Goal: Task Accomplishment & Management: Manage account settings

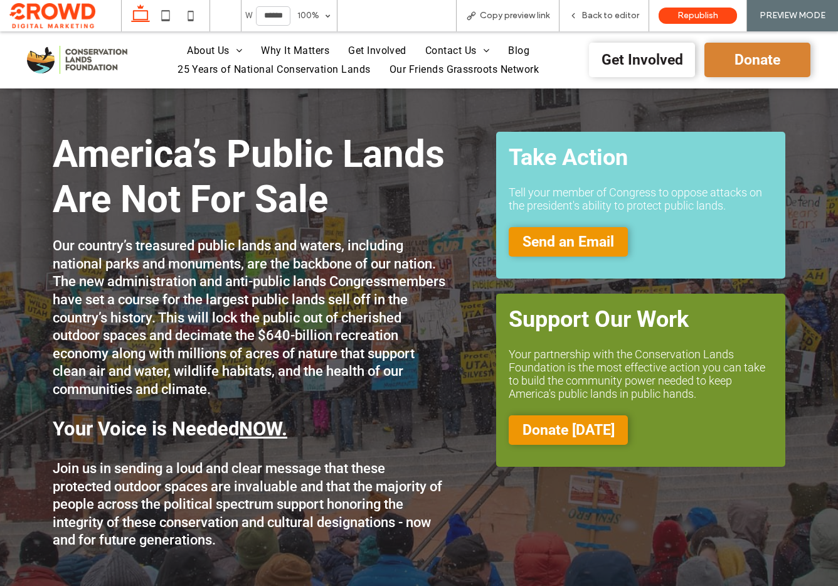
click at [762, 58] on span "Donate" at bounding box center [758, 59] width 46 height 29
click at [609, 15] on span "Back to editor" at bounding box center [611, 16] width 58 height 10
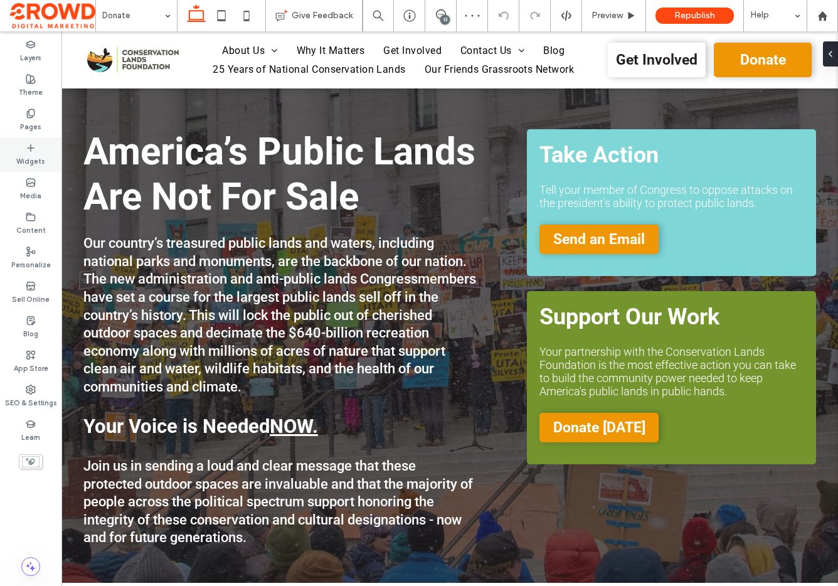
click at [34, 152] on icon at bounding box center [31, 148] width 10 height 10
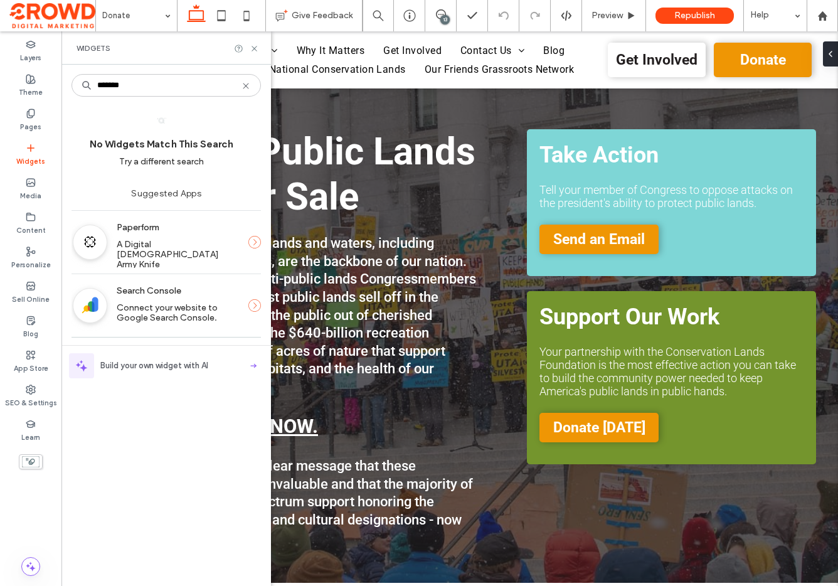
type input "*******"
click at [132, 240] on span "A Digital Swiss Army Knife" at bounding box center [169, 254] width 104 height 31
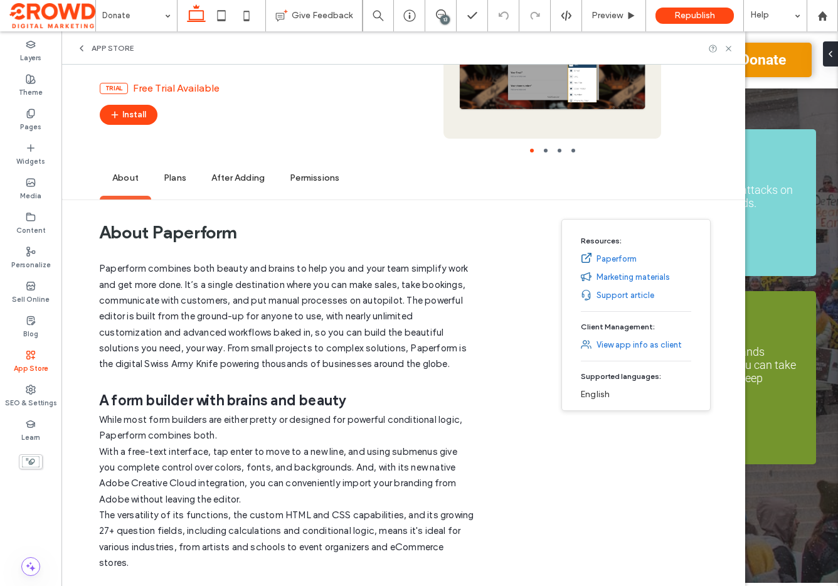
scroll to position [138, 0]
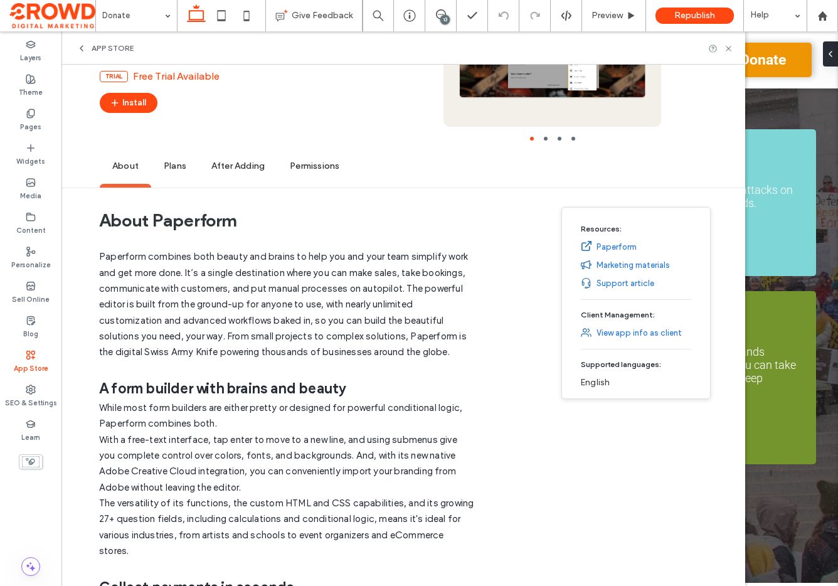
click at [171, 169] on span "Plans" at bounding box center [175, 166] width 48 height 35
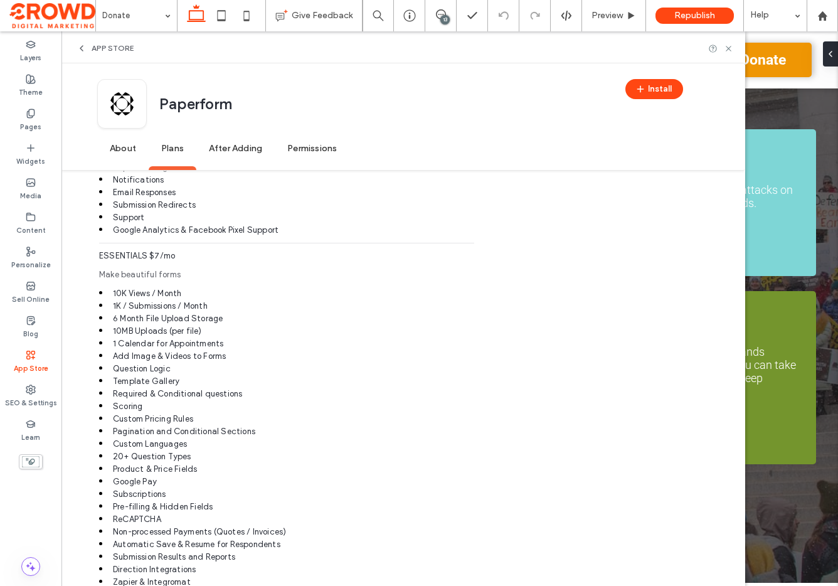
scroll to position [1199, 0]
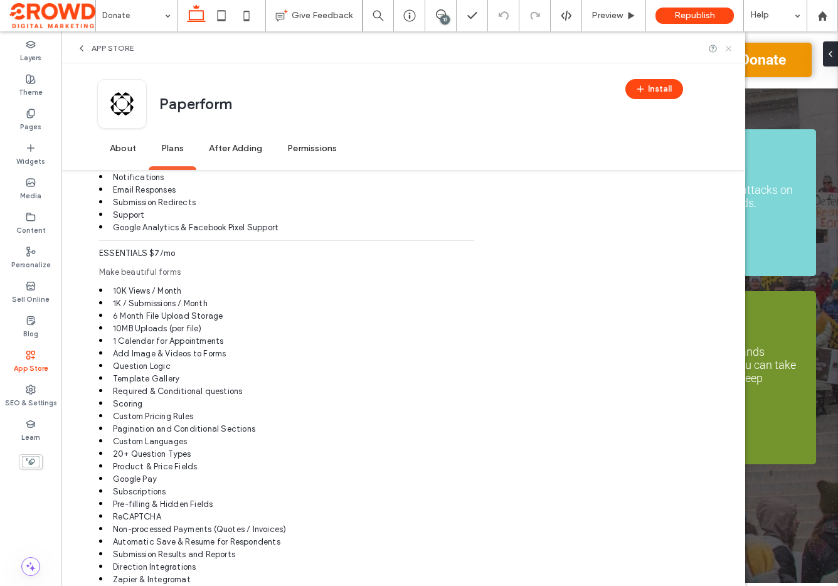
click at [726, 47] on icon at bounding box center [728, 48] width 9 height 9
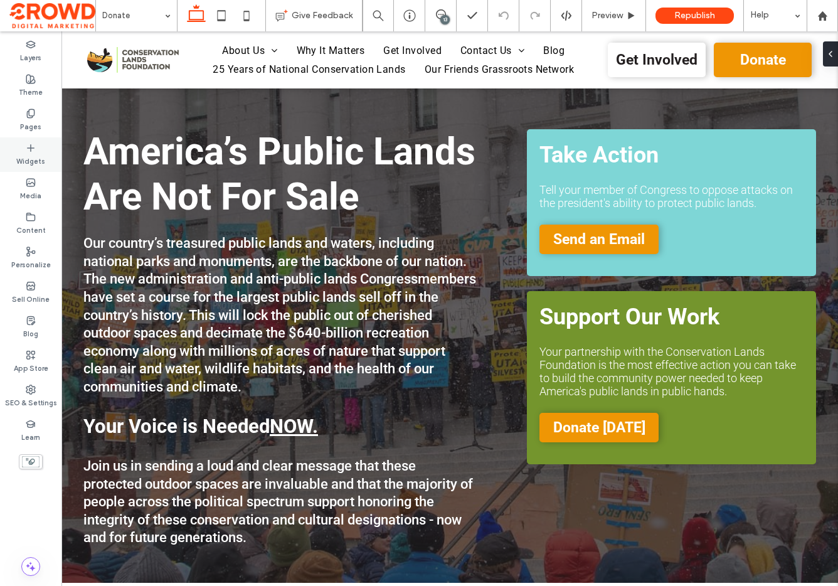
click at [31, 157] on label "Widgets" at bounding box center [30, 160] width 29 height 14
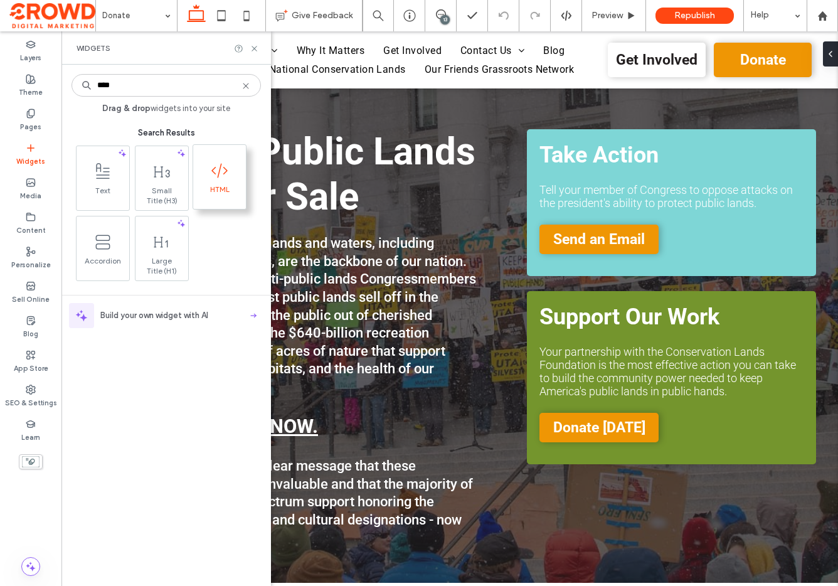
type input "****"
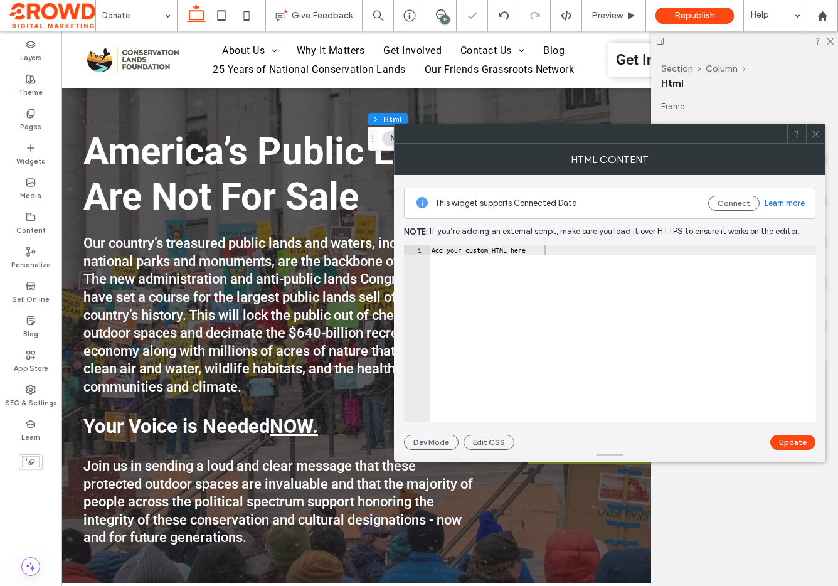
click at [611, 266] on div "Add your custom HTML here" at bounding box center [622, 343] width 387 height 197
paste textarea "**********"
type textarea "**********"
click at [793, 441] on button "Update" at bounding box center [793, 442] width 45 height 15
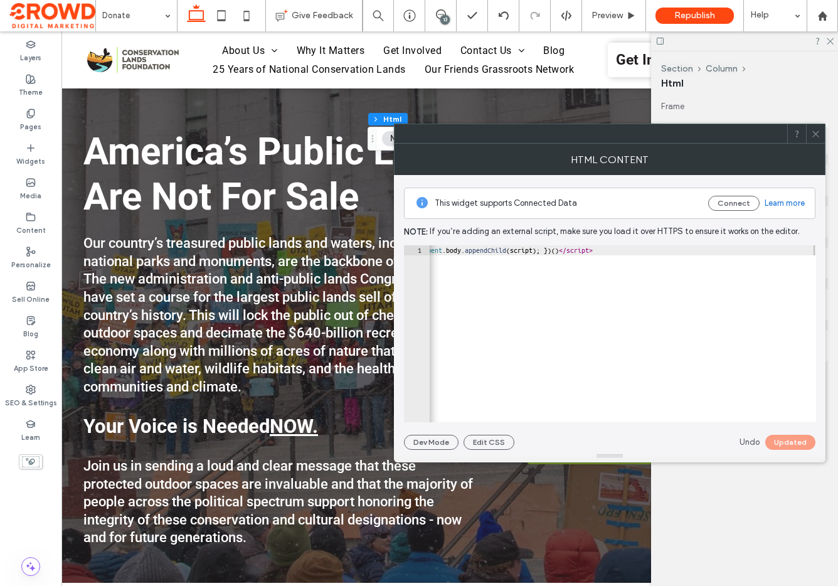
click at [816, 132] on icon at bounding box center [815, 133] width 9 height 9
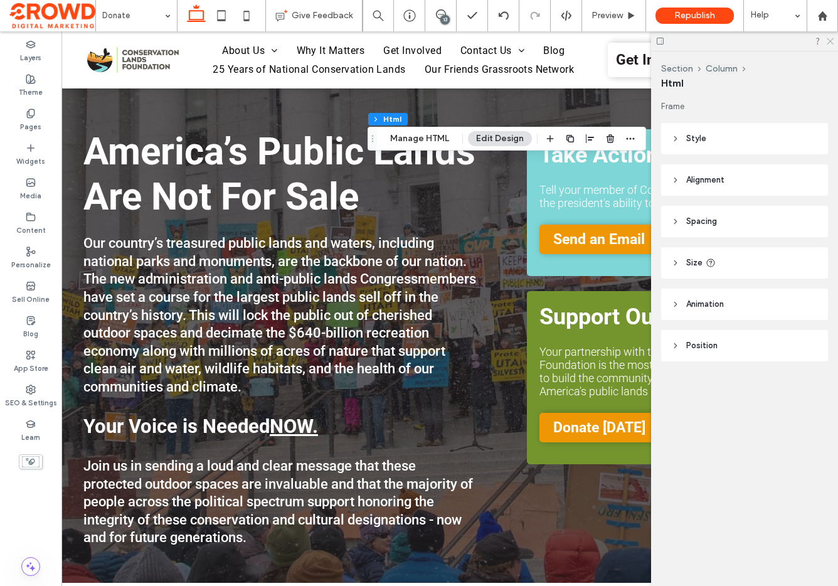
click at [826, 41] on icon at bounding box center [830, 40] width 8 height 8
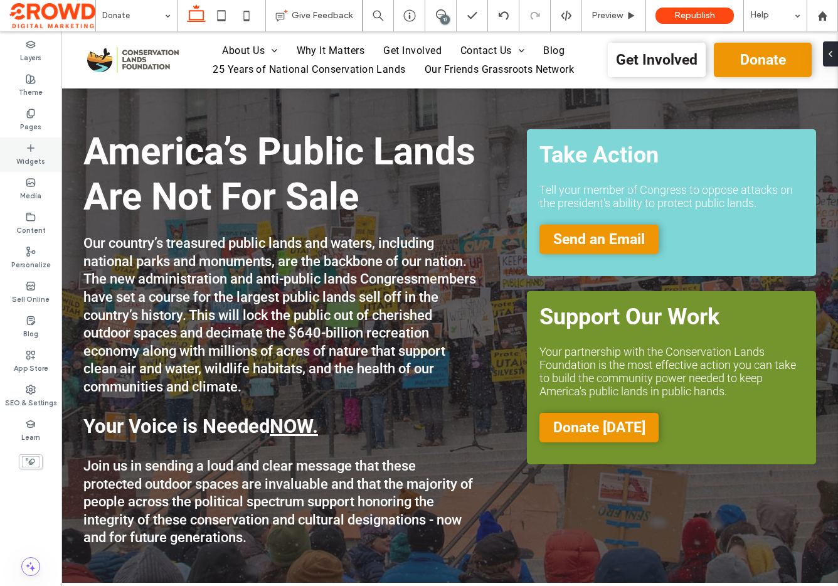
type input "***"
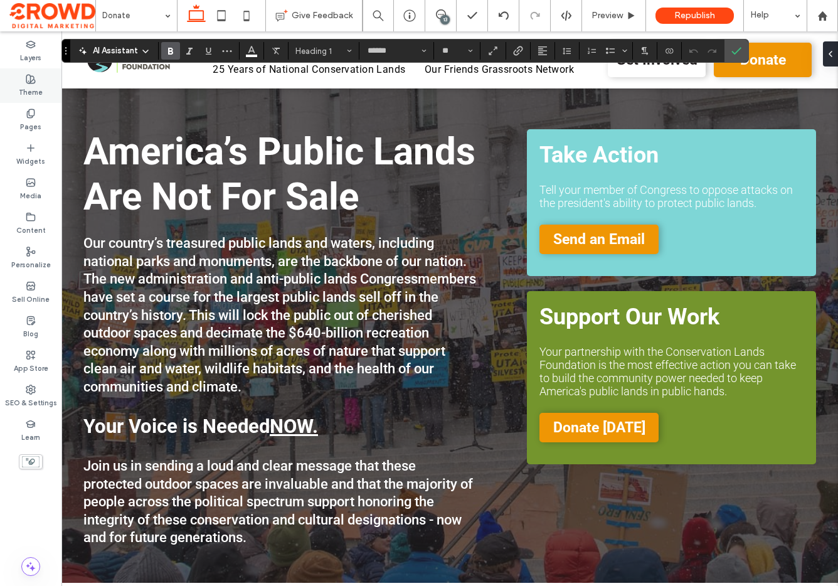
click at [28, 85] on label "Theme" at bounding box center [31, 91] width 24 height 14
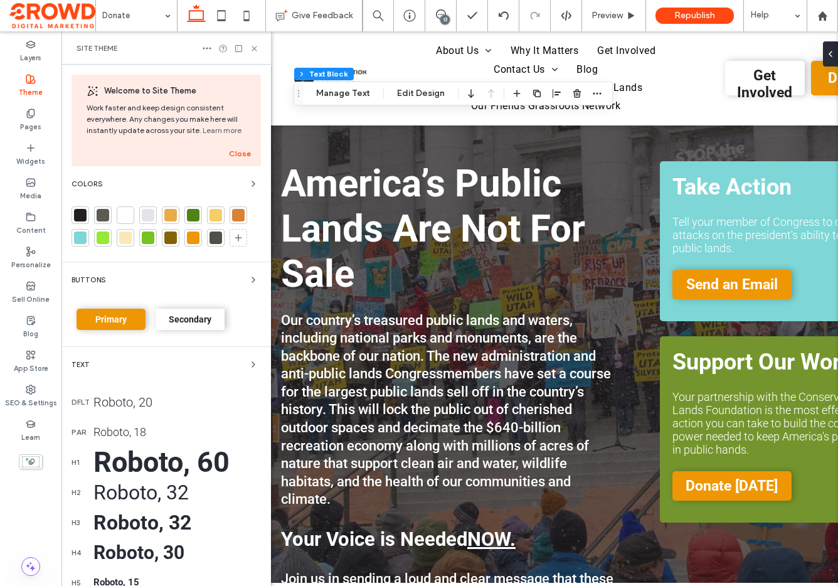
click at [195, 237] on div at bounding box center [193, 238] width 13 height 13
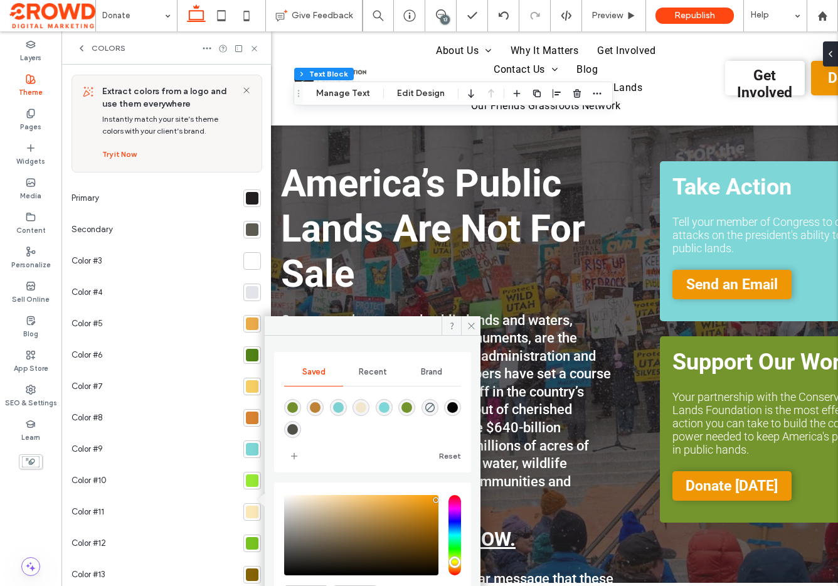
scroll to position [78, 0]
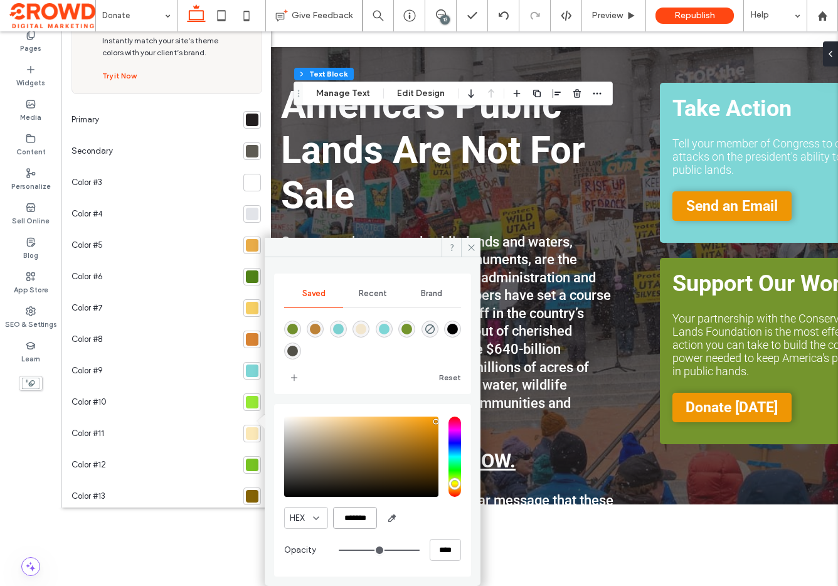
click at [362, 520] on input "*******" at bounding box center [355, 518] width 44 height 22
click at [246, 340] on div at bounding box center [252, 339] width 13 height 13
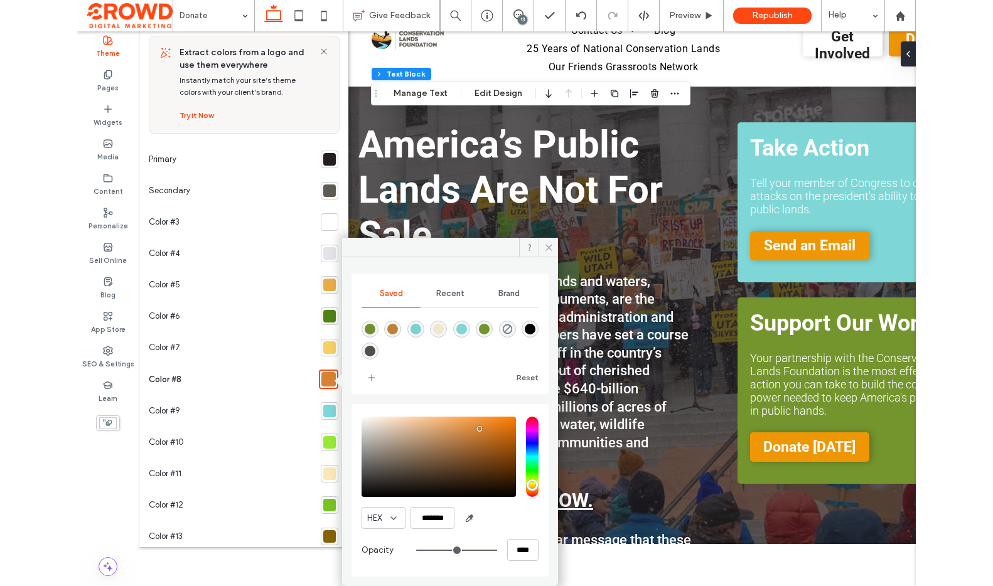
scroll to position [0, 0]
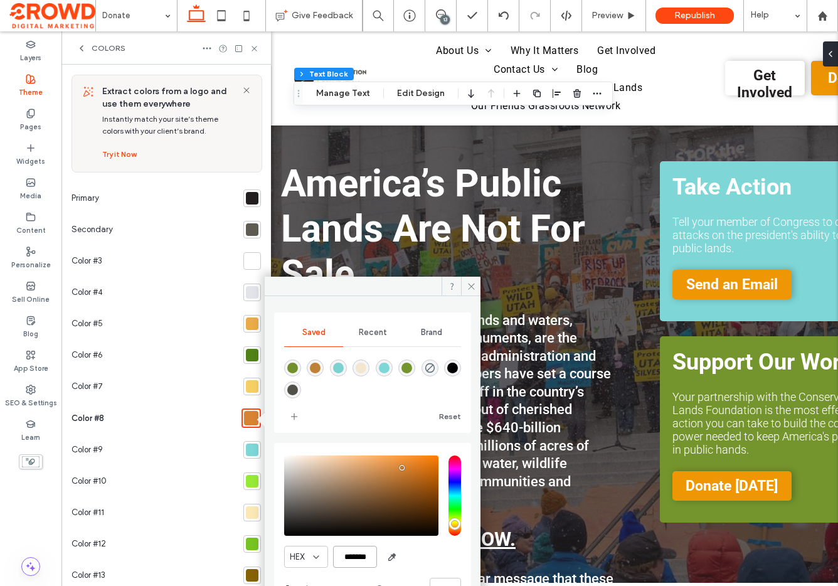
click at [355, 560] on input "*******" at bounding box center [355, 557] width 44 height 22
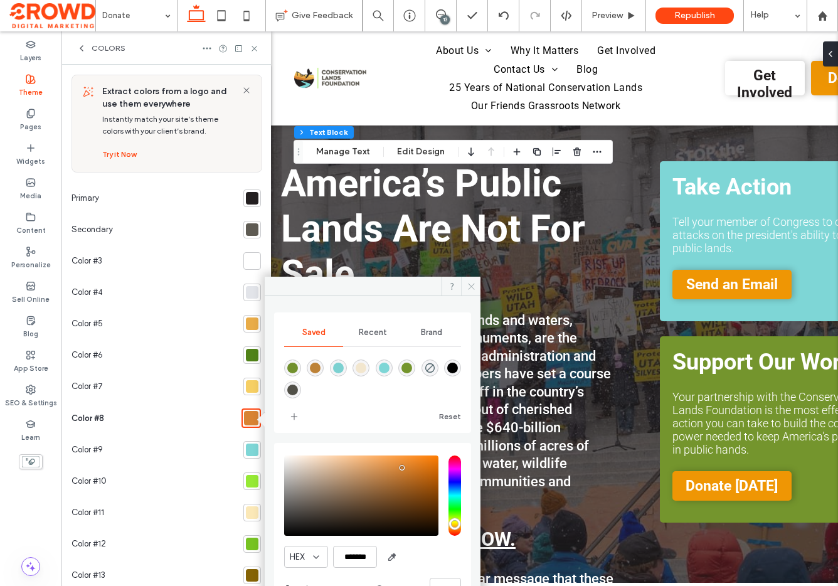
click at [472, 286] on use at bounding box center [471, 286] width 6 height 6
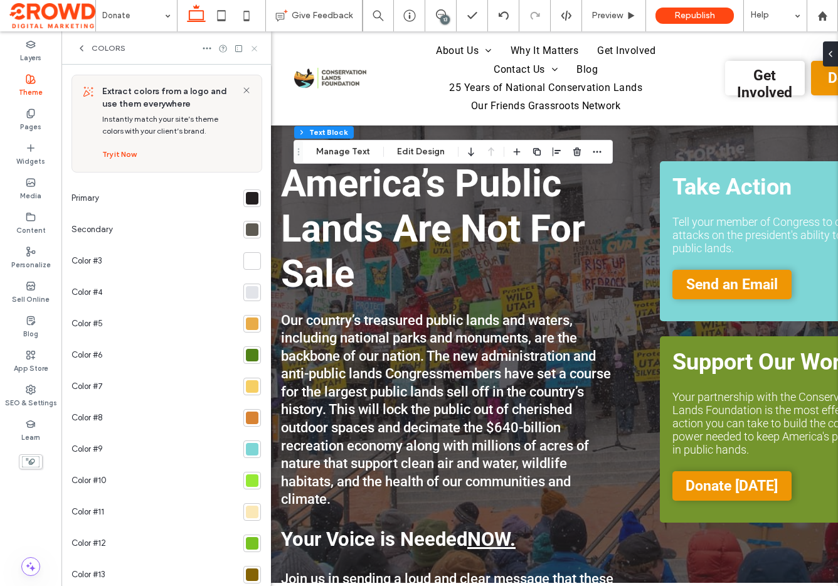
click at [255, 44] on icon at bounding box center [254, 48] width 9 height 9
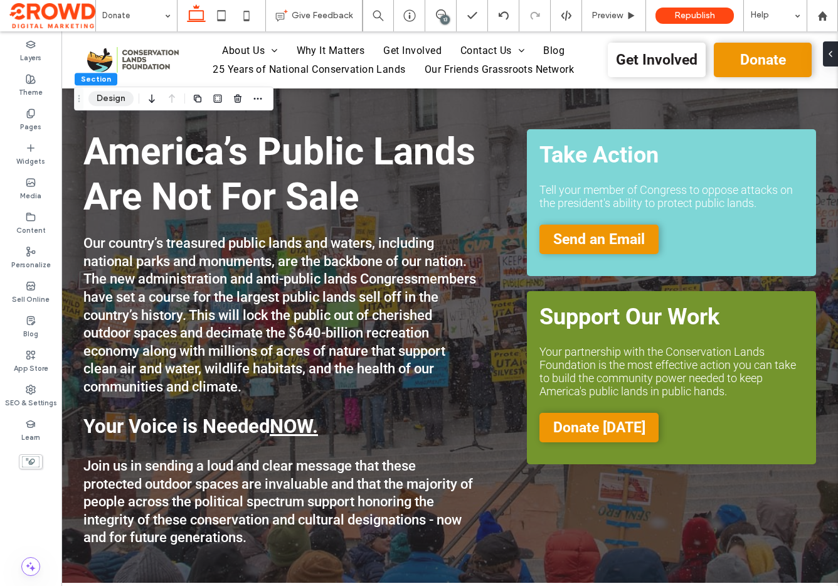
click at [113, 97] on button "Design" at bounding box center [110, 98] width 45 height 15
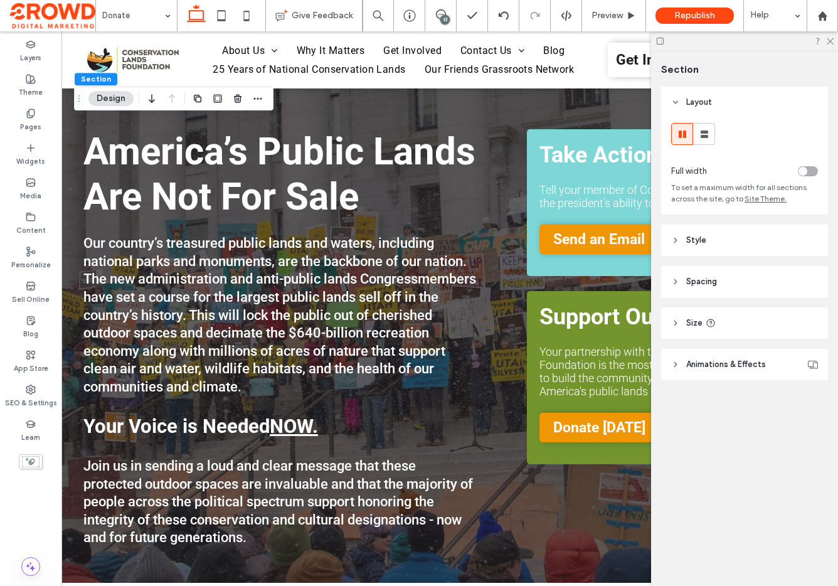
click at [730, 285] on header "Spacing" at bounding box center [744, 281] width 167 height 31
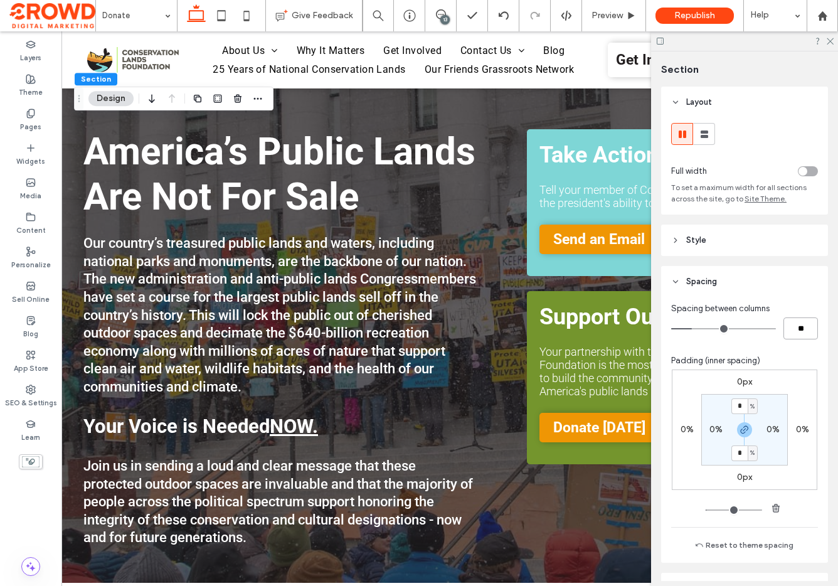
click at [796, 329] on input "**" at bounding box center [801, 329] width 35 height 22
type input "*"
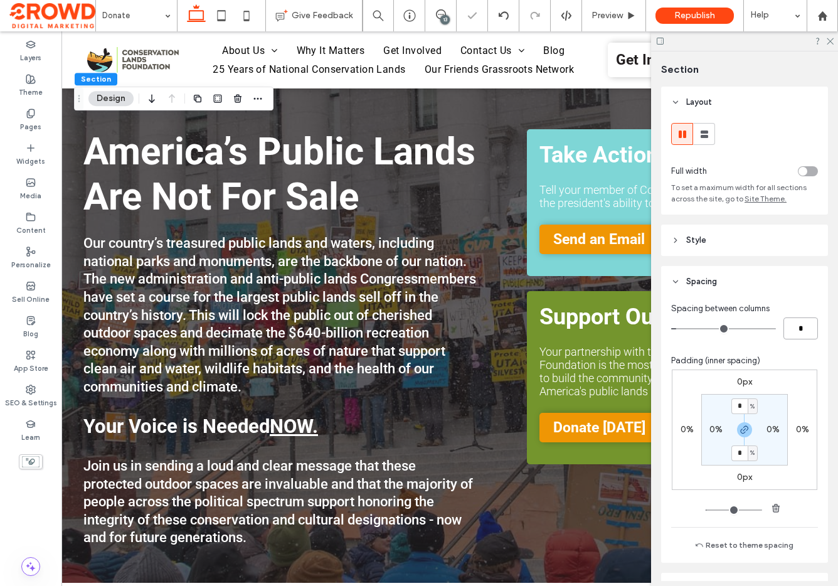
type input "*"
click at [828, 38] on use at bounding box center [830, 41] width 7 height 7
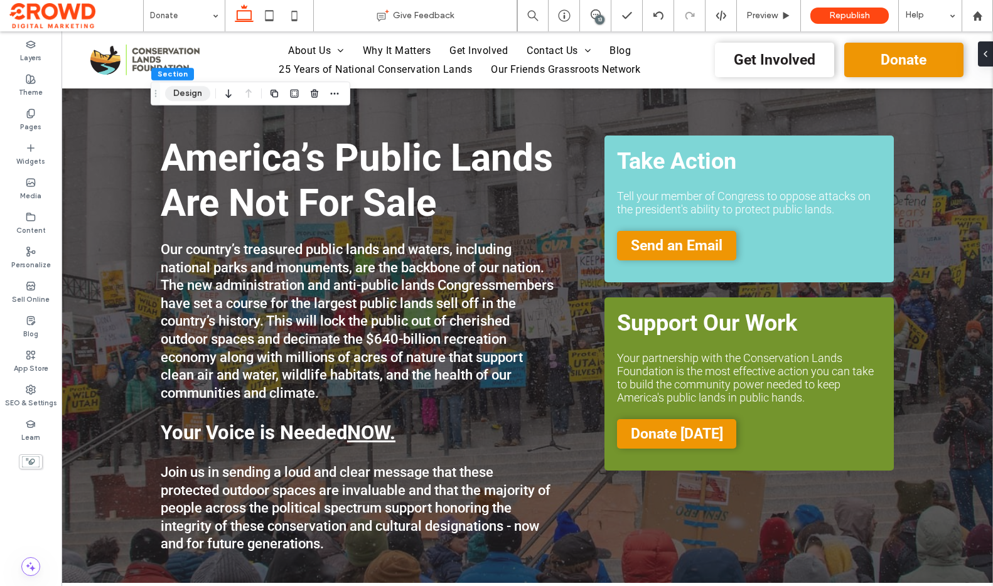
click at [182, 89] on button "Design" at bounding box center [187, 93] width 45 height 15
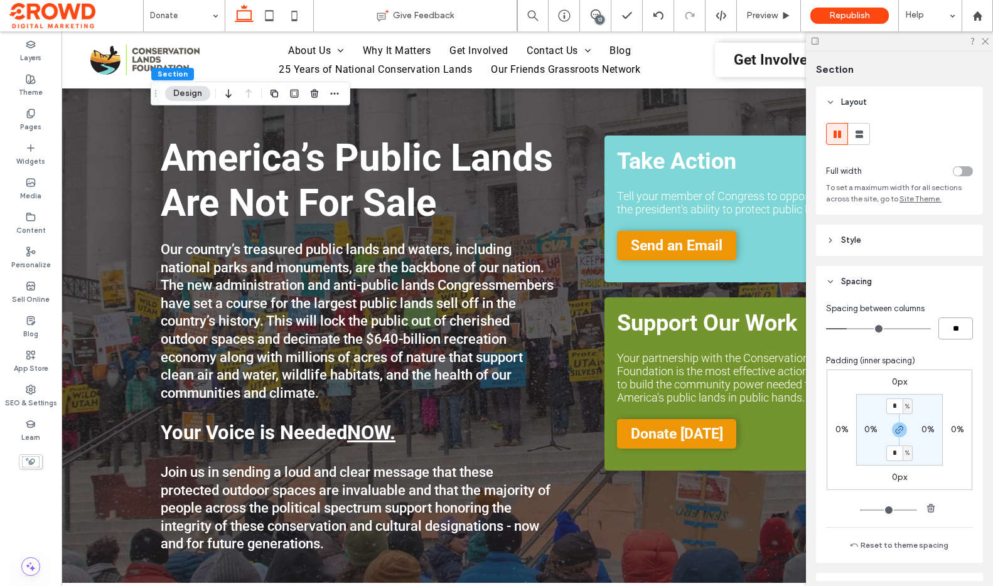
click at [838, 323] on input "**" at bounding box center [955, 329] width 35 height 22
type input "***"
type input "**"
type input "*"
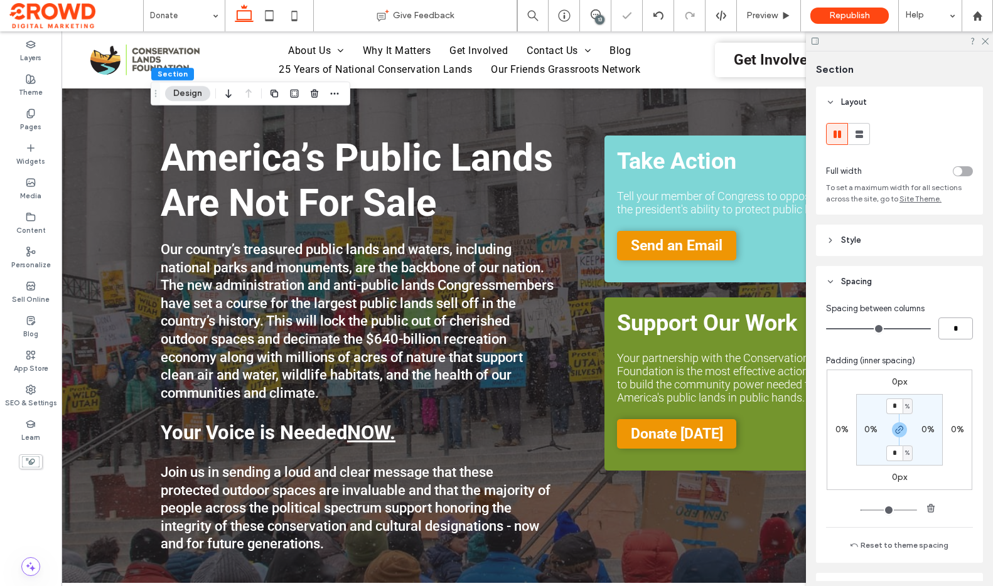
type input "*"
type input "**"
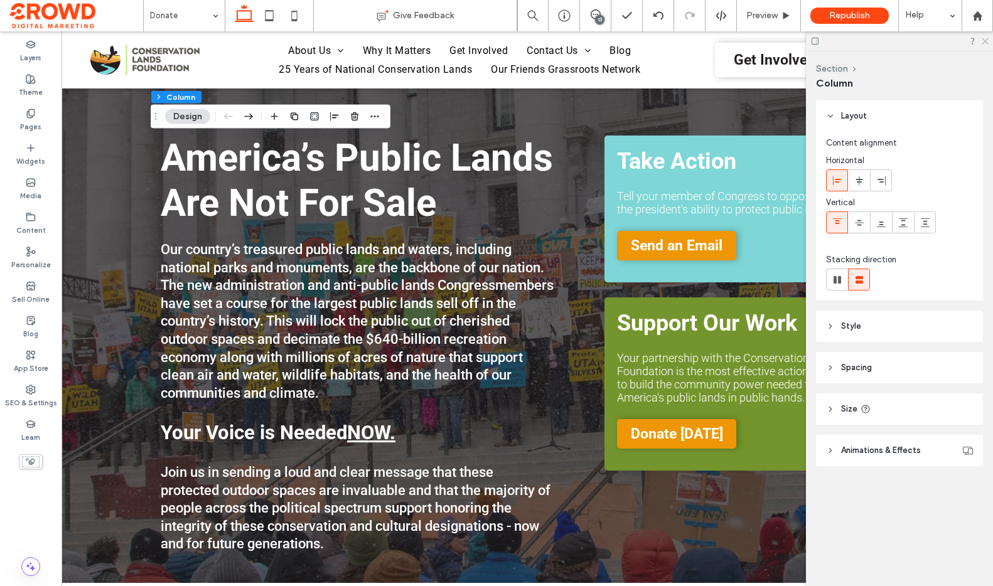
click at [838, 41] on use at bounding box center [984, 41] width 7 height 7
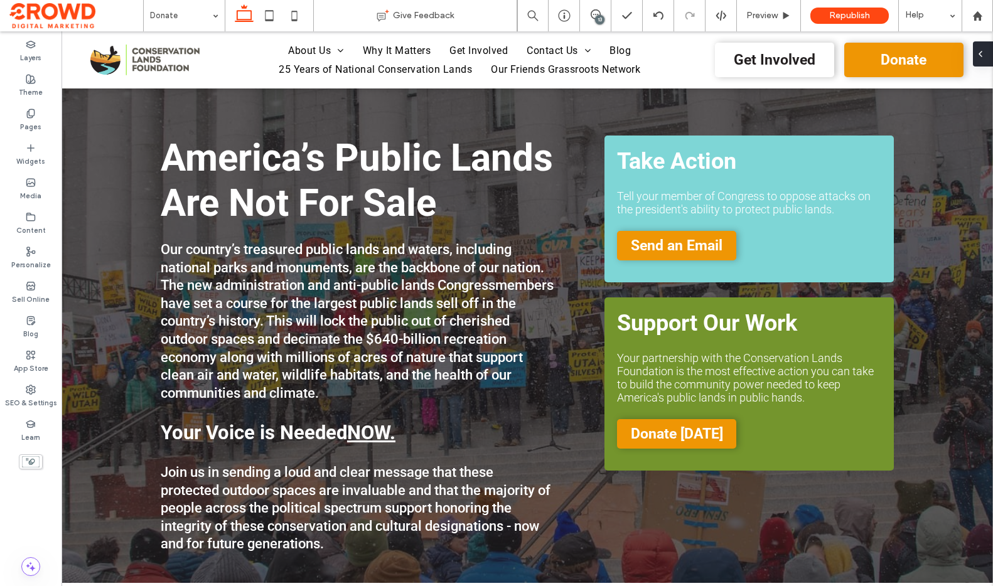
type input "**"
type input "*****"
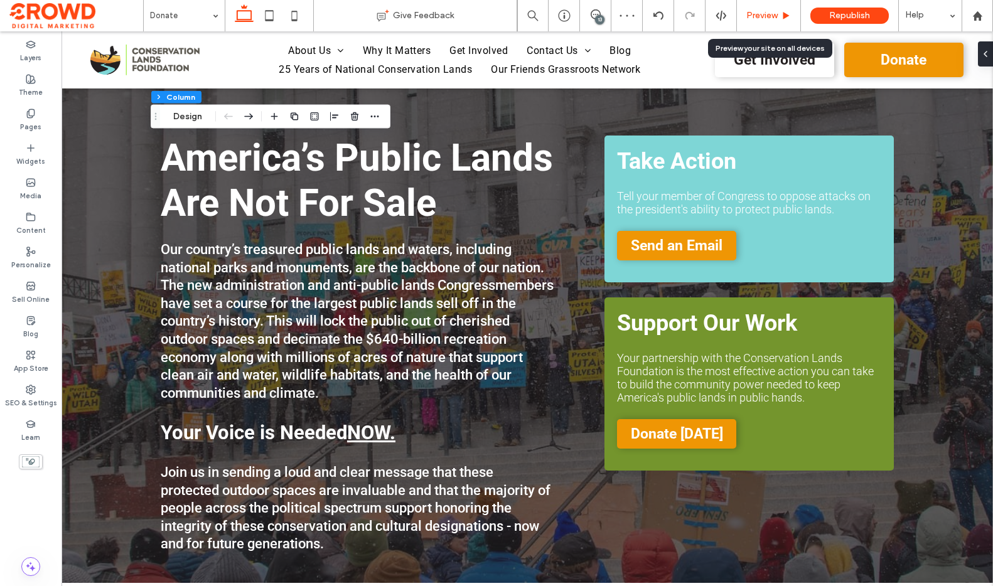
click at [771, 15] on span "Preview" at bounding box center [761, 16] width 31 height 10
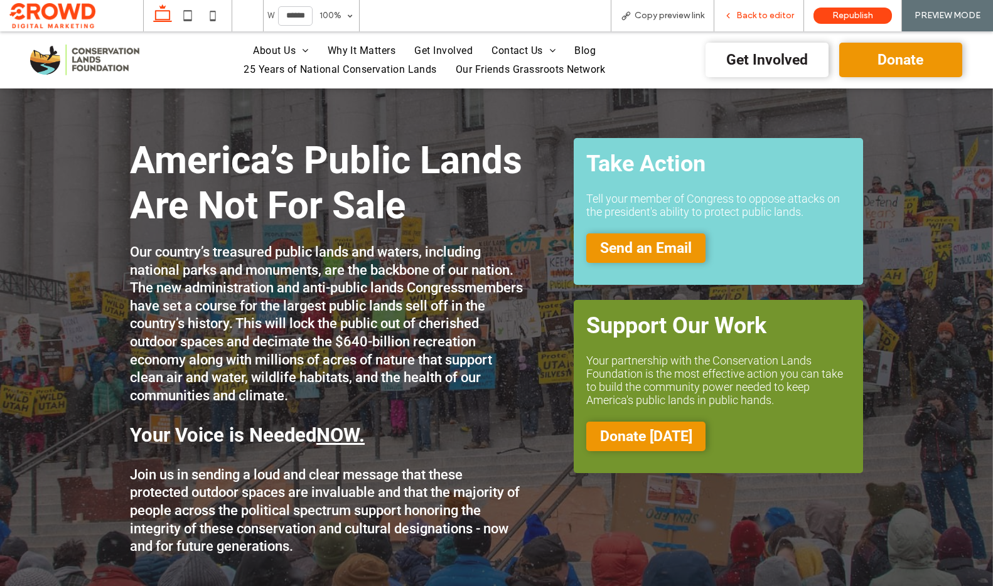
click at [769, 22] on div "Back to editor" at bounding box center [759, 15] width 90 height 31
click at [763, 16] on span "Back to editor" at bounding box center [765, 16] width 58 height 10
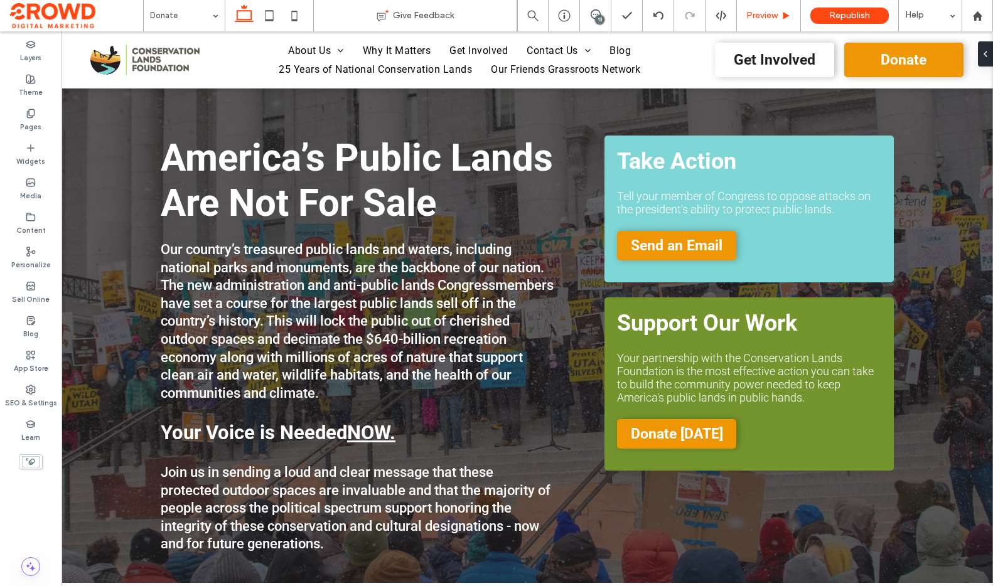
type input "***"
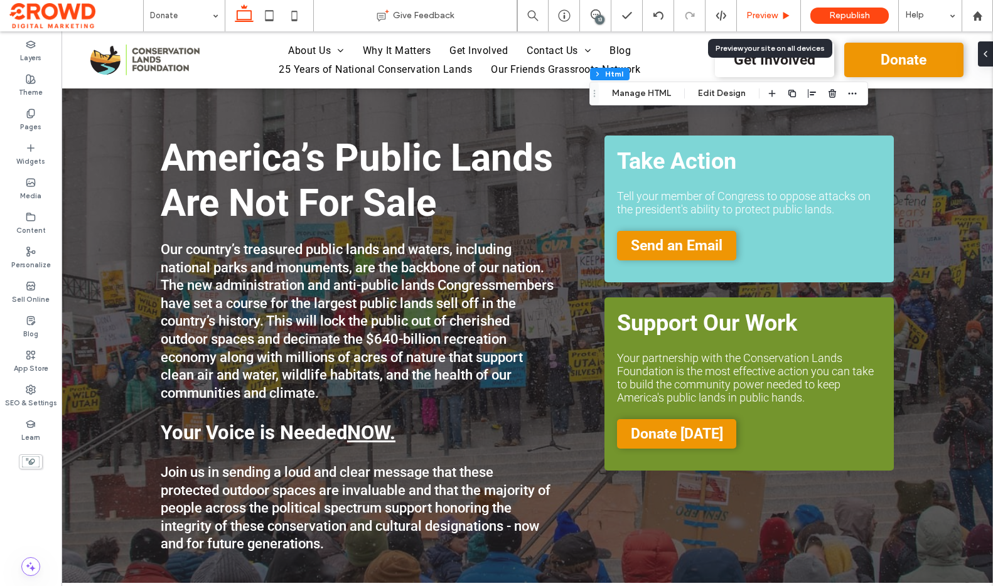
click at [767, 11] on span "Preview" at bounding box center [761, 16] width 31 height 10
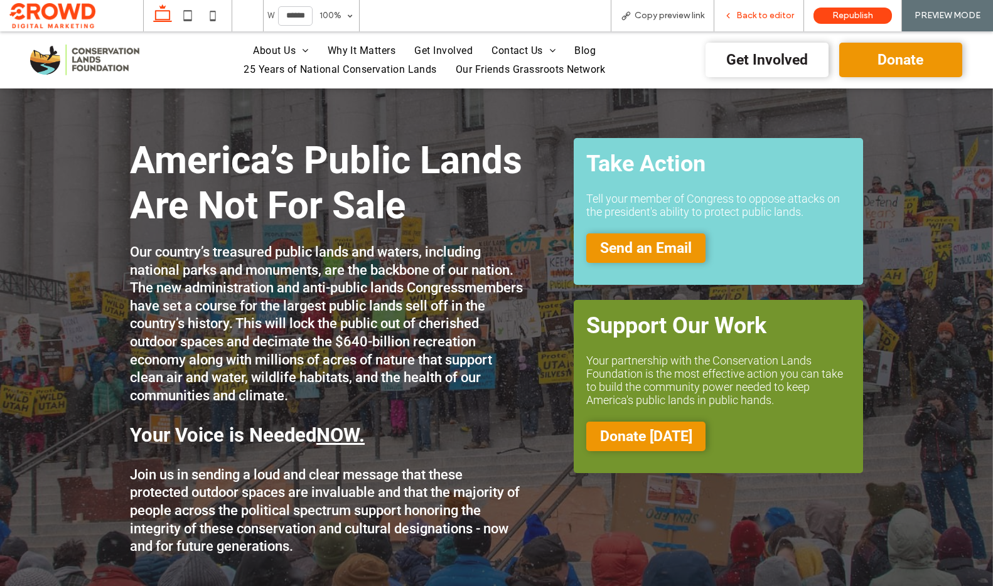
click at [763, 15] on span "Back to editor" at bounding box center [765, 16] width 58 height 10
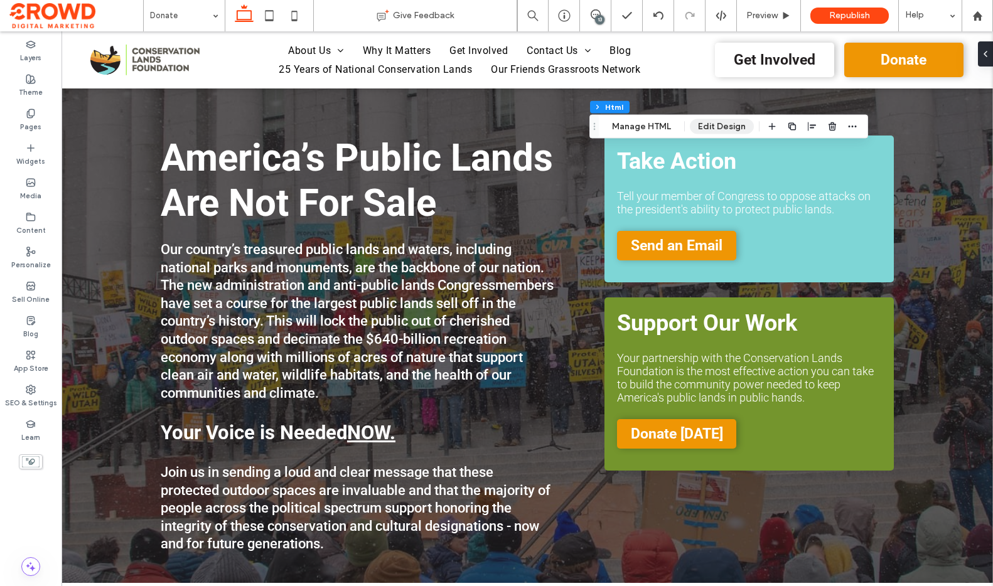
click at [707, 129] on button "Edit Design" at bounding box center [722, 126] width 64 height 15
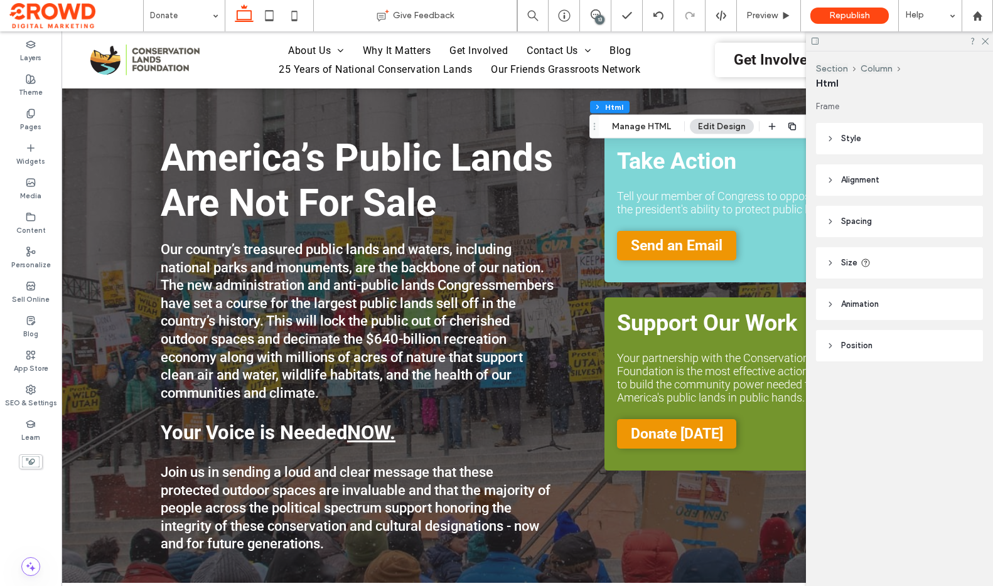
click at [838, 261] on header "Size" at bounding box center [899, 262] width 167 height 31
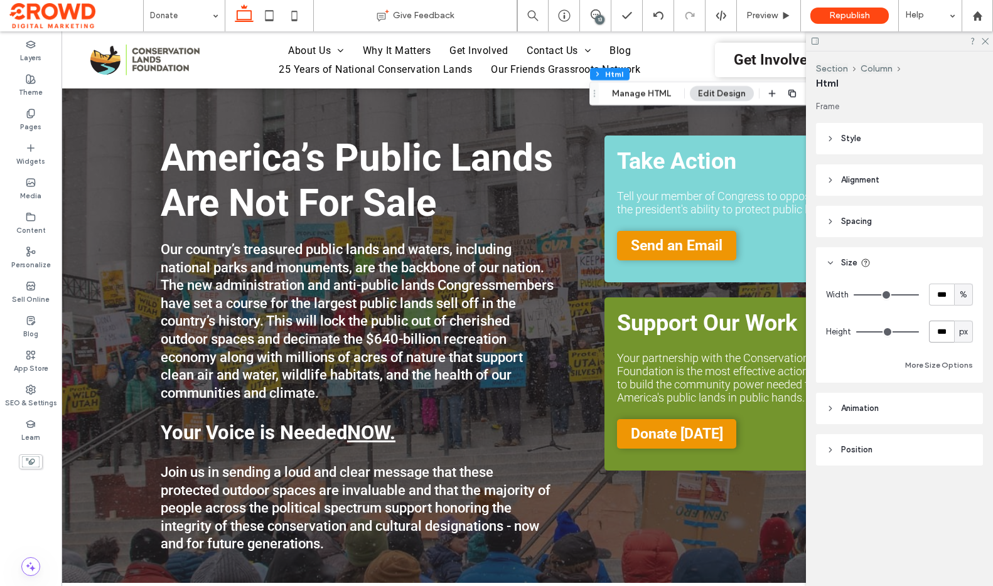
click at [838, 334] on input "***" at bounding box center [941, 332] width 25 height 22
type input "******"
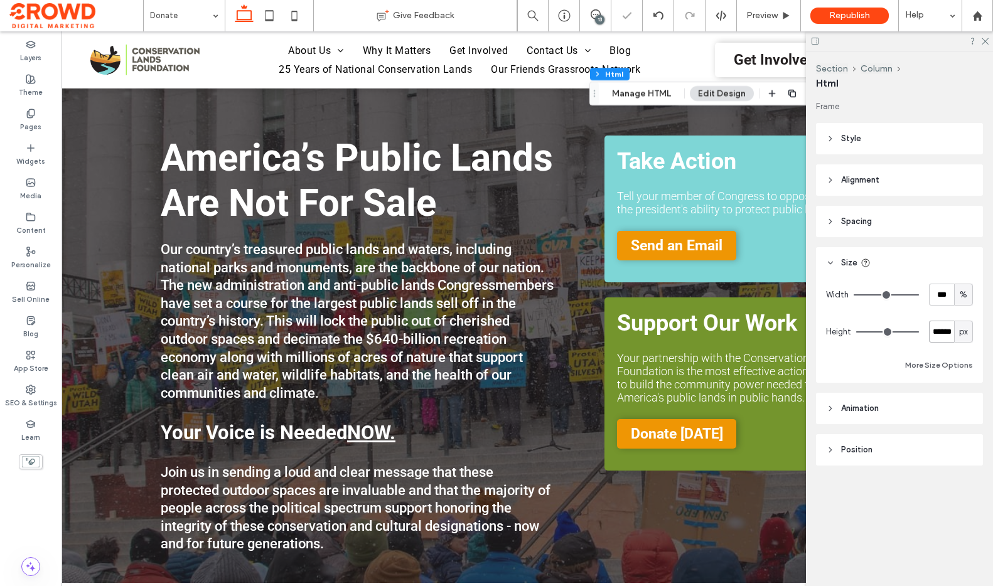
click at [838, 334] on input "******" at bounding box center [941, 332] width 25 height 22
type input "****"
click at [838, 38] on icon at bounding box center [984, 40] width 8 height 8
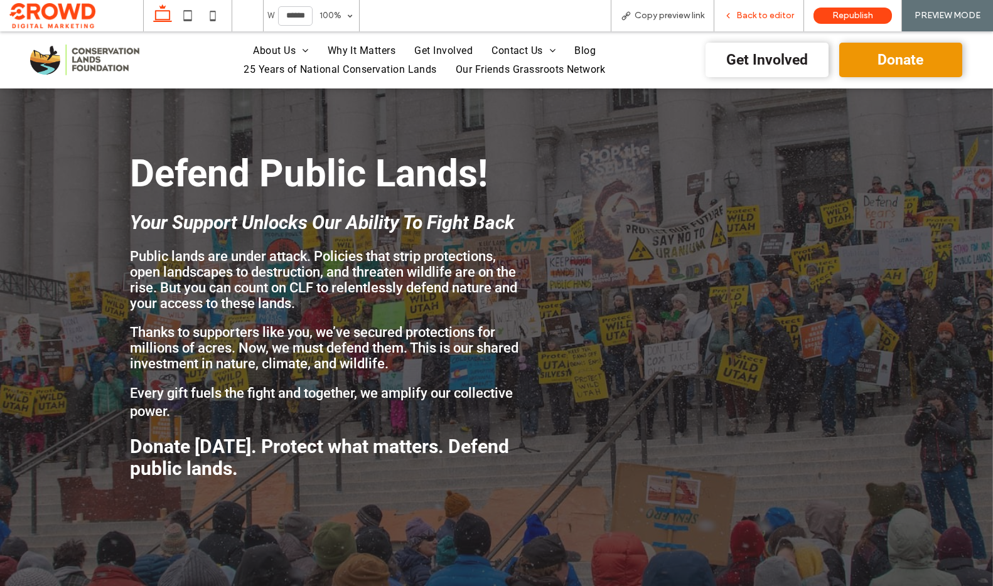
click at [769, 19] on span "Back to editor" at bounding box center [765, 16] width 58 height 10
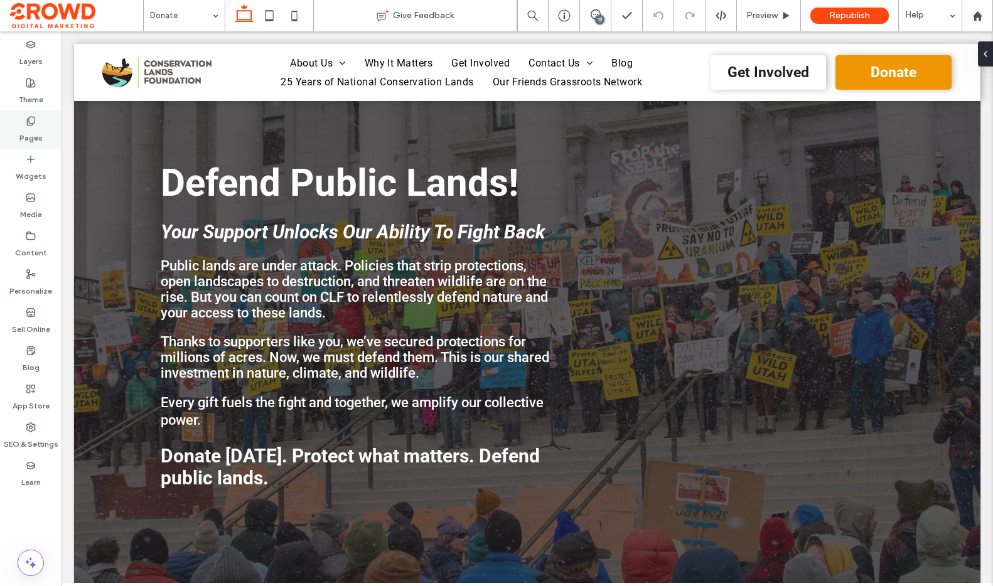
click at [35, 132] on label "Pages" at bounding box center [30, 135] width 23 height 18
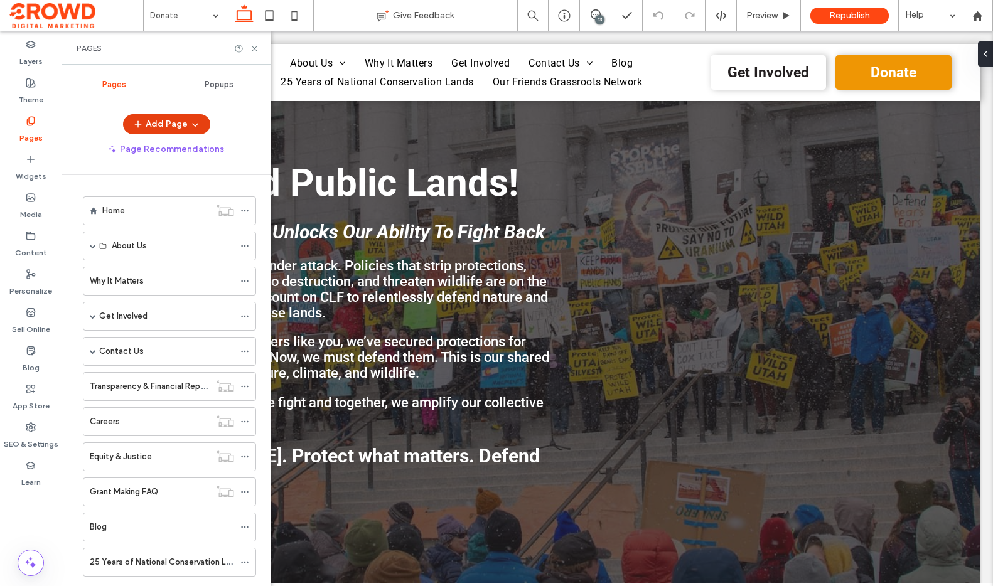
click at [179, 124] on button "Add Page" at bounding box center [166, 124] width 87 height 20
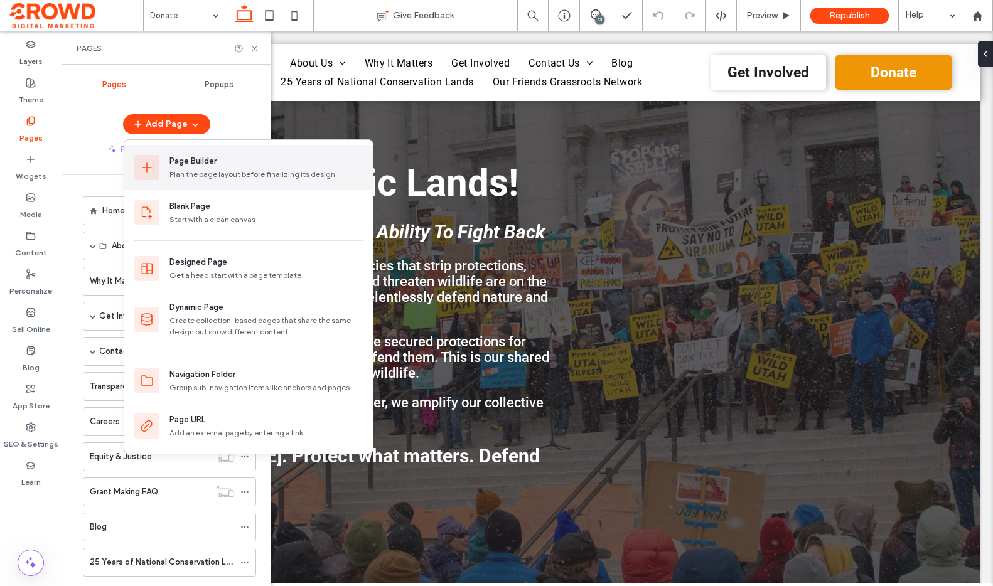
click at [222, 160] on div "Page Builder" at bounding box center [265, 161] width 193 height 13
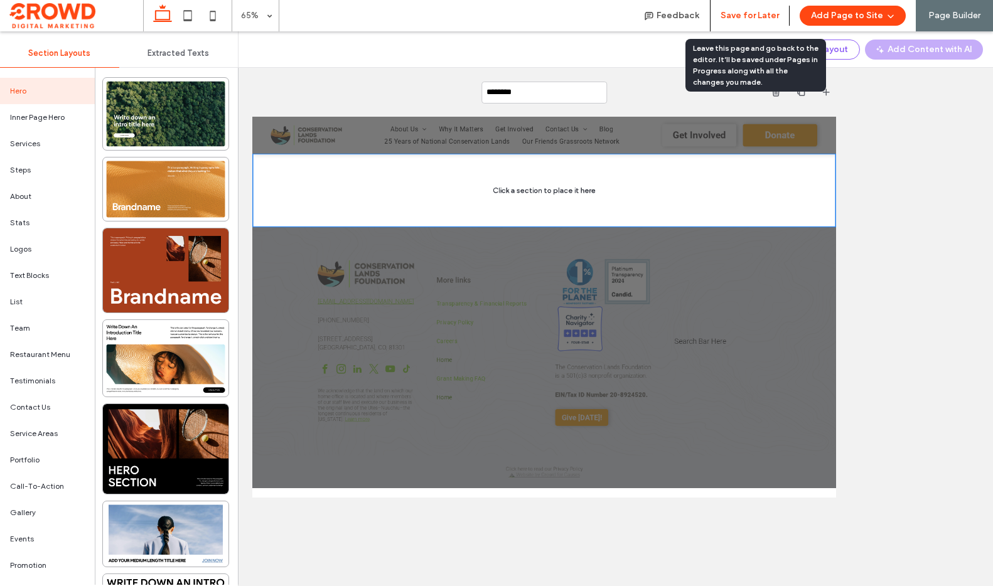
click at [737, 13] on button "Save for Later" at bounding box center [749, 16] width 58 height 20
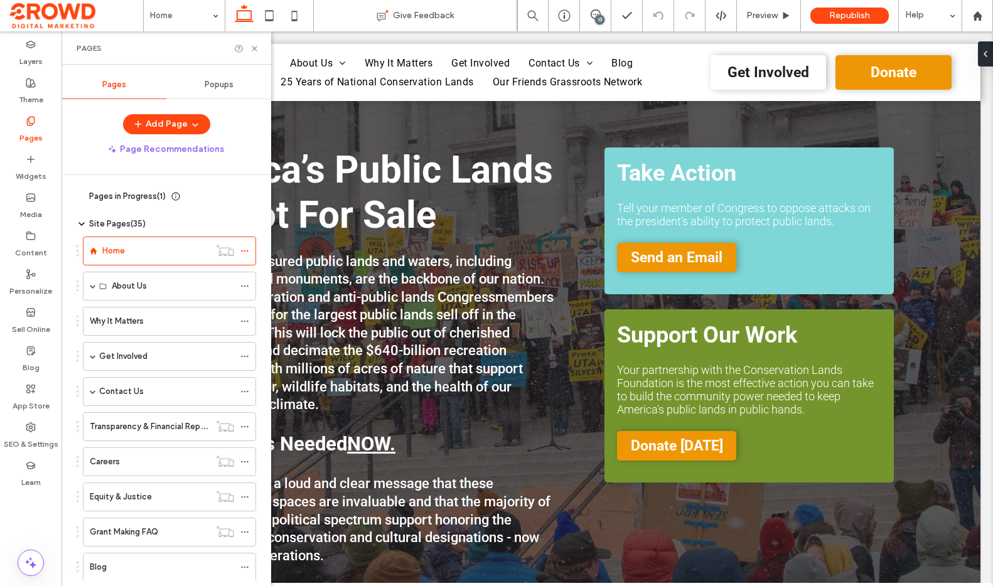
click at [80, 196] on icon at bounding box center [82, 196] width 10 height 10
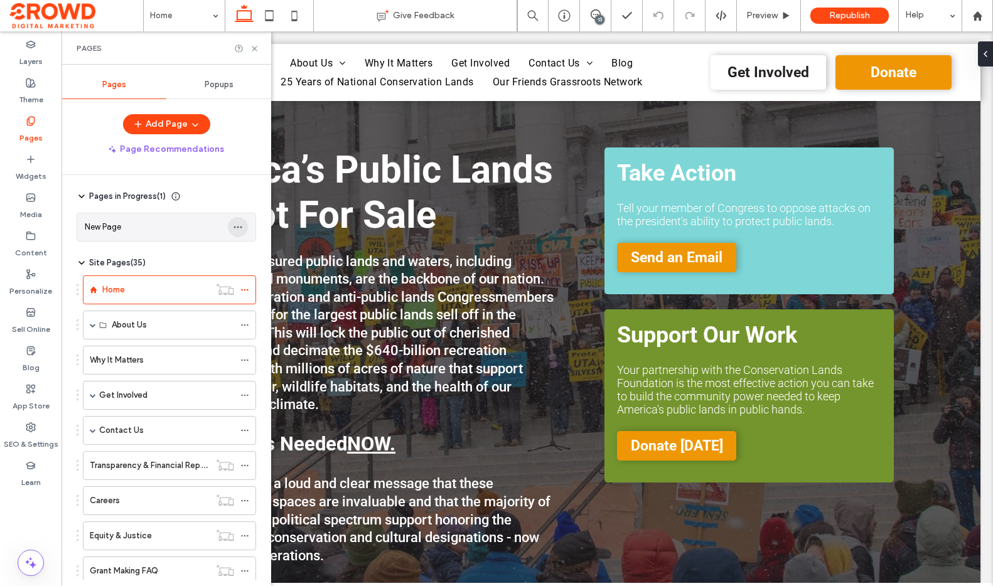
click at [236, 225] on icon "button" at bounding box center [238, 227] width 10 height 10
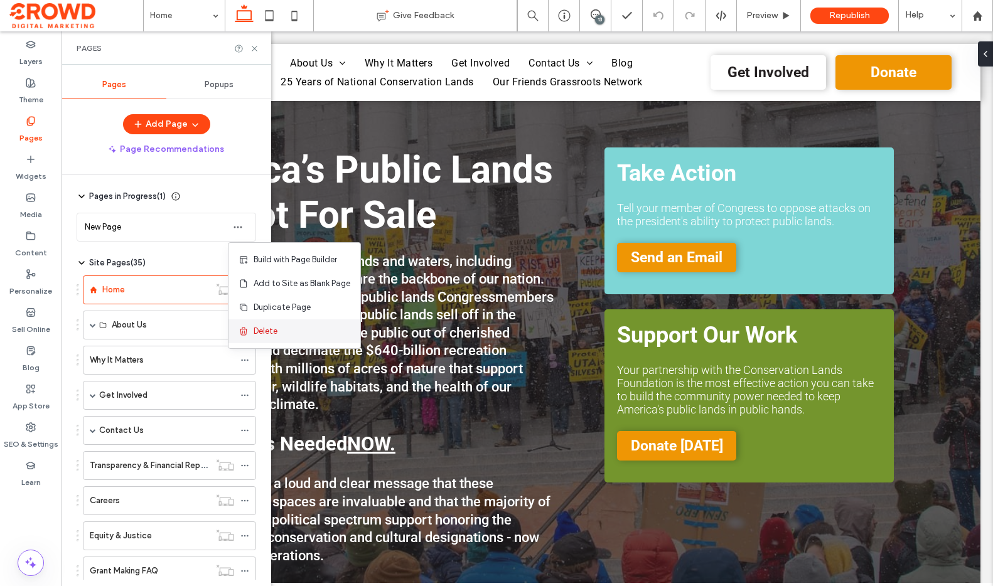
click at [292, 331] on div "Delete" at bounding box center [294, 331] width 132 height 24
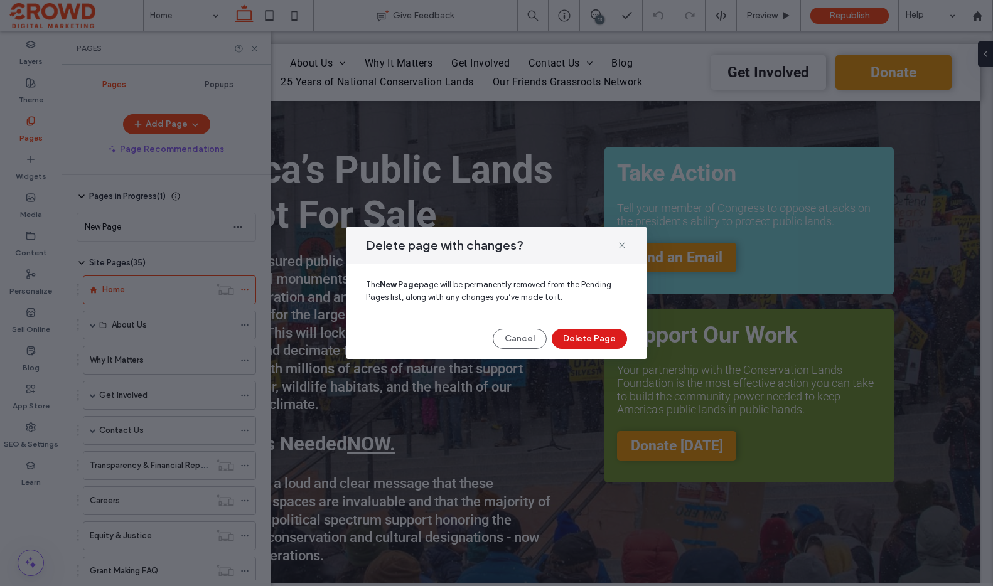
drag, startPoint x: 572, startPoint y: 331, endPoint x: 501, endPoint y: 290, distance: 82.7
click at [572, 331] on button "Delete Page" at bounding box center [589, 339] width 75 height 20
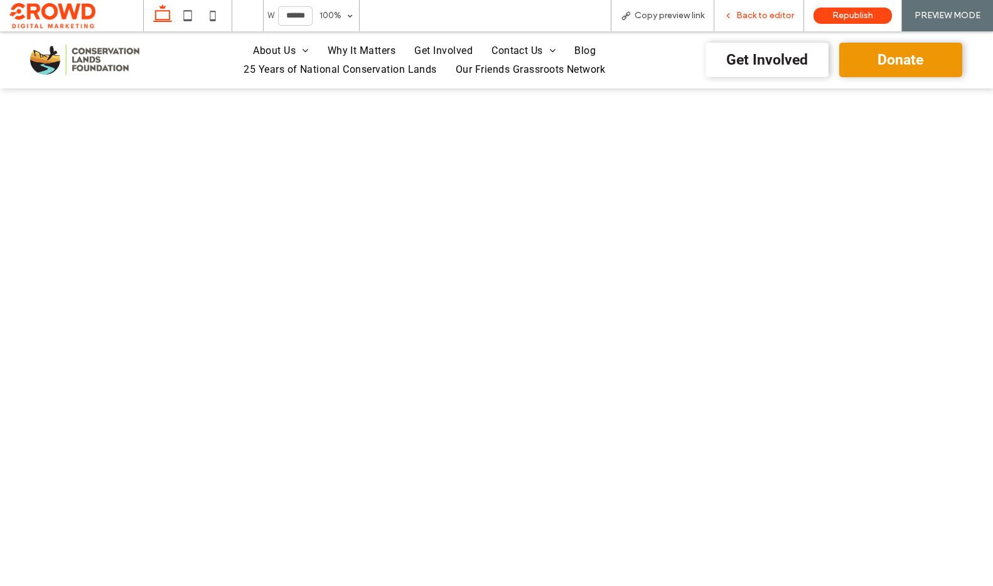
click at [762, 16] on span "Back to editor" at bounding box center [765, 16] width 58 height 10
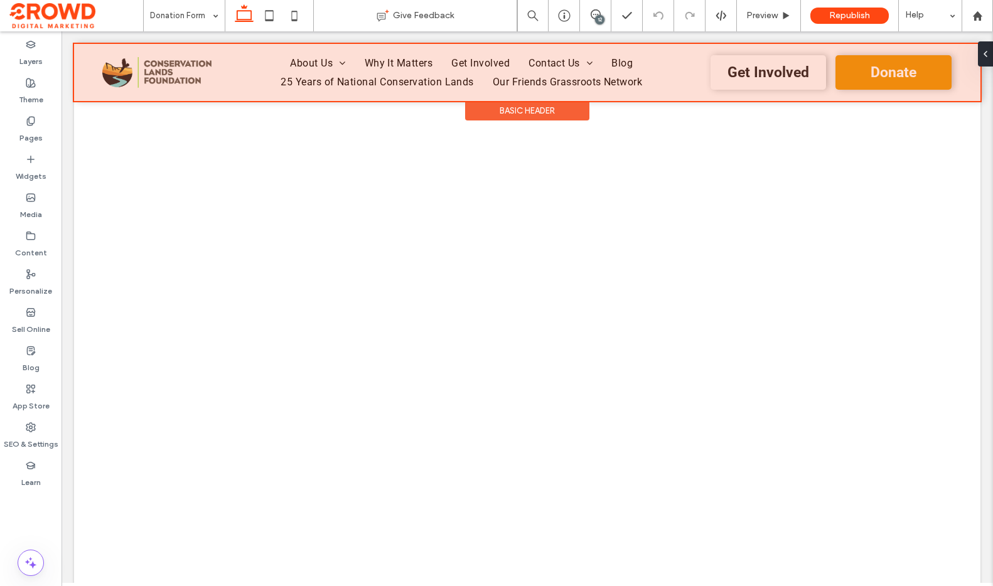
click at [875, 75] on div at bounding box center [527, 72] width 906 height 57
click at [878, 72] on div at bounding box center [527, 72] width 906 height 57
click at [869, 65] on div at bounding box center [527, 72] width 906 height 57
click at [870, 65] on div at bounding box center [527, 72] width 906 height 57
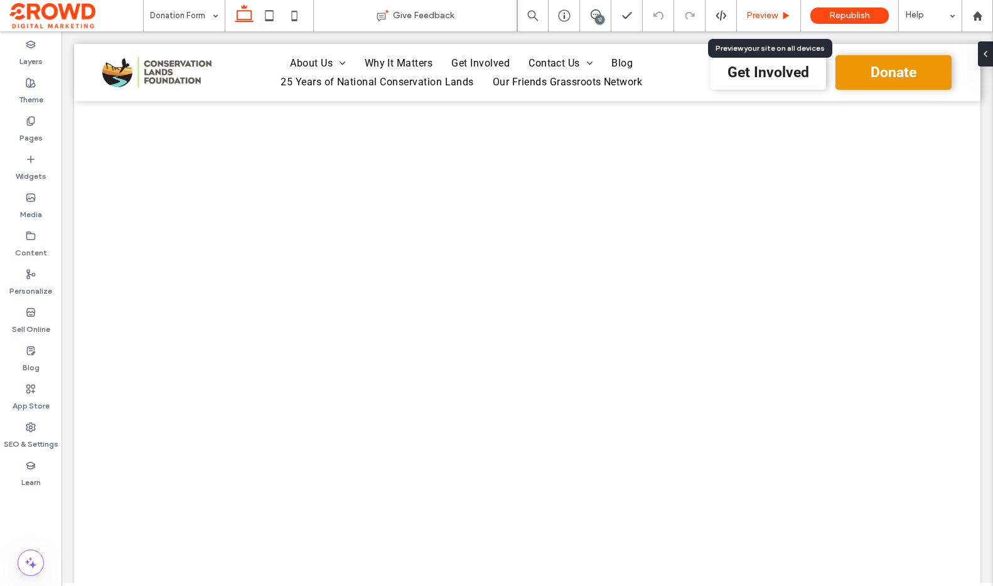
click at [782, 14] on icon at bounding box center [785, 15] width 9 height 9
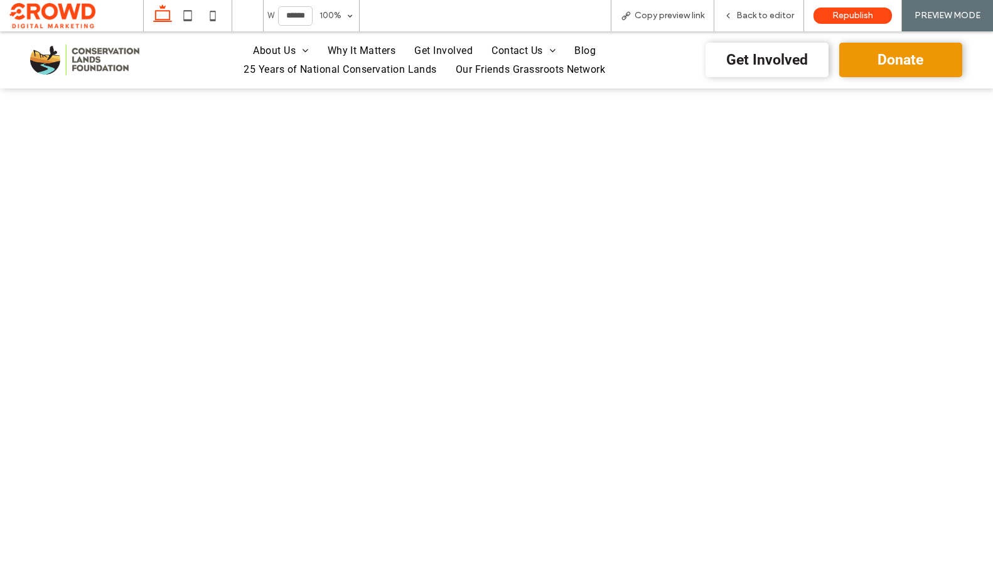
click at [782, 14] on span "Back to editor" at bounding box center [765, 16] width 58 height 10
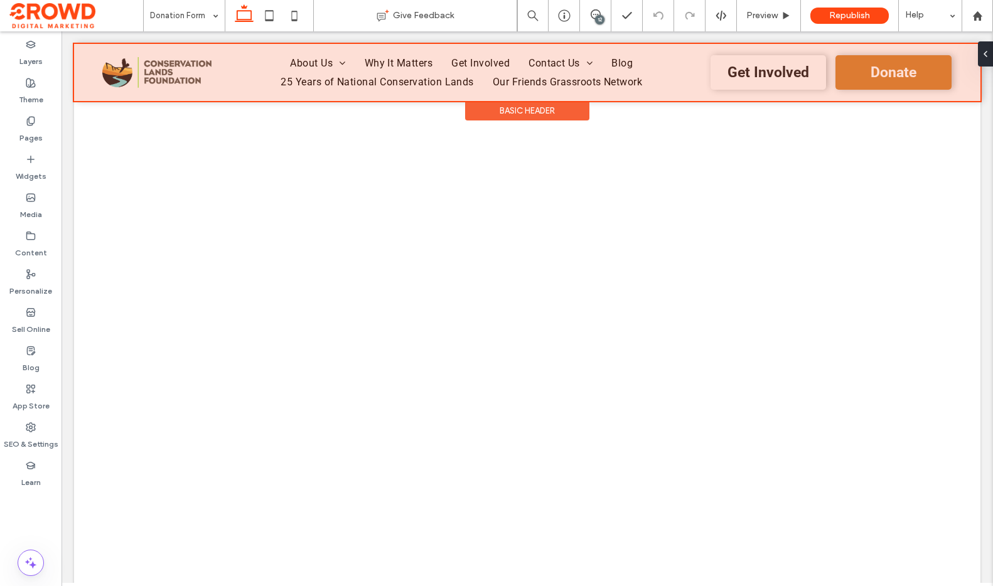
click at [896, 71] on div at bounding box center [527, 72] width 906 height 57
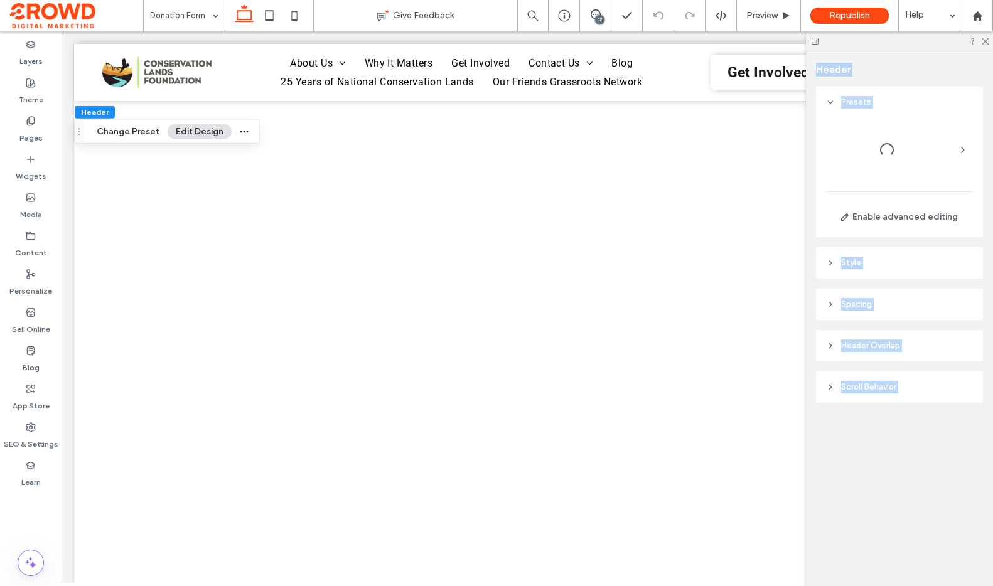
click at [896, 71] on div "Header Presets Enable advanced editing Style Color Image Background color There…" at bounding box center [899, 318] width 187 height 535
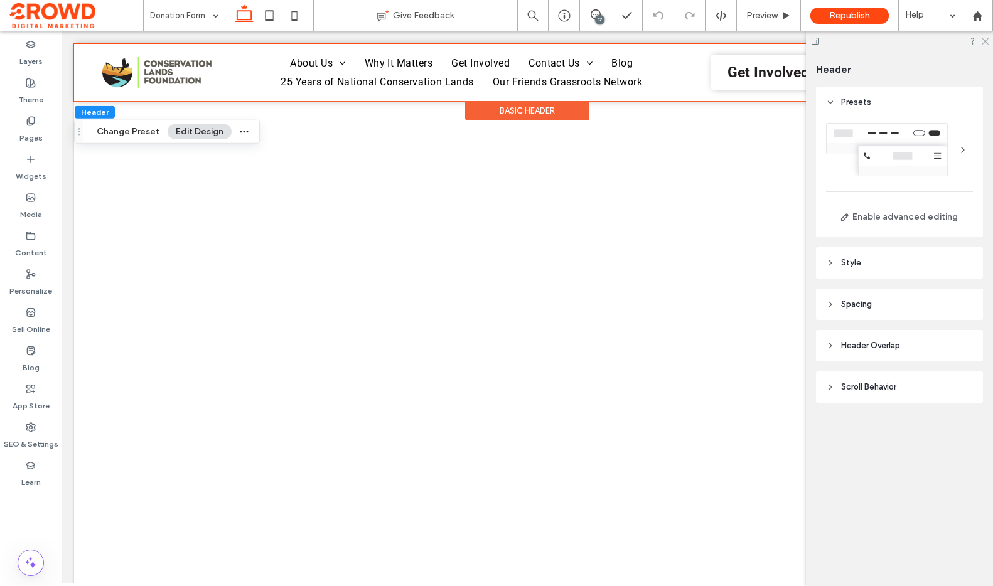
click at [982, 40] on icon at bounding box center [984, 40] width 8 height 8
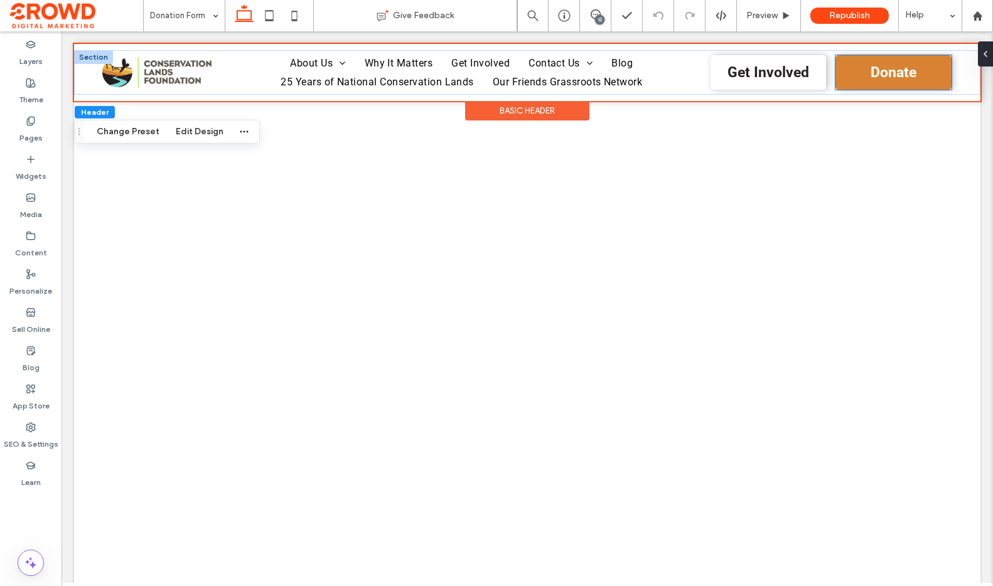
click at [862, 74] on link "Donate" at bounding box center [892, 72] width 115 height 35
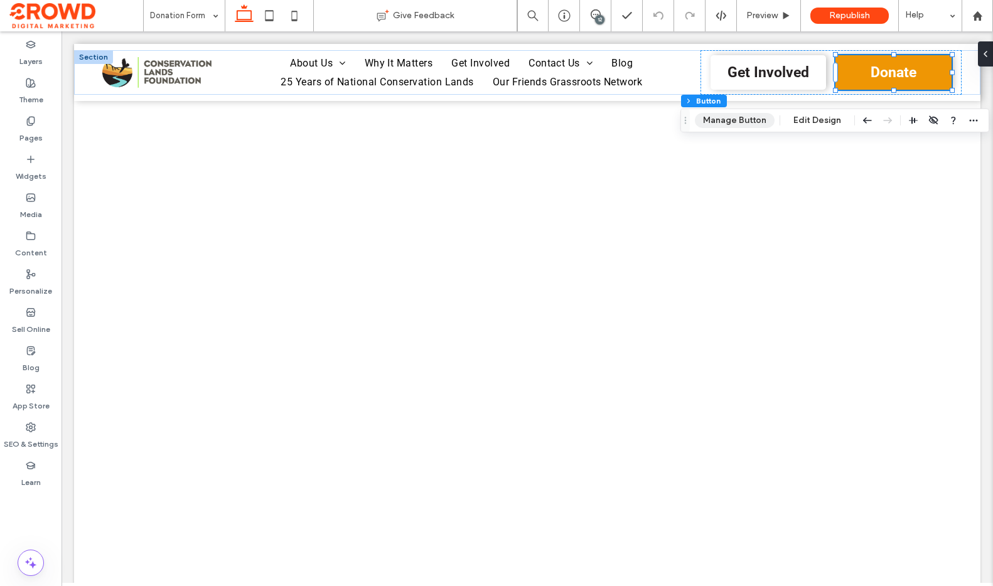
click at [736, 120] on button "Manage Button" at bounding box center [735, 120] width 80 height 15
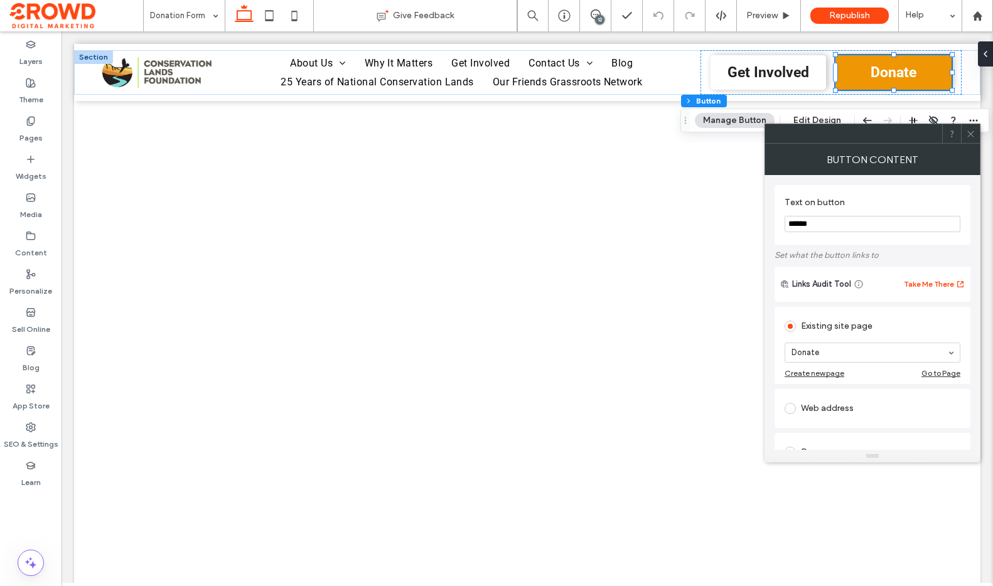
click at [971, 135] on icon at bounding box center [970, 133] width 9 height 9
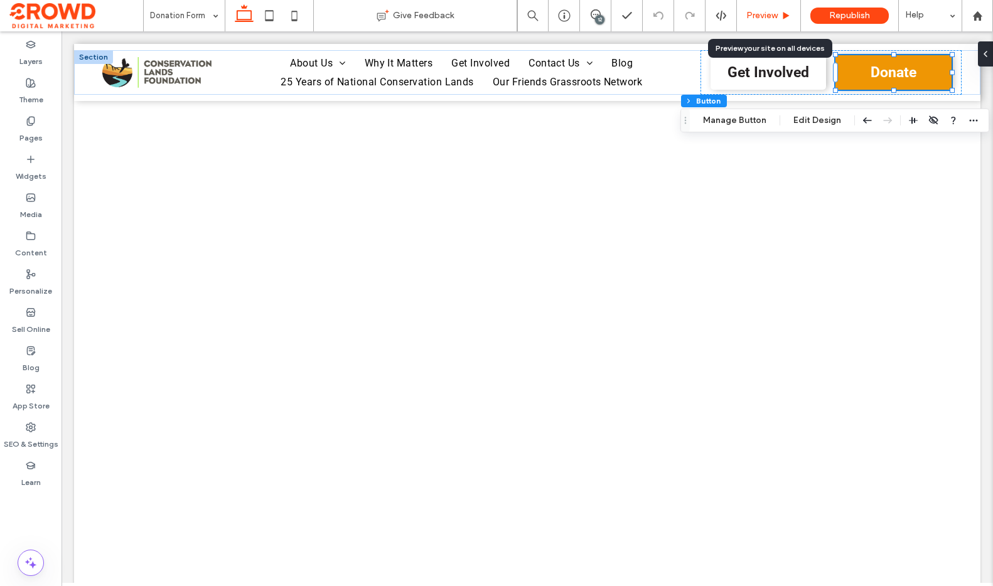
click at [759, 14] on span "Preview" at bounding box center [761, 16] width 31 height 10
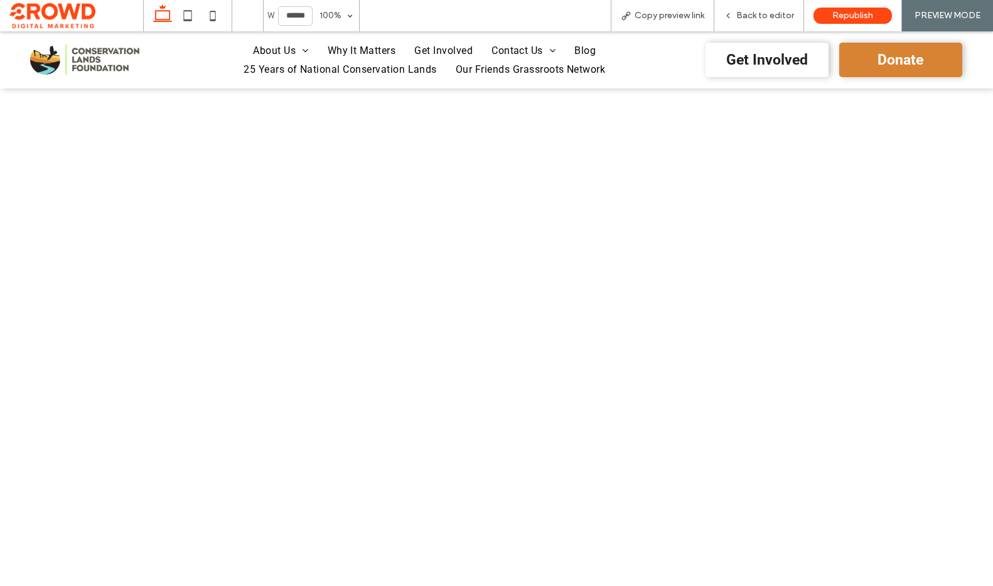
click at [897, 54] on span "Donate" at bounding box center [900, 59] width 46 height 29
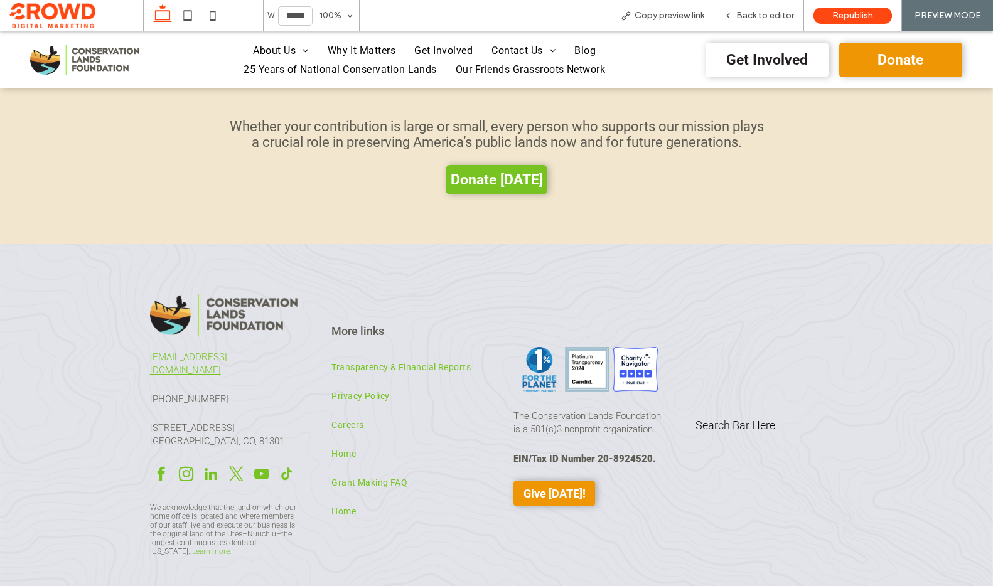
scroll to position [1364, 0]
click at [516, 174] on span "Donate [DATE]" at bounding box center [497, 178] width 92 height 17
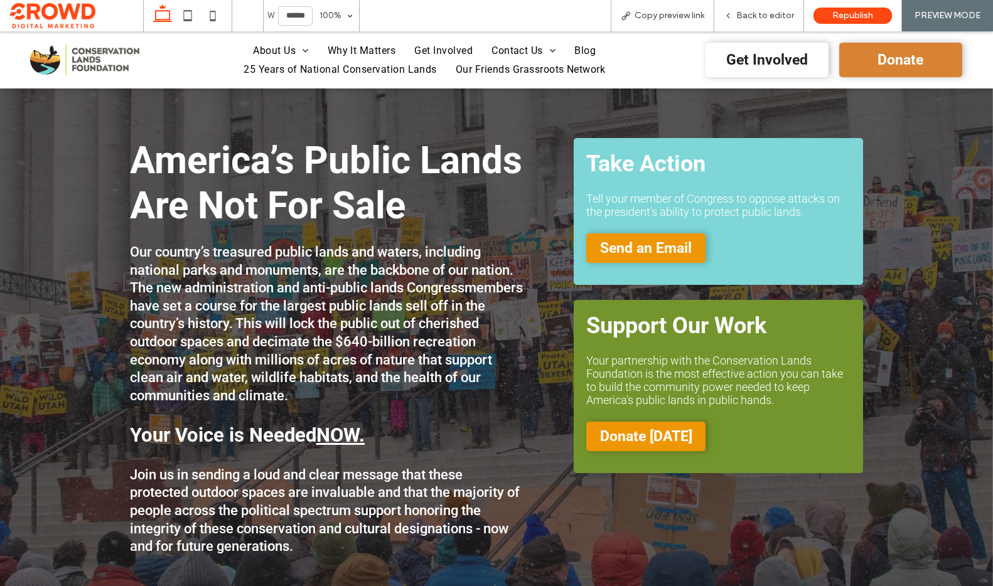
click at [924, 60] on link "Donate" at bounding box center [900, 60] width 123 height 35
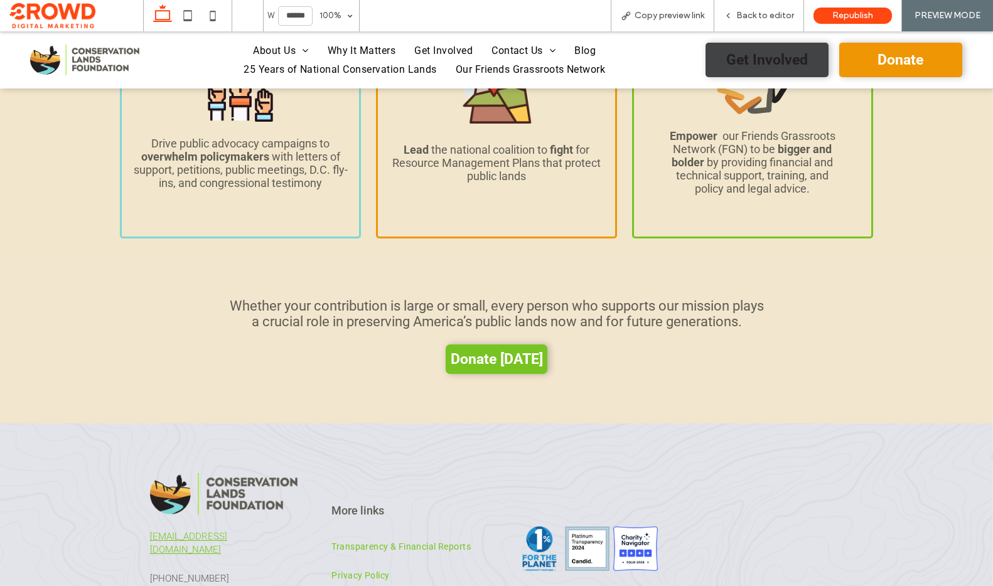
scroll to position [1115, 0]
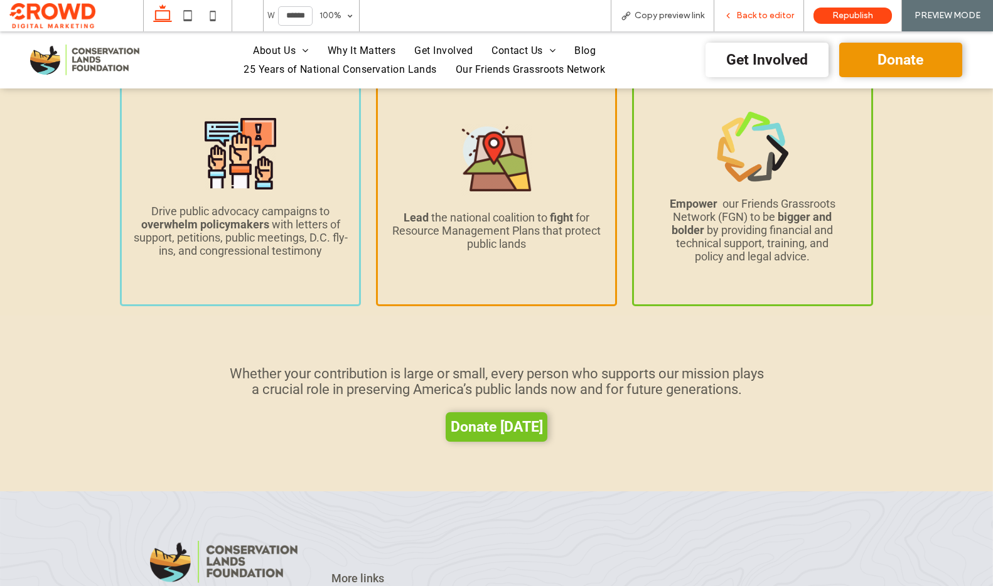
click at [765, 18] on span "Back to editor" at bounding box center [765, 16] width 58 height 10
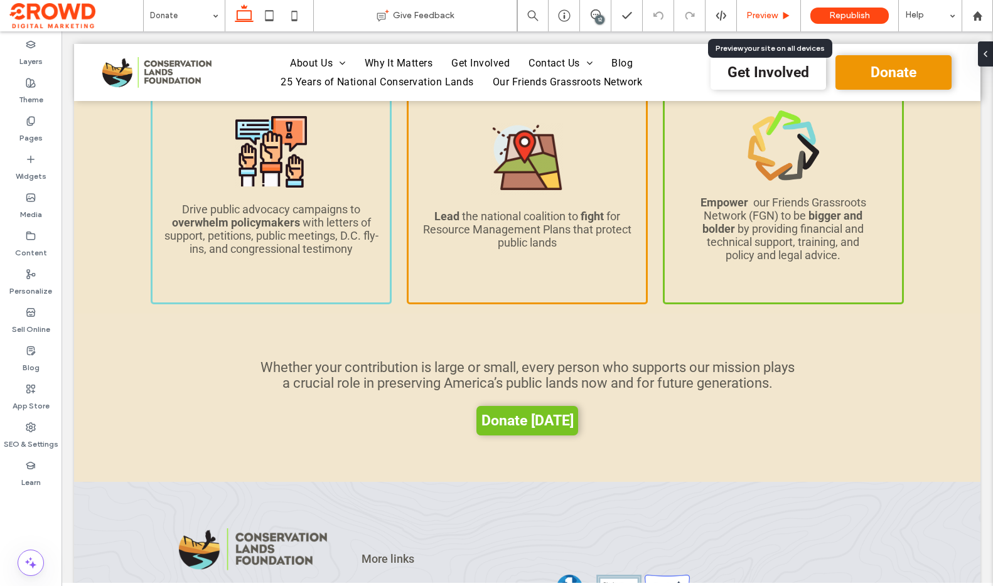
scroll to position [1114, 0]
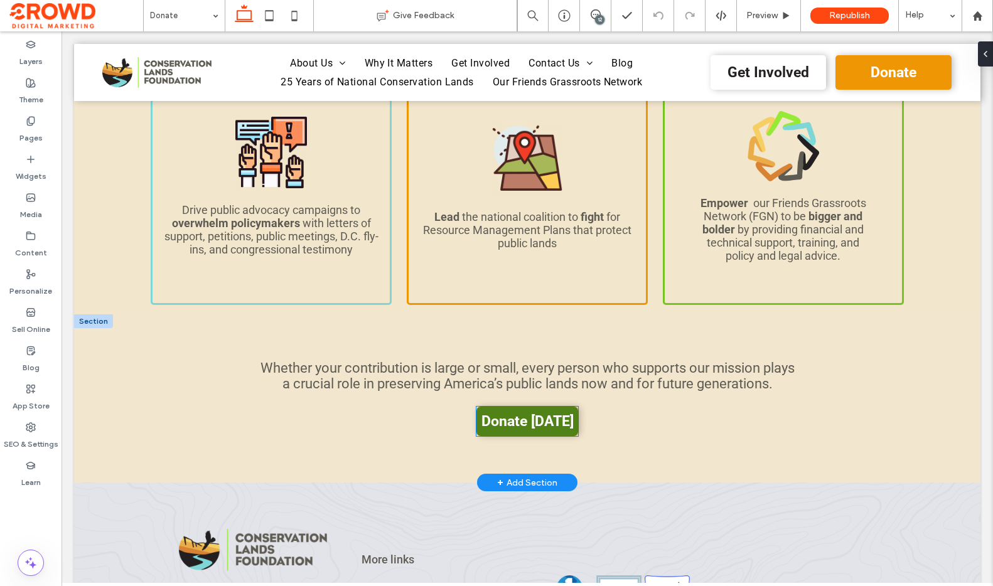
click at [542, 420] on span "Donate [DATE]" at bounding box center [527, 421] width 92 height 17
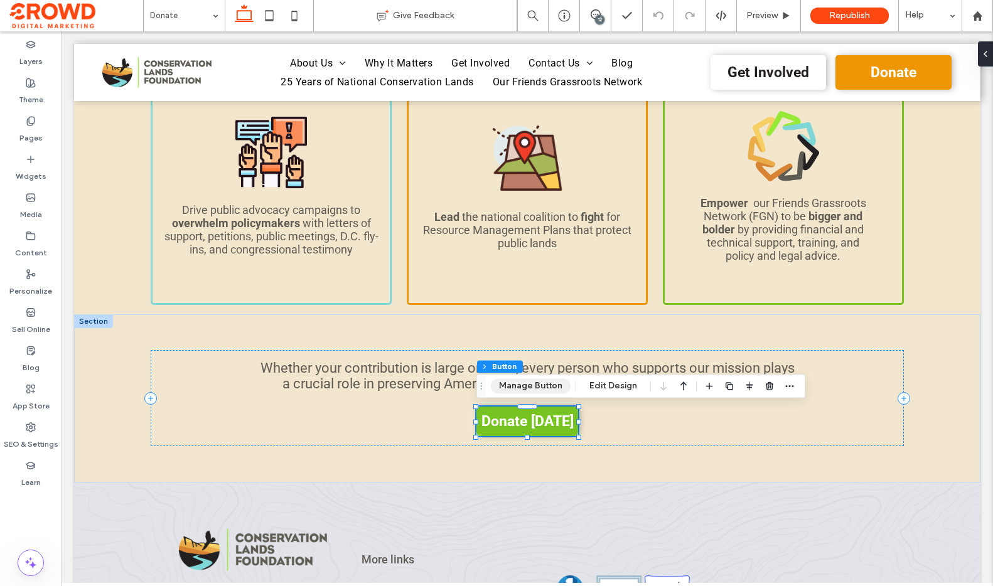
click at [552, 383] on button "Manage Button" at bounding box center [531, 385] width 80 height 15
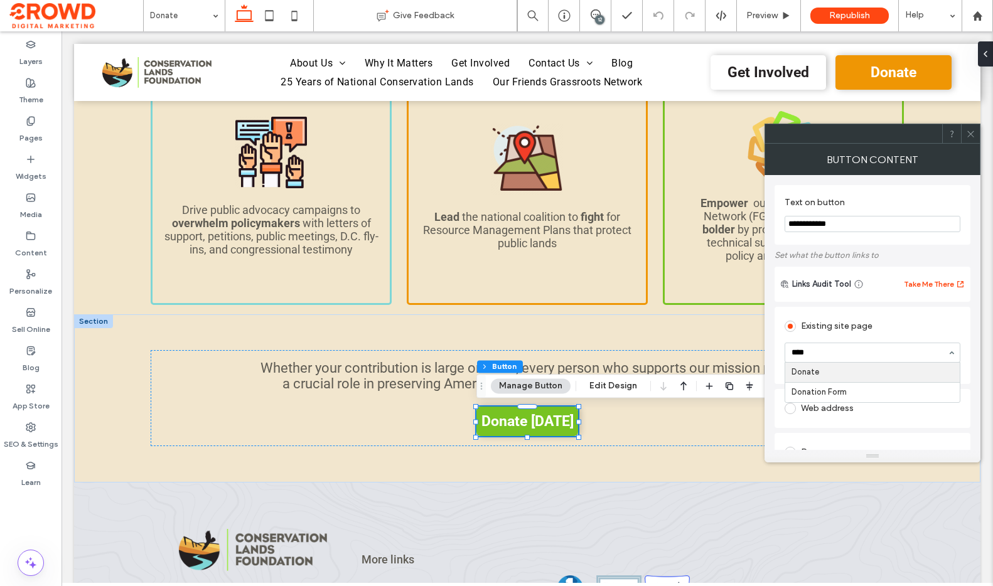
type input "*****"
click at [970, 138] on span at bounding box center [970, 133] width 9 height 19
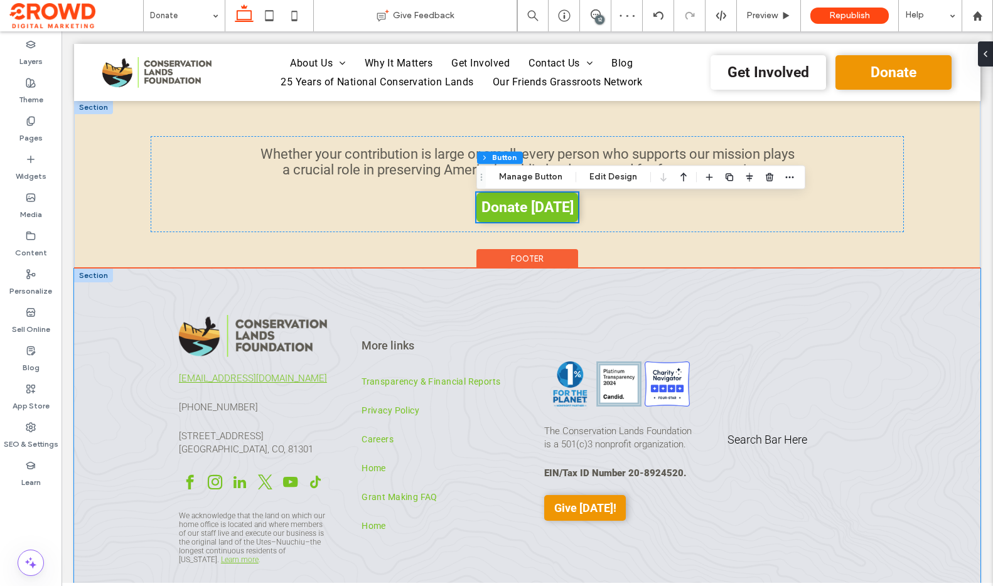
scroll to position [1330, 0]
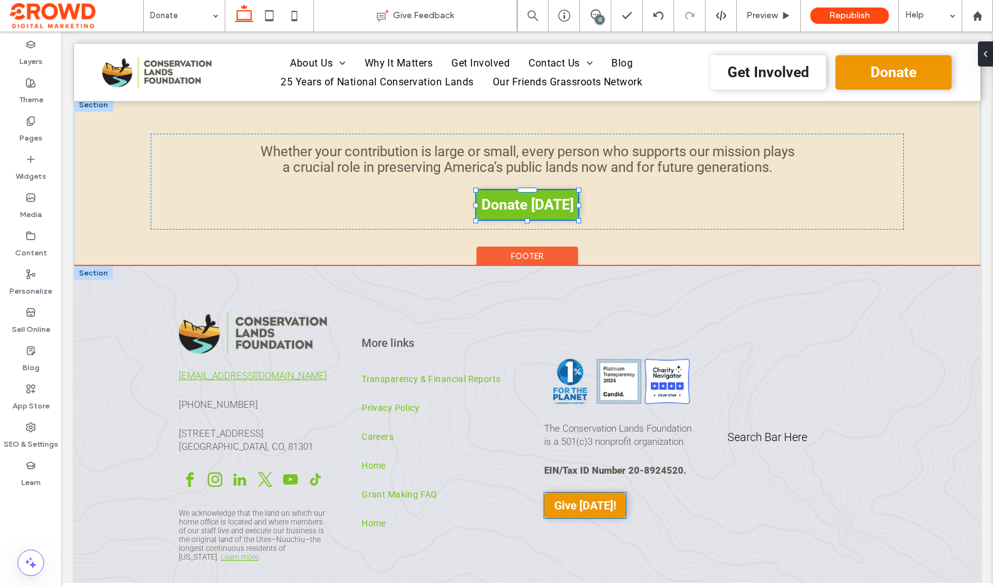
type input "**"
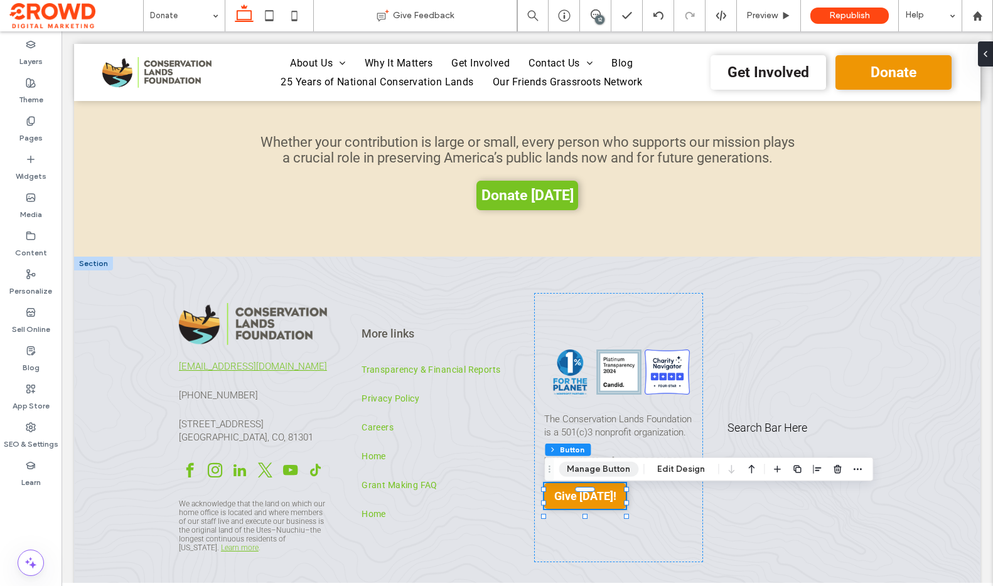
click at [595, 471] on button "Manage Button" at bounding box center [598, 469] width 80 height 15
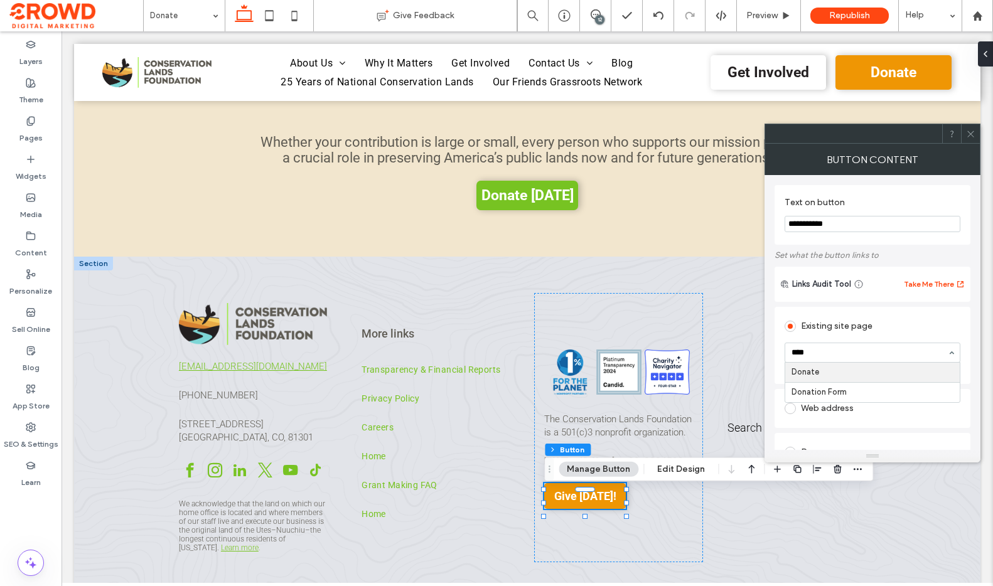
type input "*****"
drag, startPoint x: 811, startPoint y: 379, endPoint x: 833, endPoint y: 363, distance: 27.4
click at [963, 132] on div at bounding box center [970, 133] width 19 height 19
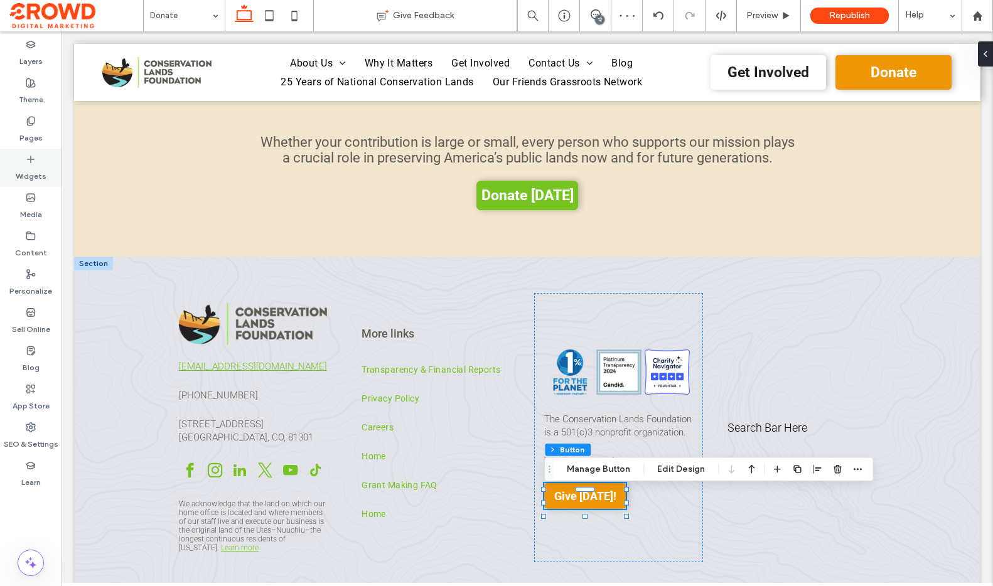
click at [32, 163] on icon at bounding box center [31, 159] width 10 height 10
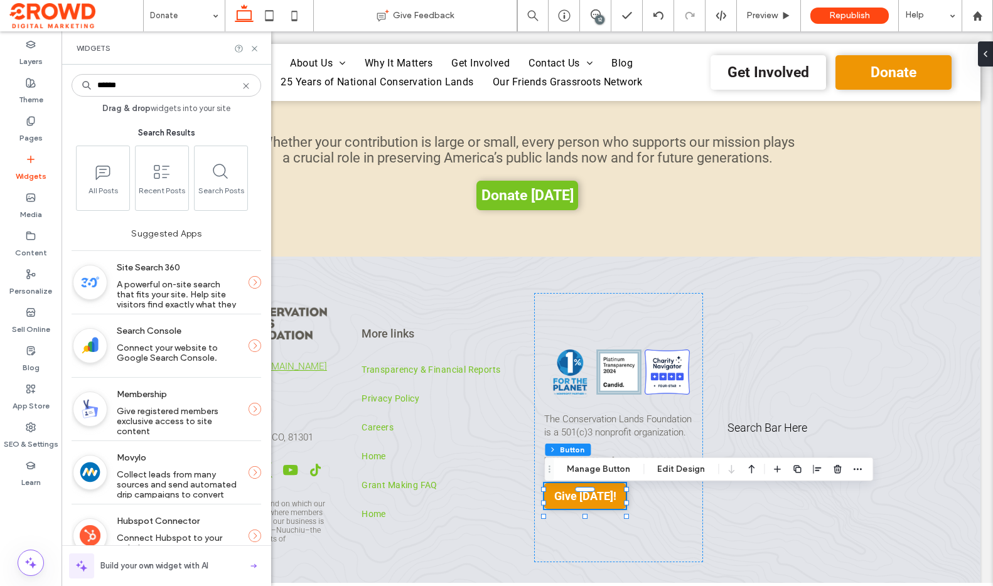
type input "******"
click at [249, 87] on icon at bounding box center [246, 86] width 10 height 10
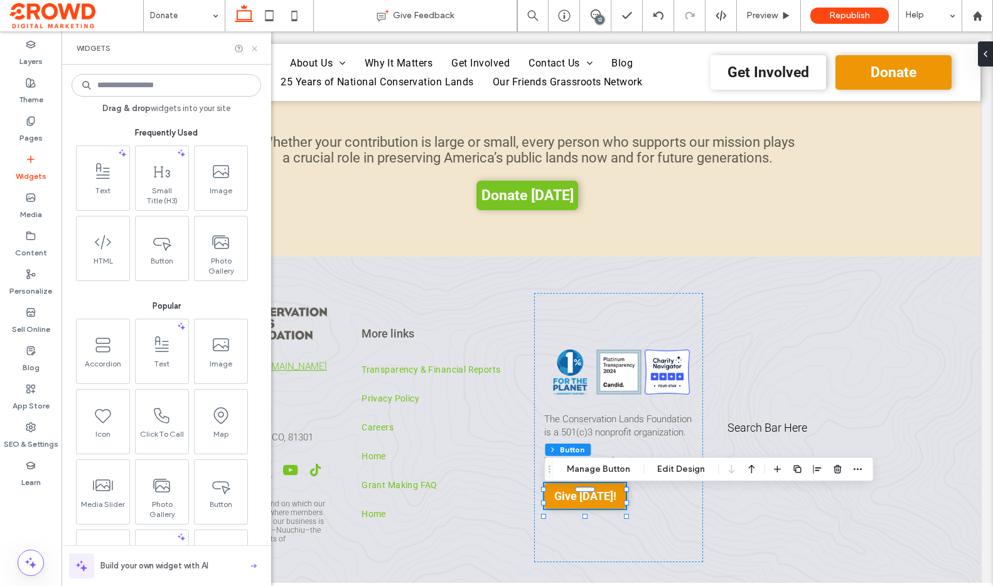
click at [250, 50] on icon at bounding box center [254, 48] width 9 height 9
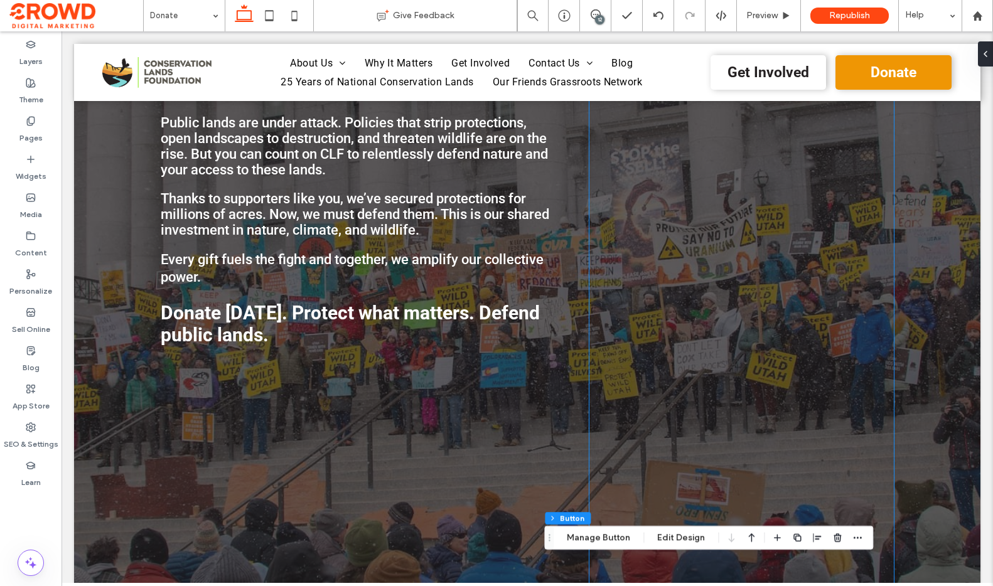
scroll to position [0, 0]
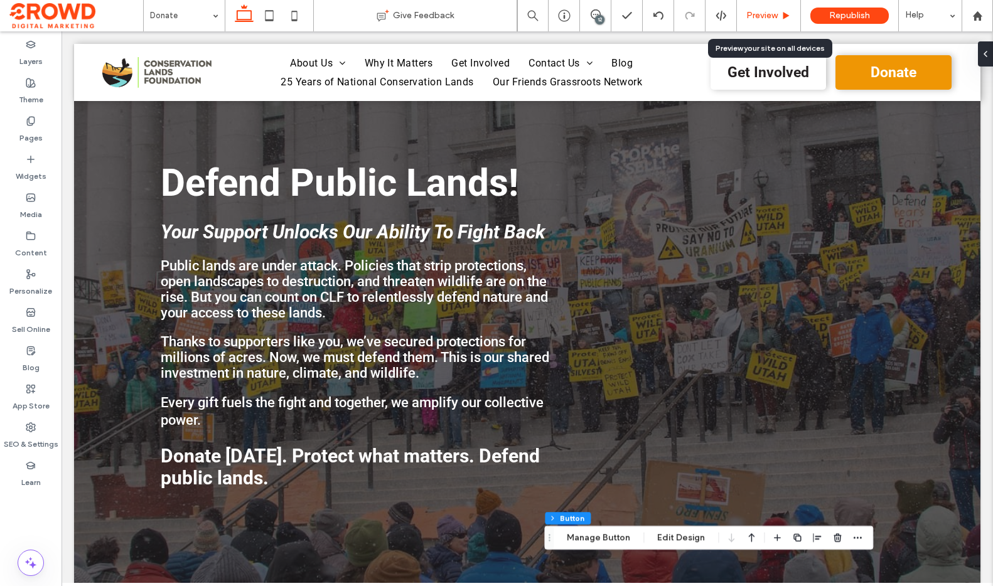
click at [766, 18] on span "Preview" at bounding box center [761, 16] width 31 height 10
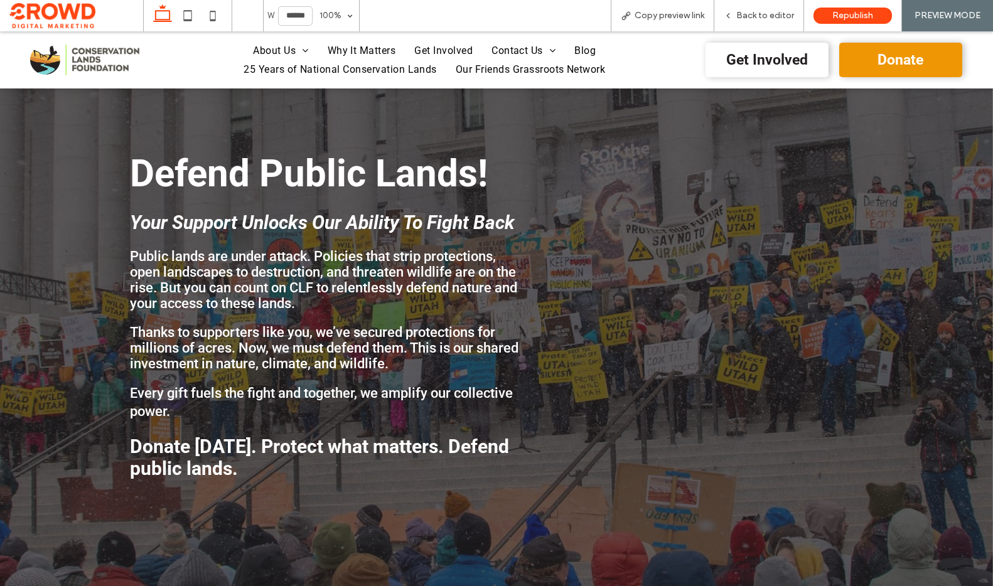
click at [766, 18] on span "Back to editor" at bounding box center [765, 16] width 58 height 10
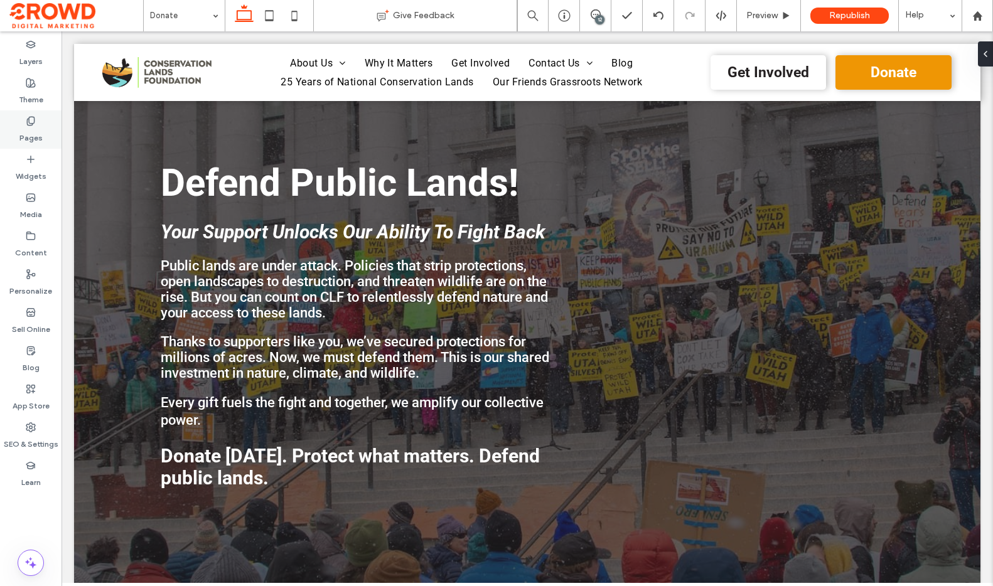
click at [37, 127] on label "Pages" at bounding box center [30, 135] width 23 height 18
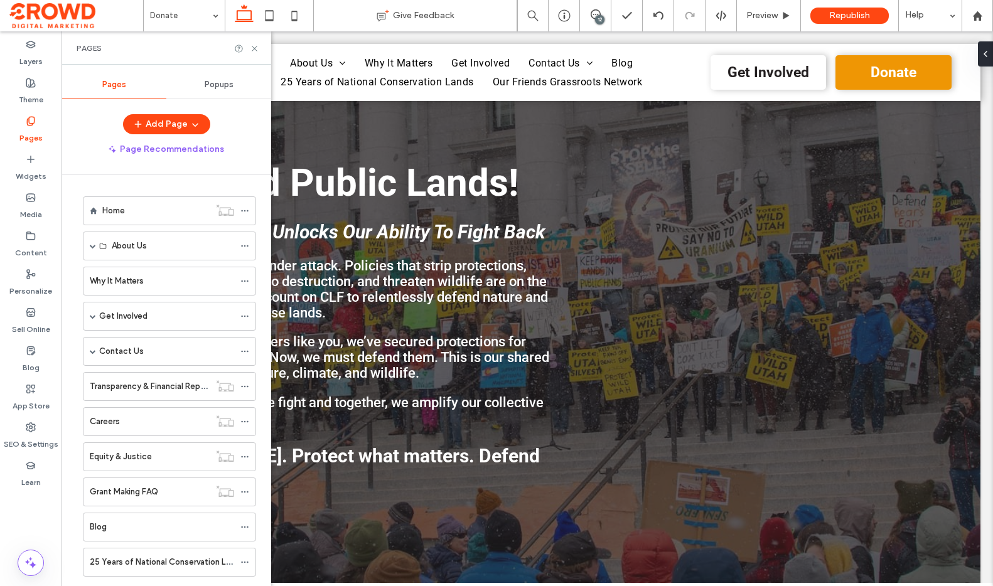
click at [603, 16] on div "12" at bounding box center [599, 19] width 9 height 9
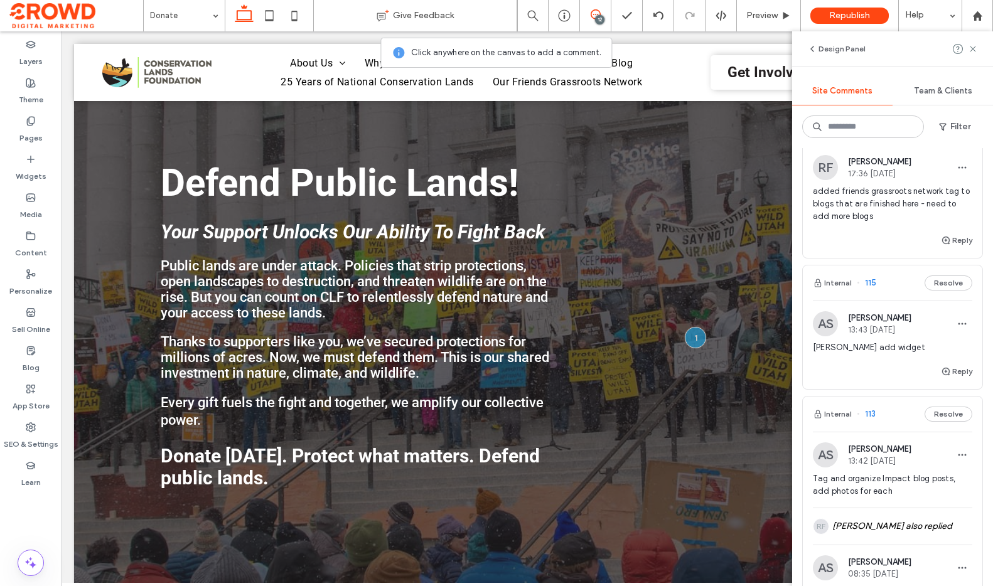
scroll to position [838, 0]
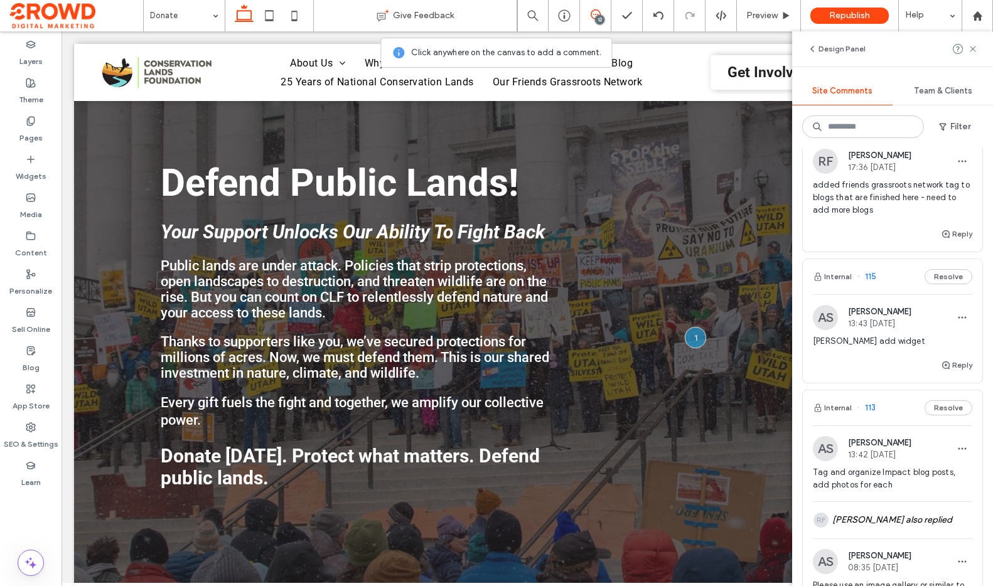
click at [873, 341] on span "alex add widget" at bounding box center [892, 341] width 159 height 13
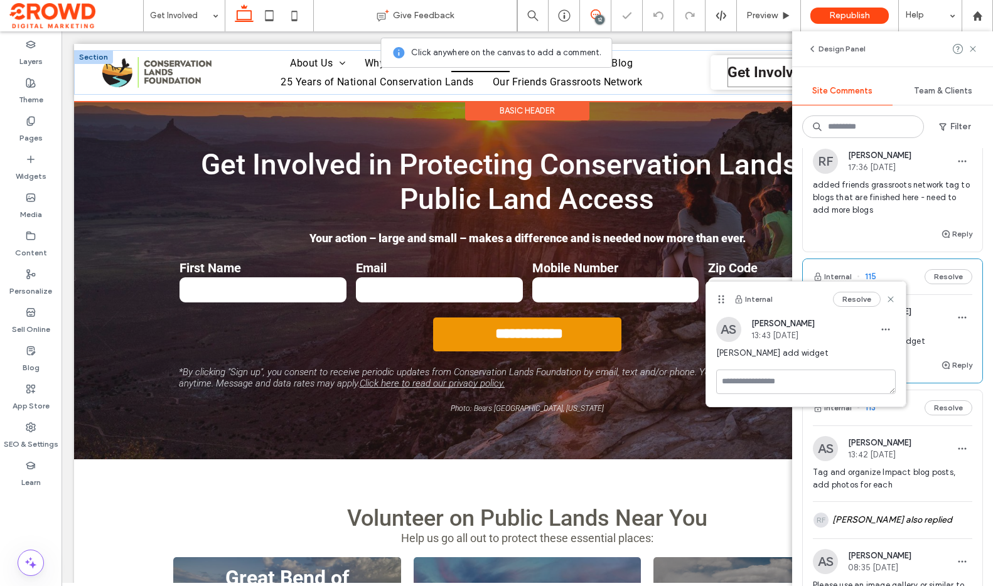
scroll to position [2258, 0]
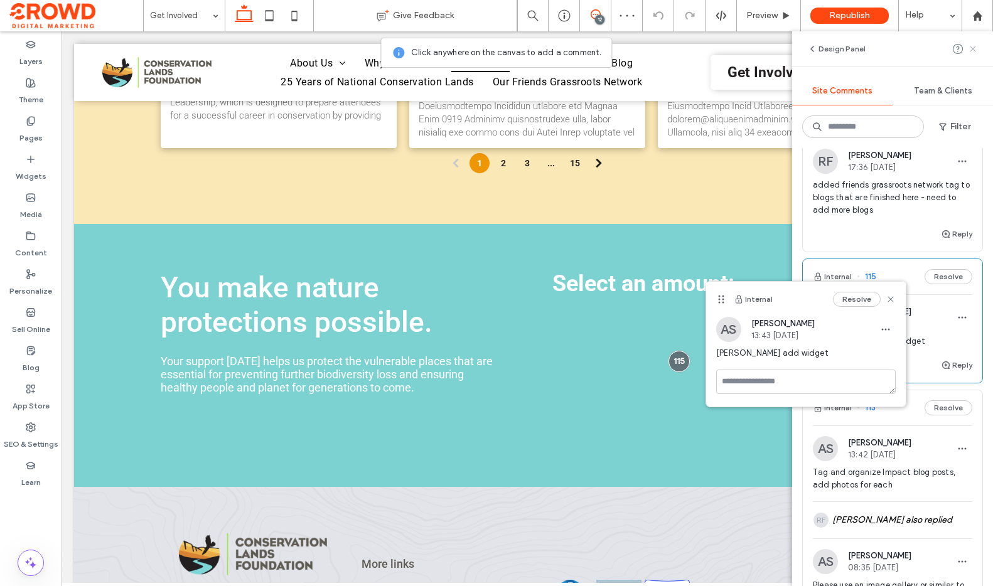
click at [973, 48] on use at bounding box center [972, 49] width 6 height 6
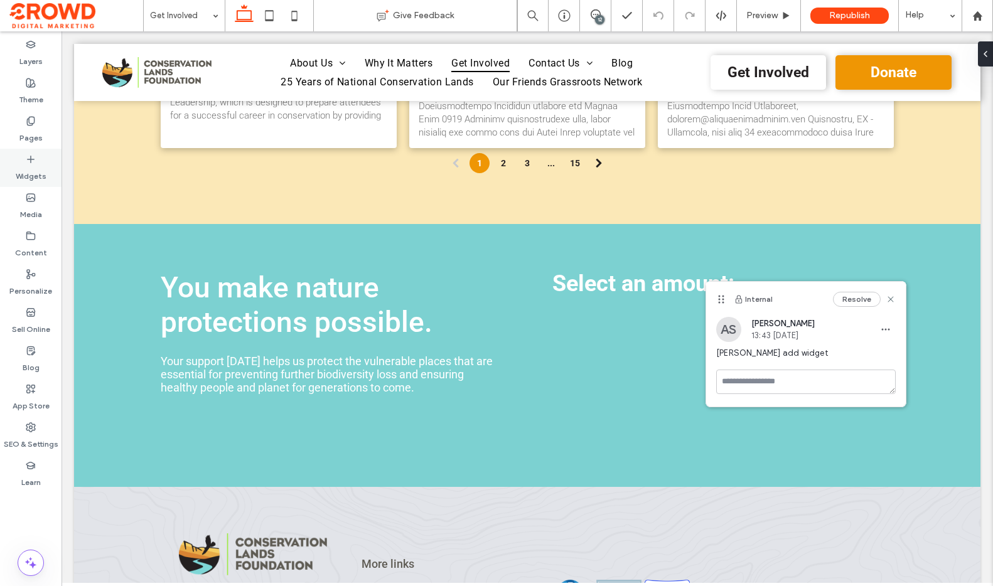
click at [29, 171] on label "Widgets" at bounding box center [31, 173] width 31 height 18
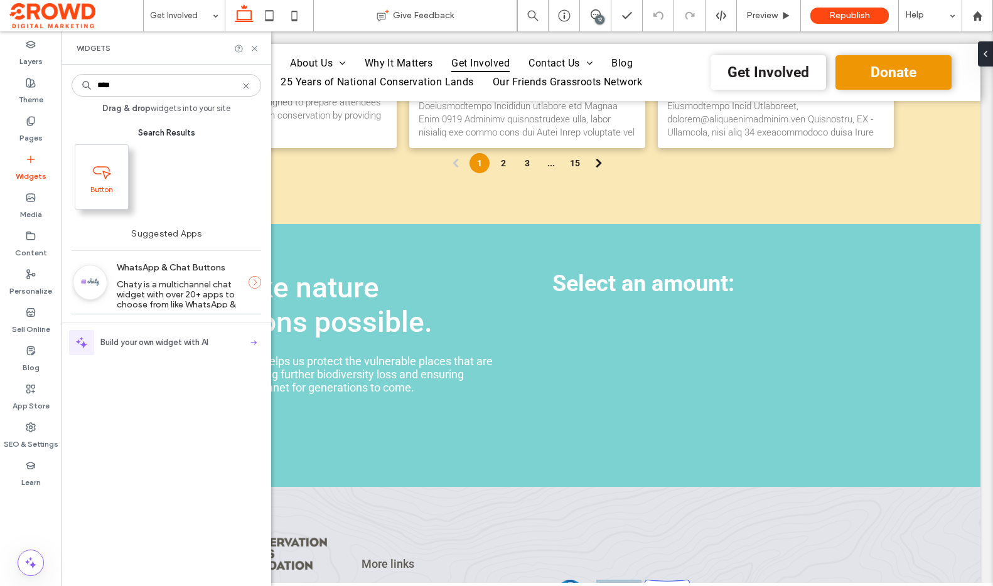
type input "****"
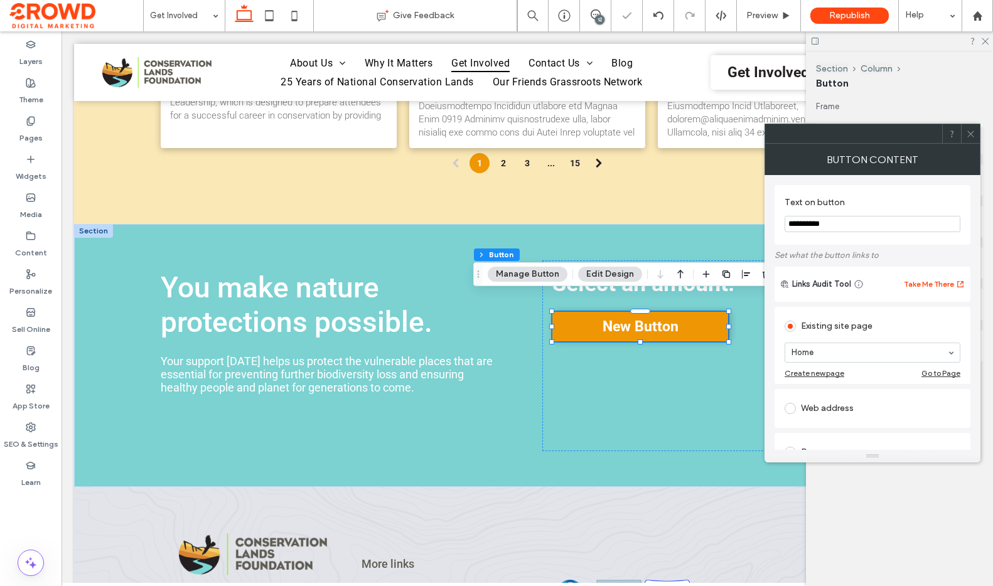
click at [807, 225] on input "**********" at bounding box center [872, 224] width 176 height 16
click at [806, 228] on input "**********" at bounding box center [872, 224] width 176 height 16
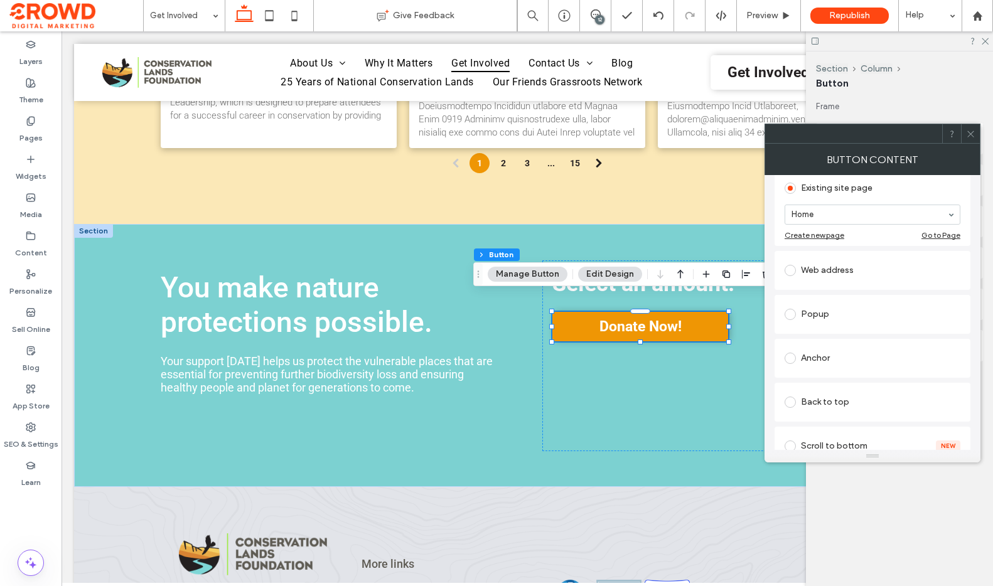
scroll to position [147, 0]
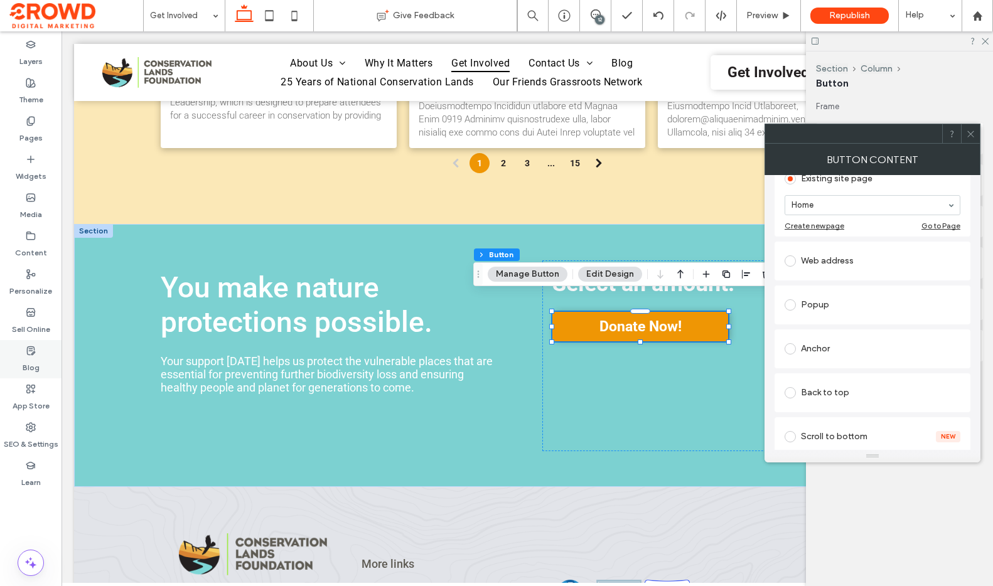
type input "**********"
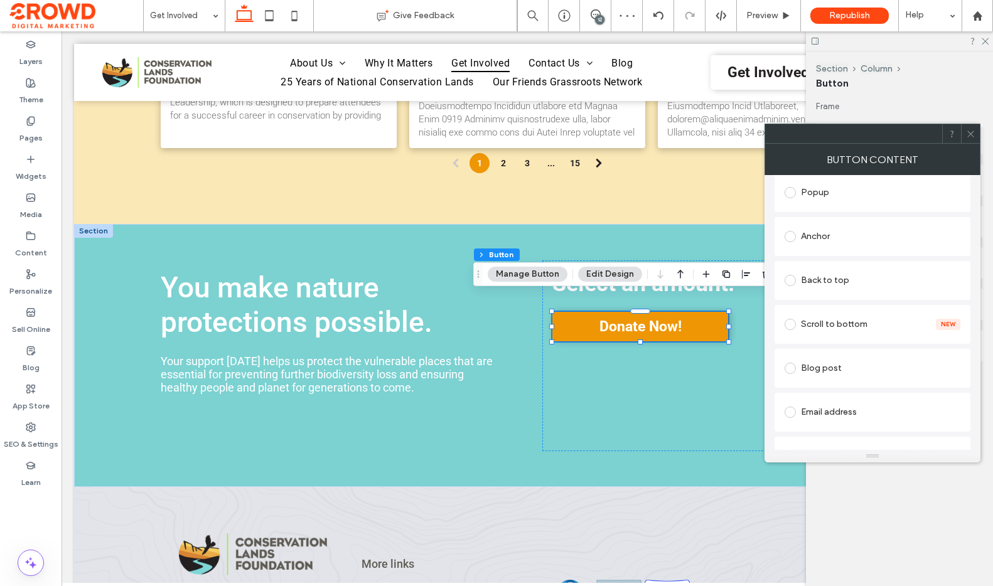
scroll to position [261, 0]
click at [970, 140] on span at bounding box center [970, 133] width 9 height 19
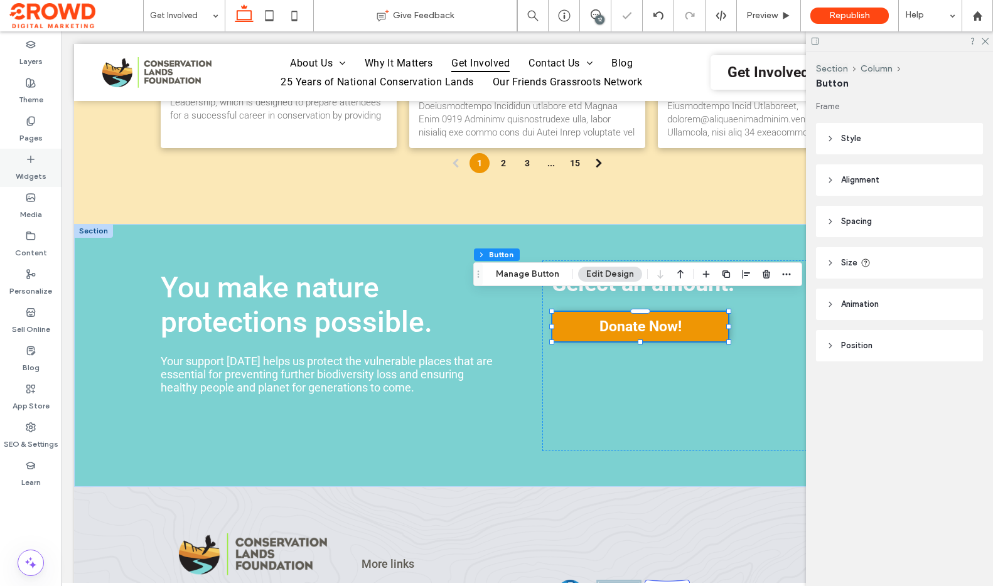
click at [40, 178] on label "Widgets" at bounding box center [31, 173] width 31 height 18
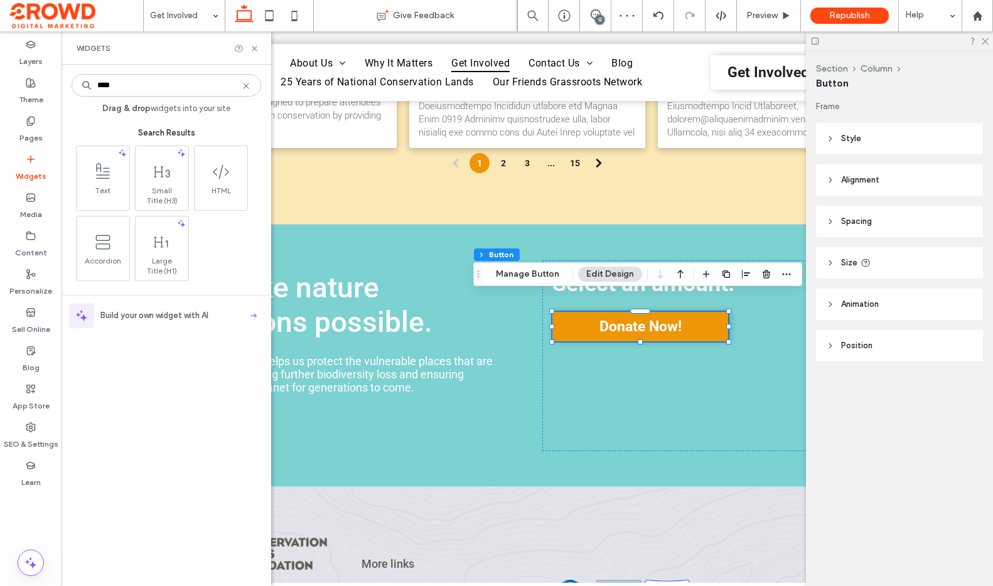
type input "****"
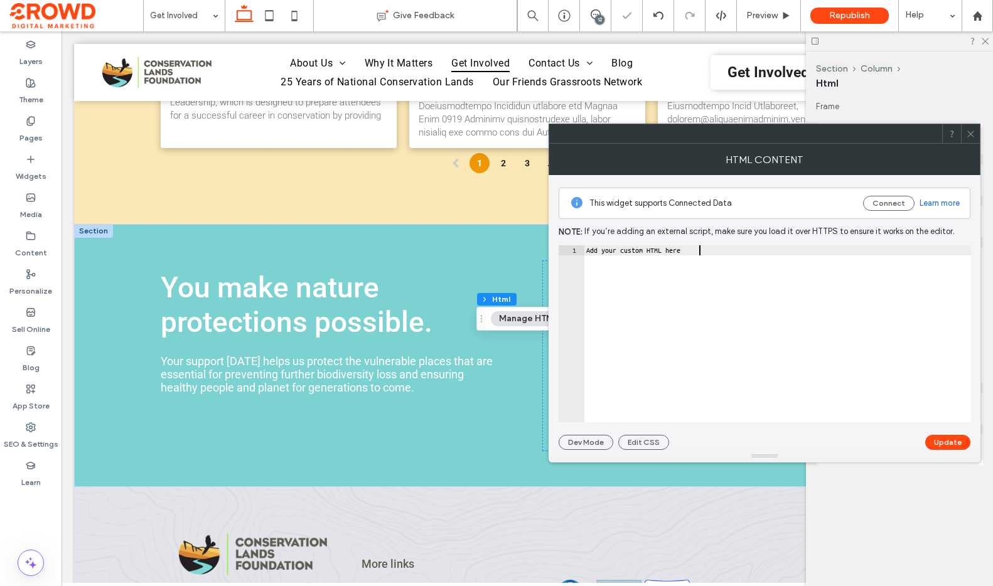
click at [675, 355] on div "Add your custom HTML here" at bounding box center [777, 343] width 387 height 197
paste textarea "**********"
type textarea "**********"
click at [954, 448] on button "Update" at bounding box center [947, 442] width 45 height 15
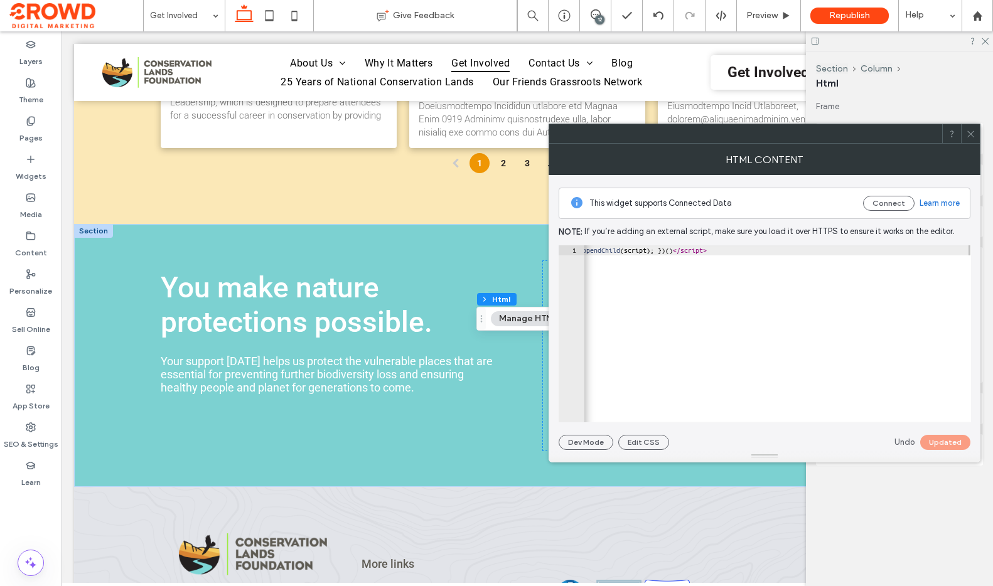
drag, startPoint x: 975, startPoint y: 132, endPoint x: 977, endPoint y: 94, distance: 38.3
click at [975, 132] on div at bounding box center [970, 133] width 19 height 19
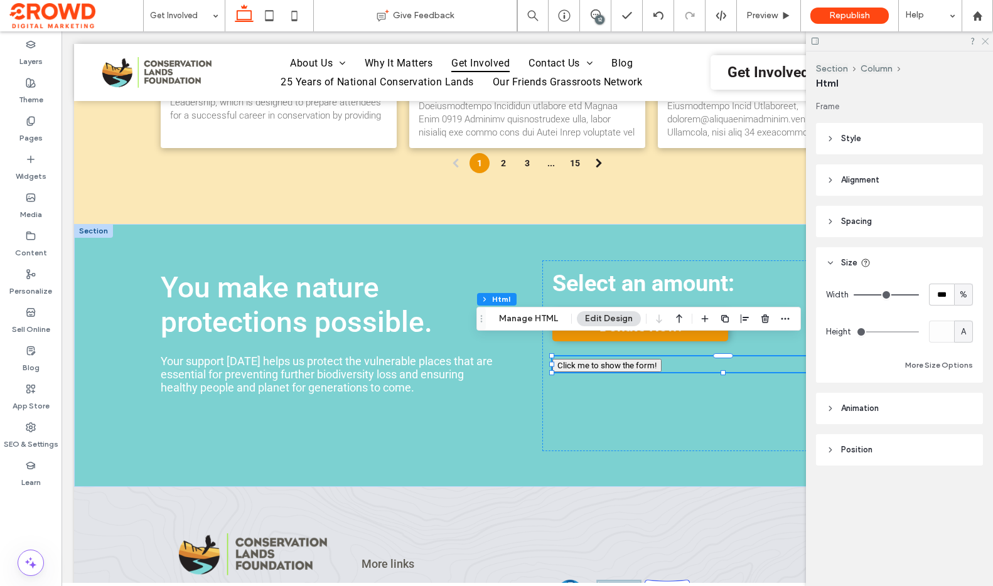
click at [981, 43] on icon at bounding box center [984, 40] width 8 height 8
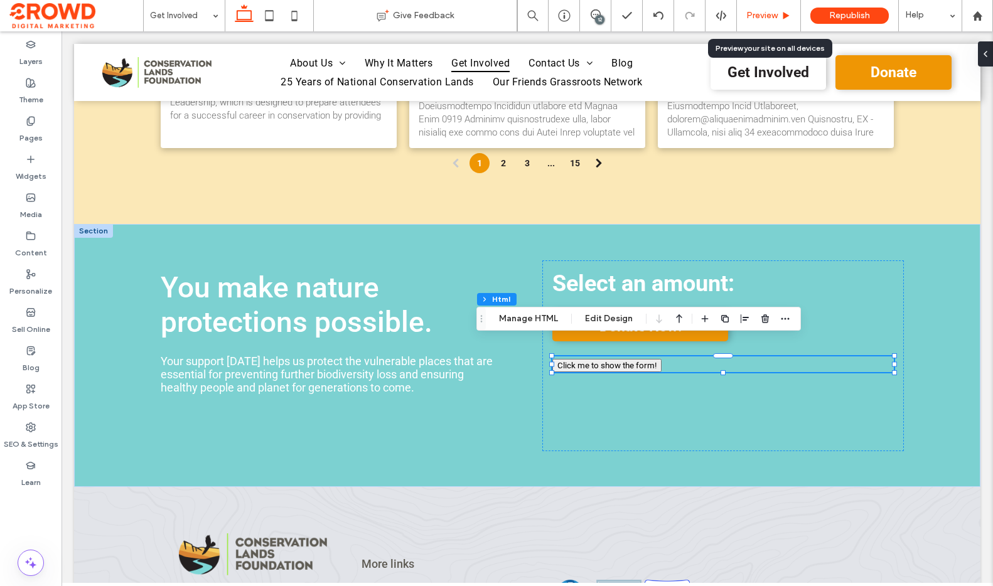
click at [768, 15] on span "Preview" at bounding box center [761, 16] width 31 height 10
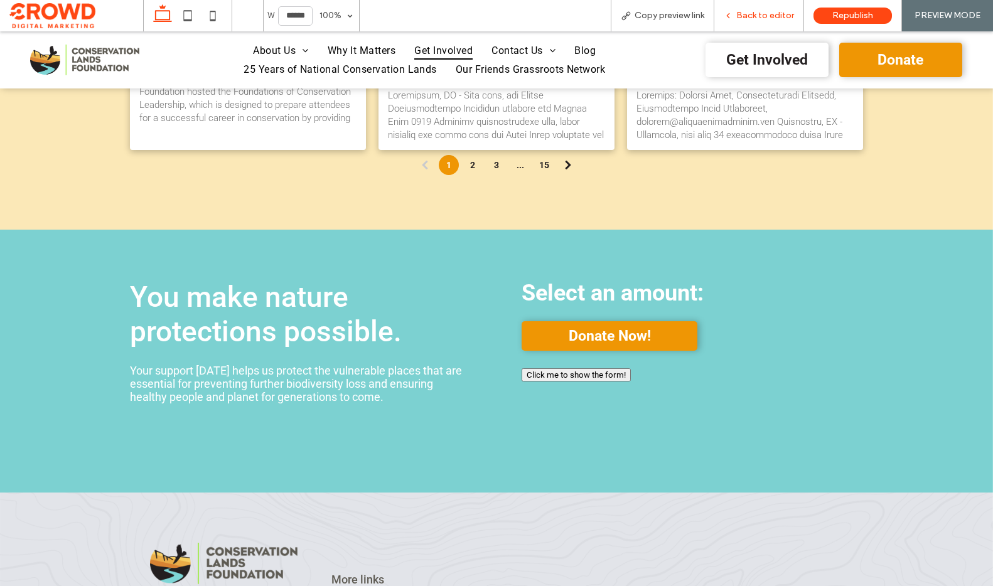
scroll to position [2270, 0]
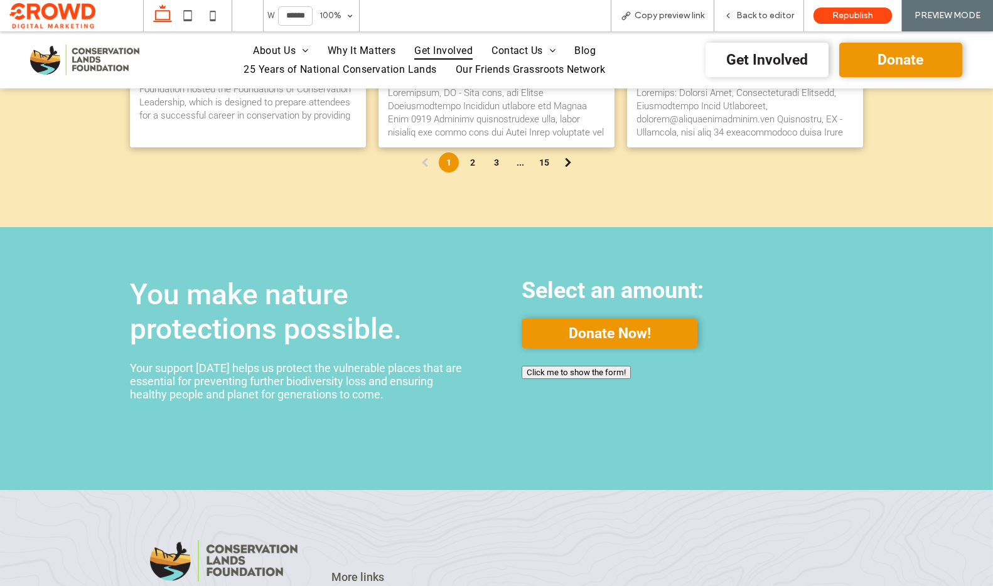
click at [607, 366] on button "Click me to show the form!" at bounding box center [575, 372] width 109 height 13
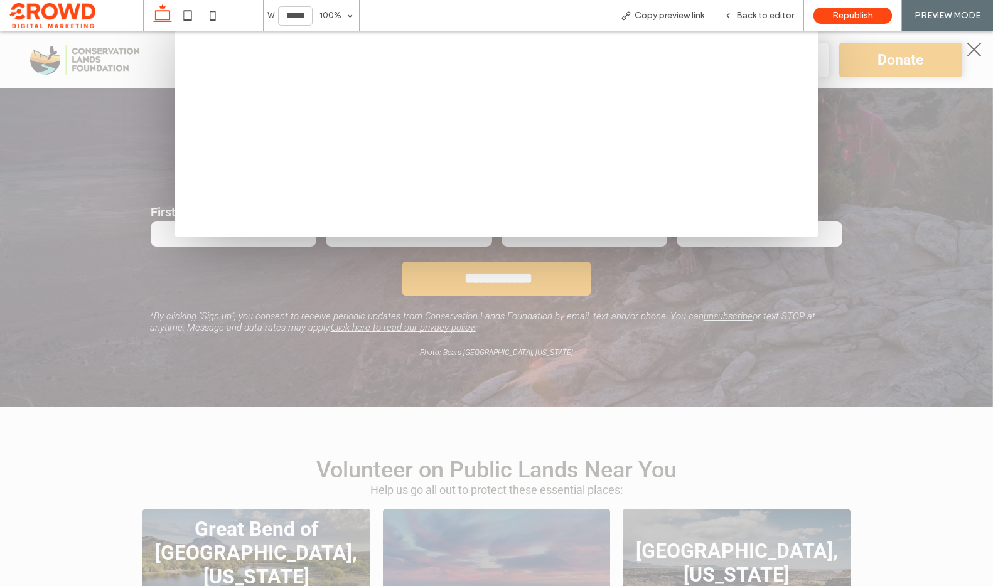
scroll to position [0, 0]
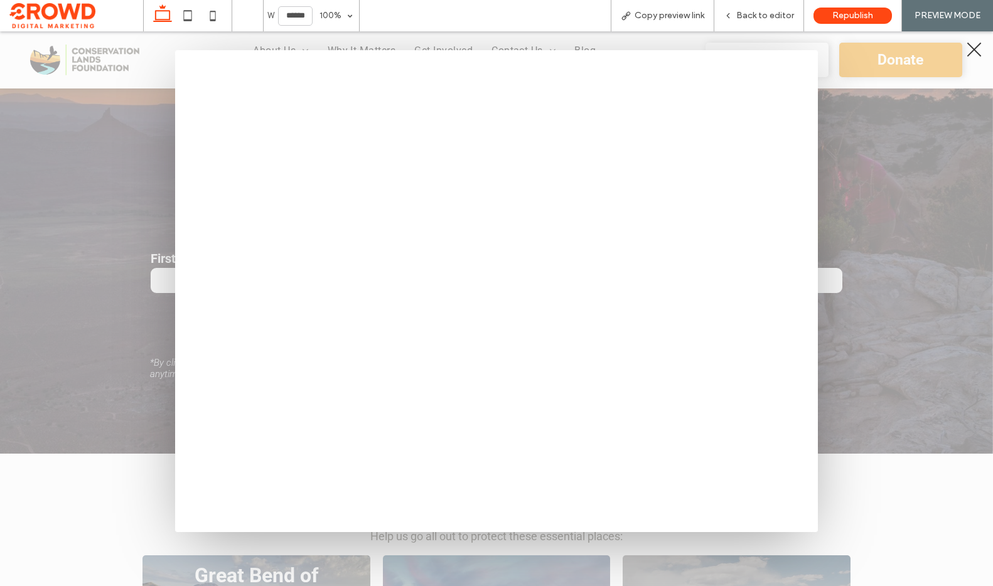
click at [976, 48] on div at bounding box center [973, 50] width 19 height 19
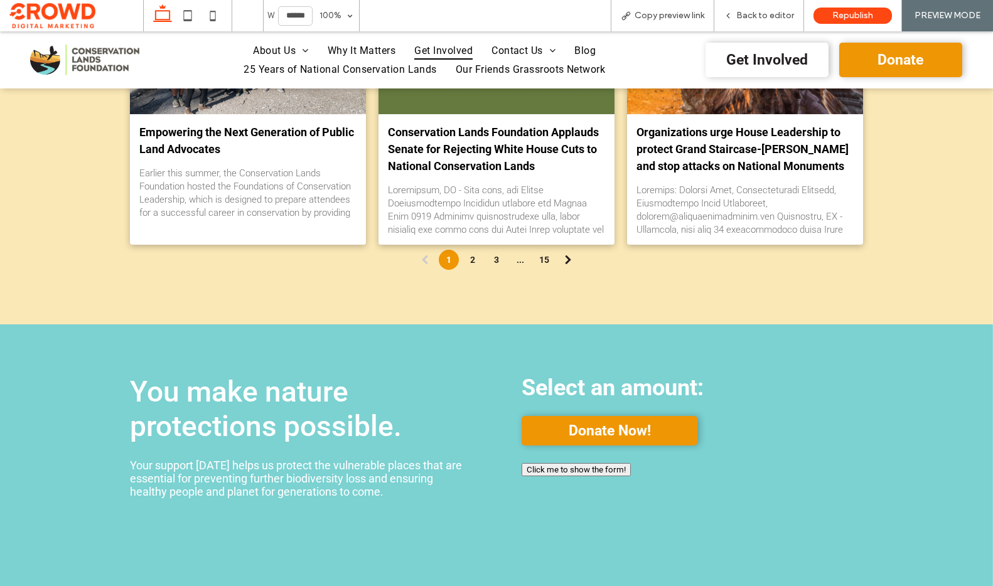
scroll to position [2556, 0]
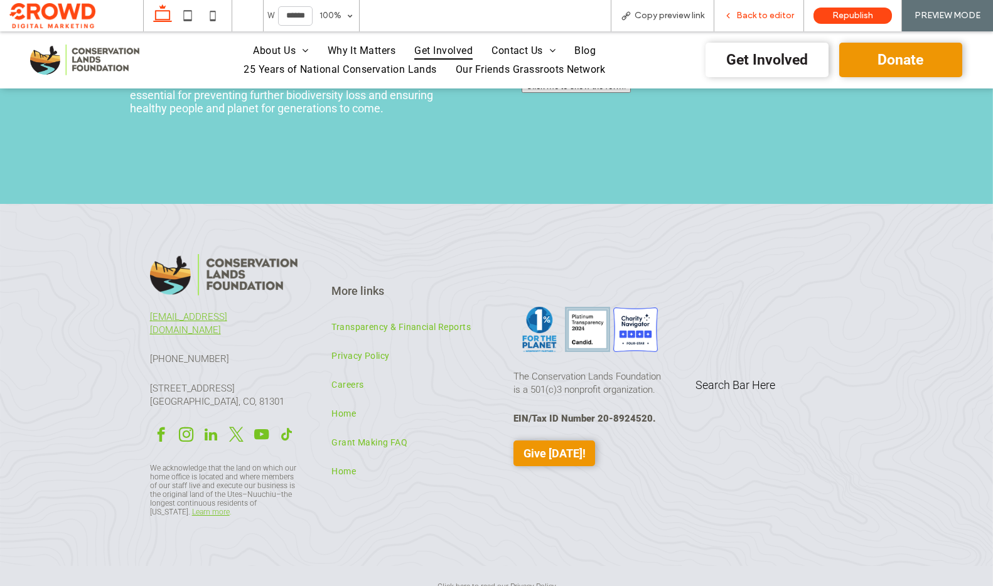
click at [786, 20] on span "Back to editor" at bounding box center [765, 16] width 58 height 10
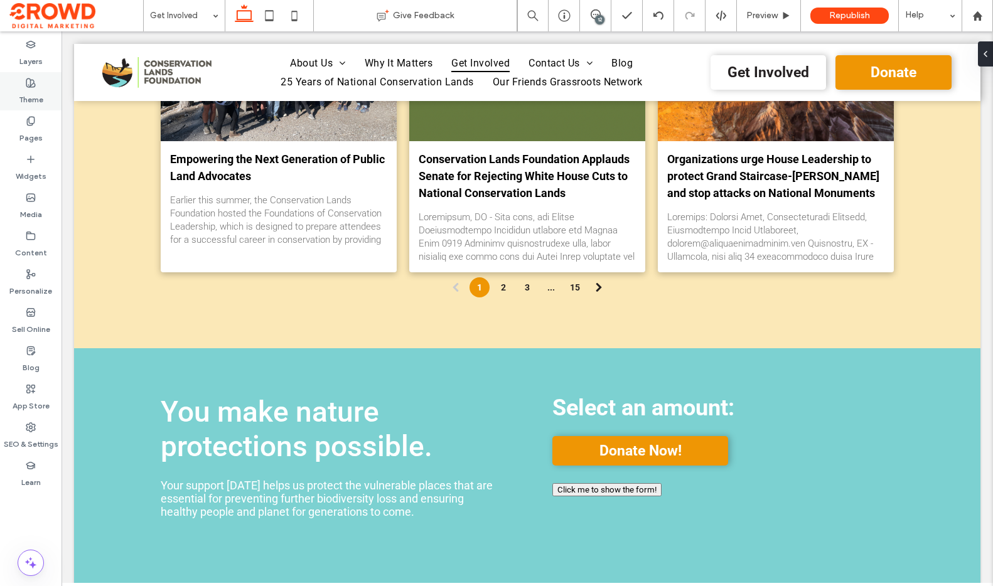
scroll to position [2153, 0]
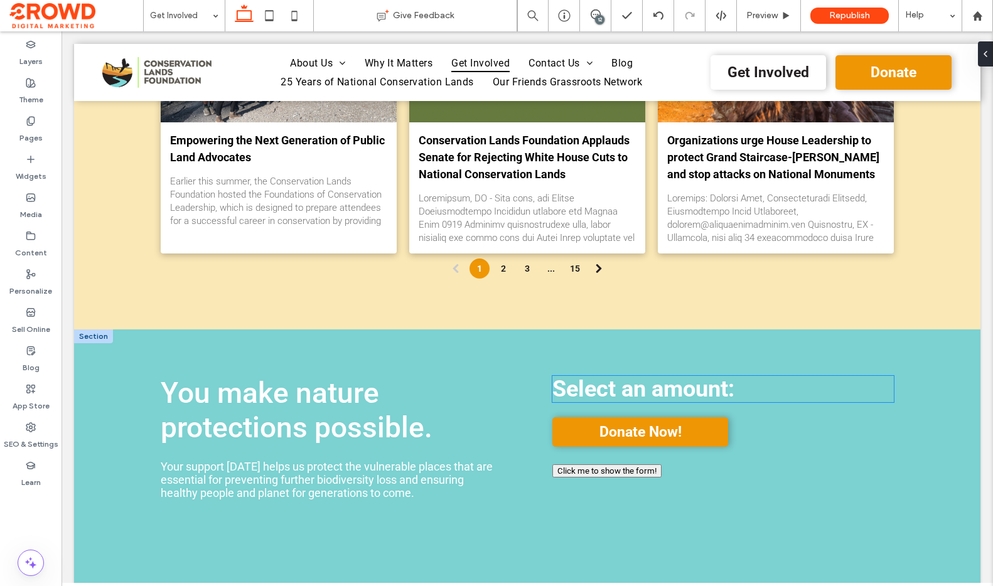
click at [716, 376] on strong "Select an amount:" at bounding box center [643, 389] width 182 height 26
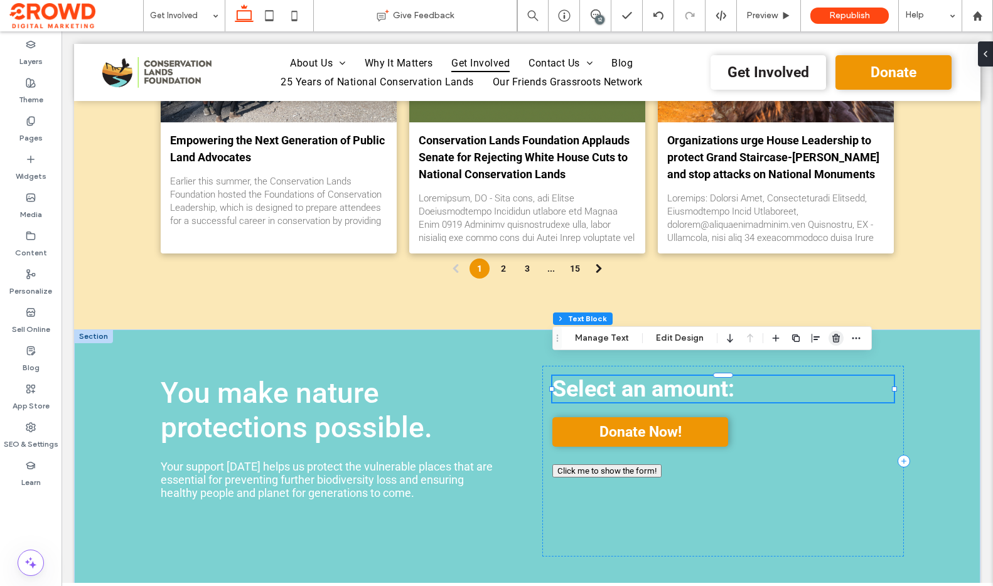
click at [834, 342] on use "button" at bounding box center [836, 338] width 8 height 8
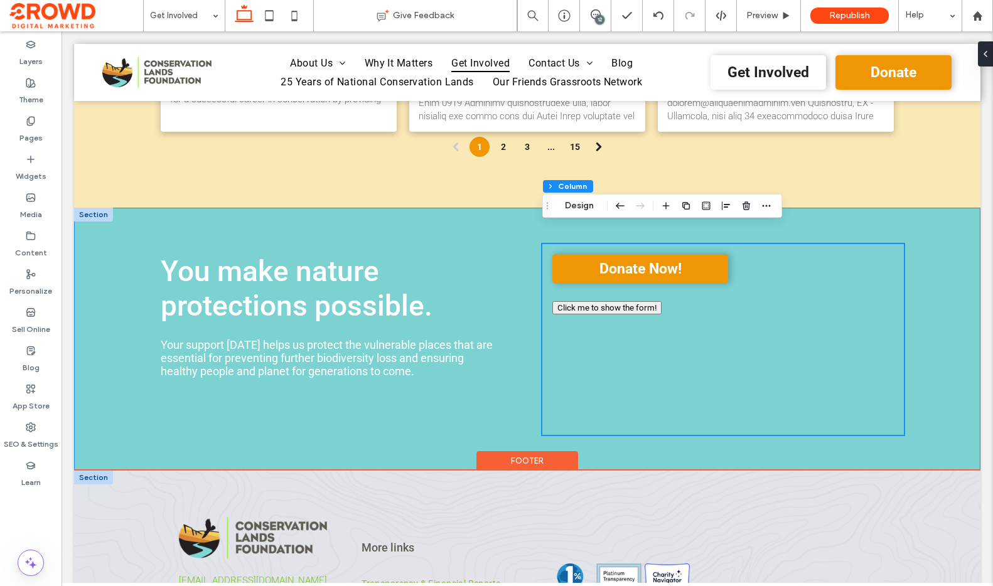
scroll to position [2275, 0]
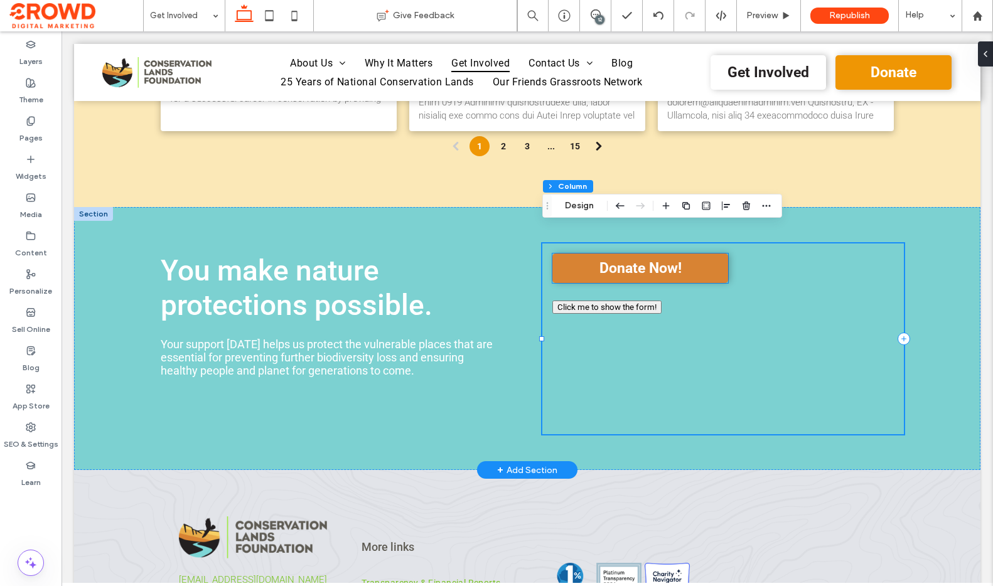
click at [624, 260] on span "Donate Now!" at bounding box center [640, 268] width 82 height 17
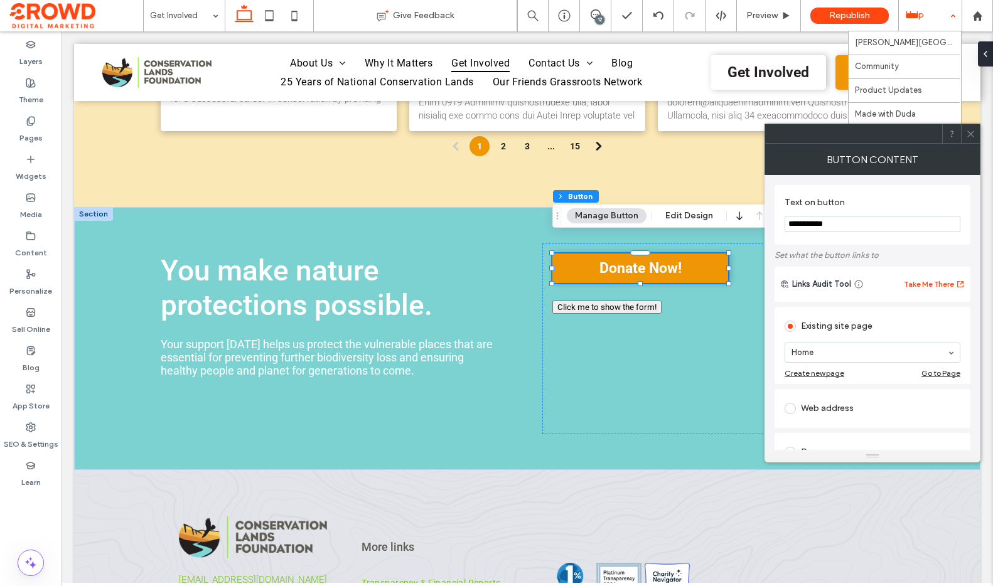
click at [923, 14] on div "Help" at bounding box center [930, 15] width 63 height 31
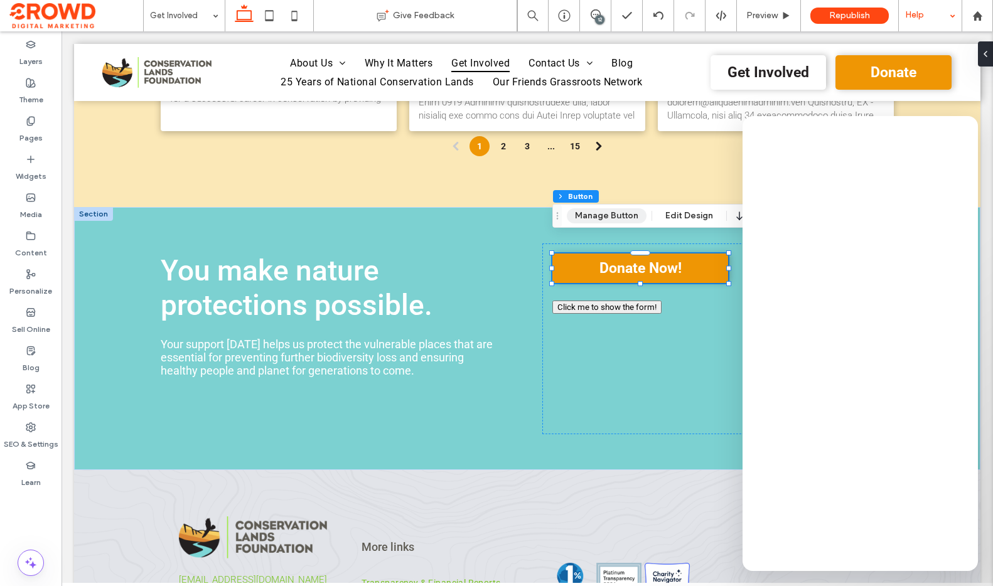
click at [619, 214] on button "Manage Button" at bounding box center [607, 215] width 80 height 15
click at [623, 213] on button "Manage Button" at bounding box center [607, 215] width 80 height 15
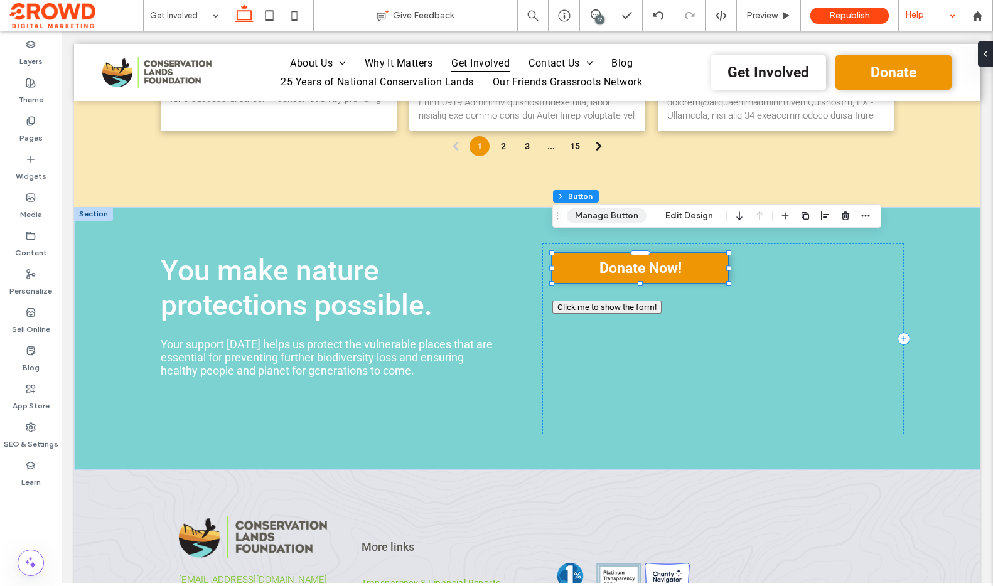
click at [604, 217] on button "Manage Button" at bounding box center [607, 215] width 80 height 15
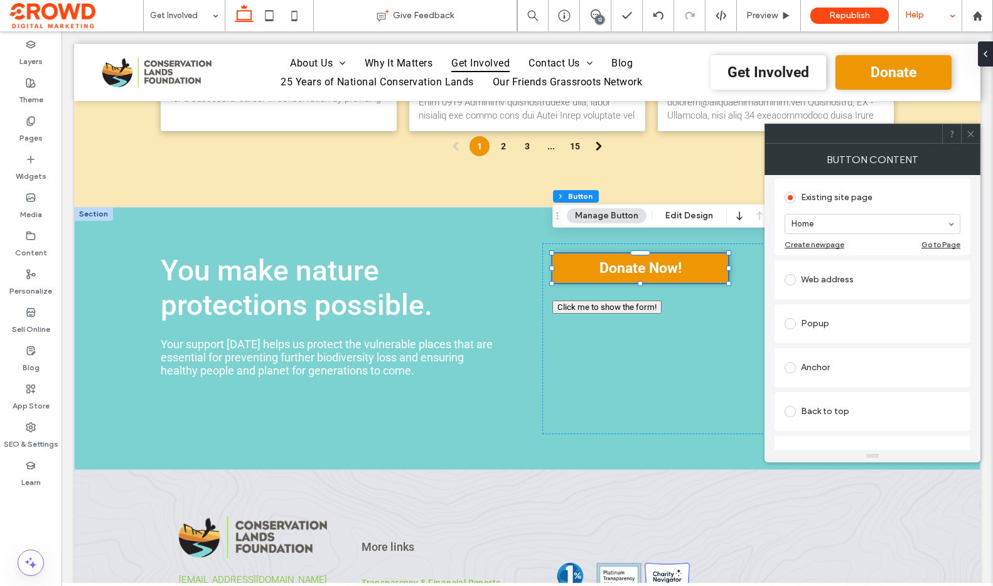
scroll to position [127, 0]
click at [836, 291] on div "Web address" at bounding box center [872, 281] width 176 height 20
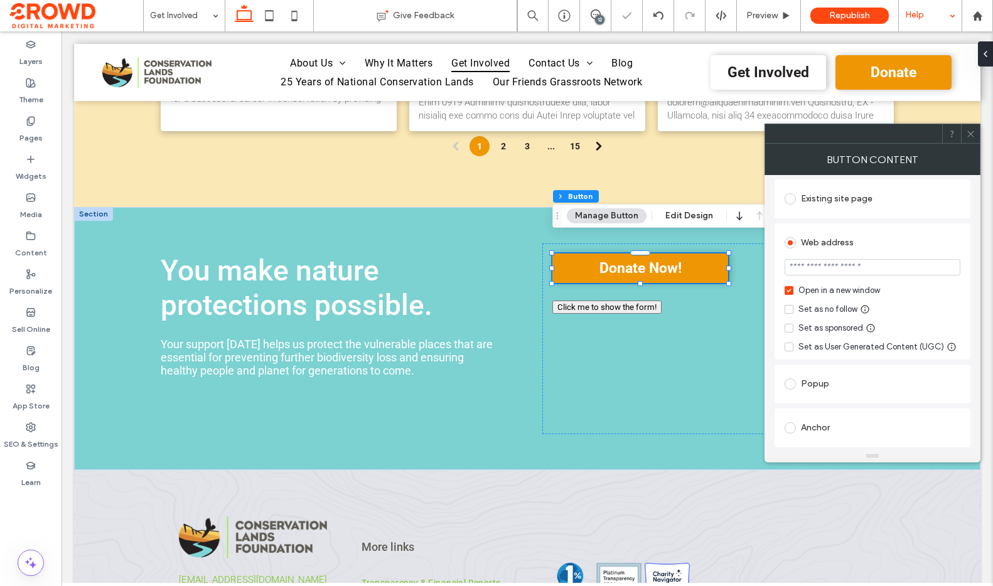
click at [816, 267] on input "url" at bounding box center [872, 267] width 176 height 16
paste input "**********"
drag, startPoint x: 863, startPoint y: 300, endPoint x: 723, endPoint y: 269, distance: 142.8
type input "**********"
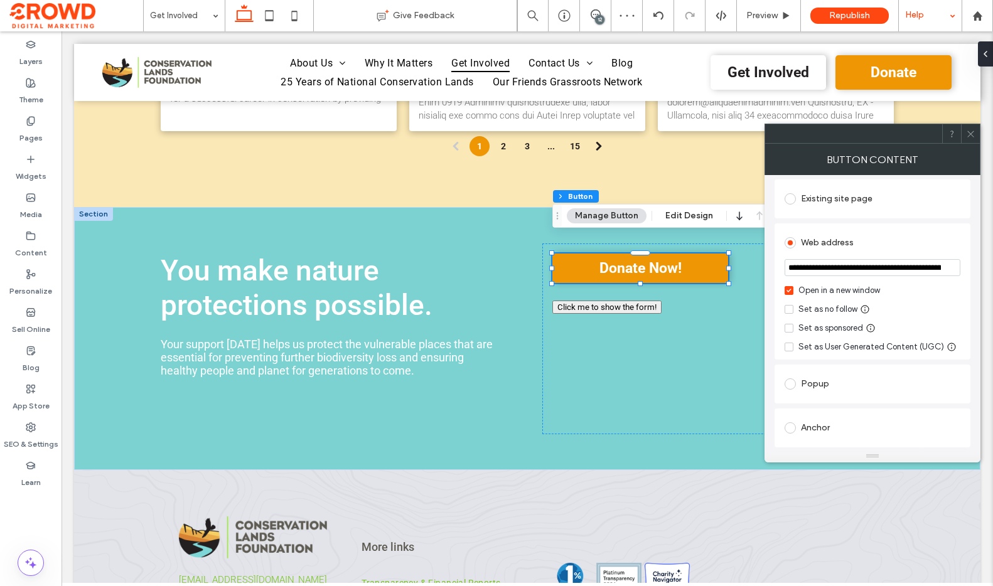
click at [925, 244] on div "Web address" at bounding box center [872, 243] width 176 height 20
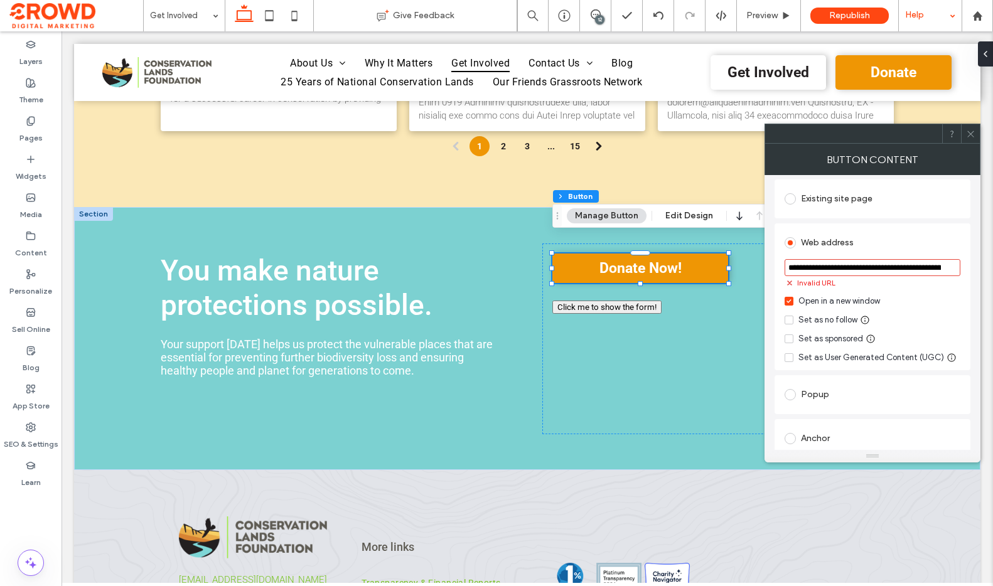
click at [967, 137] on icon at bounding box center [970, 133] width 9 height 9
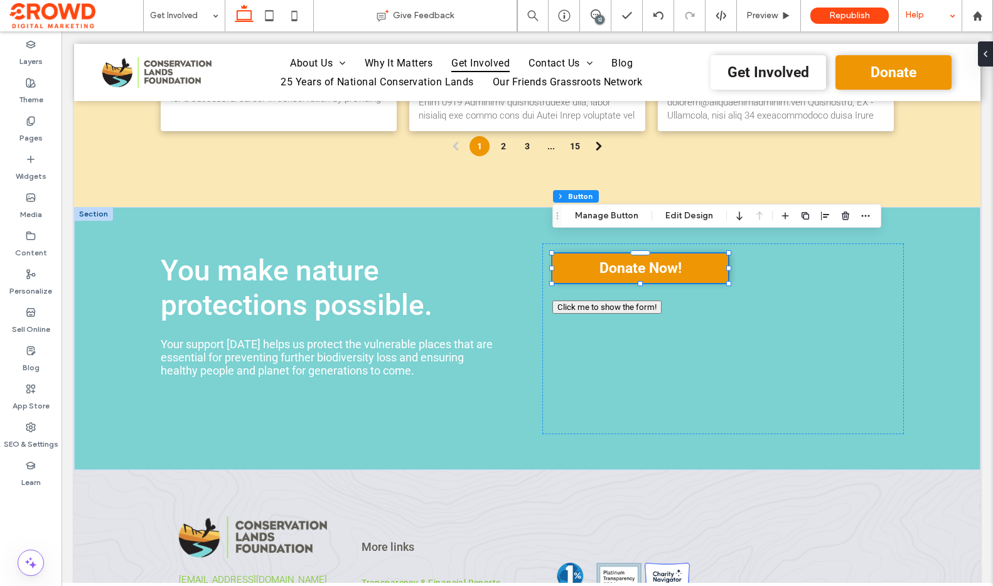
click at [914, 19] on div "Help" at bounding box center [930, 15] width 63 height 31
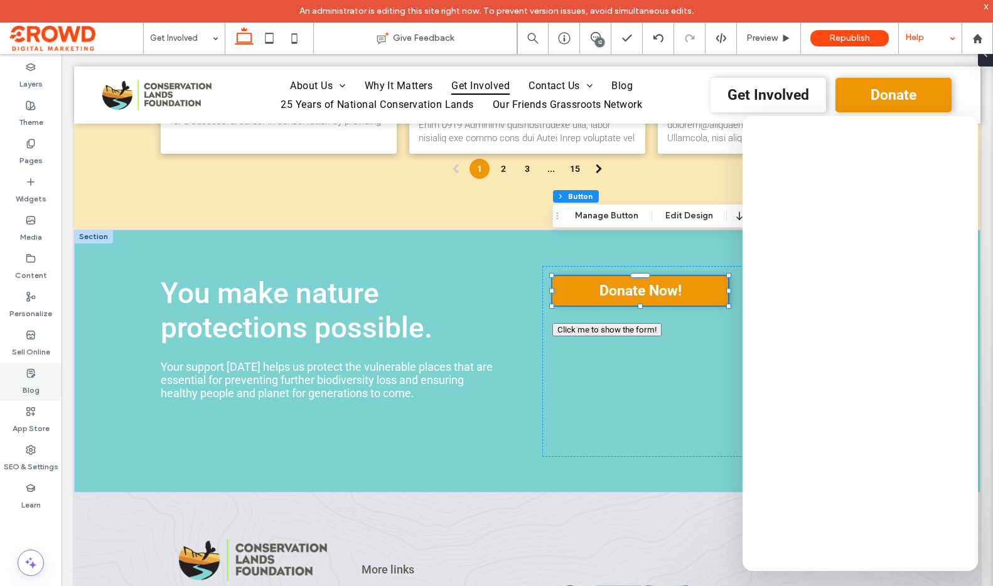
scroll to position [2277, 0]
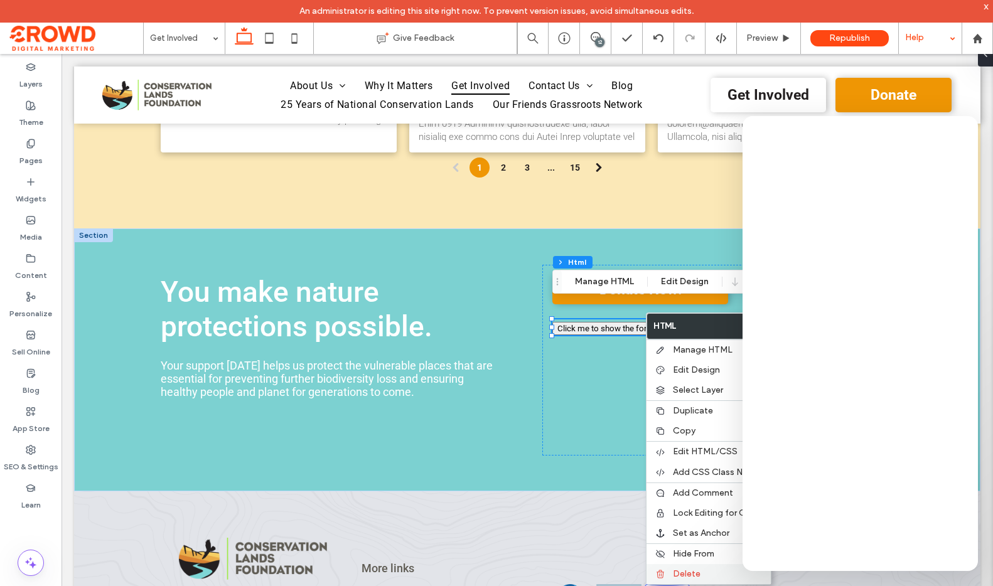
click at [667, 572] on div "Delete" at bounding box center [708, 574] width 124 height 20
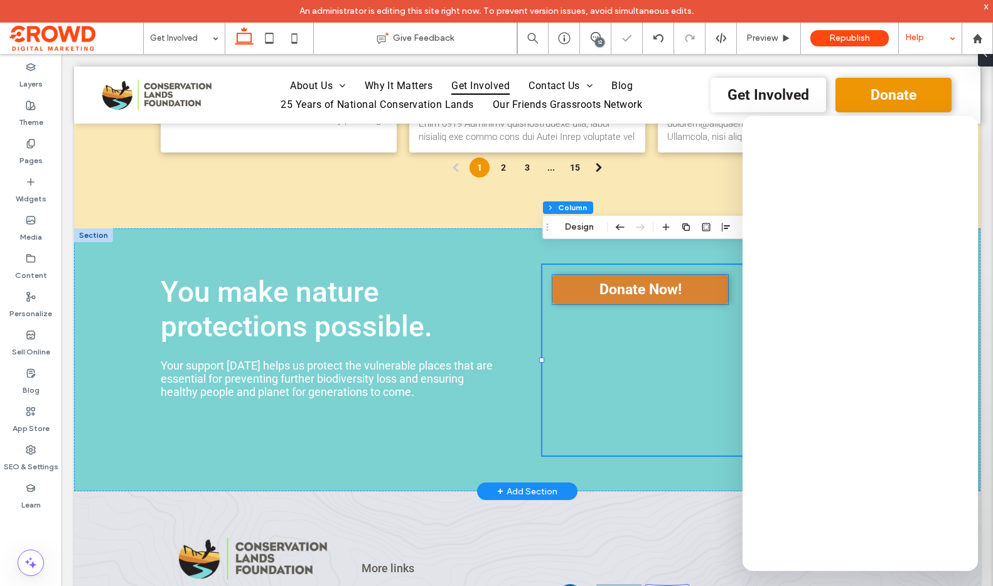
click at [612, 281] on span "Donate Now!" at bounding box center [640, 289] width 82 height 17
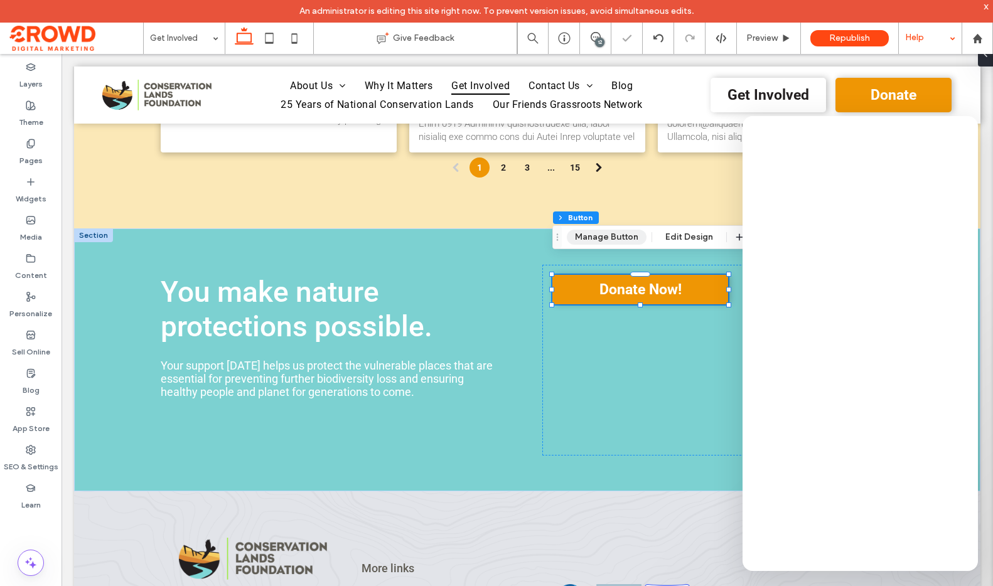
click at [625, 232] on button "Manage Button" at bounding box center [607, 237] width 80 height 15
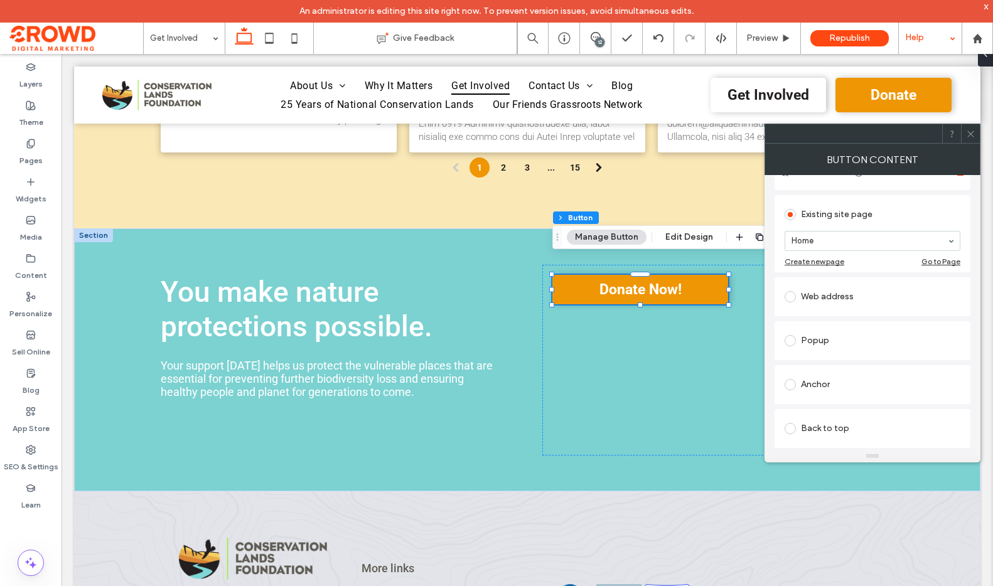
scroll to position [122, 0]
click at [862, 337] on div "Popup" at bounding box center [872, 331] width 176 height 20
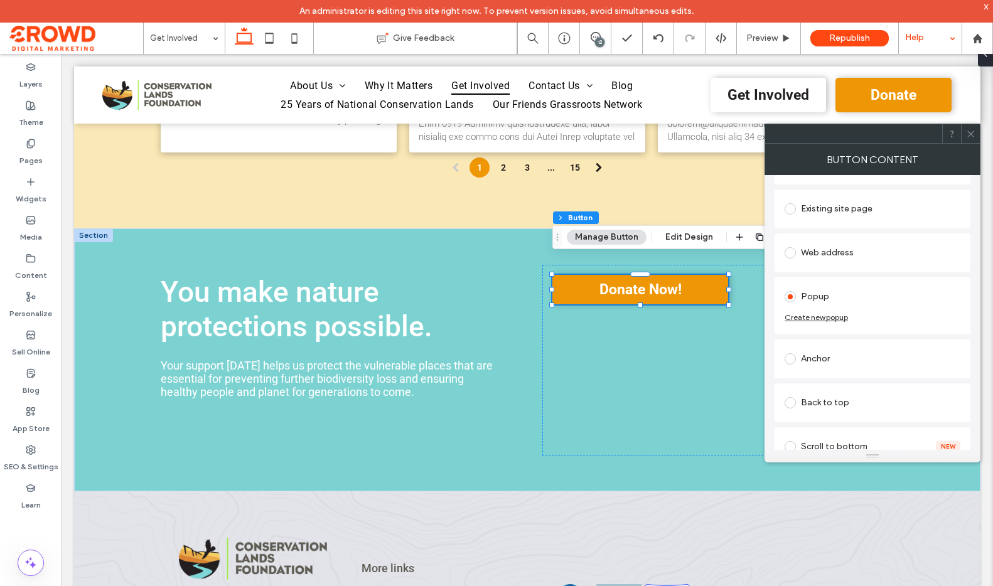
scroll to position [104, 0]
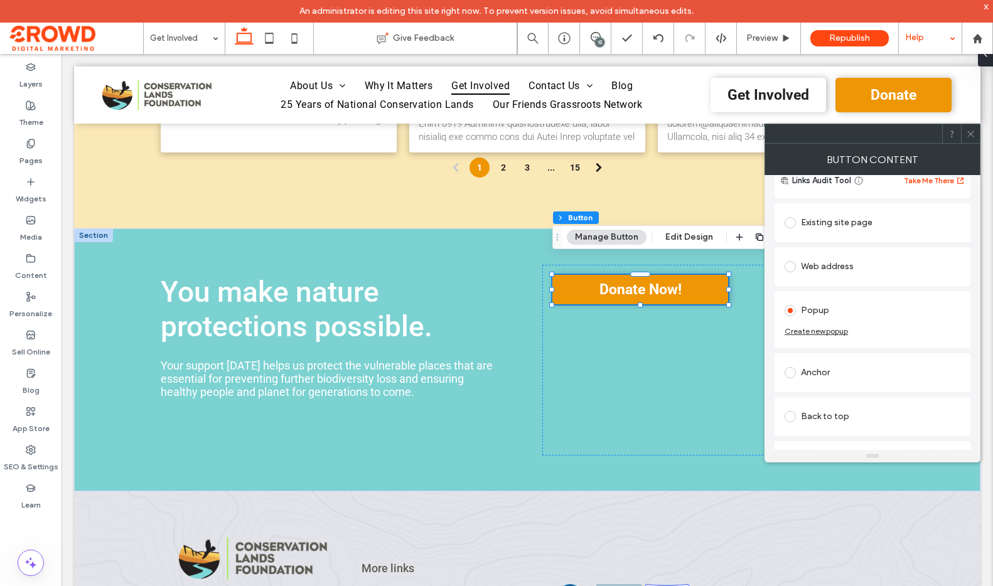
click at [817, 334] on div "Create new popup" at bounding box center [815, 331] width 63 height 9
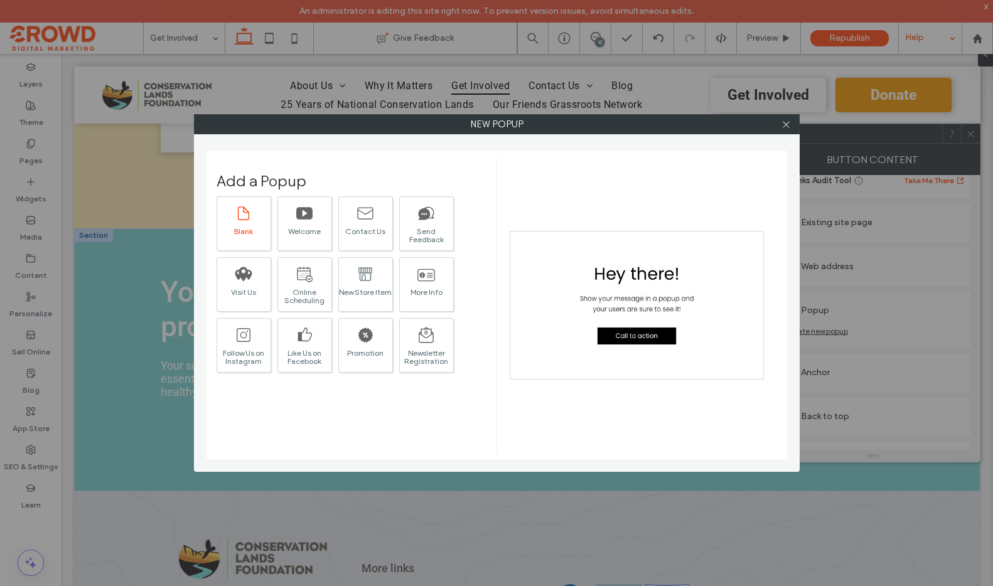
click at [241, 218] on icon at bounding box center [244, 214] width 18 height 18
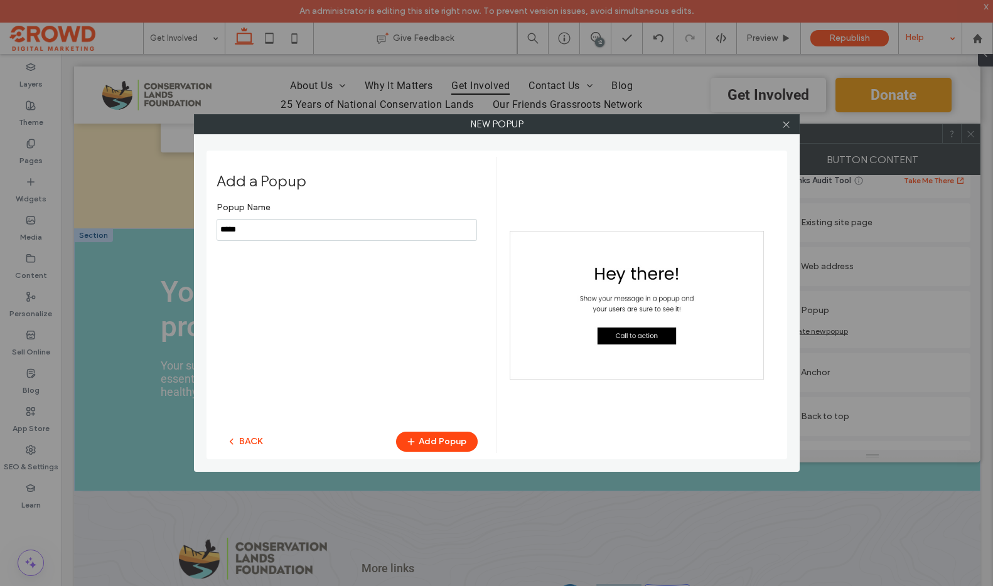
click at [299, 234] on input "notEmpty" at bounding box center [346, 230] width 260 height 22
type input "**********"
click at [425, 435] on button "Add Popup" at bounding box center [437, 442] width 82 height 20
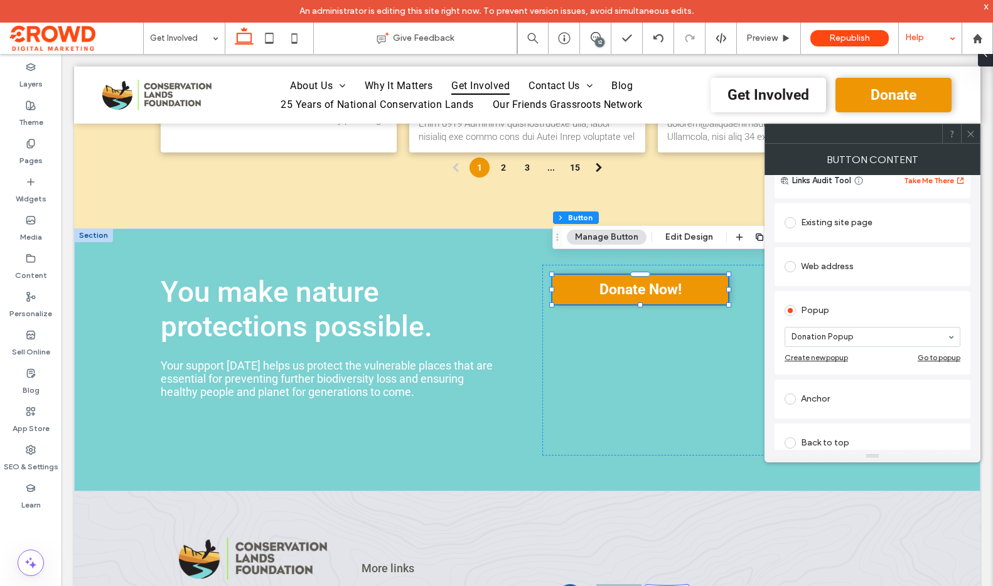
click at [939, 356] on div "Go to popup" at bounding box center [938, 357] width 43 height 9
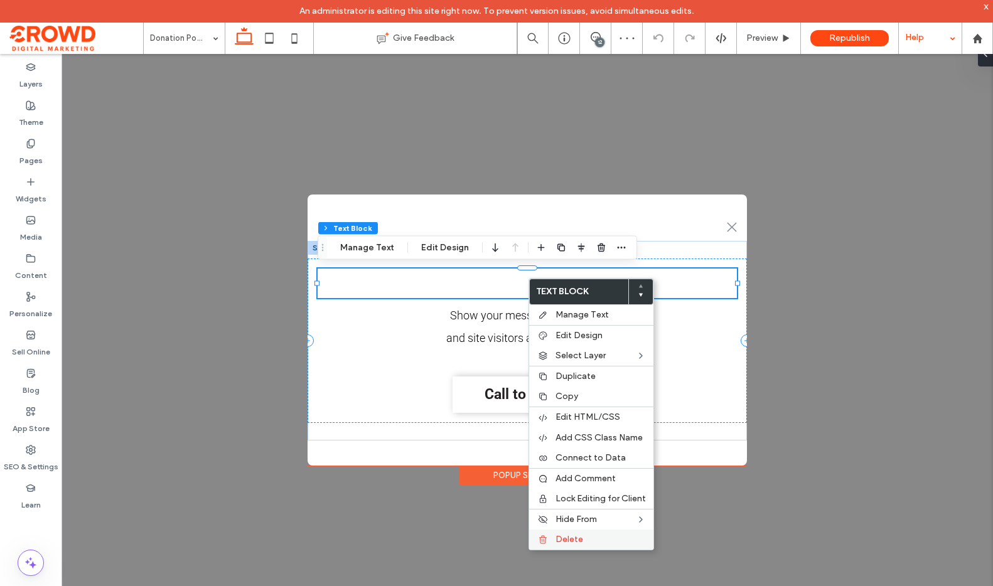
drag, startPoint x: 597, startPoint y: 543, endPoint x: 597, endPoint y: 535, distance: 7.5
click at [597, 543] on label "Delete" at bounding box center [600, 540] width 90 height 10
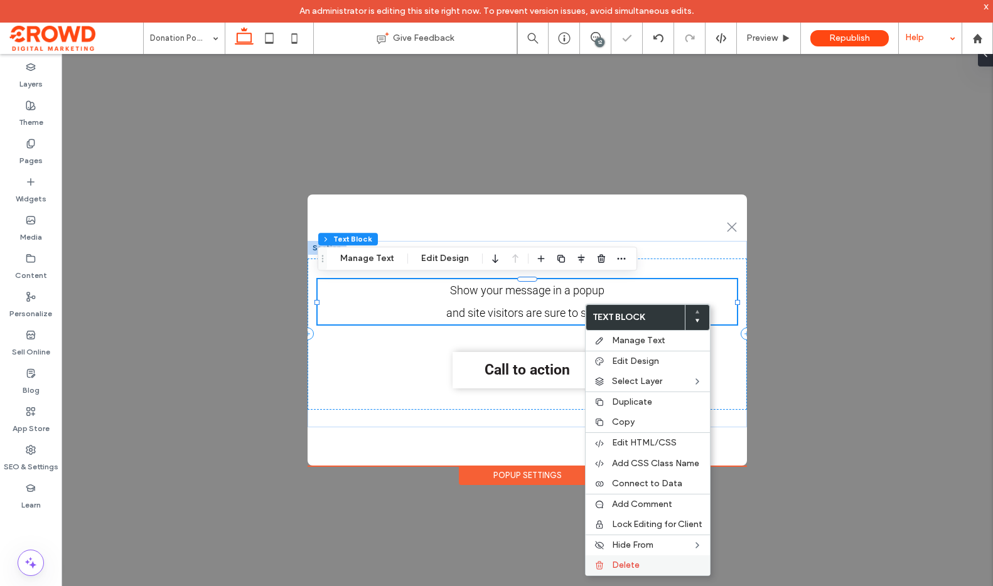
click at [644, 560] on label "Delete" at bounding box center [657, 565] width 90 height 10
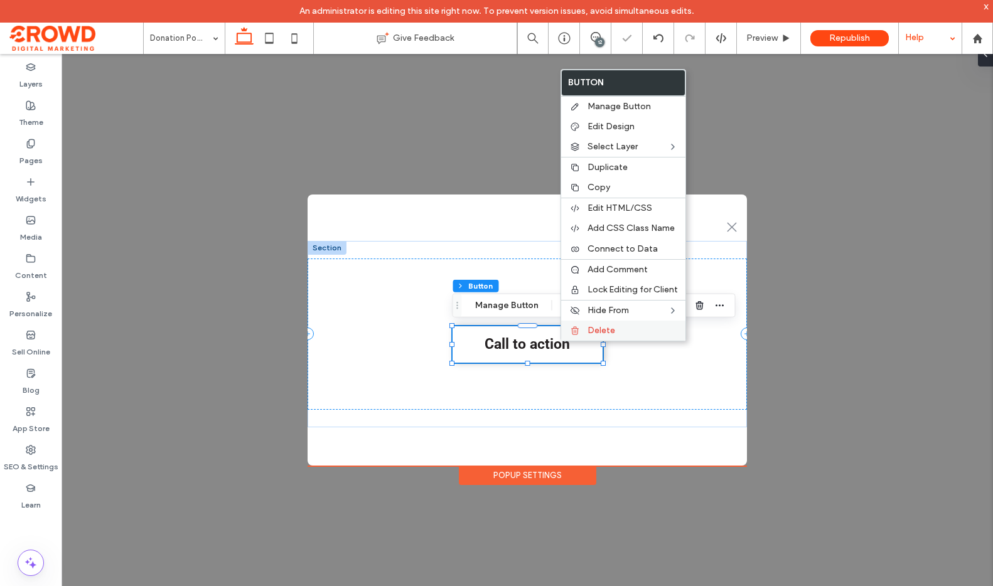
click at [590, 331] on span "Delete" at bounding box center [601, 330] width 28 height 11
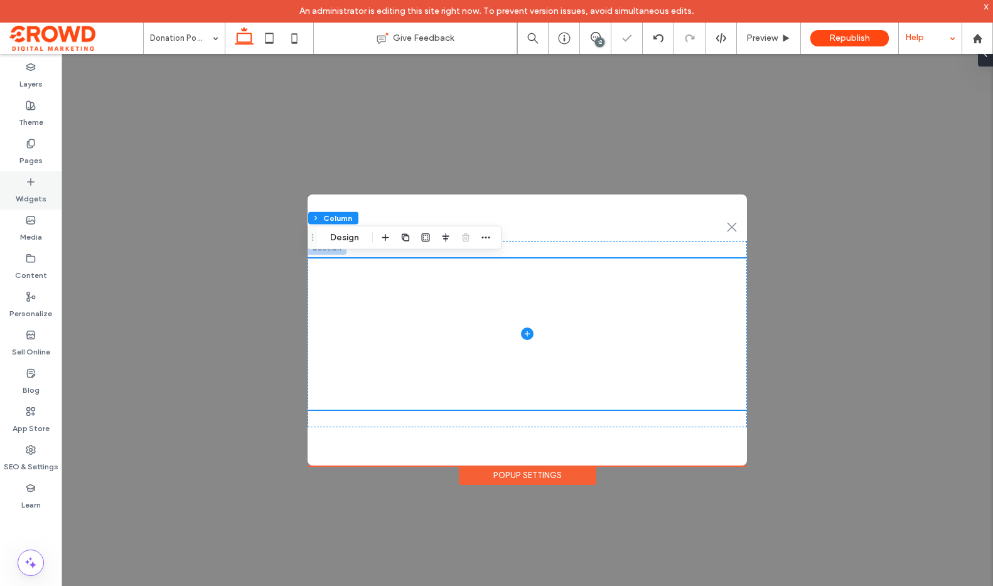
click at [15, 191] on div "Widgets" at bounding box center [30, 190] width 61 height 38
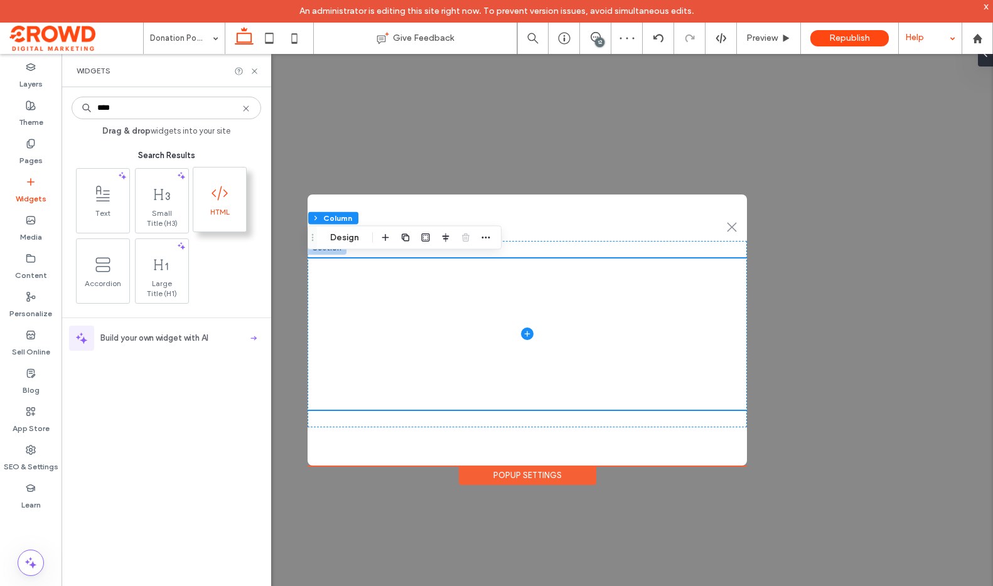
type input "****"
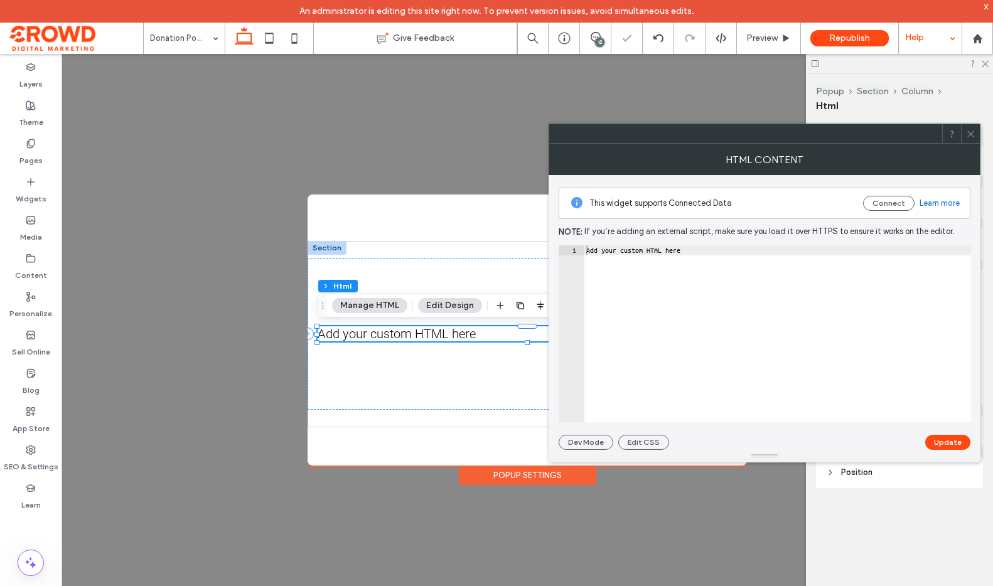
click at [683, 321] on div "Add your custom HTML here" at bounding box center [777, 343] width 387 height 197
paste textarea "**********"
type textarea "**********"
click at [963, 439] on button "Update" at bounding box center [947, 442] width 45 height 15
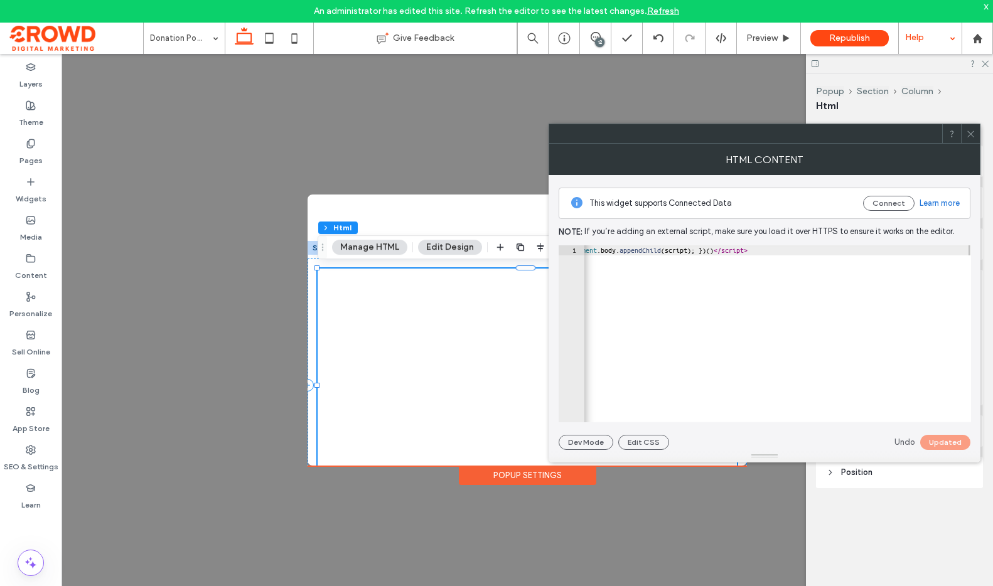
click at [969, 136] on icon at bounding box center [970, 133] width 9 height 9
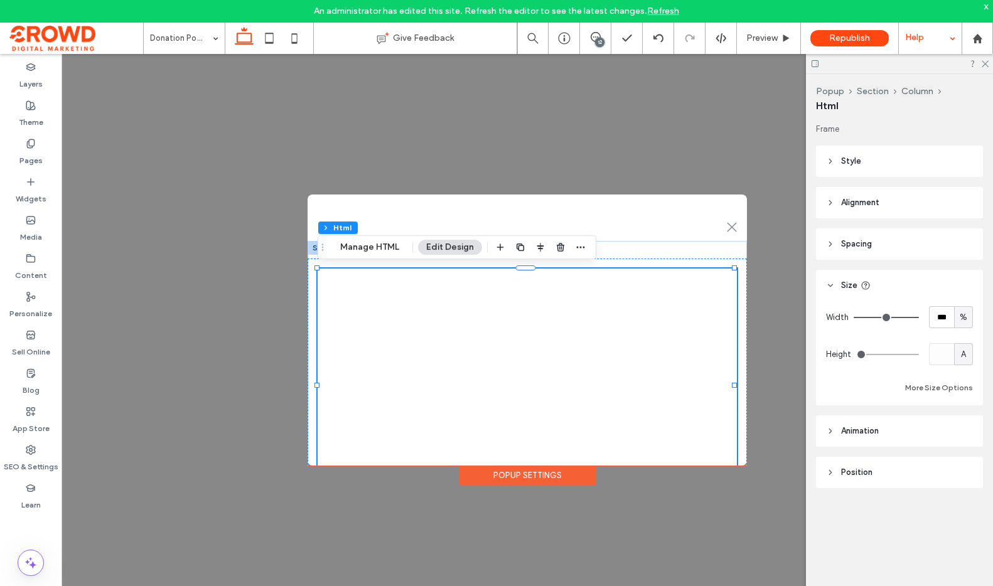
click at [315, 245] on span "Drag" at bounding box center [322, 247] width 23 height 9
click at [445, 248] on button "Edit Design" at bounding box center [449, 247] width 64 height 15
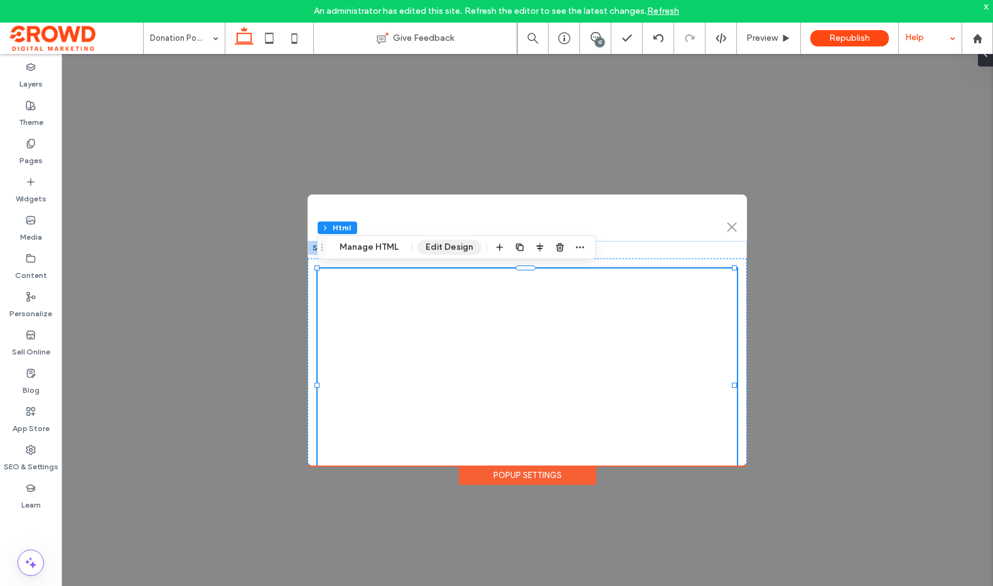
click at [444, 254] on button "Edit Design" at bounding box center [449, 247] width 64 height 15
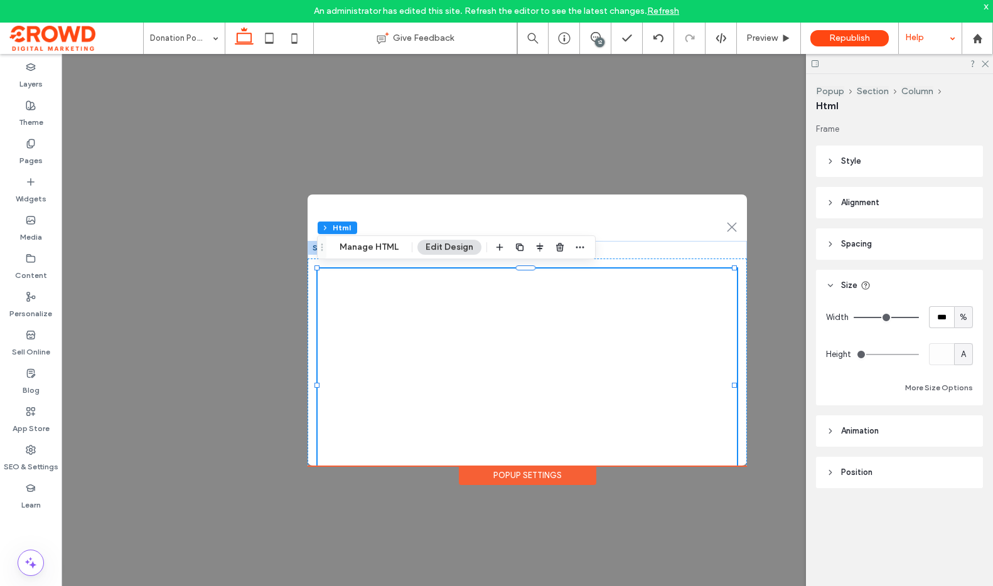
click at [874, 238] on header "Spacing" at bounding box center [899, 243] width 167 height 31
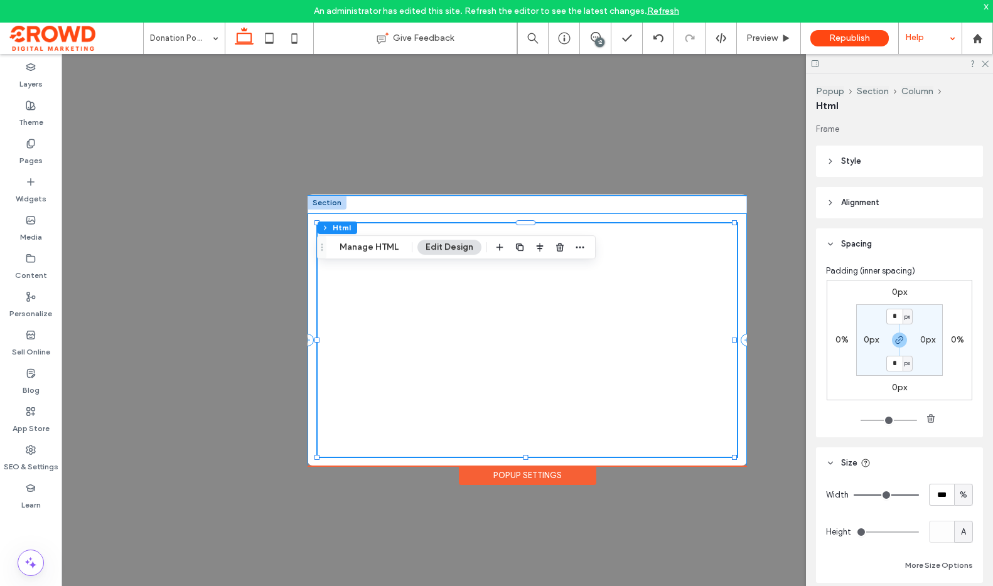
scroll to position [72, 0]
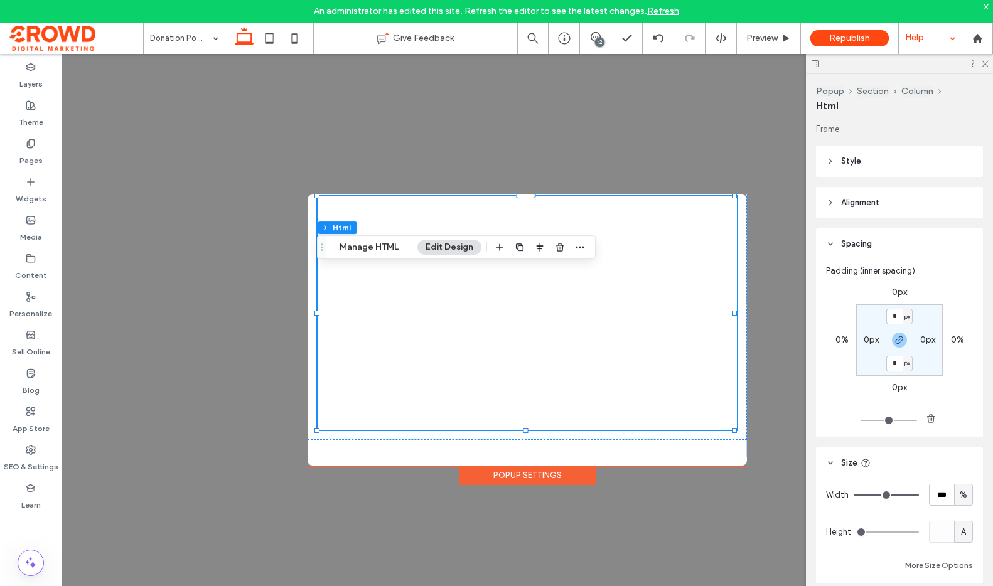
click at [515, 479] on div "Popup Settings" at bounding box center [527, 475] width 137 height 19
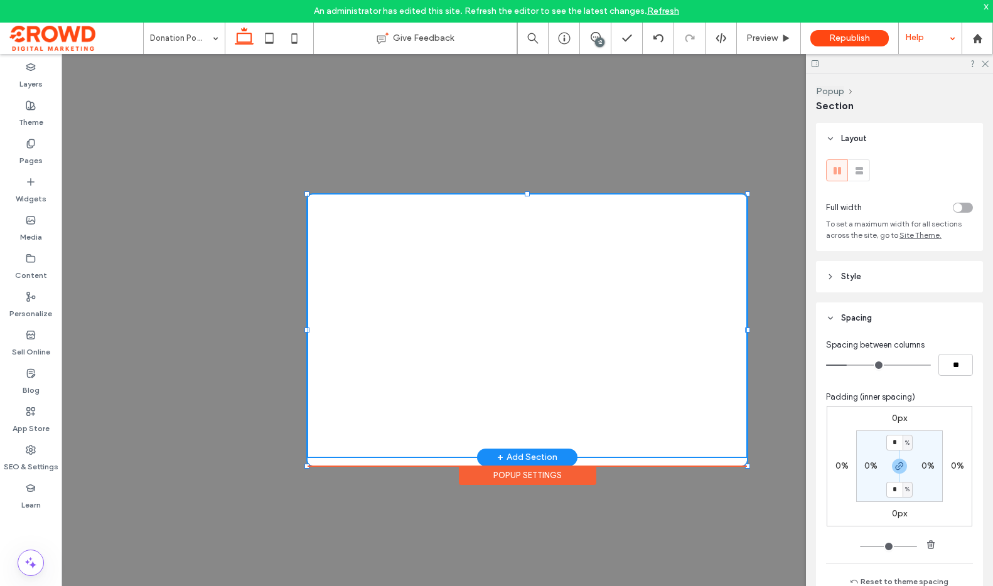
scroll to position [67, 0]
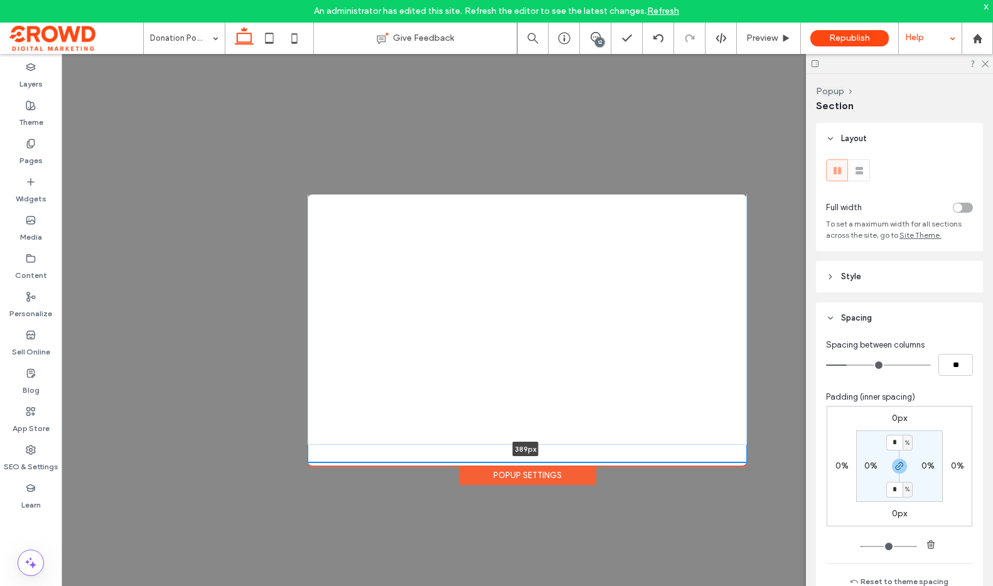
drag, startPoint x: 676, startPoint y: 455, endPoint x: 663, endPoint y: 408, distance: 48.9
click at [666, 410] on div "389px + Add Section" at bounding box center [526, 318] width 439 height 289
type input "***"
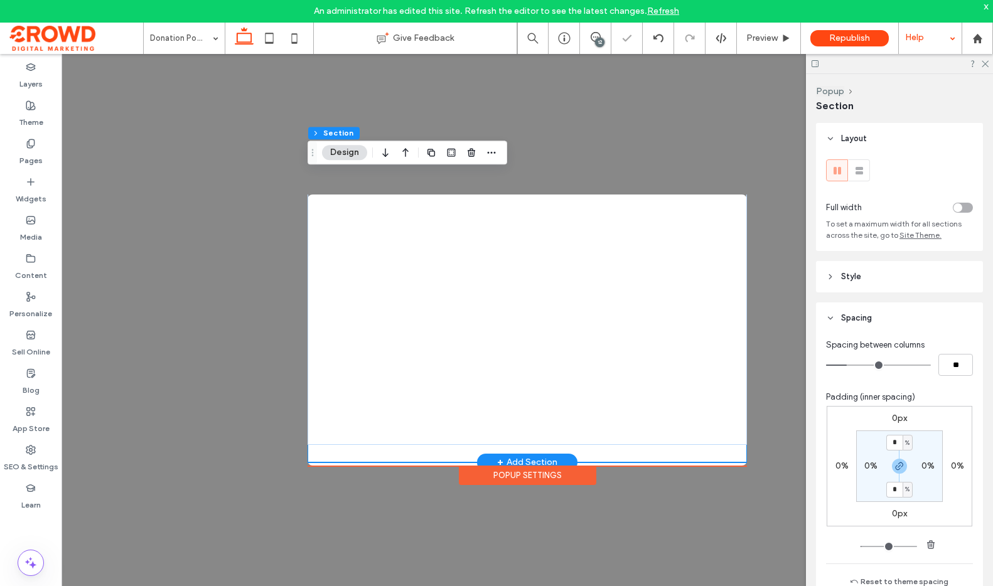
click at [685, 427] on div at bounding box center [527, 317] width 419 height 233
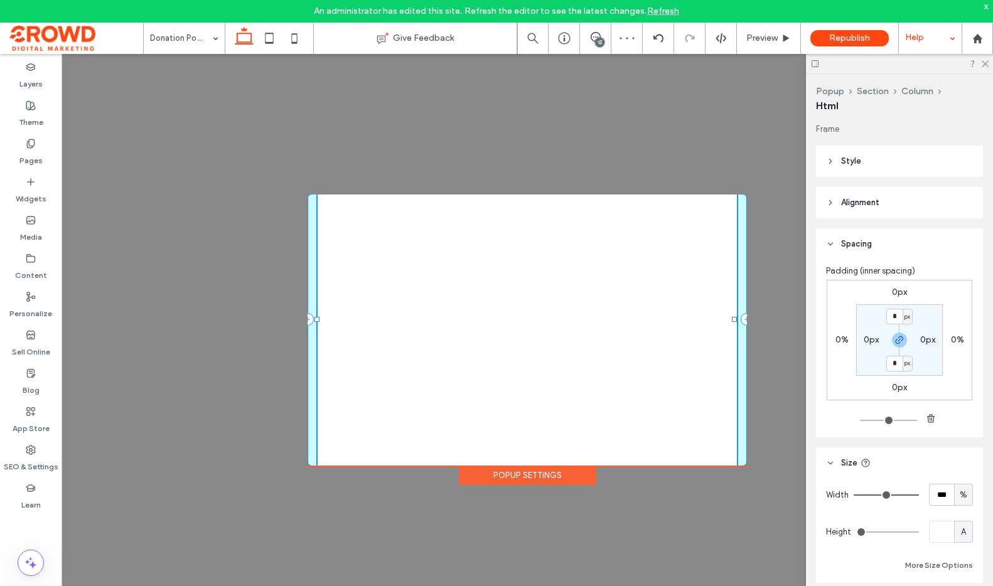
scroll to position [163, 0]
drag, startPoint x: 734, startPoint y: 439, endPoint x: 743, endPoint y: 531, distance: 92.7
click at [743, 531] on div ".st0-1091118977{fill-rule:evenodd;clip-rule:evenodd;} + Add Section 105% , 678p…" at bounding box center [526, 330] width 931 height 552
type input "***"
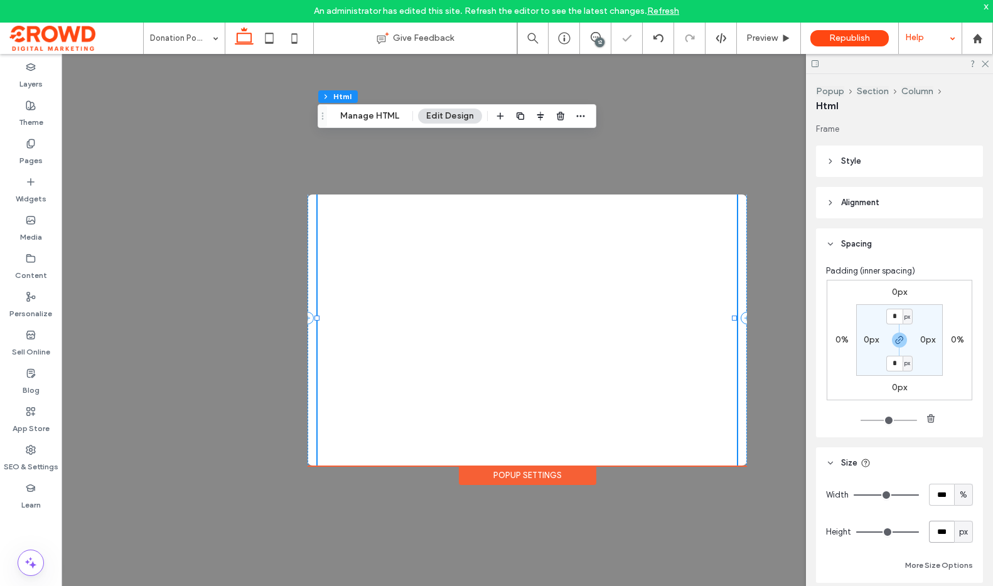
click at [937, 528] on input "***" at bounding box center [941, 532] width 25 height 22
type input "*******"
type input "*****"
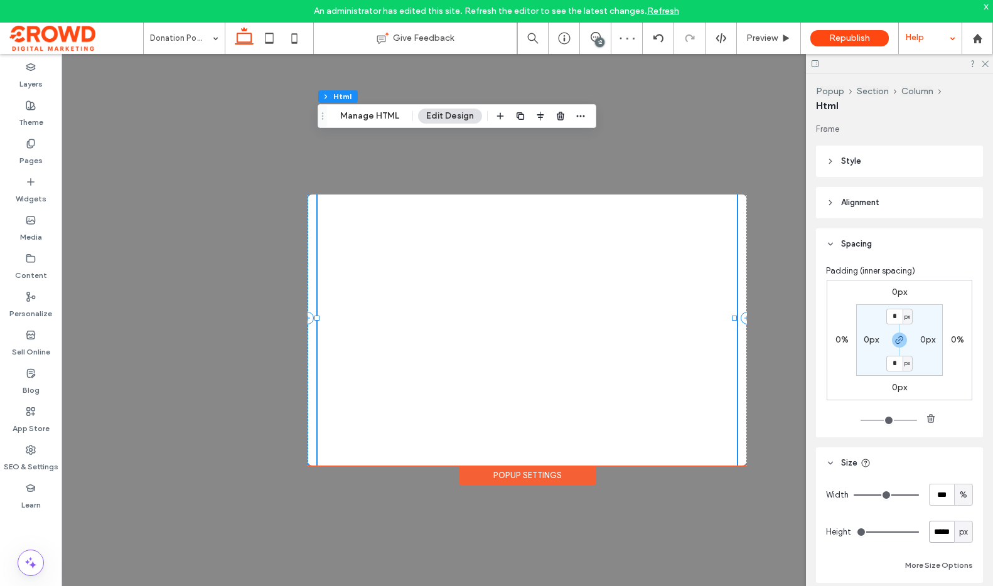
click at [938, 533] on input "*****" at bounding box center [941, 532] width 25 height 22
click at [939, 532] on input "*****" at bounding box center [941, 532] width 25 height 22
type input "***"
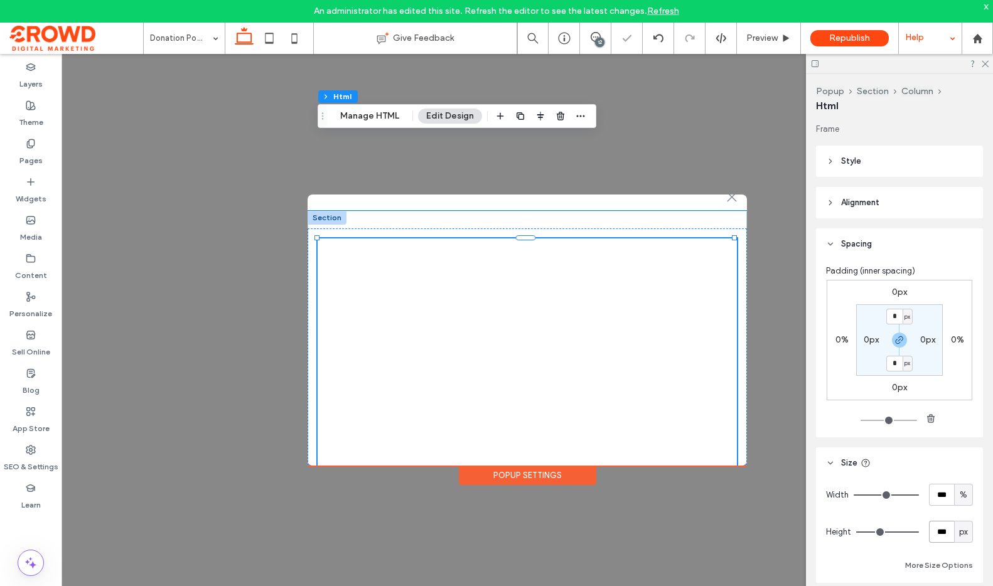
scroll to position [0, 0]
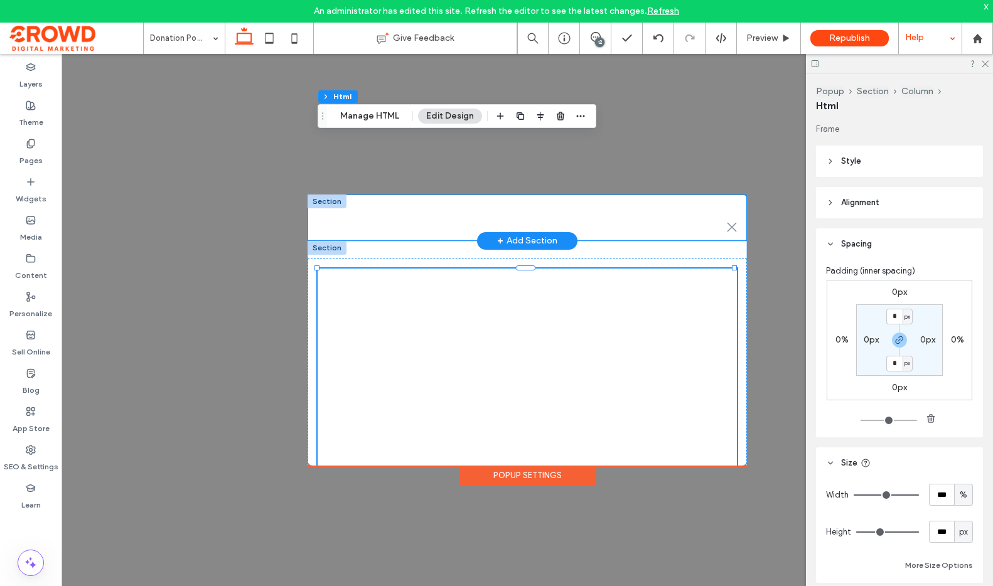
click at [334, 199] on div at bounding box center [326, 202] width 39 height 14
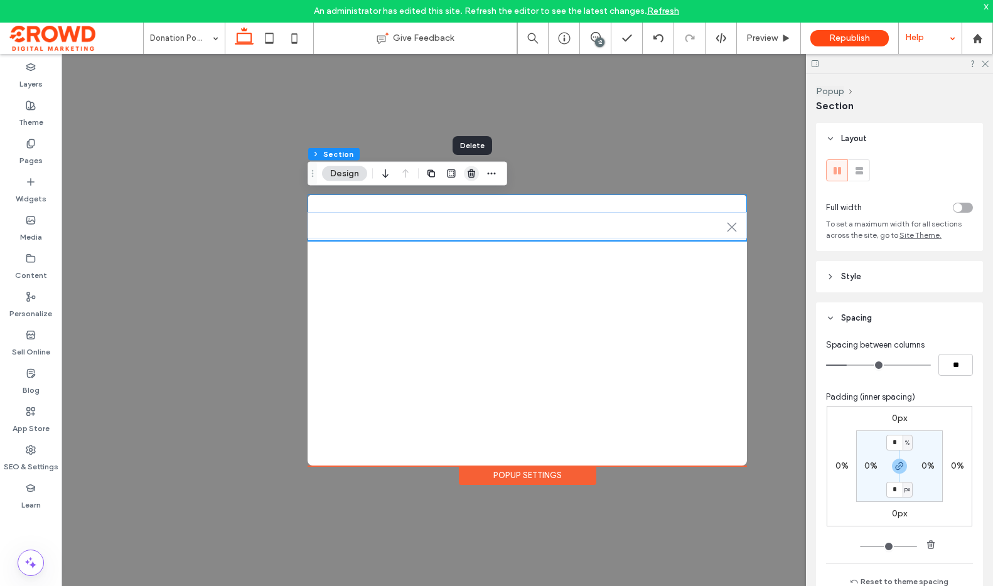
click at [472, 173] on use "button" at bounding box center [471, 173] width 8 height 8
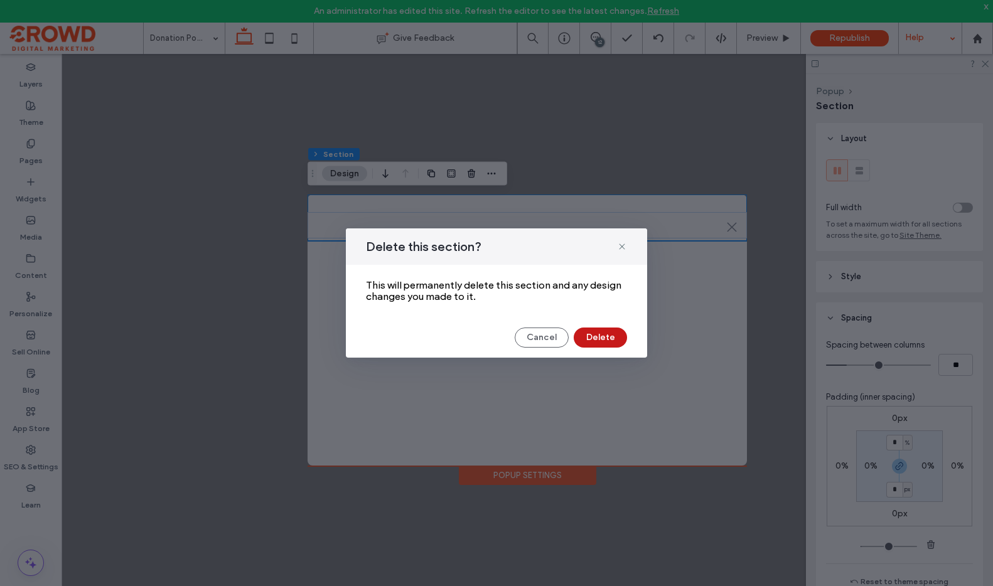
click at [613, 334] on button "Delete" at bounding box center [600, 338] width 53 height 20
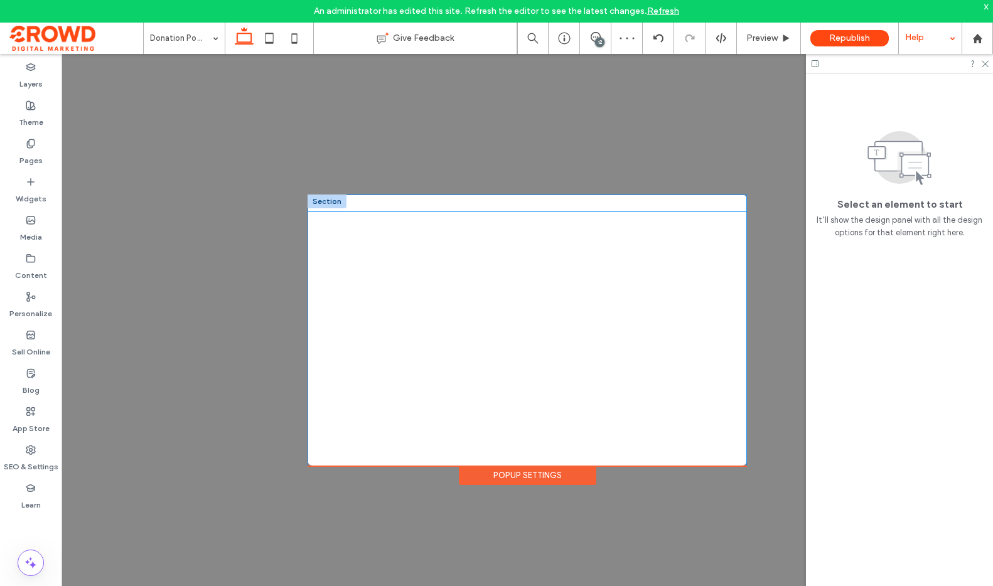
click at [415, 212] on div at bounding box center [526, 520] width 439 height 616
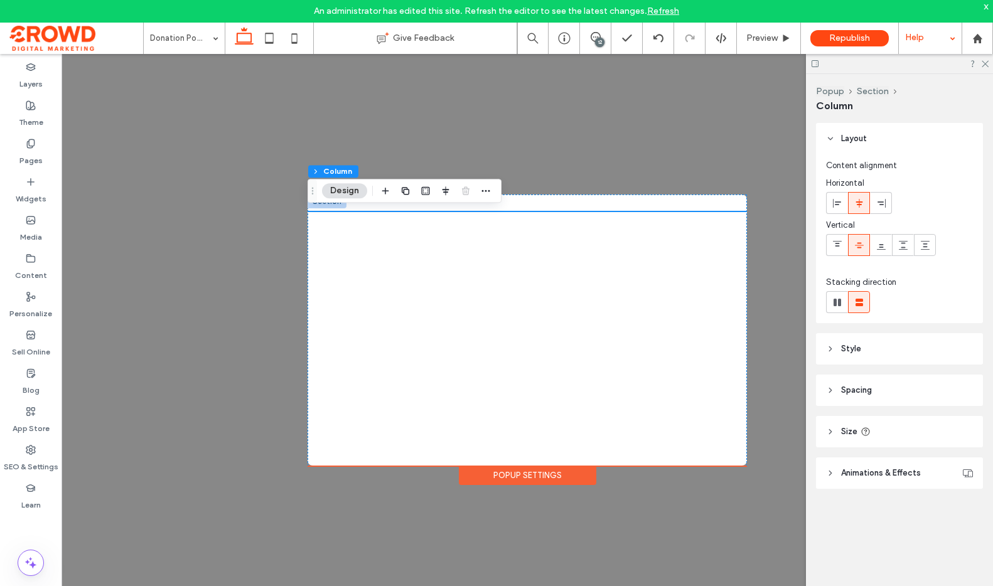
click at [862, 393] on span "Spacing" at bounding box center [856, 390] width 31 height 13
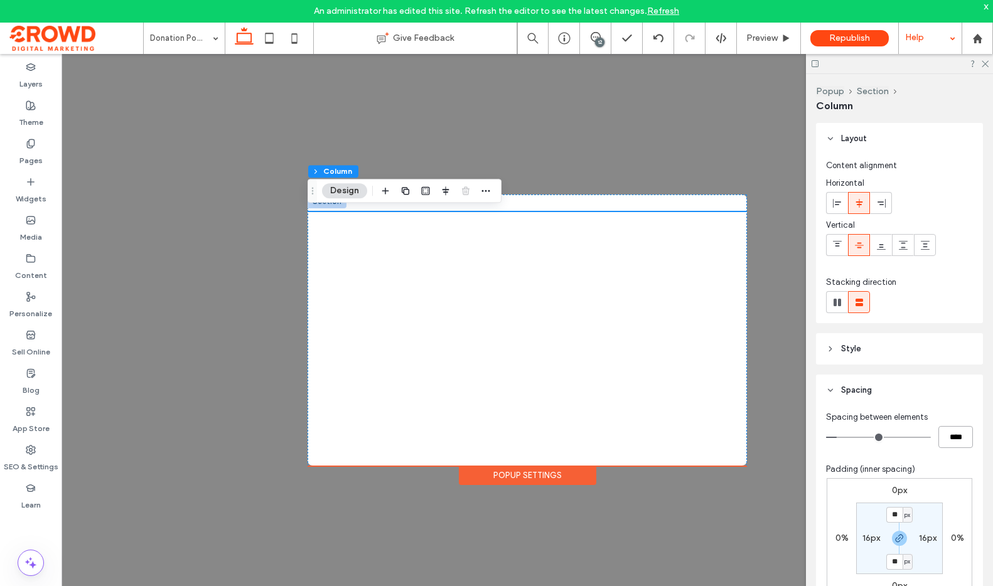
click at [957, 441] on input "****" at bounding box center [955, 437] width 35 height 22
type input "*"
type input "***"
click at [892, 511] on input "**" at bounding box center [894, 515] width 16 height 16
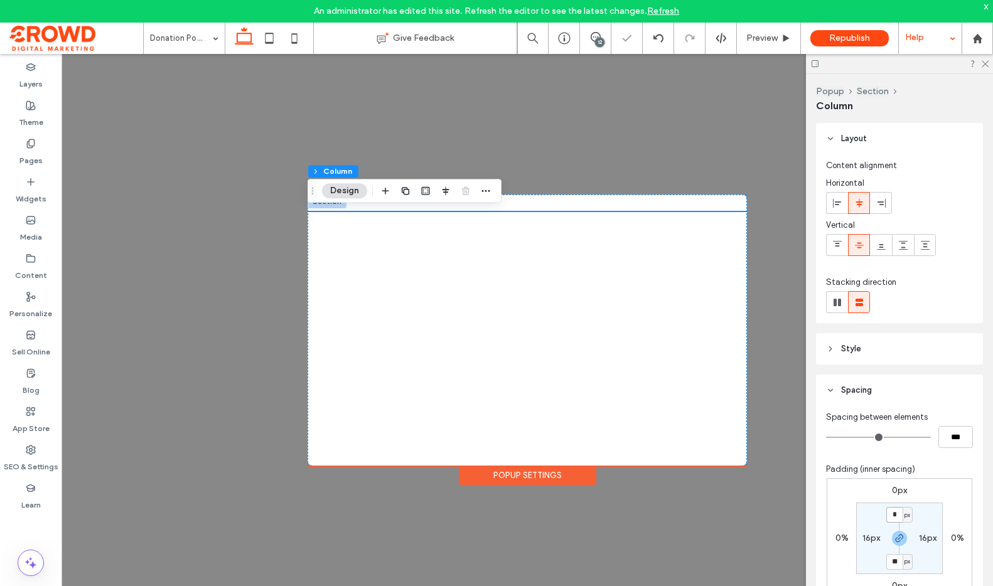
type input "*"
click at [864, 538] on label "16px" at bounding box center [871, 538] width 18 height 11
type input "**"
type input "*"
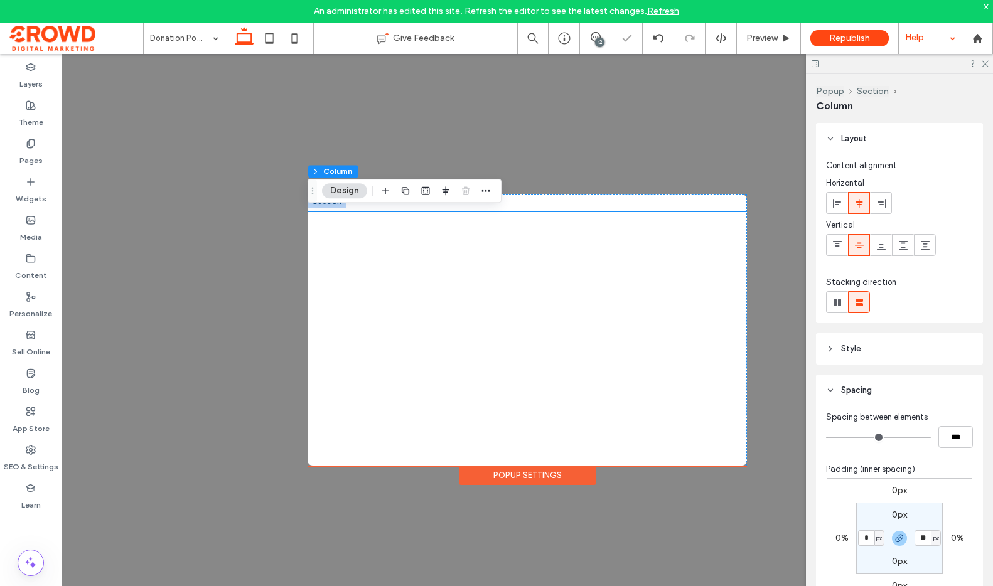
type input "*"
click at [987, 63] on icon at bounding box center [984, 63] width 8 height 8
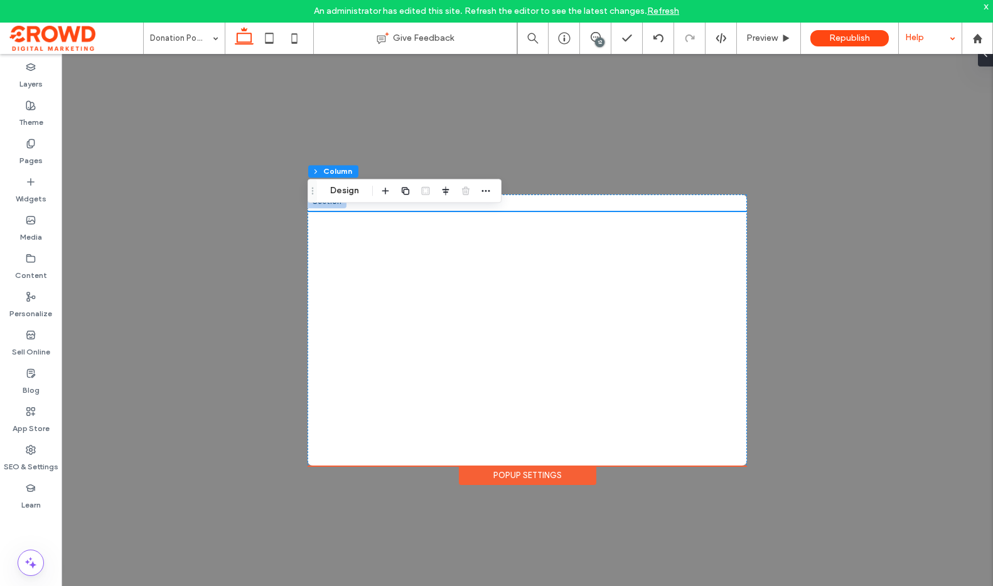
click at [565, 474] on div "Popup Settings" at bounding box center [527, 475] width 137 height 19
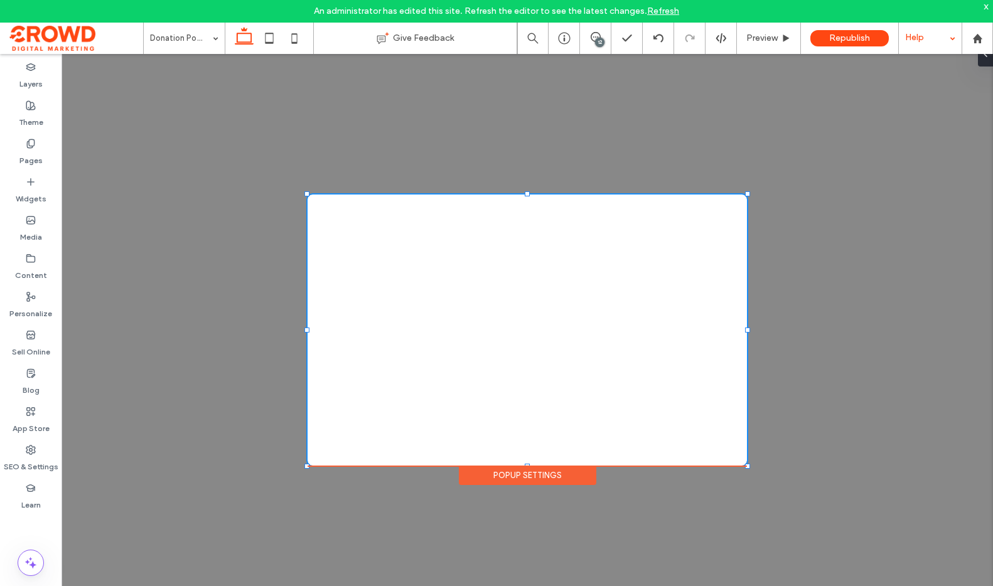
click at [560, 473] on div "Popup Settings" at bounding box center [527, 475] width 137 height 19
click at [547, 476] on div "Popup Settings" at bounding box center [527, 475] width 137 height 19
click at [529, 473] on div "Popup Settings" at bounding box center [527, 475] width 137 height 19
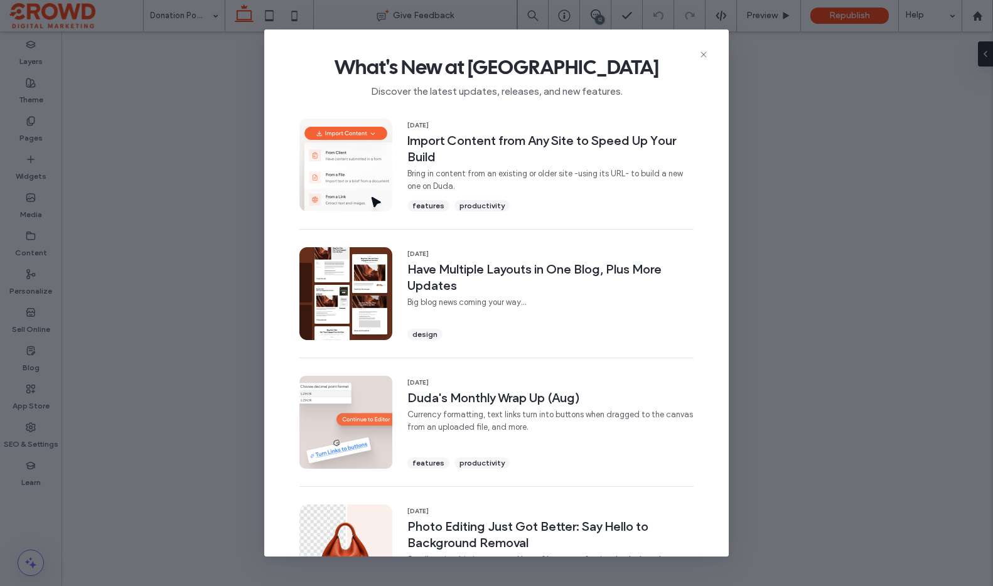
click at [705, 51] on icon at bounding box center [703, 55] width 10 height 10
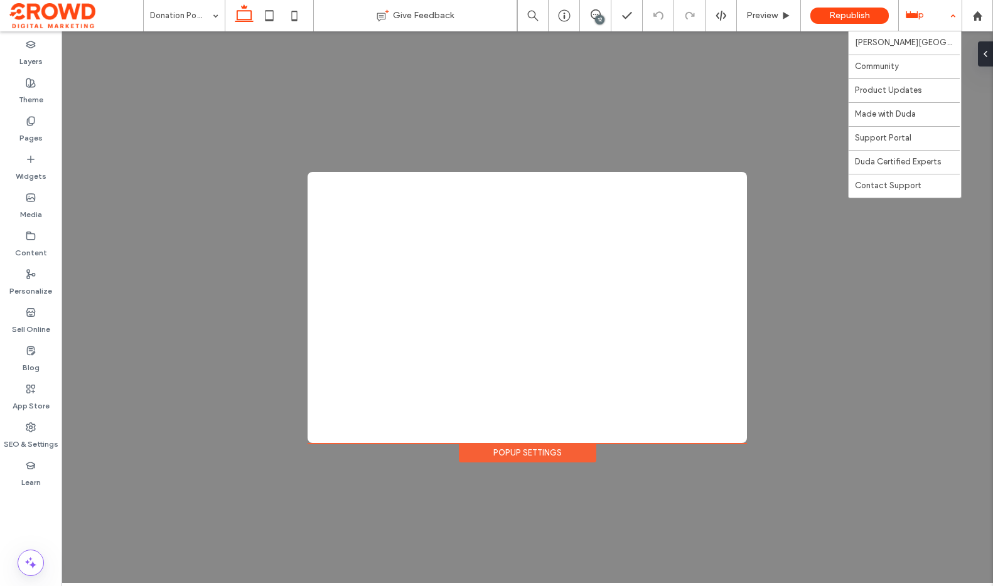
click at [915, 10] on div "Help" at bounding box center [930, 15] width 63 height 31
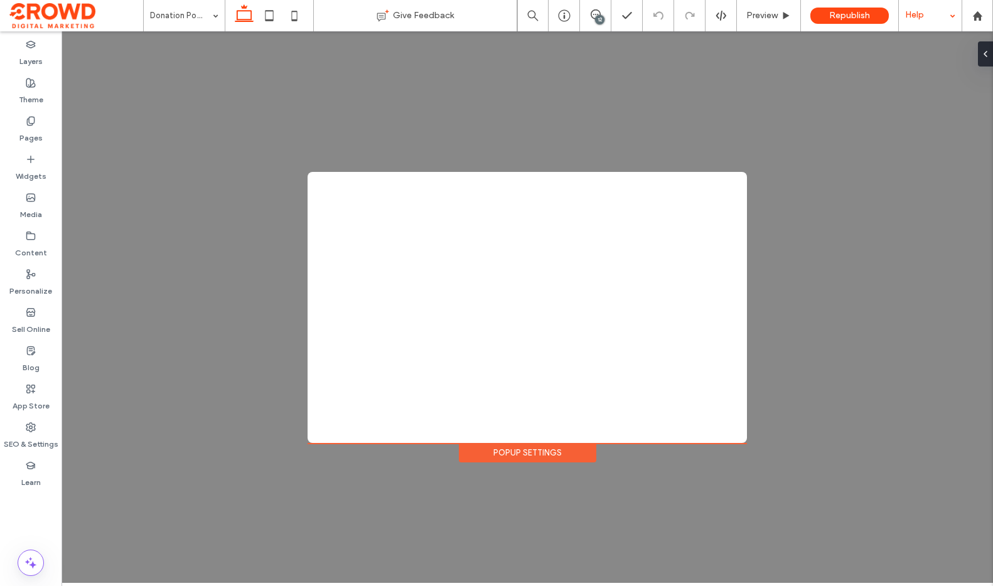
click at [533, 456] on div "Popup Settings" at bounding box center [527, 452] width 137 height 19
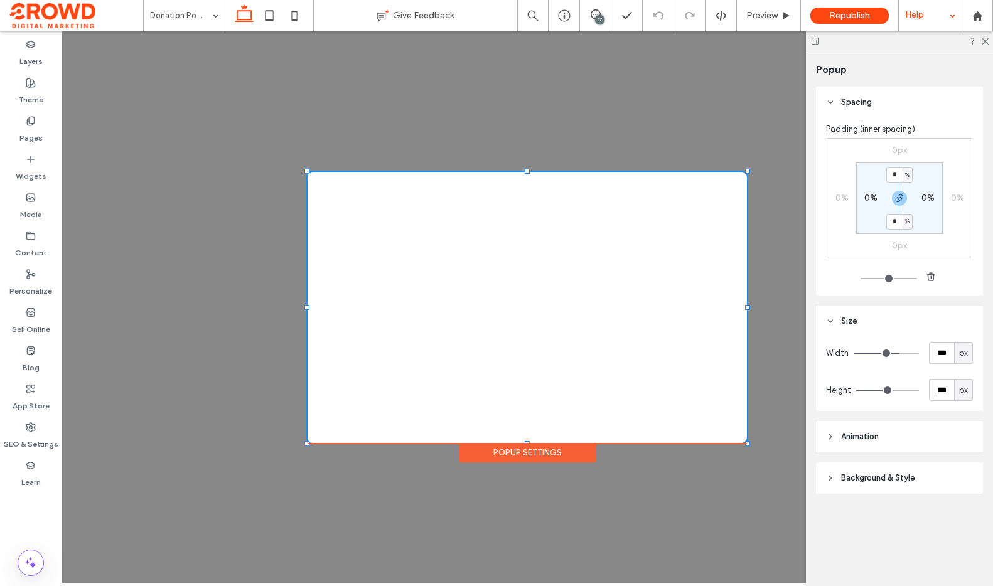
click at [944, 386] on input "***" at bounding box center [941, 390] width 25 height 22
type input "***"
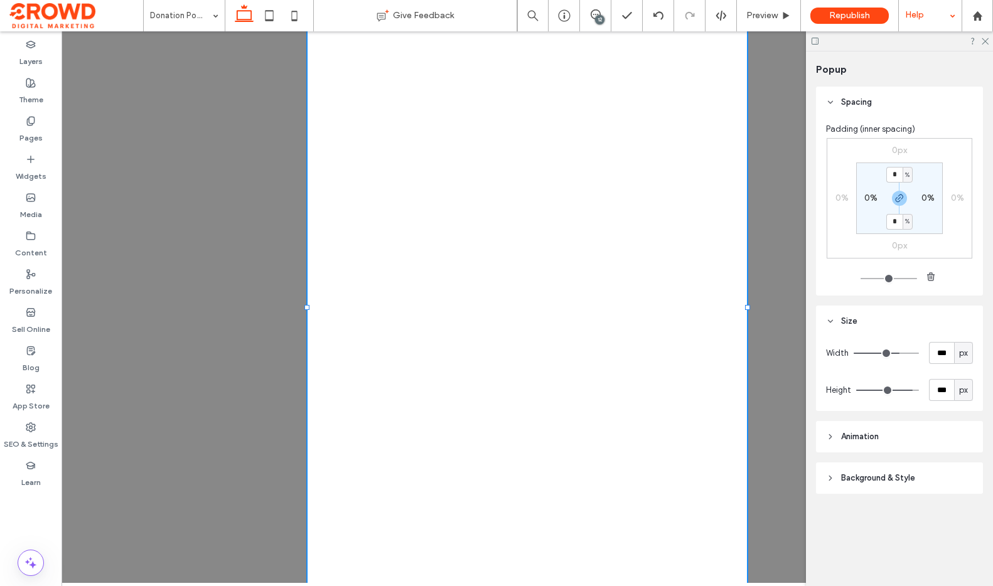
click at [948, 398] on input "***" at bounding box center [941, 390] width 25 height 22
click at [948, 397] on input "***" at bounding box center [941, 390] width 25 height 22
type input "***"
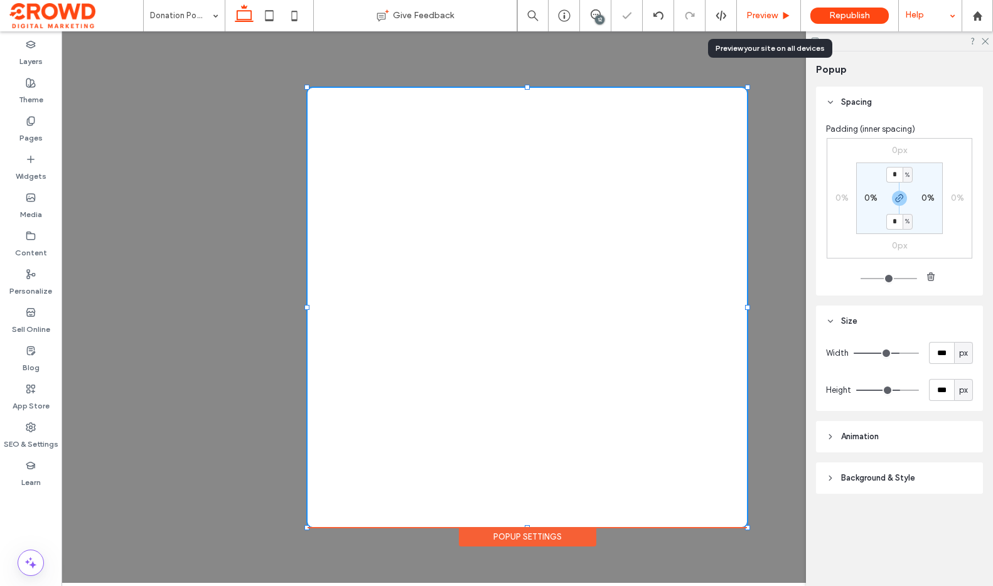
click at [759, 11] on span "Preview" at bounding box center [761, 16] width 31 height 10
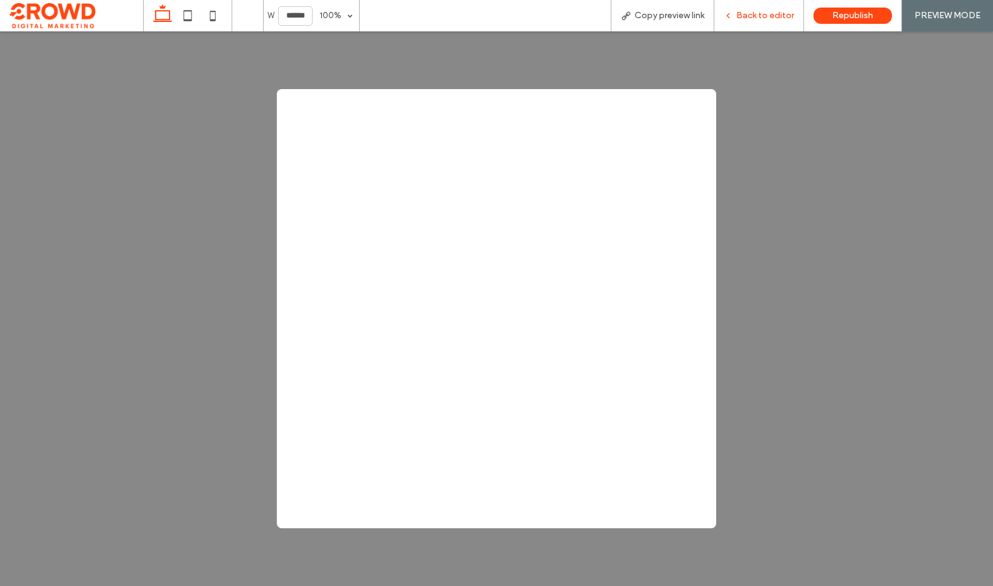
click at [771, 18] on span "Back to editor" at bounding box center [765, 16] width 58 height 10
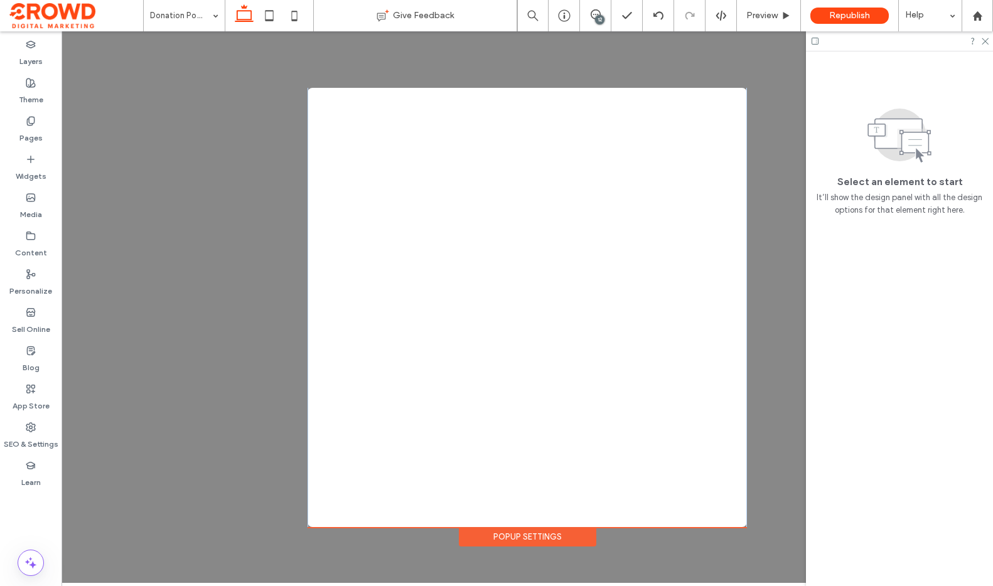
scroll to position [24, 0]
click at [647, 395] on div at bounding box center [526, 323] width 439 height 482
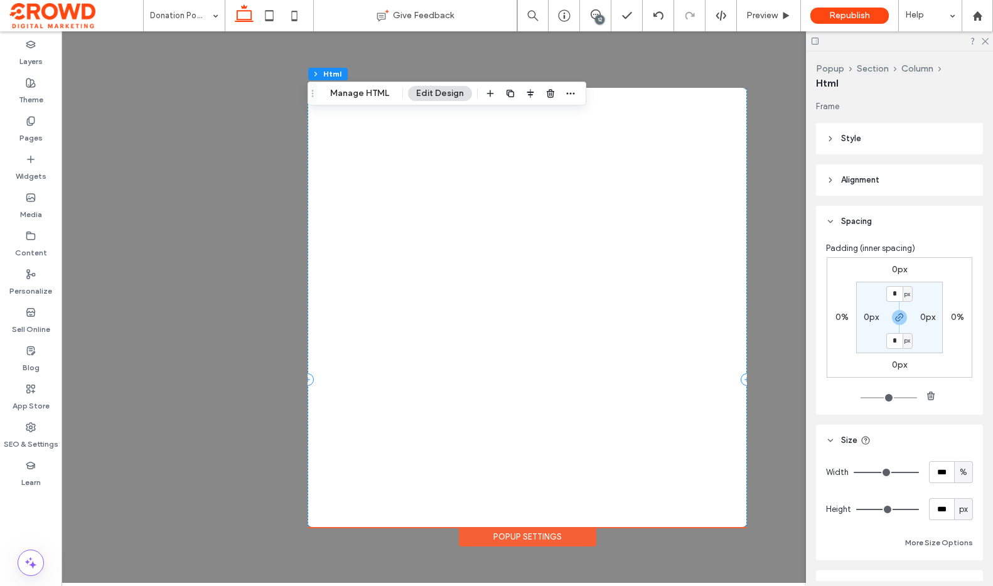
click at [438, 215] on div at bounding box center [526, 323] width 439 height 482
click at [427, 216] on div at bounding box center [526, 323] width 439 height 482
click at [773, 14] on span "Preview" at bounding box center [761, 16] width 31 height 10
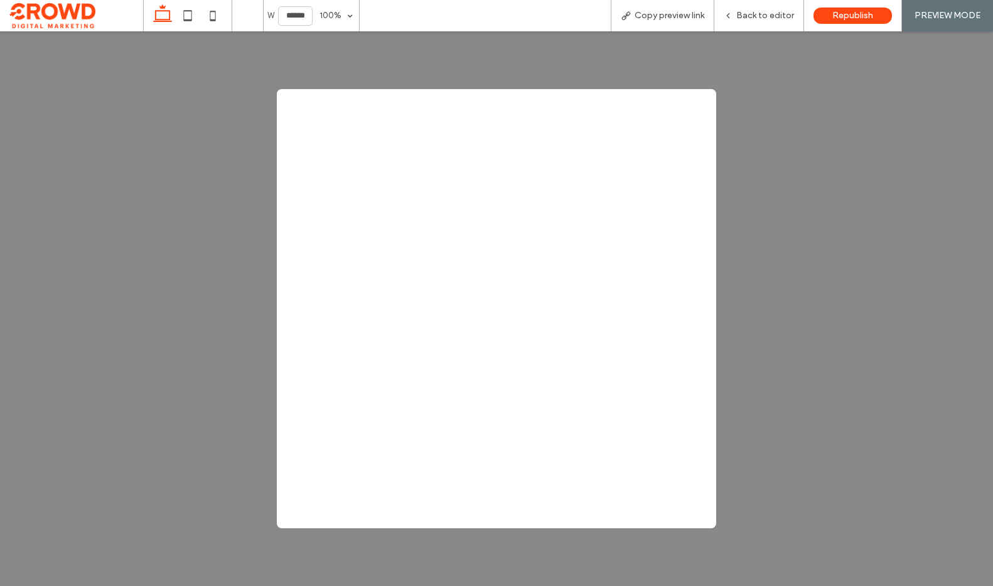
scroll to position [69, 0]
click at [774, 16] on span "Back to editor" at bounding box center [765, 16] width 58 height 10
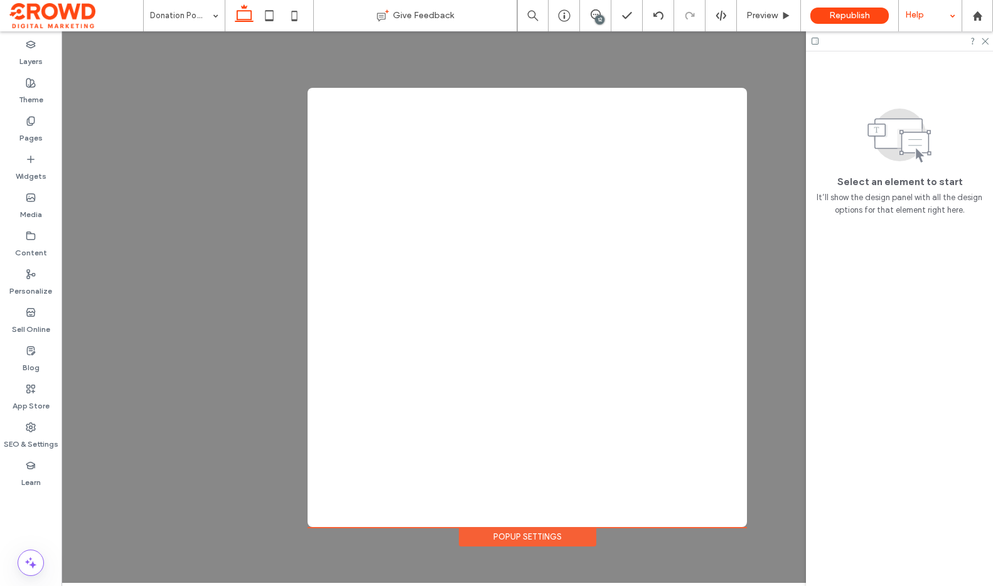
click at [922, 13] on div "Help" at bounding box center [930, 15] width 63 height 31
click at [986, 43] on use at bounding box center [984, 41] width 7 height 7
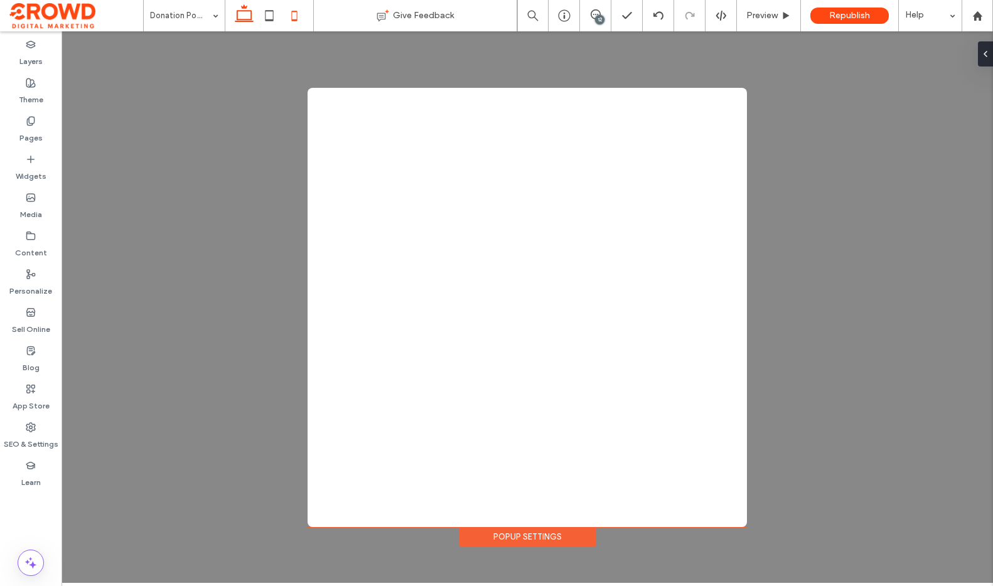
click at [288, 9] on icon at bounding box center [294, 15] width 25 height 25
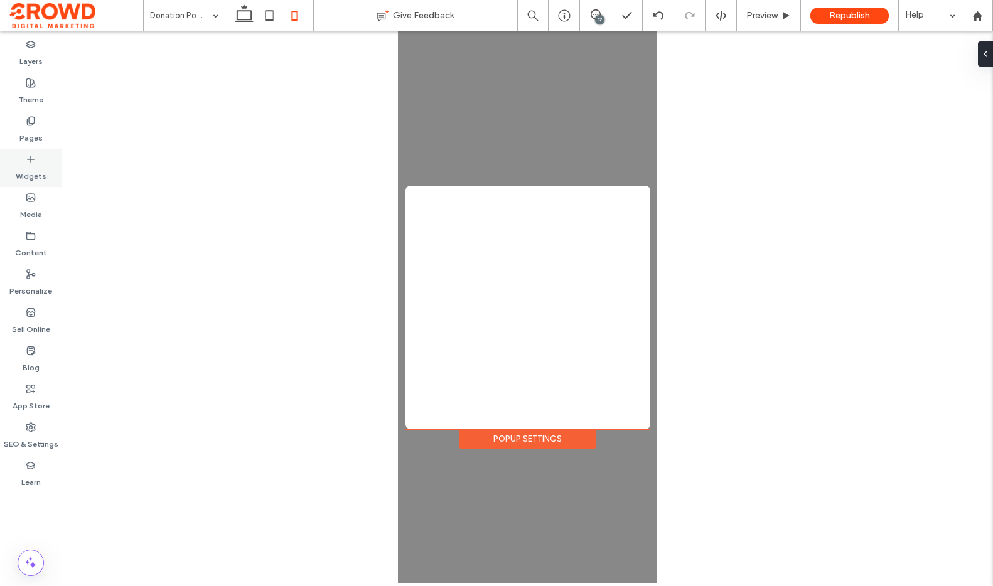
click at [37, 167] on label "Widgets" at bounding box center [31, 173] width 31 height 18
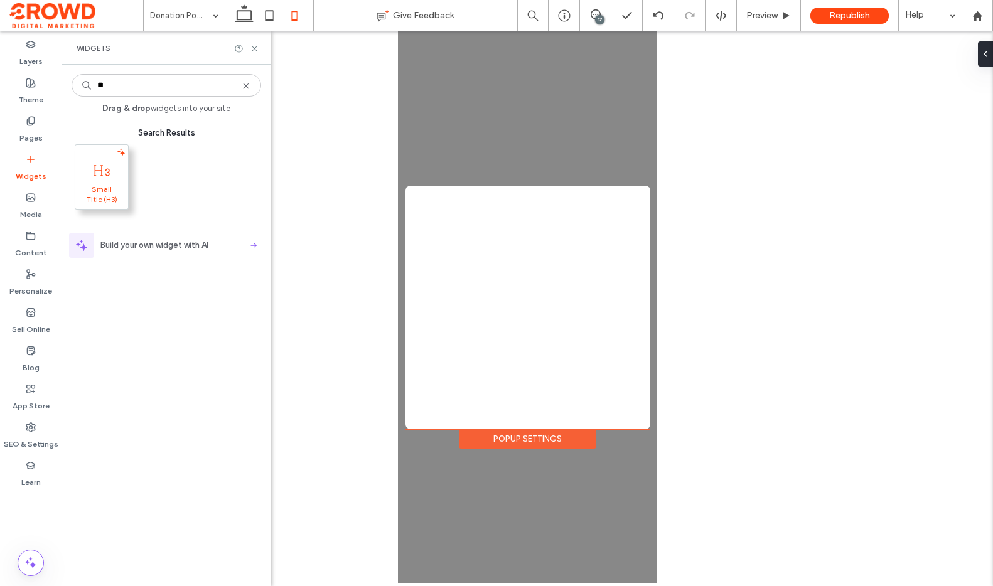
type input "**"
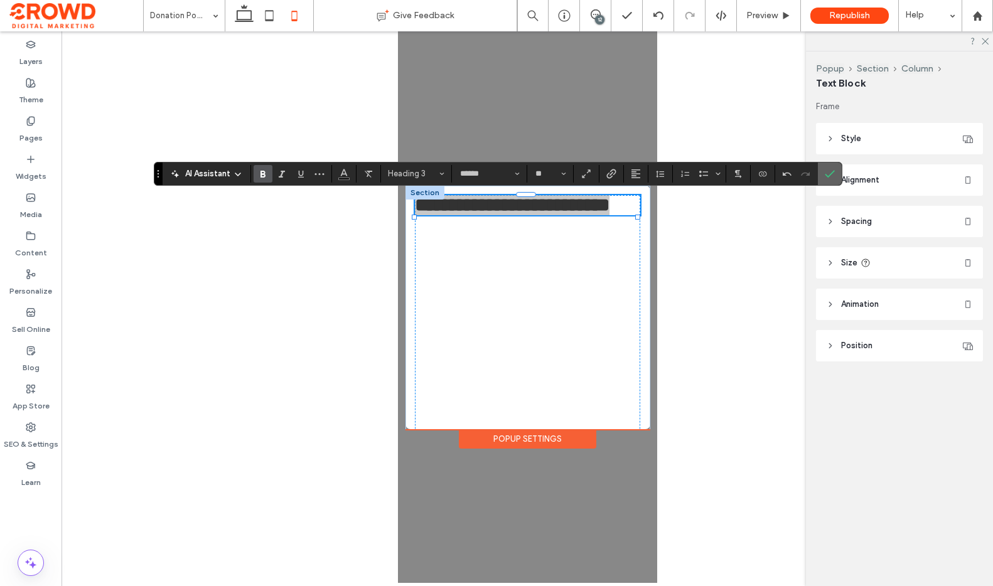
click at [828, 173] on icon "Confirm" at bounding box center [830, 174] width 10 height 10
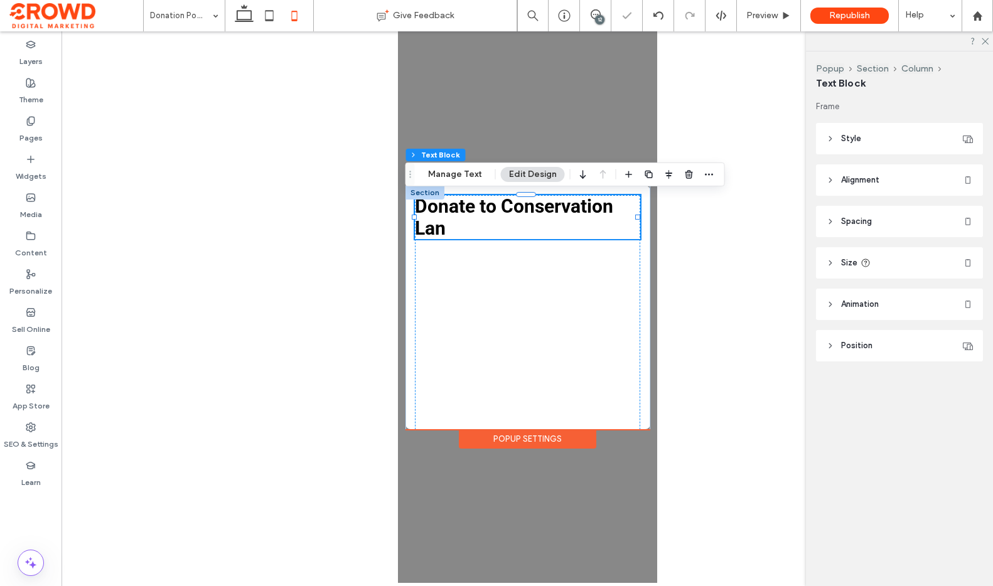
click at [694, 172] on div at bounding box center [668, 174] width 95 height 23
click at [689, 173] on icon "button" at bounding box center [689, 174] width 10 height 10
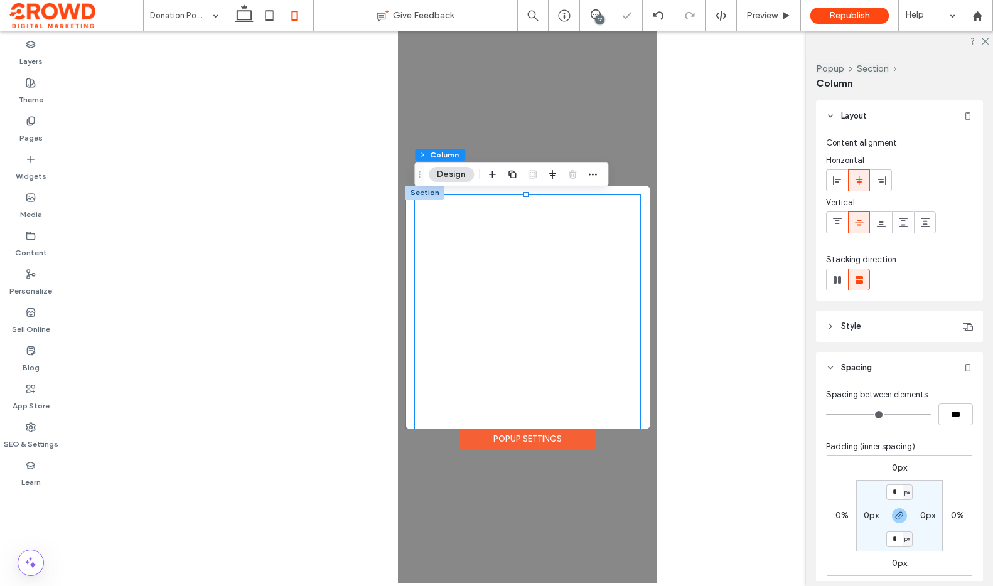
click at [509, 269] on div at bounding box center [526, 327] width 225 height 264
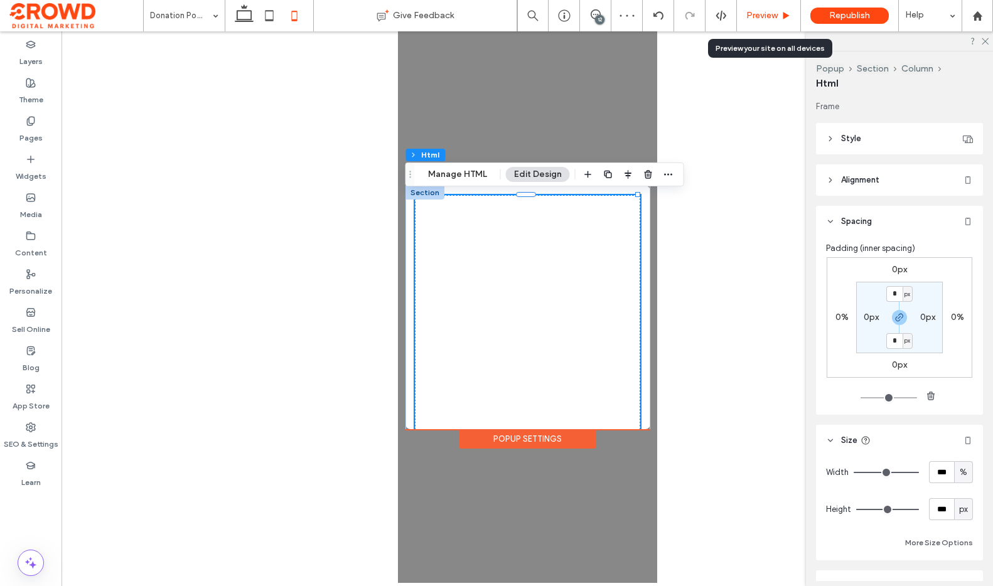
click at [774, 7] on div "Preview" at bounding box center [769, 15] width 64 height 31
click at [777, 9] on div "Preview" at bounding box center [769, 15] width 64 height 31
click at [779, 18] on div "Preview" at bounding box center [768, 16] width 63 height 10
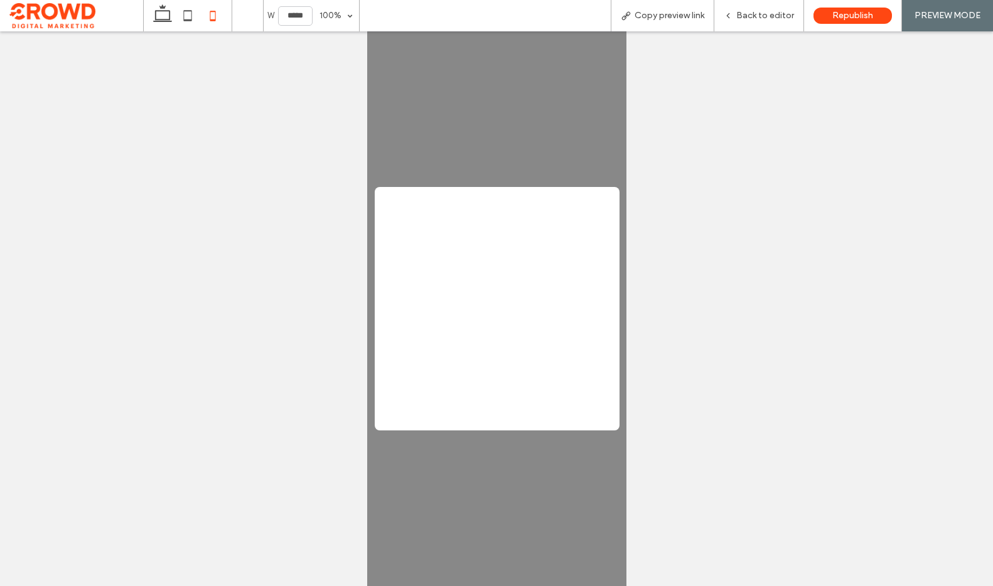
scroll to position [416, 0]
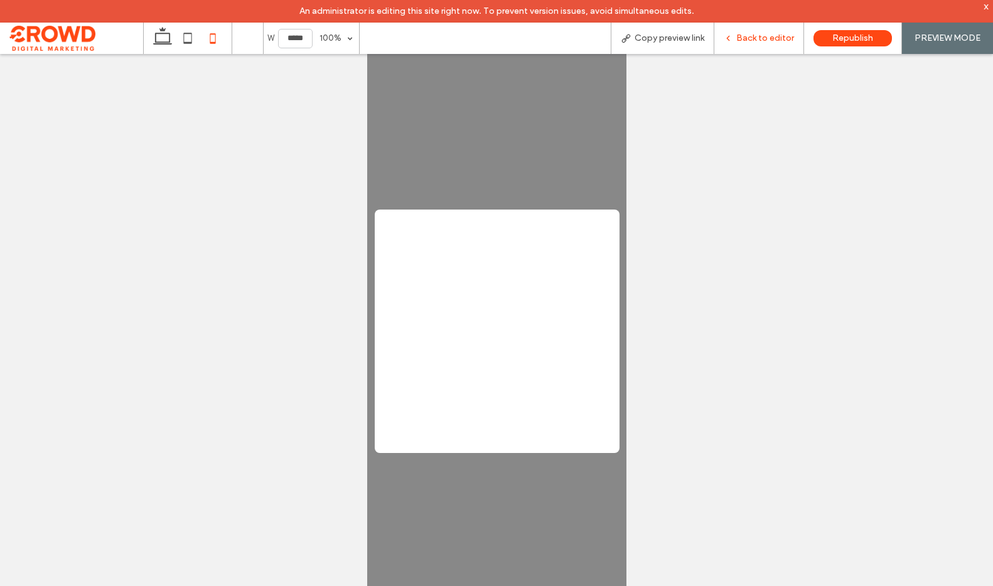
click at [761, 41] on span "Back to editor" at bounding box center [765, 38] width 58 height 10
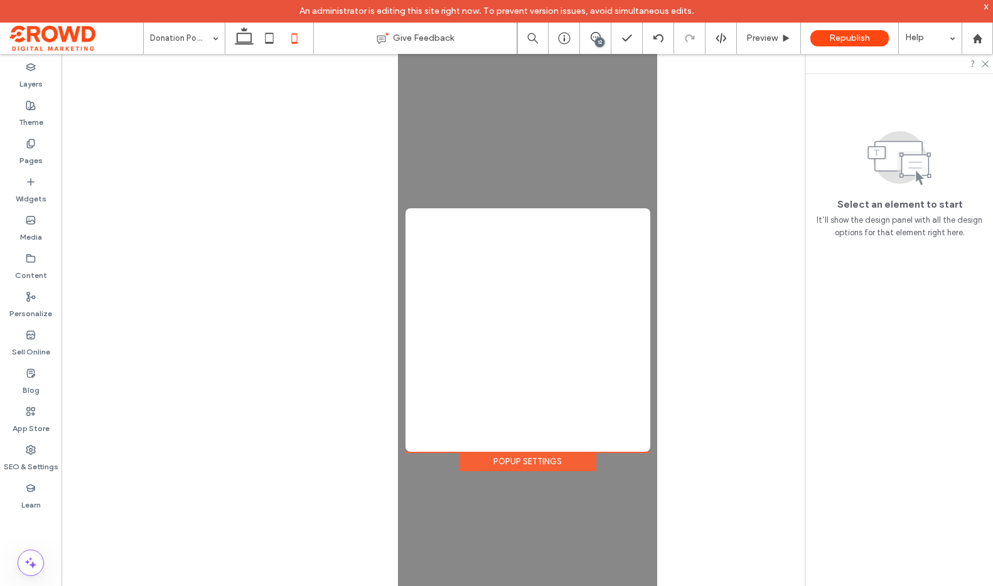
click at [570, 464] on div "Popup Settings" at bounding box center [526, 461] width 137 height 19
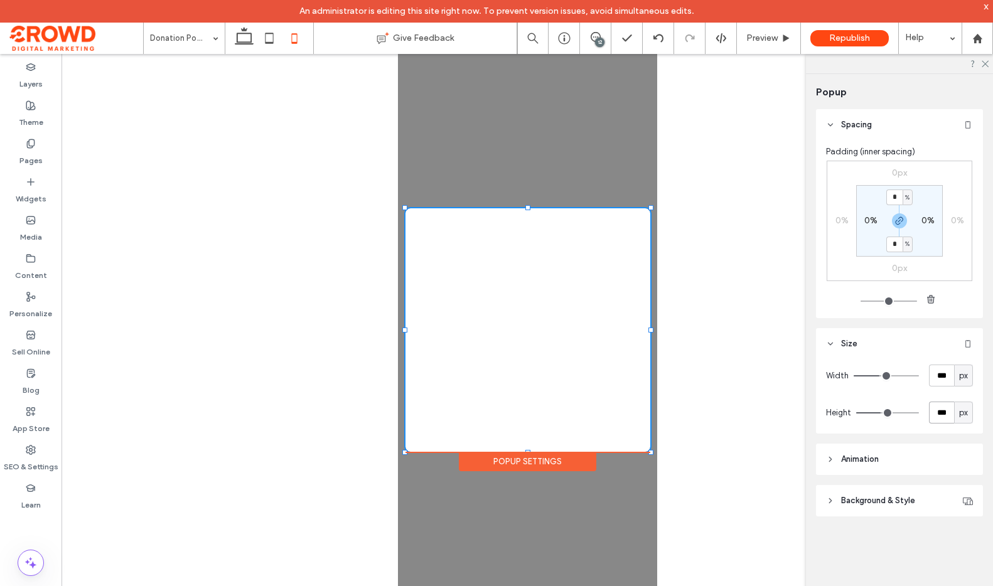
click at [937, 414] on input "***" at bounding box center [941, 413] width 25 height 22
type input "******"
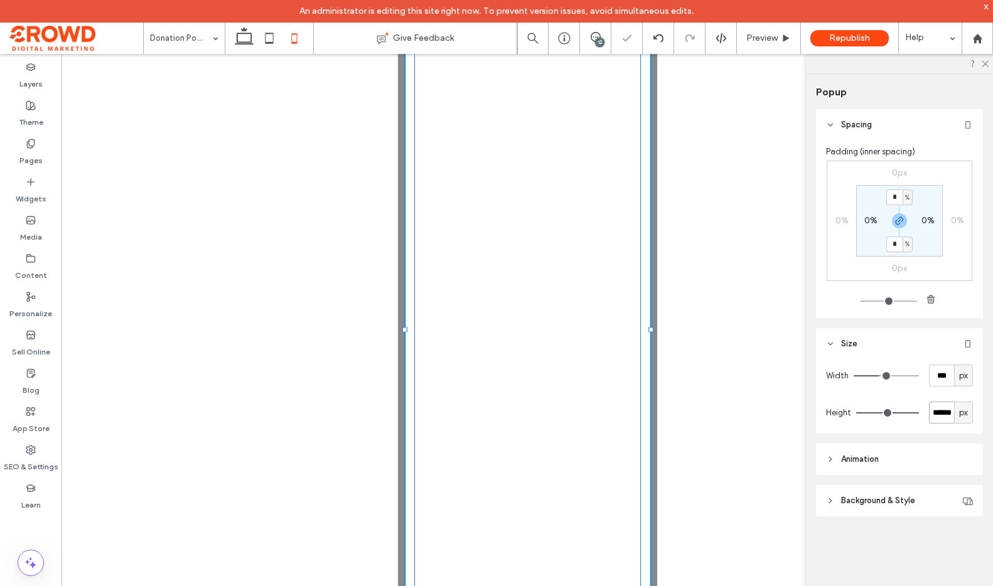
scroll to position [13, 0]
type input "***"
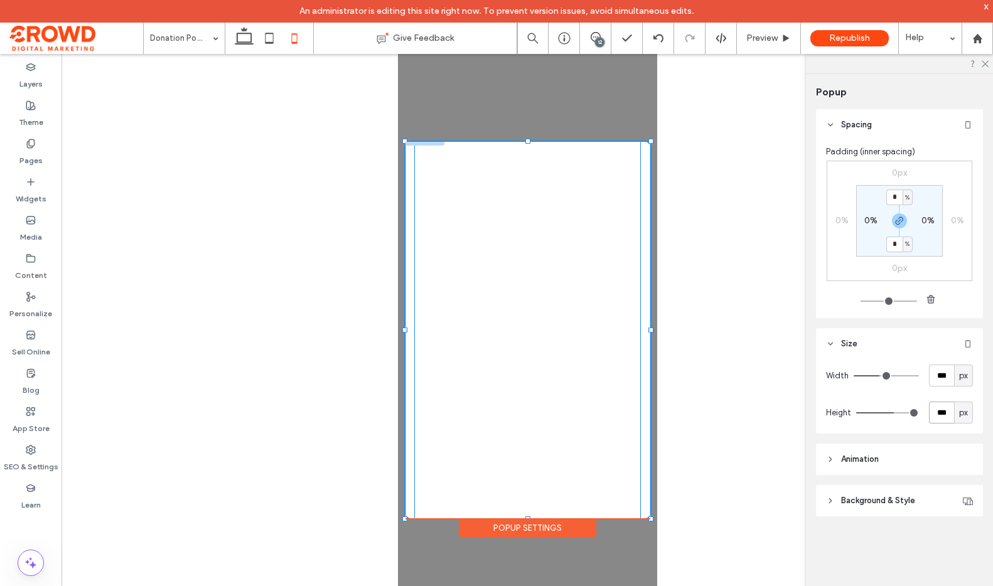
scroll to position [0, 0]
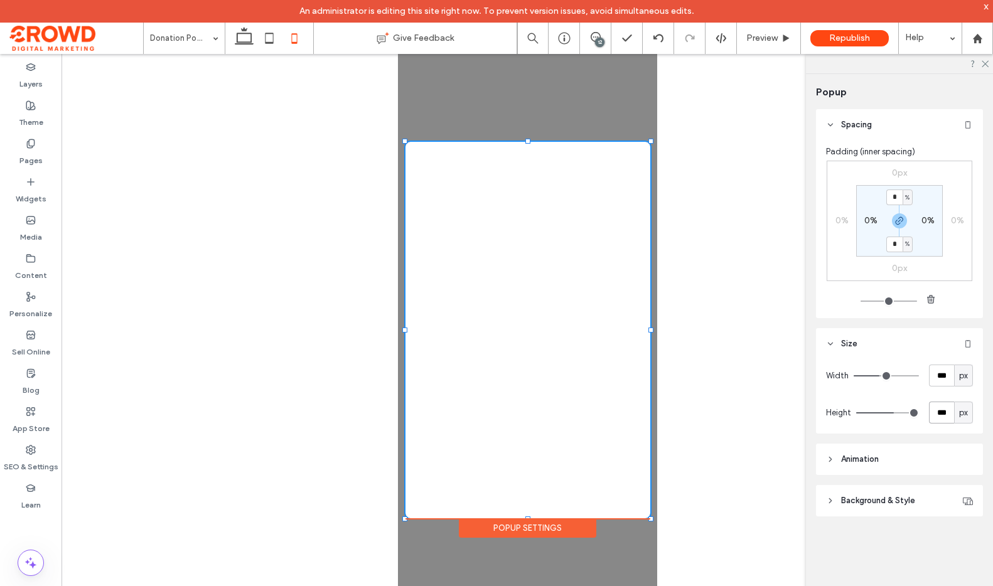
click at [944, 415] on input "***" at bounding box center [941, 413] width 25 height 22
type input "***"
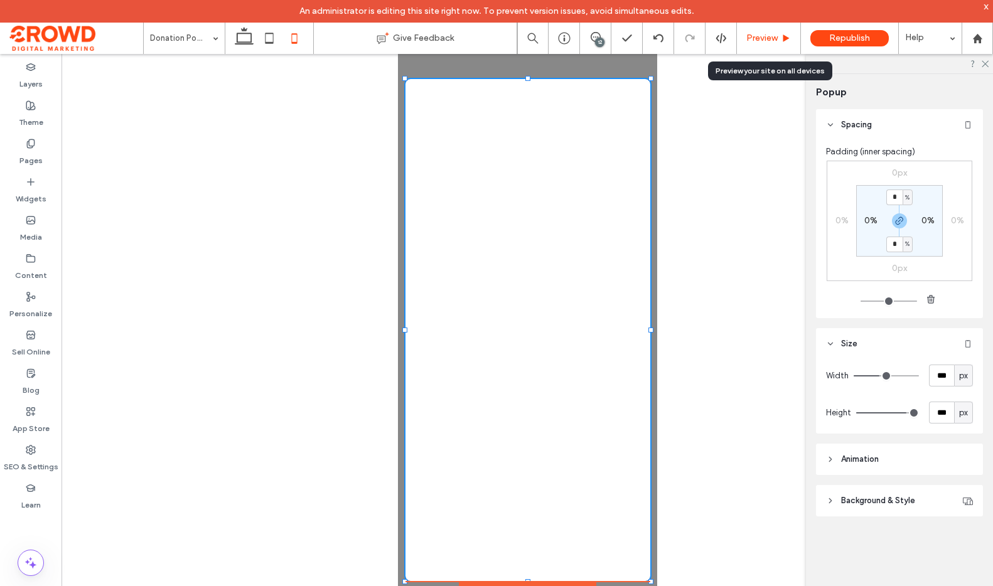
click at [767, 30] on div "Preview" at bounding box center [769, 38] width 64 height 31
click at [766, 34] on span "Preview" at bounding box center [761, 38] width 31 height 10
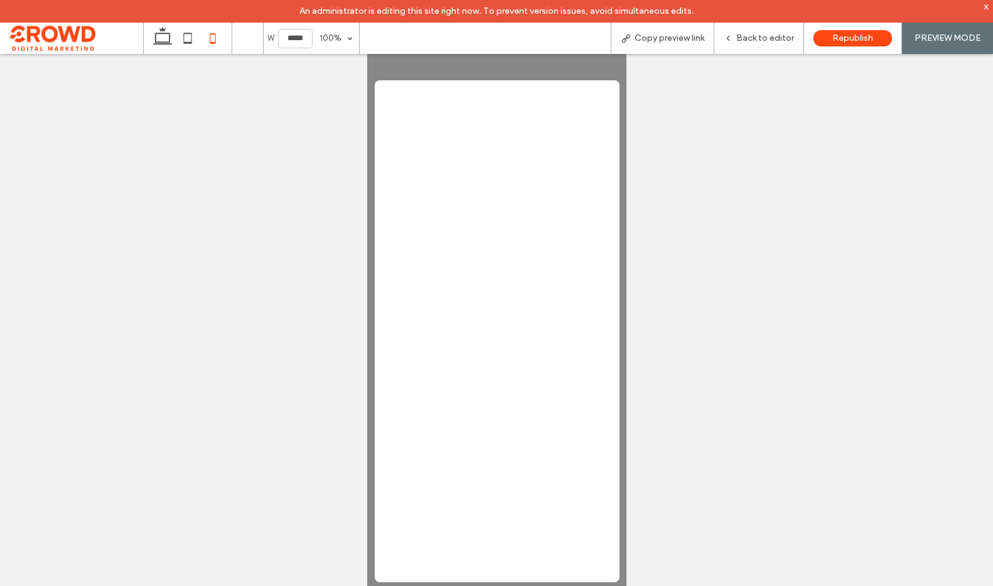
scroll to position [133, 0]
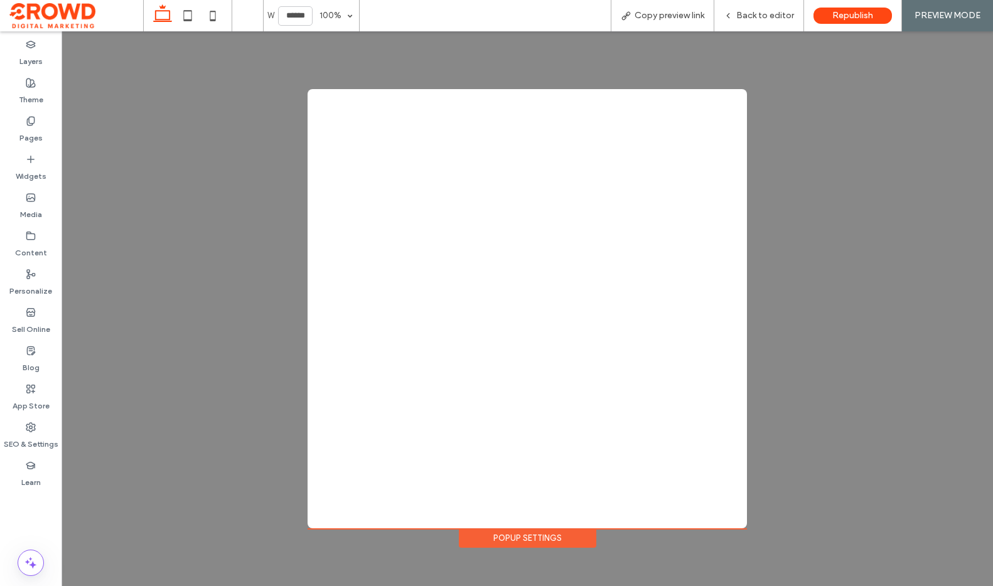
scroll to position [201, 0]
click at [804, 31] on html "About Us Who We Are Our Mission and Values Our Story Funders and Sponsors Our T…" at bounding box center [526, 308] width 931 height 555
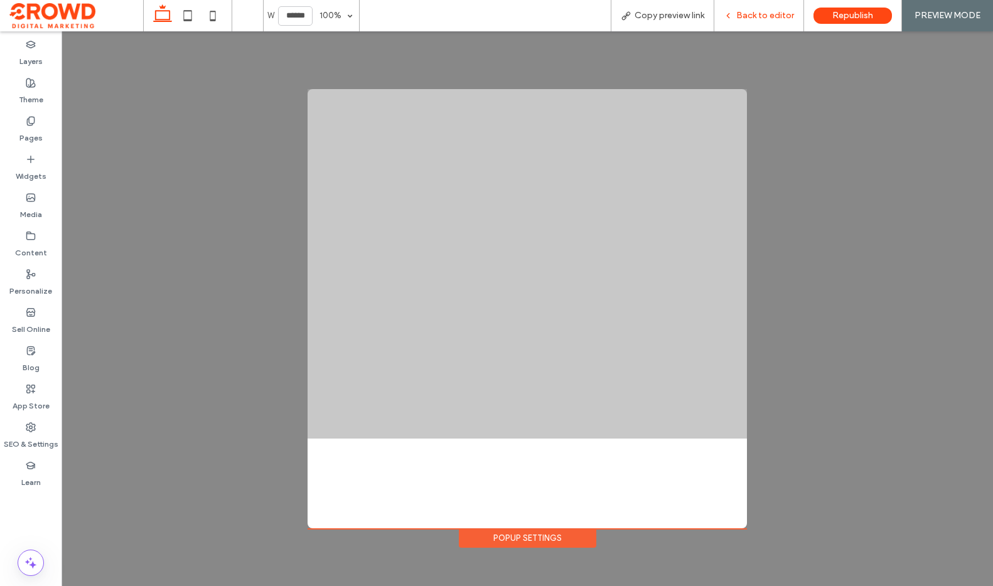
click at [772, 11] on span "Back to editor" at bounding box center [765, 16] width 58 height 10
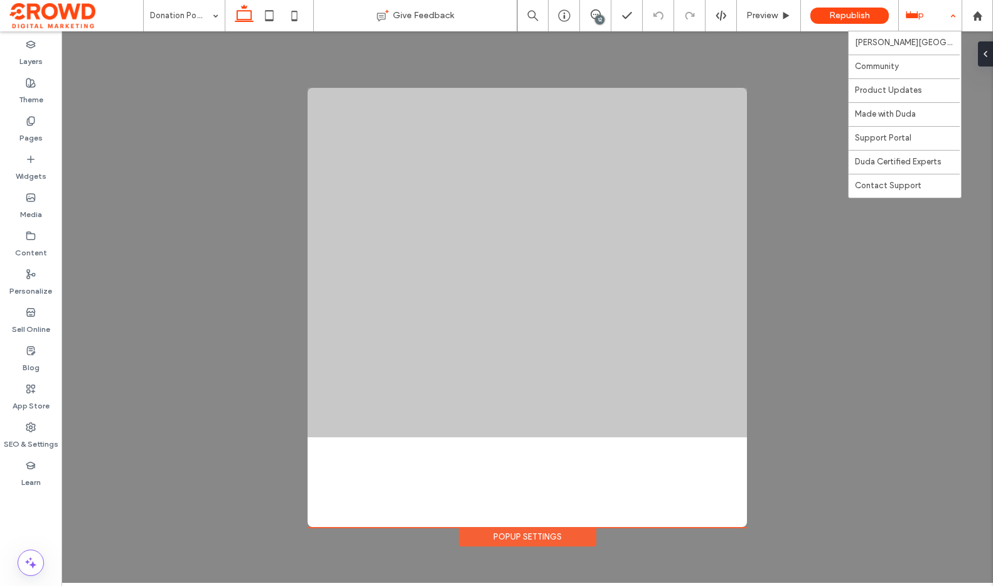
click at [925, 18] on div "Help" at bounding box center [930, 15] width 63 height 31
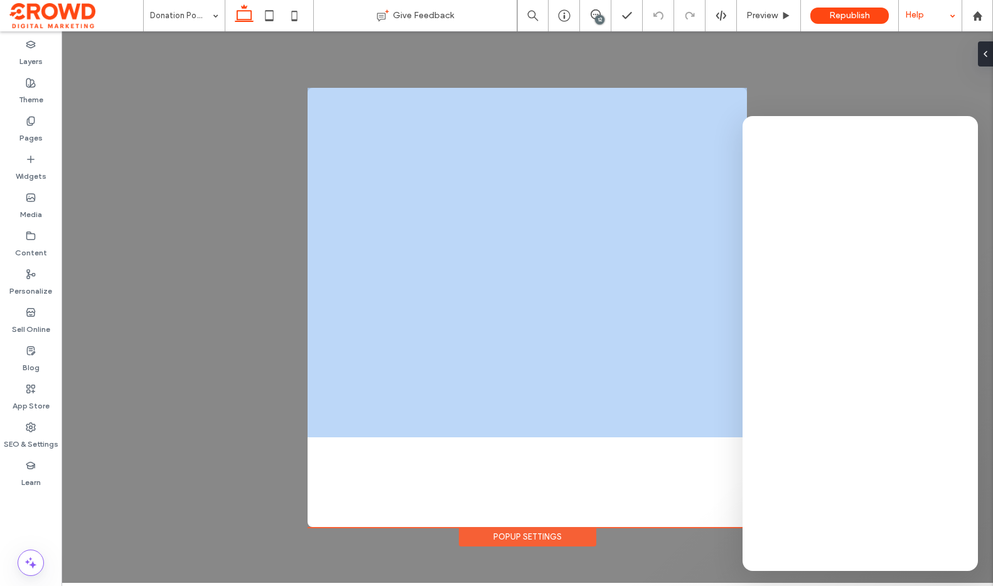
click at [110, 46] on div "+ Add Section Popup Settings" at bounding box center [526, 307] width 931 height 552
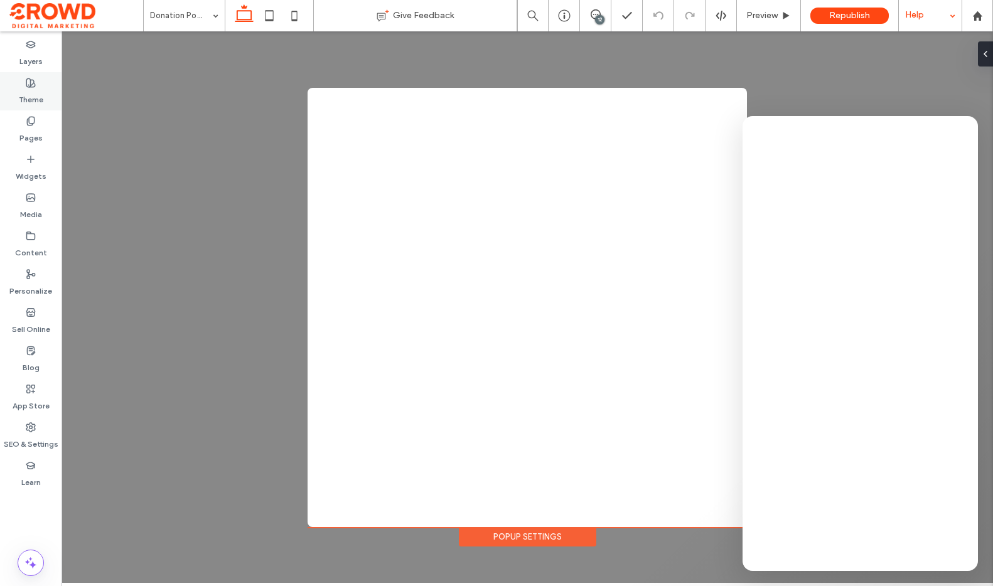
click at [34, 96] on label "Theme" at bounding box center [31, 97] width 24 height 18
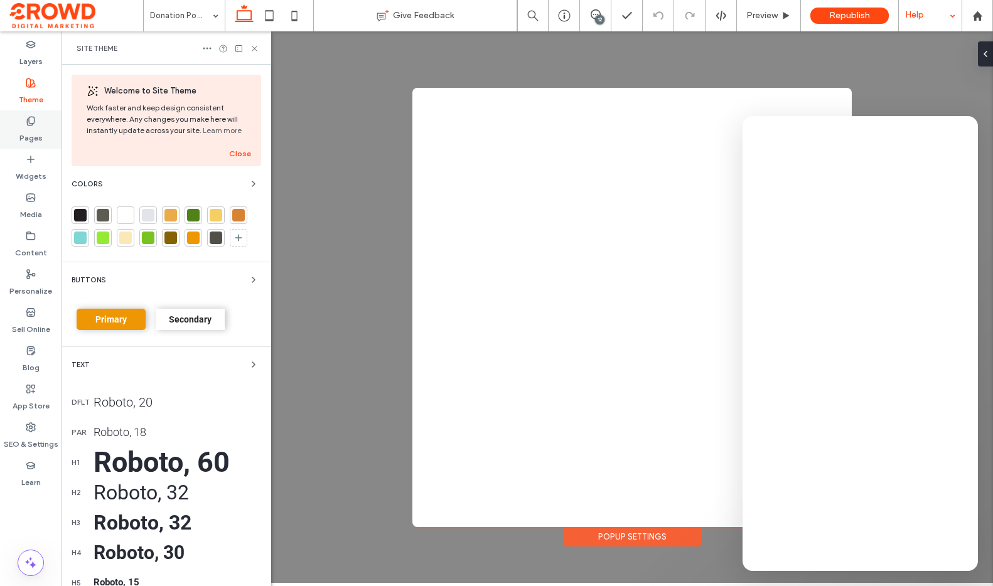
click at [39, 124] on div "Pages" at bounding box center [30, 129] width 61 height 38
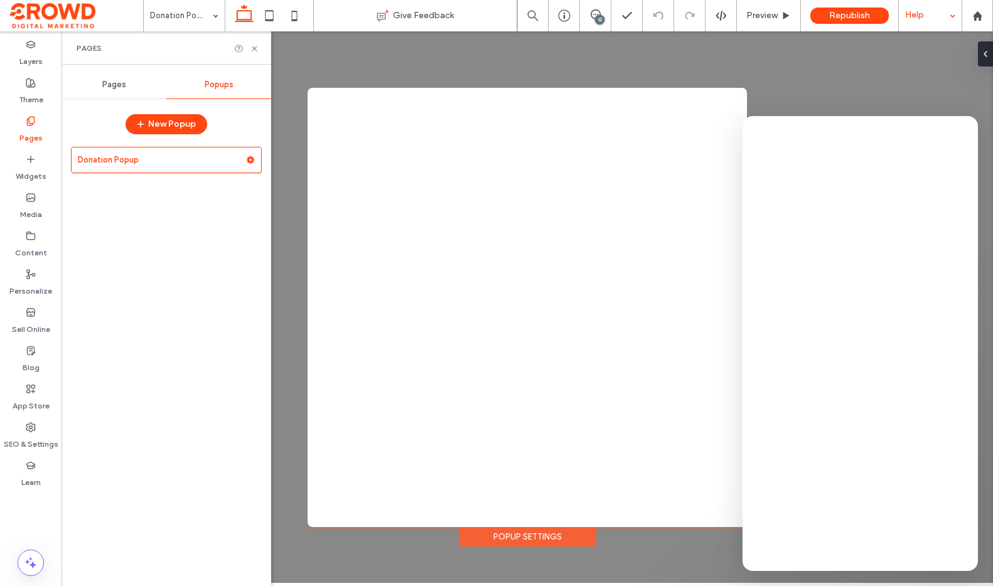
click at [112, 85] on span "Pages" at bounding box center [114, 85] width 24 height 10
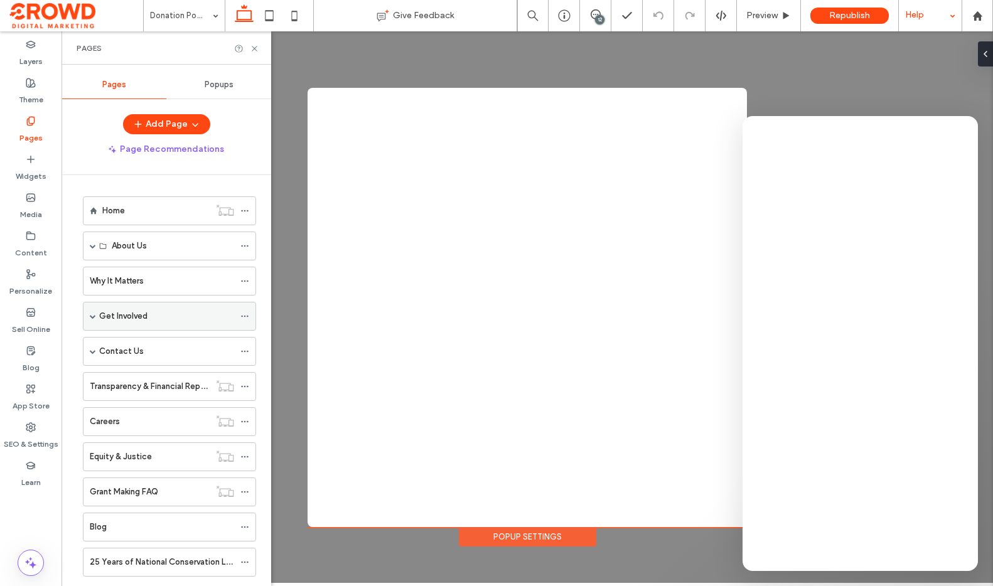
click at [150, 316] on div "Get Involved" at bounding box center [166, 316] width 135 height 13
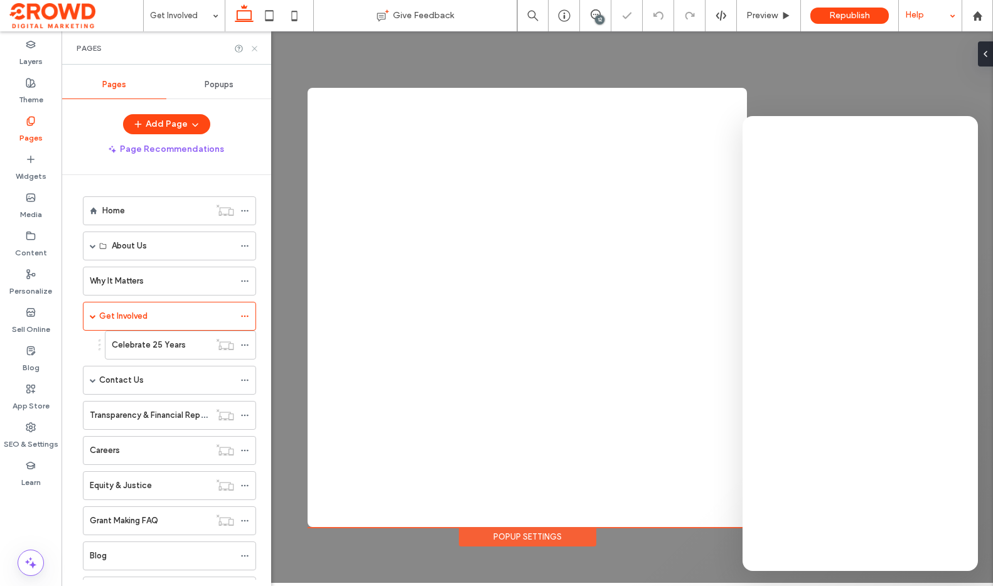
click at [255, 48] on icon at bounding box center [254, 48] width 9 height 9
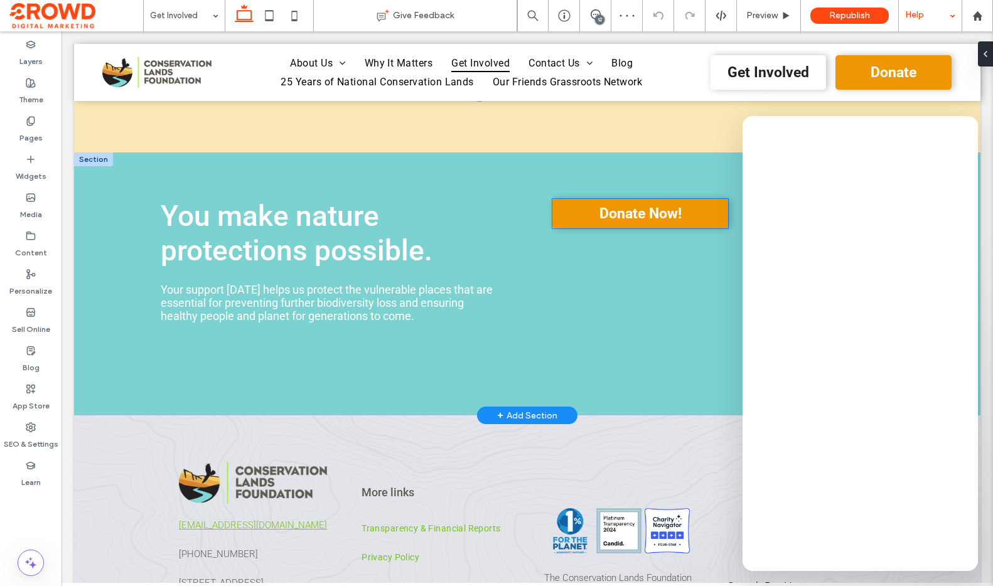
scroll to position [2329, 0]
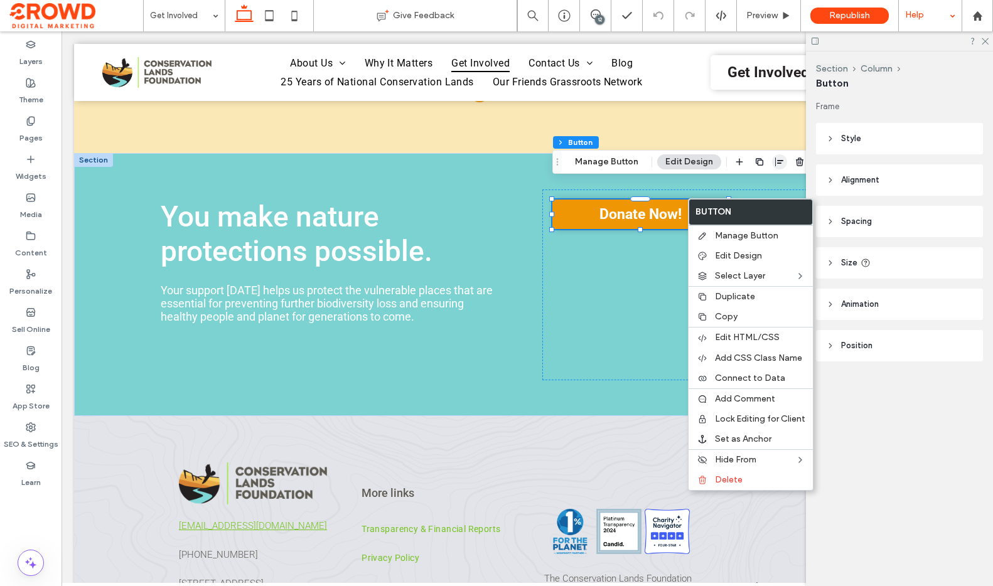
click at [776, 165] on icon "button" at bounding box center [779, 162] width 10 height 10
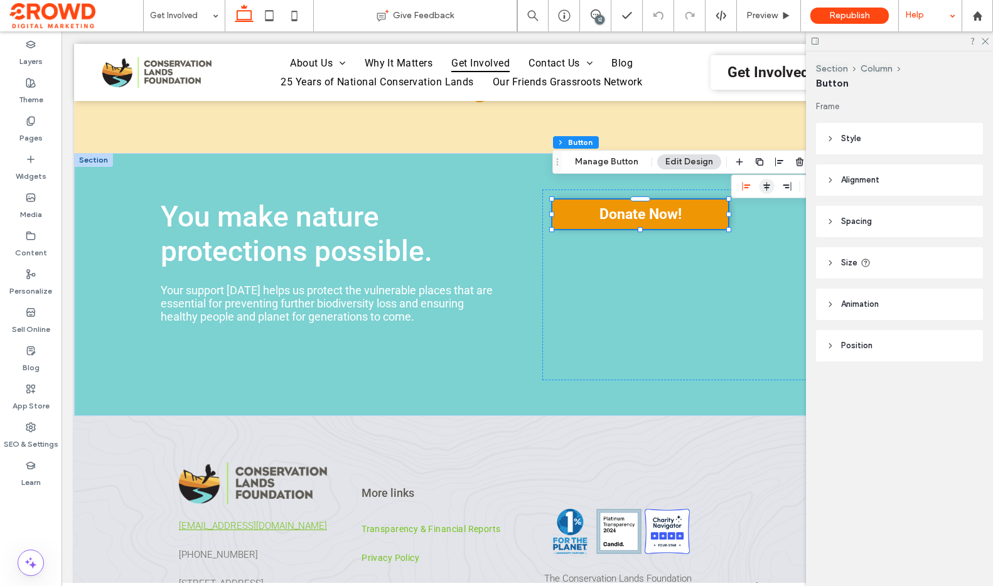
click at [762, 186] on icon "center" at bounding box center [767, 186] width 10 height 10
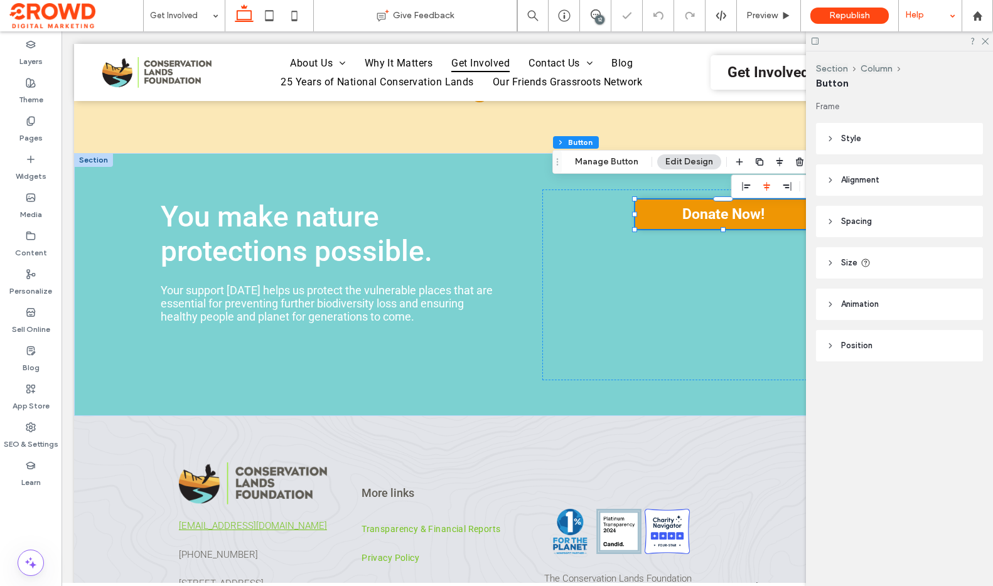
click at [848, 172] on header "Alignment" at bounding box center [899, 179] width 167 height 31
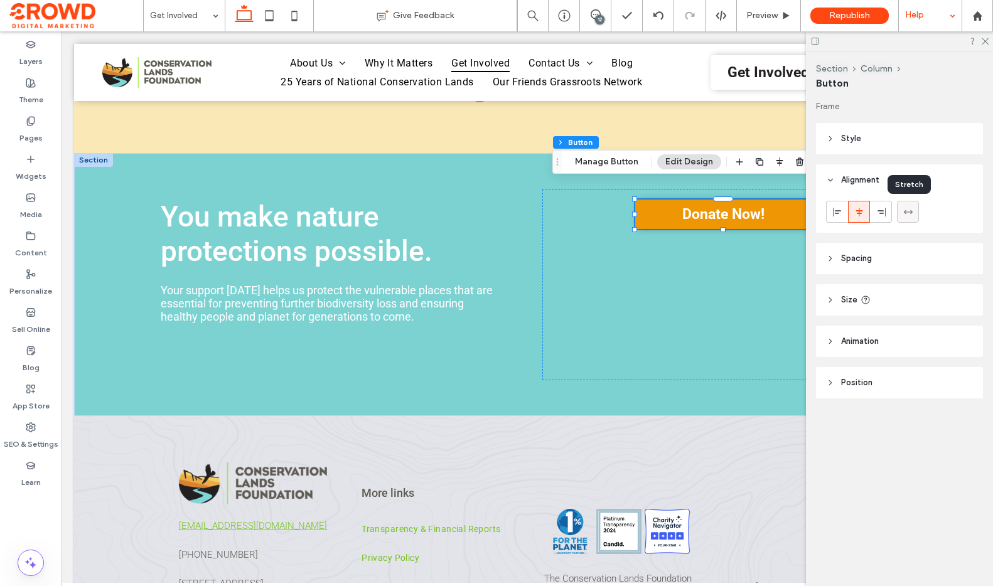
click at [912, 208] on icon at bounding box center [908, 212] width 10 height 10
type input "***"
click at [862, 208] on icon at bounding box center [859, 212] width 10 height 10
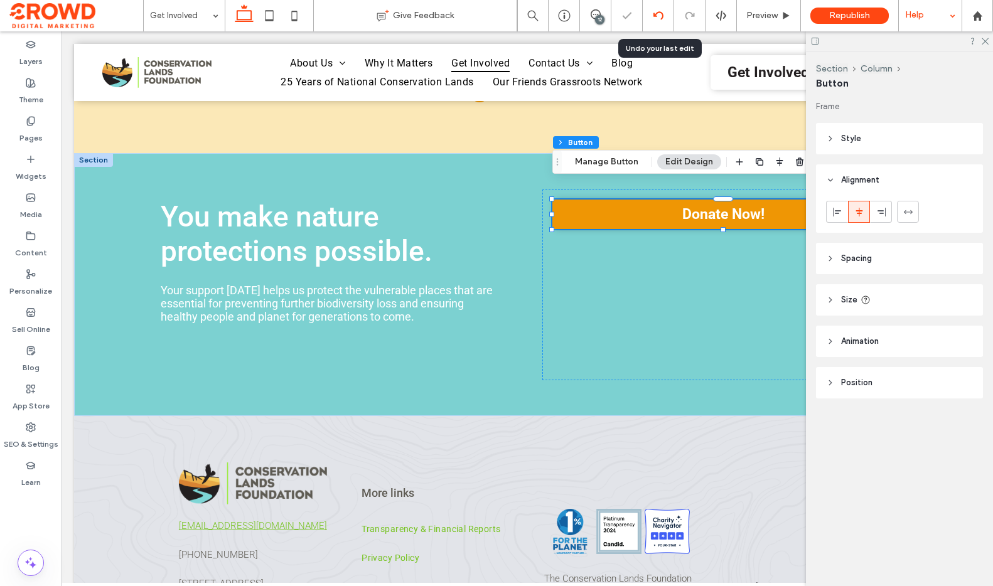
click at [658, 12] on use at bounding box center [658, 15] width 10 height 8
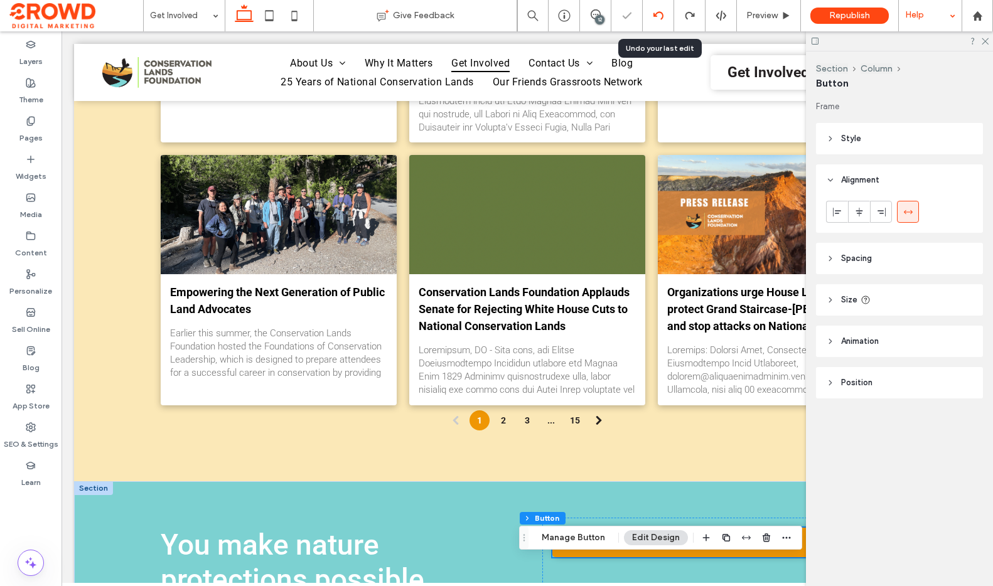
scroll to position [2219, 0]
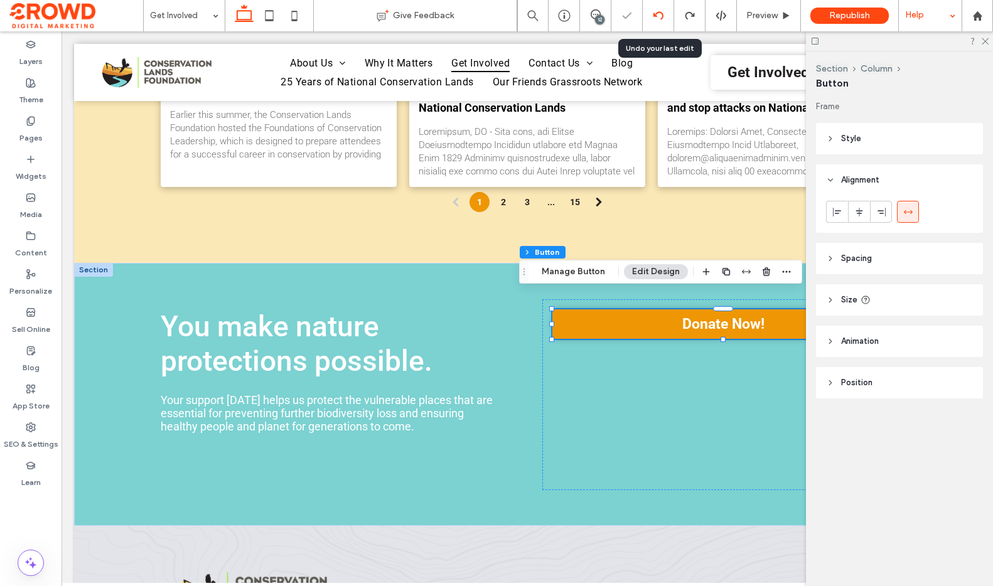
click at [658, 12] on use at bounding box center [658, 15] width 10 height 8
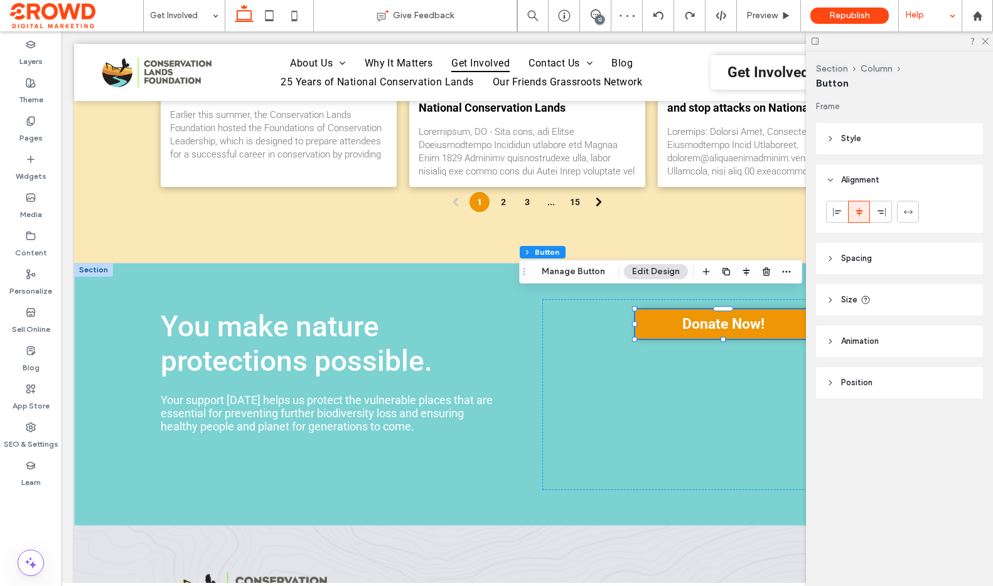
click at [986, 45] on div at bounding box center [899, 40] width 187 height 19
click at [736, 400] on div "Donate Now!" at bounding box center [722, 394] width 361 height 191
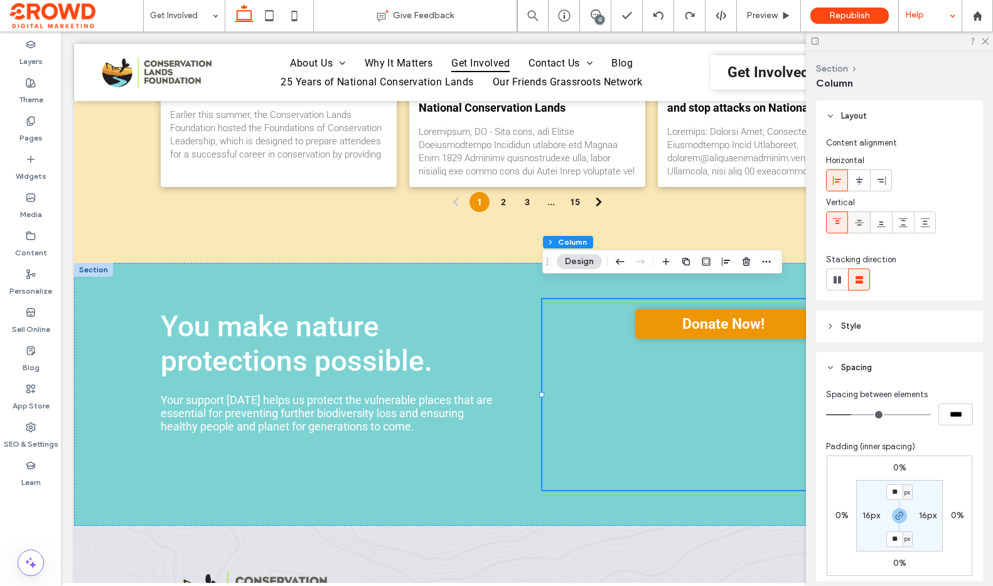
click at [870, 225] on label at bounding box center [881, 222] width 22 height 22
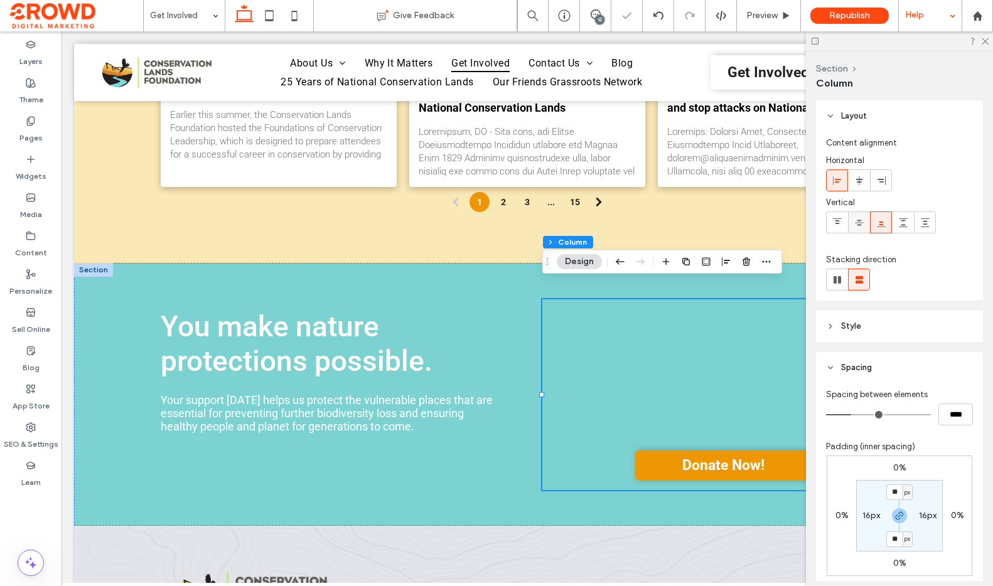
click at [860, 224] on use at bounding box center [859, 223] width 9 height 6
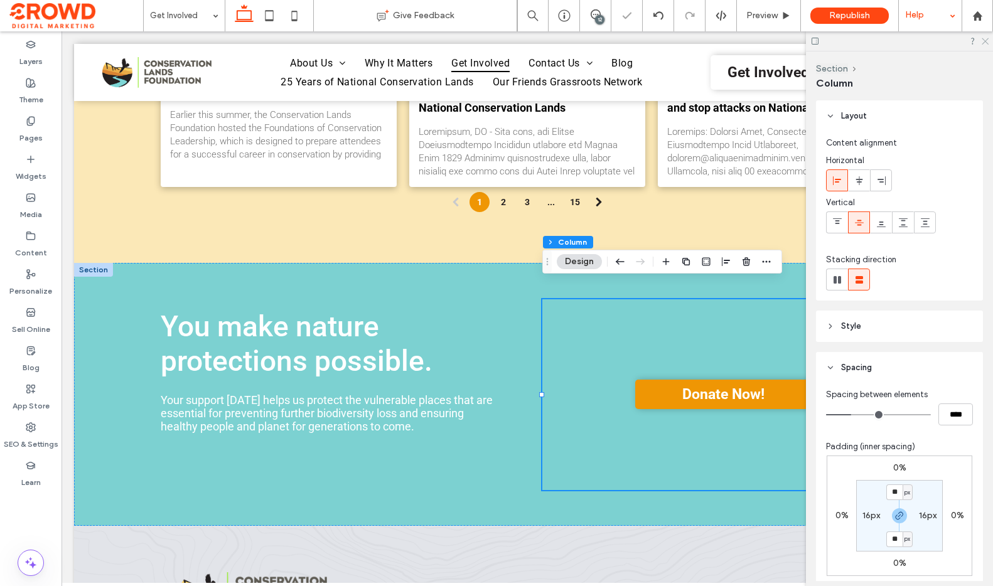
click at [981, 41] on icon at bounding box center [984, 40] width 8 height 8
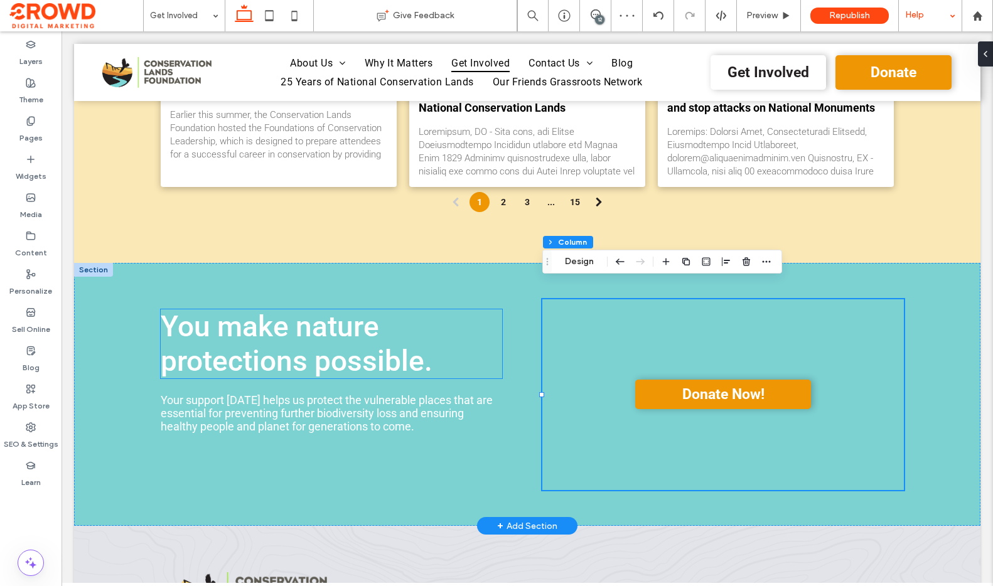
drag, startPoint x: 369, startPoint y: 339, endPoint x: 353, endPoint y: 336, distance: 16.6
click at [369, 339] on span "You make nature protections possible." at bounding box center [297, 343] width 272 height 68
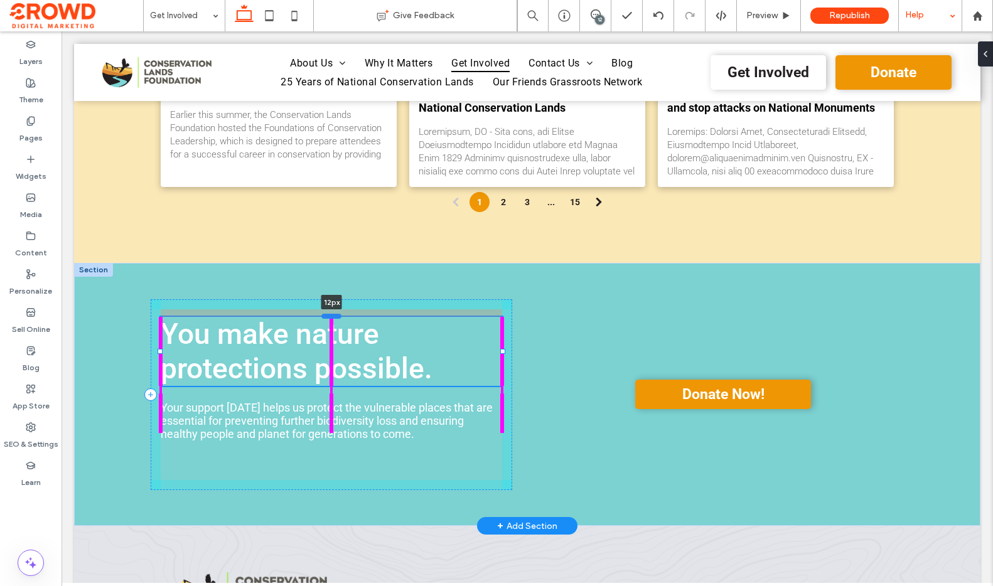
click at [332, 314] on div at bounding box center [331, 316] width 20 height 5
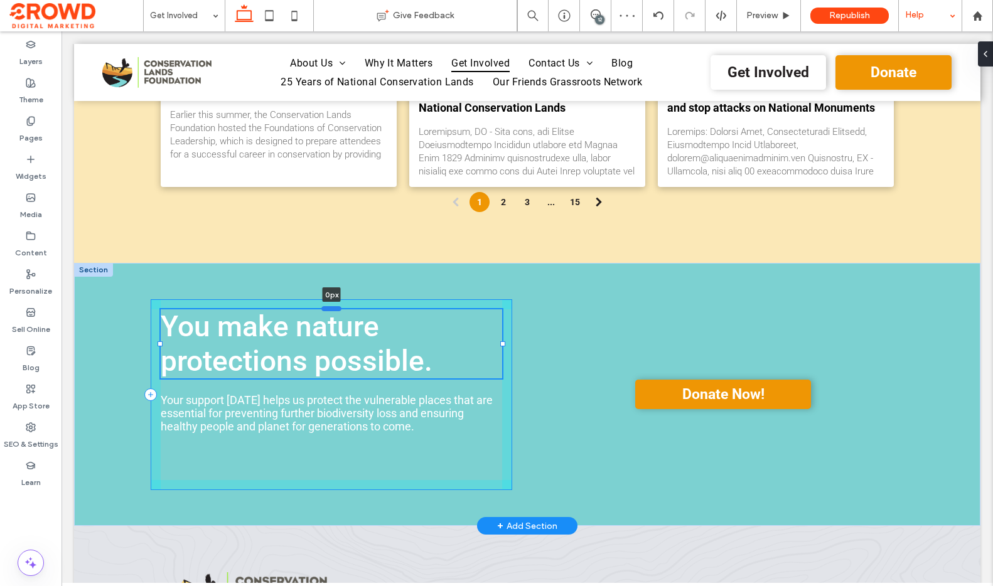
click at [334, 306] on div at bounding box center [331, 308] width 20 height 5
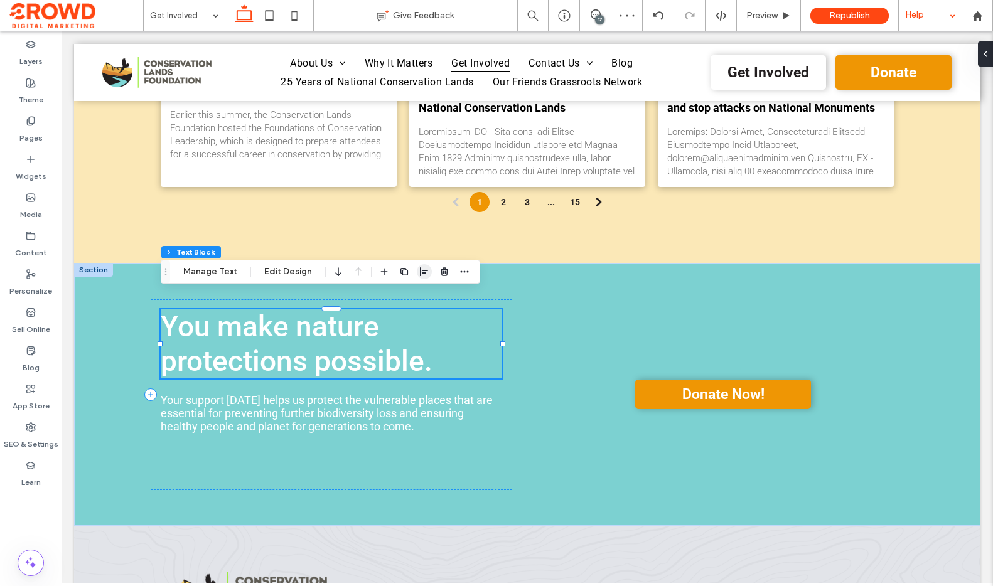
click at [422, 273] on use "button" at bounding box center [424, 271] width 8 height 9
click at [274, 271] on button "Edit Design" at bounding box center [288, 271] width 64 height 15
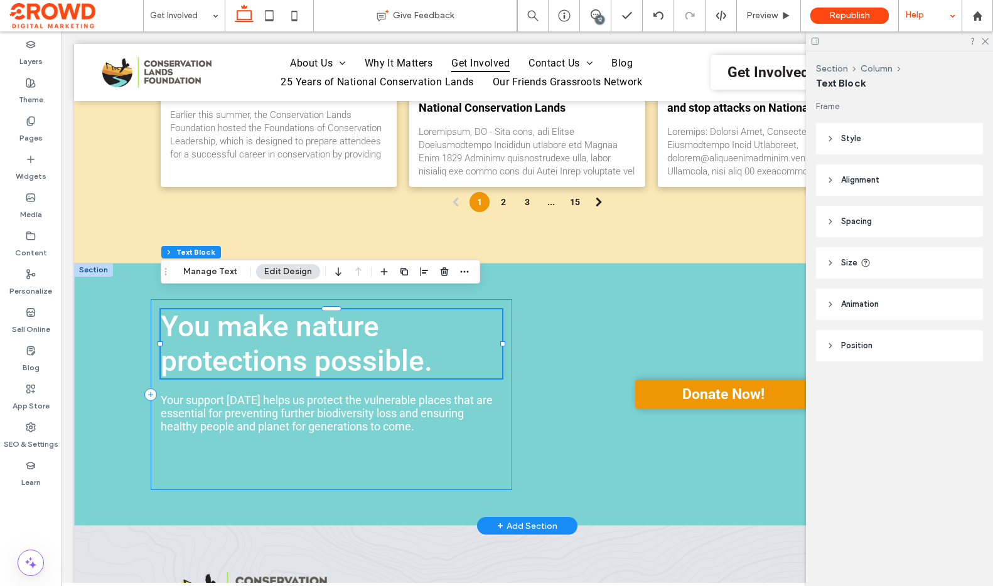
click at [487, 299] on div "You make nature protections possible. 0px Your support [DATE] helps us protect …" at bounding box center [331, 394] width 361 height 191
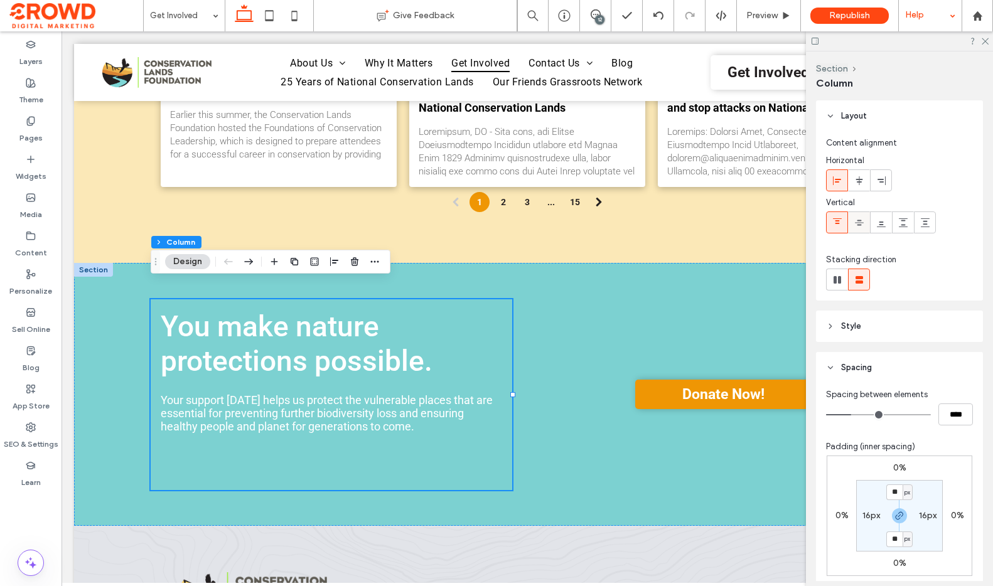
click at [859, 224] on use at bounding box center [859, 223] width 9 height 6
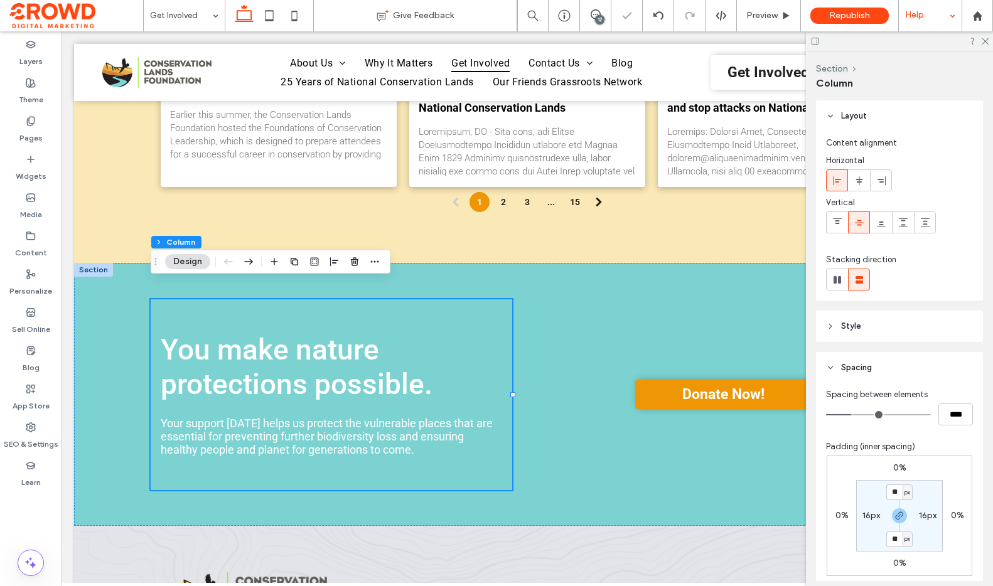
click at [990, 43] on div at bounding box center [899, 40] width 187 height 19
click at [985, 43] on icon at bounding box center [984, 40] width 8 height 8
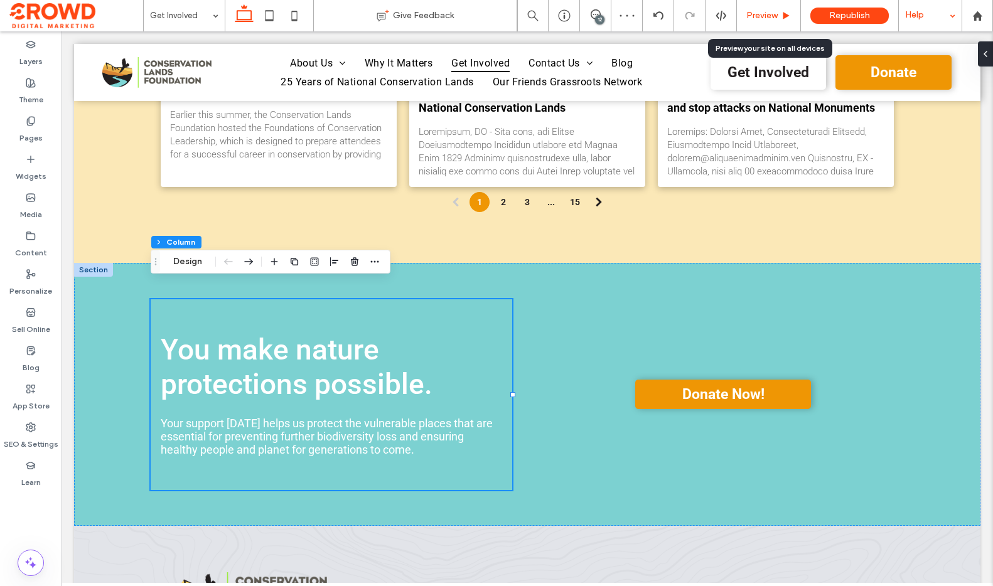
click at [770, 18] on span "Preview" at bounding box center [761, 16] width 31 height 10
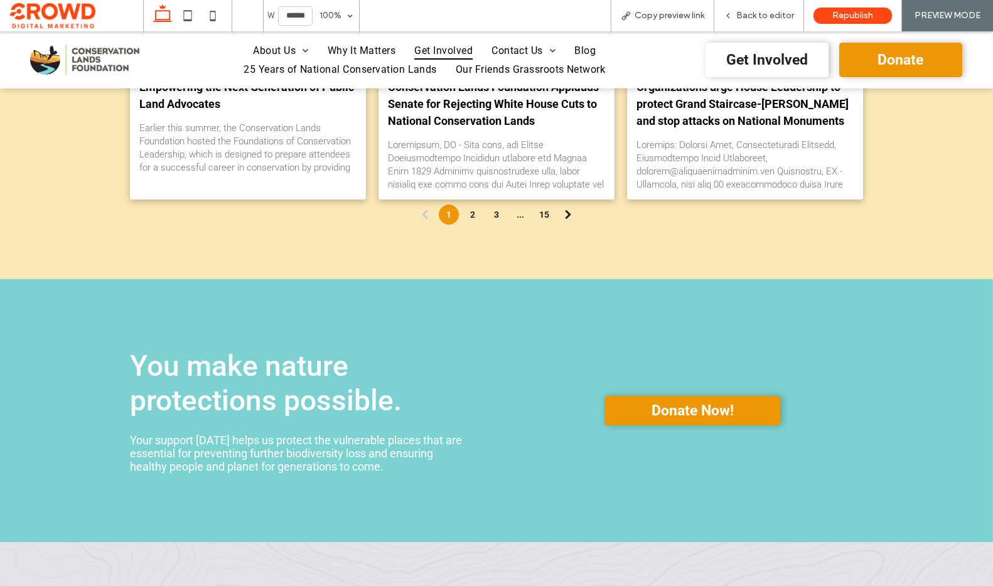
scroll to position [2231, 0]
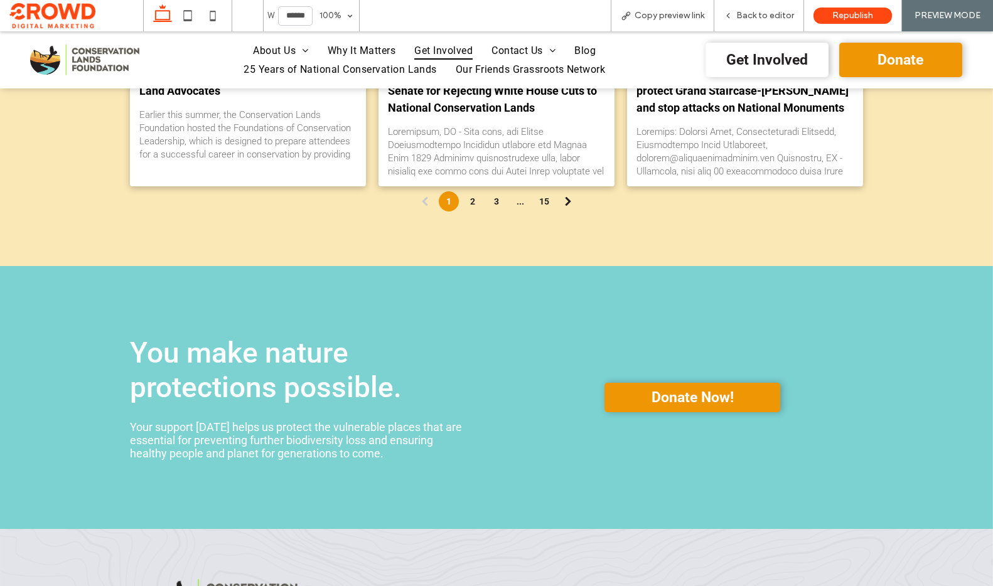
click at [299, 355] on span "You make nature protections possible." at bounding box center [266, 370] width 272 height 68
click at [777, 12] on span "Back to editor" at bounding box center [765, 16] width 58 height 10
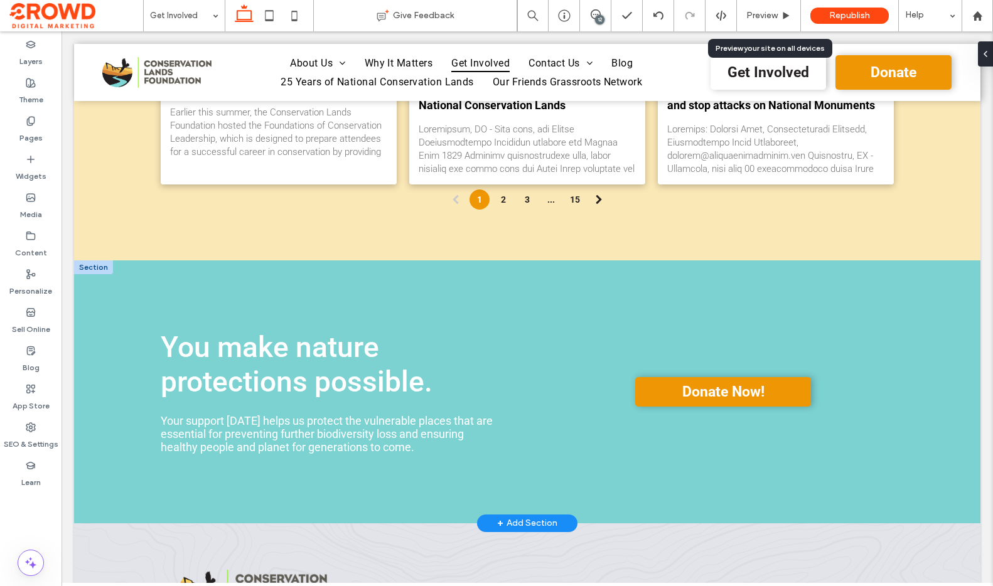
scroll to position [2219, 0]
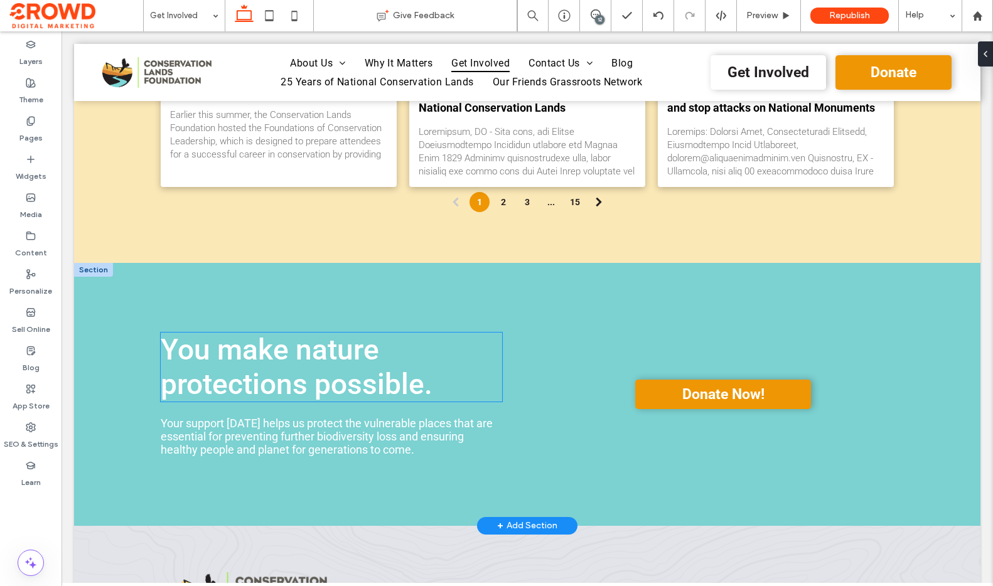
click at [360, 343] on span "You make nature protections possible." at bounding box center [297, 367] width 272 height 68
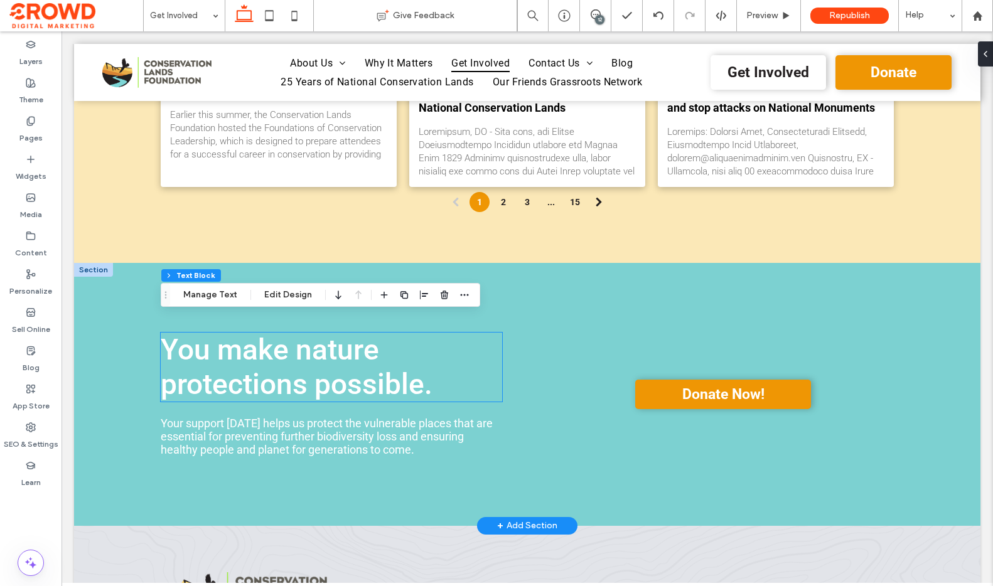
click at [360, 343] on span "You make nature protections possible." at bounding box center [297, 367] width 272 height 68
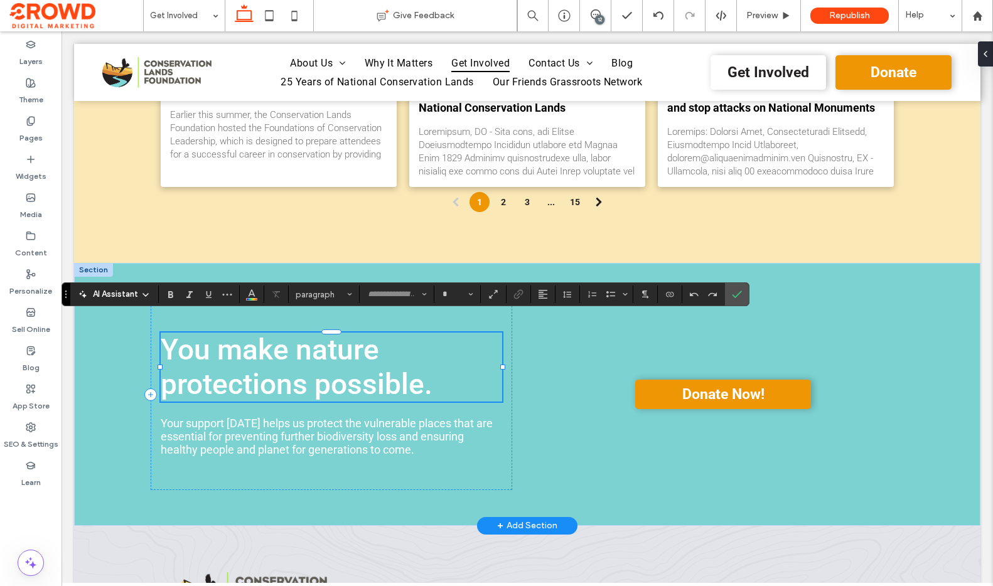
type input "******"
type input "**"
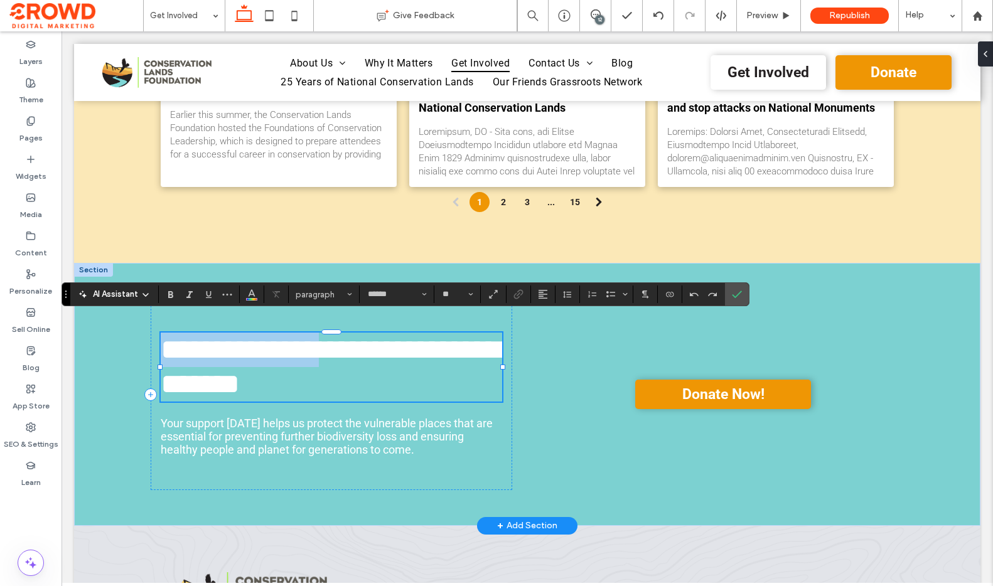
click at [360, 343] on span "**********" at bounding box center [330, 366] width 339 height 63
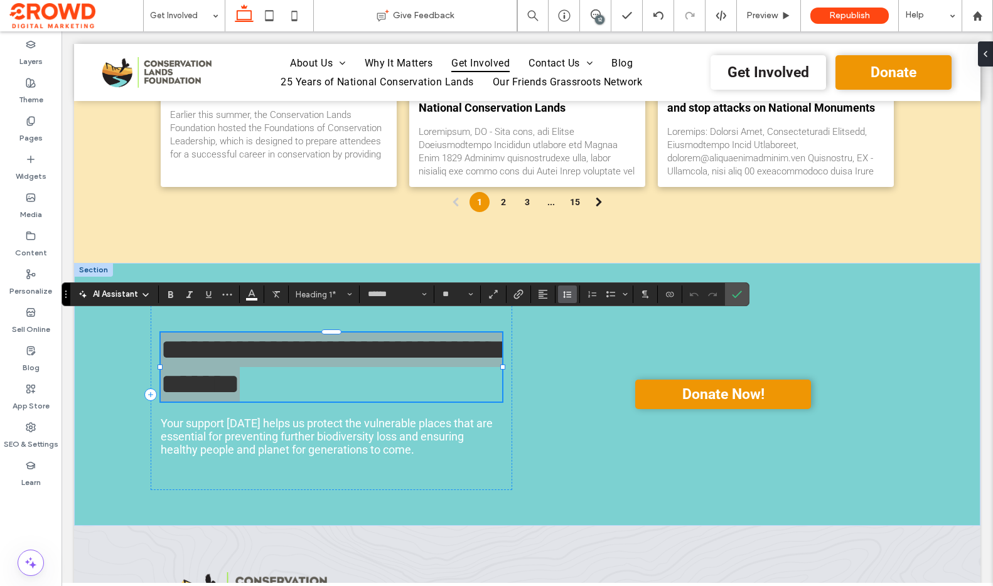
click at [567, 299] on icon "Line Height" at bounding box center [567, 294] width 10 height 10
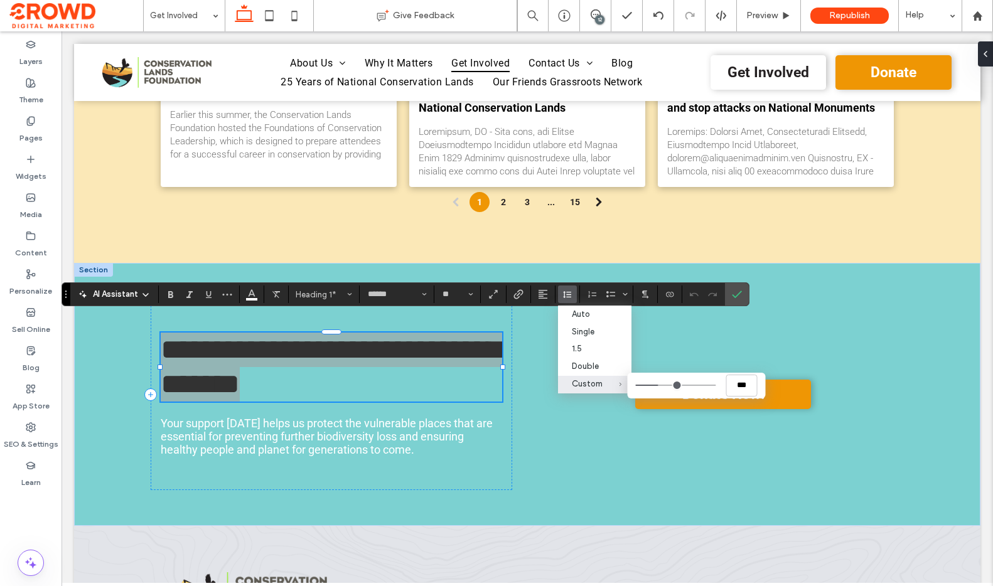
type input "***"
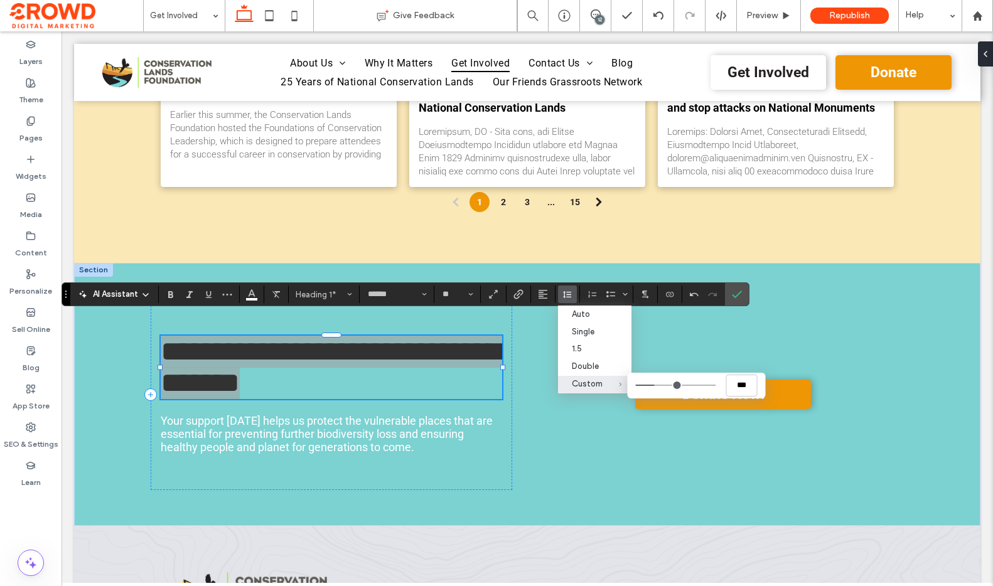
type input "***"
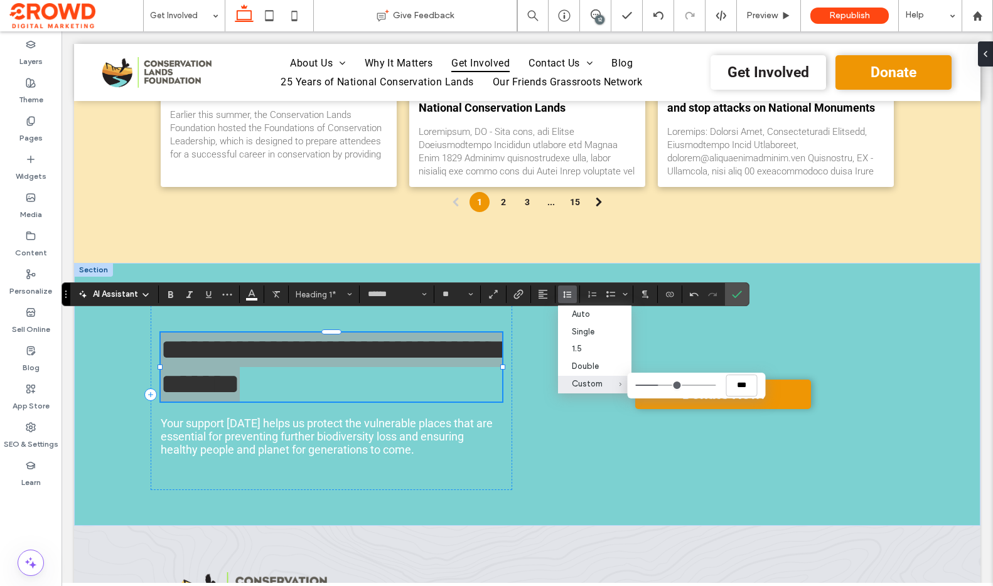
type input "***"
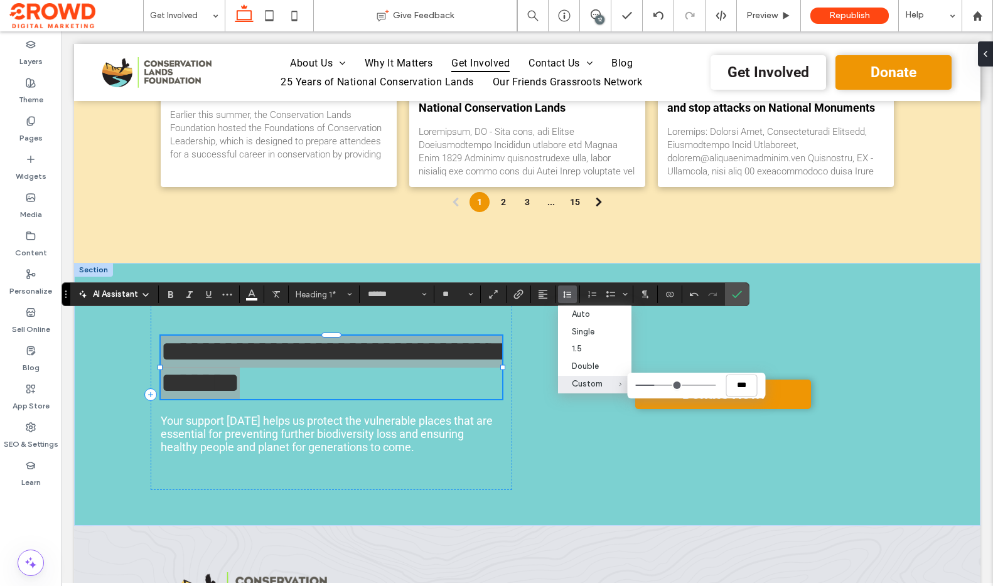
type input "***"
click at [656, 386] on input "Custom ***" at bounding box center [675, 385] width 80 height 1
drag, startPoint x: 738, startPoint y: 292, endPoint x: 676, endPoint y: 261, distance: 69.0
click at [738, 292] on icon "Confirm" at bounding box center [737, 294] width 10 height 10
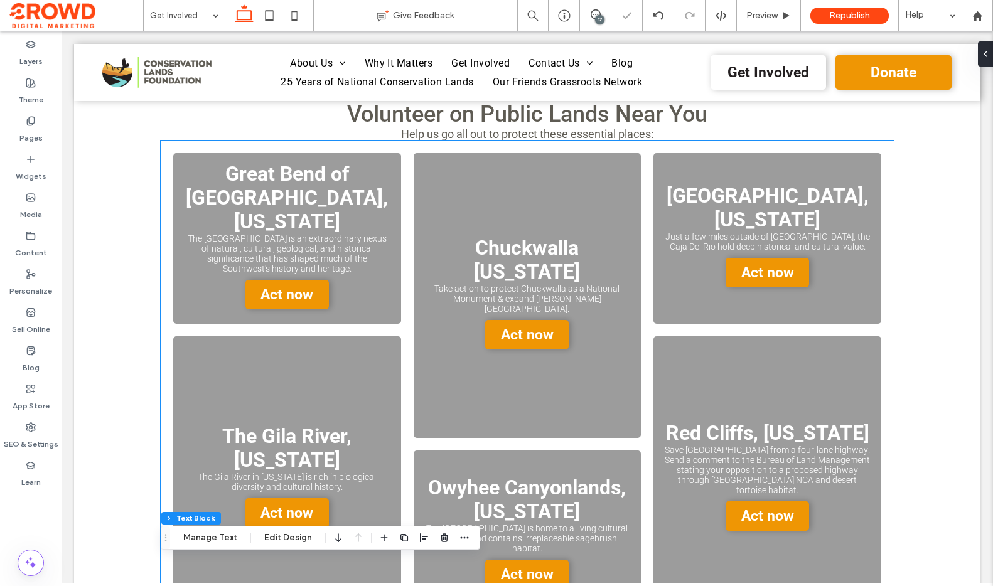
scroll to position [0, 0]
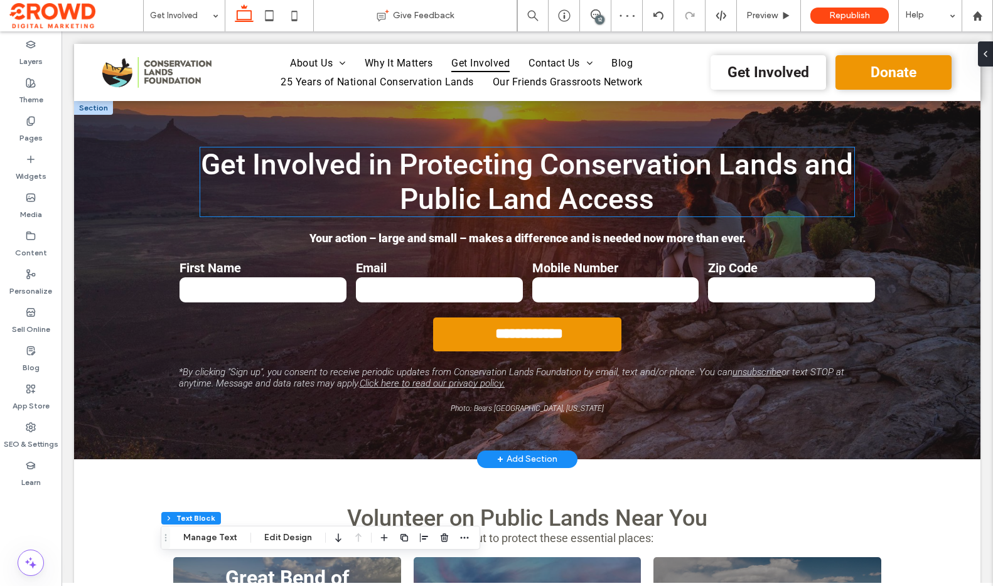
click at [797, 195] on h1 "Get Involved in Protecting Conservation Lands and Public Land Access" at bounding box center [526, 181] width 653 height 69
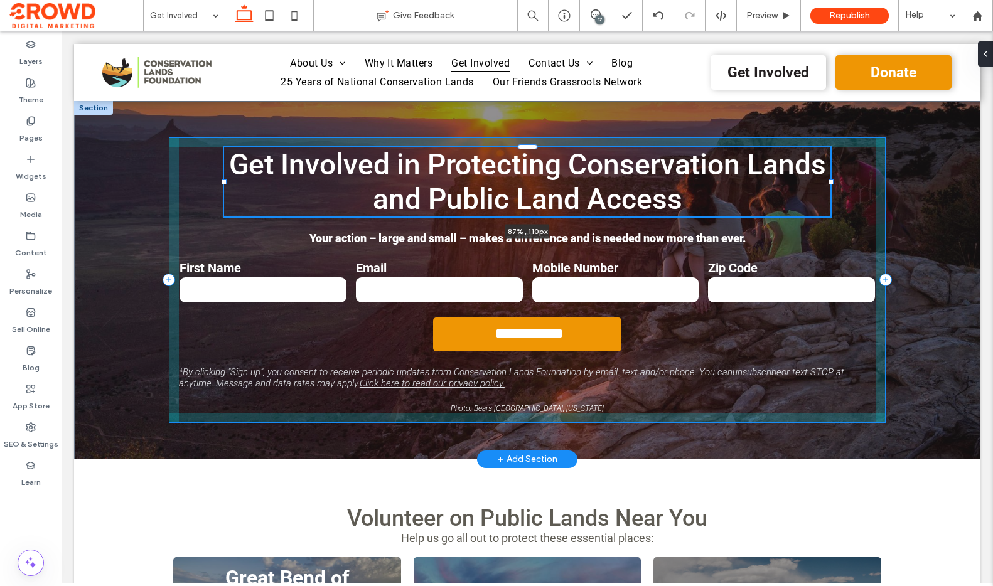
drag, startPoint x: 853, startPoint y: 183, endPoint x: 831, endPoint y: 184, distance: 21.4
click at [832, 183] on div at bounding box center [830, 181] width 5 height 5
type input "**"
type input "****"
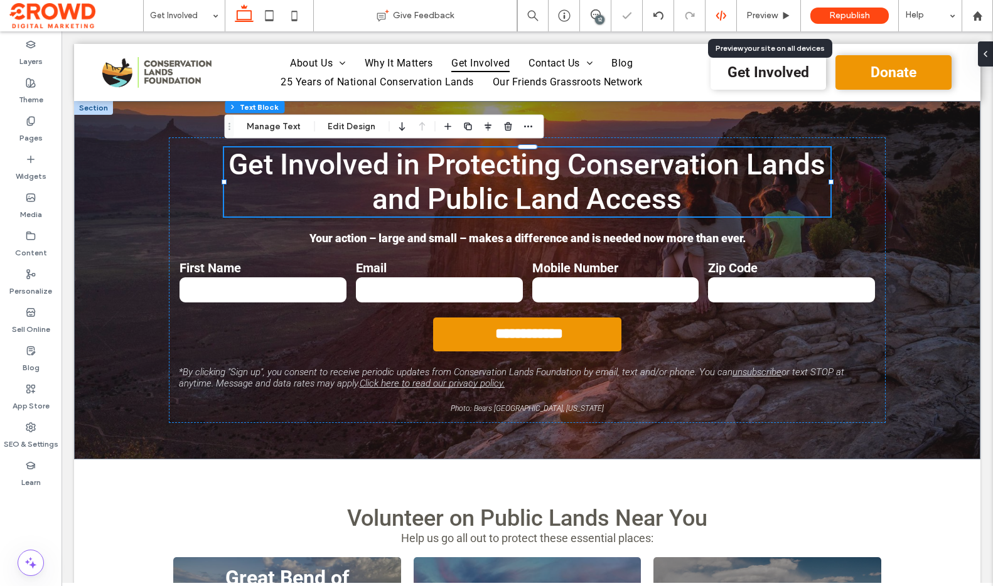
drag, startPoint x: 776, startPoint y: 8, endPoint x: 730, endPoint y: 24, distance: 48.4
click at [776, 8] on div "Preview" at bounding box center [769, 15] width 64 height 31
click at [778, 11] on div "Preview" at bounding box center [768, 16] width 63 height 10
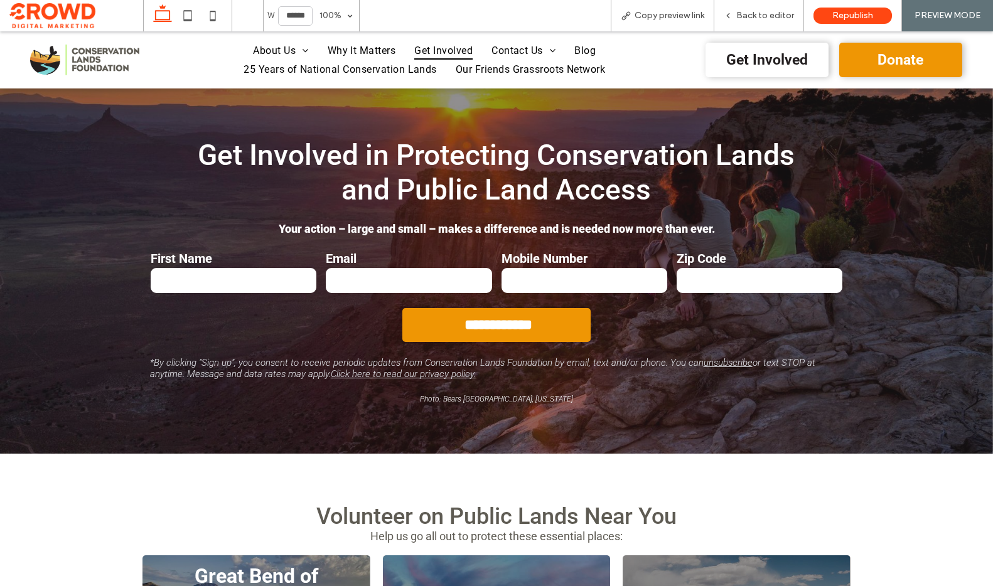
click at [104, 61] on img at bounding box center [84, 60] width 109 height 31
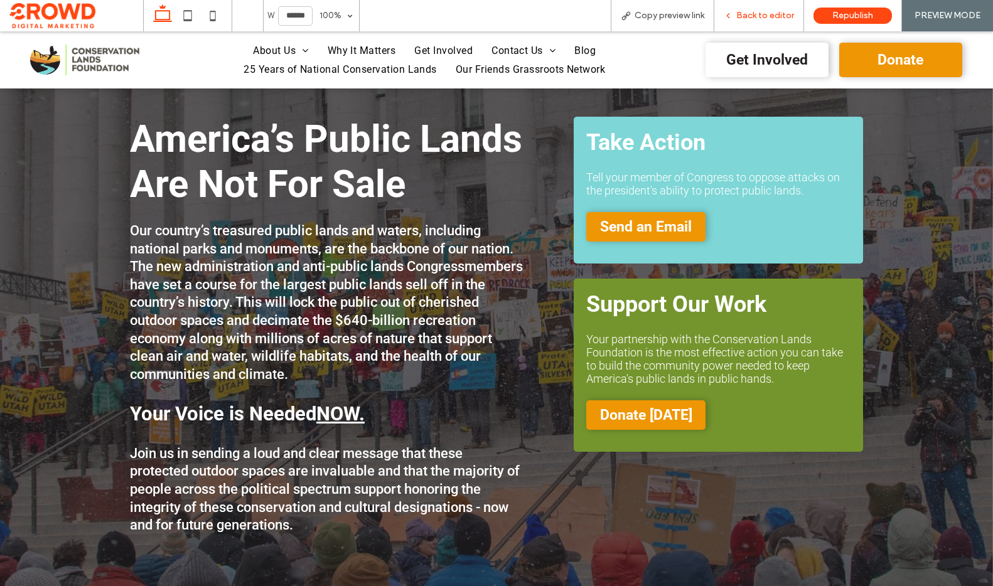
click at [761, 15] on span "Back to editor" at bounding box center [765, 16] width 58 height 10
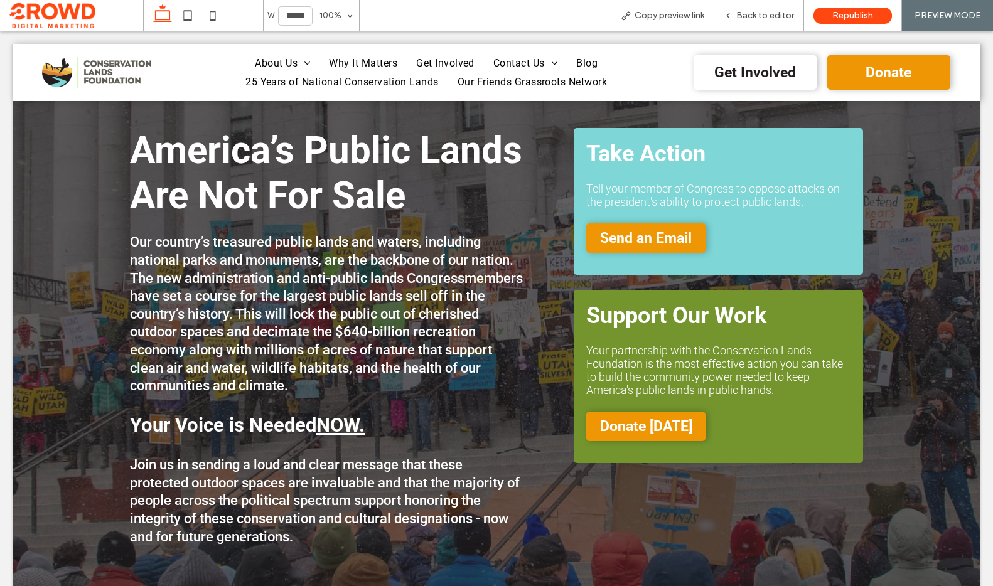
scroll to position [34, 0]
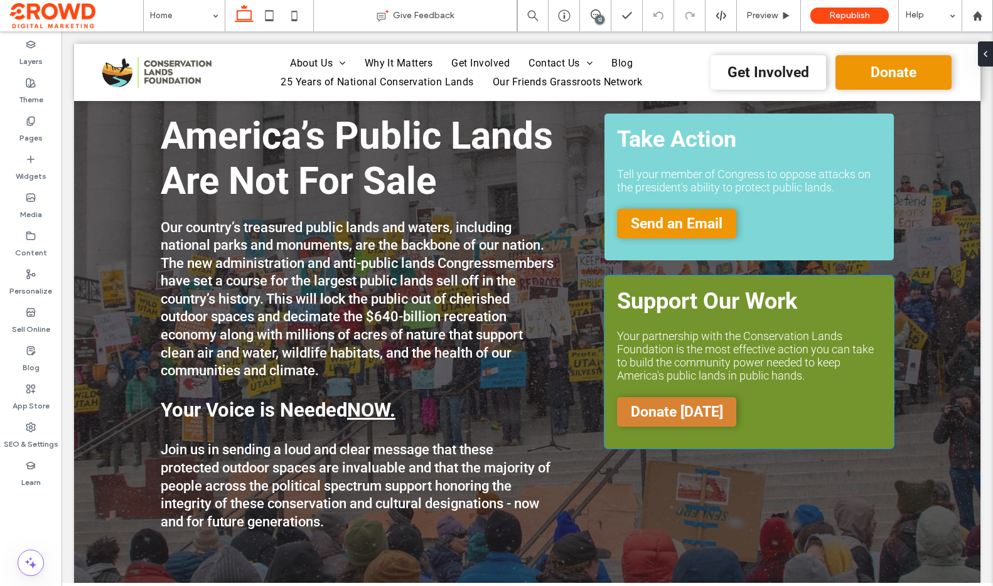
click at [681, 421] on link "Donate [DATE]" at bounding box center [676, 411] width 119 height 29
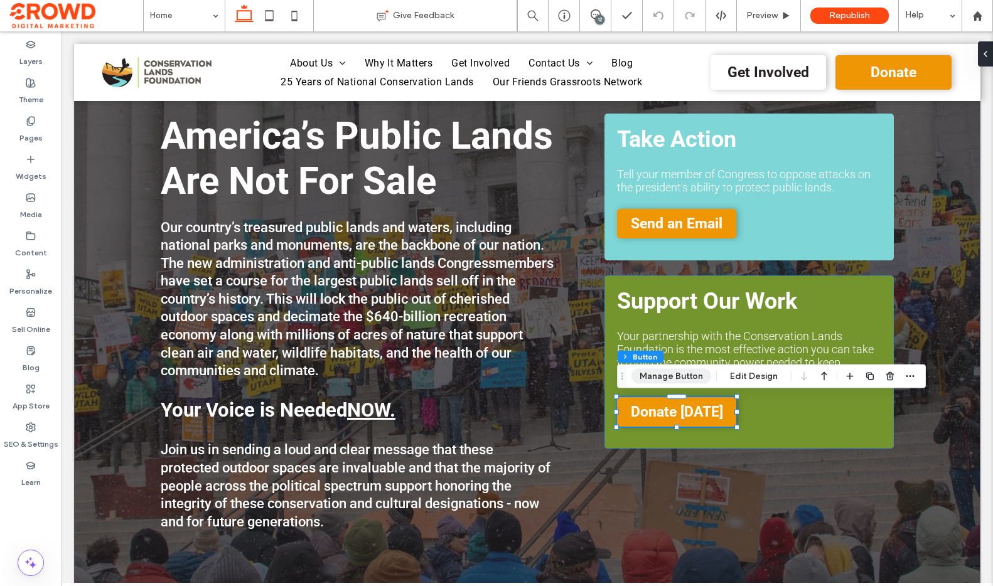
click at [691, 378] on button "Manage Button" at bounding box center [671, 376] width 80 height 15
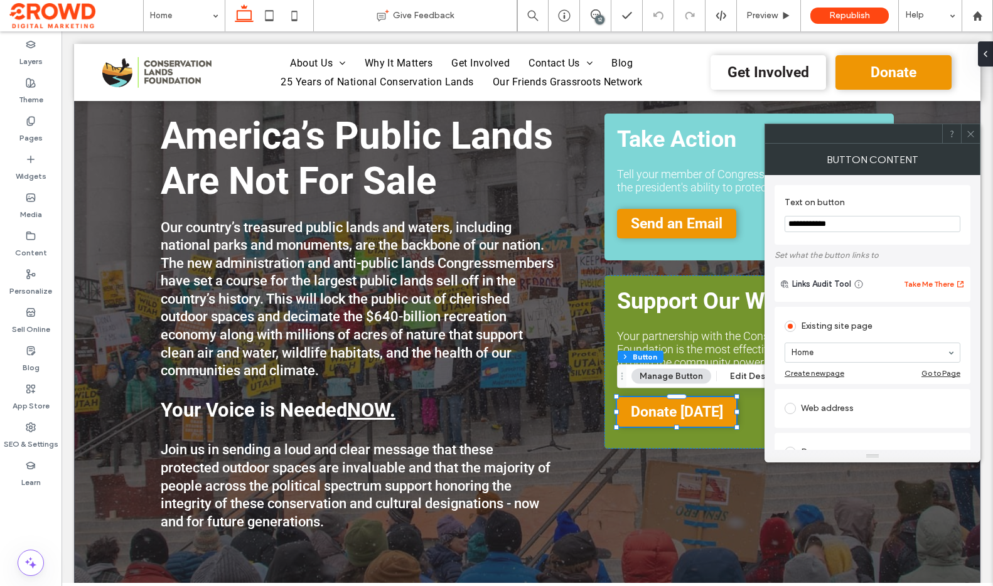
drag, startPoint x: 814, startPoint y: 359, endPoint x: 809, endPoint y: 355, distance: 7.2
type input "*****"
click at [969, 132] on icon at bounding box center [970, 133] width 9 height 9
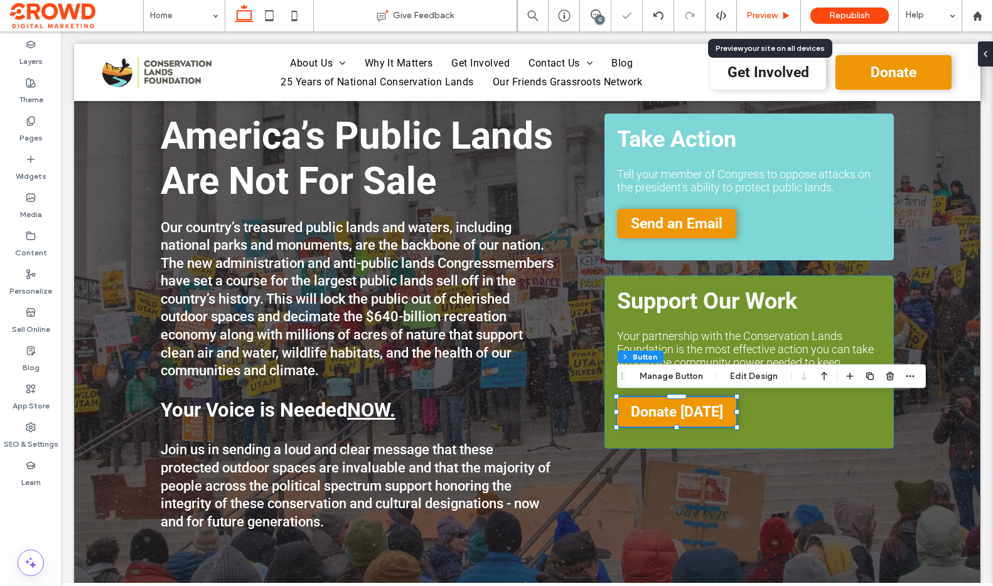
click at [748, 8] on div "Preview" at bounding box center [769, 15] width 64 height 31
click at [761, 14] on span "Preview" at bounding box center [761, 16] width 31 height 10
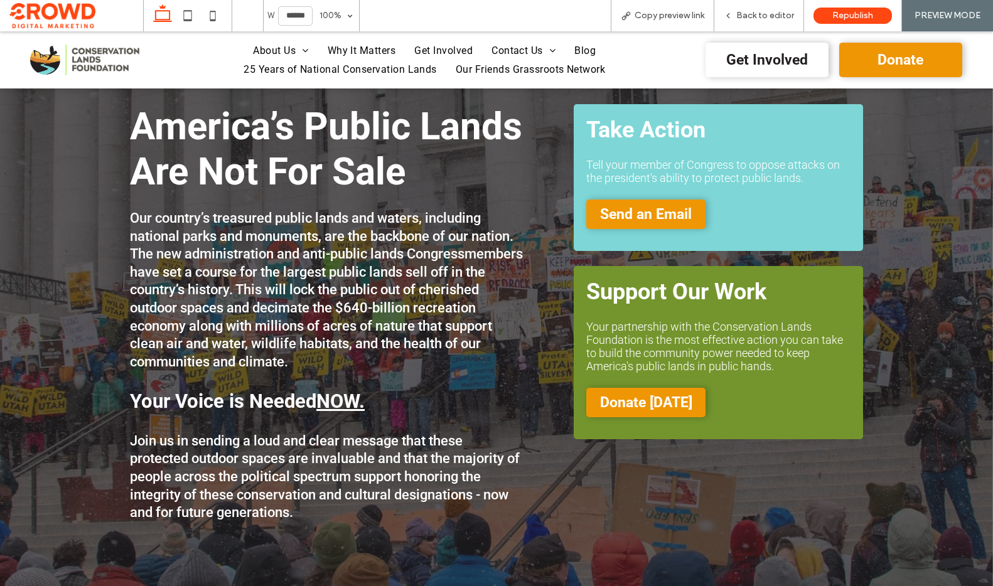
scroll to position [21, 0]
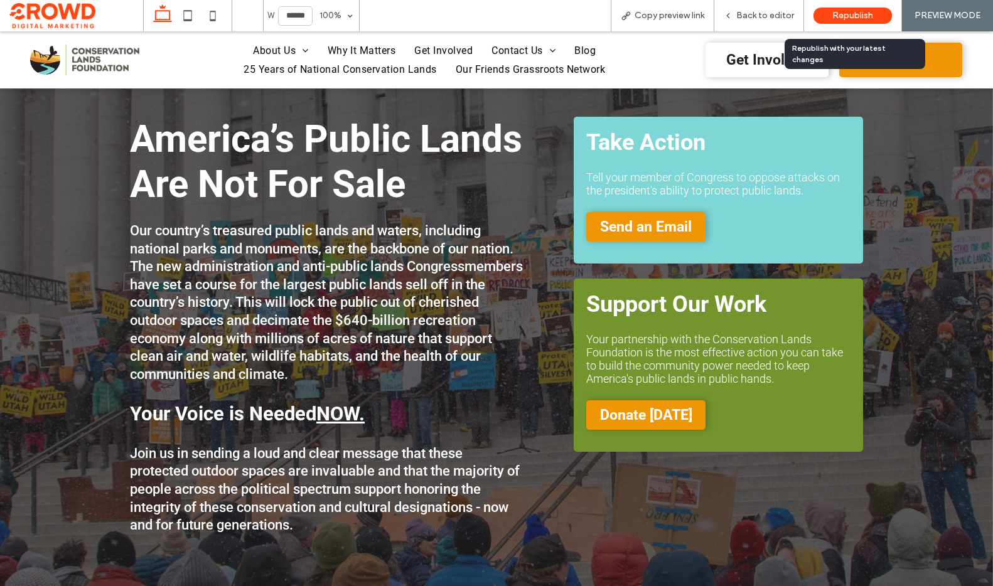
click at [852, 11] on span "Republish" at bounding box center [852, 16] width 41 height 10
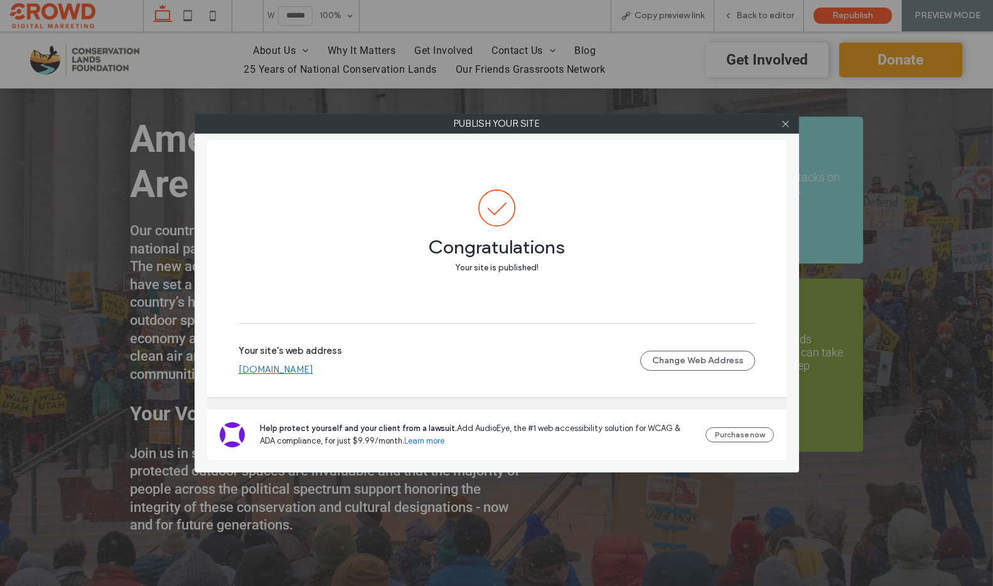
drag, startPoint x: 788, startPoint y: 127, endPoint x: 776, endPoint y: 107, distance: 23.6
click at [787, 125] on icon at bounding box center [785, 123] width 9 height 9
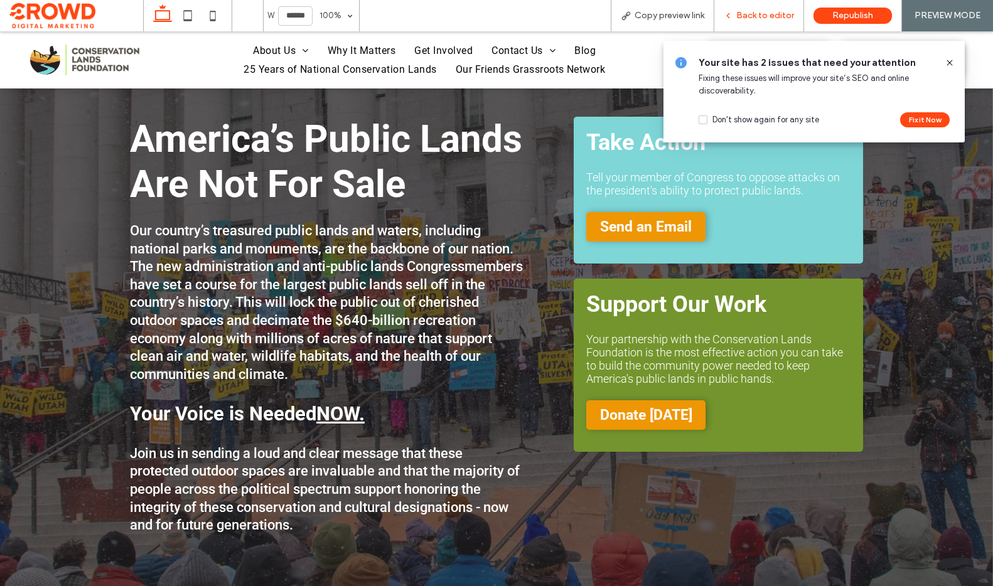
click at [769, 14] on span "Back to editor" at bounding box center [765, 16] width 58 height 10
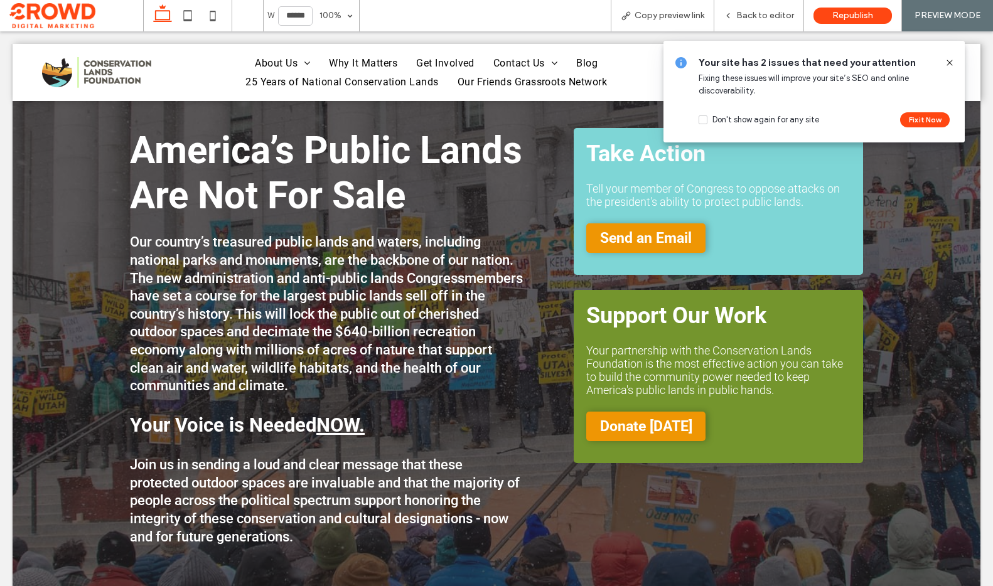
scroll to position [34, 0]
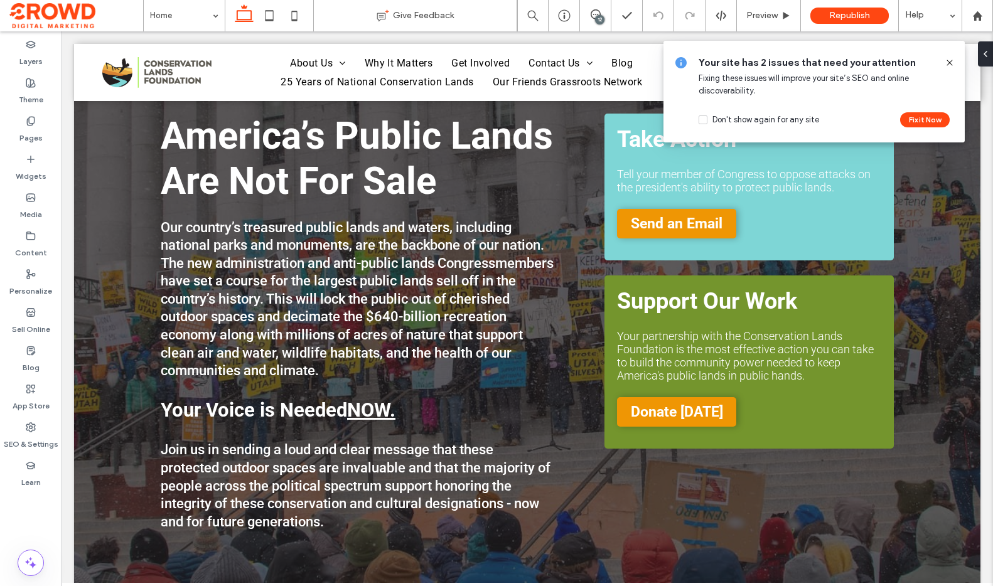
click at [944, 60] on icon at bounding box center [949, 63] width 10 height 10
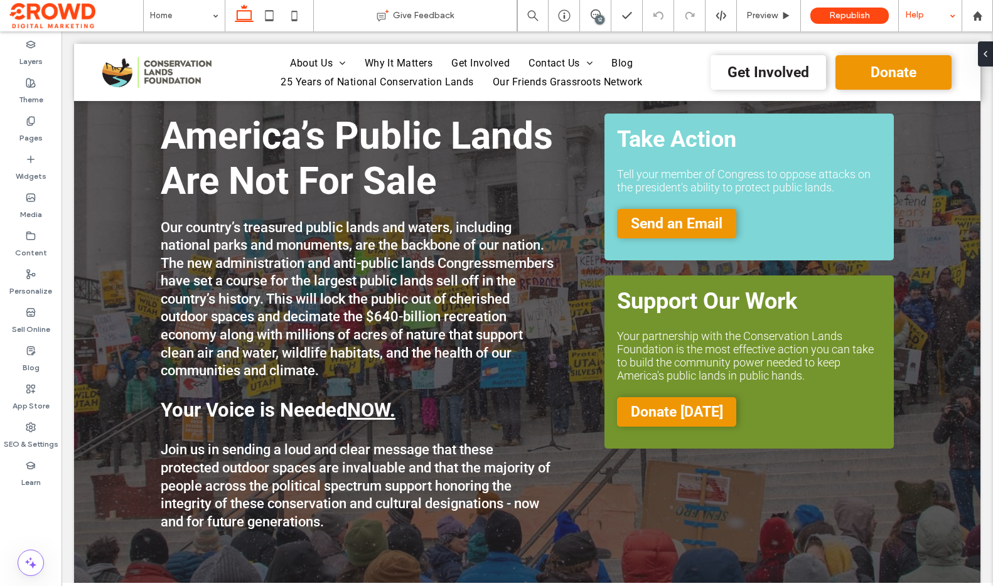
click at [936, 15] on div "Help" at bounding box center [930, 15] width 63 height 31
click at [924, 155] on div "America’s Public Lands Are Not For Sale Our country’s treasured public lands an…" at bounding box center [527, 345] width 906 height 557
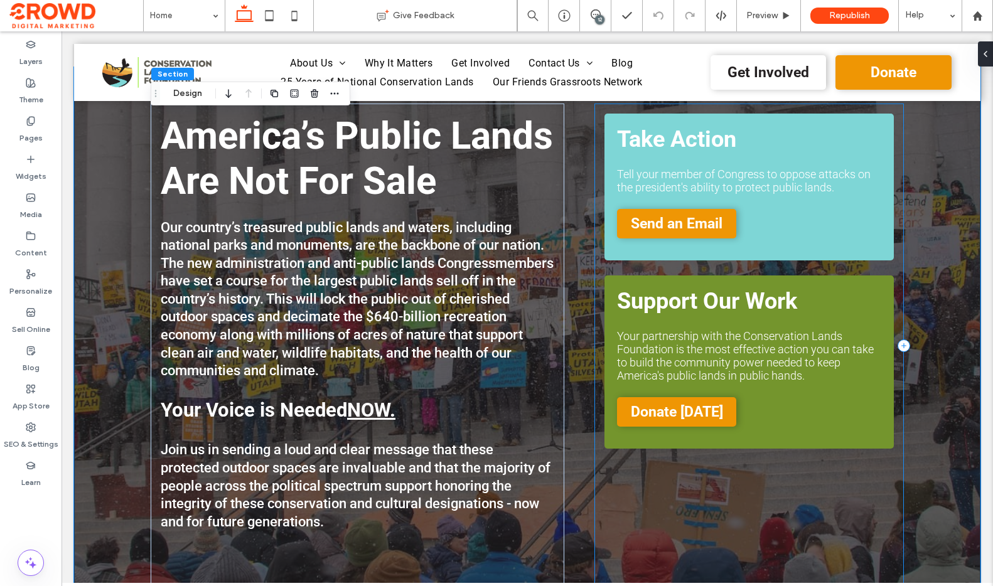
click at [676, 111] on div "Take Action Tell your member of Congress to oppose attacks on the president's a…" at bounding box center [748, 346] width 309 height 485
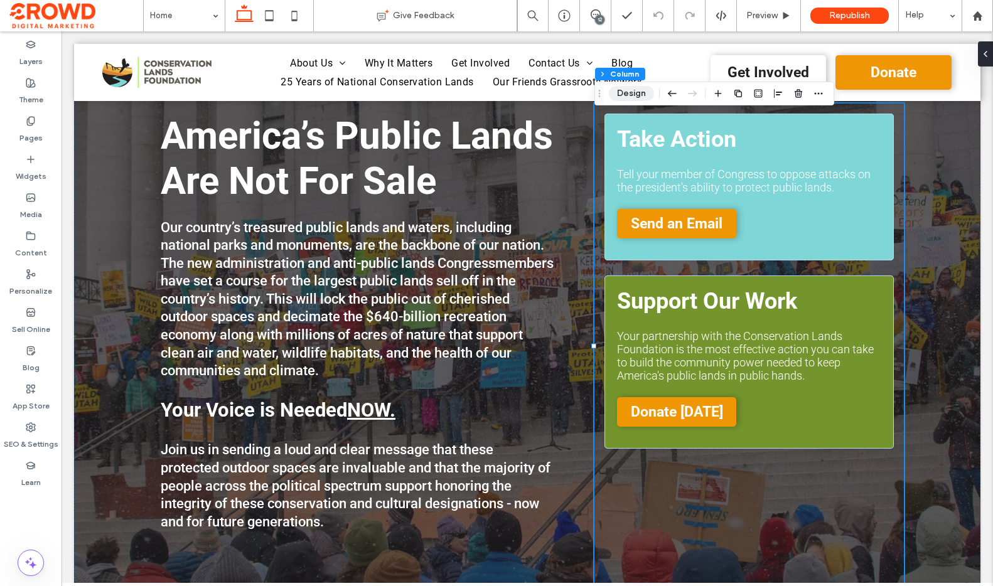
click at [622, 95] on button "Design" at bounding box center [631, 93] width 45 height 15
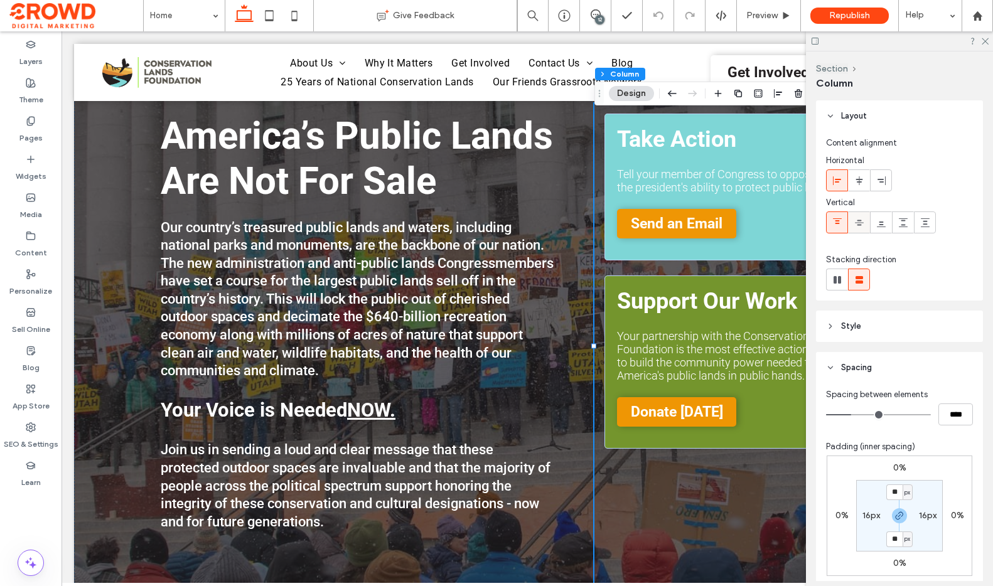
click at [850, 222] on div at bounding box center [858, 222] width 21 height 21
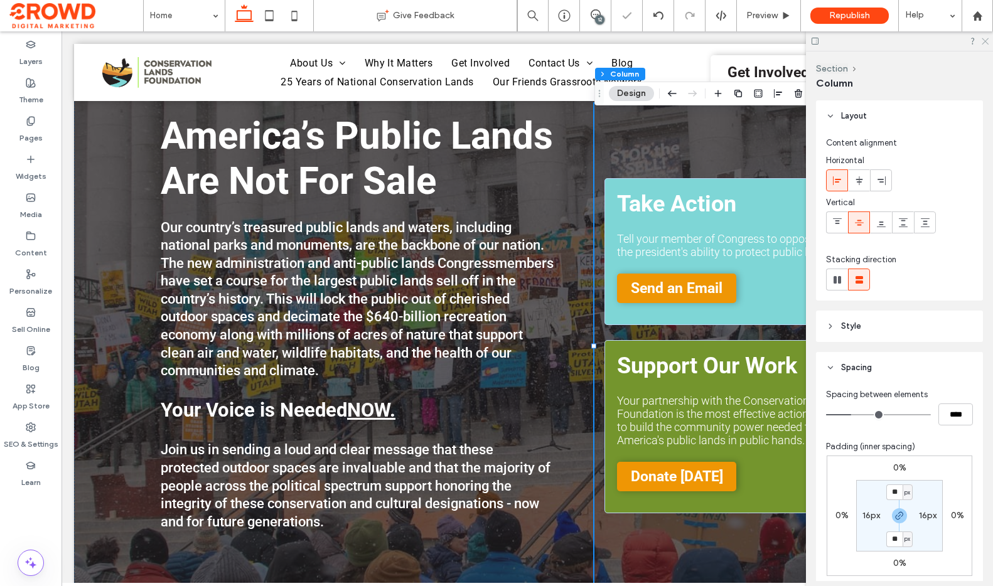
click at [982, 37] on icon at bounding box center [984, 40] width 8 height 8
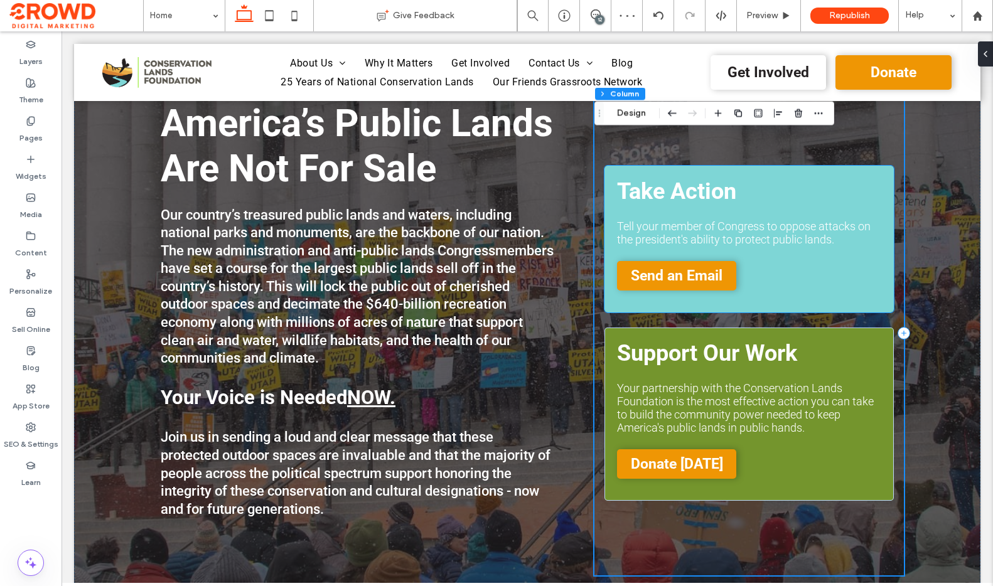
scroll to position [0, 0]
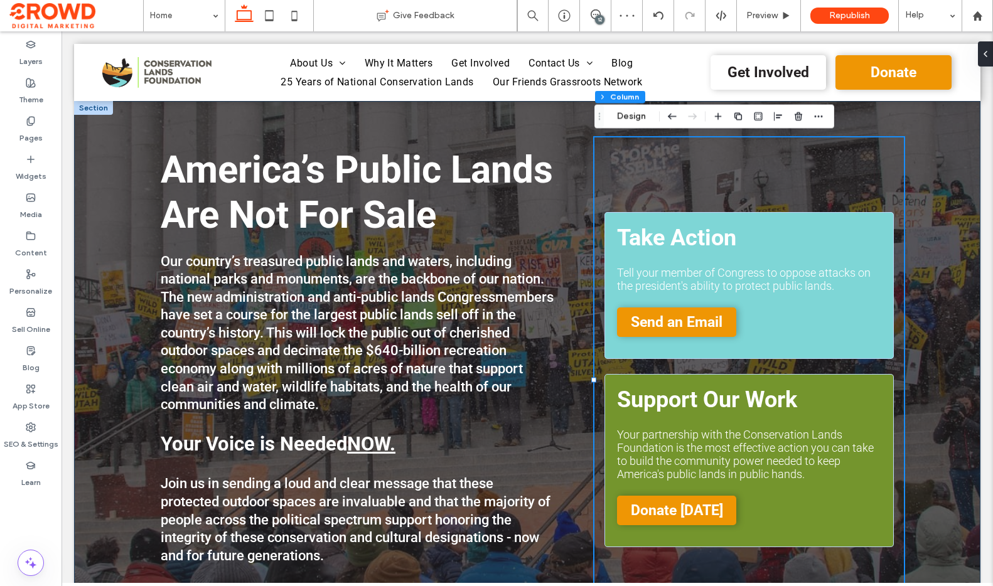
click at [528, 131] on div "America’s Public Lands Are Not For Sale Our country’s treasured public lands an…" at bounding box center [527, 379] width 753 height 557
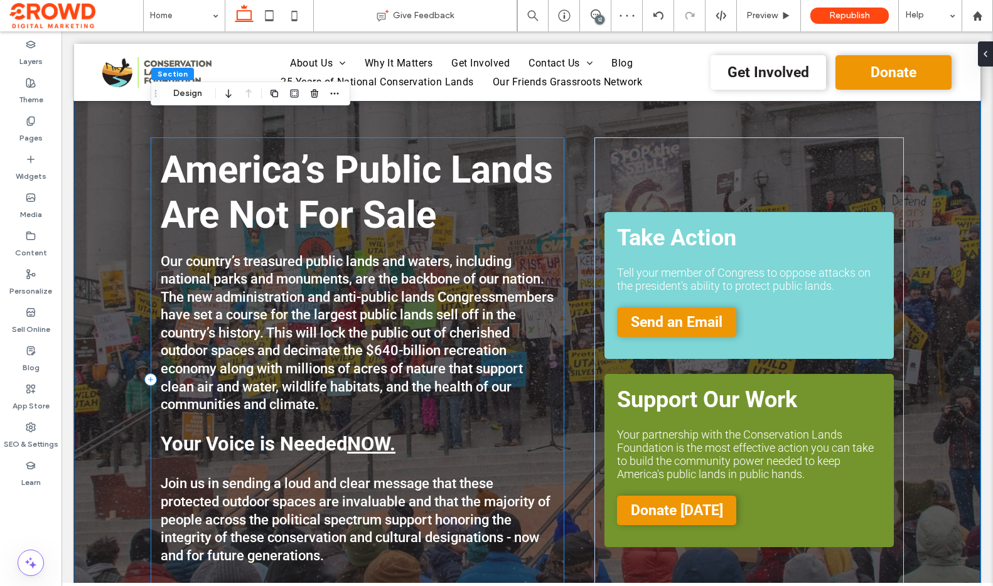
click at [525, 144] on div "America’s Public Lands Are Not For Sale Our country’s treasured public lands an…" at bounding box center [358, 379] width 414 height 485
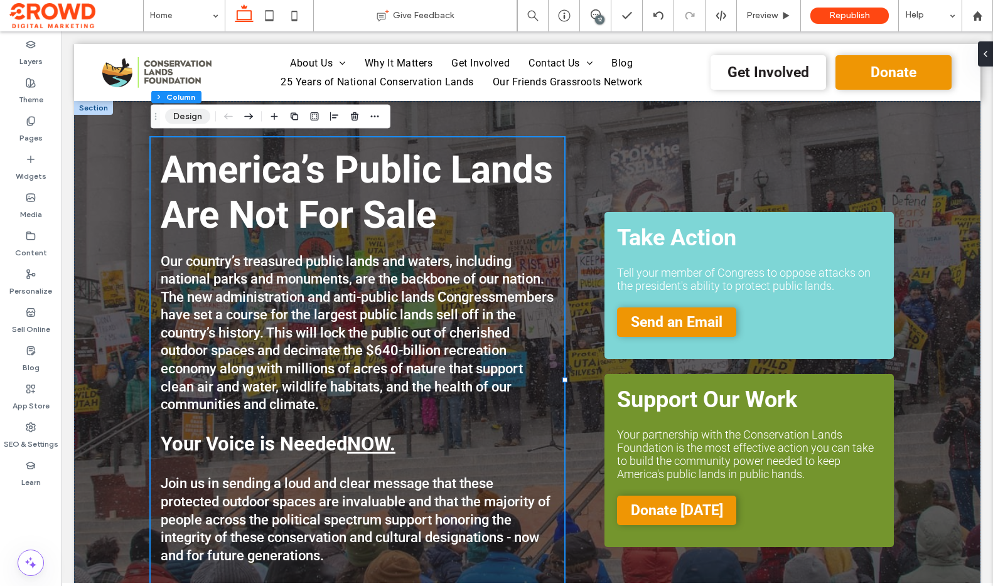
click at [170, 115] on button "Design" at bounding box center [187, 116] width 45 height 15
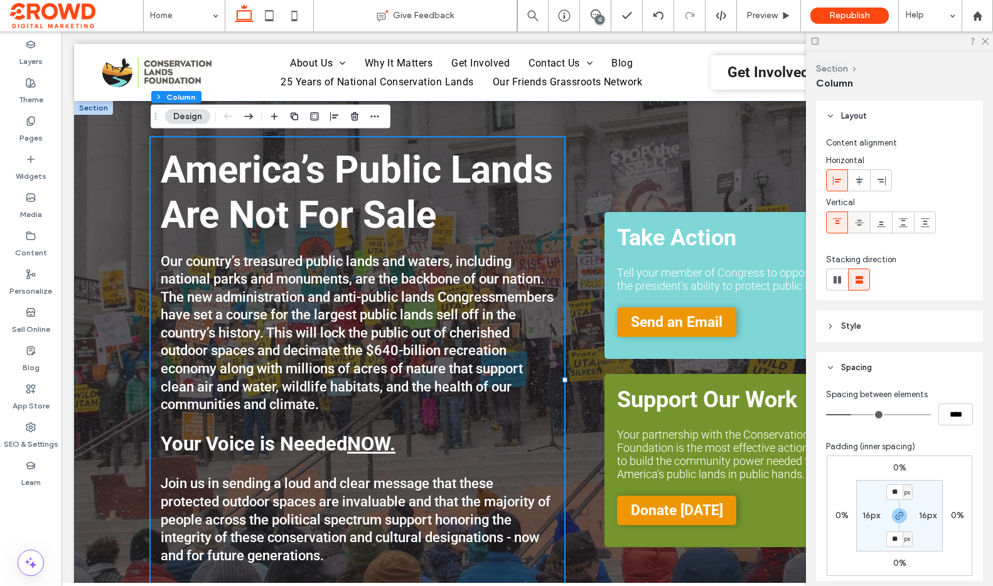
click at [856, 221] on icon at bounding box center [859, 223] width 10 height 10
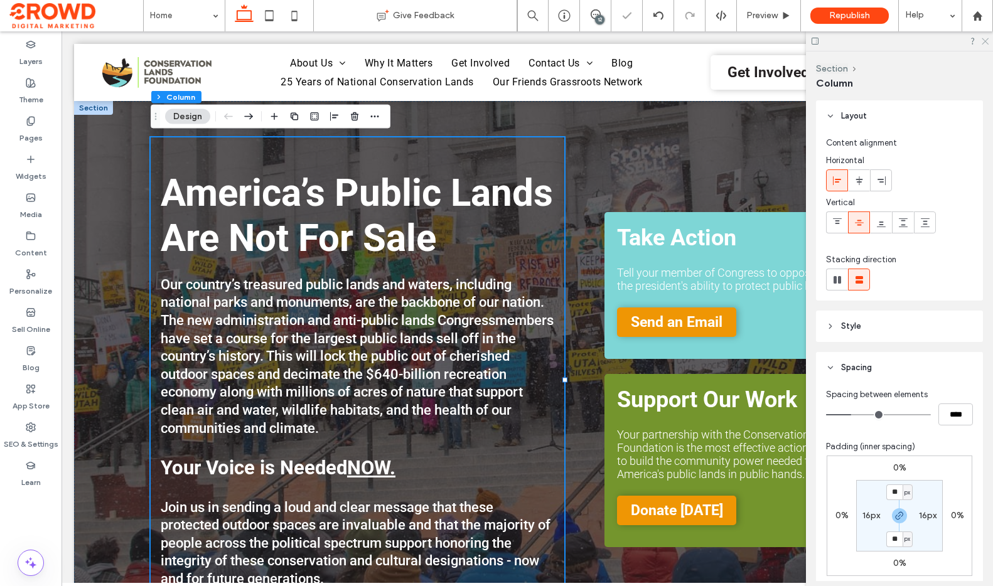
drag, startPoint x: 982, startPoint y: 40, endPoint x: 920, endPoint y: 9, distance: 69.6
click at [982, 40] on icon at bounding box center [984, 40] width 8 height 8
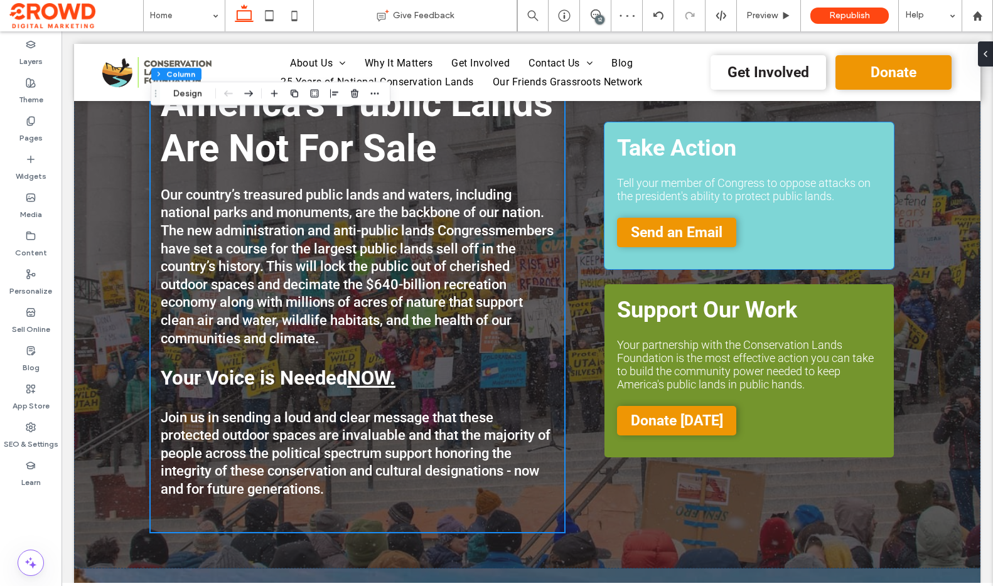
scroll to position [124, 0]
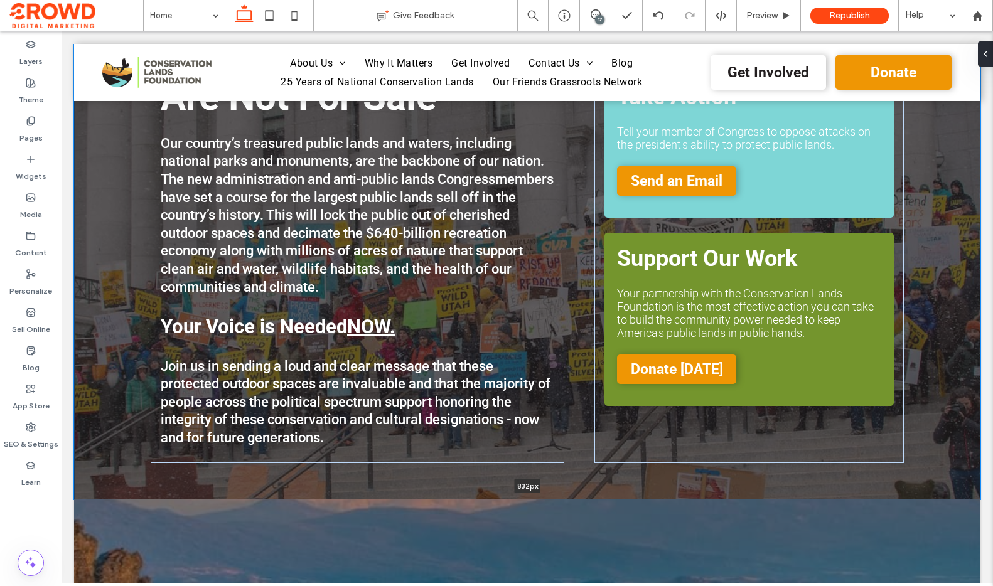
drag, startPoint x: 620, startPoint y: 531, endPoint x: 621, endPoint y: 494, distance: 36.4
click at [619, 496] on div at bounding box center [527, 499] width 906 height 6
type input "***"
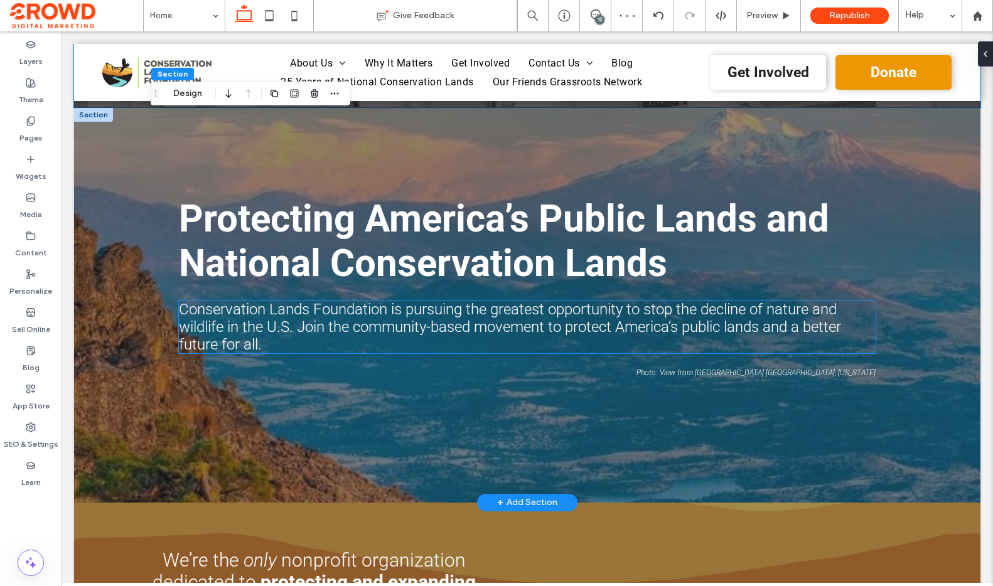
scroll to position [517, 0]
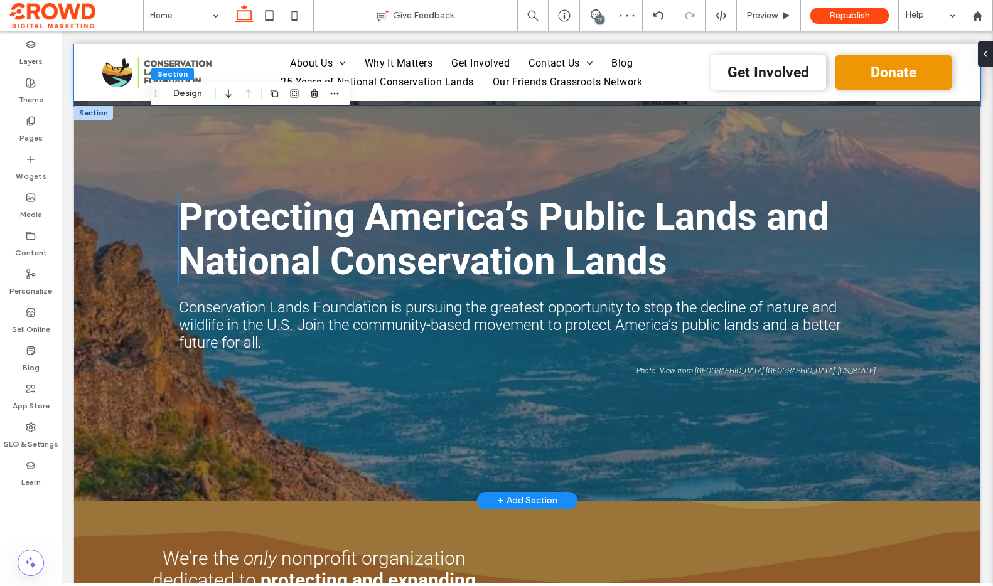
drag, startPoint x: 781, startPoint y: 254, endPoint x: 804, endPoint y: 246, distance: 24.6
click at [781, 254] on h1 "Protecting America’s Public Lands and National Conservation Lands" at bounding box center [527, 239] width 697 height 89
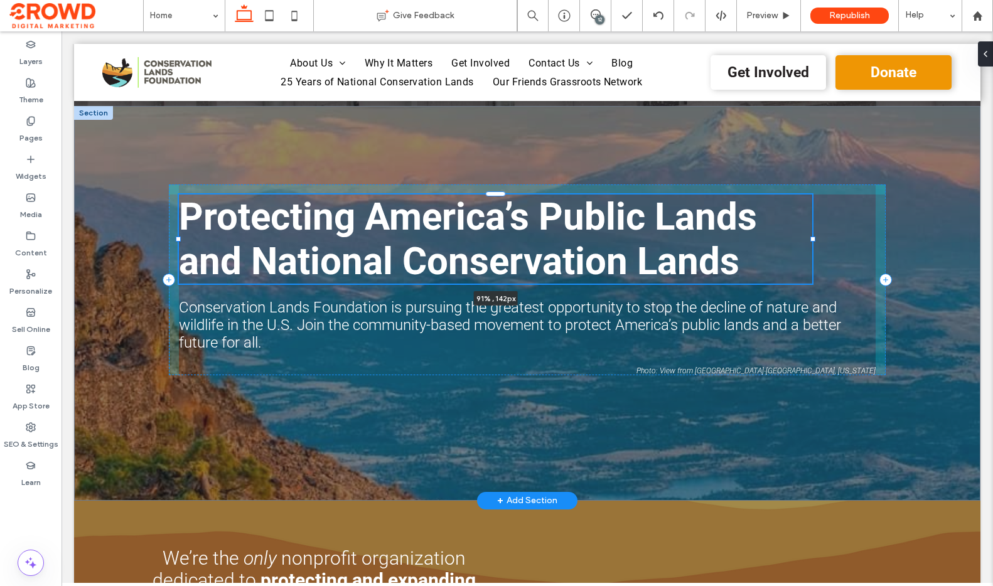
drag, startPoint x: 850, startPoint y: 240, endPoint x: 809, endPoint y: 240, distance: 40.2
click at [810, 240] on div at bounding box center [812, 239] width 5 height 5
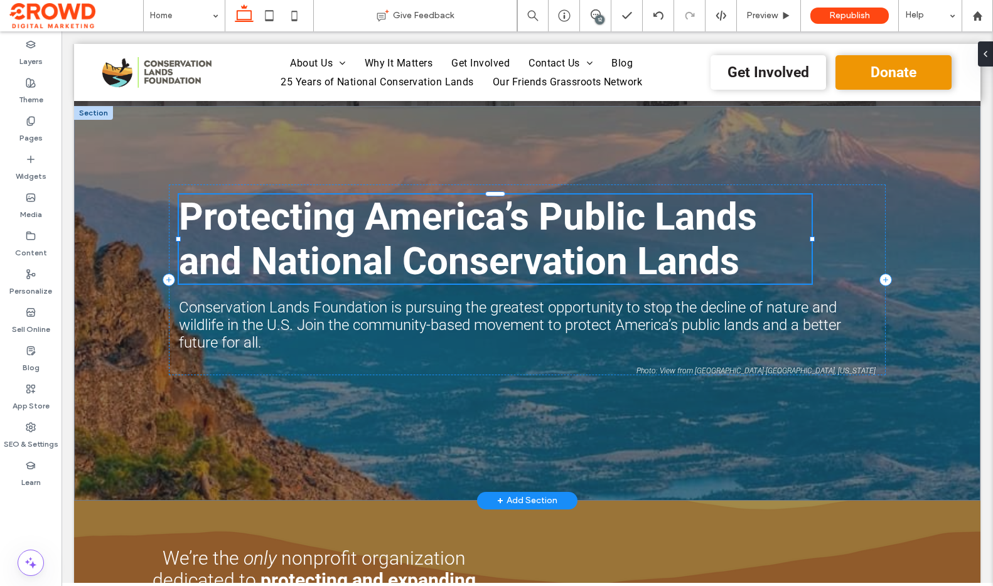
type input "**"
type input "****"
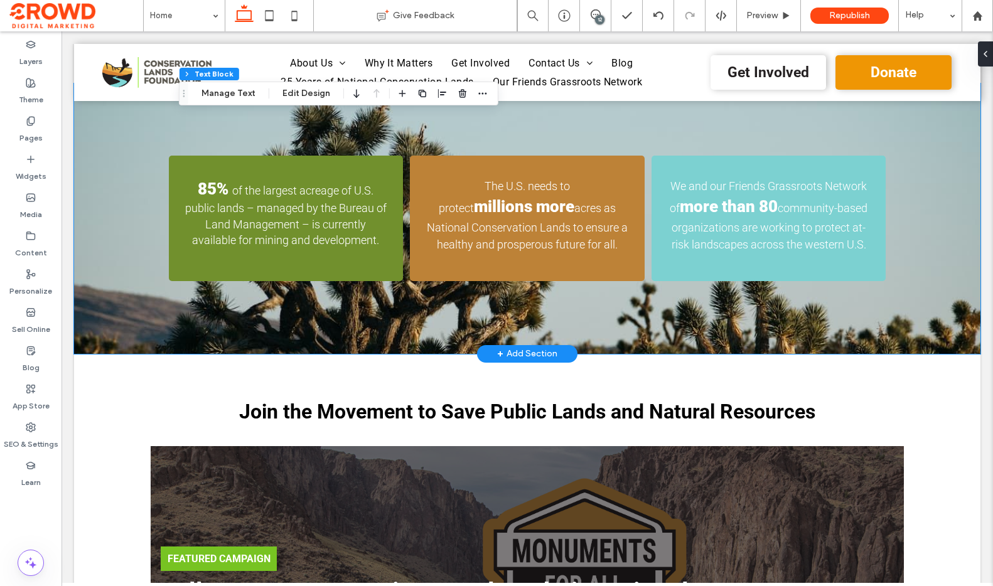
scroll to position [1283, 0]
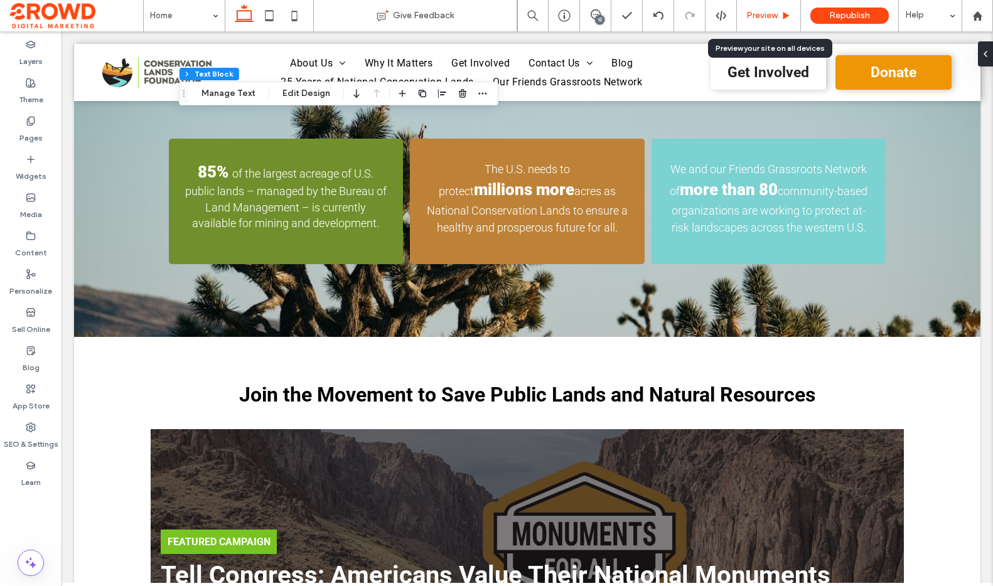
click at [775, 11] on span "Preview" at bounding box center [761, 16] width 31 height 10
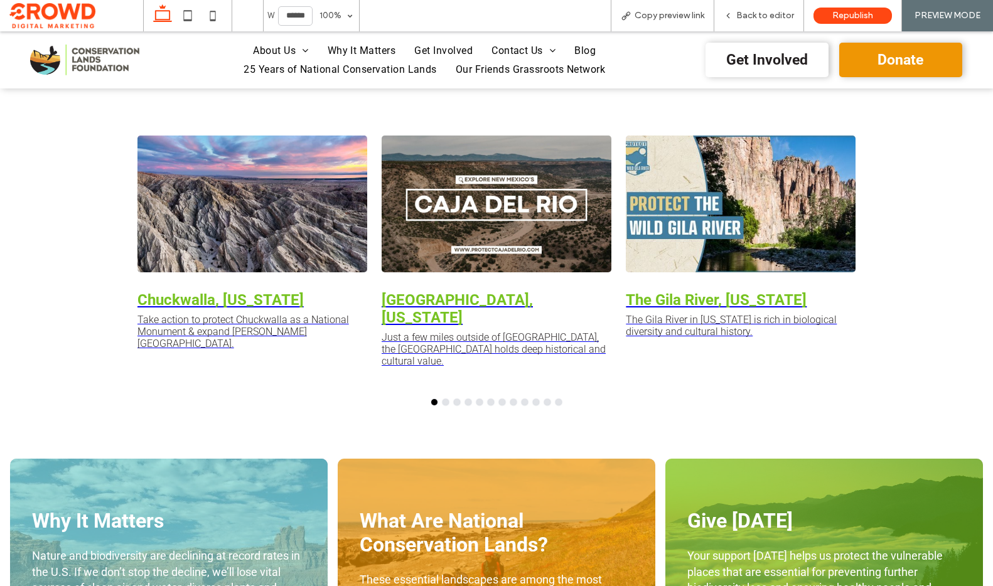
scroll to position [1881, 0]
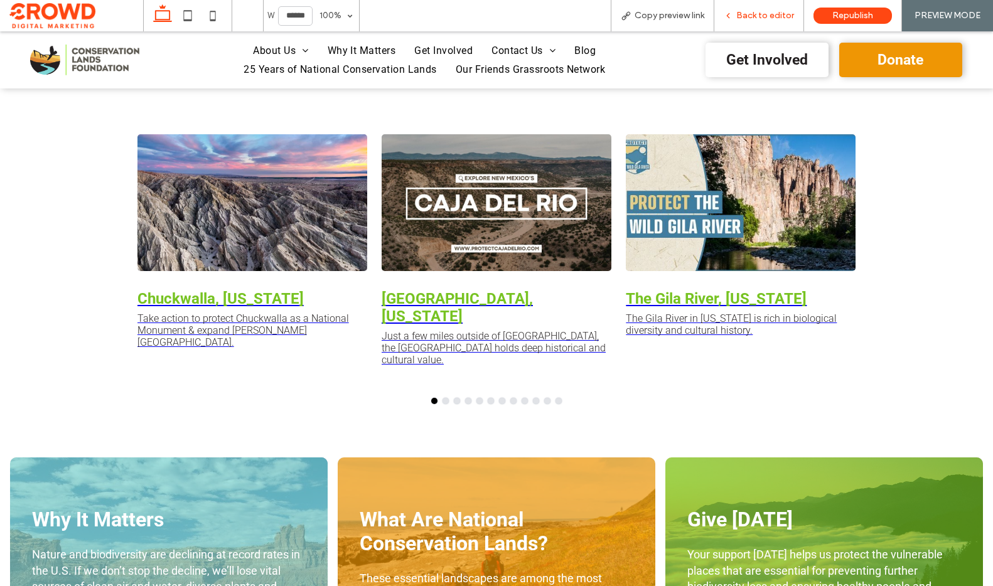
click at [735, 16] on div "Back to editor" at bounding box center [758, 16] width 89 height 10
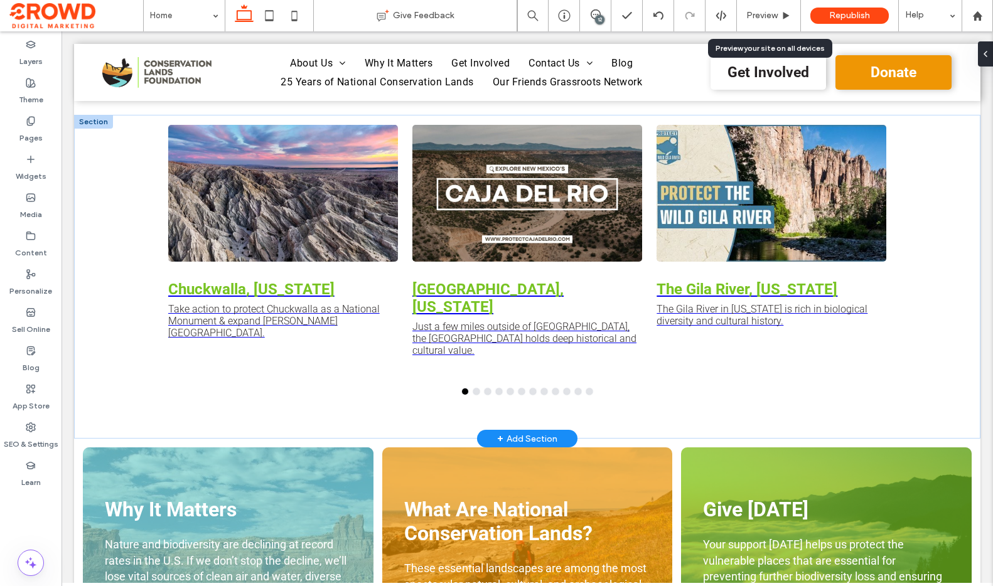
scroll to position [1853, 0]
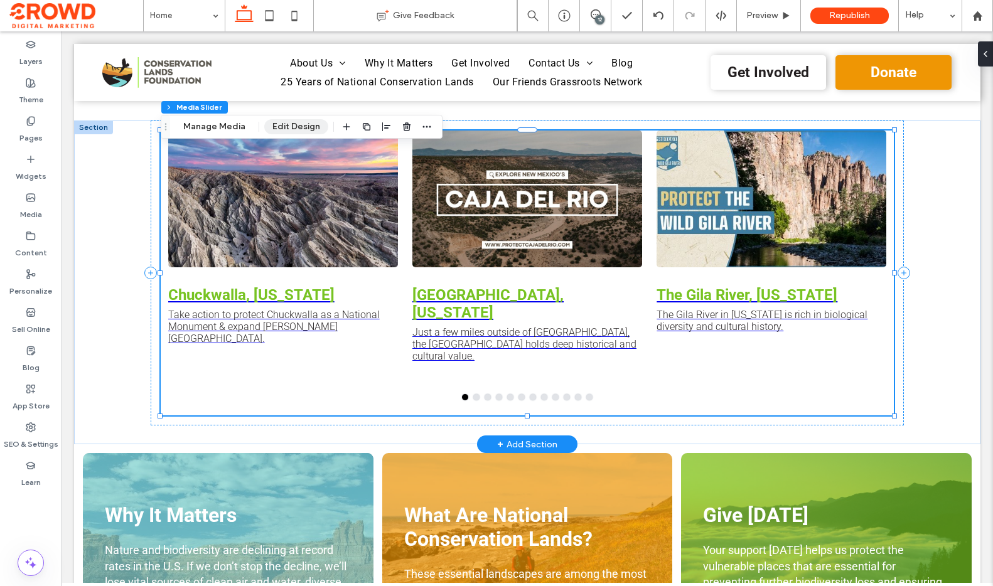
click at [284, 125] on button "Edit Design" at bounding box center [296, 126] width 64 height 15
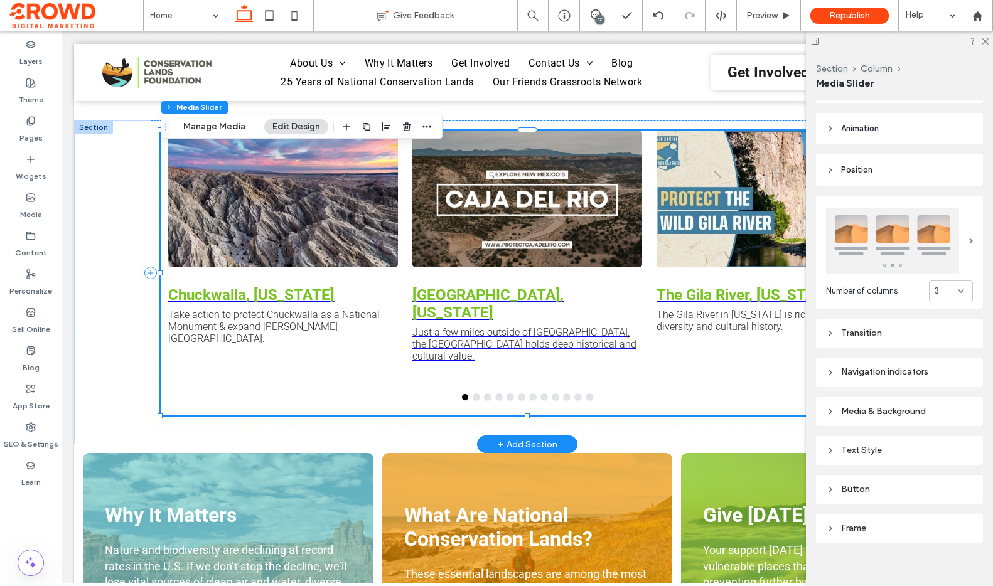
scroll to position [114, 0]
click at [891, 453] on div "Text Style" at bounding box center [899, 448] width 147 height 16
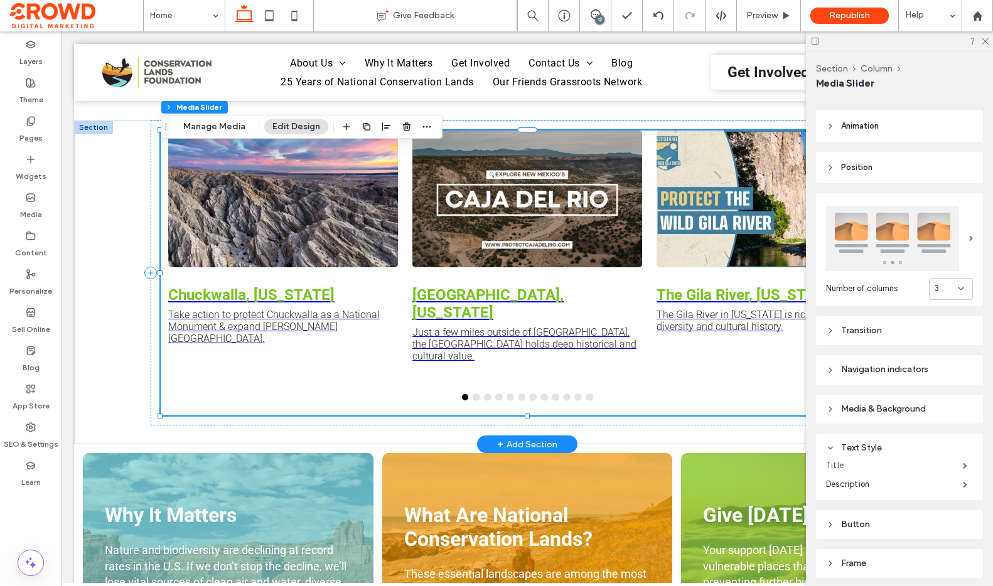
scroll to position [126, 0]
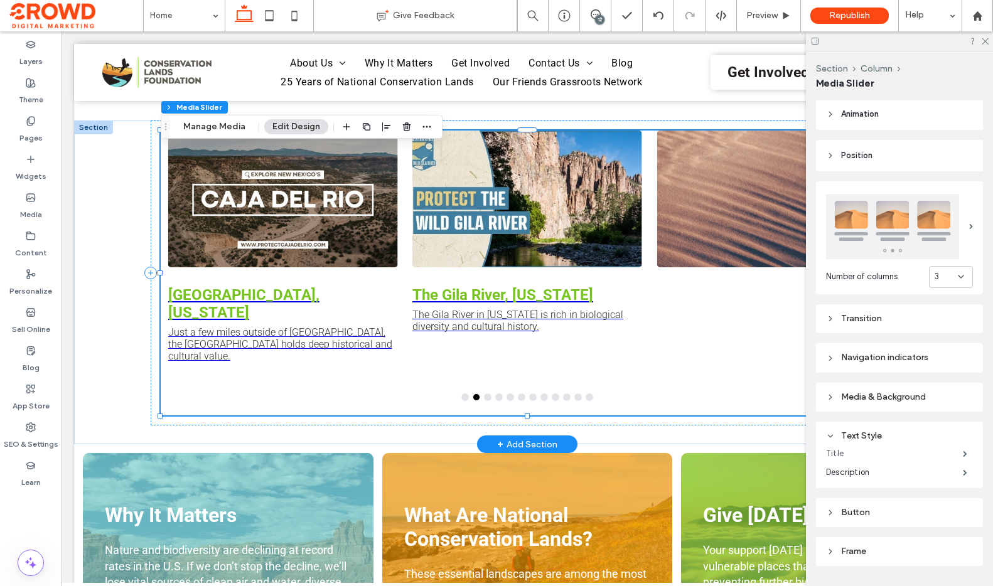
click at [882, 453] on label "Title" at bounding box center [894, 453] width 137 height 25
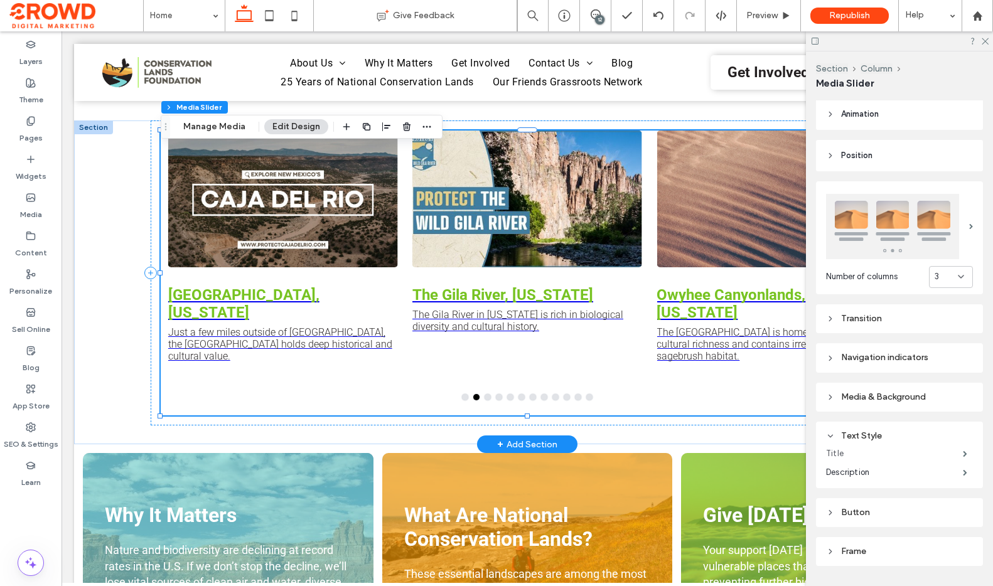
click at [887, 451] on label "Title" at bounding box center [894, 453] width 137 height 25
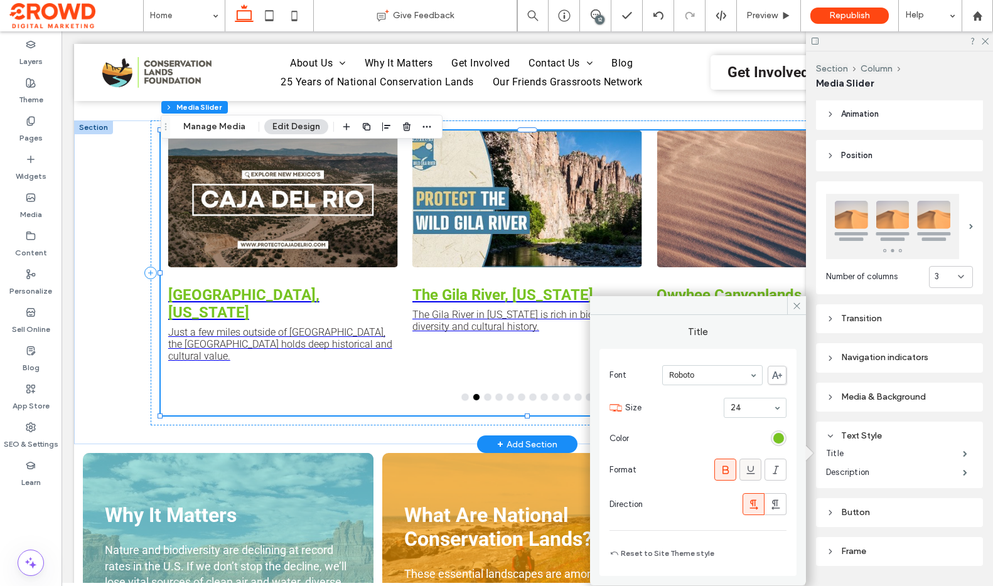
click at [747, 468] on use at bounding box center [750, 470] width 8 height 8
click at [747, 468] on icon at bounding box center [750, 470] width 13 height 13
click at [876, 476] on label "Description" at bounding box center [894, 472] width 137 height 25
click at [750, 461] on span at bounding box center [750, 470] width 13 height 21
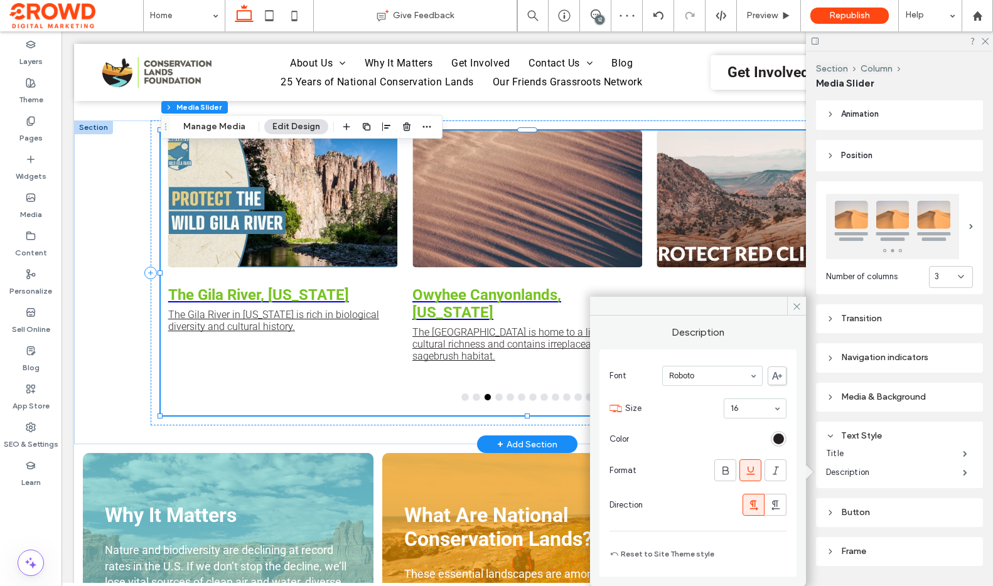
click at [750, 461] on span at bounding box center [750, 470] width 13 height 21
click at [793, 312] on span at bounding box center [796, 306] width 19 height 19
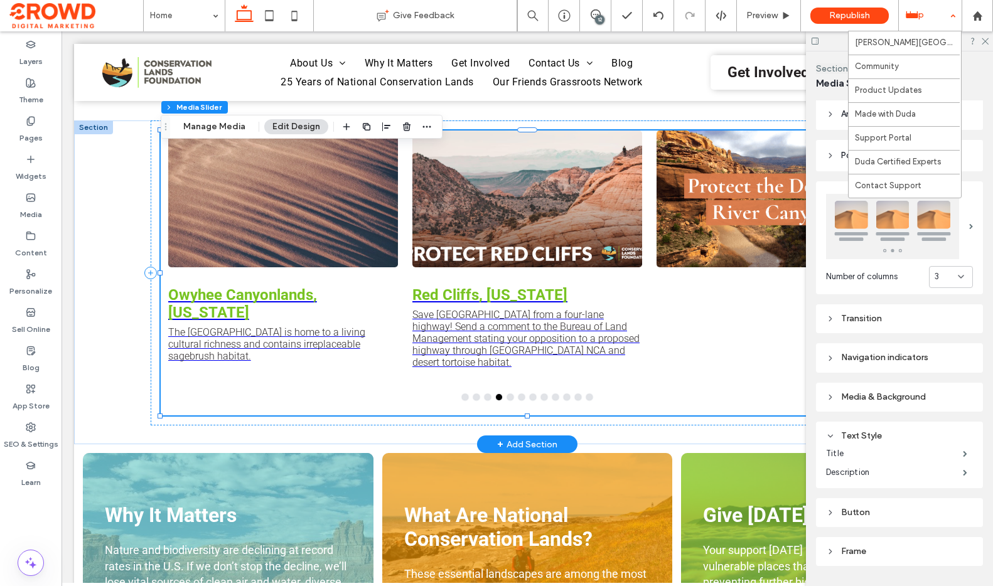
drag, startPoint x: 910, startPoint y: 15, endPoint x: 917, endPoint y: 19, distance: 7.9
click at [910, 15] on div "Help" at bounding box center [930, 15] width 63 height 31
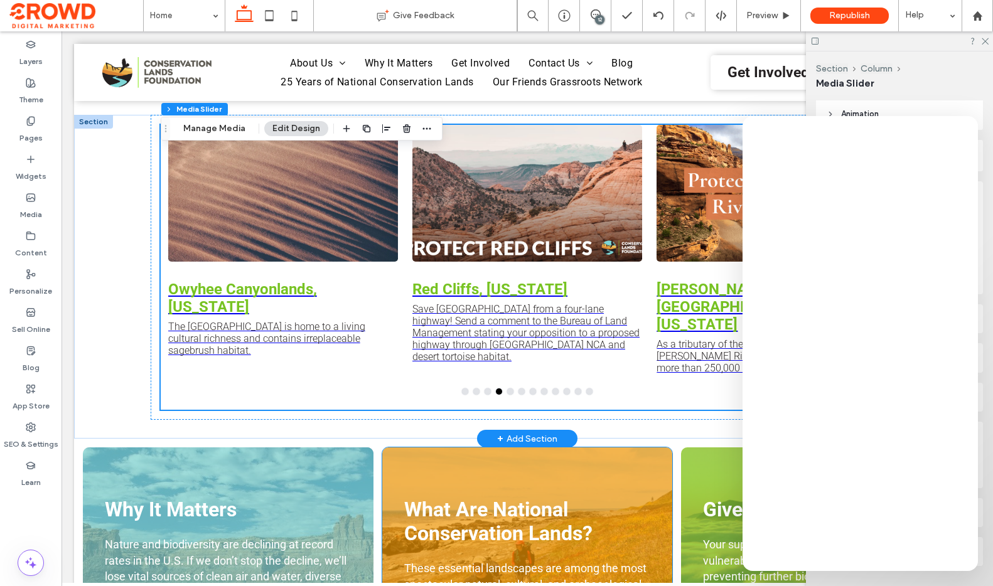
scroll to position [1823, 0]
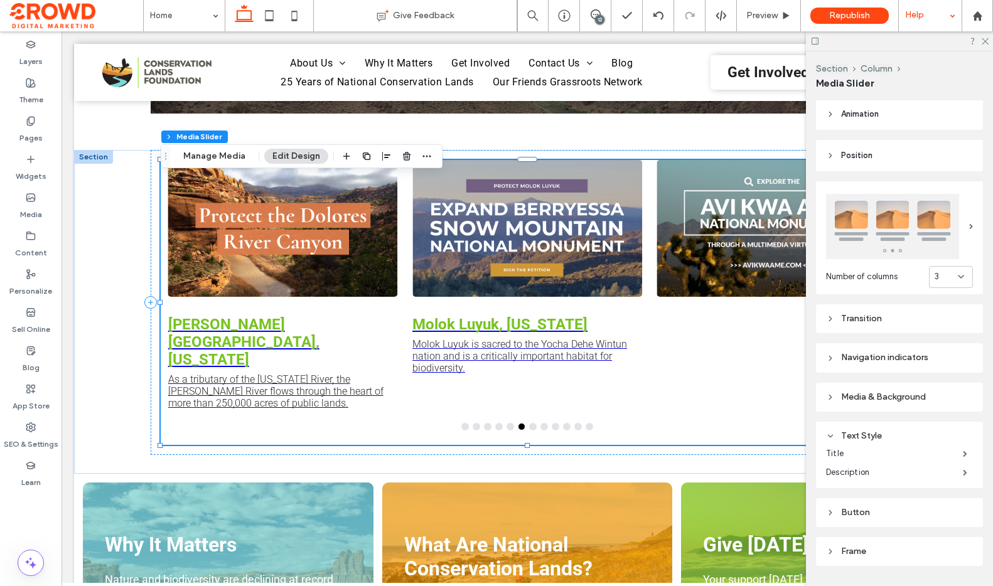
drag, startPoint x: 926, startPoint y: 8, endPoint x: 927, endPoint y: 26, distance: 18.9
click at [926, 8] on div "Help" at bounding box center [930, 15] width 63 height 31
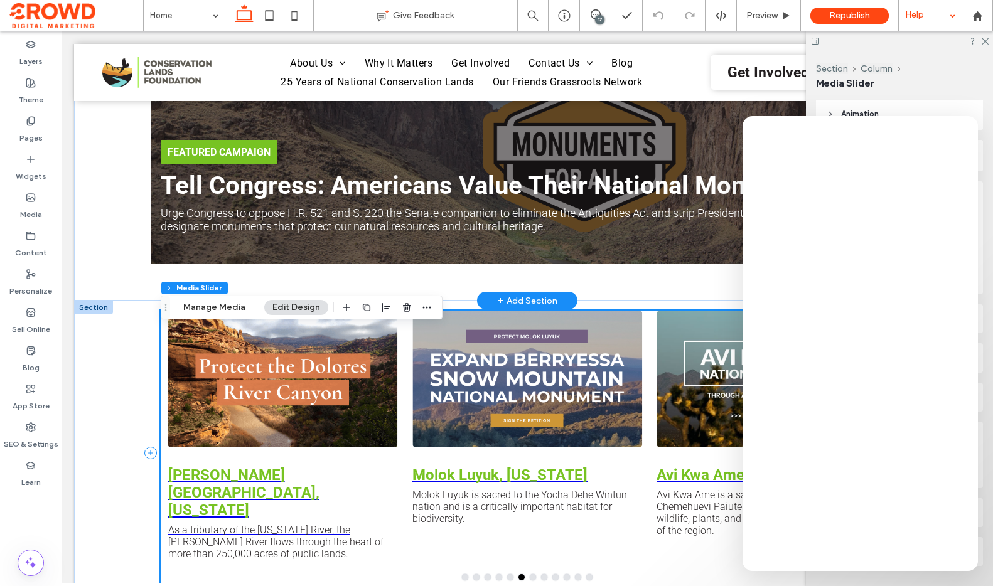
scroll to position [1675, 0]
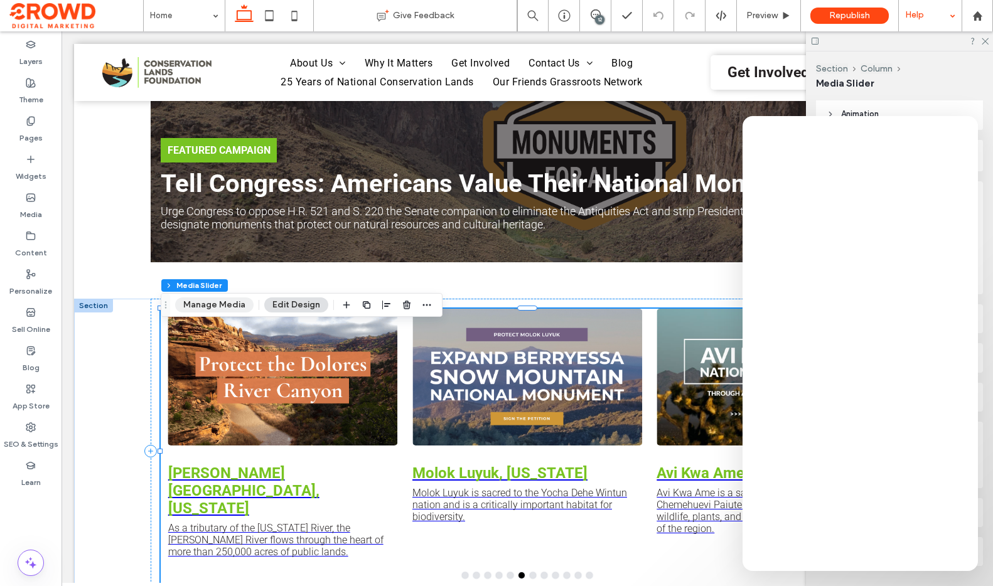
click at [223, 306] on button "Manage Media" at bounding box center [214, 304] width 78 height 15
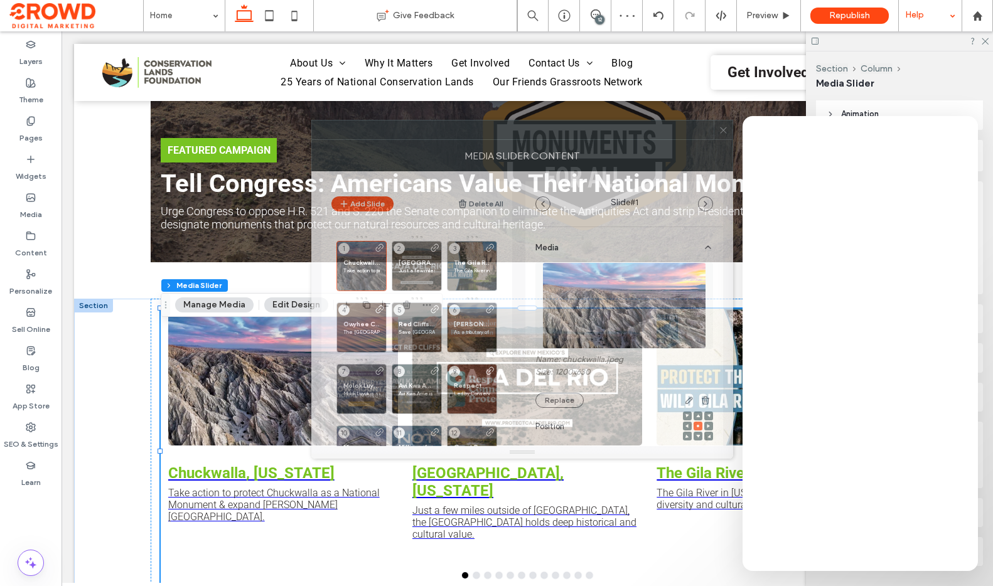
drag, startPoint x: 572, startPoint y: 131, endPoint x: 426, endPoint y: 130, distance: 146.2
click at [425, 130] on div at bounding box center [513, 129] width 402 height 19
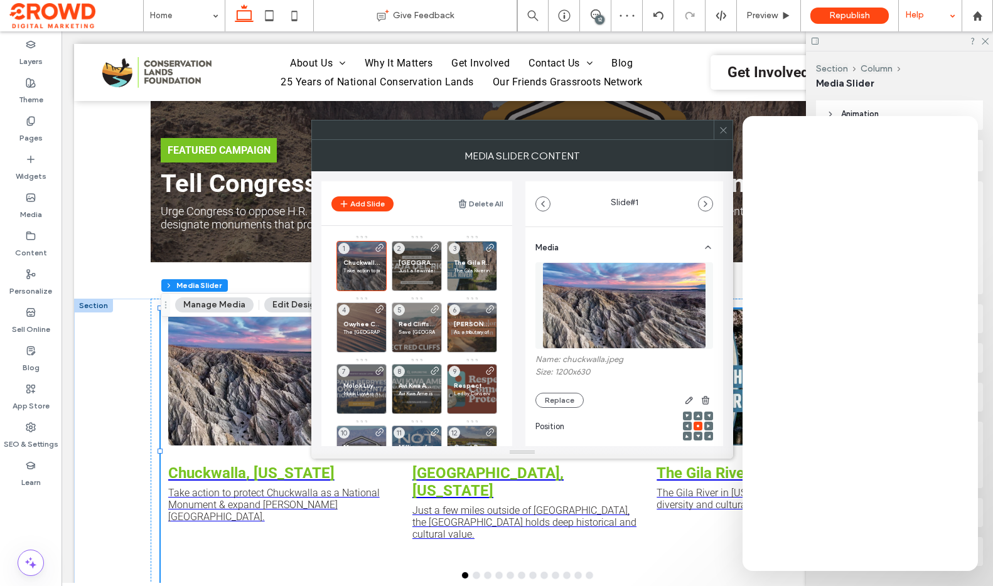
click at [719, 129] on icon at bounding box center [722, 129] width 9 height 9
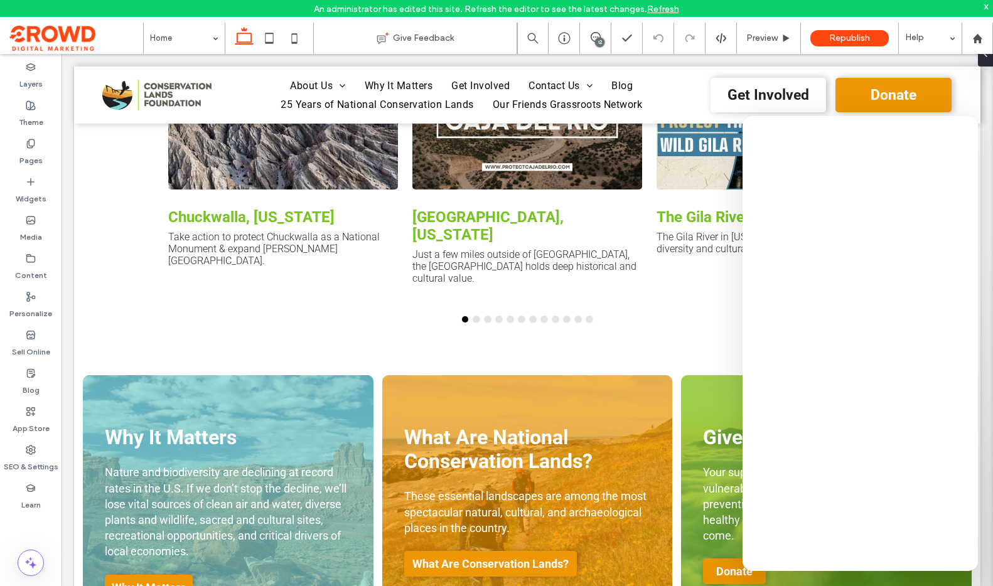
scroll to position [1958, 0]
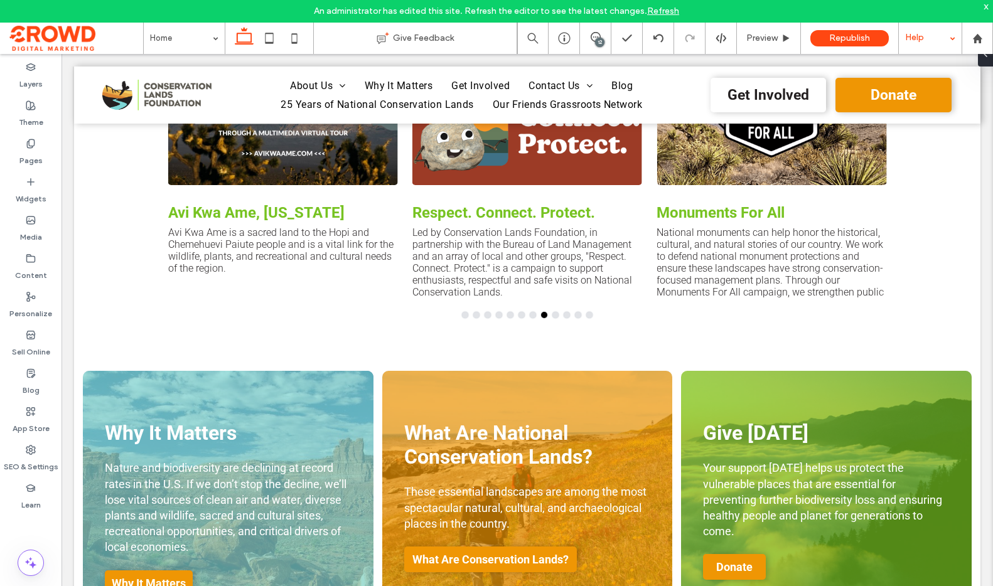
drag, startPoint x: 914, startPoint y: 40, endPoint x: 927, endPoint y: 48, distance: 16.0
click at [914, 40] on div "Help" at bounding box center [930, 38] width 63 height 31
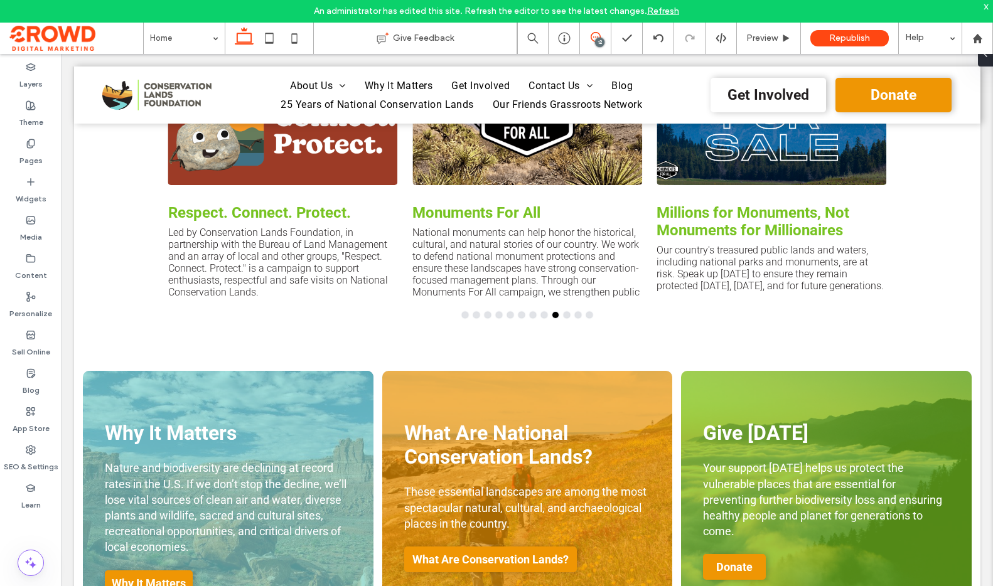
click at [591, 38] on icon at bounding box center [595, 37] width 10 height 10
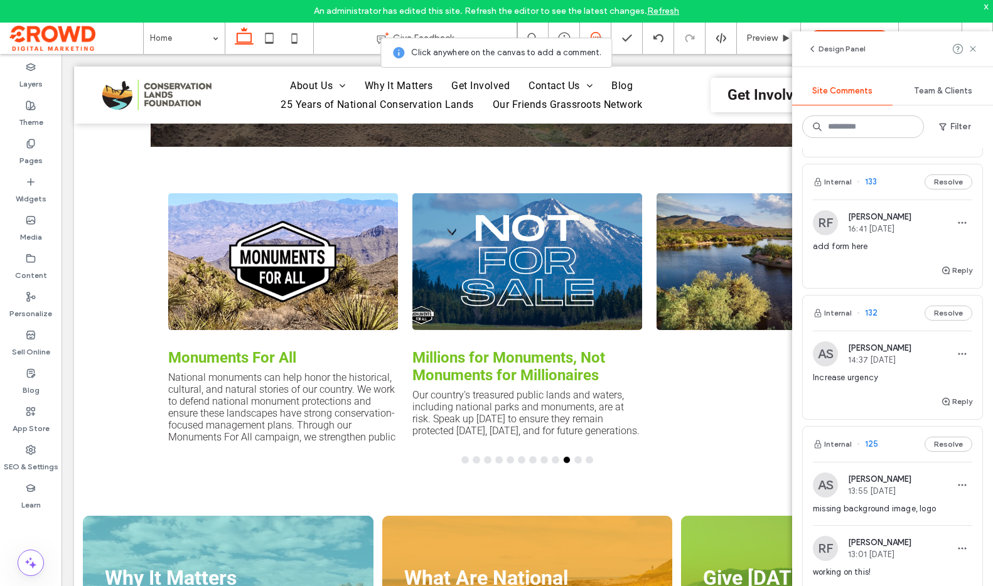
scroll to position [264, 0]
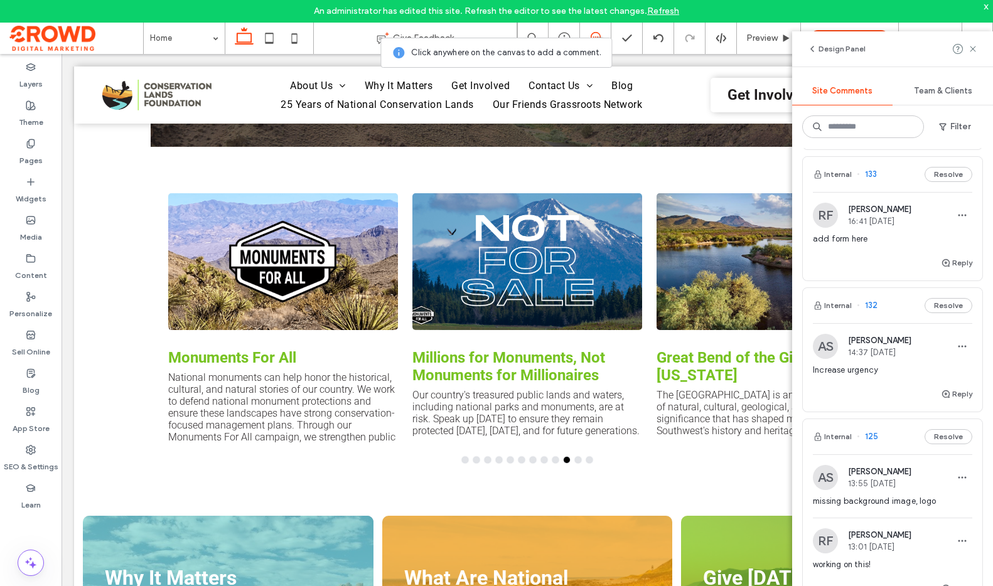
click at [880, 240] on span "add form here" at bounding box center [892, 239] width 159 height 13
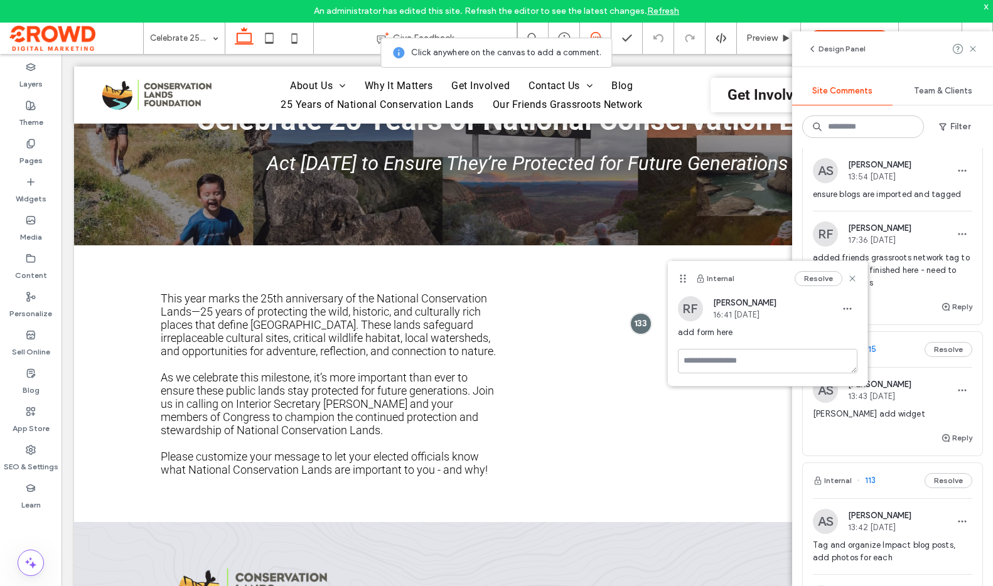
scroll to position [776, 0]
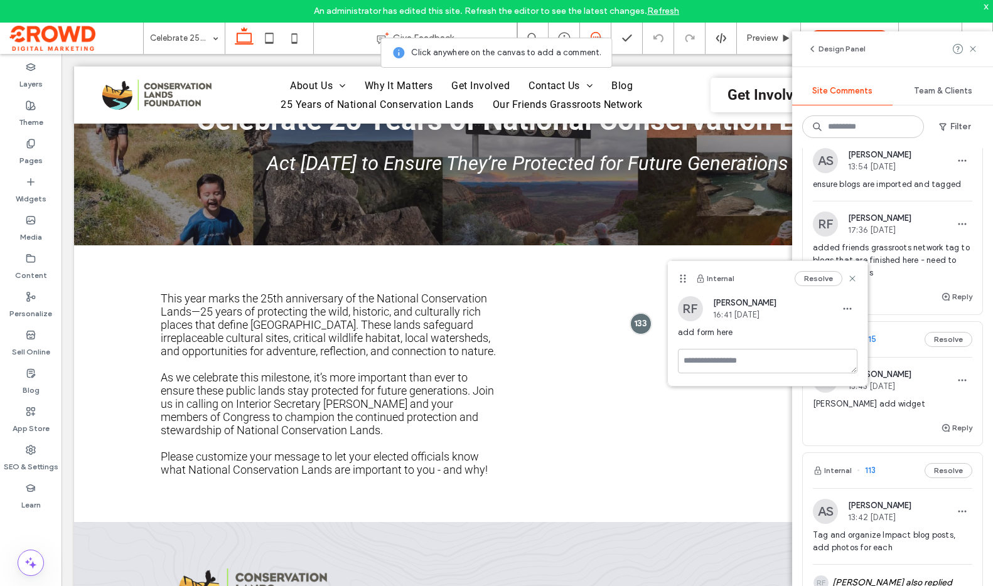
click at [921, 401] on span "[PERSON_NAME] add widget" at bounding box center [892, 404] width 159 height 13
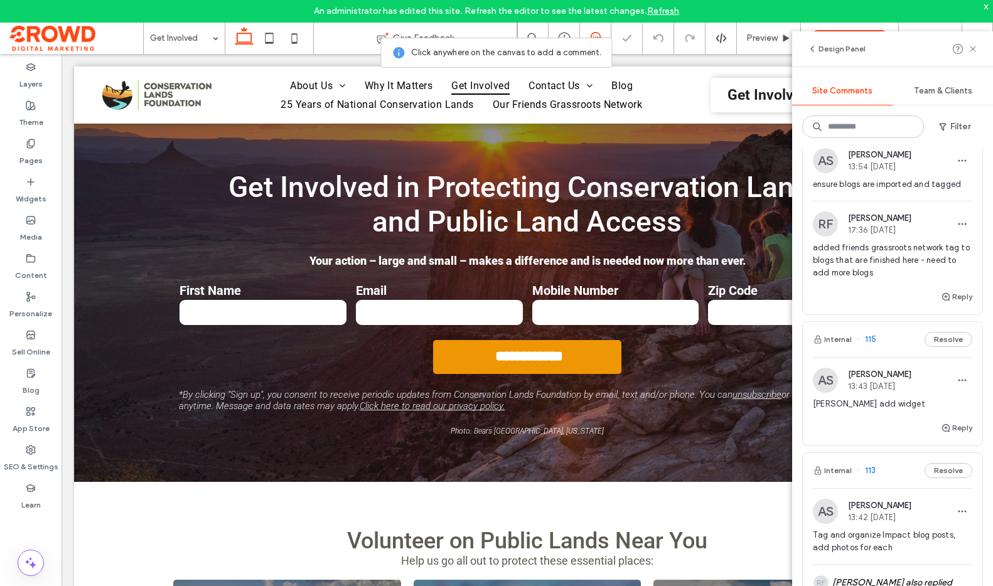
scroll to position [2236, 0]
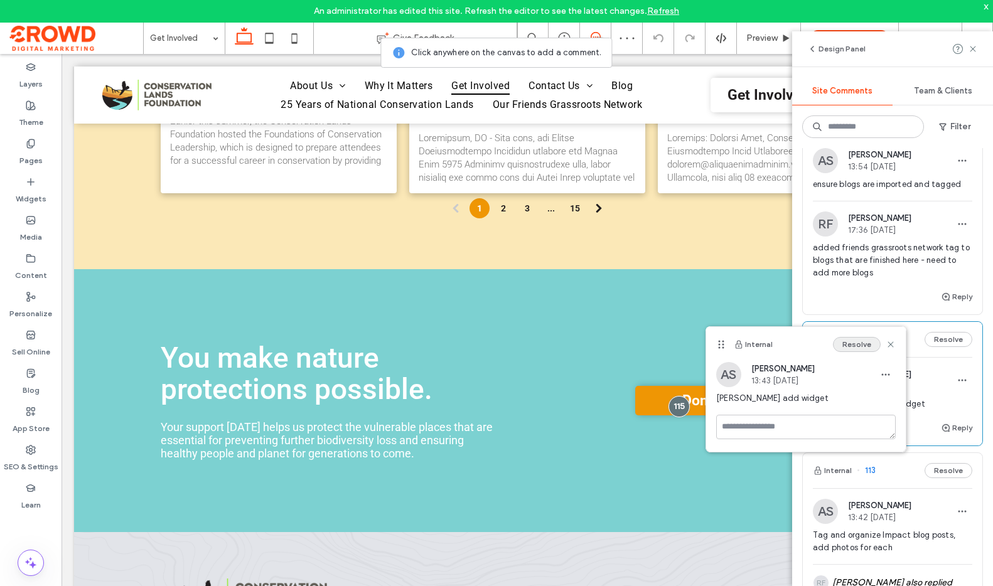
click at [859, 345] on button "Resolve" at bounding box center [857, 344] width 48 height 15
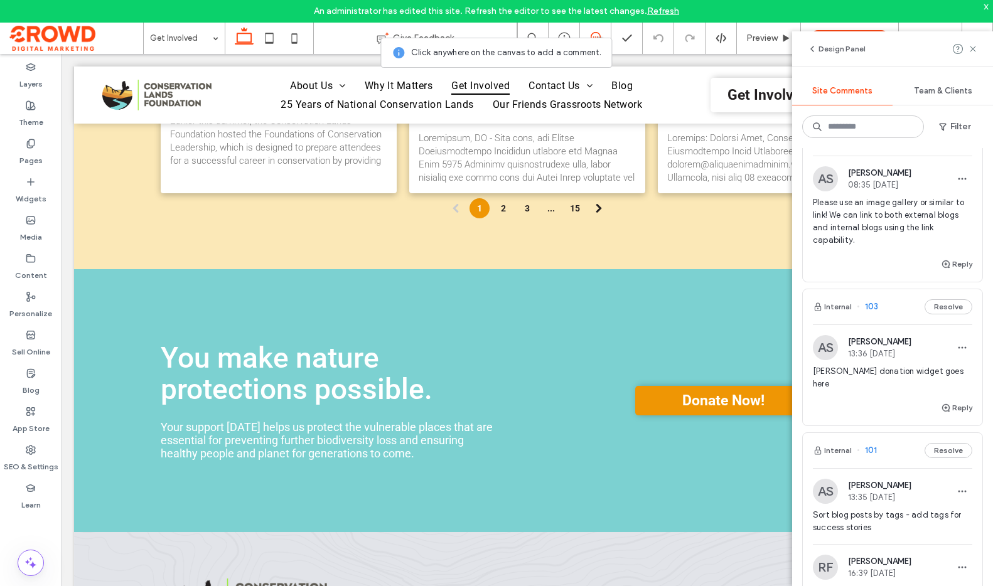
scroll to position [1124, 0]
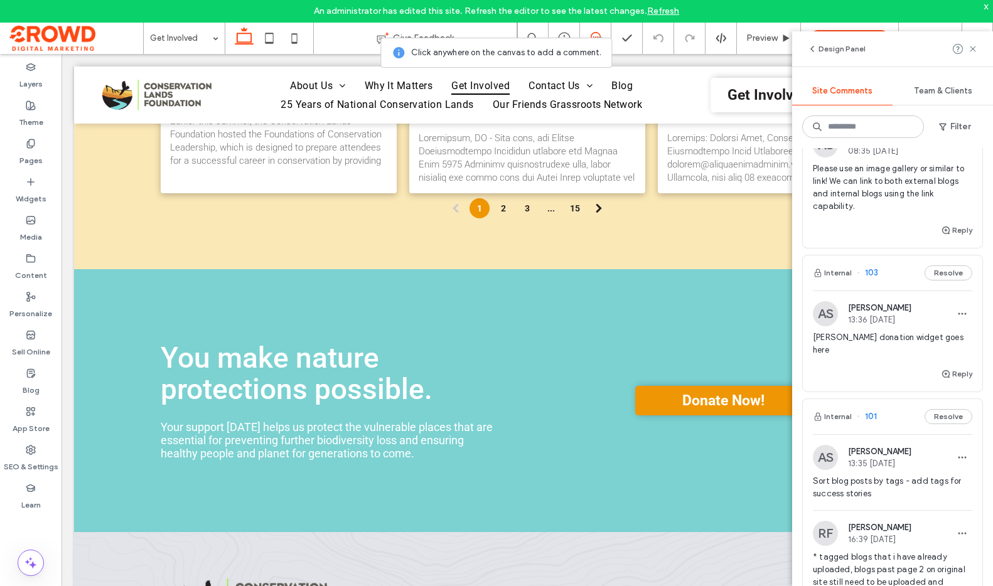
click at [900, 343] on span "[PERSON_NAME] donation widget goes here" at bounding box center [892, 343] width 159 height 25
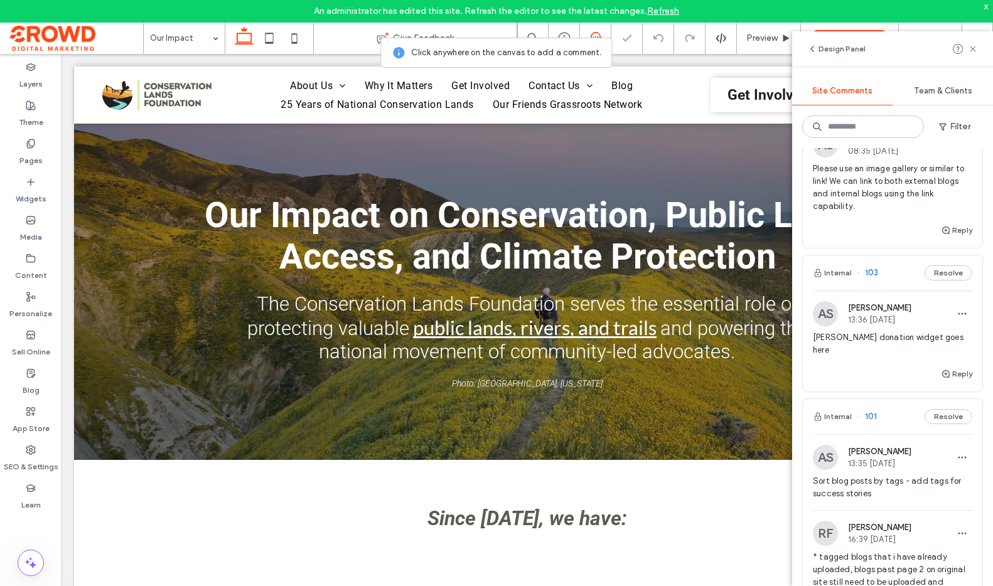
scroll to position [1800, 0]
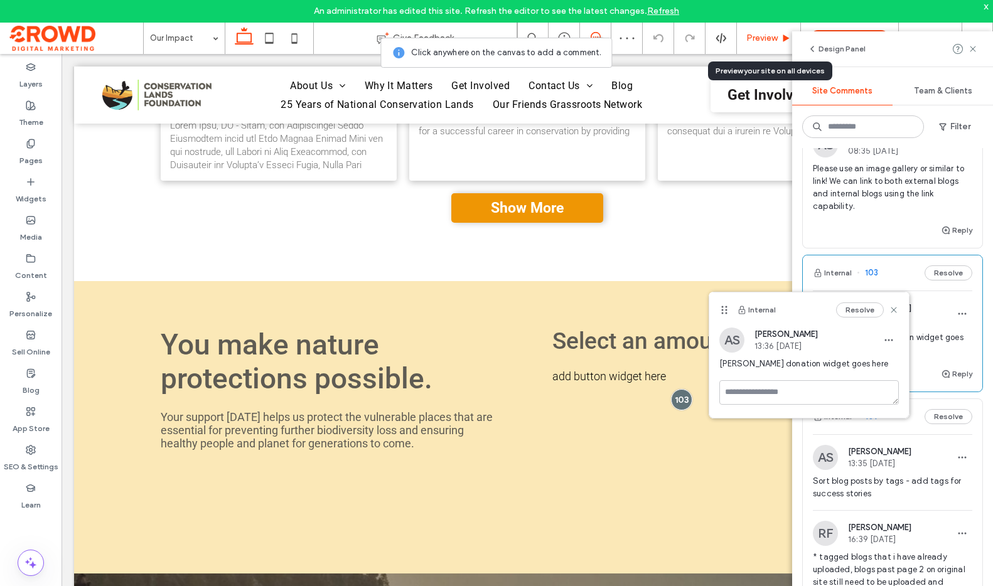
click at [779, 39] on div "Preview" at bounding box center [768, 38] width 63 height 10
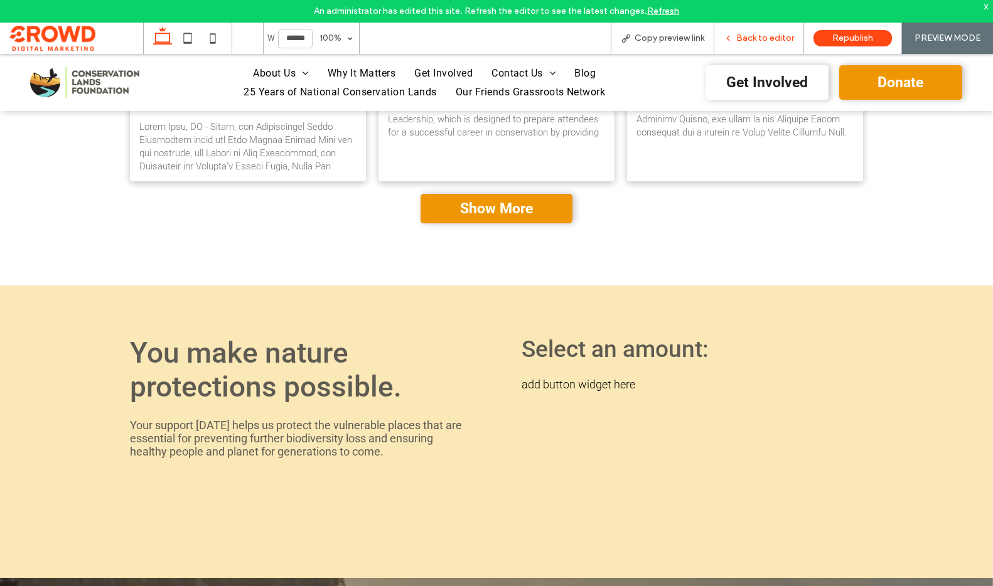
scroll to position [1812, 0]
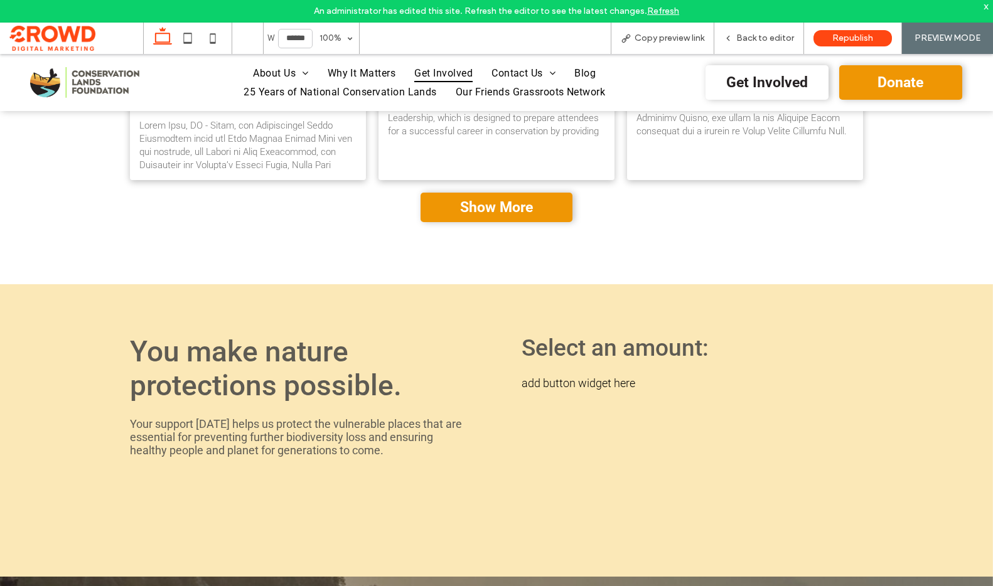
drag, startPoint x: 454, startPoint y: 70, endPoint x: 454, endPoint y: 124, distance: 54.0
click at [454, 70] on span "Get Involved" at bounding box center [443, 73] width 58 height 18
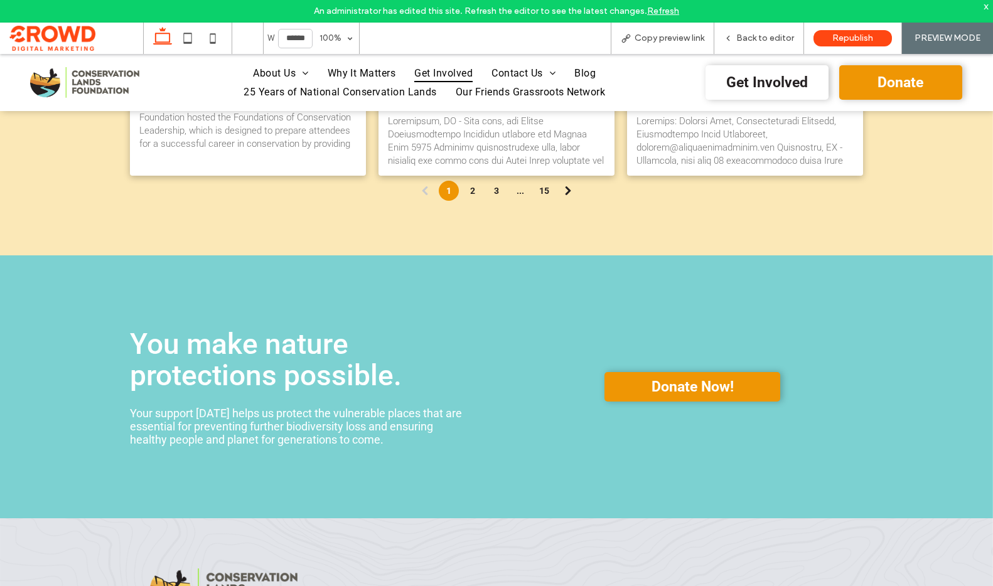
scroll to position [2349, 0]
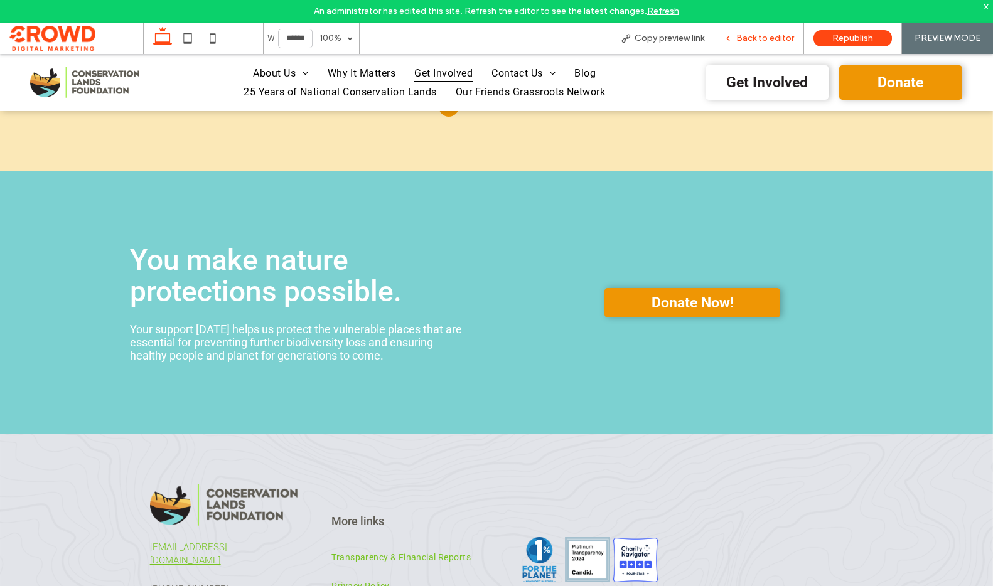
drag, startPoint x: 760, startPoint y: 44, endPoint x: 763, endPoint y: 2, distance: 42.2
click at [760, 44] on div "Back to editor" at bounding box center [759, 38] width 90 height 31
click at [748, 47] on div "Back to editor" at bounding box center [759, 38] width 90 height 31
click at [754, 34] on span "Back to editor" at bounding box center [765, 38] width 58 height 10
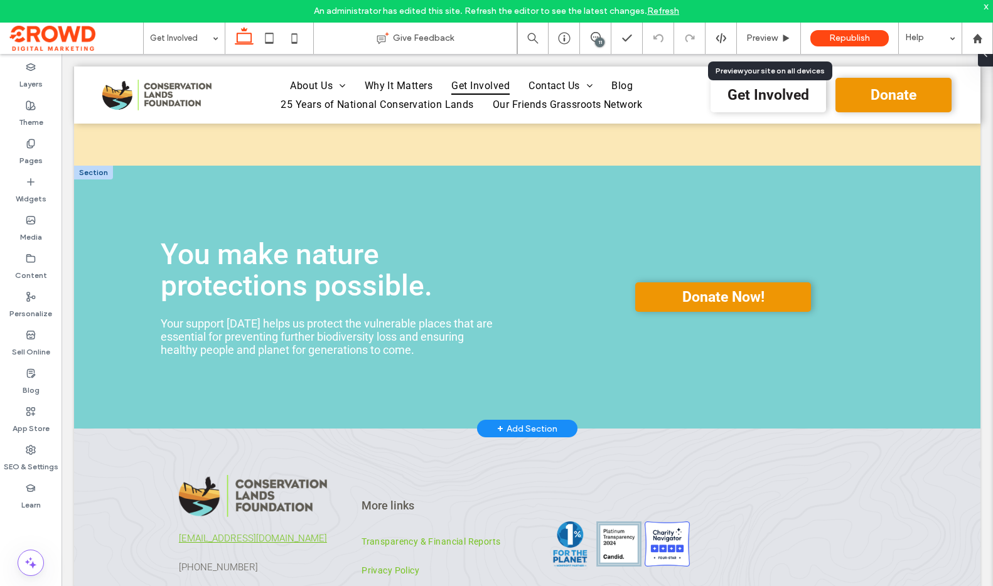
scroll to position [2337, 0]
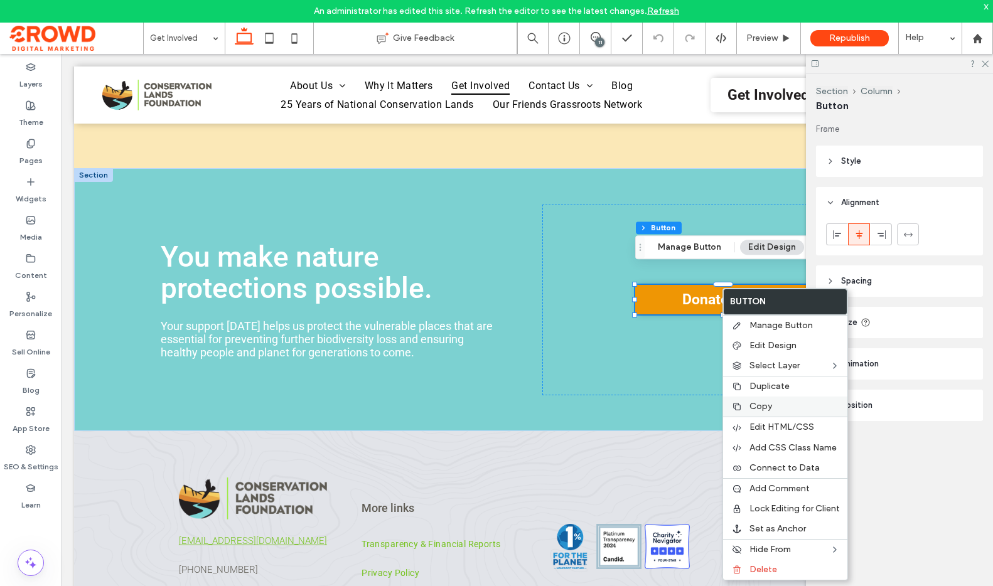
click at [768, 406] on span "Copy" at bounding box center [760, 406] width 23 height 11
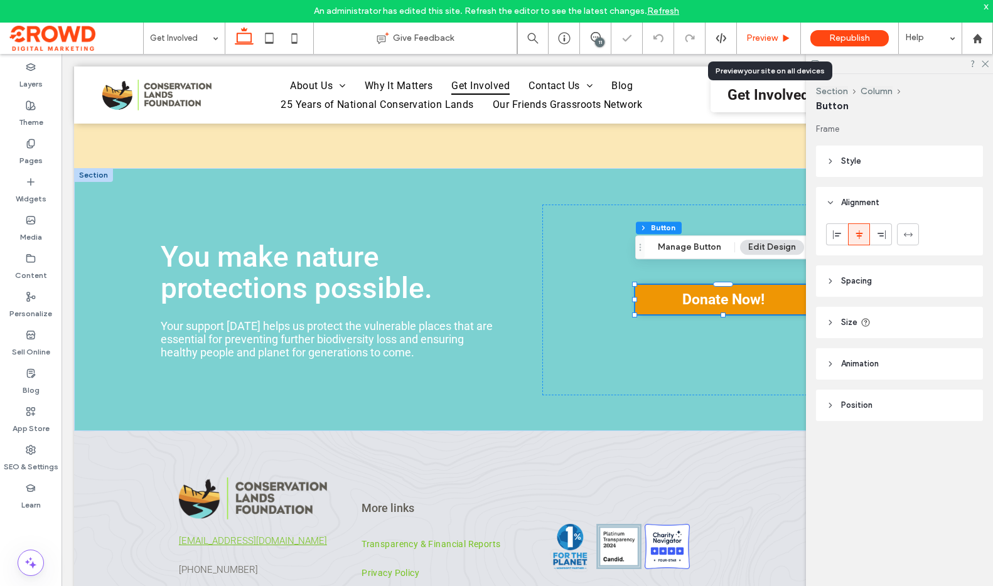
click at [771, 41] on span "Preview" at bounding box center [761, 38] width 31 height 10
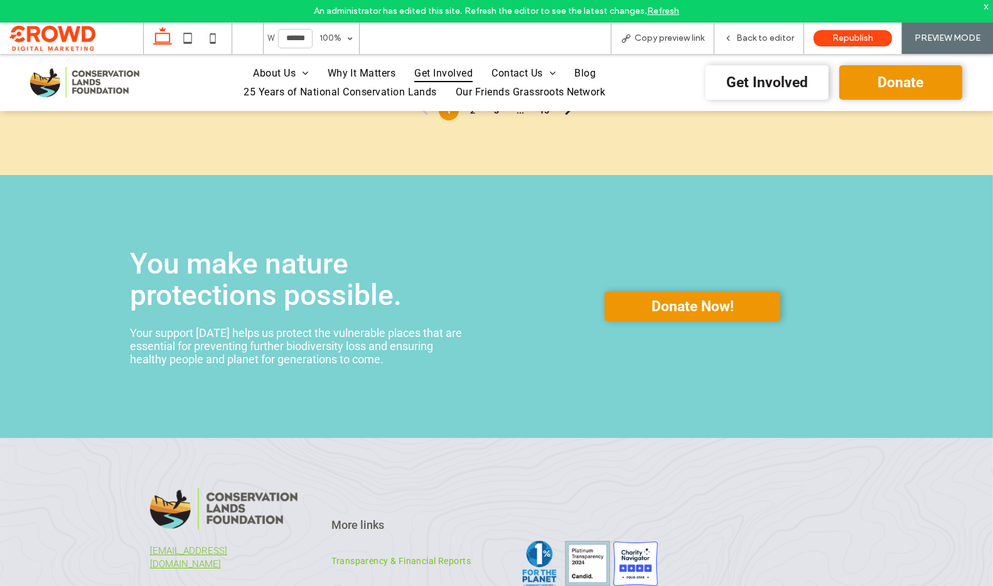
scroll to position [2349, 0]
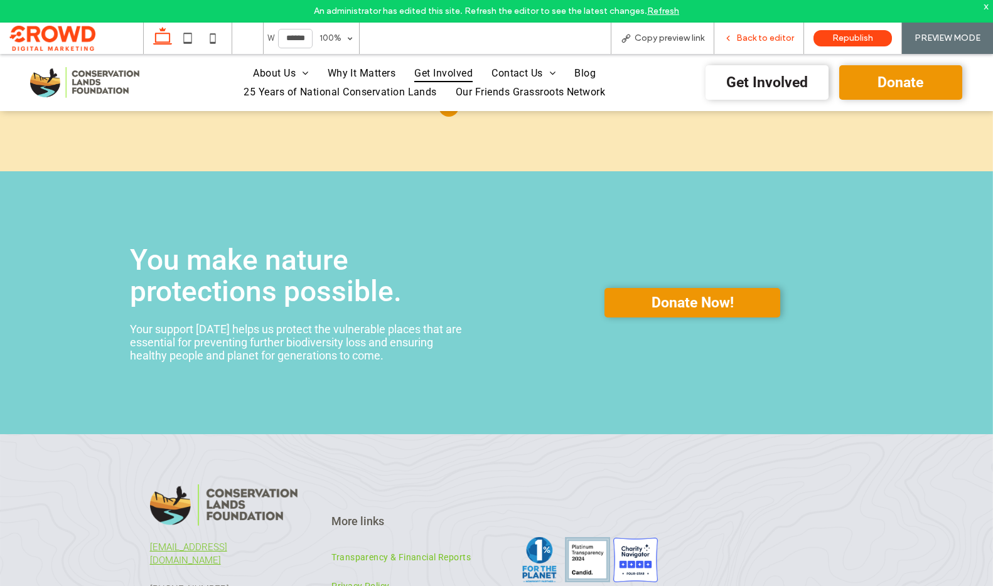
click at [757, 40] on span "Back to editor" at bounding box center [765, 38] width 58 height 10
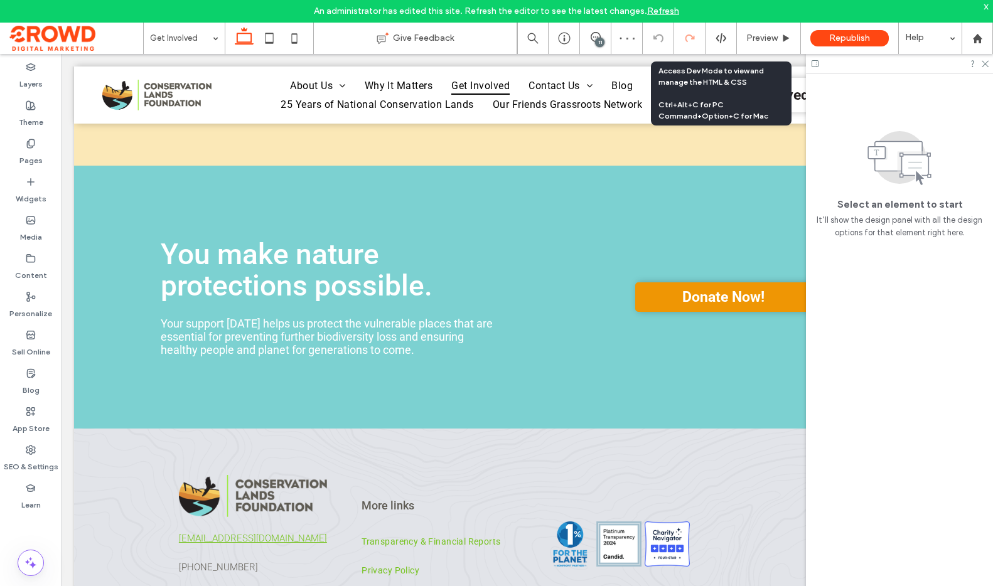
scroll to position [2337, 0]
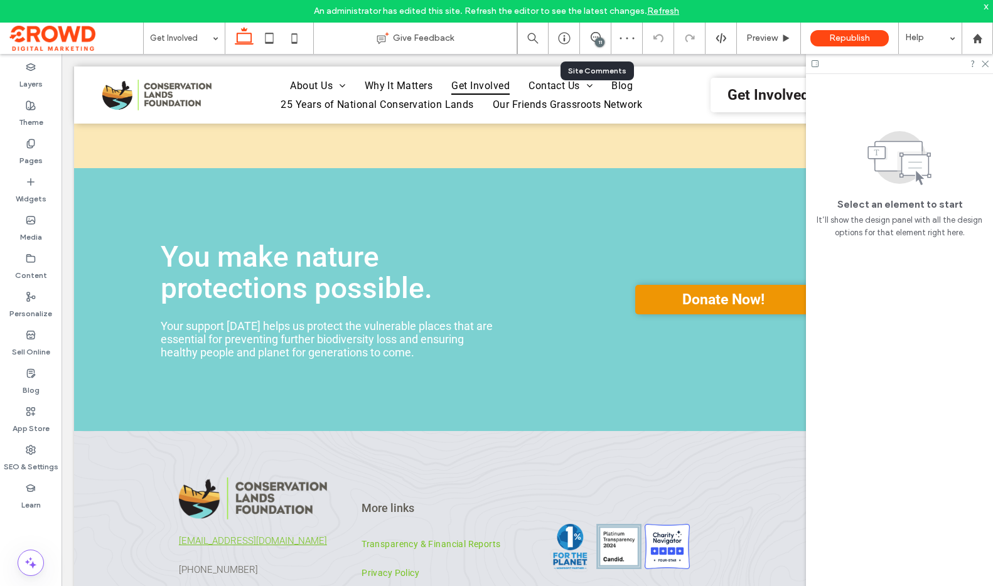
click at [592, 43] on div "11" at bounding box center [595, 38] width 31 height 13
click at [600, 43] on div "11" at bounding box center [599, 42] width 9 height 9
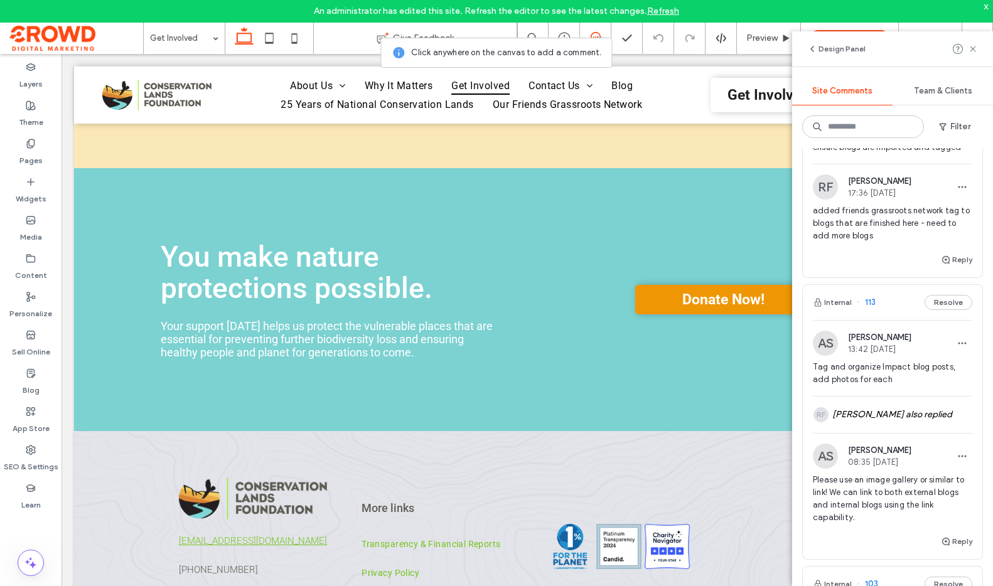
scroll to position [1188, 0]
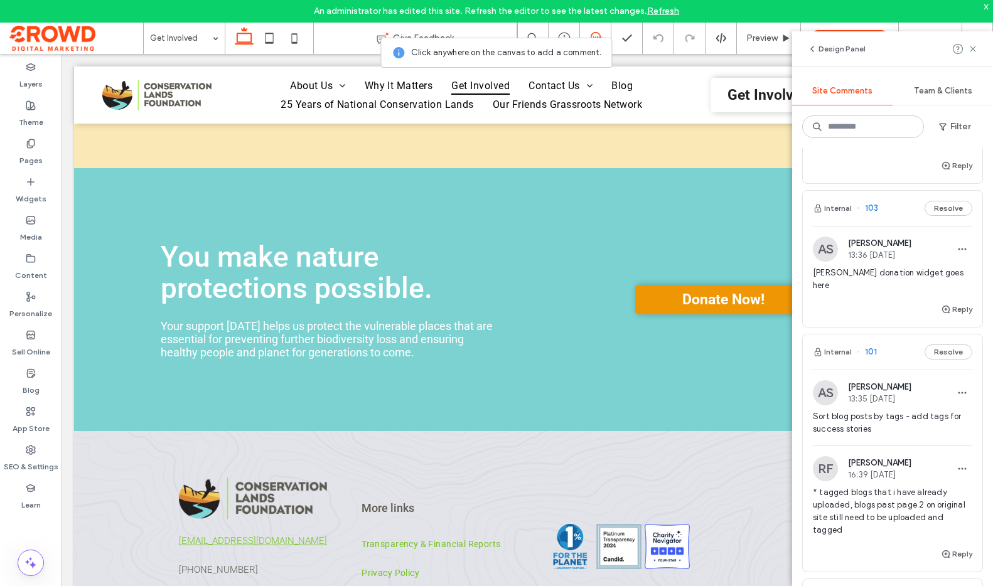
click at [857, 280] on div "[PERSON_NAME] donation widget goes here" at bounding box center [892, 284] width 159 height 35
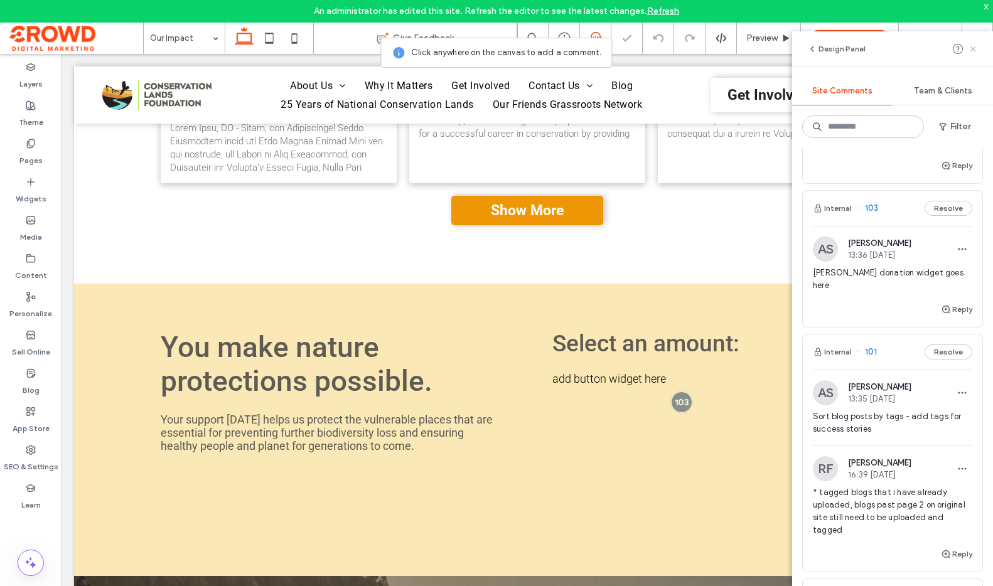
scroll to position [1800, 0]
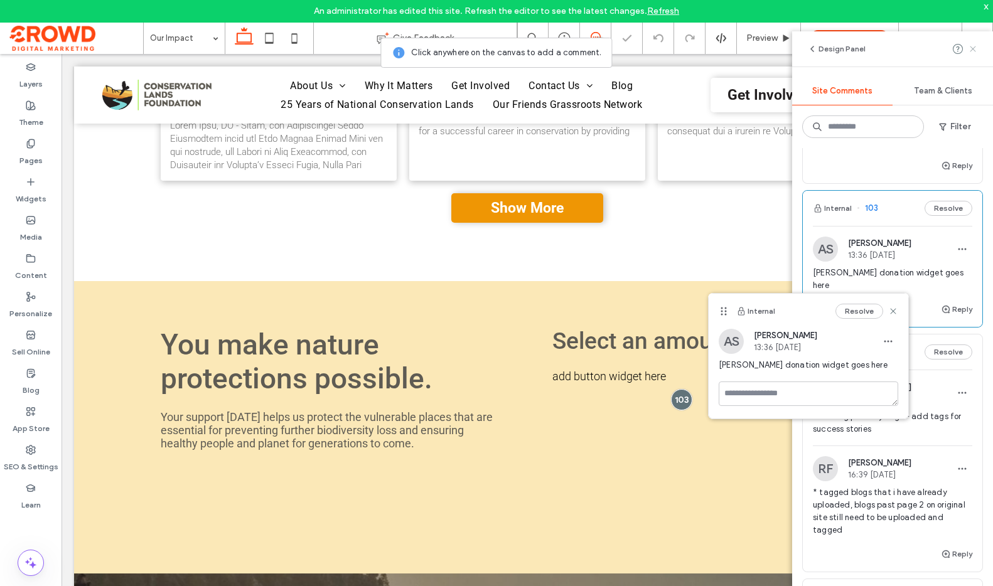
click at [971, 51] on icon at bounding box center [973, 49] width 10 height 10
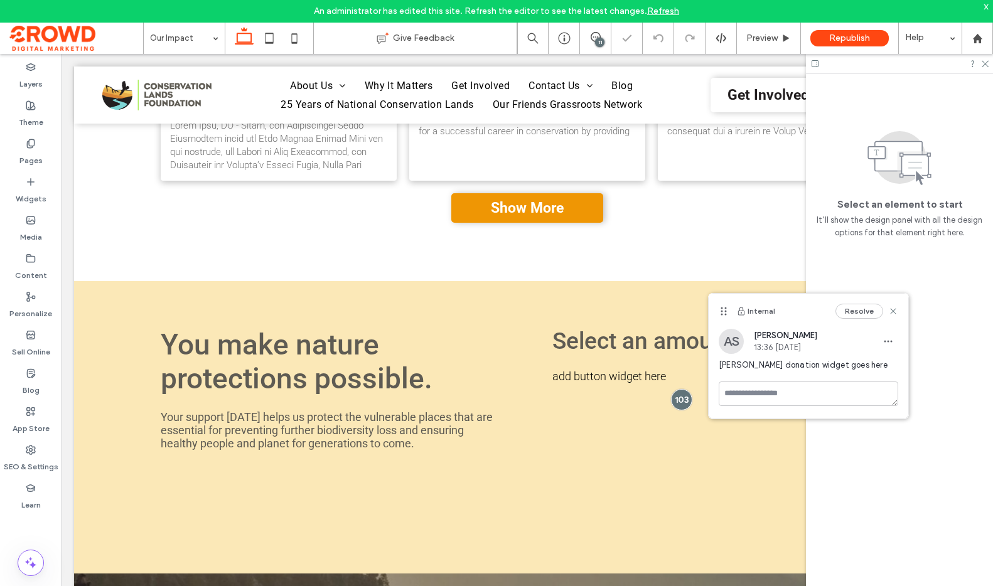
scroll to position [0, 0]
click at [852, 314] on button "Resolve" at bounding box center [859, 311] width 48 height 15
click at [986, 63] on use at bounding box center [984, 64] width 7 height 7
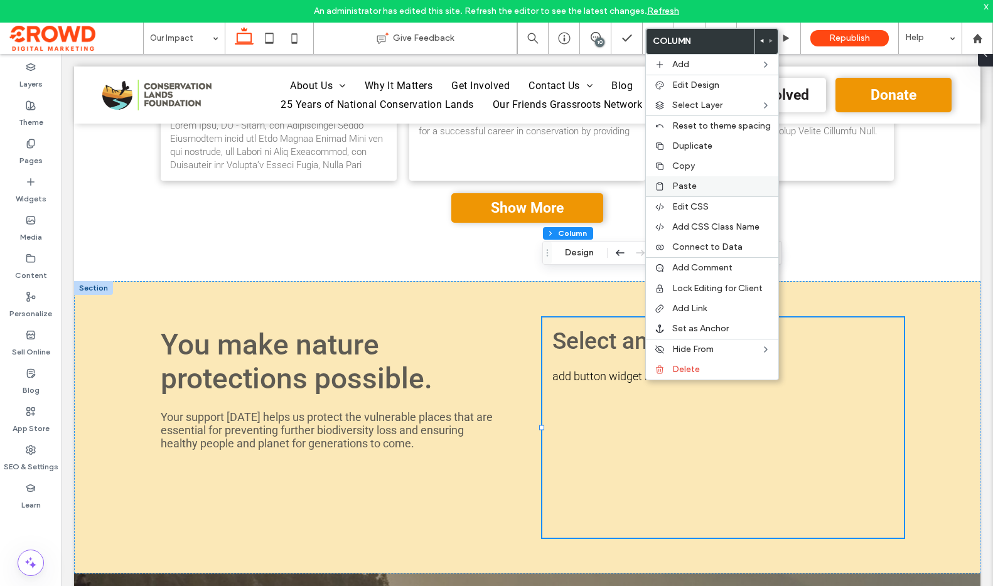
click at [693, 179] on div "Paste" at bounding box center [712, 186] width 132 height 20
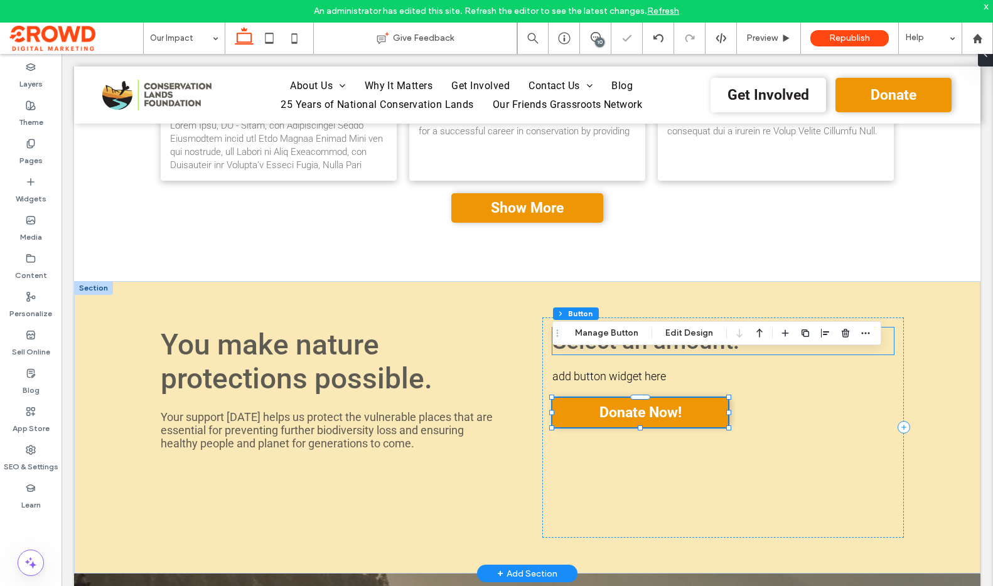
click at [845, 328] on h3 "Select an amount:" at bounding box center [722, 341] width 341 height 27
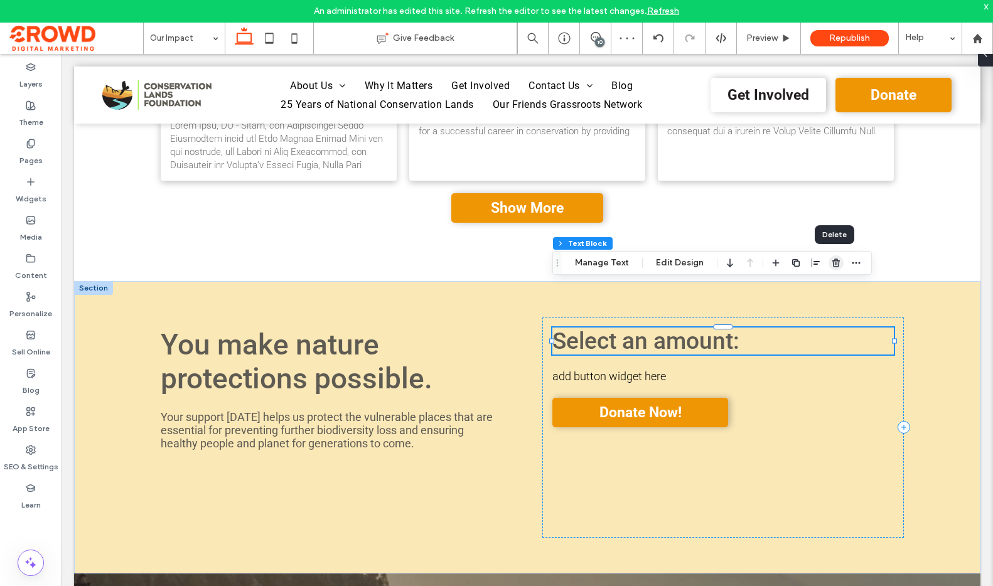
click at [832, 265] on use "button" at bounding box center [836, 263] width 8 height 8
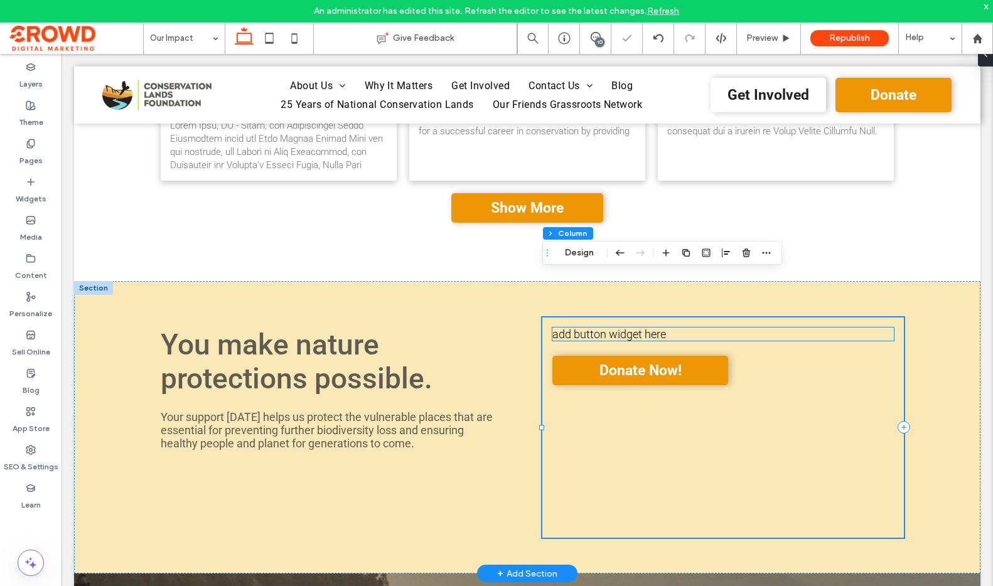
click at [685, 328] on p "add button widget here" at bounding box center [722, 334] width 341 height 13
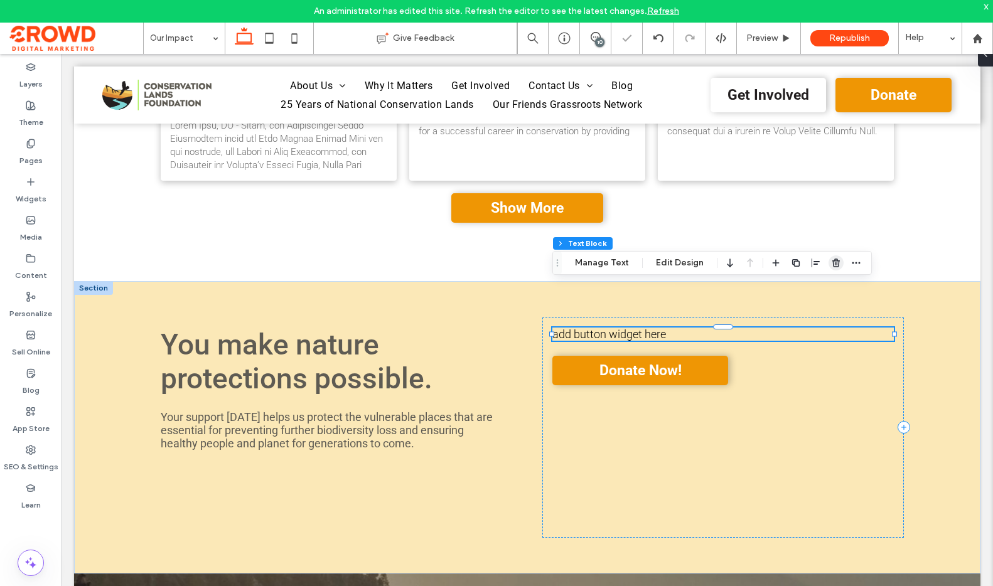
click at [832, 264] on use "button" at bounding box center [836, 263] width 8 height 8
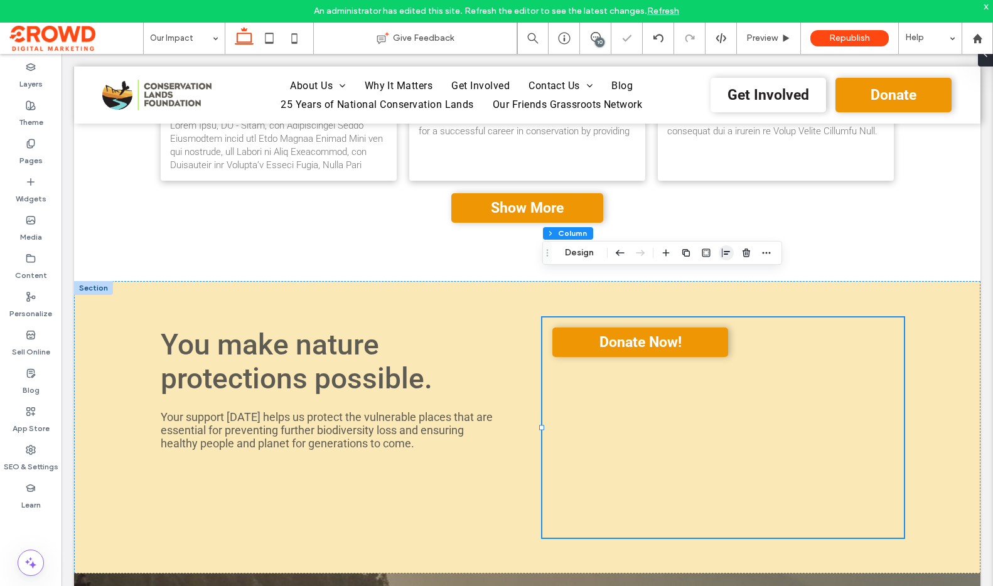
click at [727, 256] on icon "button" at bounding box center [726, 253] width 10 height 10
drag, startPoint x: 729, startPoint y: 281, endPoint x: 739, endPoint y: 274, distance: 11.7
click at [729, 281] on icon "center" at bounding box center [726, 277] width 10 height 10
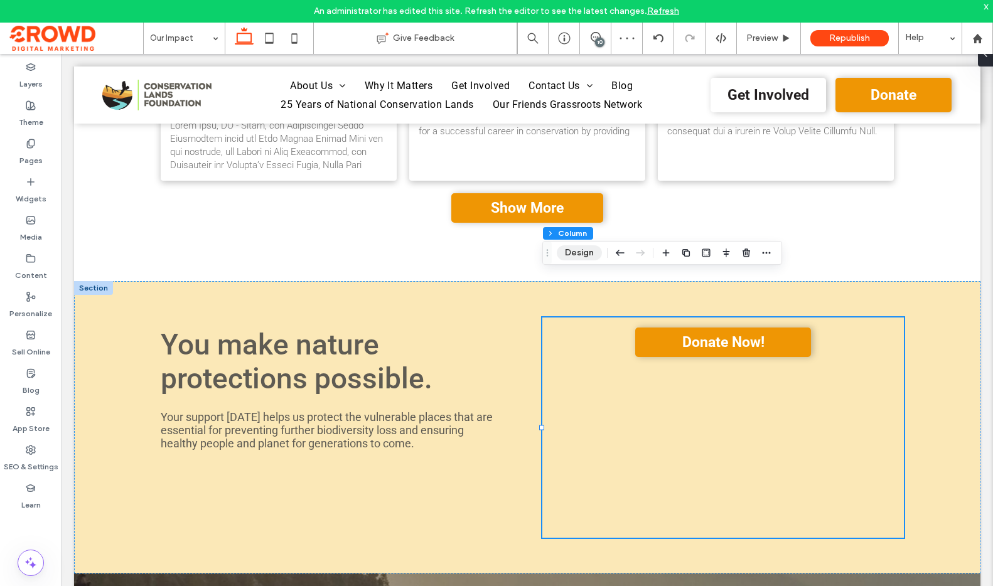
click at [589, 255] on button "Design" at bounding box center [579, 252] width 45 height 15
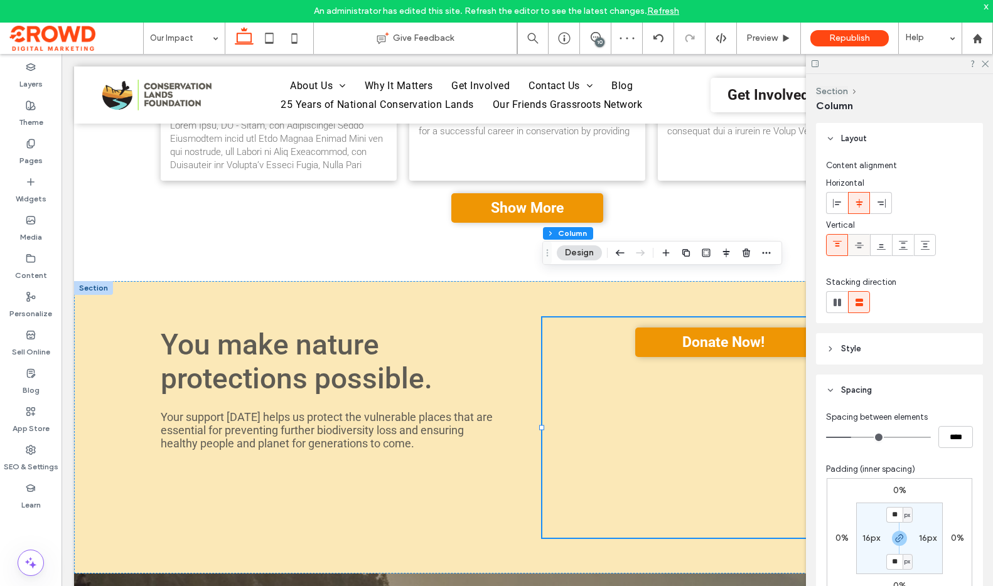
click at [855, 244] on use at bounding box center [859, 245] width 9 height 6
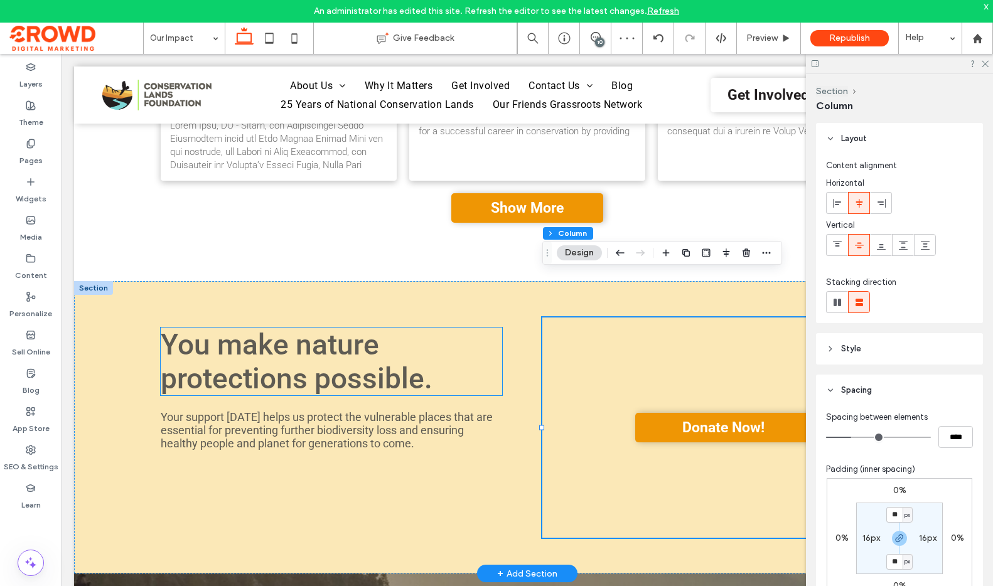
click at [479, 328] on h3 "You make nature protections possible." at bounding box center [331, 362] width 341 height 68
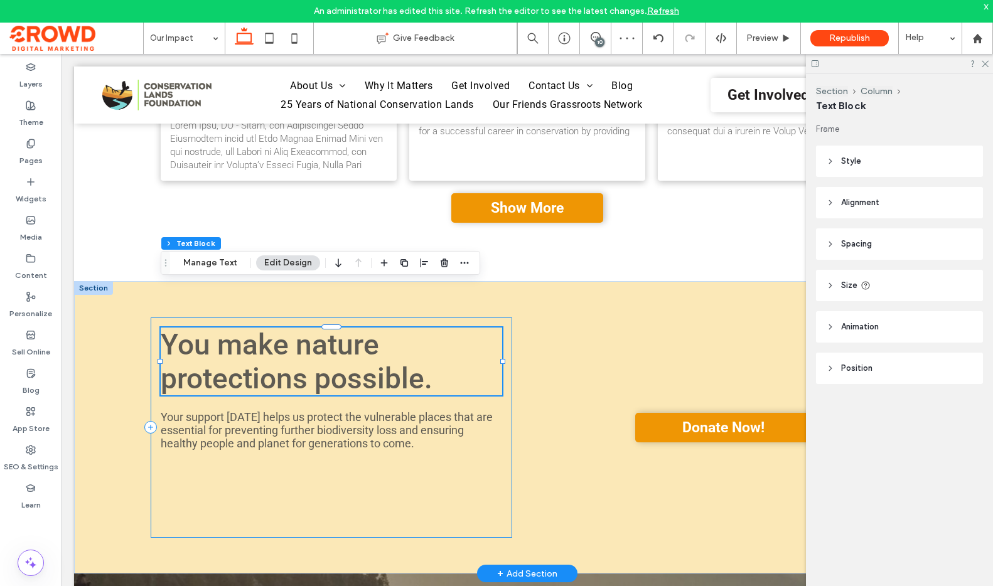
click at [496, 318] on div "You make nature protections possible. Your support [DATE] helps us protect the …" at bounding box center [331, 428] width 361 height 220
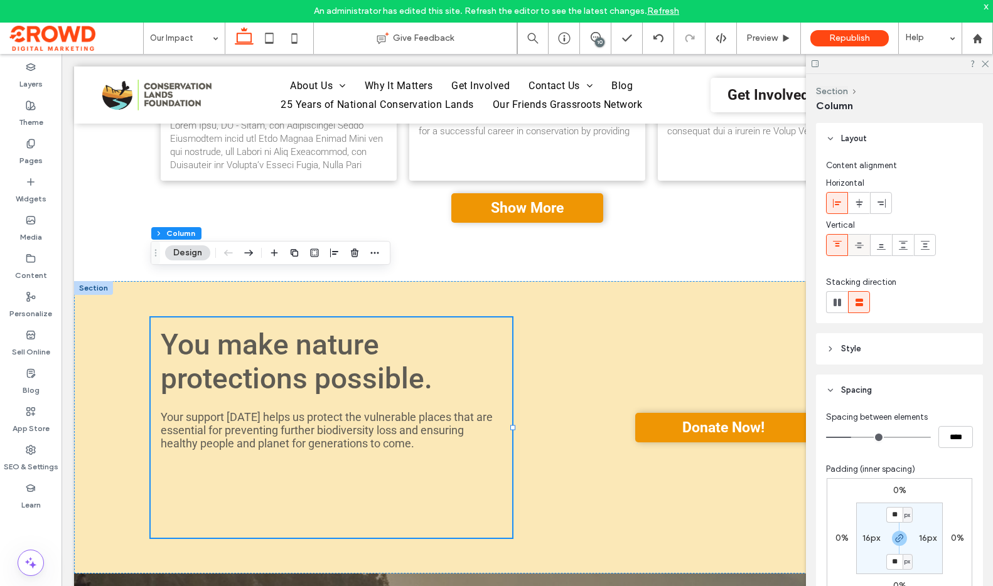
click at [860, 246] on icon at bounding box center [859, 245] width 10 height 10
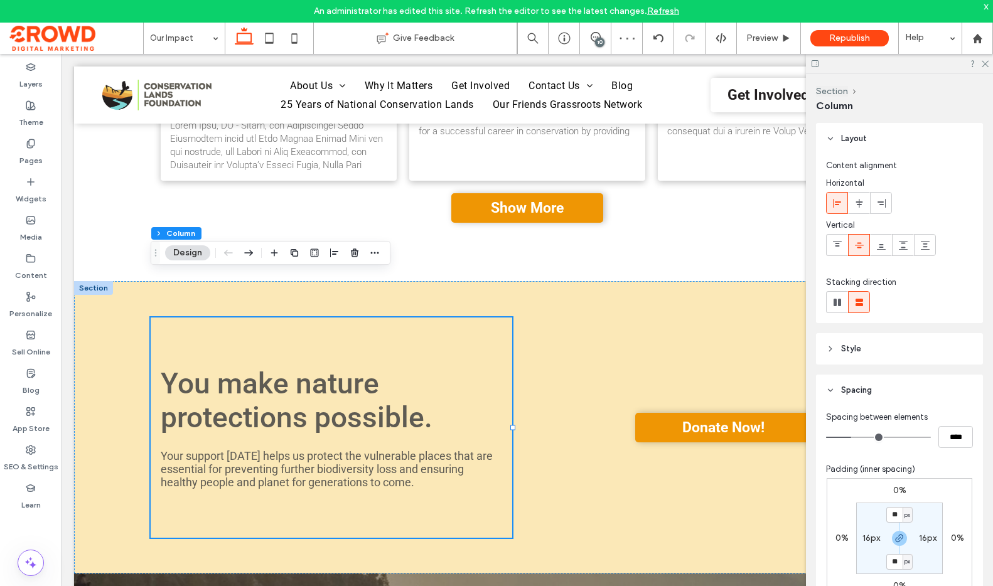
click at [979, 61] on div at bounding box center [899, 63] width 187 height 19
click at [983, 65] on use at bounding box center [984, 64] width 7 height 7
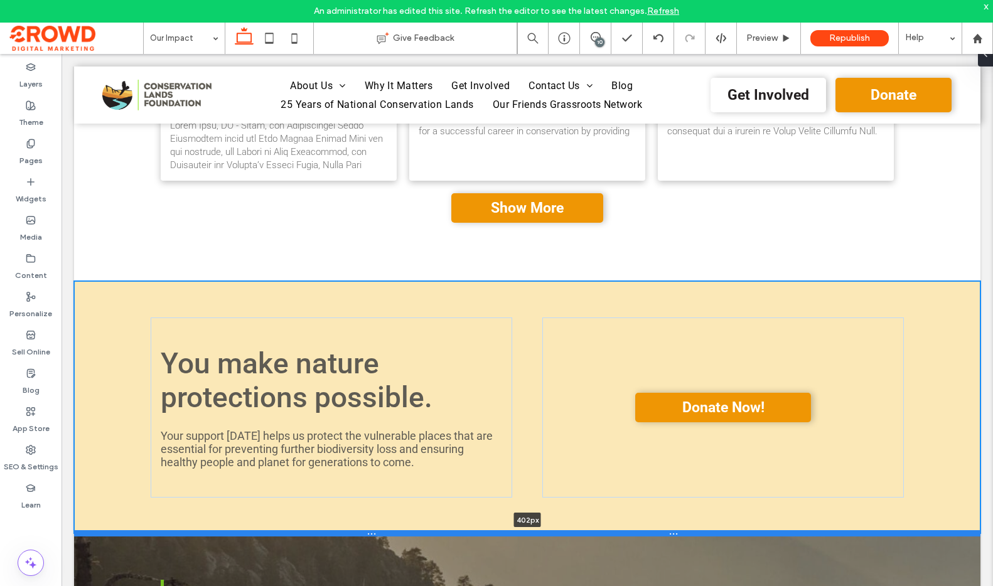
drag, startPoint x: 670, startPoint y: 526, endPoint x: 658, endPoint y: 486, distance: 42.1
click at [658, 530] on div at bounding box center [527, 533] width 906 height 6
type input "***"
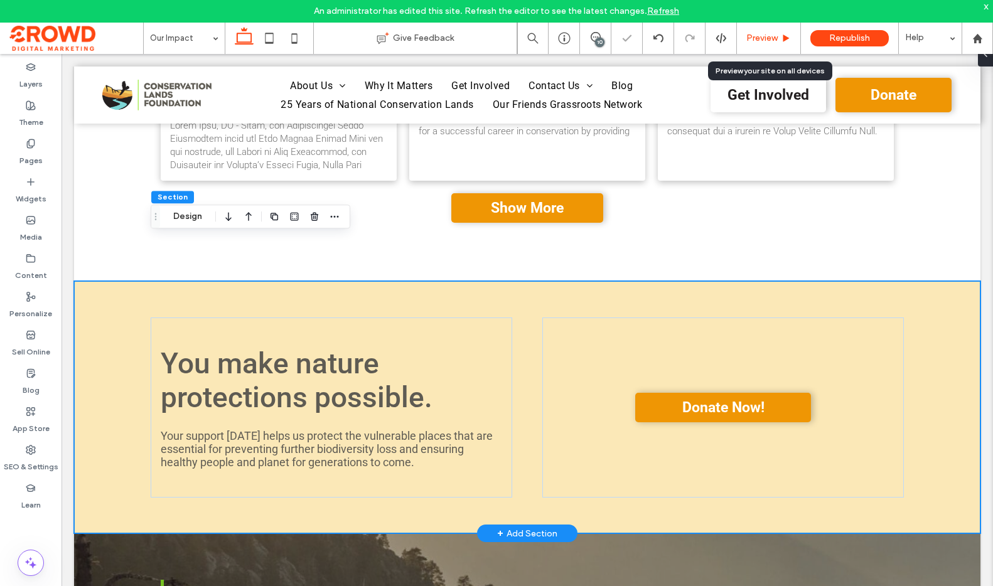
click at [765, 35] on span "Preview" at bounding box center [761, 38] width 31 height 10
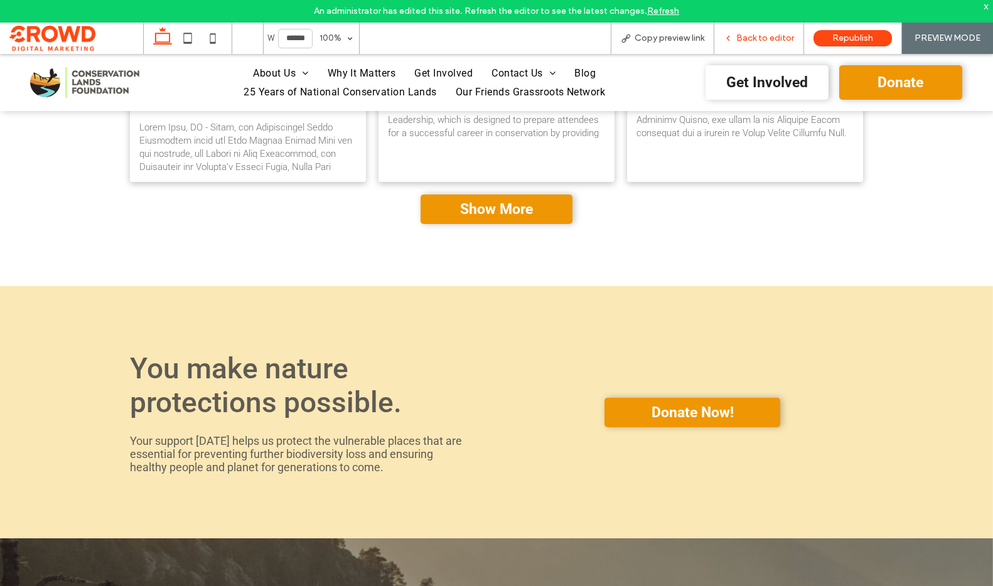
scroll to position [1812, 0]
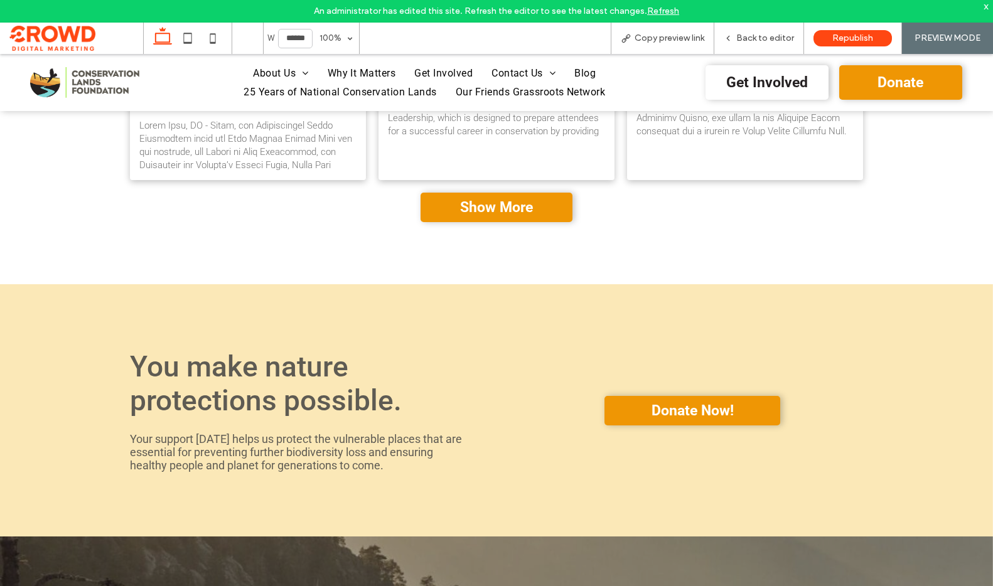
click at [109, 73] on img at bounding box center [84, 82] width 109 height 31
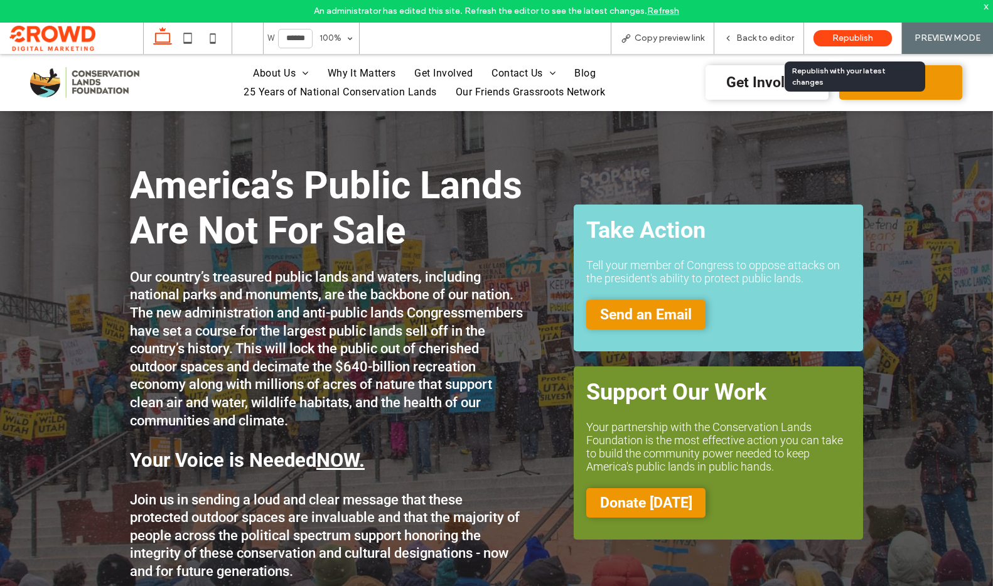
click at [857, 36] on span "Republish" at bounding box center [852, 38] width 41 height 10
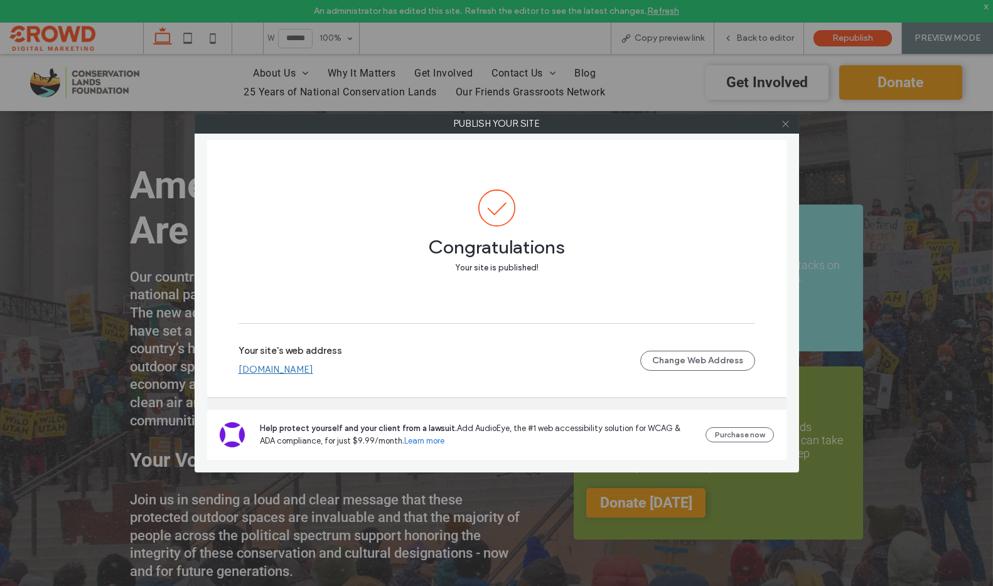
click at [783, 124] on icon at bounding box center [785, 123] width 9 height 9
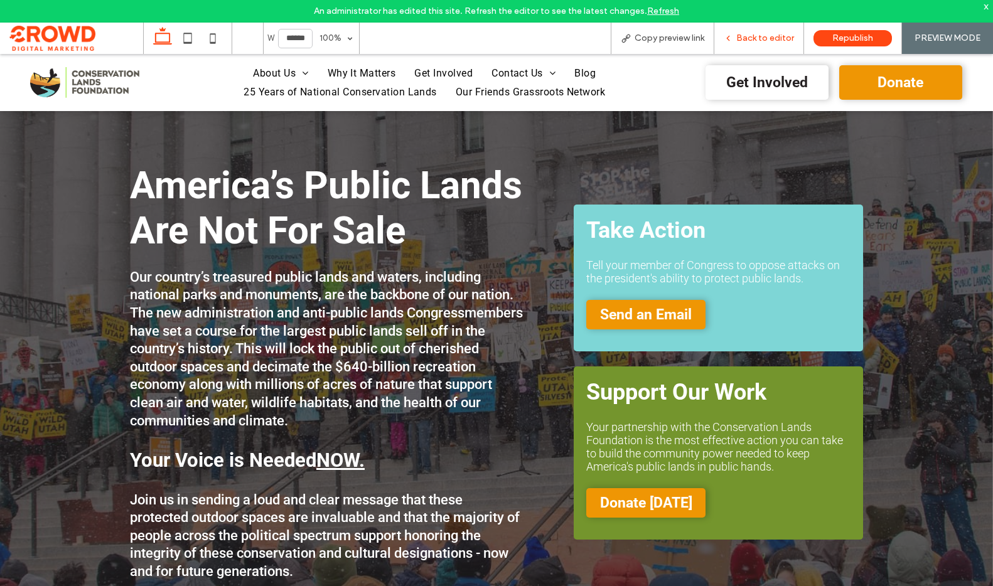
click at [767, 41] on span "Back to editor" at bounding box center [765, 38] width 58 height 10
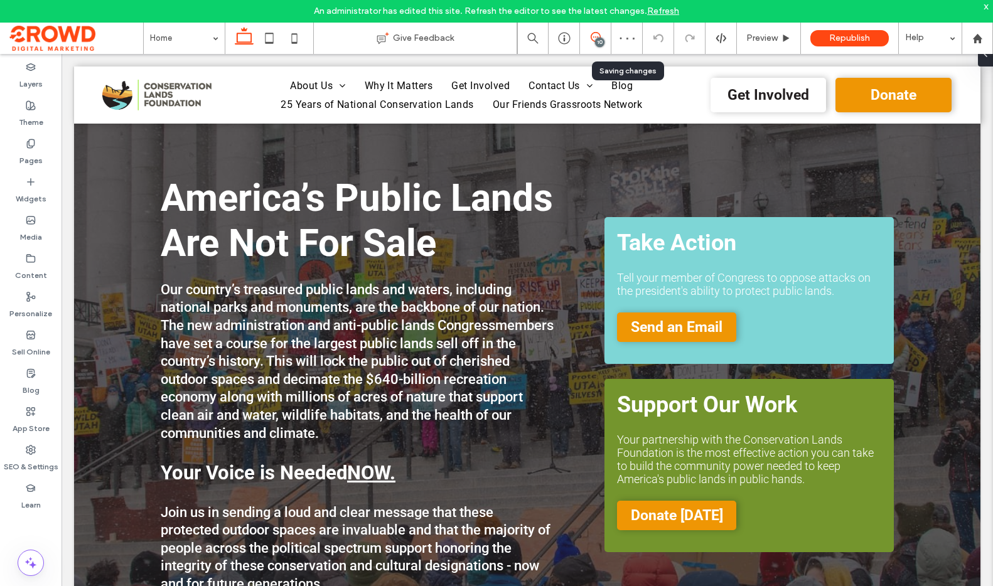
click at [611, 38] on div at bounding box center [626, 38] width 31 height 6
drag, startPoint x: 595, startPoint y: 40, endPoint x: 609, endPoint y: 48, distance: 15.2
click at [595, 40] on div "10" at bounding box center [599, 42] width 9 height 9
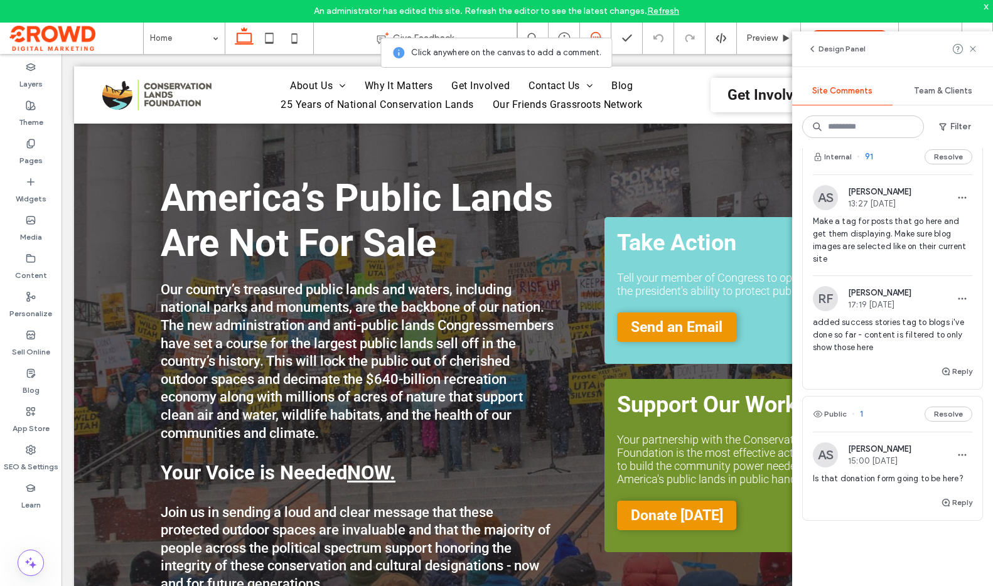
scroll to position [1590, 0]
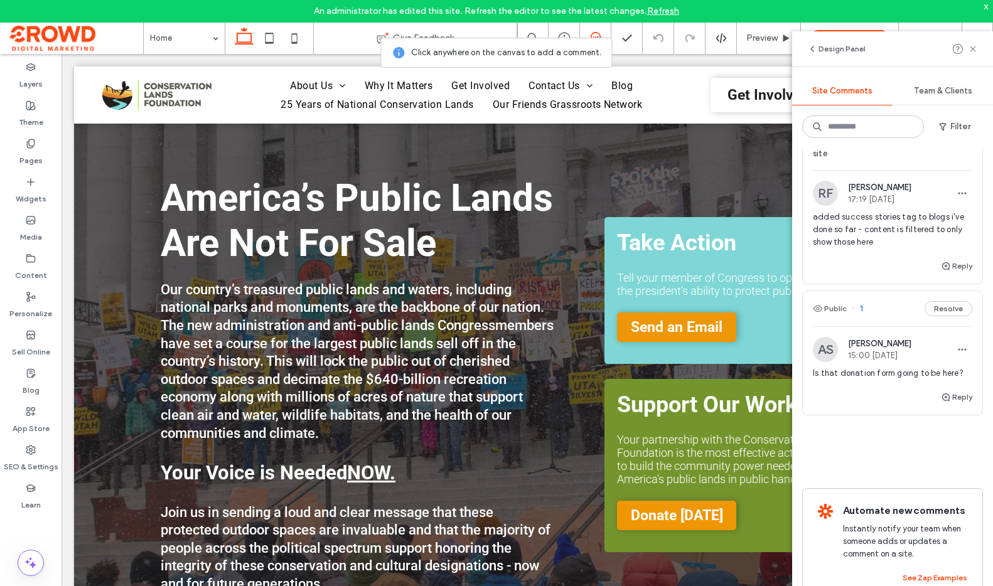
click at [920, 337] on div "AS Alex Schupp 15:00 Sep 9 2025" at bounding box center [892, 349] width 159 height 25
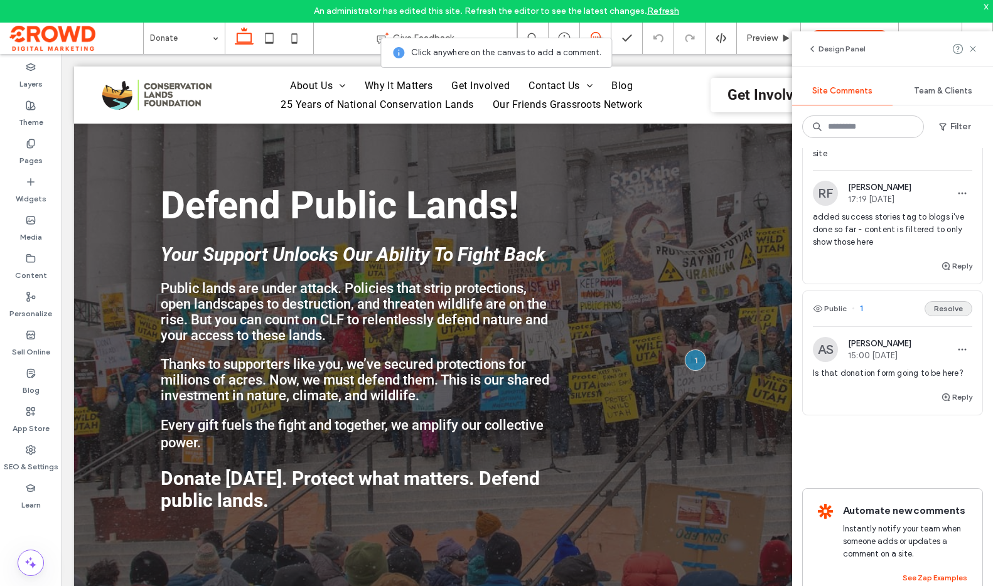
click at [941, 301] on button "Resolve" at bounding box center [948, 308] width 48 height 15
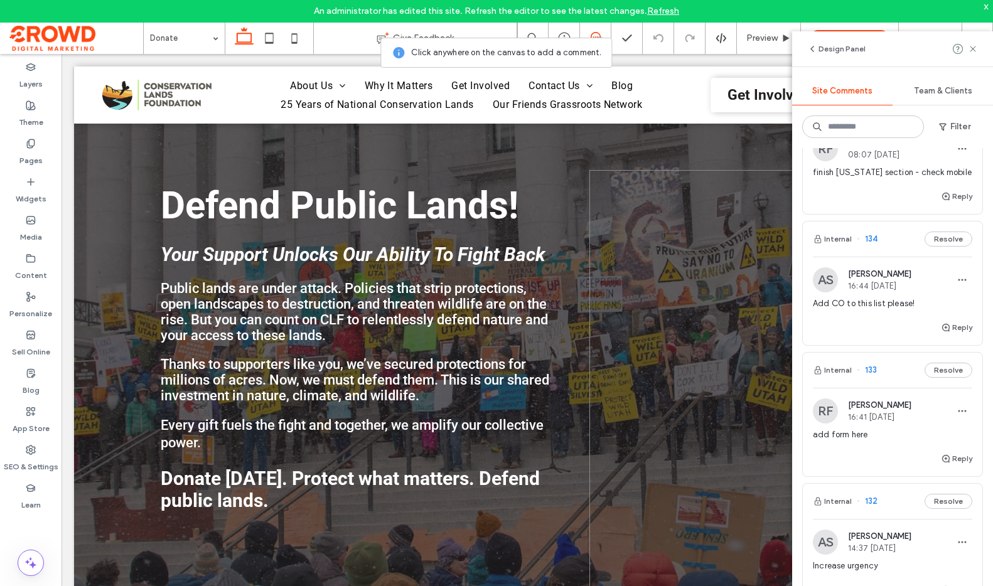
scroll to position [67, 0]
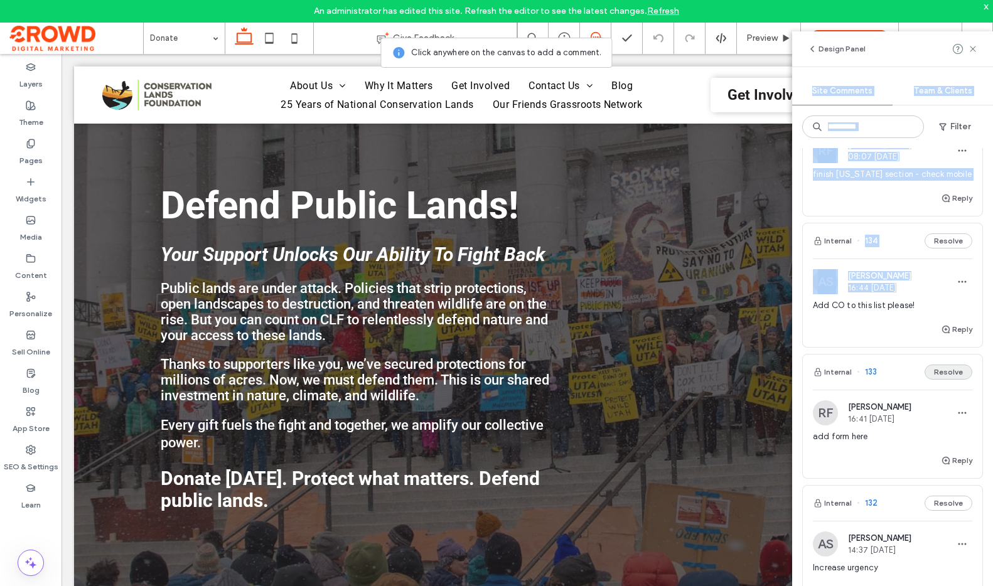
drag, startPoint x: 972, startPoint y: 49, endPoint x: 938, endPoint y: 378, distance: 331.2
click at [939, 292] on div "Design Panel Site Comments Team & Clients Filter Internal 135 Resolve RF Rachae…" at bounding box center [892, 308] width 201 height 555
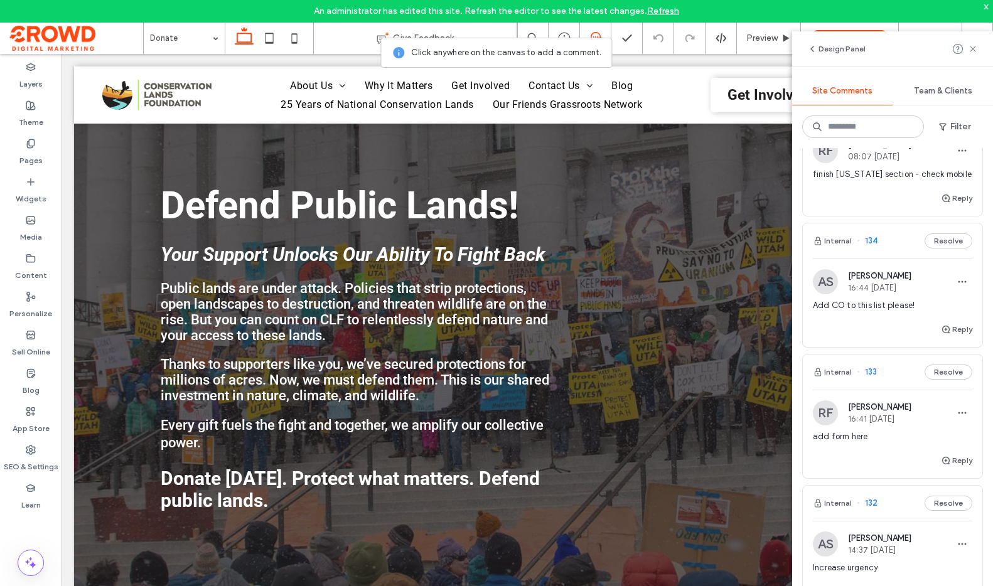
click at [875, 550] on span "14:37 Sep 9 2025" at bounding box center [879, 549] width 63 height 9
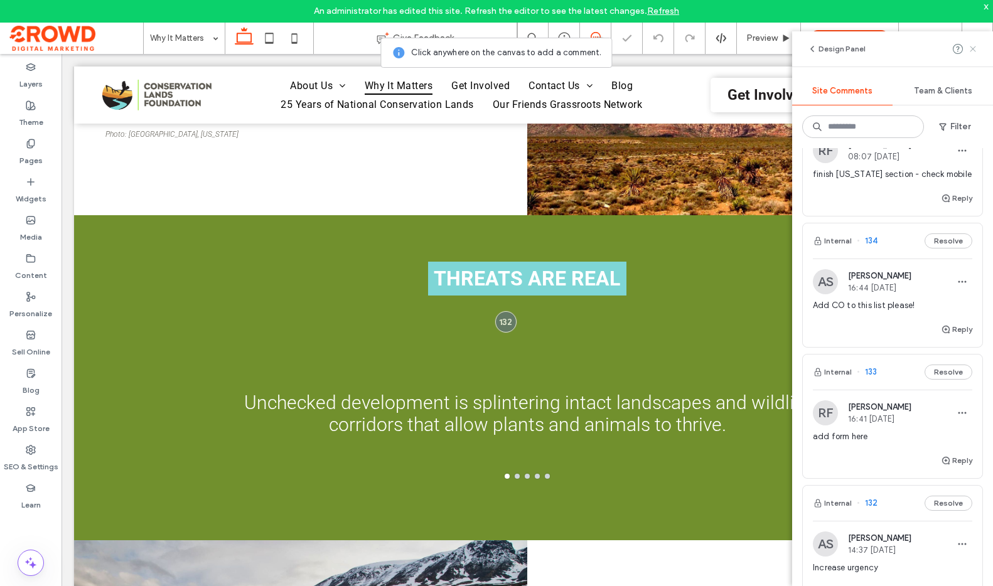
scroll to position [475, 0]
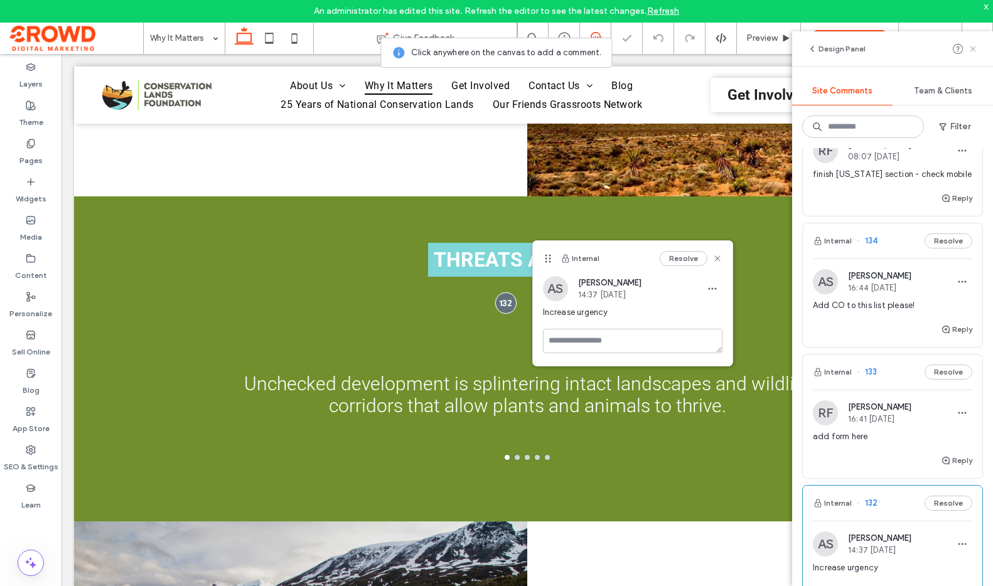
click at [973, 48] on use at bounding box center [972, 49] width 6 height 6
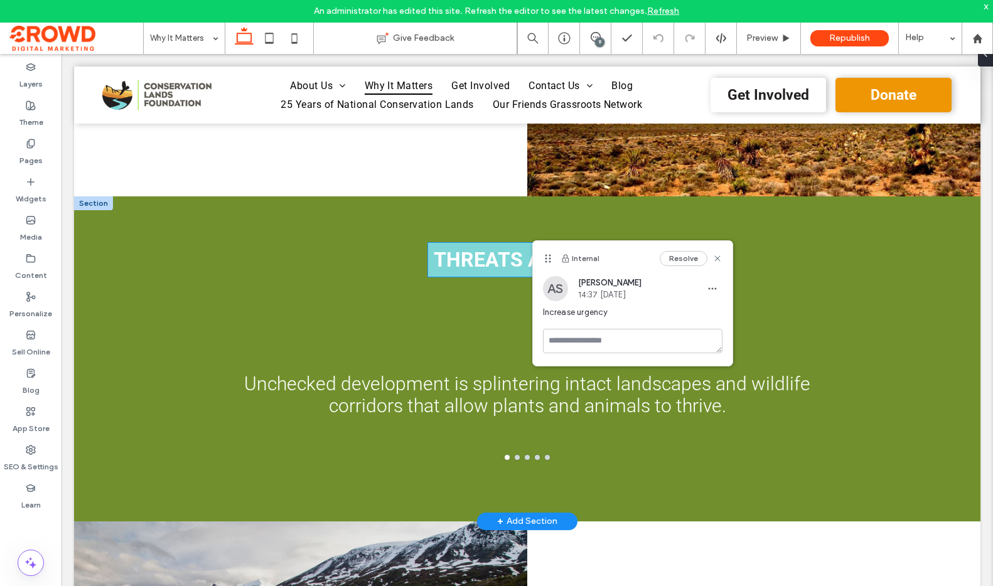
click at [477, 260] on strong "THREATS ARE REAL" at bounding box center [527, 260] width 186 height 24
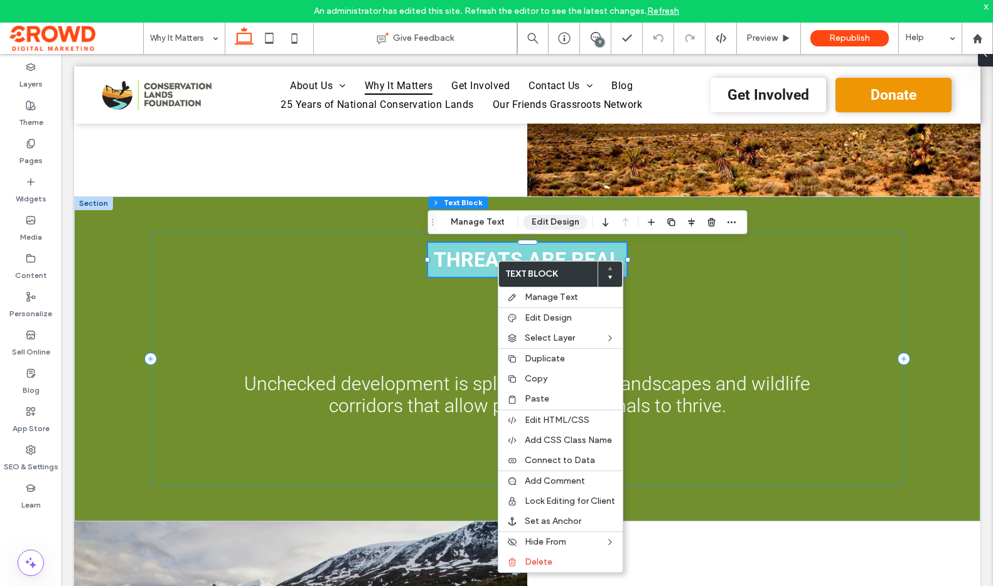
click at [548, 222] on button "Edit Design" at bounding box center [555, 222] width 64 height 15
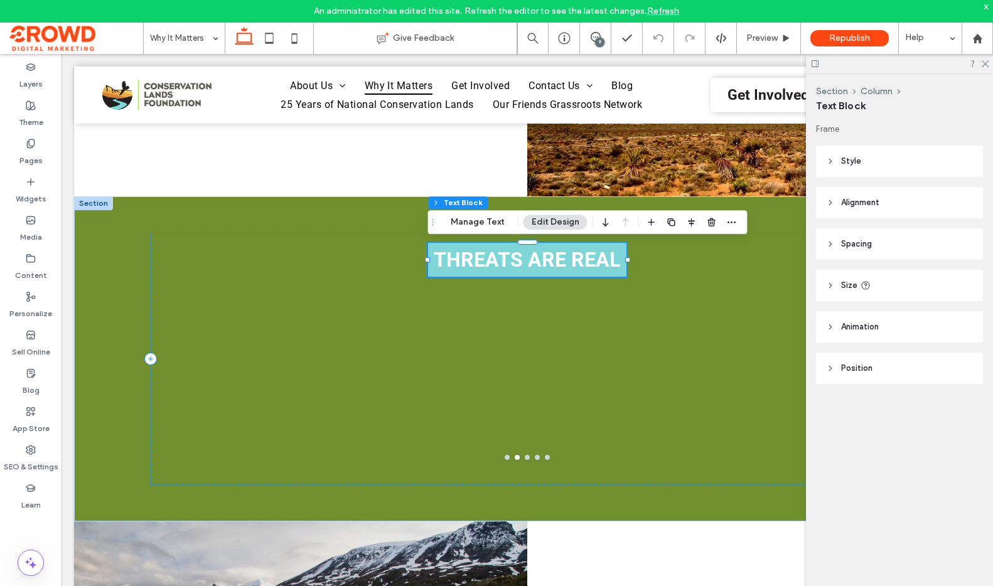
click at [874, 327] on span "Animation" at bounding box center [860, 327] width 38 height 13
click at [892, 368] on div "None" at bounding box center [894, 374] width 126 height 13
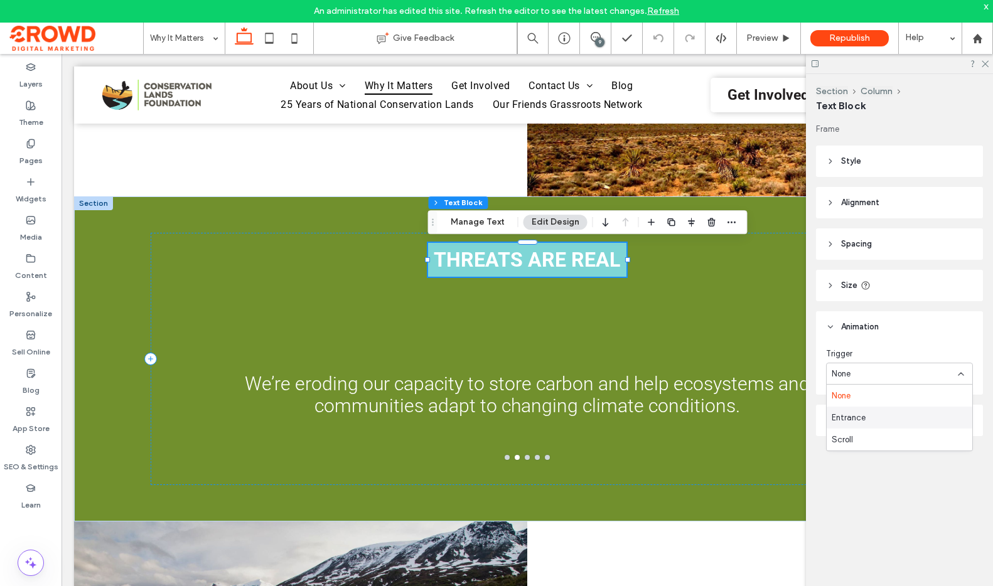
click at [882, 415] on div "Entrance" at bounding box center [899, 418] width 146 height 22
click at [887, 418] on div "None" at bounding box center [899, 426] width 147 height 22
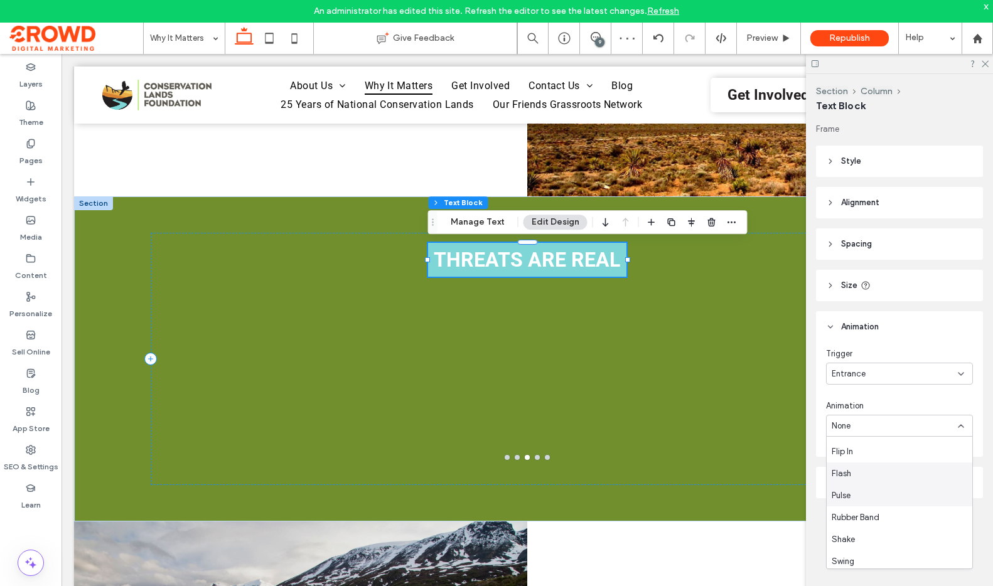
scroll to position [152, 0]
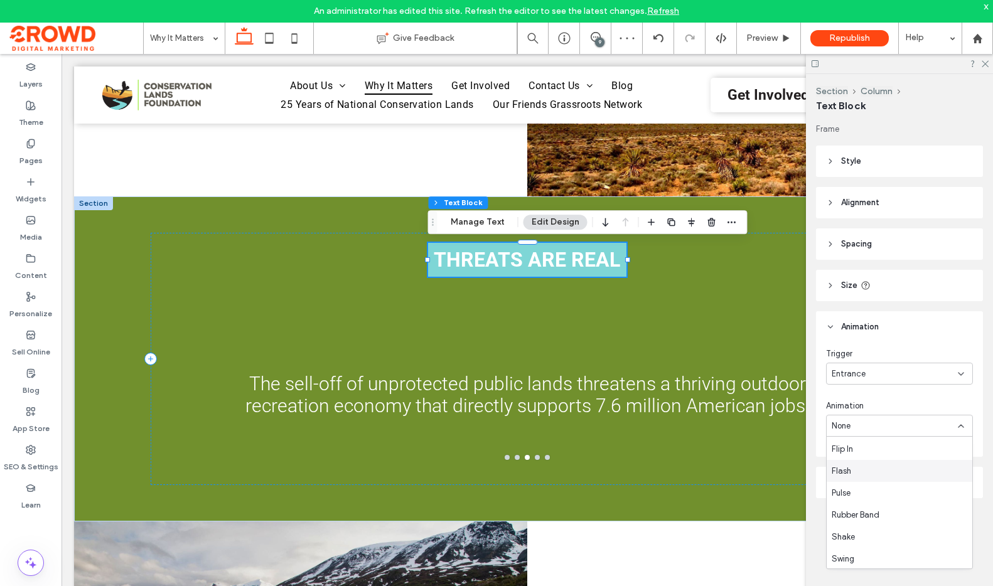
click at [880, 472] on div "Flash" at bounding box center [899, 471] width 146 height 22
type input "****"
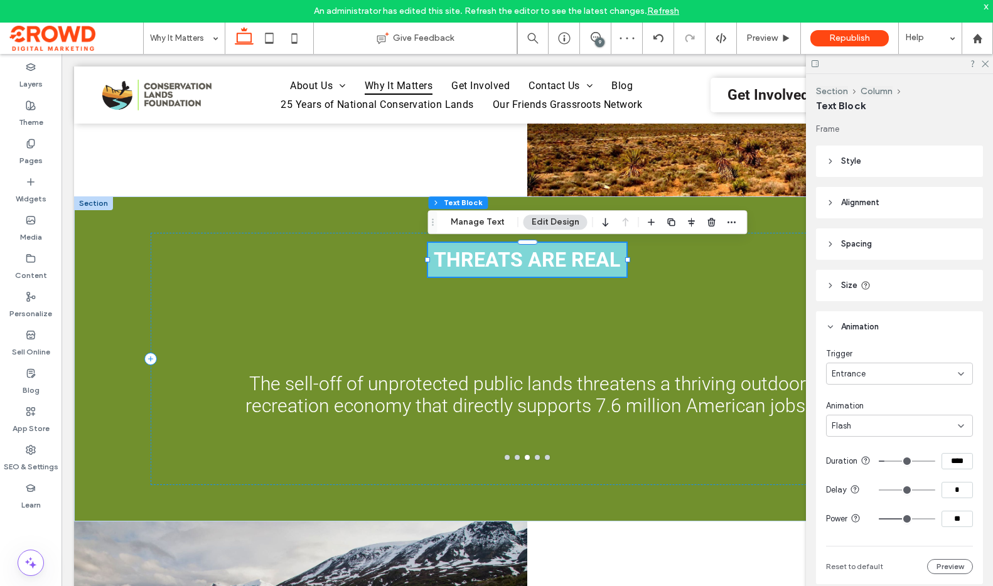
type input "****"
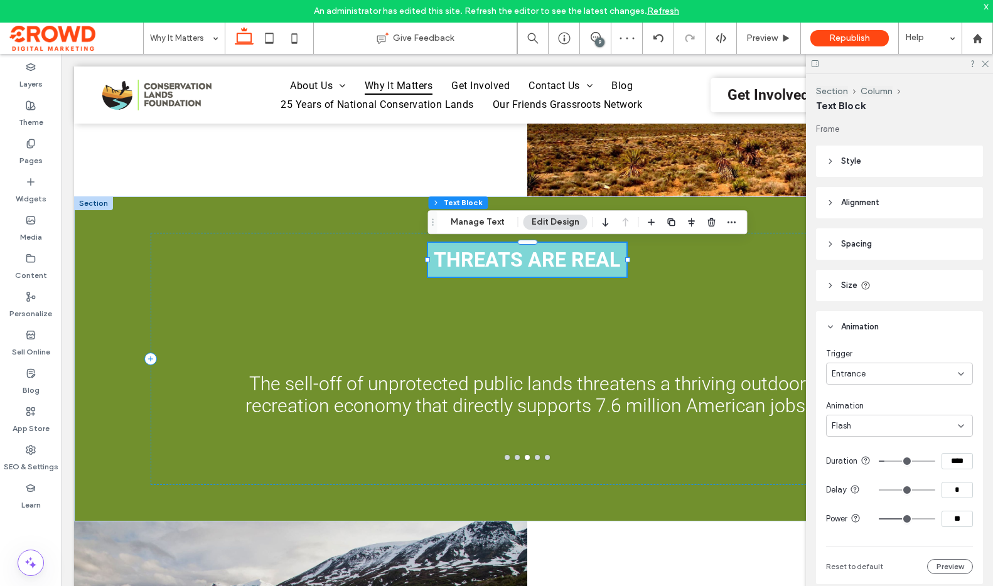
type input "****"
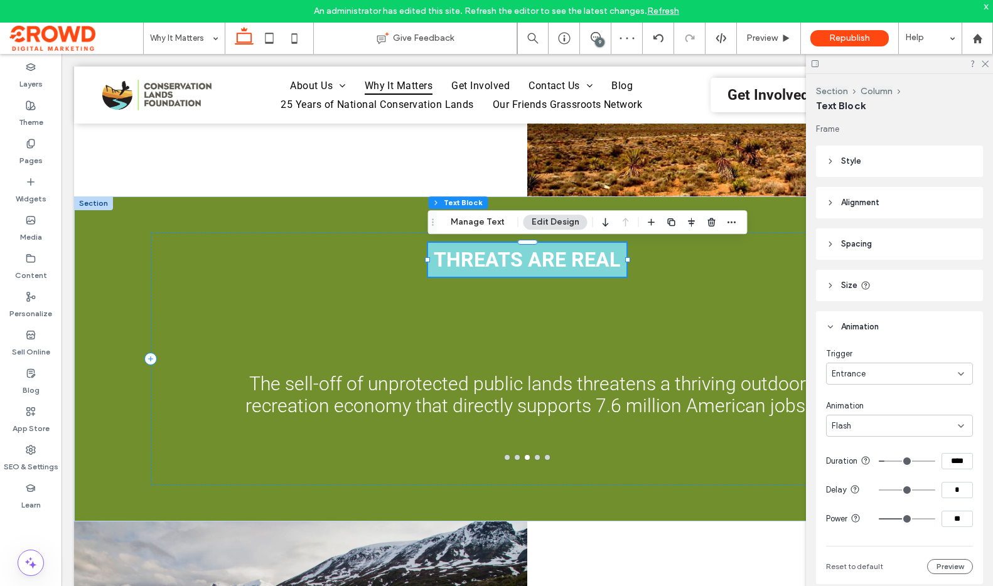
type input "****"
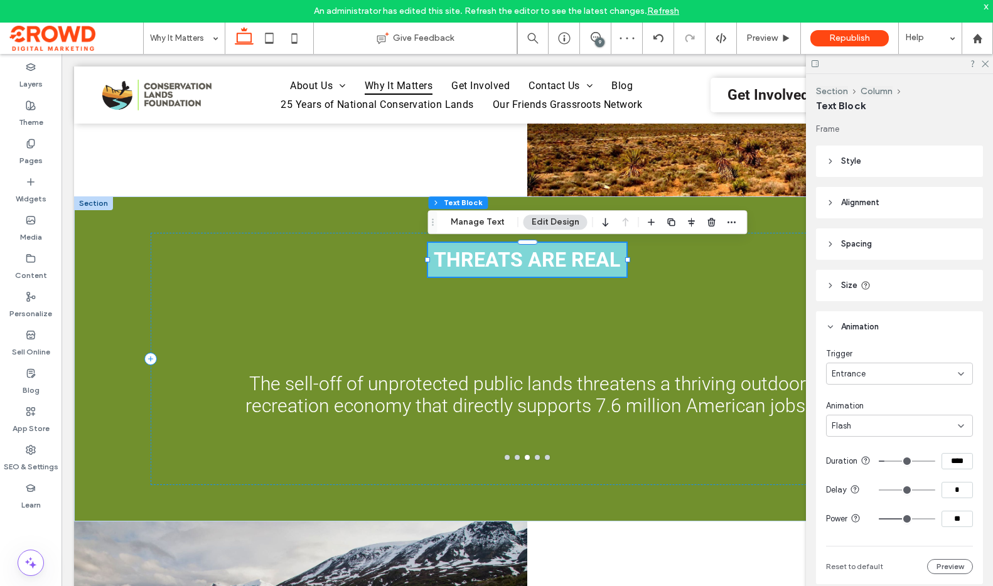
type input "****"
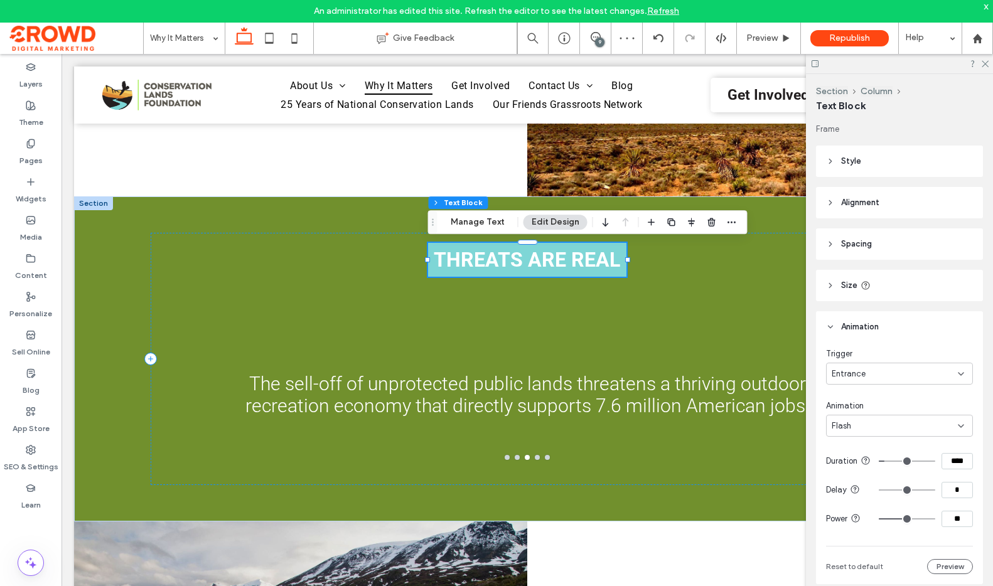
type input "****"
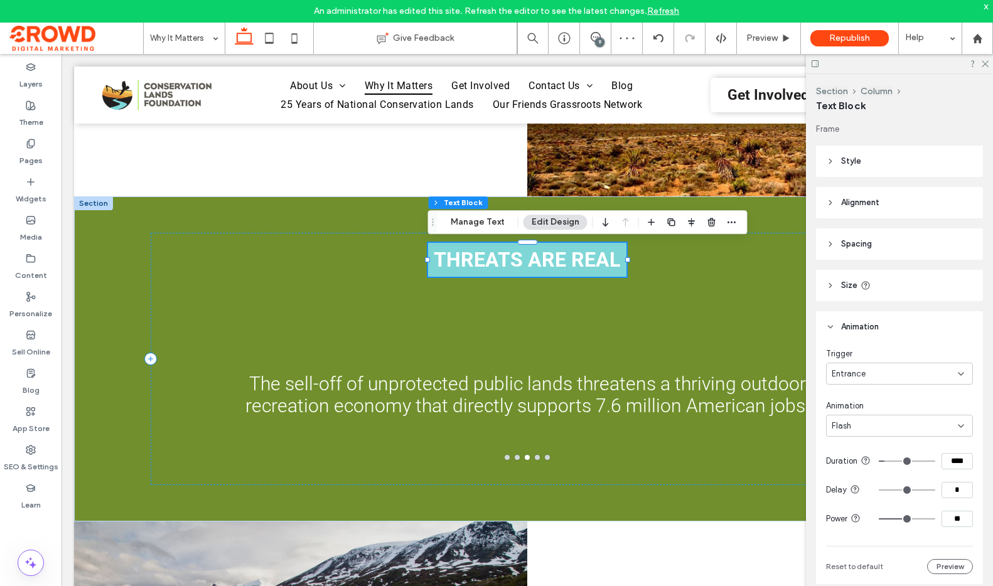
type input "****"
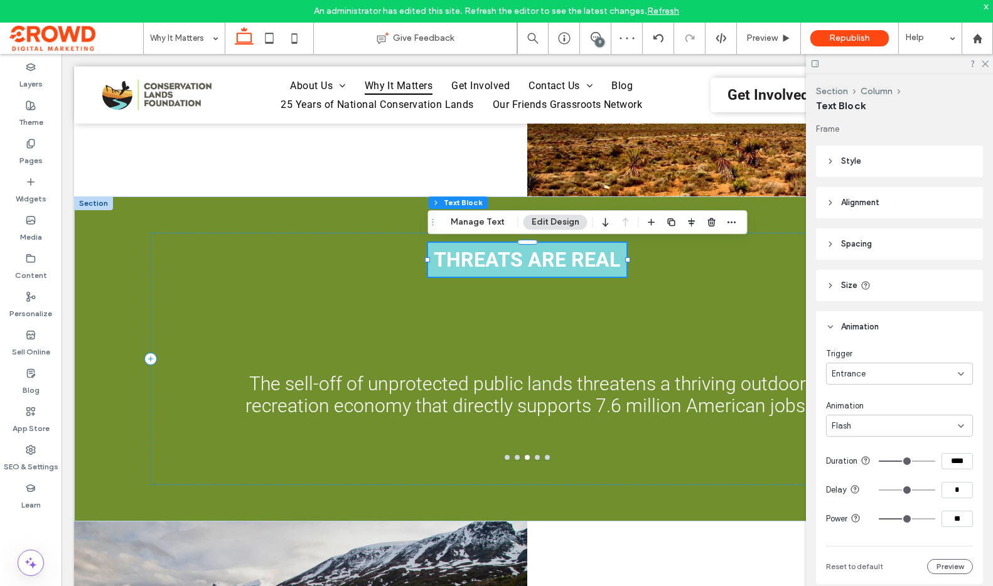
type input "****"
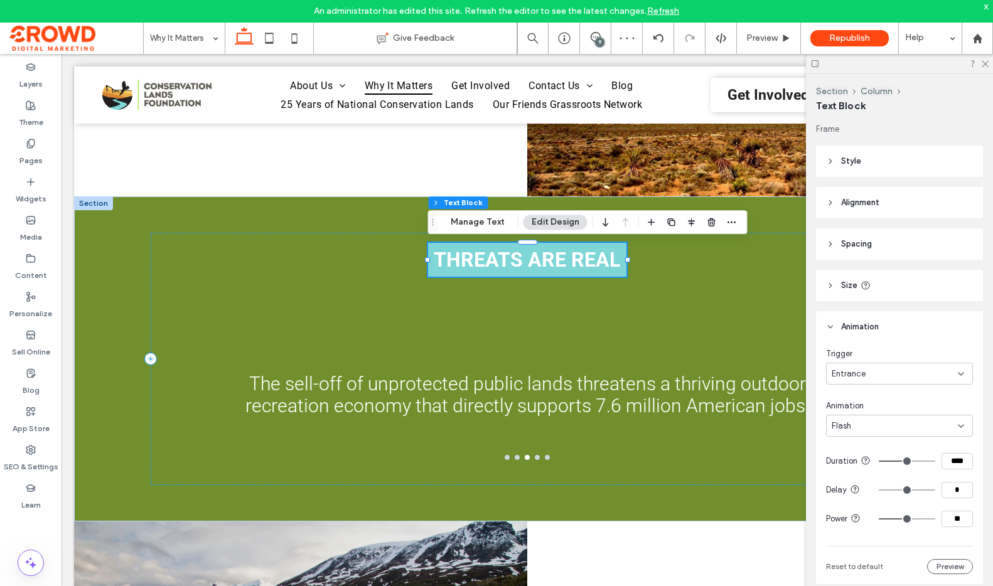
type input "****"
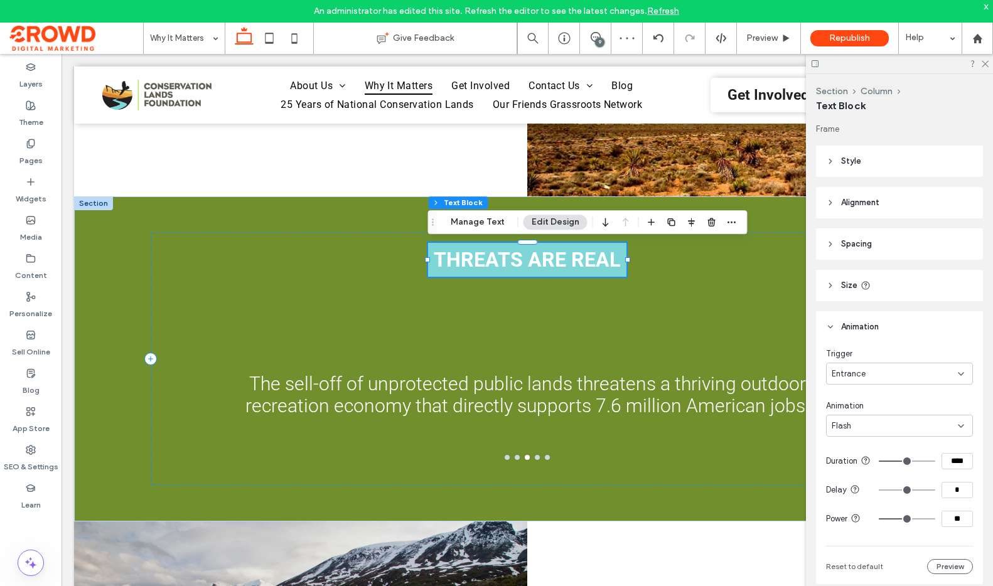
type input "****"
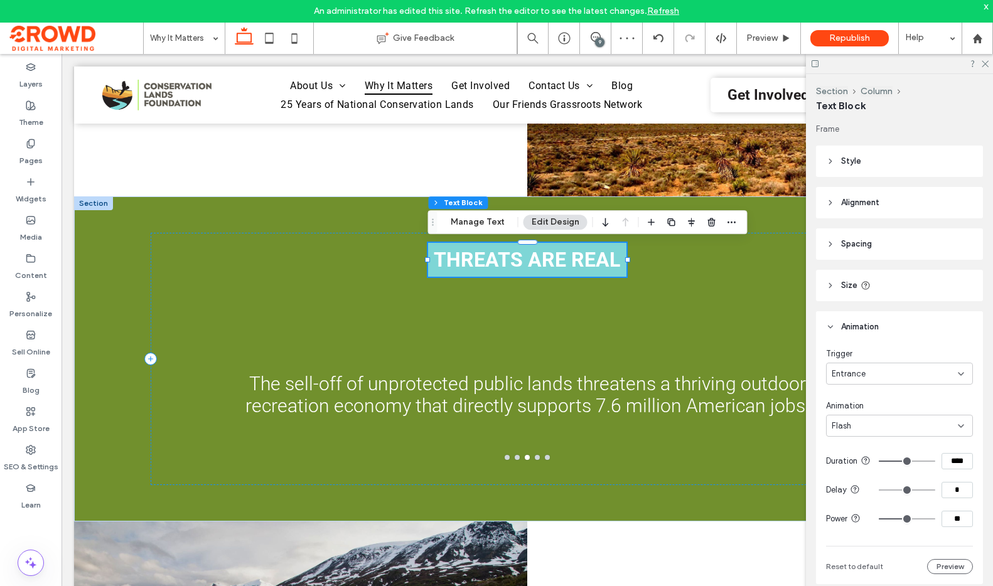
type input "****"
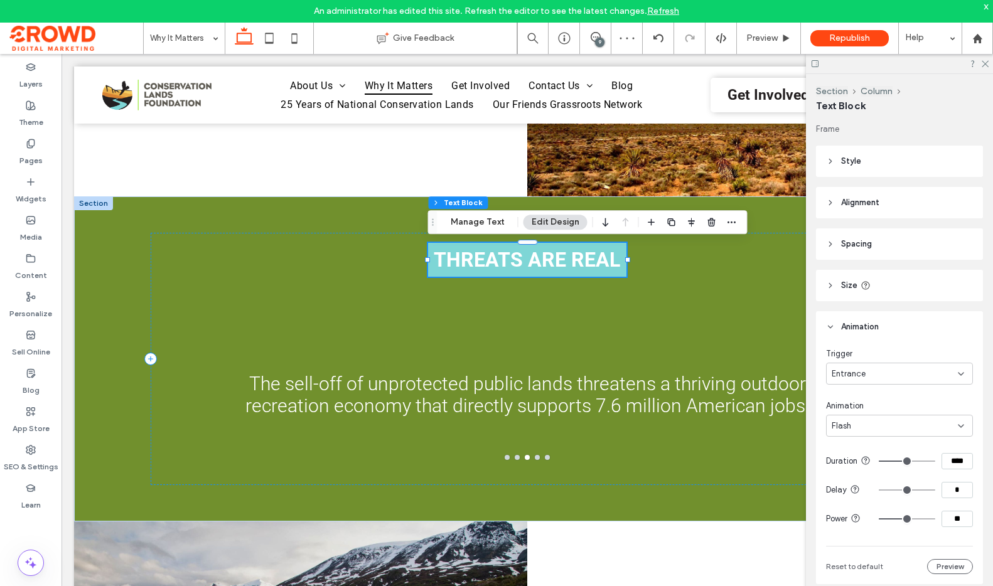
type input "****"
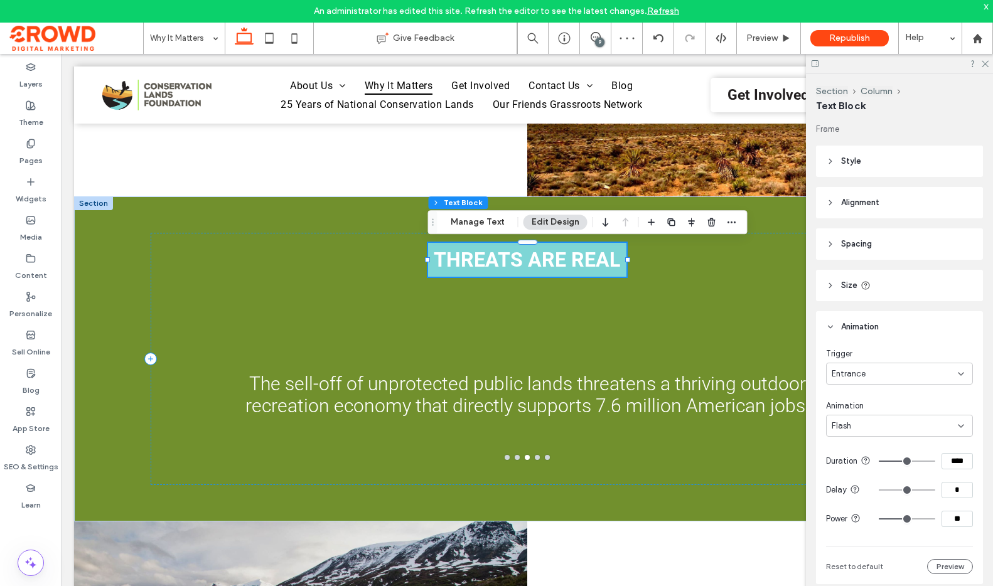
type input "****"
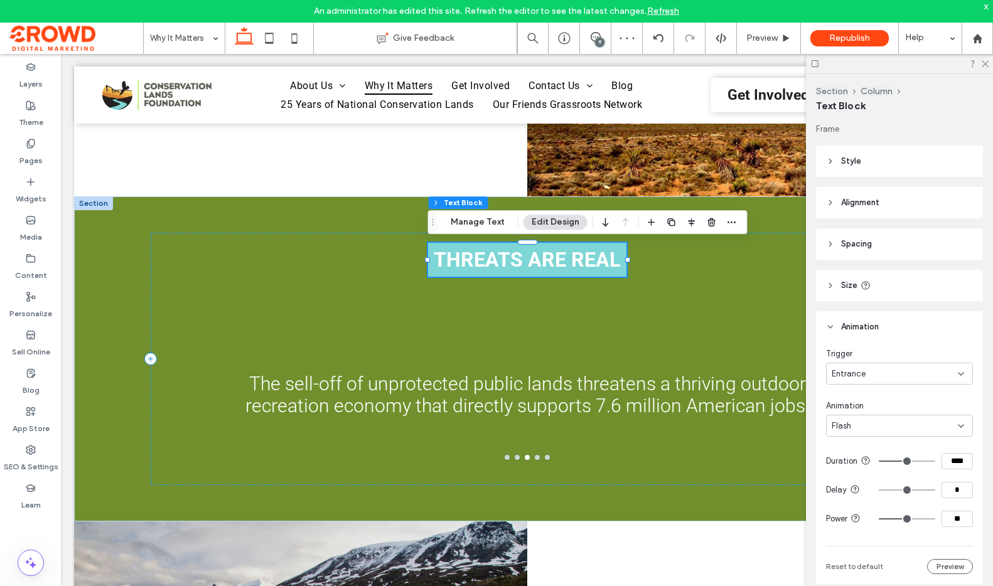
type input "****"
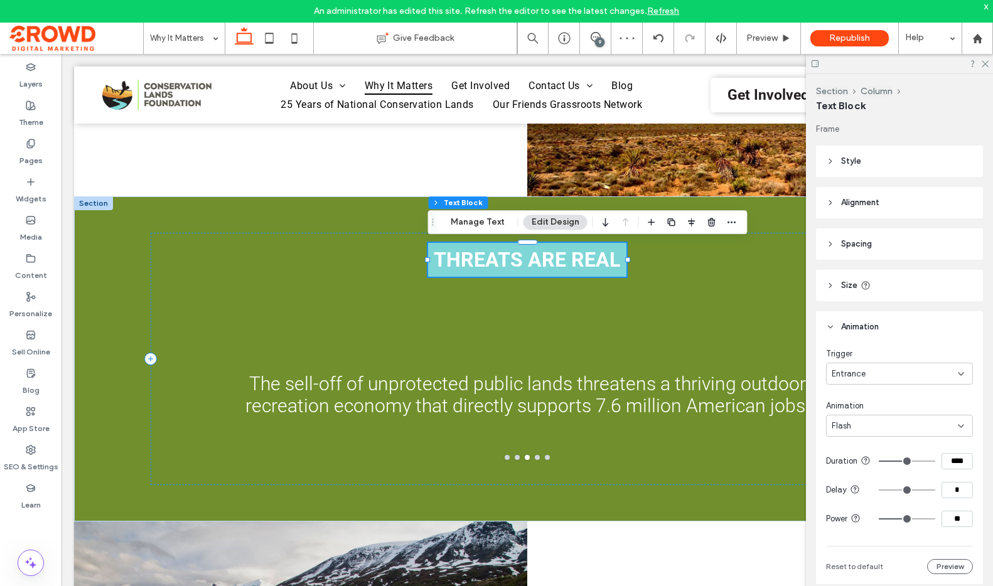
type input "****"
drag, startPoint x: 894, startPoint y: 468, endPoint x: 927, endPoint y: 466, distance: 33.4
click at [927, 462] on input "range" at bounding box center [906, 461] width 56 height 1
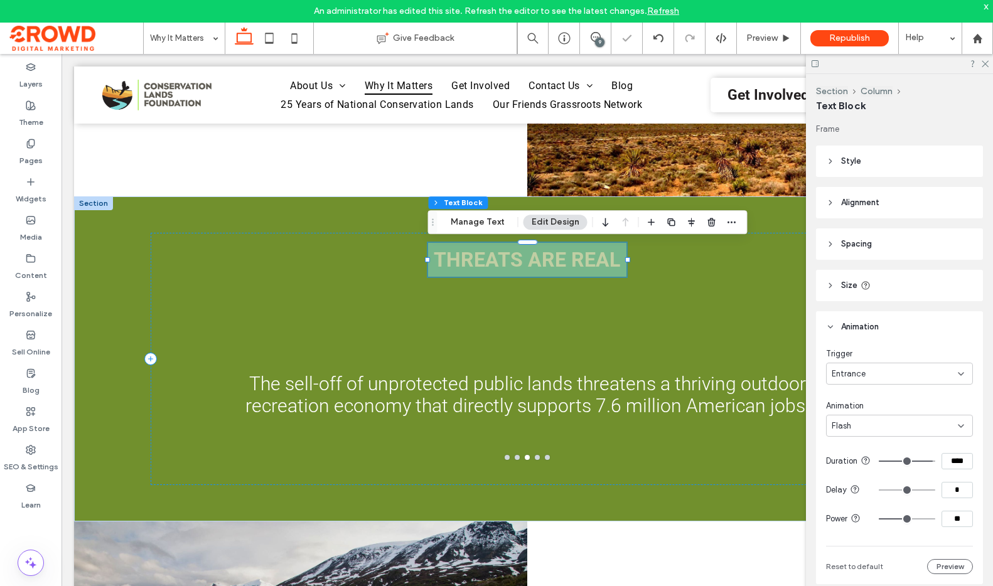
type input "****"
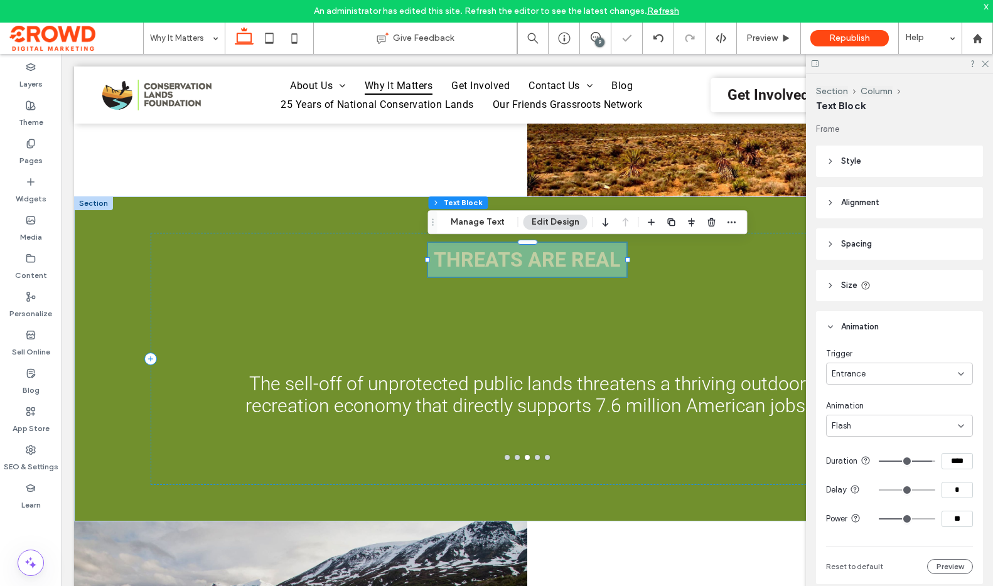
type input "****"
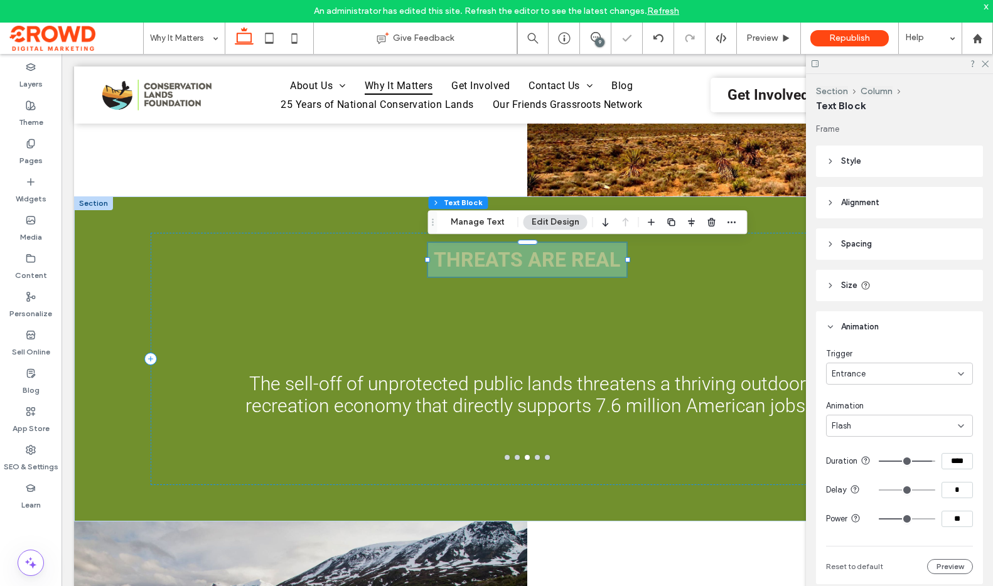
type input "****"
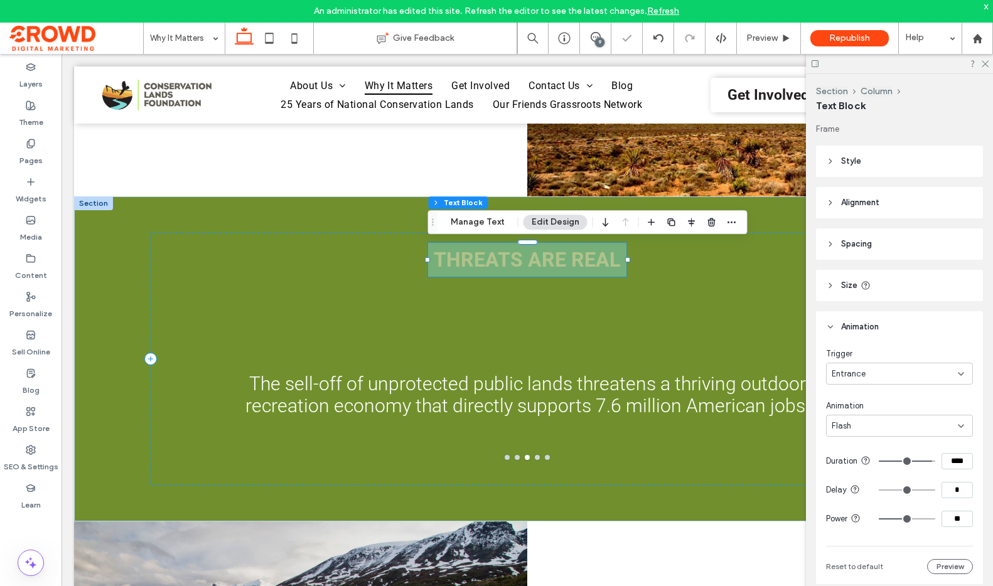
type input "****"
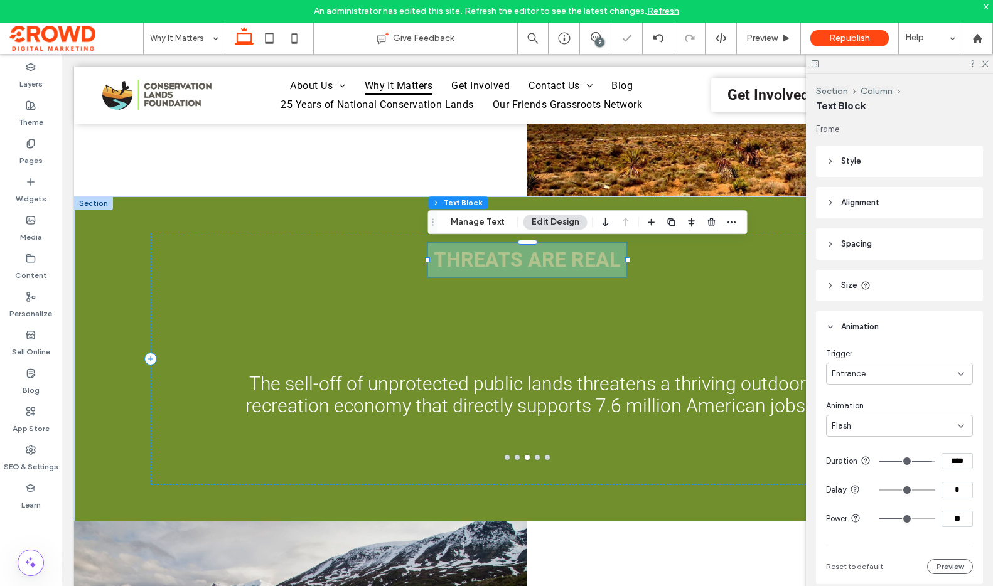
type input "****"
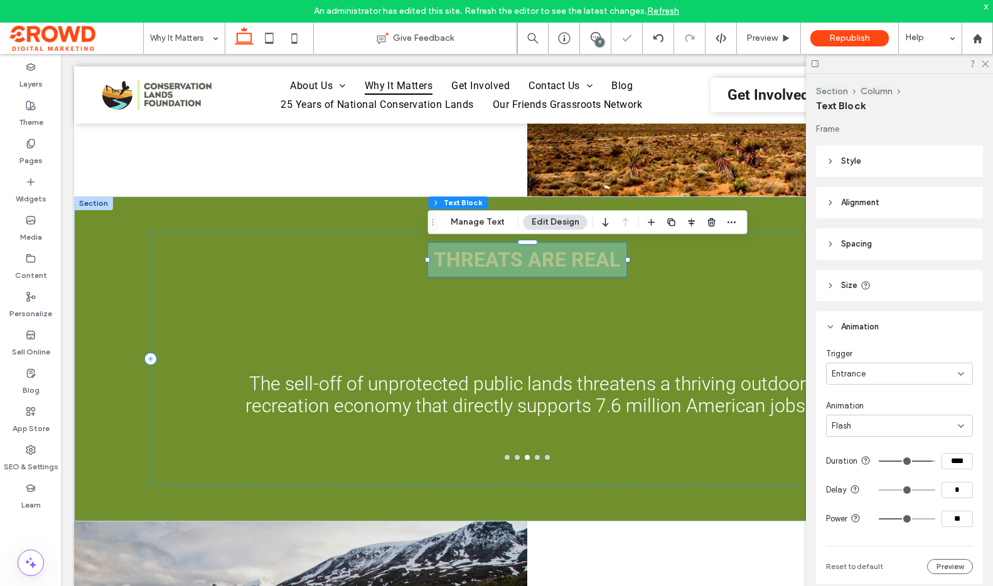
type input "****"
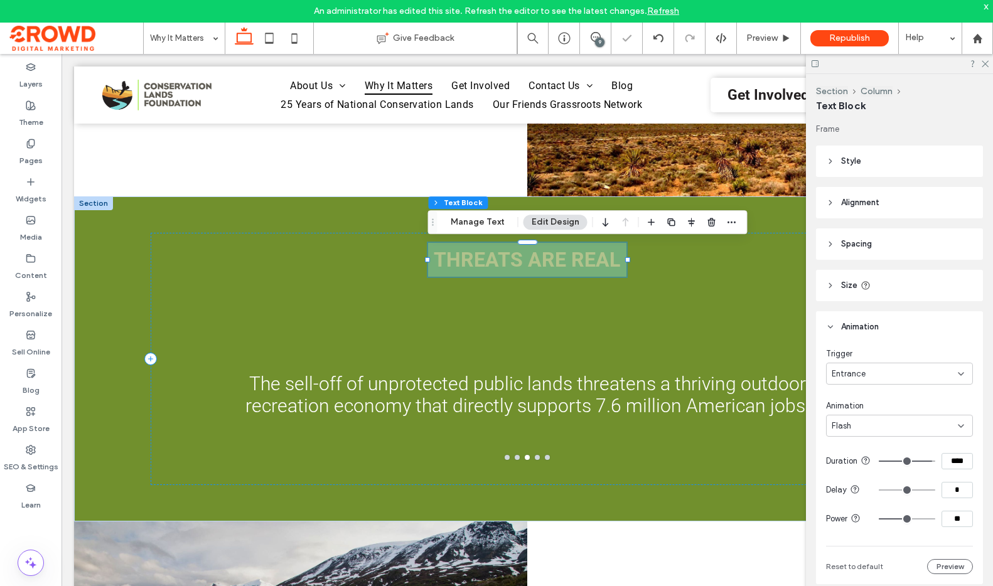
type input "****"
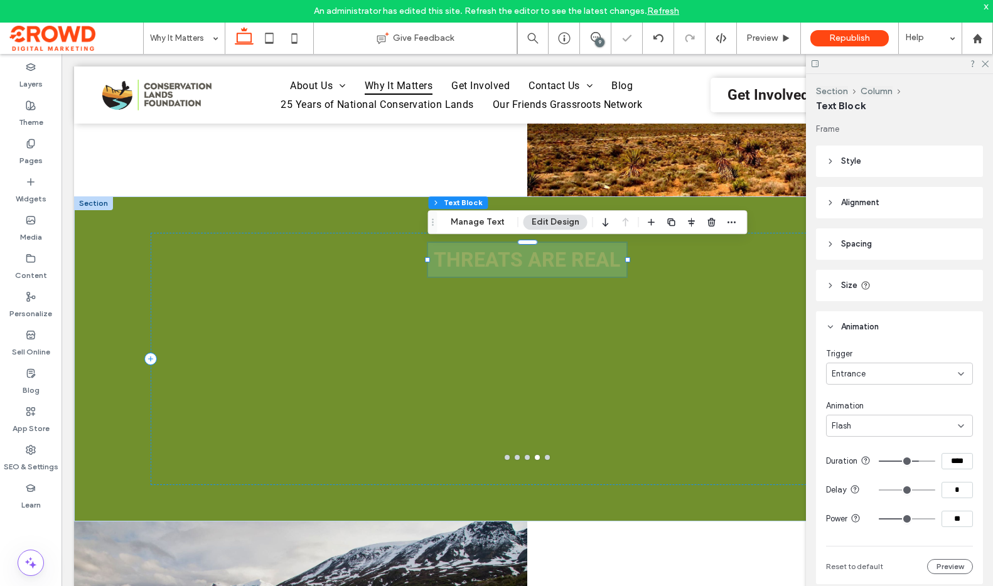
type input "****"
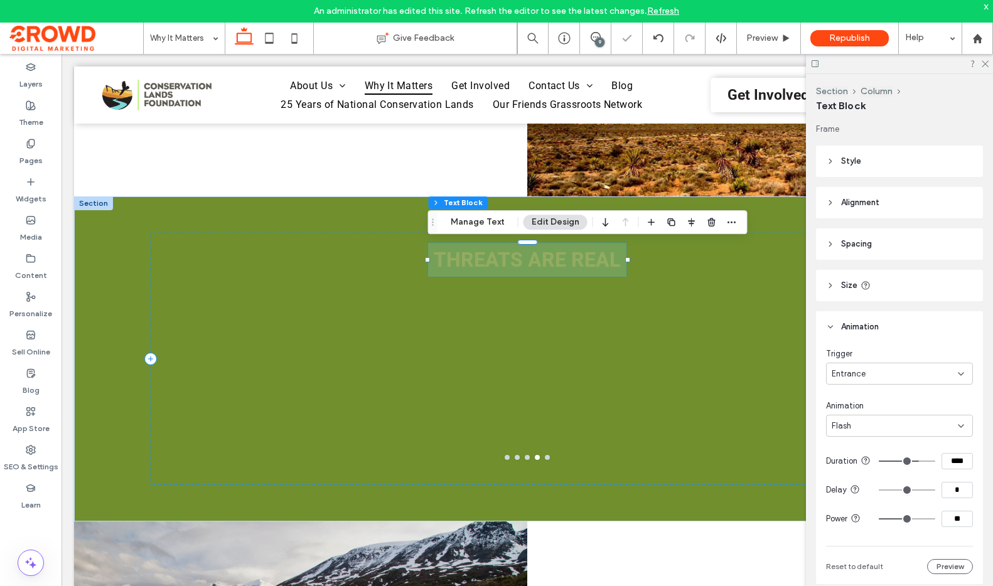
type input "****"
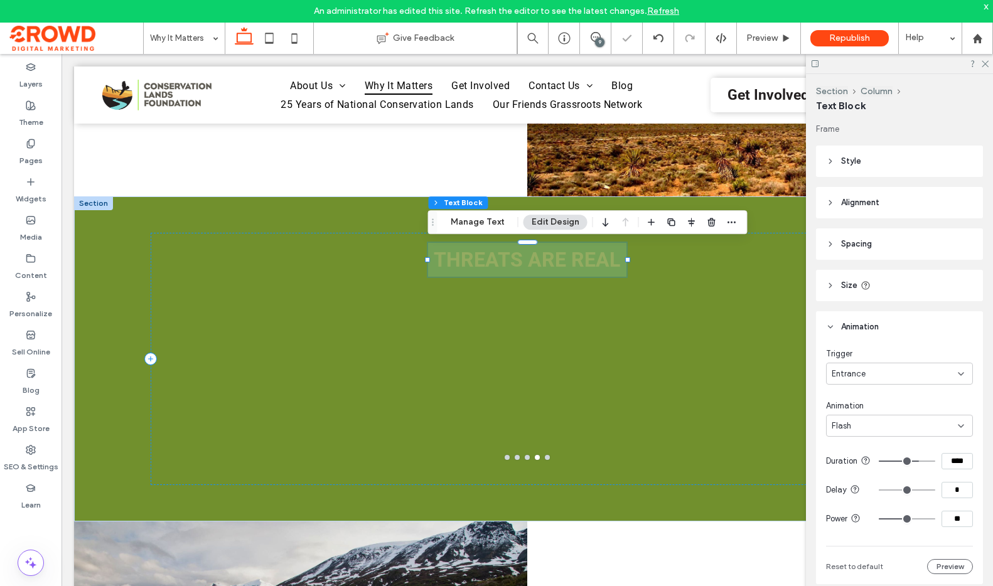
type input "****"
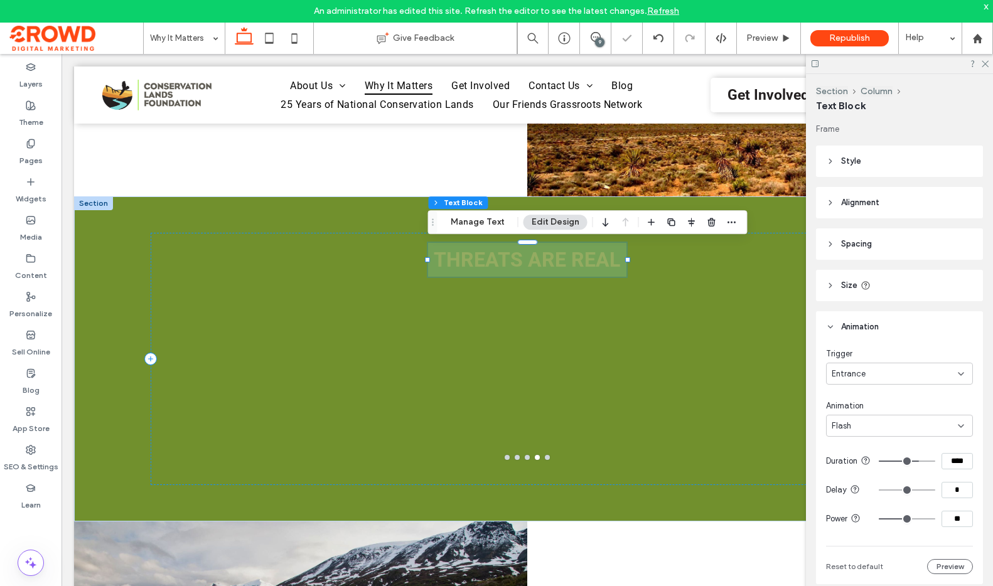
type input "****"
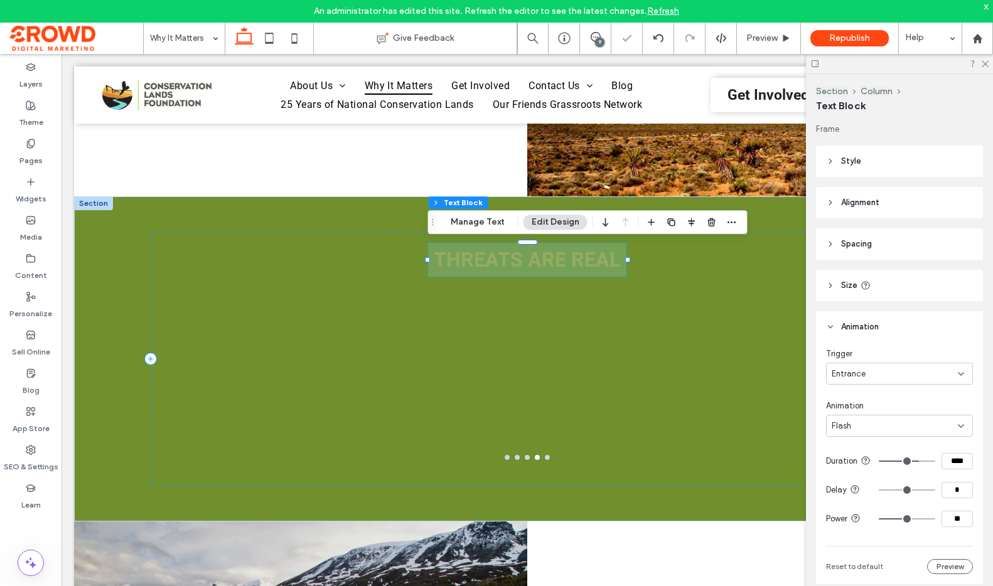
type input "****"
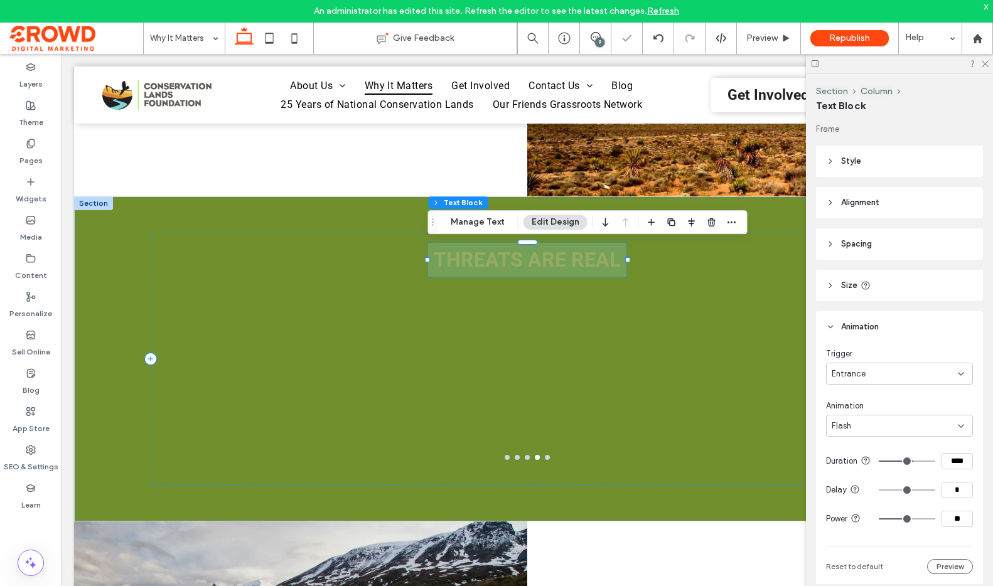
type input "****"
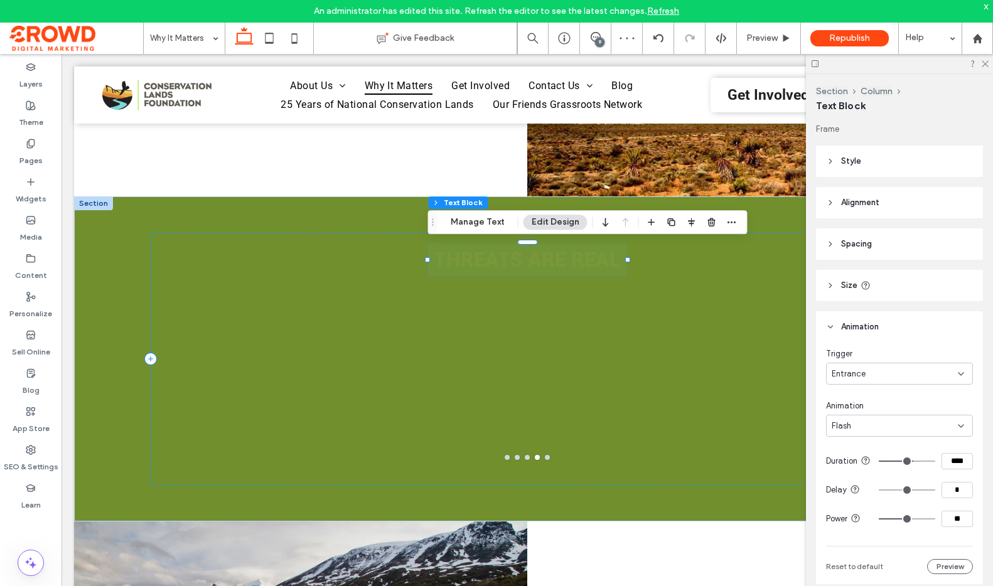
type input "****"
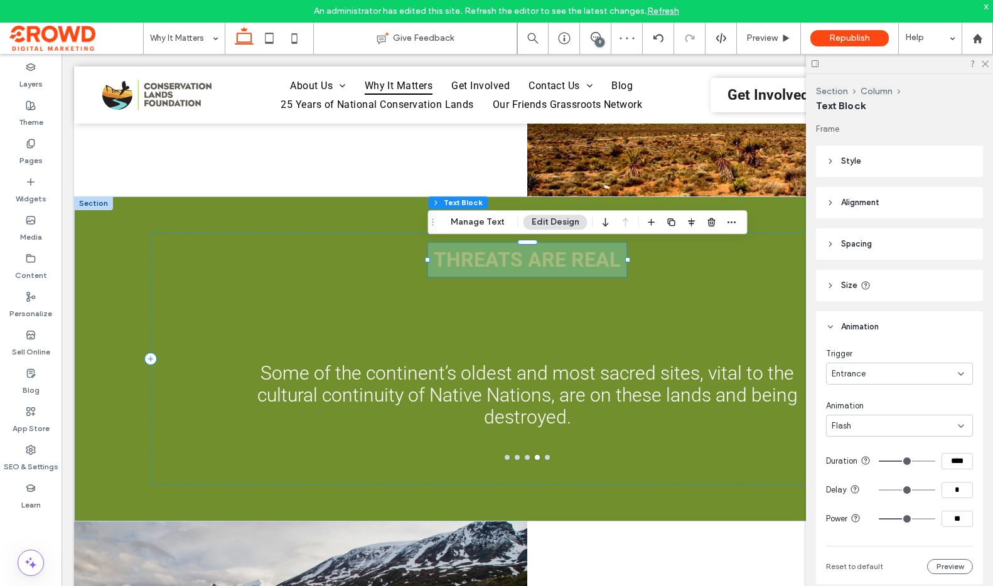
type input "****"
drag, startPoint x: 927, startPoint y: 466, endPoint x: 917, endPoint y: 467, distance: 10.7
click at [910, 462] on input "range" at bounding box center [906, 461] width 56 height 1
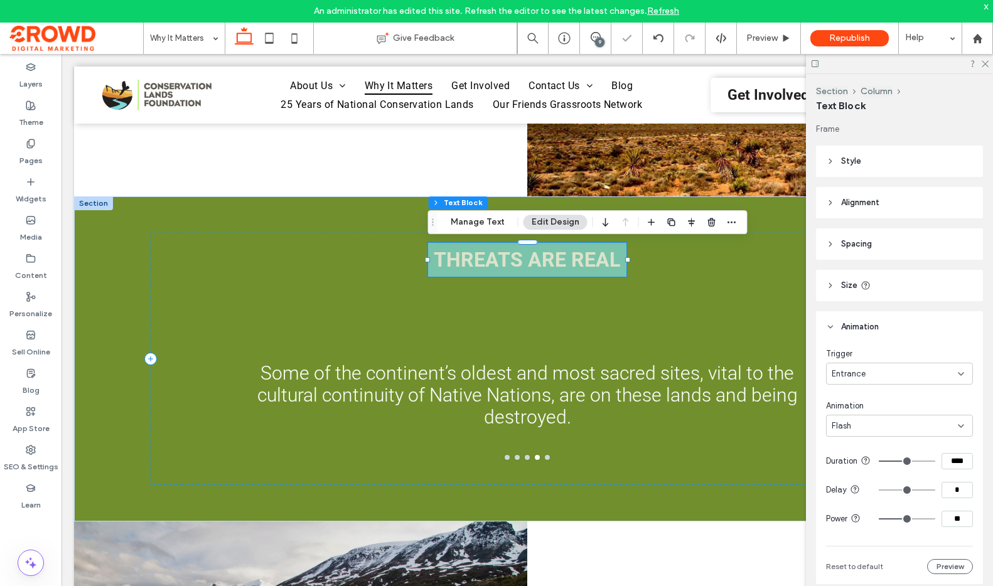
click at [969, 467] on input "****" at bounding box center [956, 461] width 31 height 16
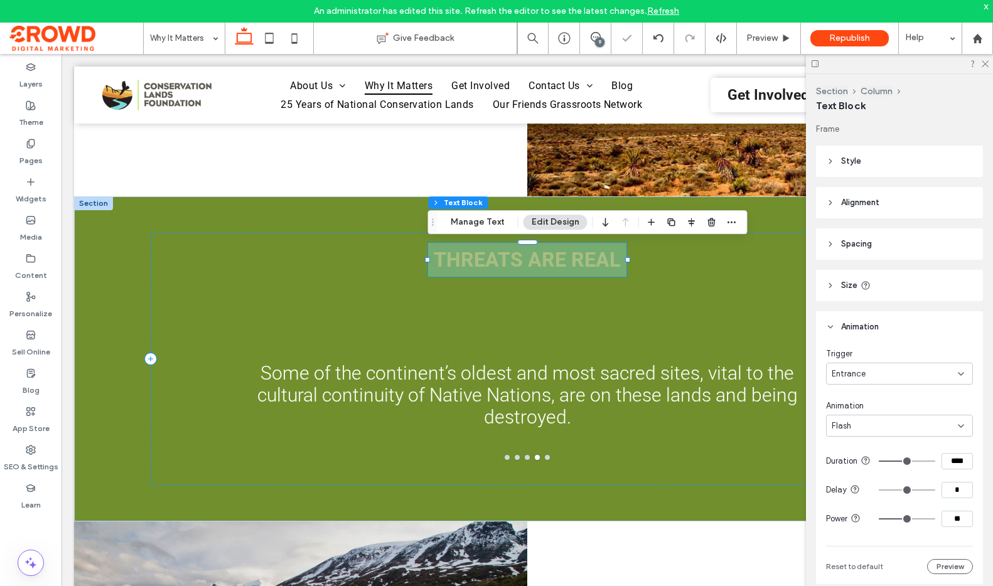
click at [969, 467] on input "****" at bounding box center [956, 461] width 31 height 16
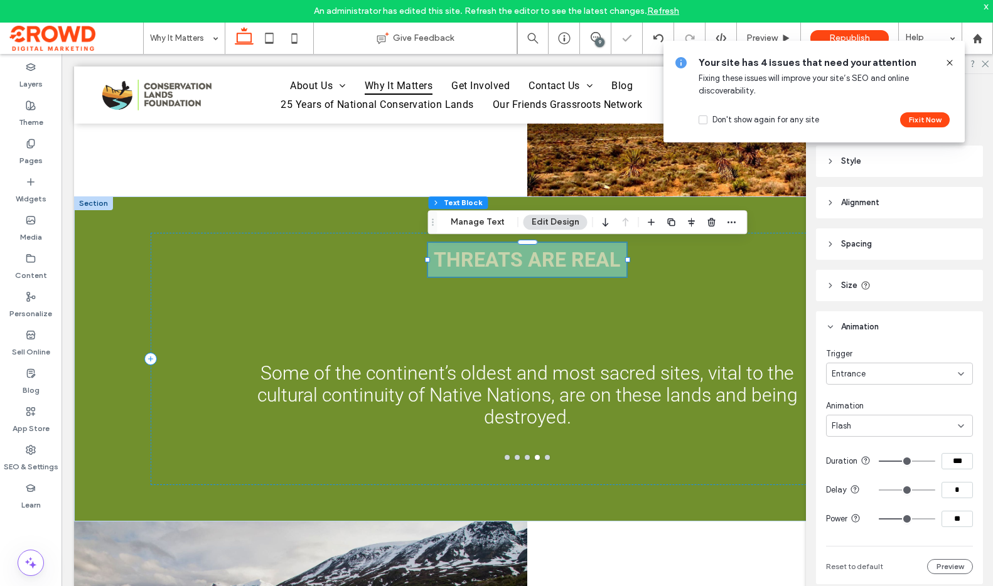
type input "***"
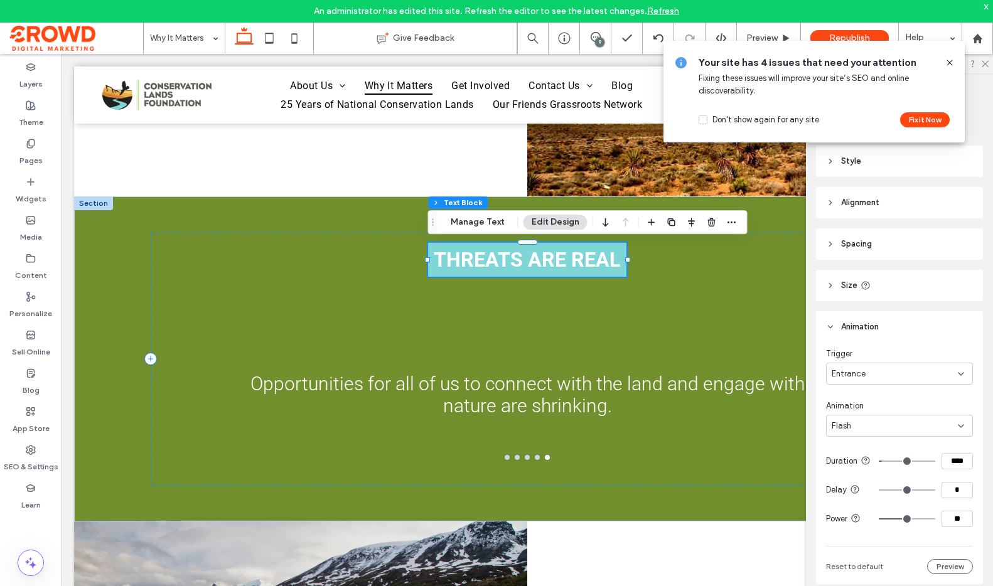
type input "****"
type input "**"
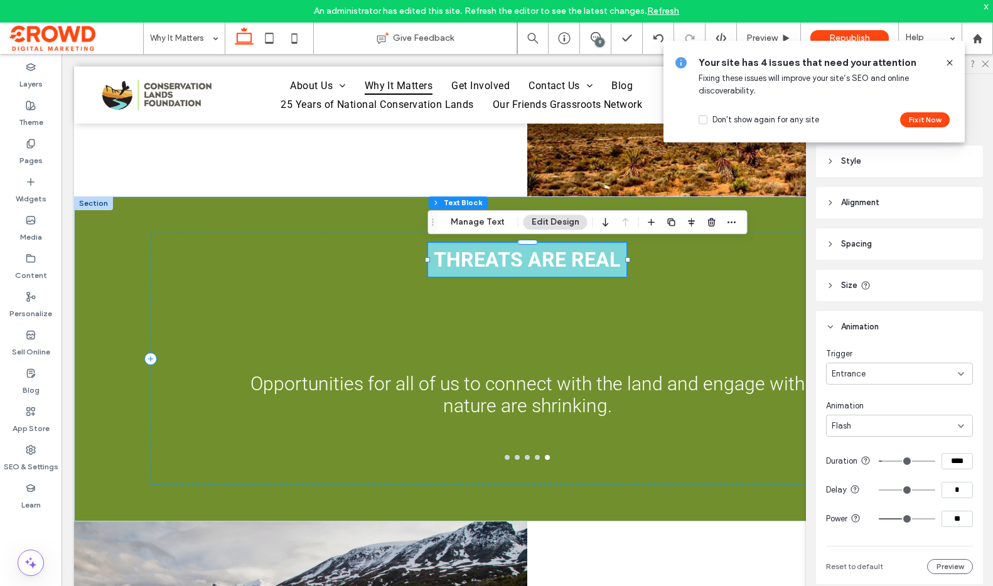
type input "**"
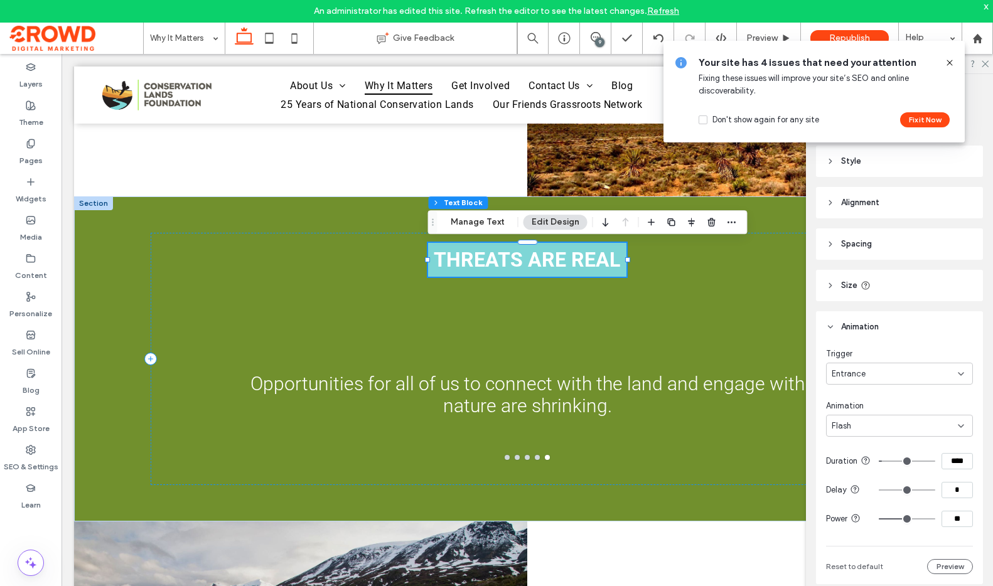
type input "**"
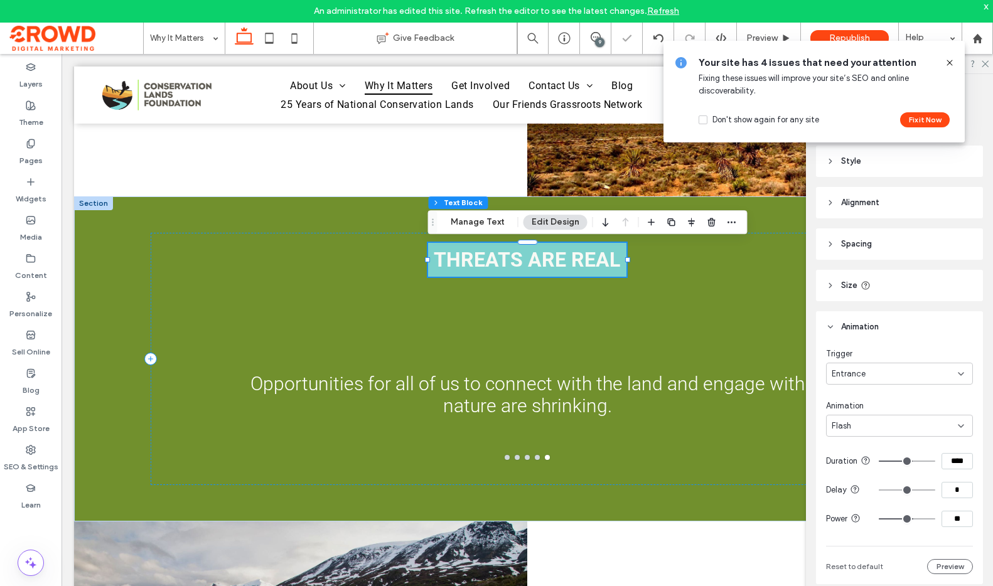
type input "**"
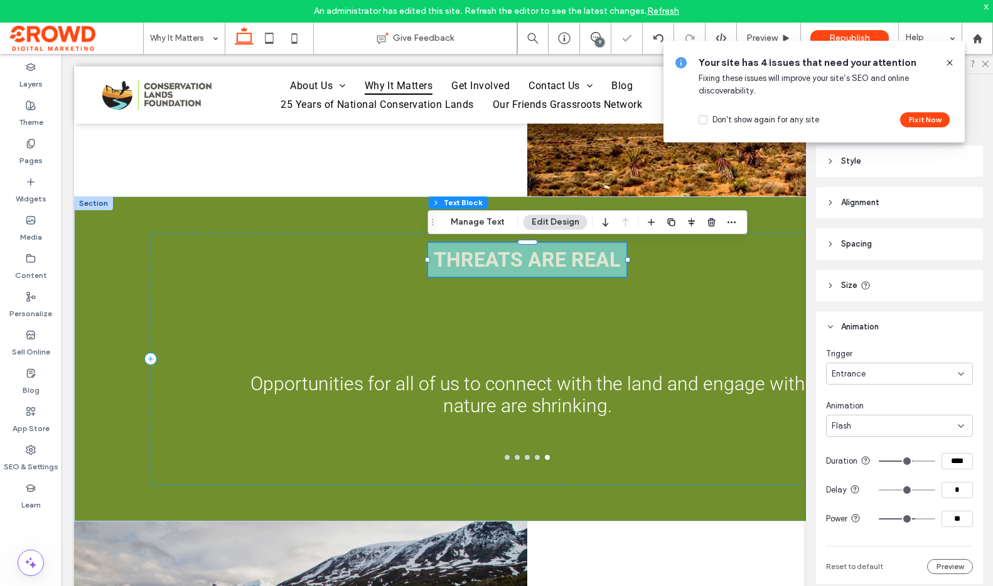
type input "**"
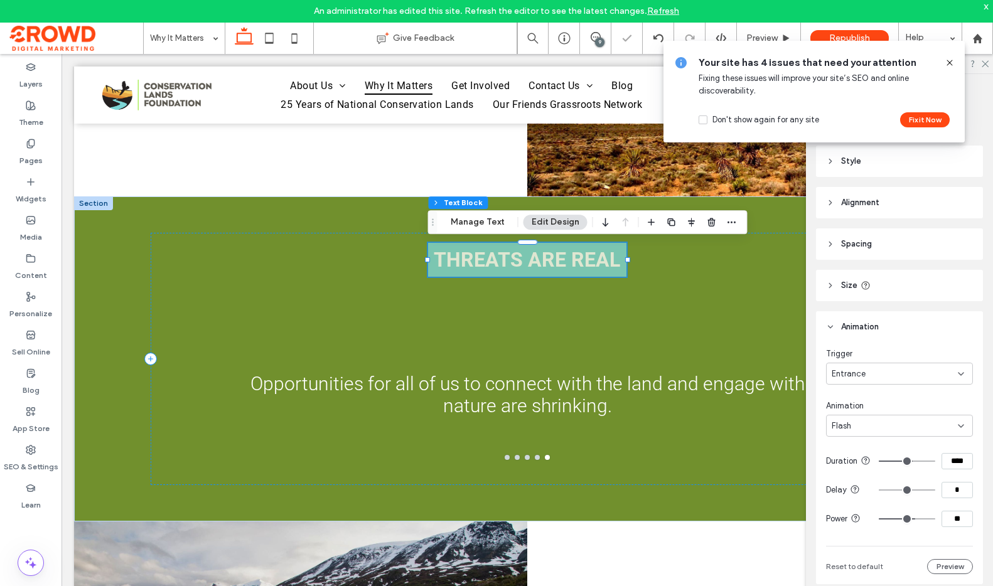
type input "**"
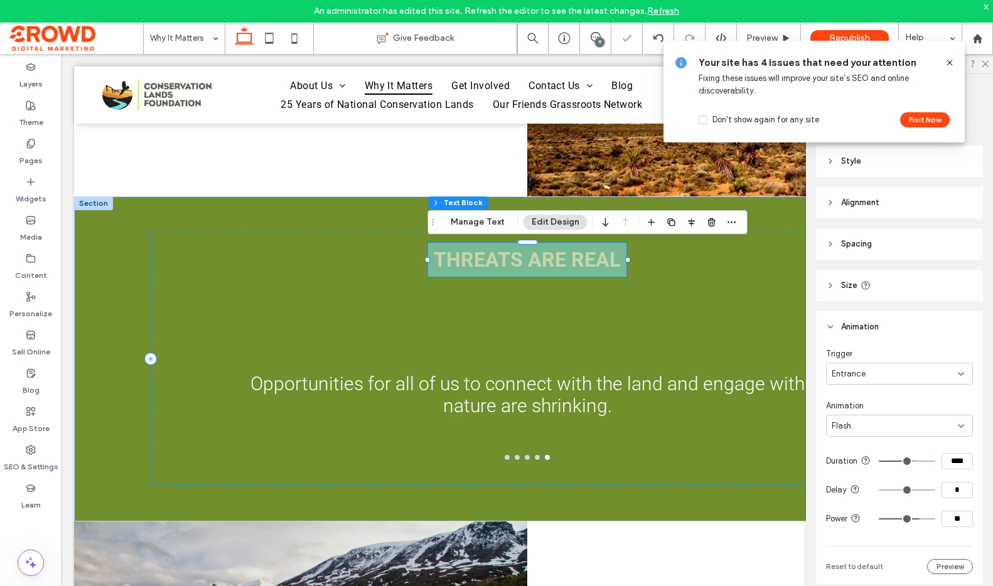
type input "**"
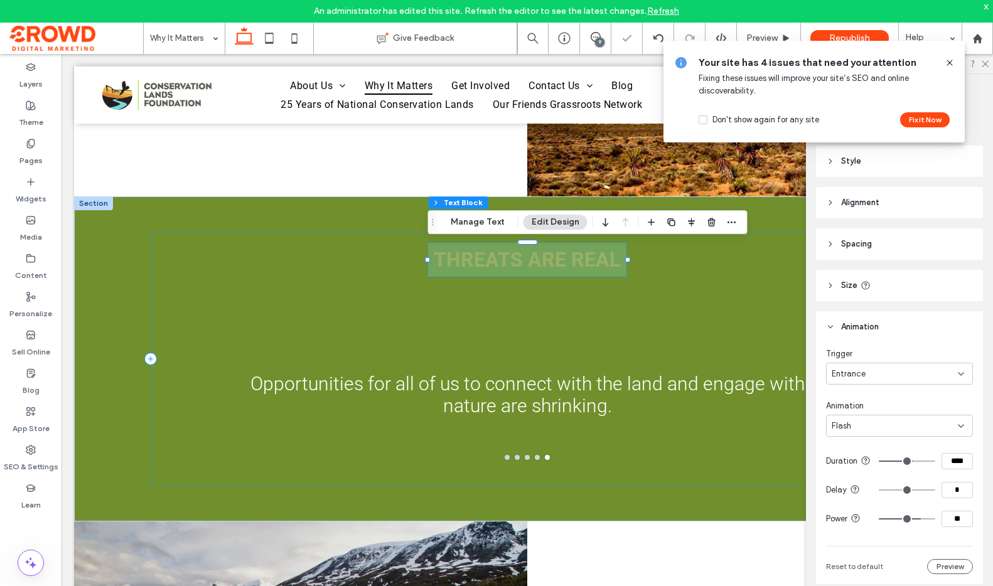
type input "**"
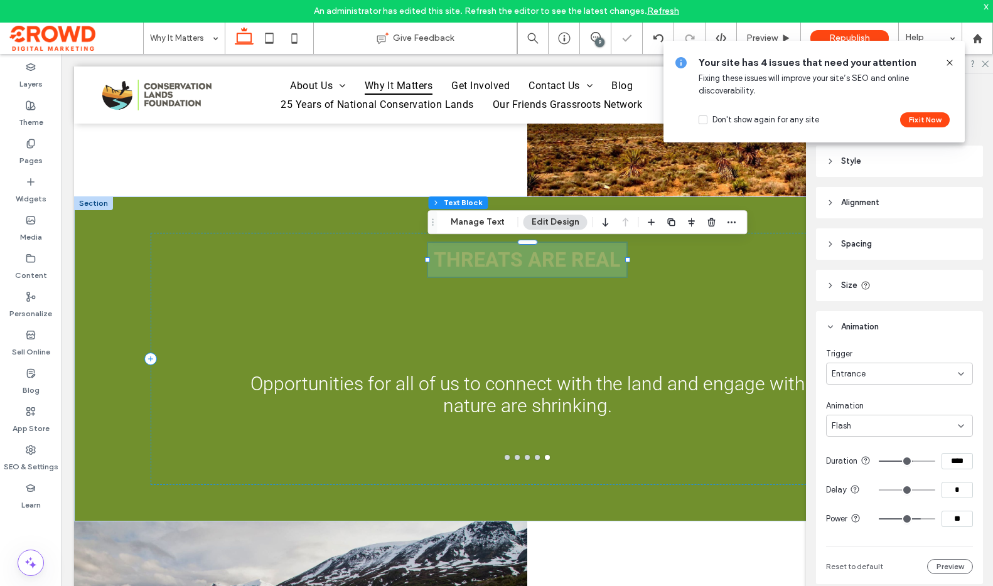
type input "**"
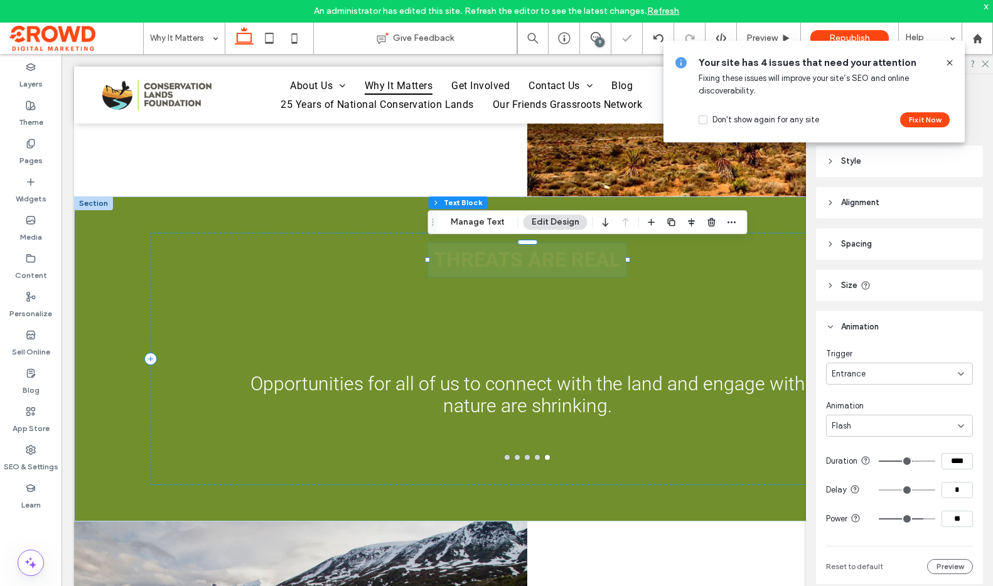
type input "**"
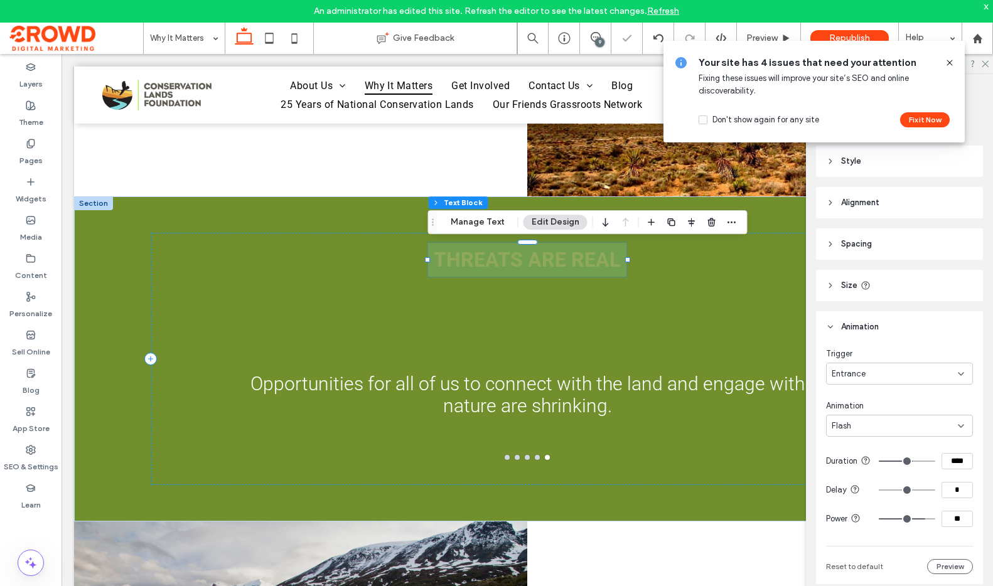
type input "**"
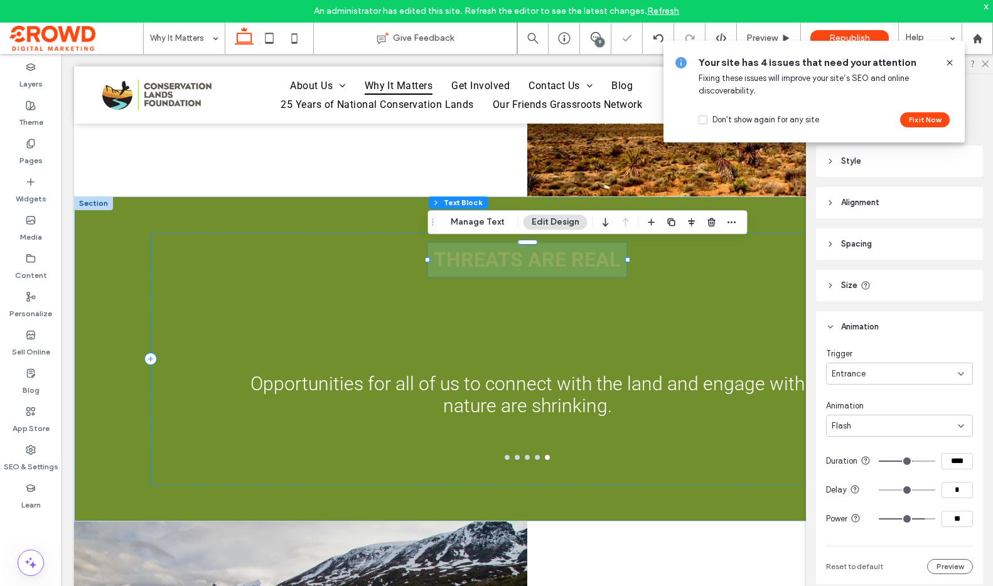
type input "**"
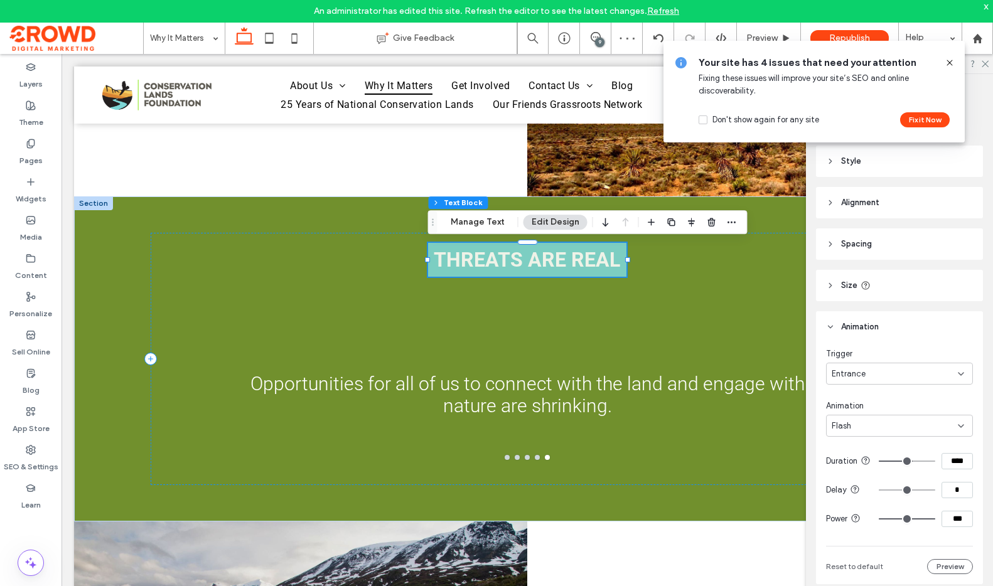
drag, startPoint x: 911, startPoint y: 531, endPoint x: 934, endPoint y: 528, distance: 22.8
click at [934, 520] on input "range" at bounding box center [906, 518] width 56 height 1
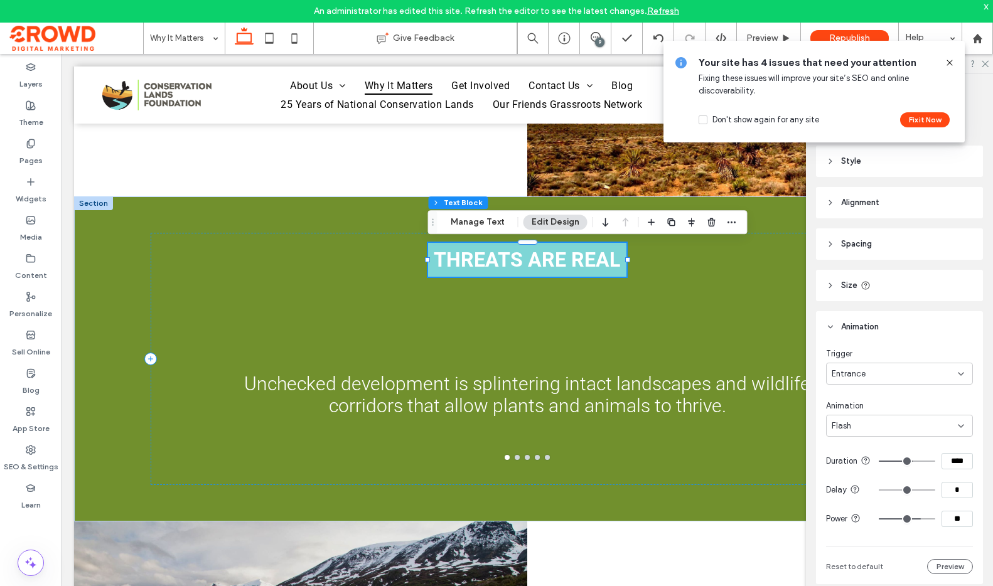
drag, startPoint x: 927, startPoint y: 528, endPoint x: 918, endPoint y: 528, distance: 8.8
click at [918, 520] on input "range" at bounding box center [906, 518] width 56 height 1
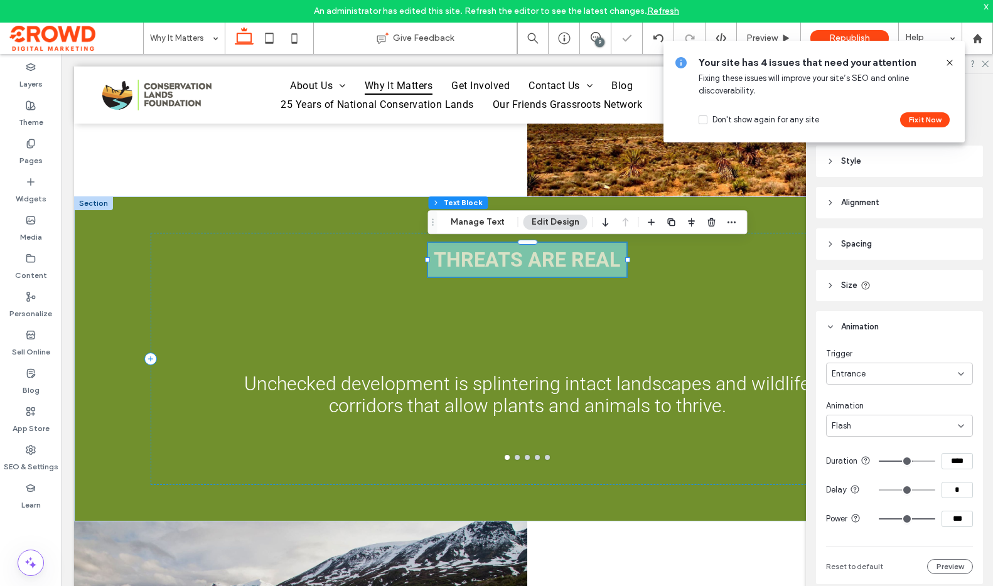
click at [941, 527] on div "***" at bounding box center [925, 519] width 94 height 16
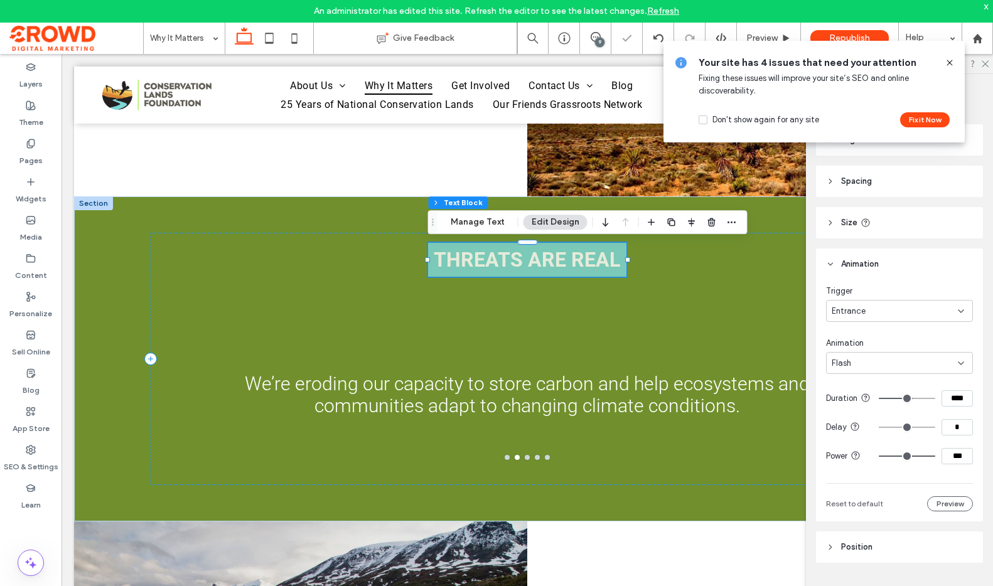
scroll to position [63, 0]
drag, startPoint x: 914, startPoint y: 466, endPoint x: 905, endPoint y: 467, distance: 8.9
click at [905, 457] on input "range" at bounding box center [906, 456] width 56 height 1
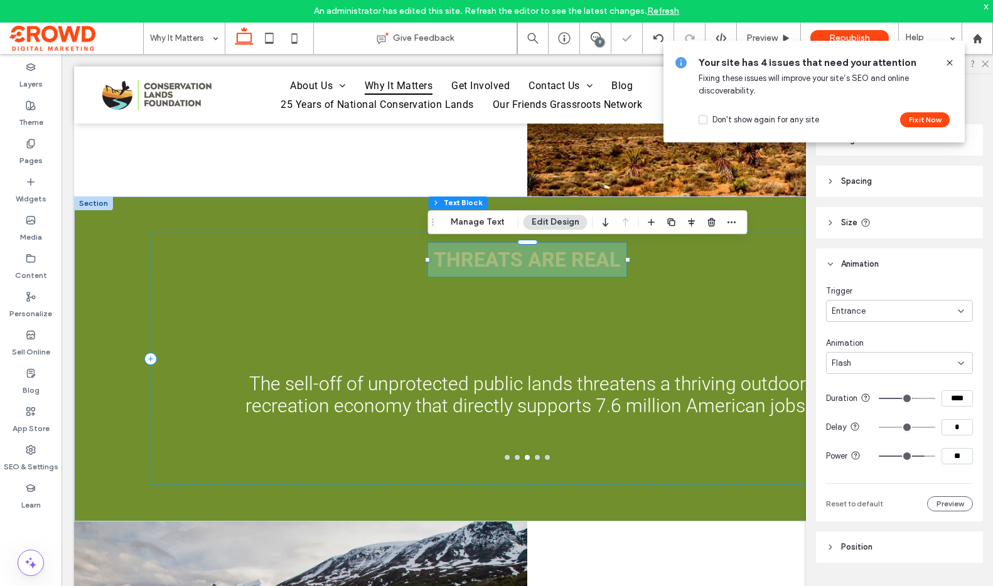
drag, startPoint x: 905, startPoint y: 467, endPoint x: 921, endPoint y: 464, distance: 15.3
click at [921, 457] on input "range" at bounding box center [906, 456] width 56 height 1
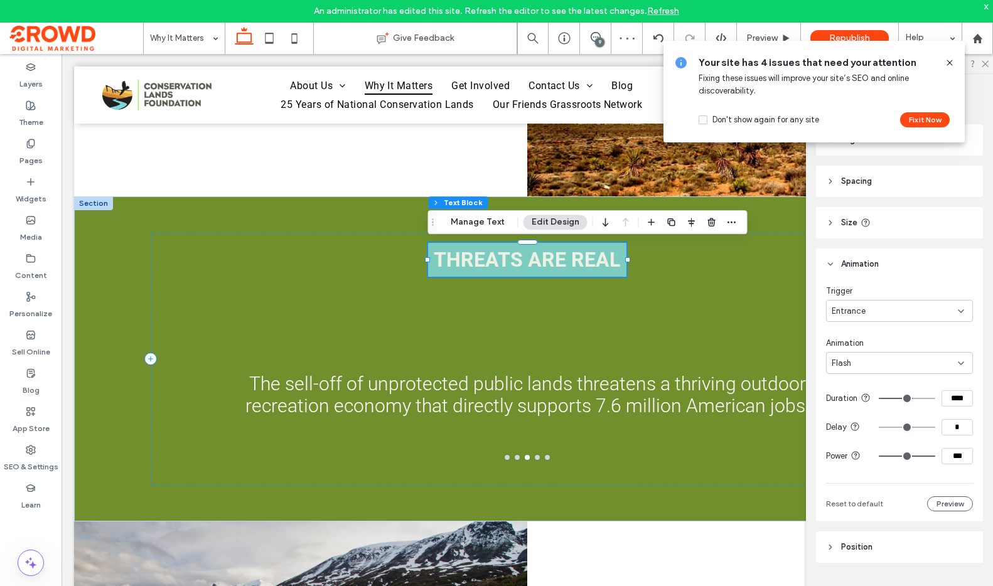
drag, startPoint x: 921, startPoint y: 464, endPoint x: 941, endPoint y: 462, distance: 20.8
click at [935, 457] on input "range" at bounding box center [906, 456] width 56 height 1
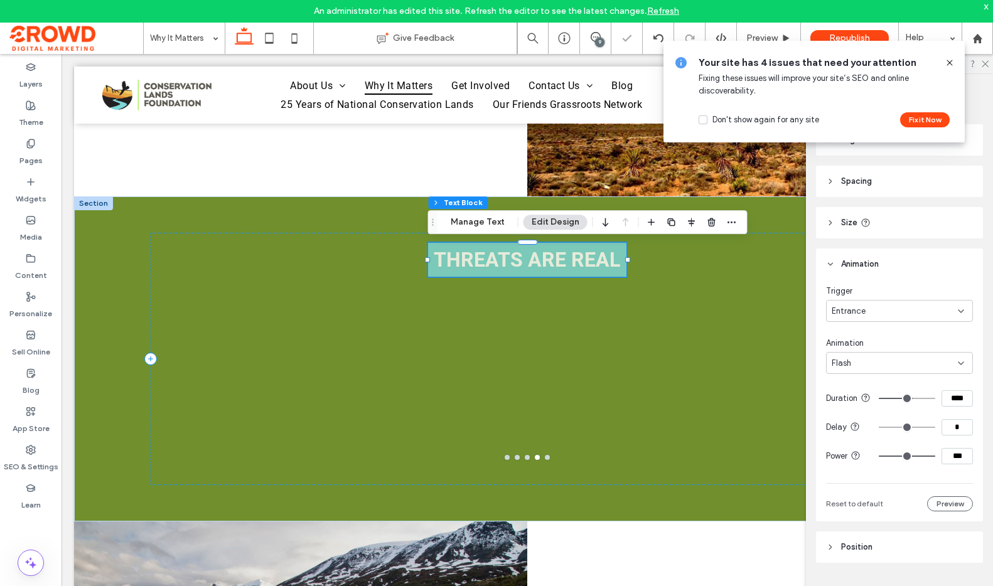
click at [949, 405] on input "****" at bounding box center [956, 398] width 31 height 16
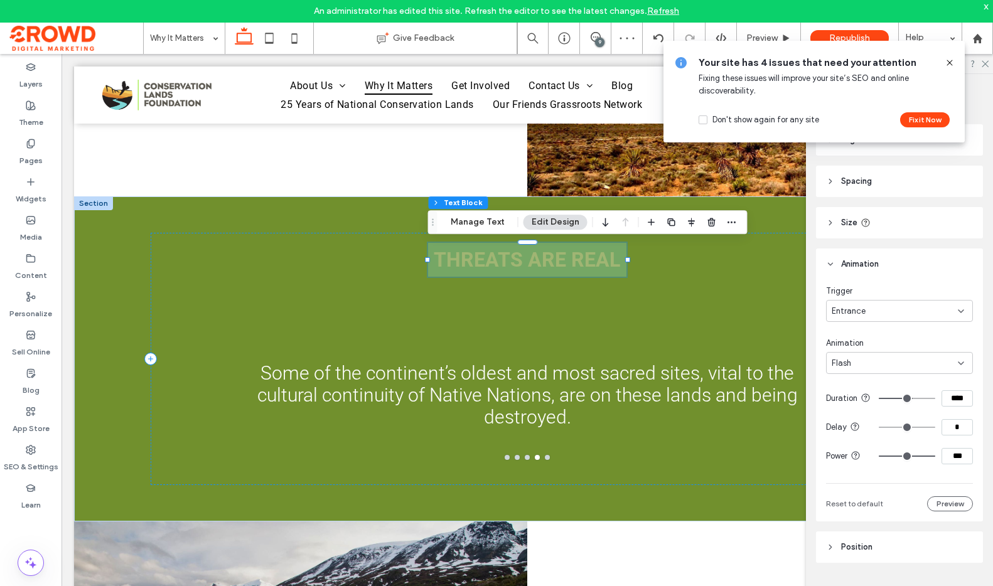
click at [949, 405] on input "****" at bounding box center [956, 398] width 31 height 16
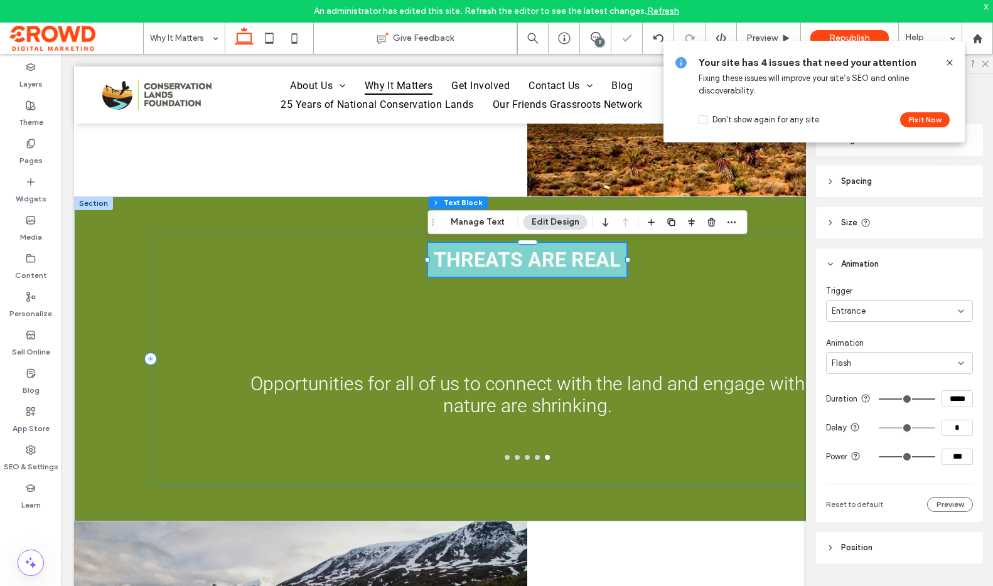
scroll to position [0, 0]
click at [921, 358] on div "Flash" at bounding box center [894, 363] width 126 height 13
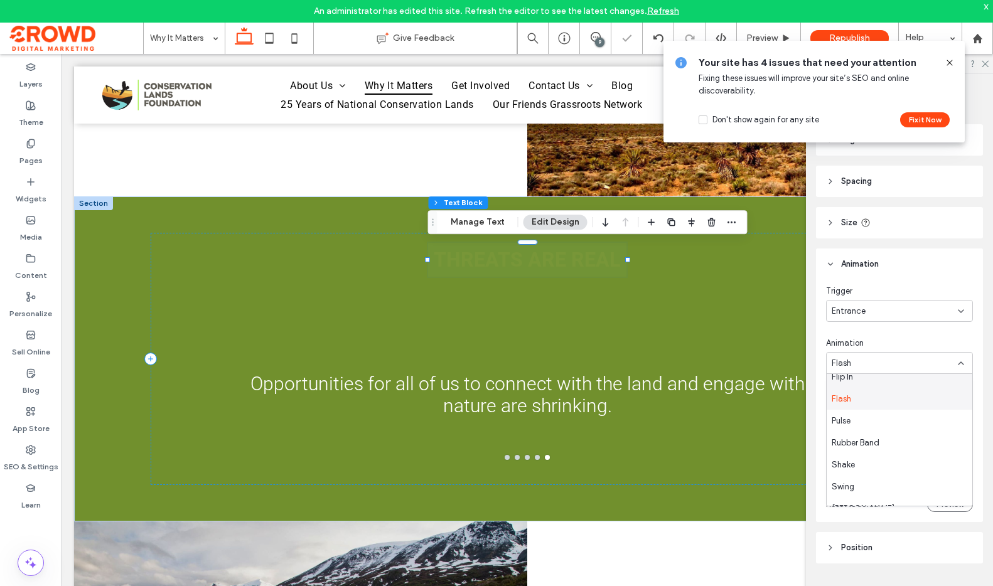
scroll to position [171, 0]
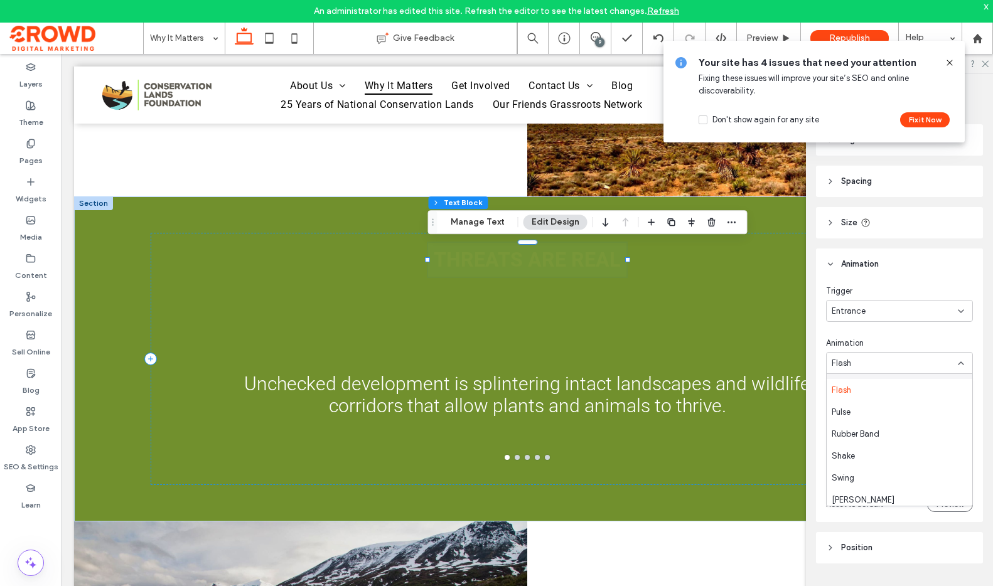
click at [954, 63] on icon at bounding box center [949, 63] width 10 height 10
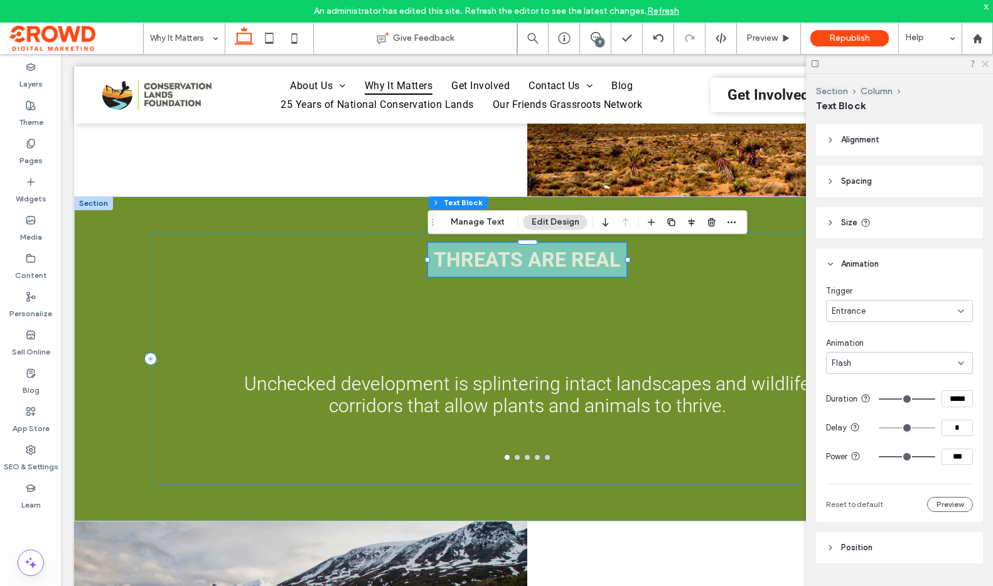
click at [985, 61] on icon at bounding box center [984, 63] width 8 height 8
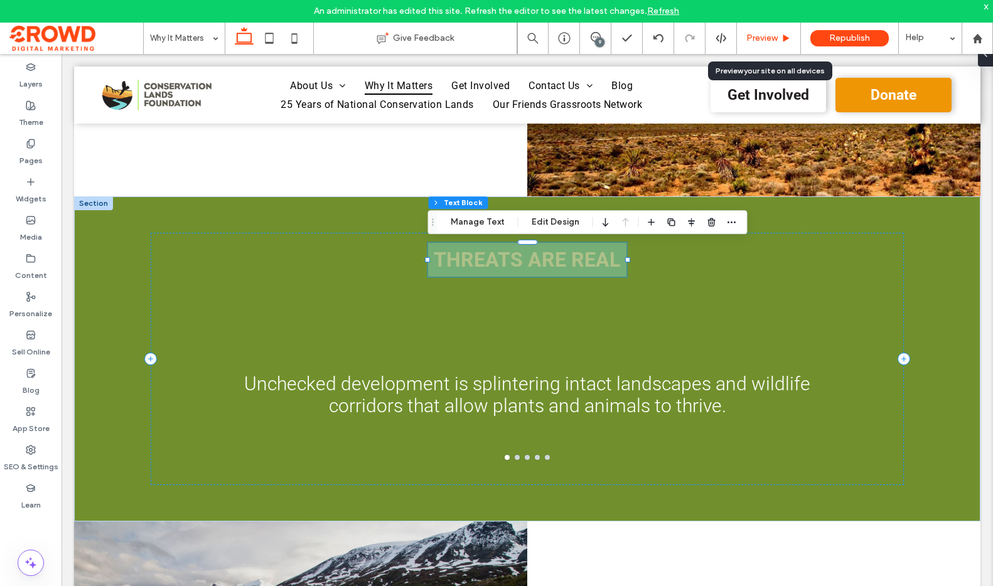
click at [770, 28] on div "Preview" at bounding box center [769, 38] width 64 height 31
click at [766, 31] on div "Preview" at bounding box center [769, 38] width 64 height 31
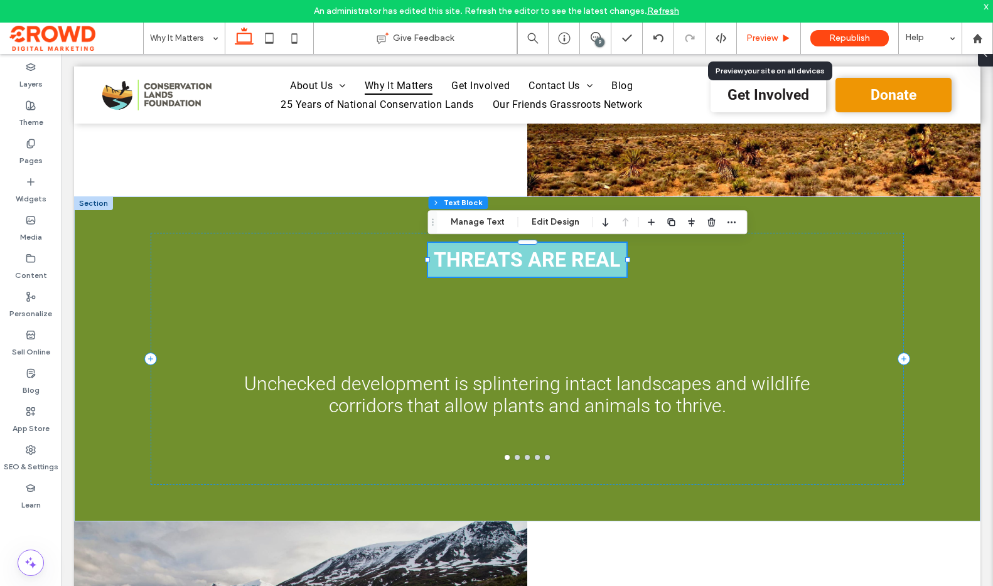
click at [764, 38] on span "Preview" at bounding box center [761, 38] width 31 height 10
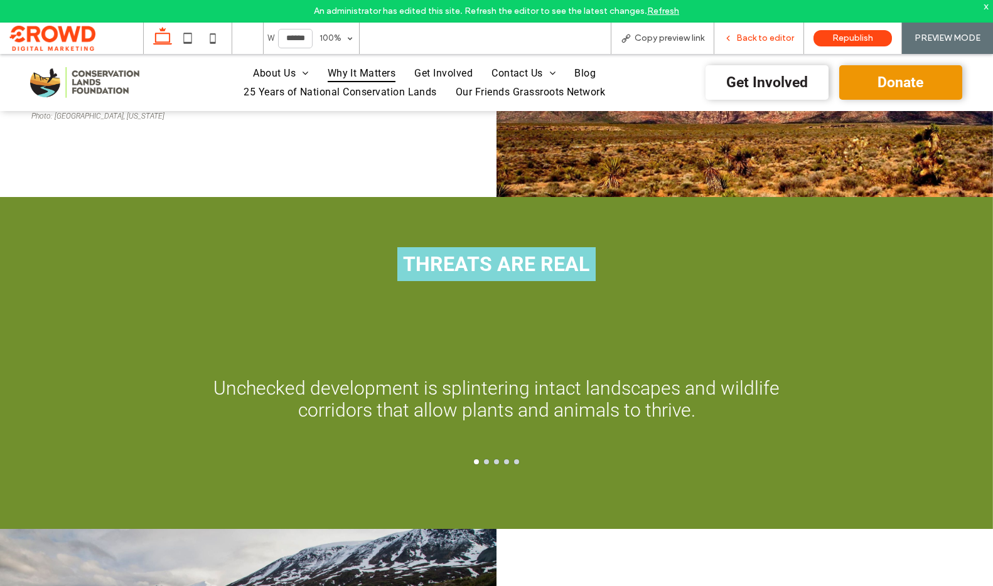
scroll to position [469, 0]
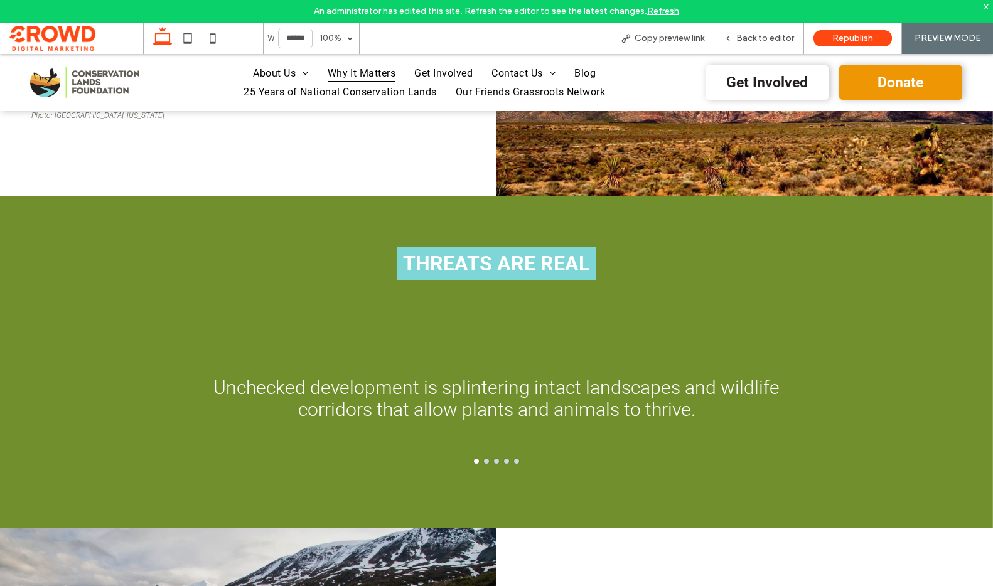
click at [353, 68] on span "Why It Matters" at bounding box center [362, 73] width 68 height 18
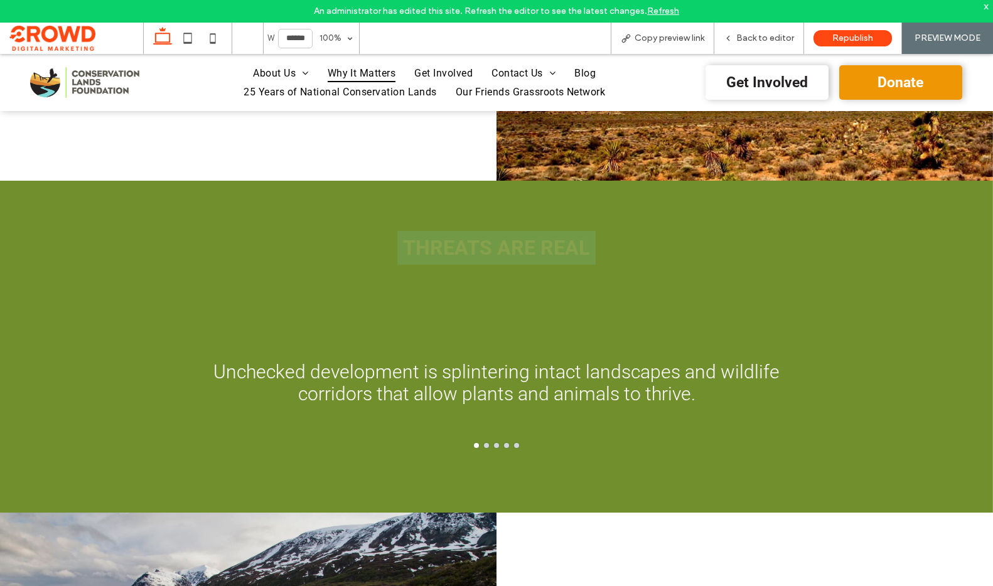
scroll to position [483, 0]
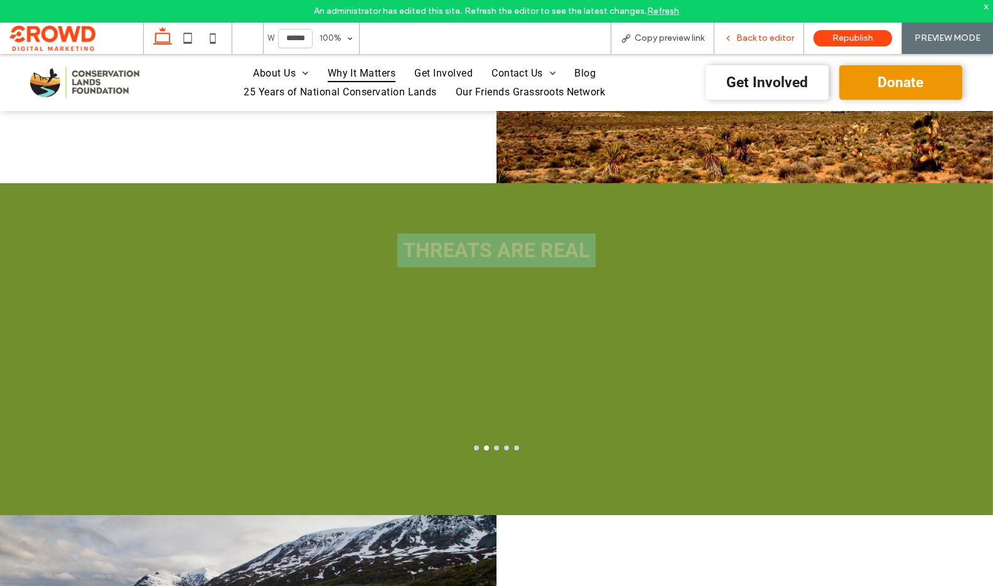
click at [769, 29] on div "Back to editor" at bounding box center [759, 38] width 90 height 31
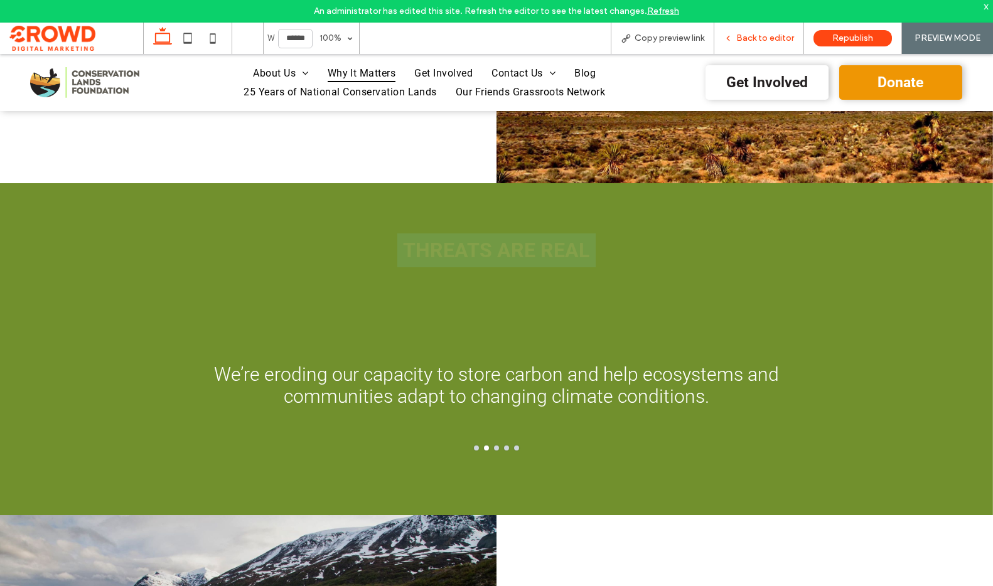
click at [772, 43] on span "Back to editor" at bounding box center [765, 38] width 58 height 10
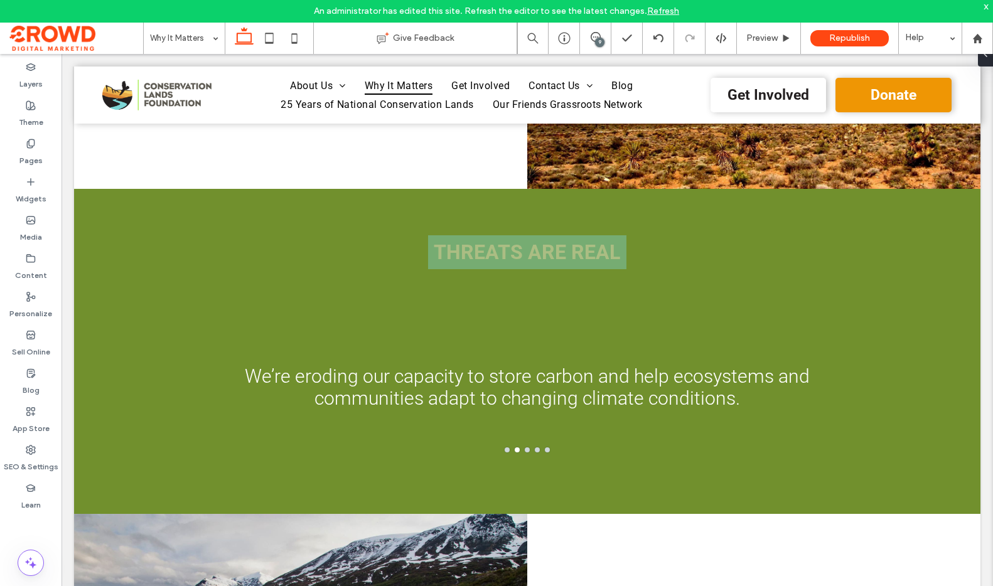
scroll to position [488, 0]
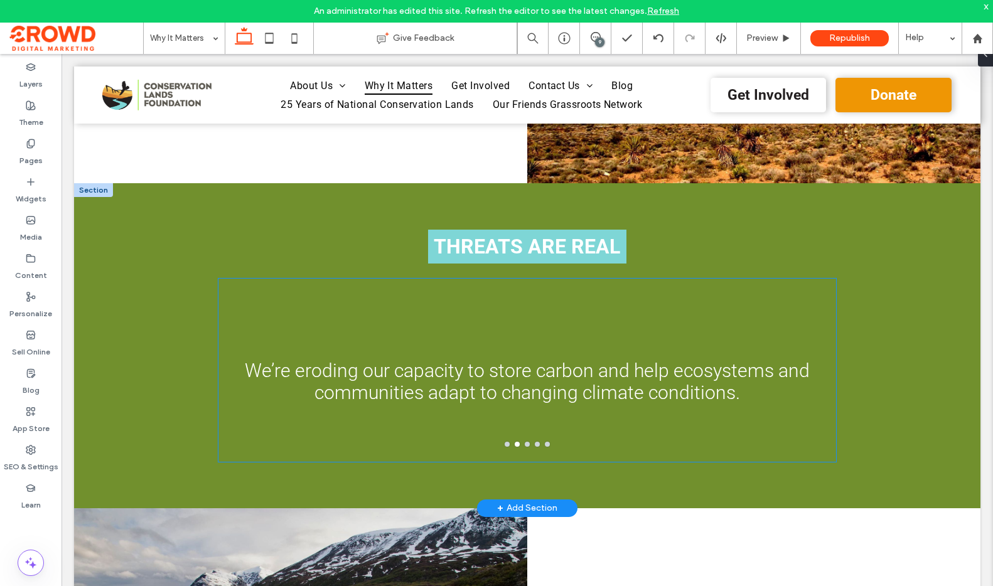
click at [614, 370] on p "We’re eroding our capacity to store carbon and help ecosystems and communities …" at bounding box center [527, 382] width 588 height 44
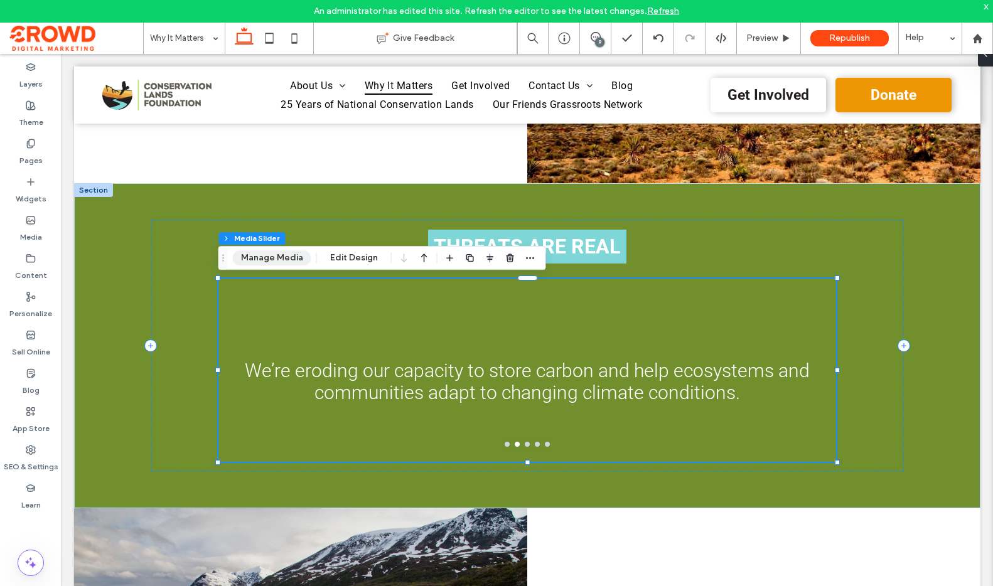
click at [274, 261] on button "Manage Media" at bounding box center [272, 257] width 78 height 15
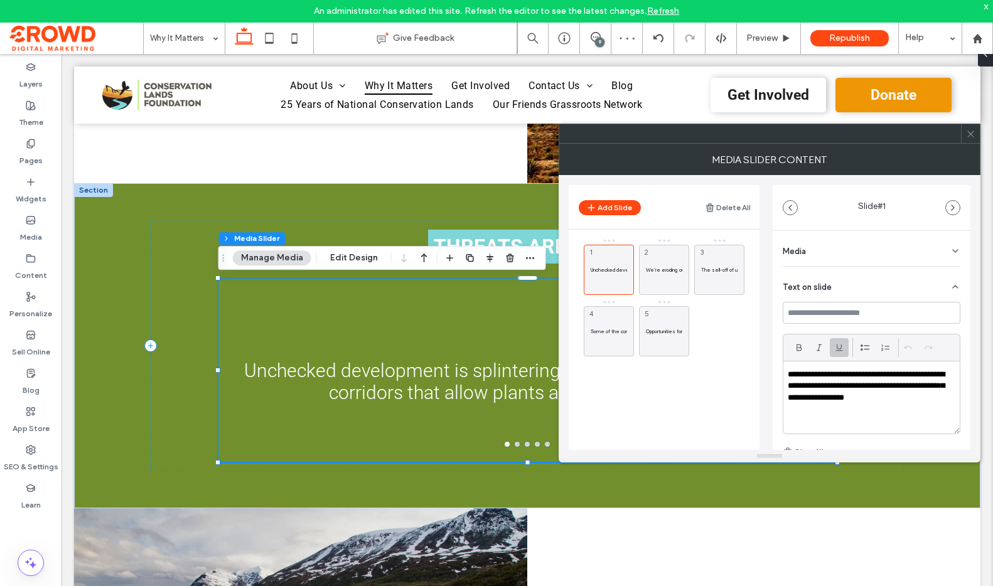
scroll to position [85, 0]
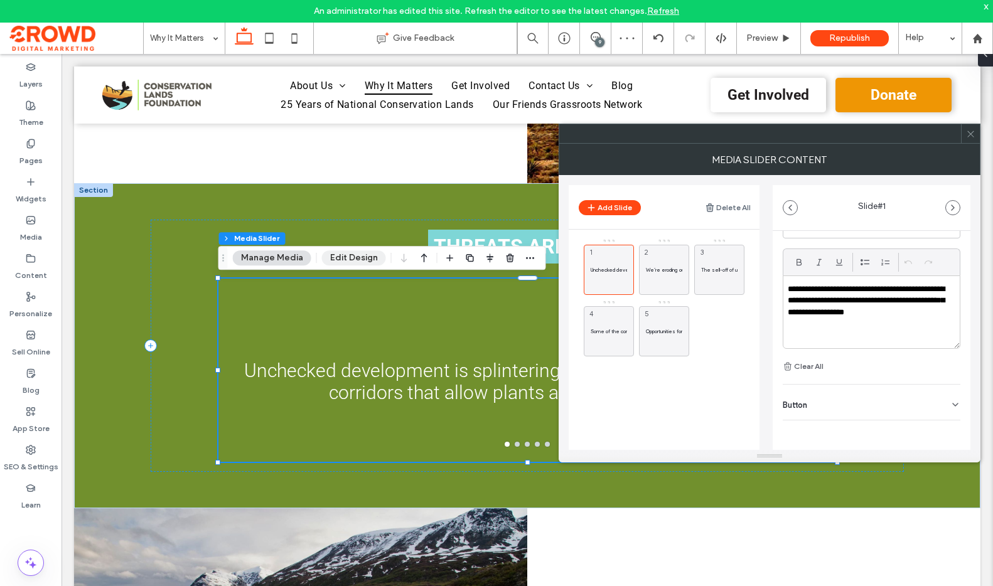
click at [358, 254] on button "Edit Design" at bounding box center [354, 257] width 64 height 15
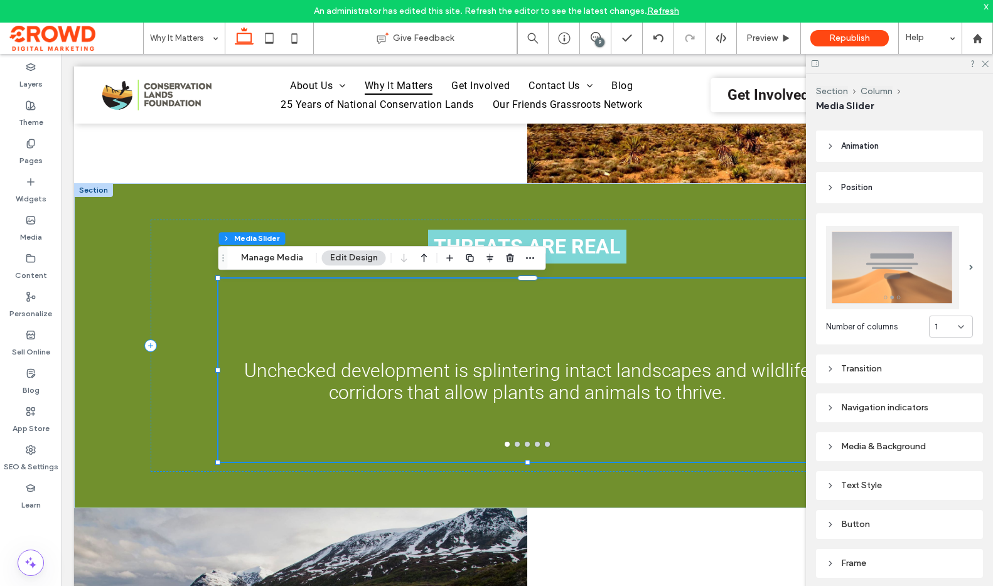
scroll to position [141, 0]
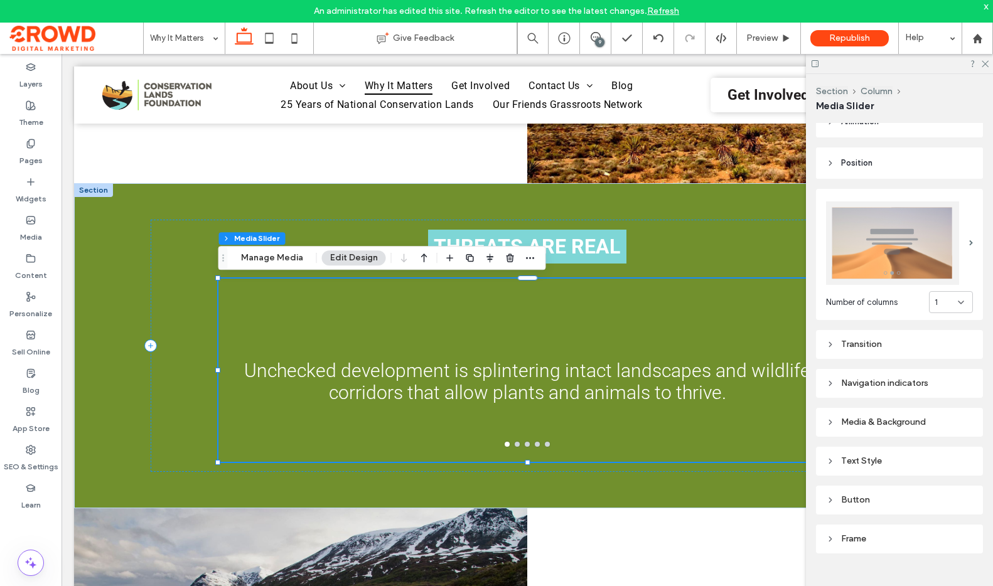
click at [857, 457] on div "Text Style" at bounding box center [899, 461] width 147 height 10
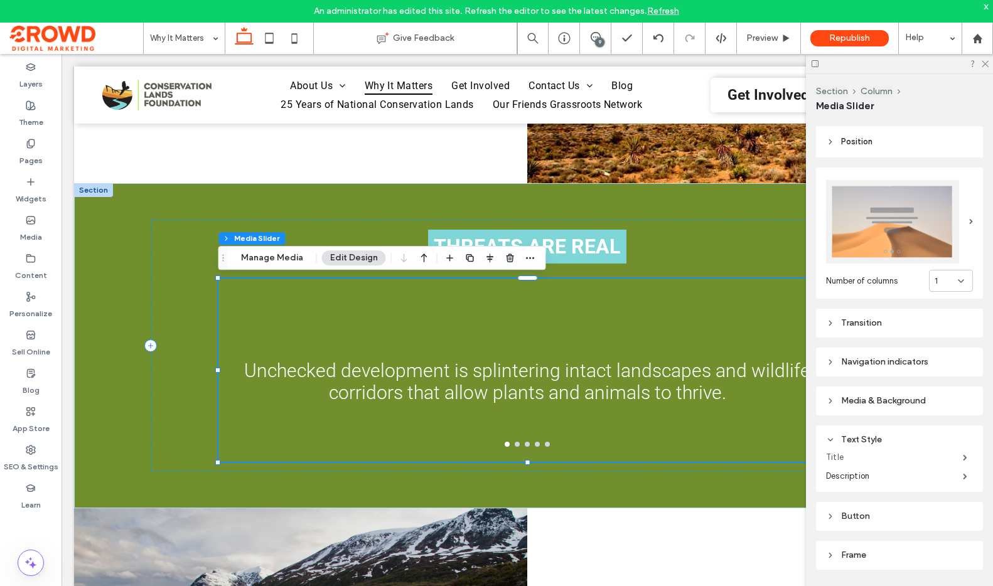
scroll to position [179, 0]
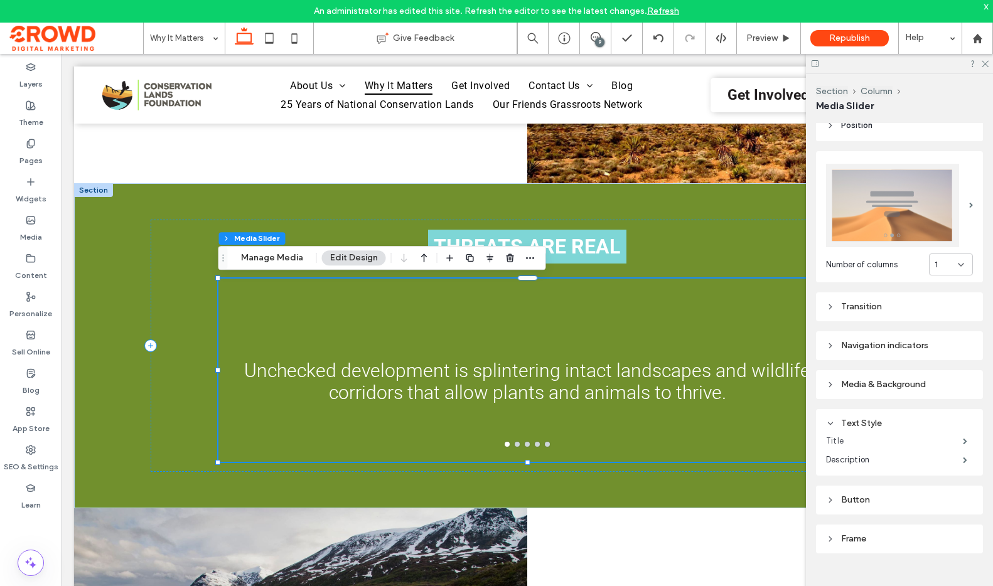
click at [857, 440] on label "Title" at bounding box center [894, 441] width 137 height 25
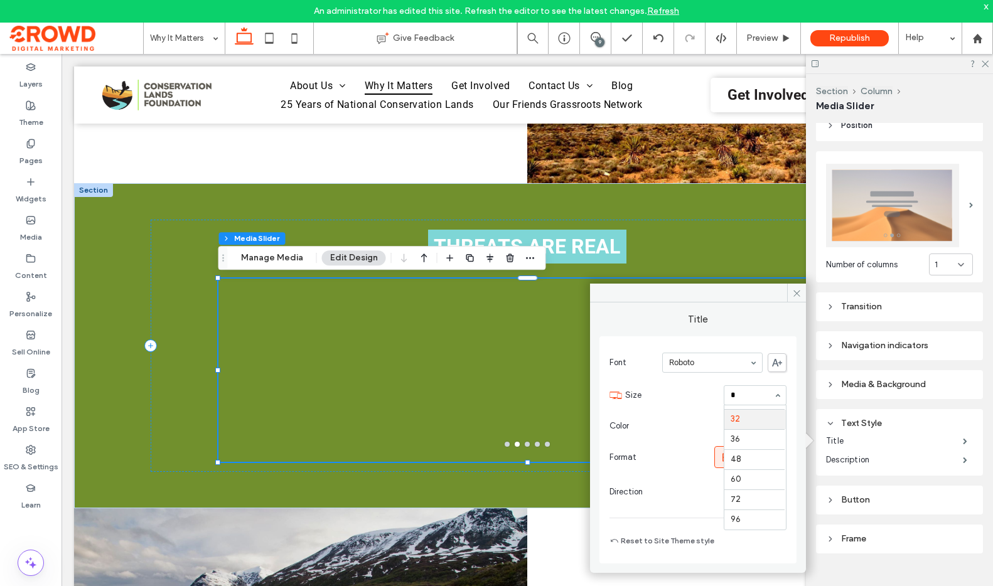
scroll to position [0, 0]
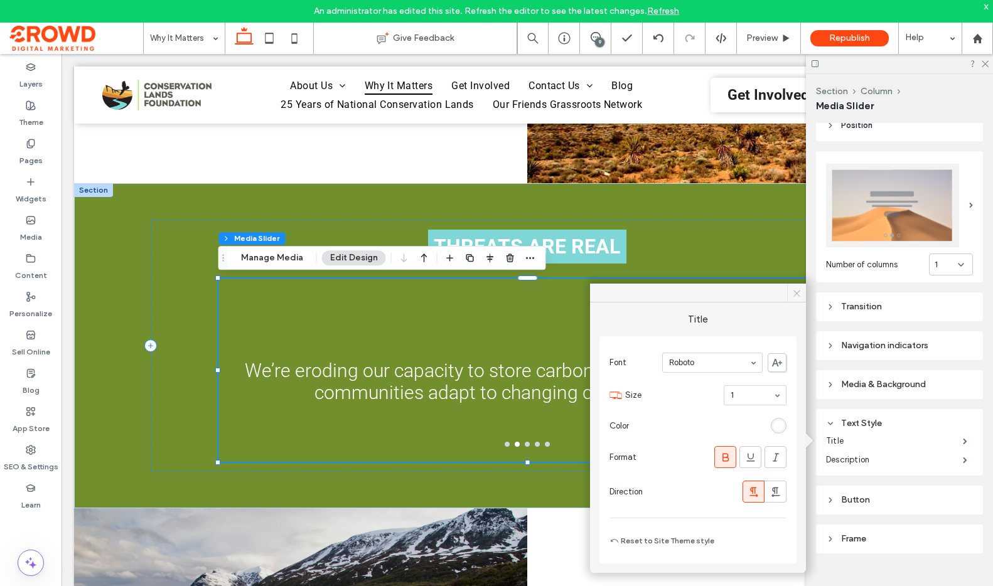
click at [796, 294] on icon at bounding box center [796, 293] width 9 height 9
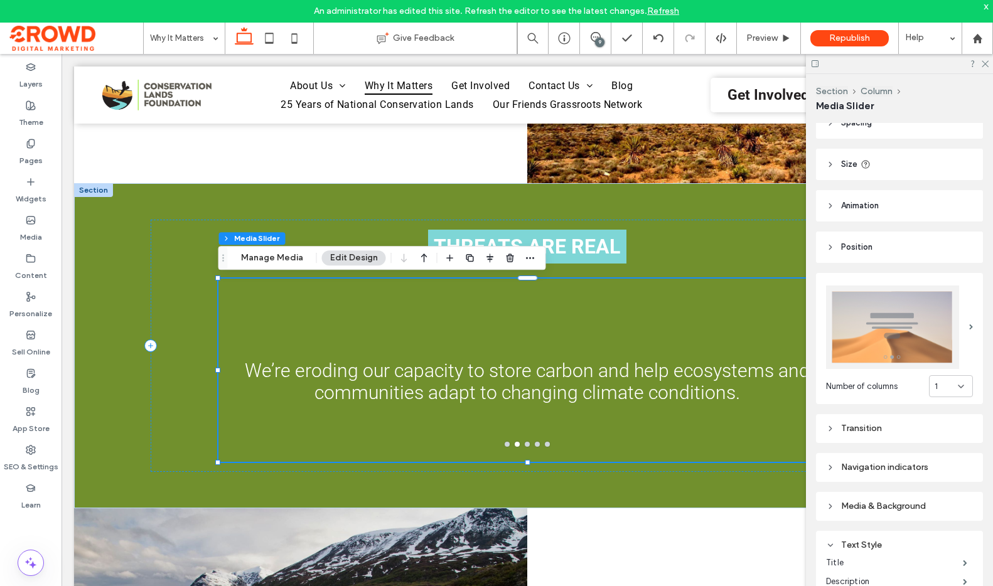
scroll to position [78, 0]
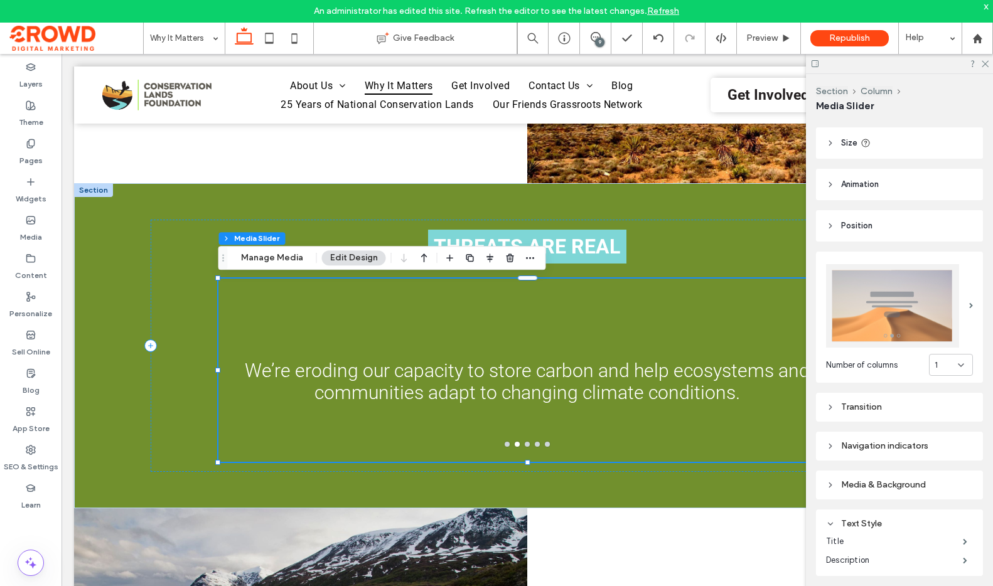
click at [905, 480] on div "Media & Background" at bounding box center [899, 485] width 147 height 10
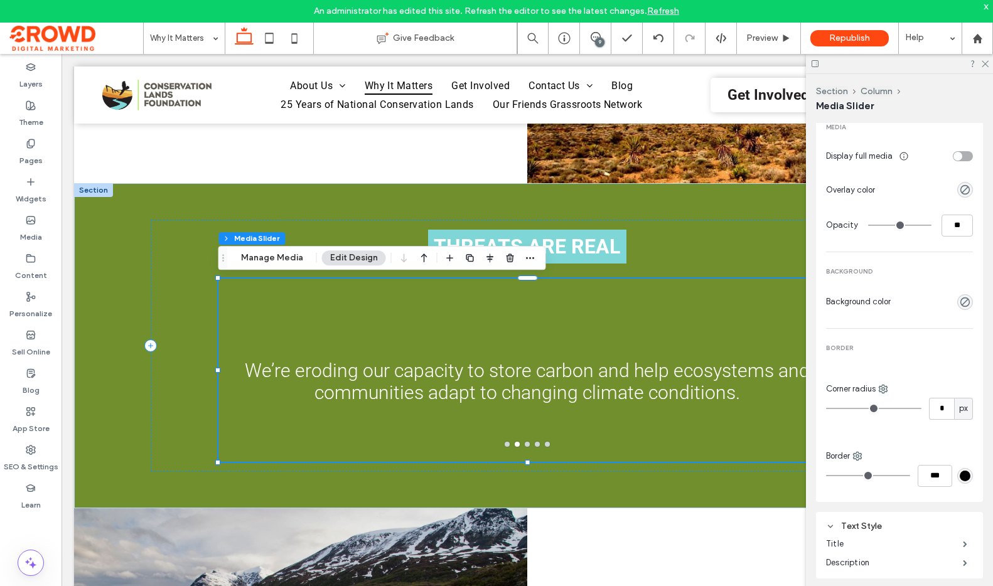
scroll to position [476, 0]
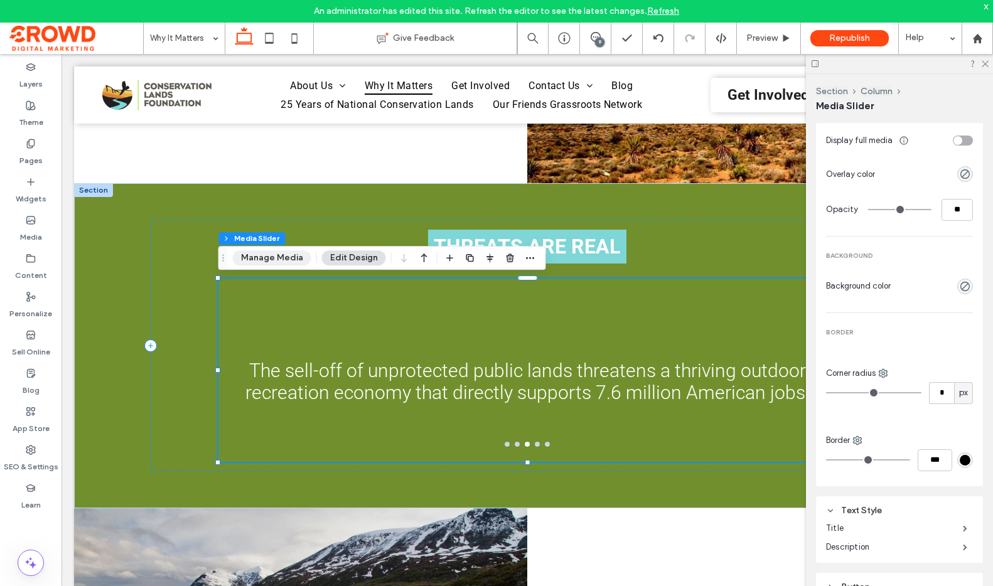
click at [269, 260] on button "Manage Media" at bounding box center [272, 257] width 78 height 15
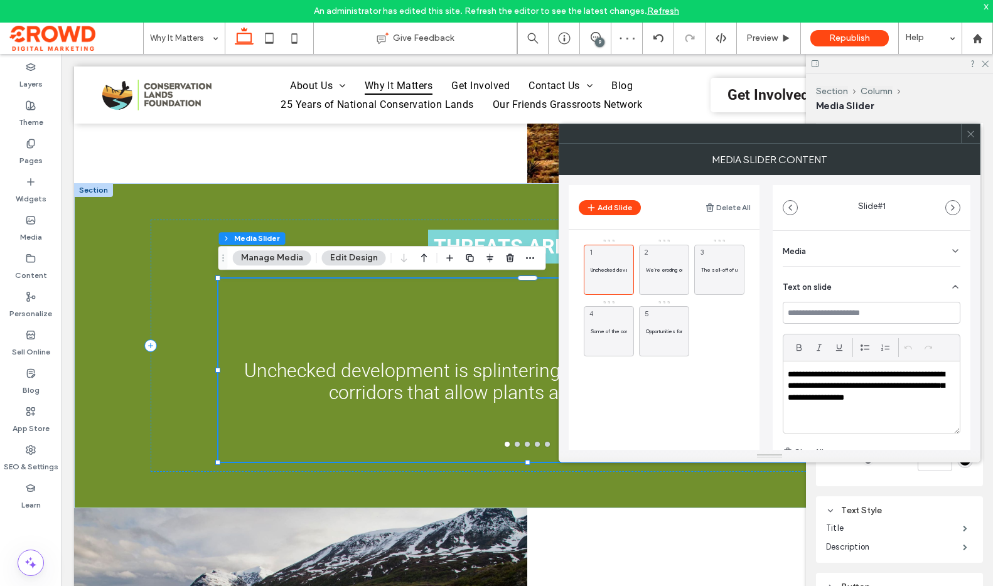
click at [853, 252] on div "Media" at bounding box center [871, 248] width 178 height 35
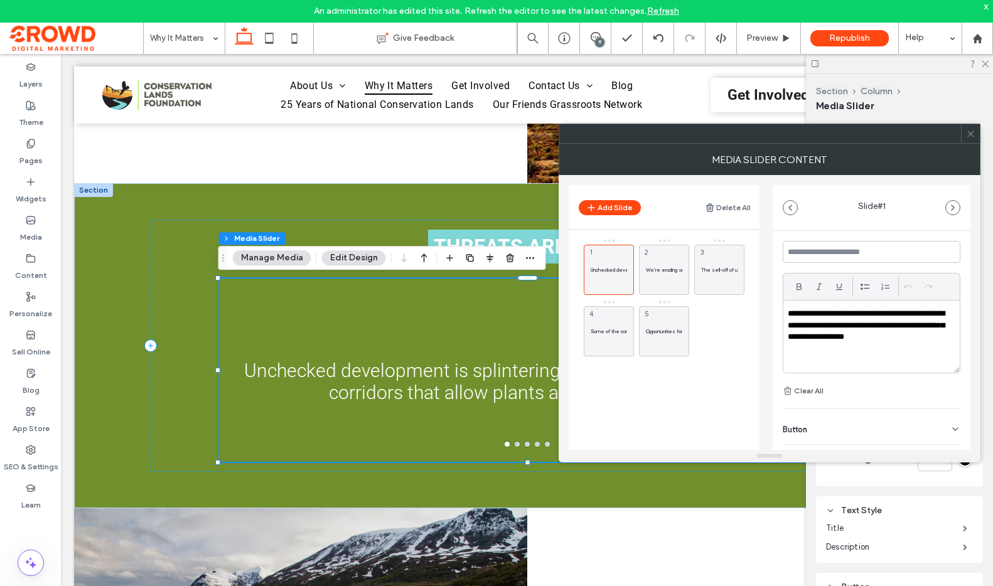
scroll to position [207, 0]
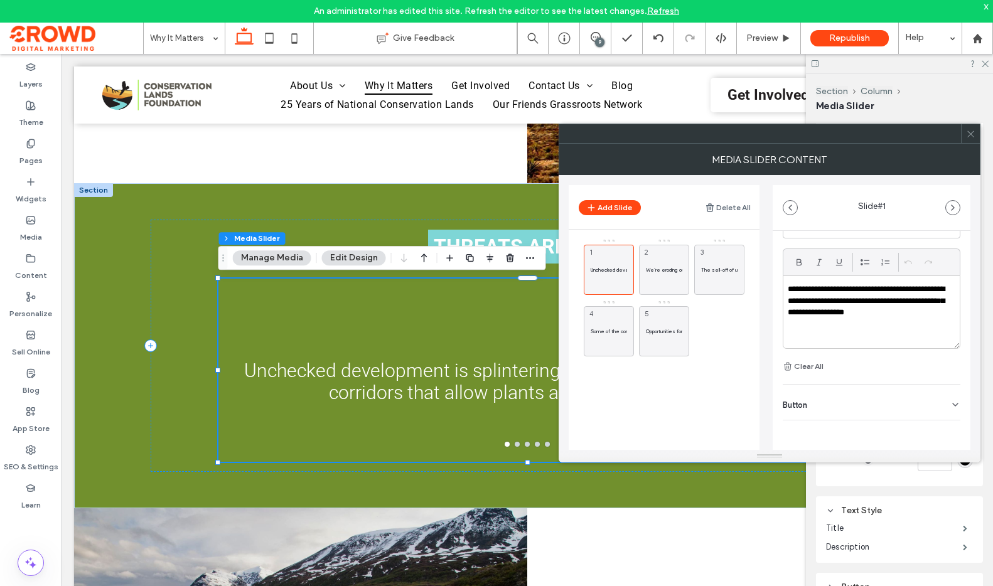
click at [972, 137] on icon at bounding box center [970, 133] width 9 height 9
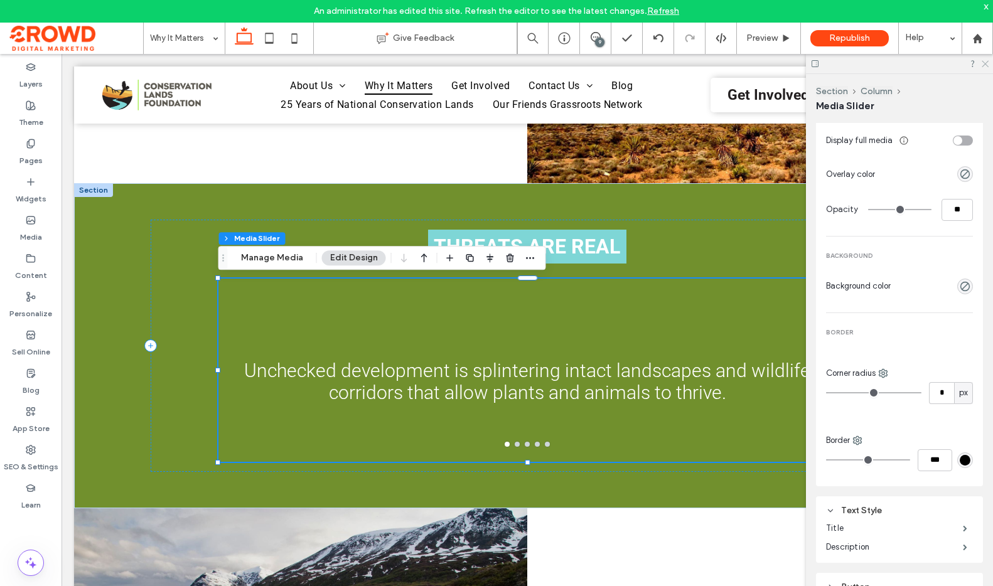
click at [983, 65] on icon at bounding box center [984, 63] width 8 height 8
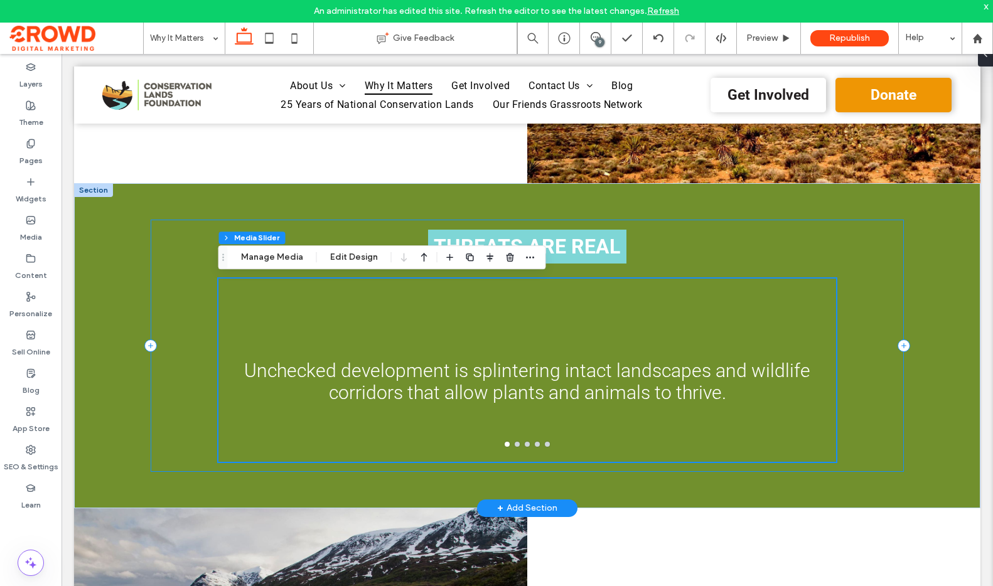
scroll to position [489, 0]
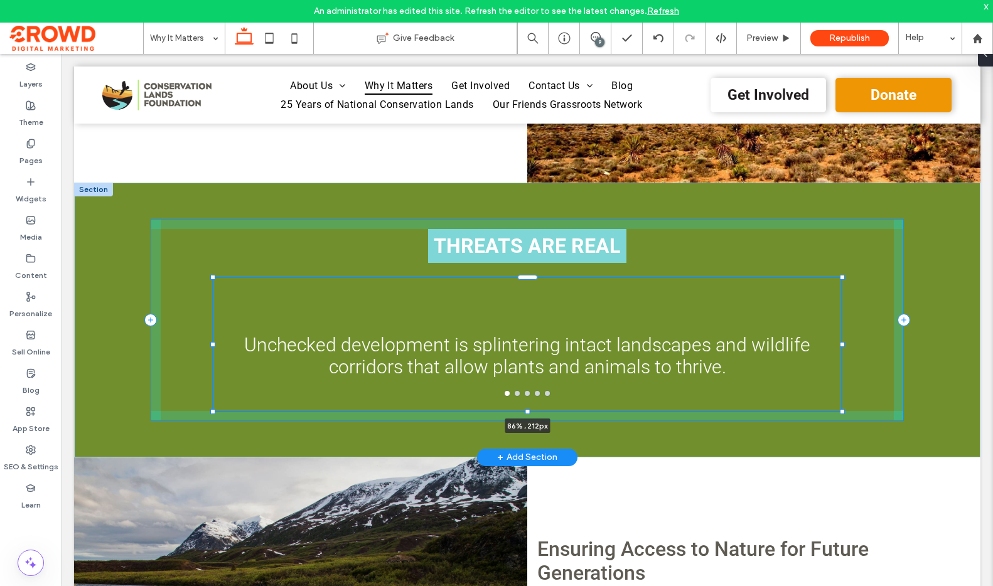
drag, startPoint x: 835, startPoint y: 462, endPoint x: 840, endPoint y: 438, distance: 25.0
click at [840, 438] on div "THREATS ARE REAL Unchecked development is splintering intact landscapes and wil…" at bounding box center [527, 320] width 753 height 275
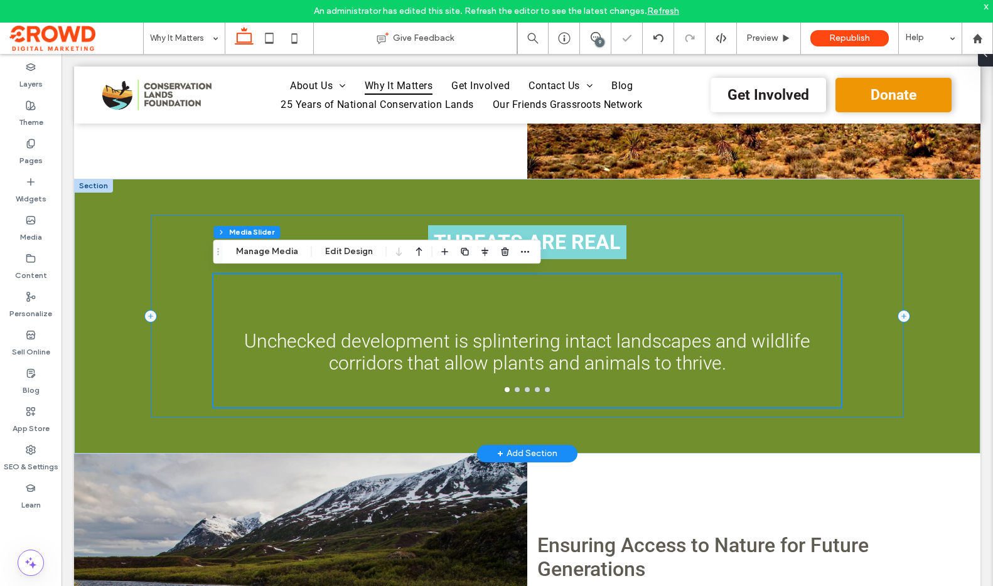
scroll to position [141, 0]
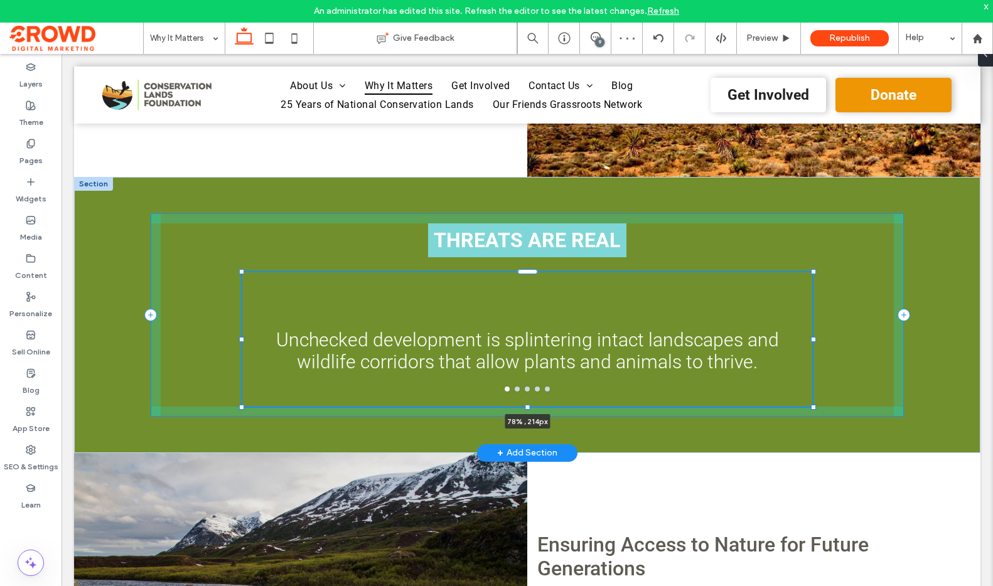
drag, startPoint x: 835, startPoint y: 404, endPoint x: 811, endPoint y: 405, distance: 23.3
click at [811, 405] on div at bounding box center [813, 407] width 5 height 5
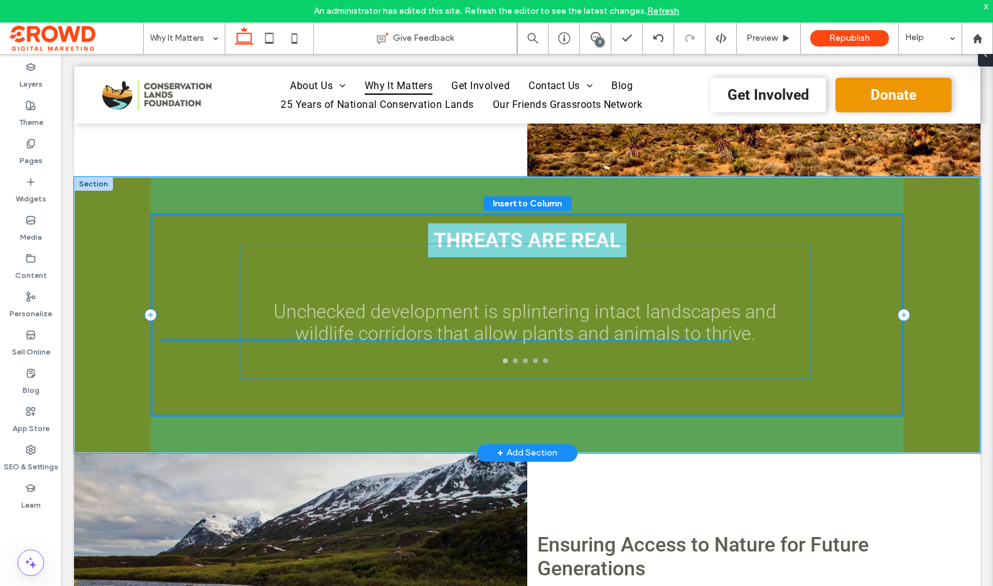
drag, startPoint x: 526, startPoint y: 274, endPoint x: 525, endPoint y: 246, distance: 28.3
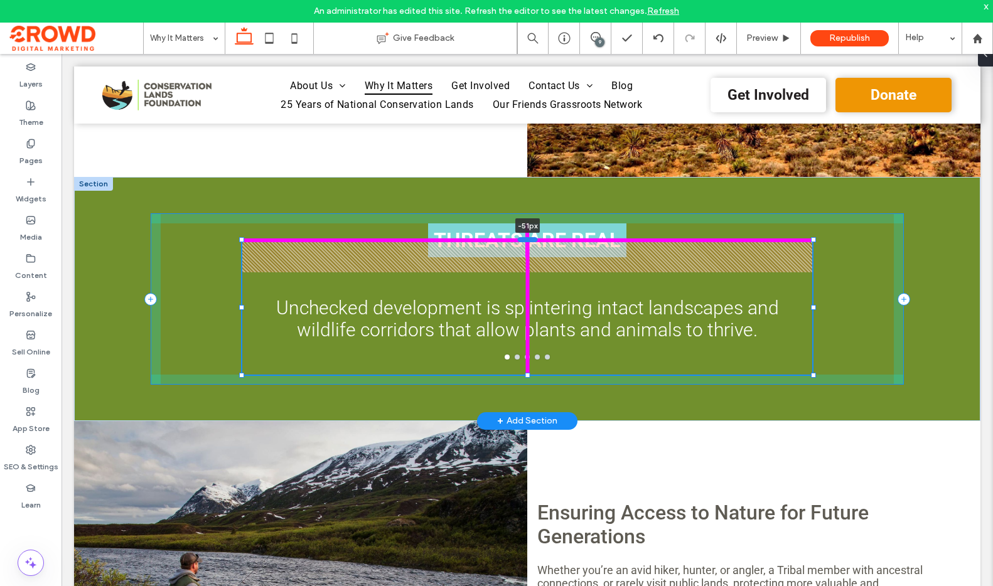
drag, startPoint x: 530, startPoint y: 270, endPoint x: 527, endPoint y: 240, distance: 29.6
click at [527, 240] on div at bounding box center [528, 239] width 20 height 5
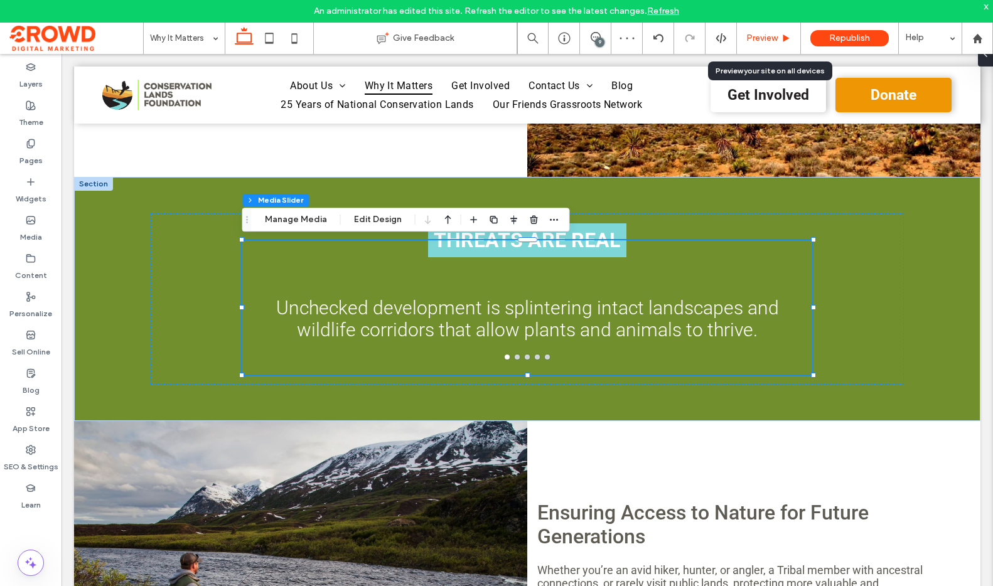
click at [766, 43] on span "Preview" at bounding box center [761, 38] width 31 height 10
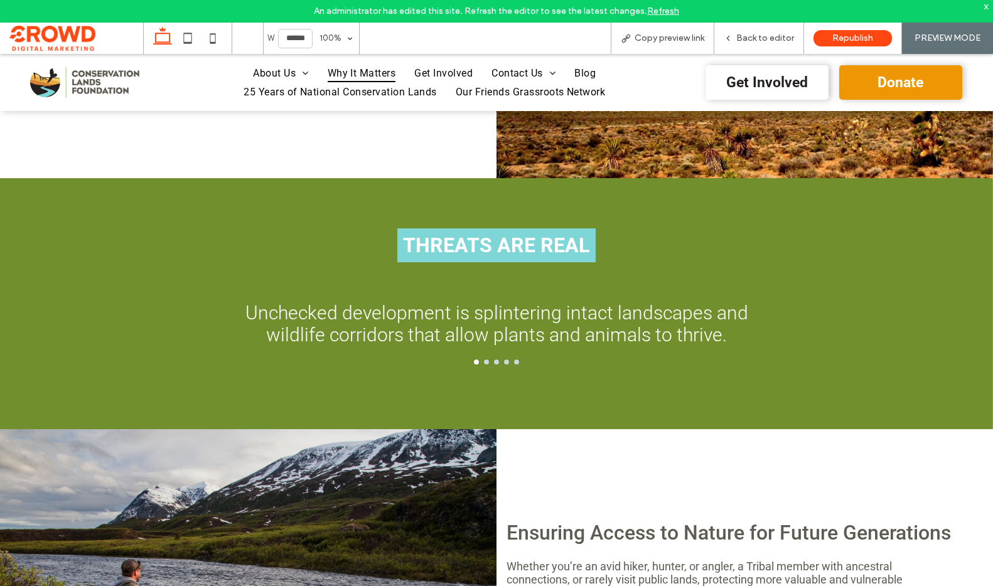
scroll to position [489, 0]
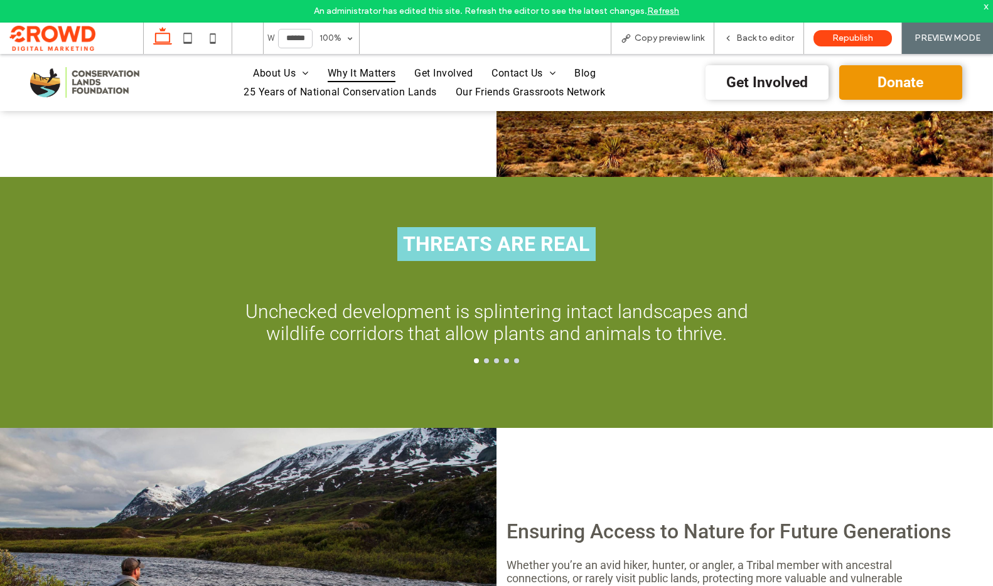
click at [484, 361] on button "go to slide 2" at bounding box center [486, 360] width 5 height 5
click at [497, 361] on button "go to slide 3" at bounding box center [496, 360] width 5 height 5
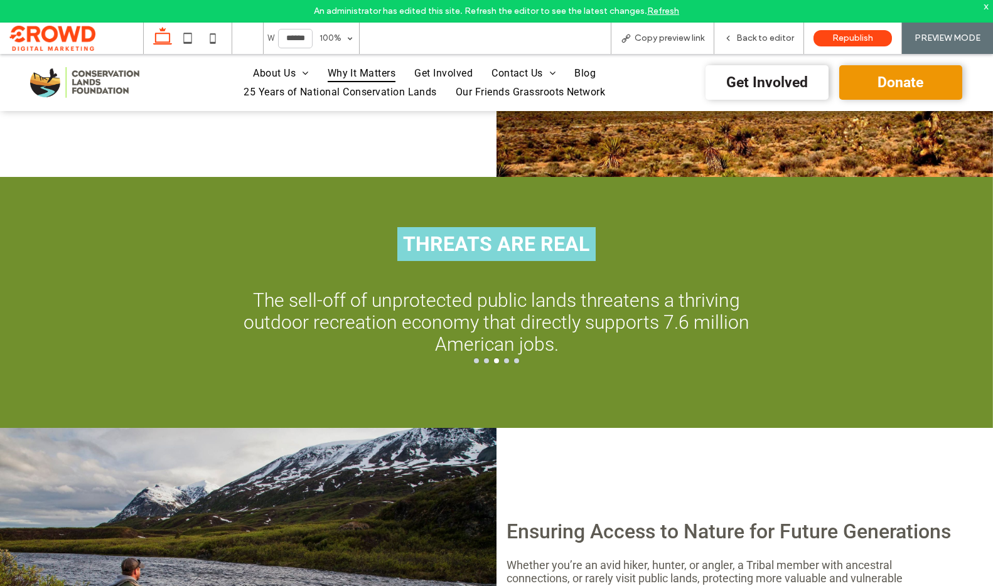
drag, startPoint x: 67, startPoint y: 88, endPoint x: 67, endPoint y: 142, distance: 54.0
click at [67, 88] on img at bounding box center [84, 82] width 109 height 31
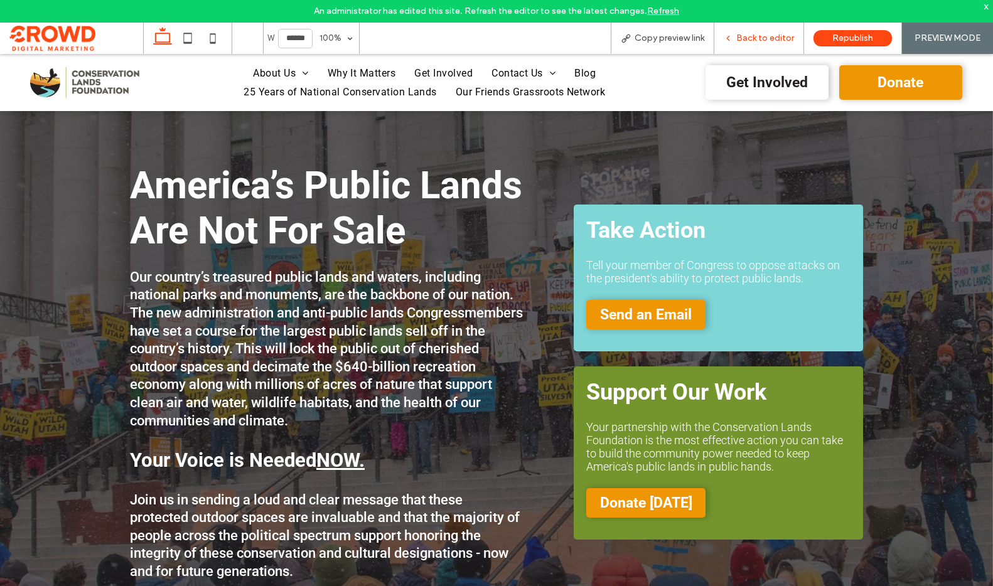
click at [747, 41] on span "Back to editor" at bounding box center [765, 38] width 58 height 10
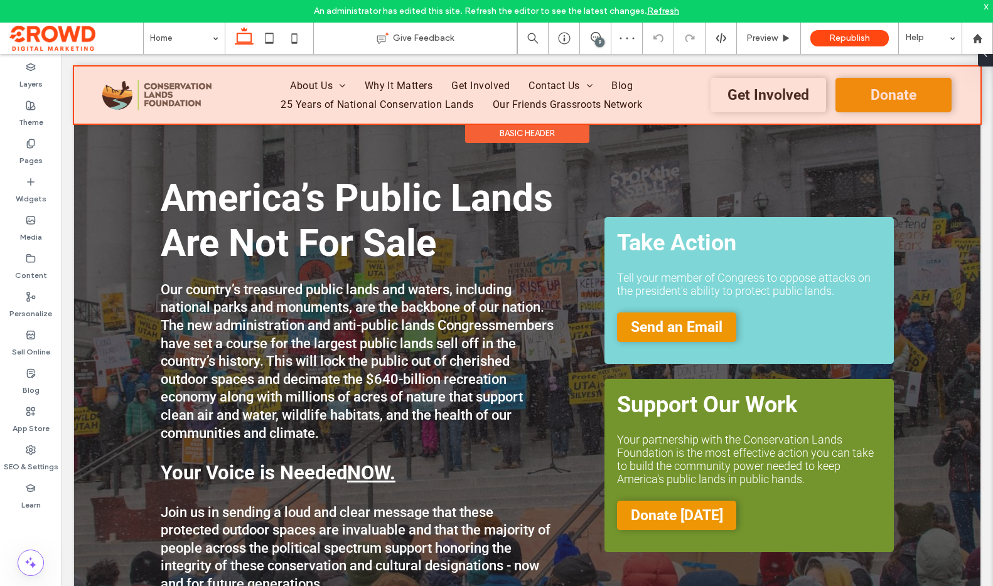
click at [165, 97] on div at bounding box center [527, 95] width 906 height 57
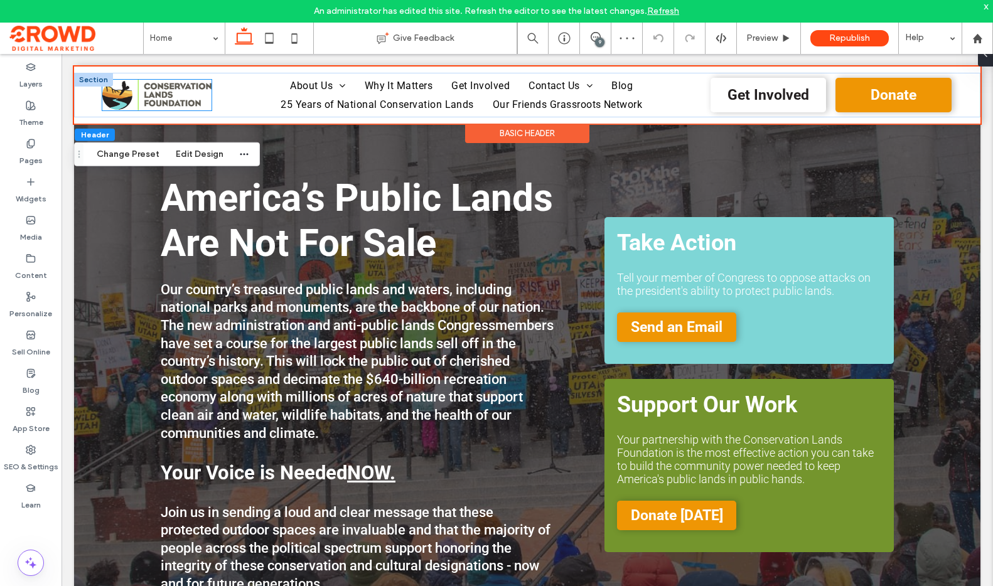
click at [184, 96] on img at bounding box center [156, 95] width 109 height 31
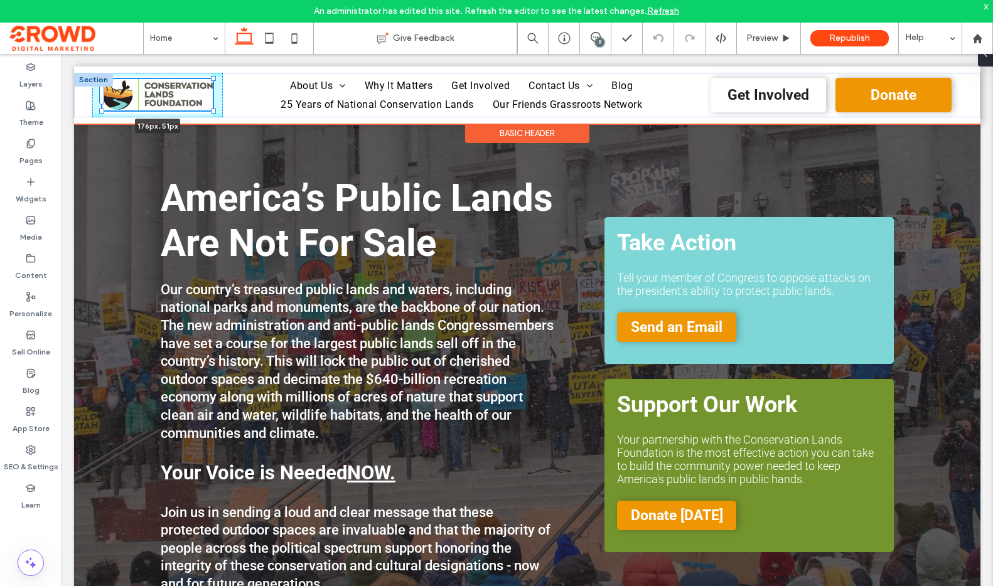
click at [211, 110] on div at bounding box center [213, 111] width 5 height 5
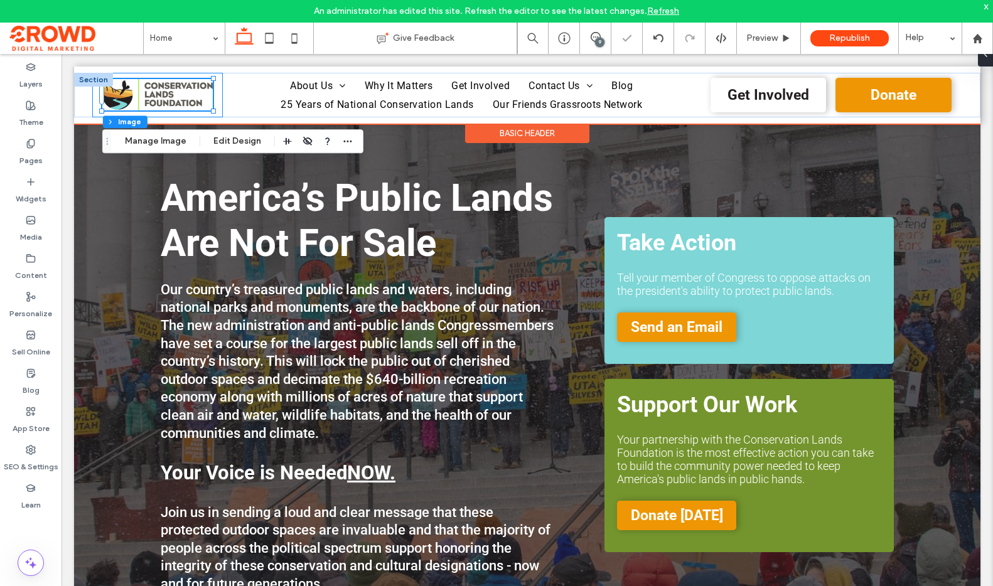
click at [220, 107] on div "176px , 51px" at bounding box center [157, 95] width 131 height 45
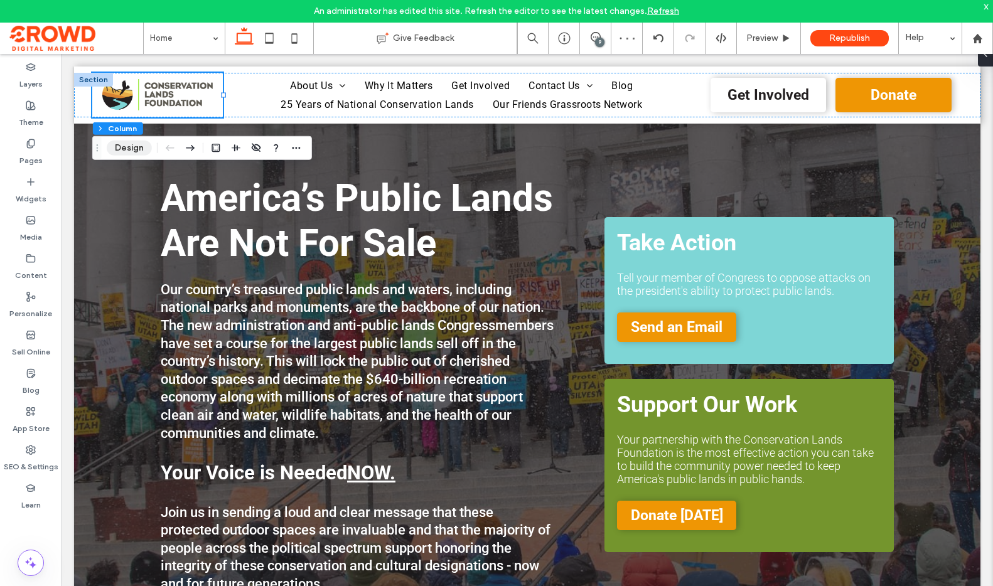
click at [138, 150] on button "Design" at bounding box center [129, 148] width 45 height 15
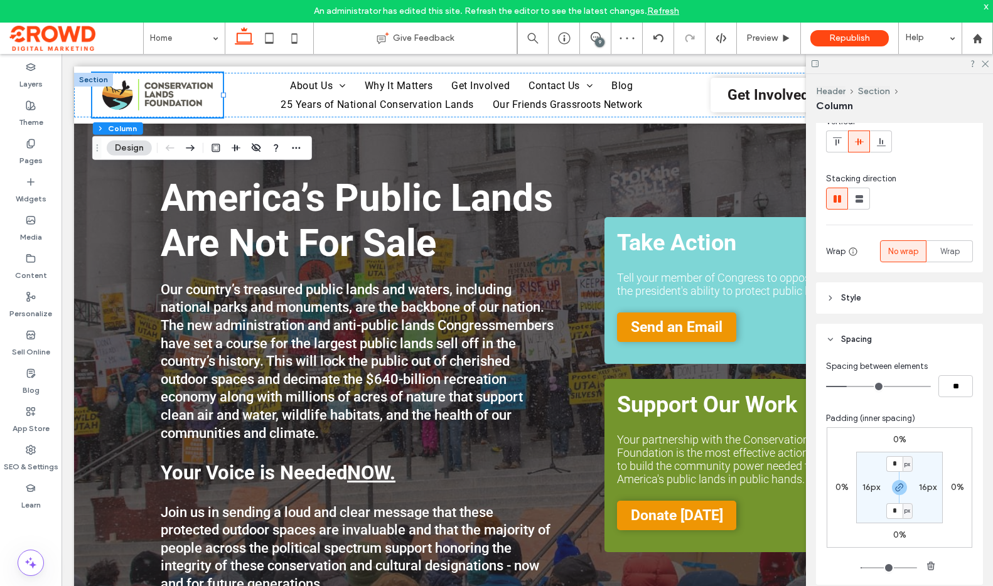
scroll to position [104, 0]
click at [893, 465] on input "*" at bounding box center [894, 464] width 16 height 16
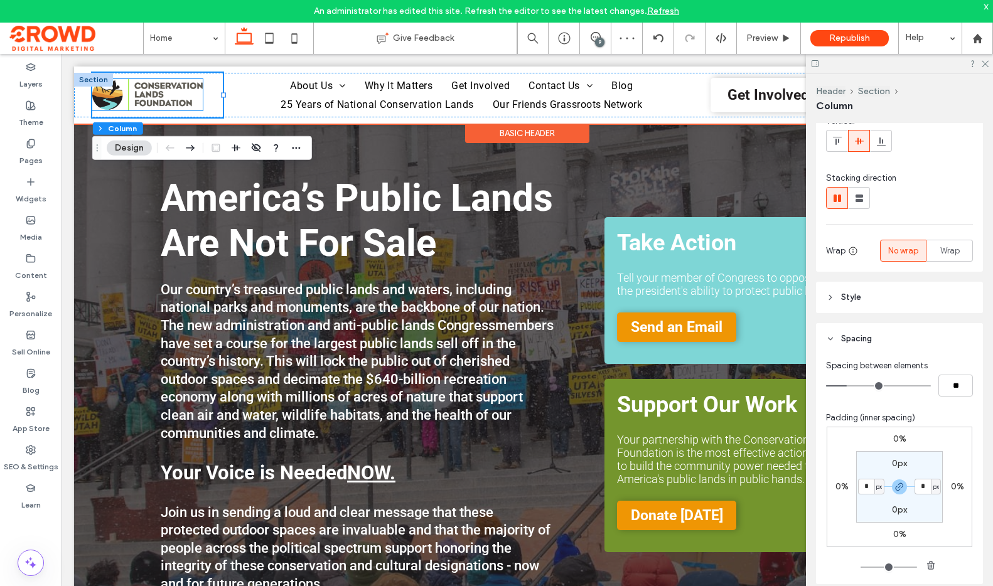
click at [160, 85] on img at bounding box center [147, 94] width 110 height 31
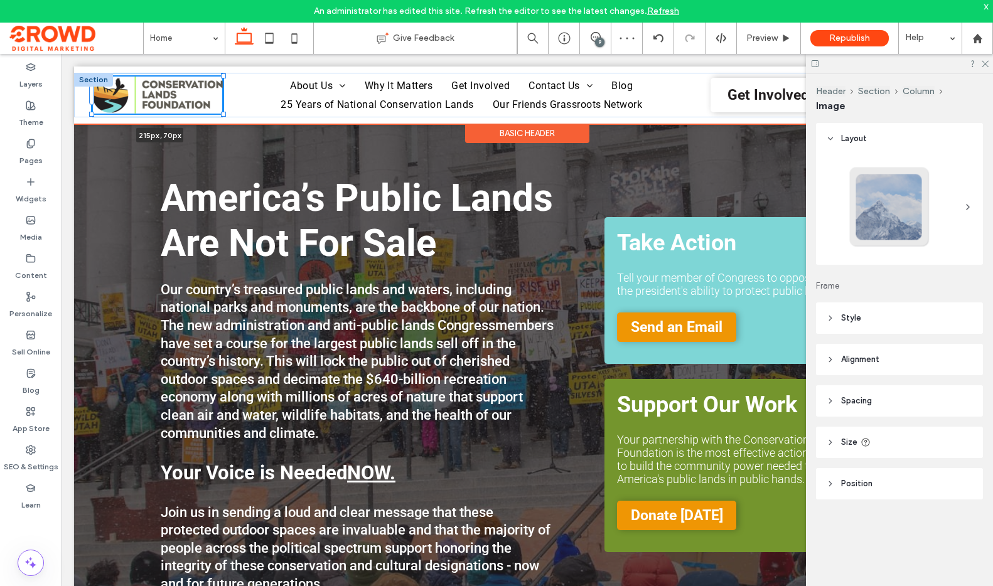
drag, startPoint x: 206, startPoint y: 109, endPoint x: 235, endPoint y: 112, distance: 29.7
click at [235, 112] on div "215px , 70px About Us Who We Are Our Mission and Values Our Story Funders and S…" at bounding box center [527, 95] width 906 height 45
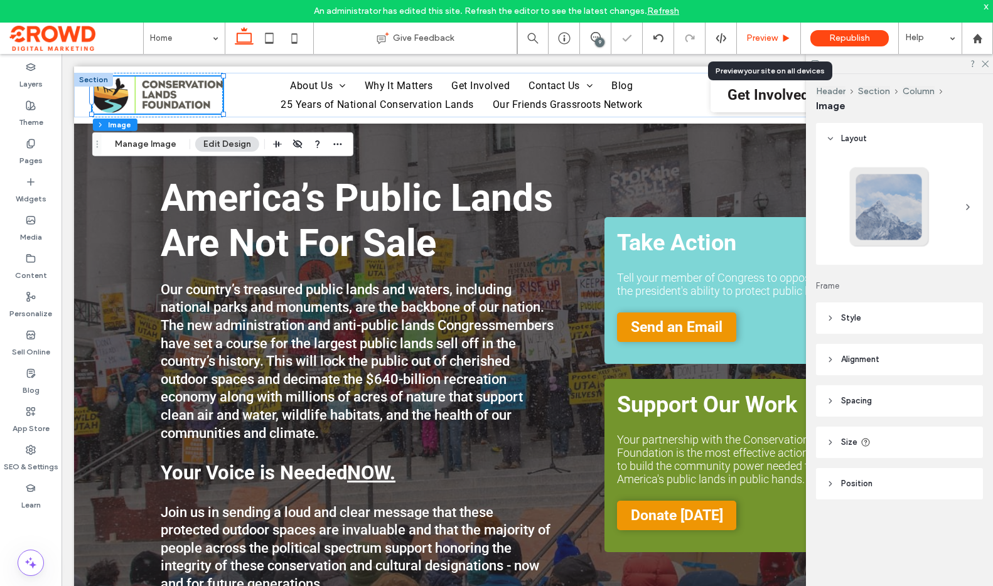
click at [777, 37] on div "Preview" at bounding box center [768, 38] width 63 height 10
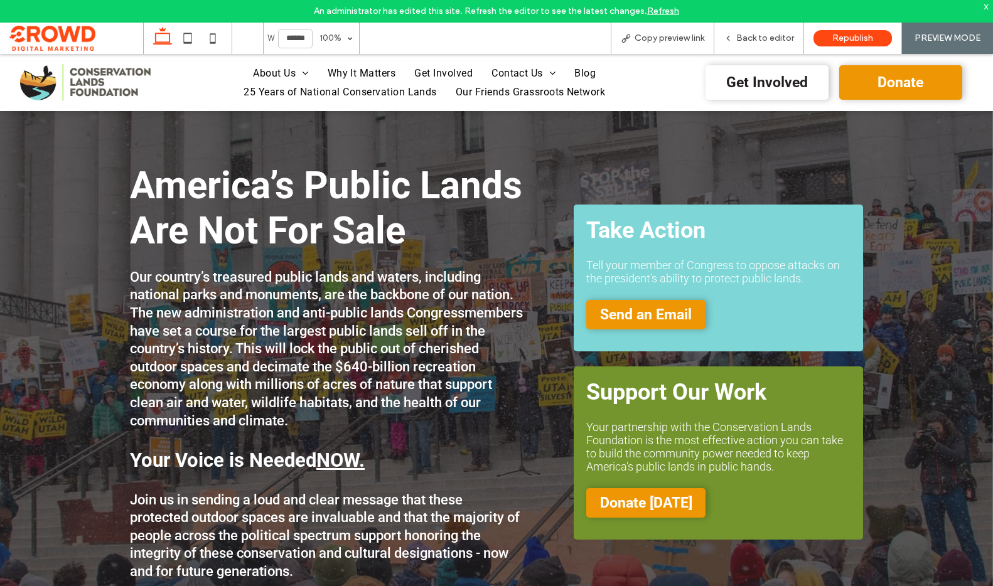
click at [108, 83] on img at bounding box center [85, 82] width 131 height 37
click at [192, 88] on ul "About Us Who We Are Our Mission and Values Our Story Funders and Sponsors Our T…" at bounding box center [424, 82] width 503 height 37
click at [843, 42] on span "Republish" at bounding box center [852, 38] width 41 height 10
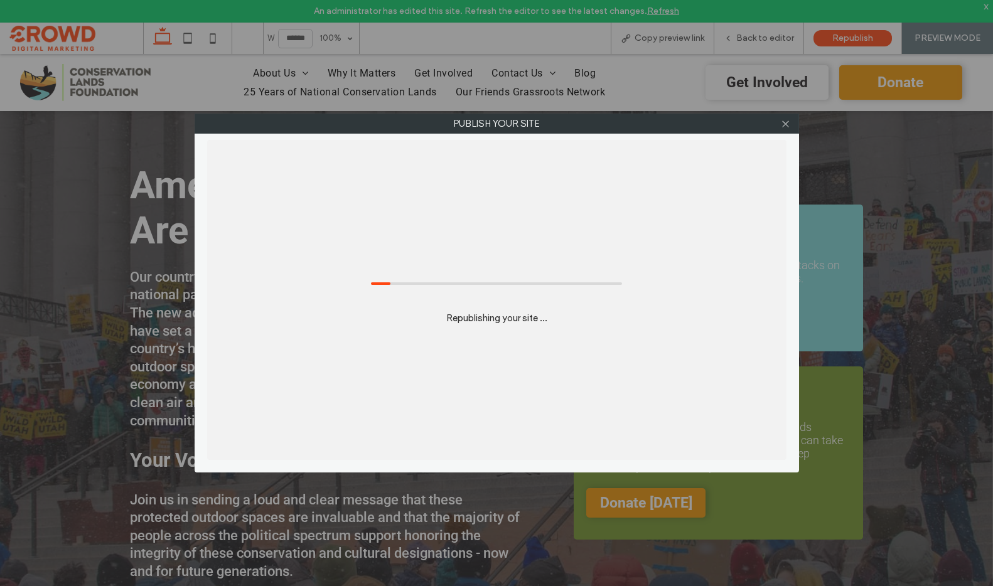
drag, startPoint x: 788, startPoint y: 126, endPoint x: 774, endPoint y: 106, distance: 24.4
click at [788, 126] on icon at bounding box center [785, 123] width 9 height 9
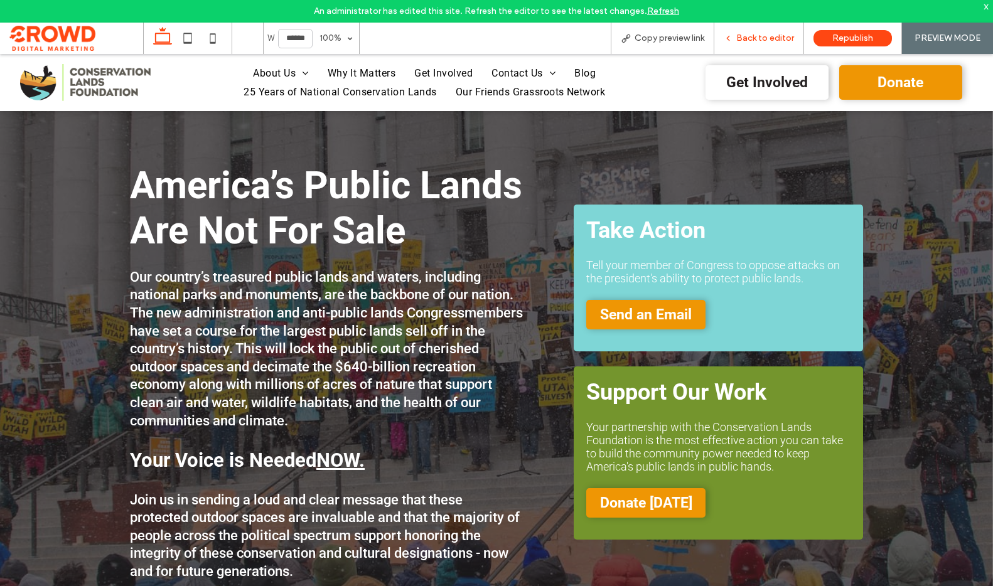
click at [759, 35] on span "Back to editor" at bounding box center [765, 38] width 58 height 10
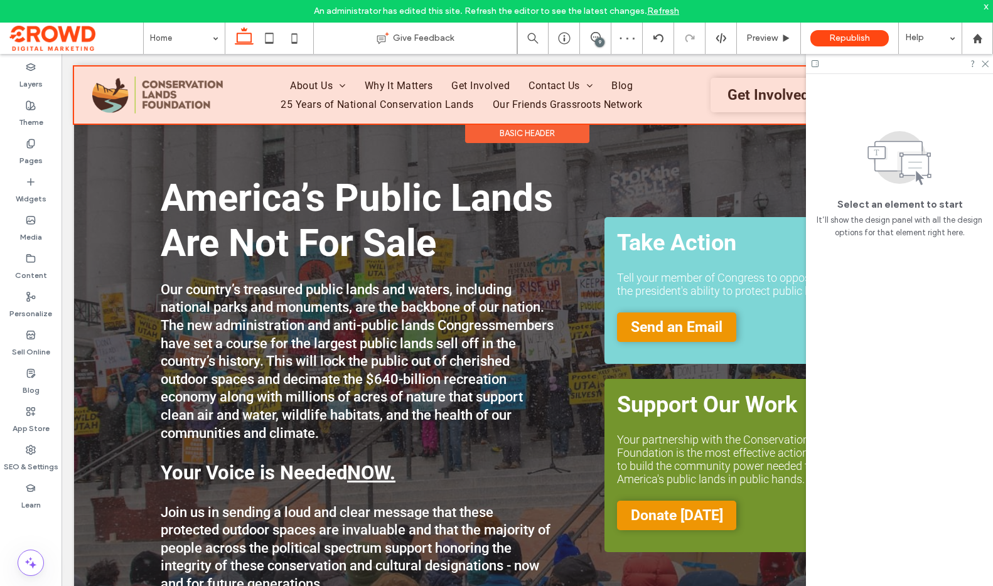
click at [221, 93] on div at bounding box center [527, 95] width 906 height 57
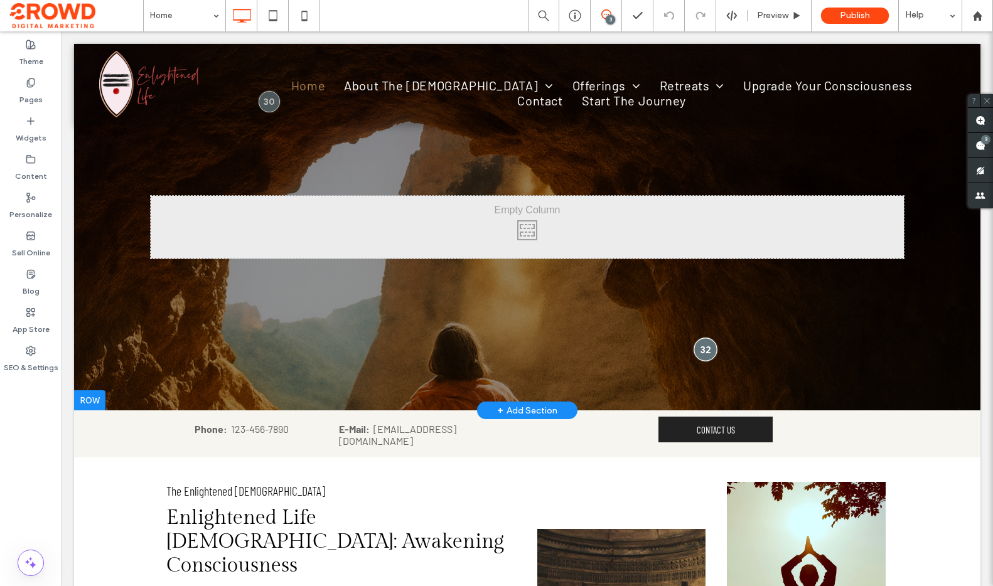
click at [708, 348] on div at bounding box center [704, 349] width 23 height 23
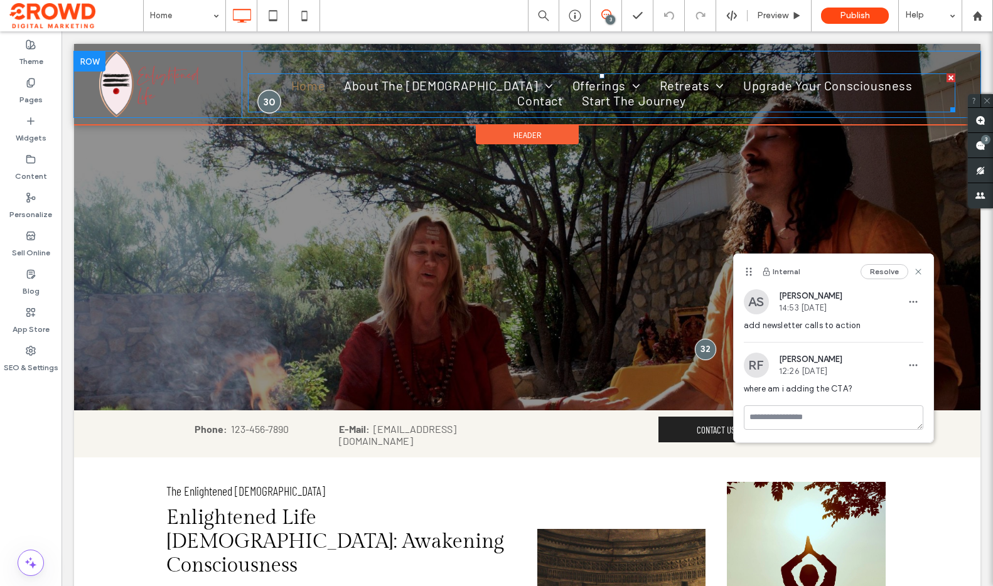
click at [269, 100] on div at bounding box center [269, 101] width 23 height 23
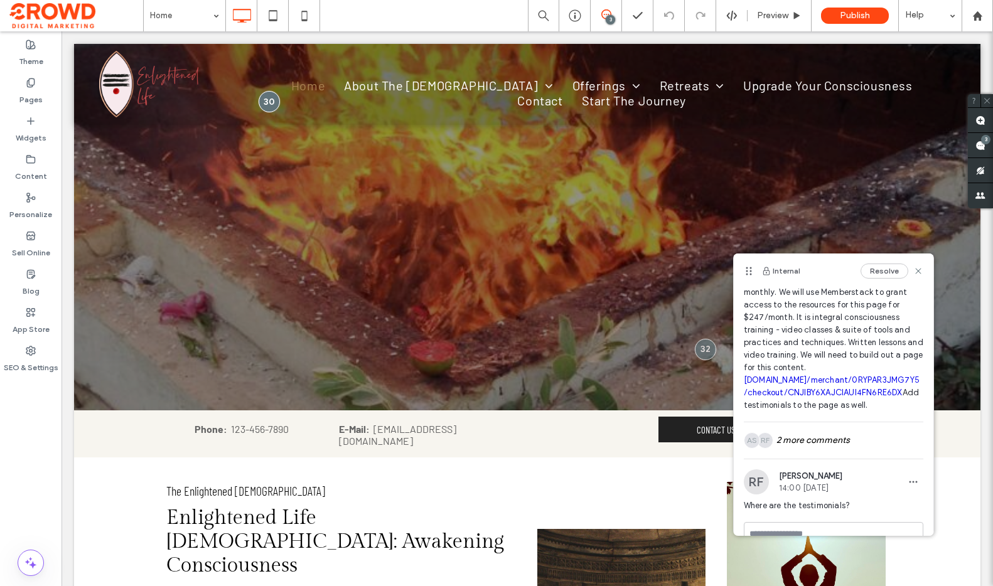
scroll to position [82, 0]
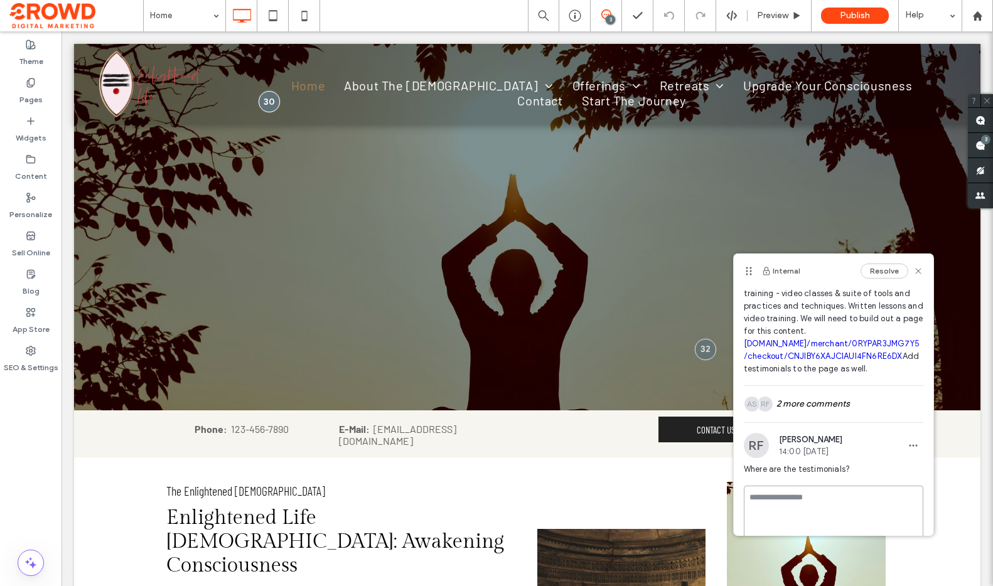
click at [841, 505] on textarea at bounding box center [833, 517] width 179 height 63
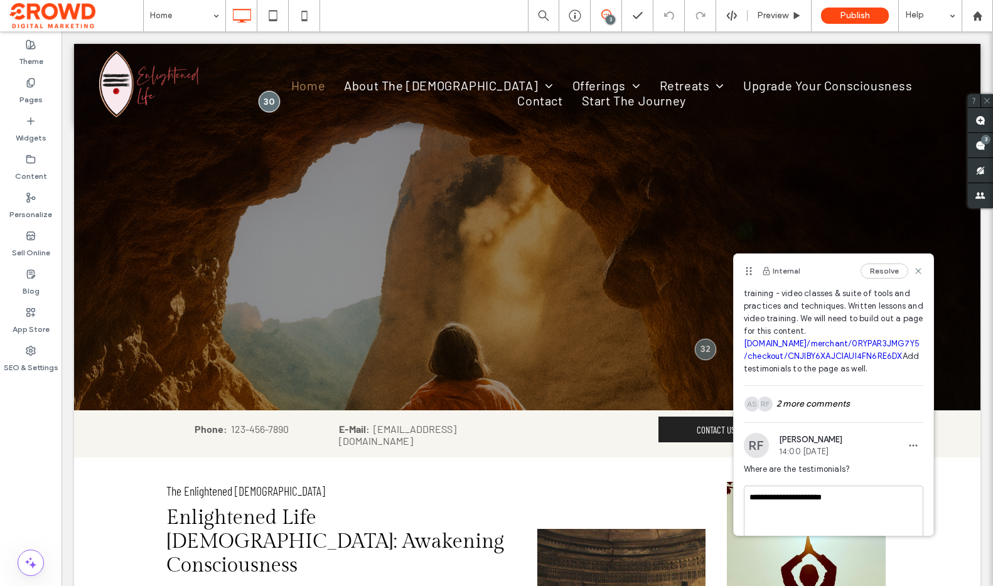
click at [845, 360] on link "[DOMAIN_NAME]/merchant/0RYPAR3JMG7Y5/checkout/CNJIBY6XAJCIAUI4FN6RE6DX" at bounding box center [832, 350] width 176 height 22
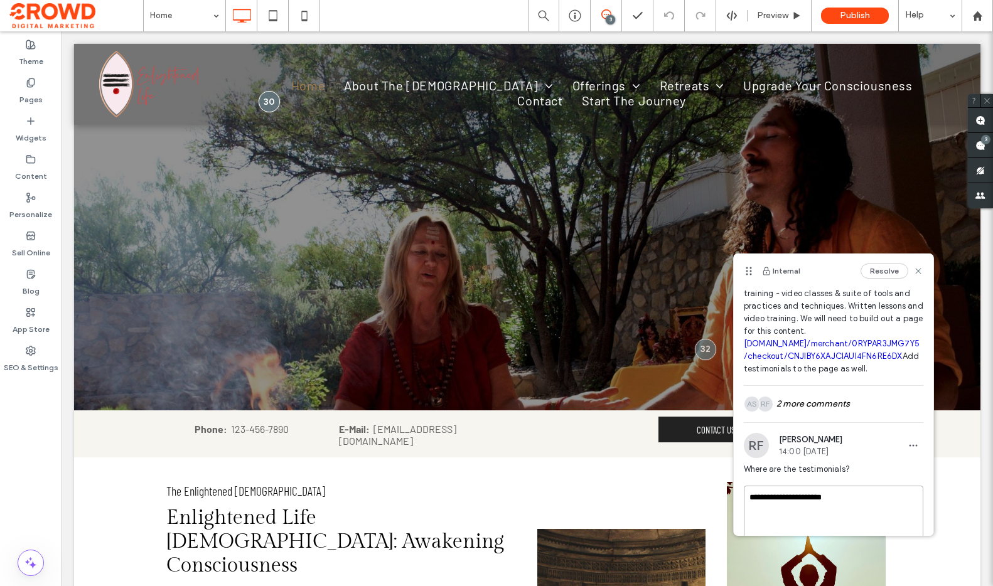
click at [868, 518] on textarea "**********" at bounding box center [833, 517] width 179 height 63
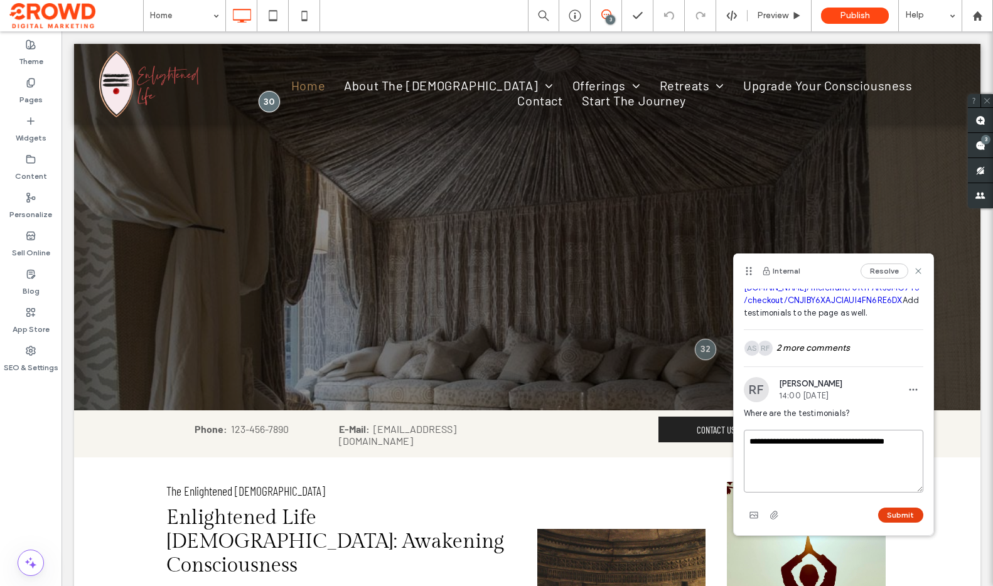
type textarea "**********"
click at [900, 514] on button "Submit" at bounding box center [900, 515] width 45 height 15
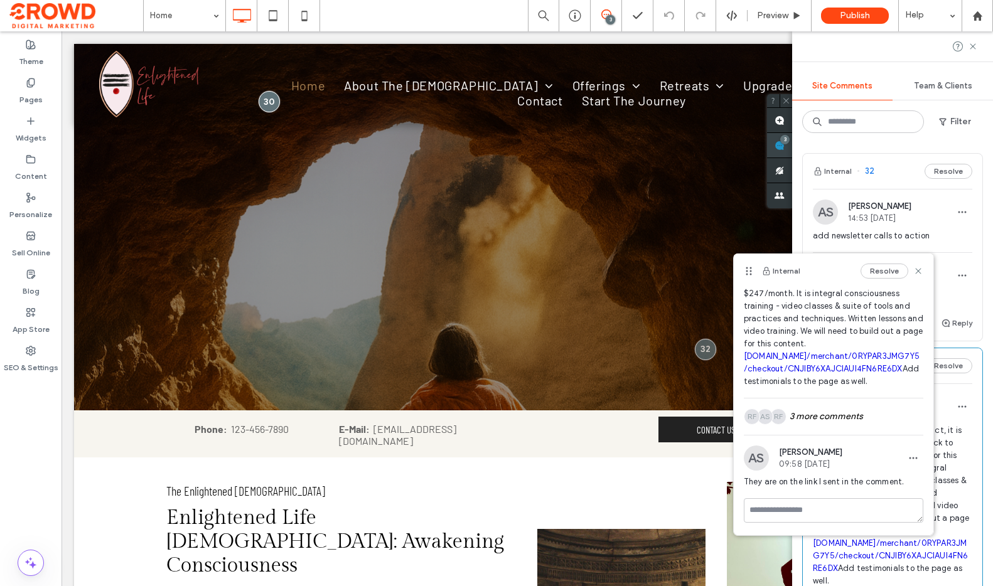
click at [792, 144] on span at bounding box center [779, 145] width 25 height 24
click at [922, 266] on icon at bounding box center [918, 271] width 10 height 10
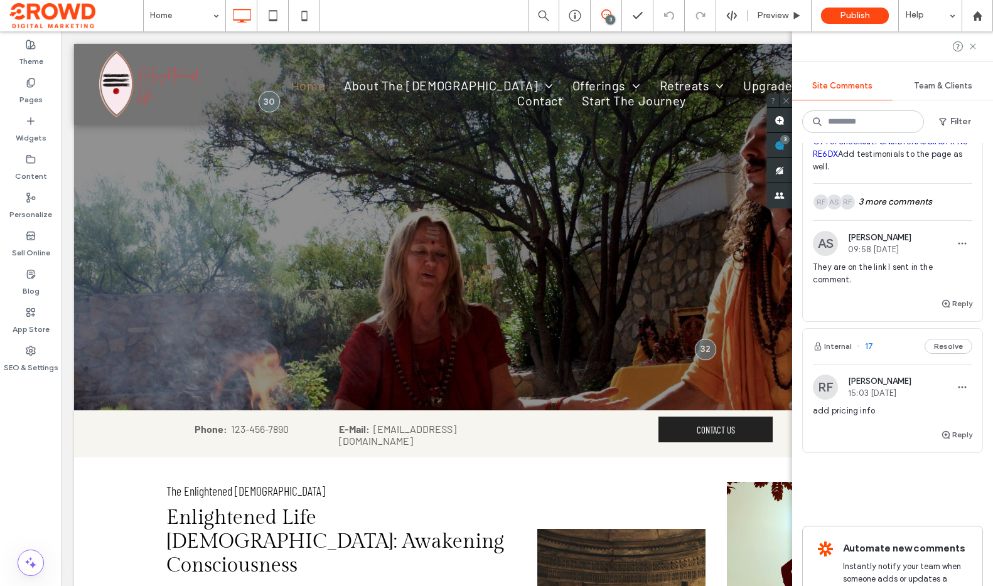
scroll to position [477, 0]
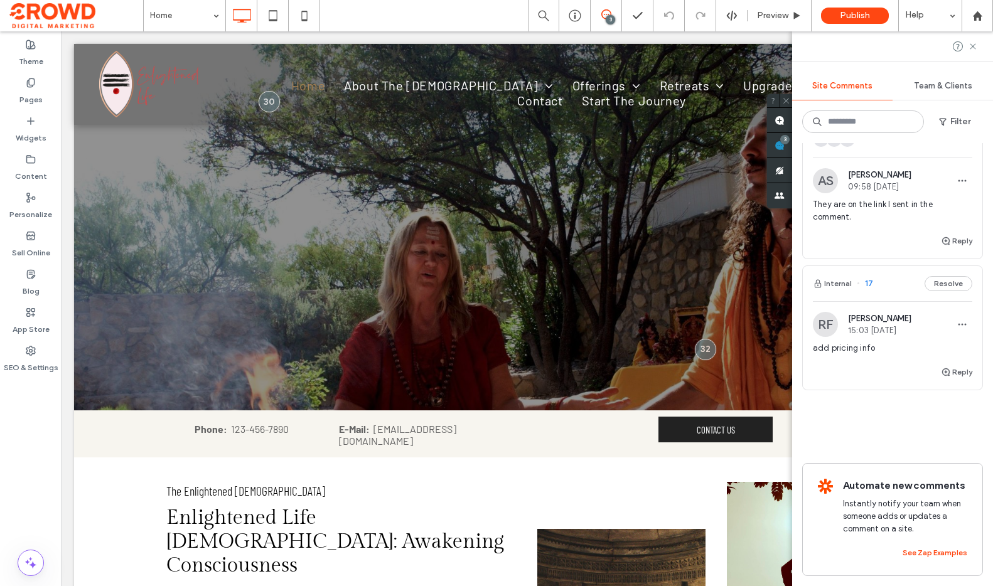
click at [912, 346] on span "add pricing info" at bounding box center [892, 348] width 159 height 13
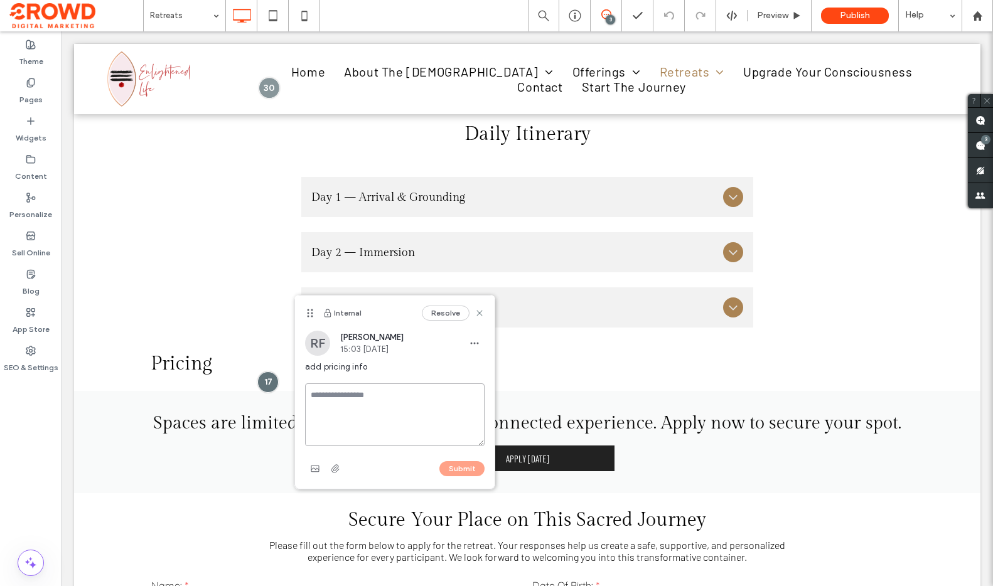
click at [415, 394] on textarea at bounding box center [394, 414] width 179 height 63
type textarea "**********"
click at [463, 471] on button "Submit" at bounding box center [461, 468] width 45 height 15
click at [611, 19] on div "3" at bounding box center [610, 19] width 9 height 9
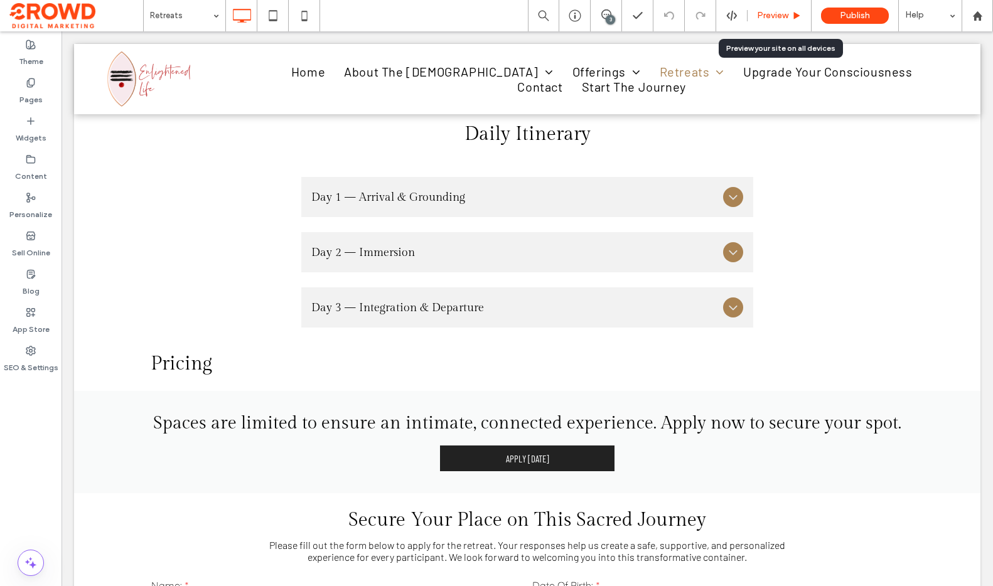
click at [789, 13] on div "Preview" at bounding box center [778, 16] width 63 height 10
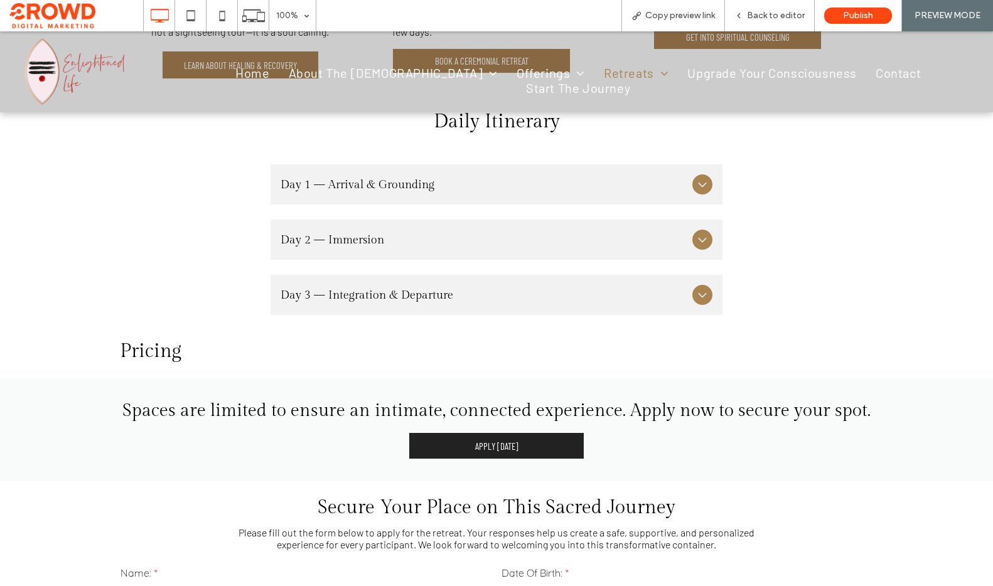
click at [69, 63] on img at bounding box center [74, 71] width 99 height 67
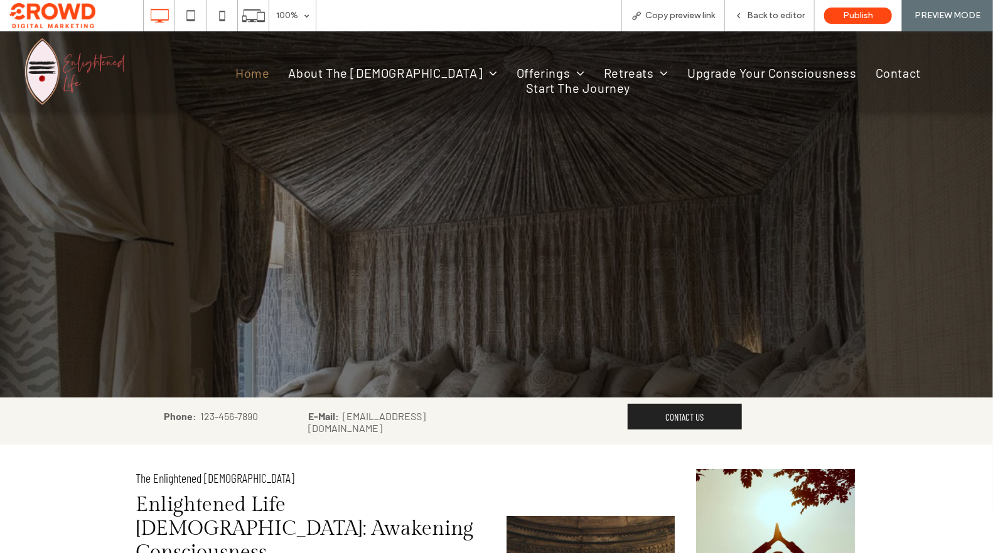
click at [75, 70] on img at bounding box center [74, 71] width 99 height 67
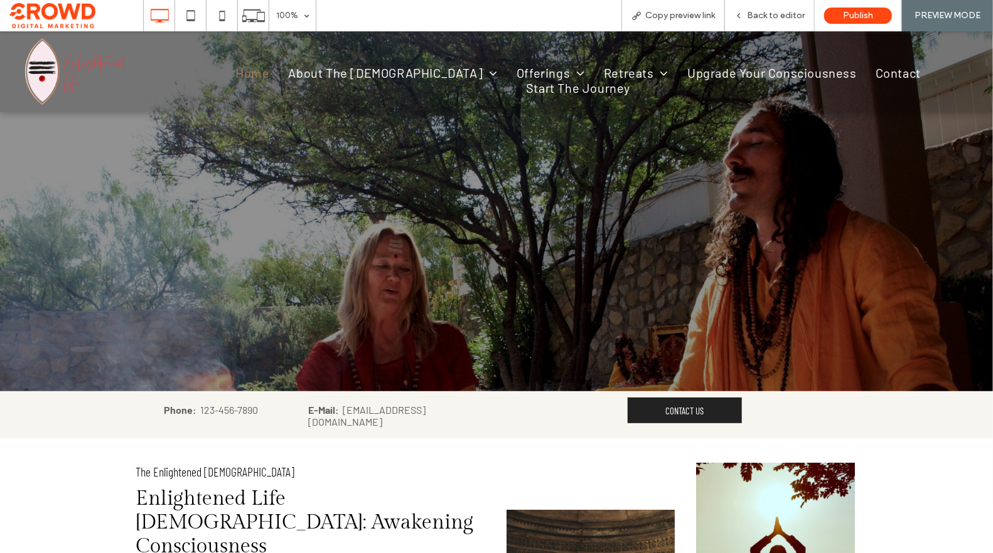
scroll to position [6, 0]
click at [773, 7] on div "Back to editor" at bounding box center [770, 15] width 90 height 31
click at [774, 16] on span "Back to editor" at bounding box center [776, 16] width 58 height 10
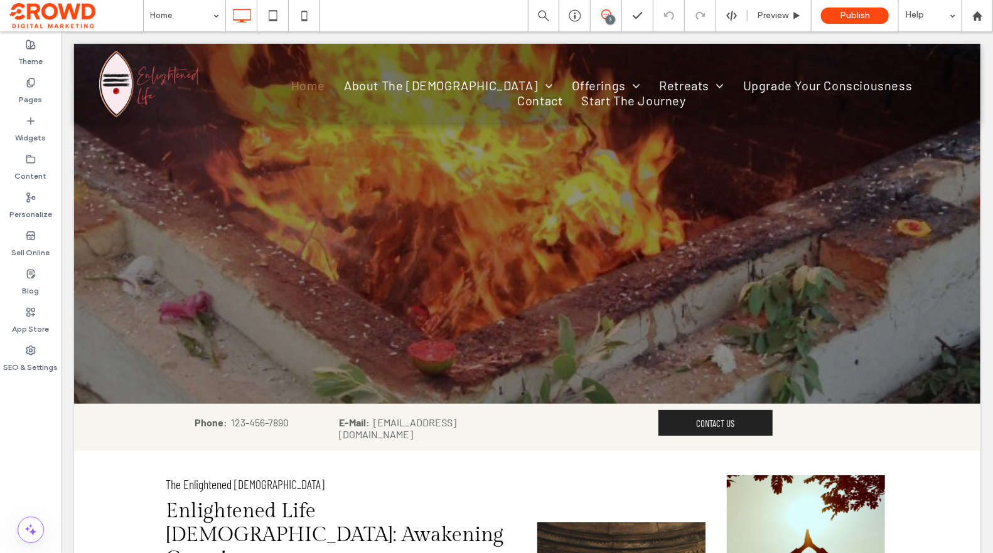
click at [607, 14] on icon at bounding box center [606, 14] width 10 height 10
click at [983, 120] on use at bounding box center [980, 120] width 10 height 10
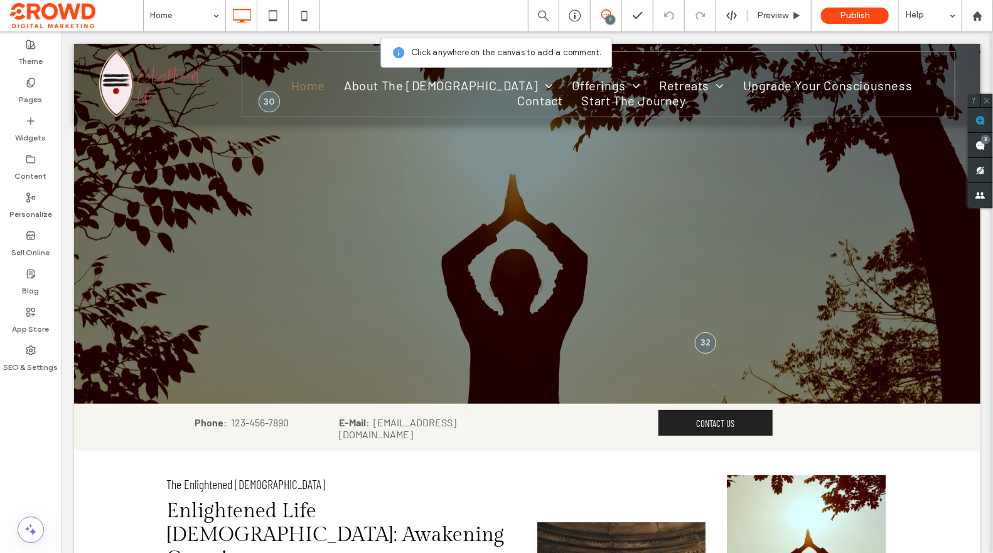
click at [252, 72] on div "Home About The Temple Temple Voice Give Donation Portal Events Monthly Services…" at bounding box center [597, 84] width 713 height 66
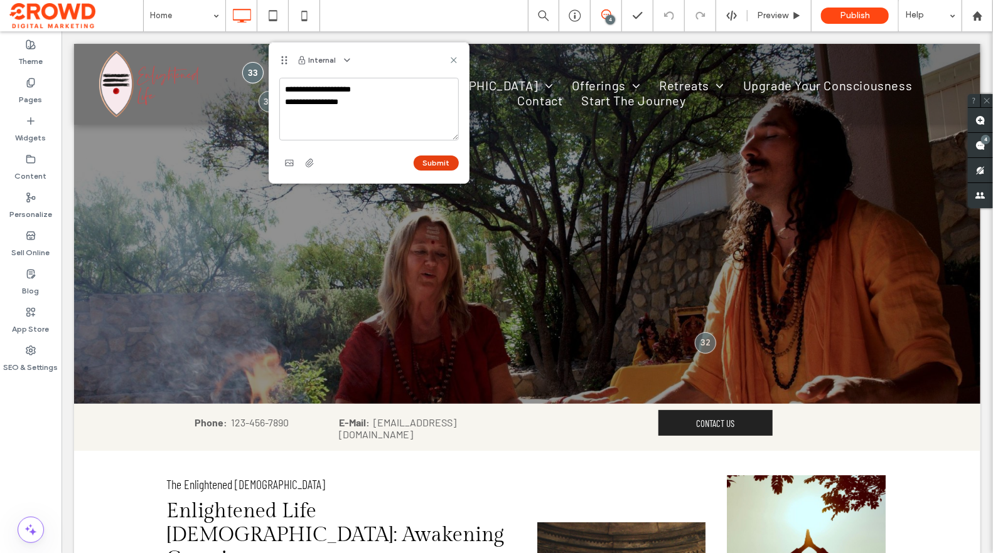
type textarea "**********"
click at [423, 159] on button "Submit" at bounding box center [436, 163] width 45 height 15
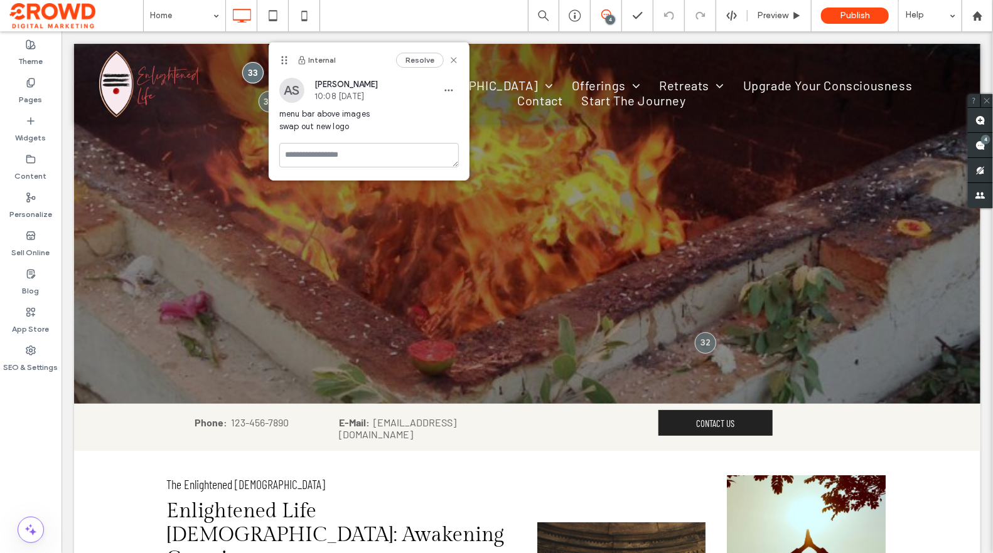
click at [597, 15] on span at bounding box center [605, 14] width 31 height 10
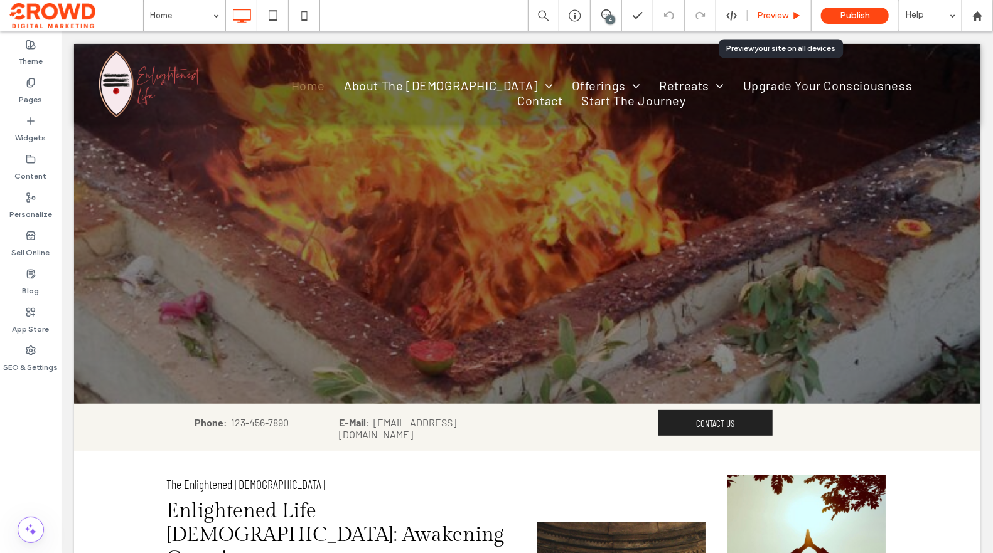
click at [775, 16] on span "Preview" at bounding box center [772, 16] width 31 height 10
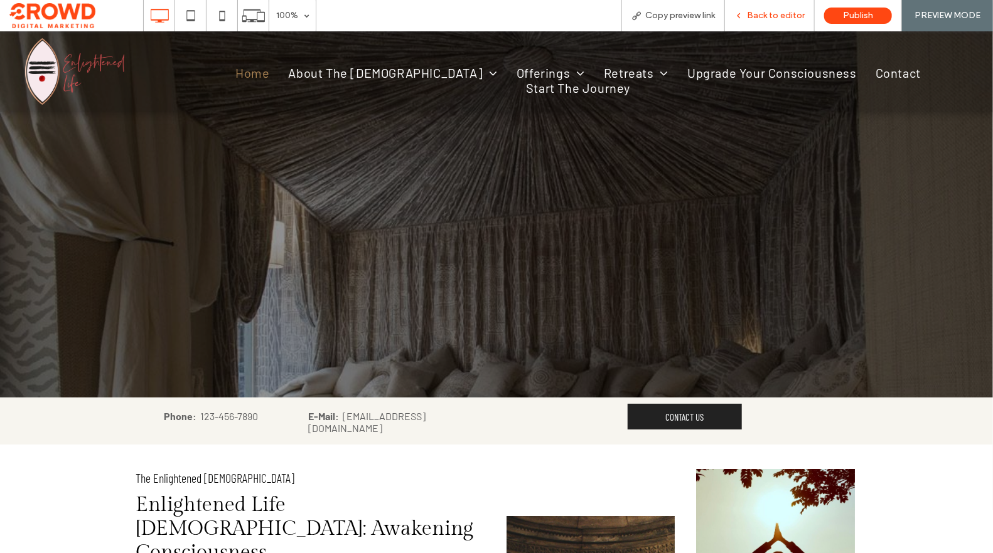
click at [774, 26] on div "Back to editor" at bounding box center [770, 15] width 90 height 31
click at [754, 22] on div "Back to editor" at bounding box center [770, 15] width 90 height 31
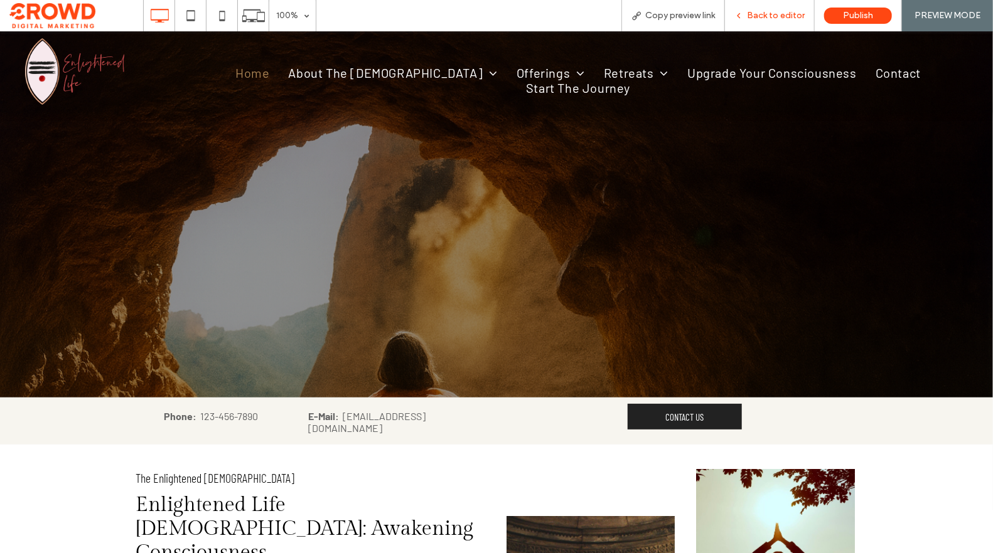
click at [780, 14] on span "Back to editor" at bounding box center [776, 16] width 58 height 10
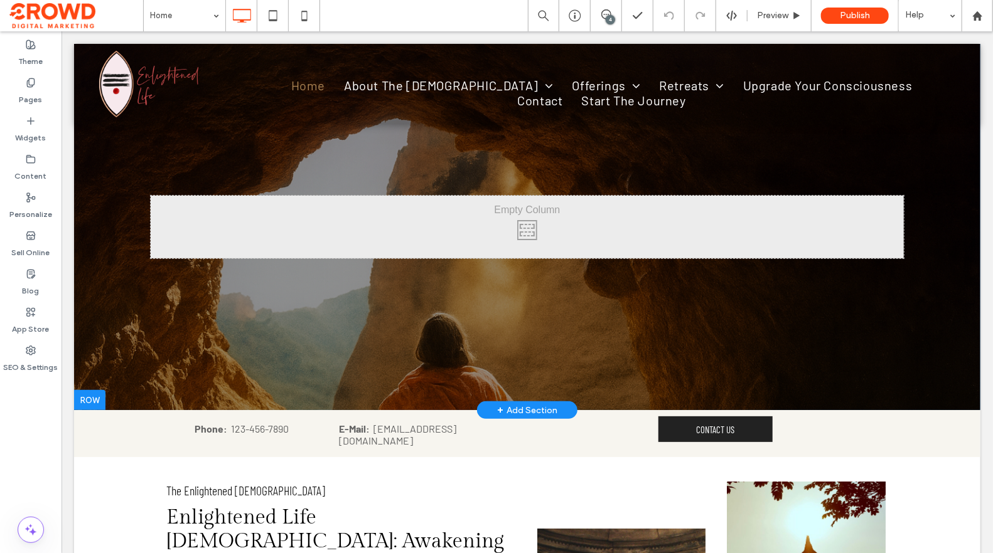
click at [107, 223] on div at bounding box center [526, 226] width 906 height 366
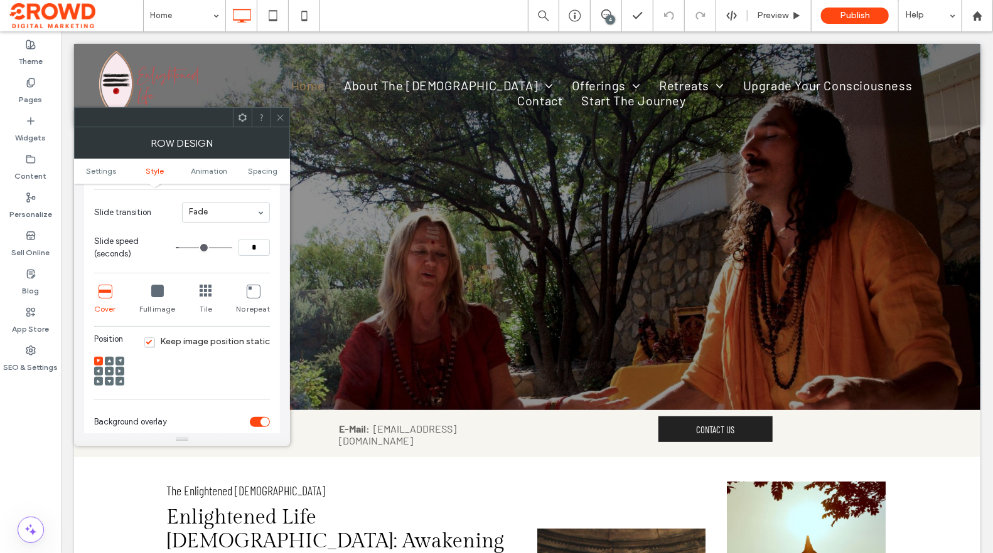
scroll to position [271, 0]
click at [154, 338] on span "Keep image position static" at bounding box center [206, 341] width 125 height 11
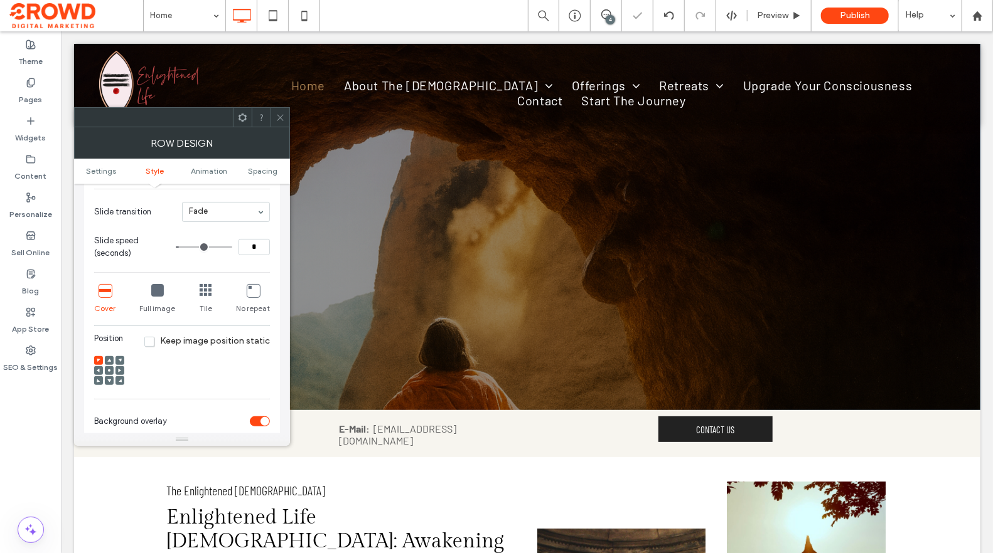
click at [111, 370] on div at bounding box center [109, 370] width 9 height 9
click at [109, 370] on use at bounding box center [109, 371] width 3 height 3
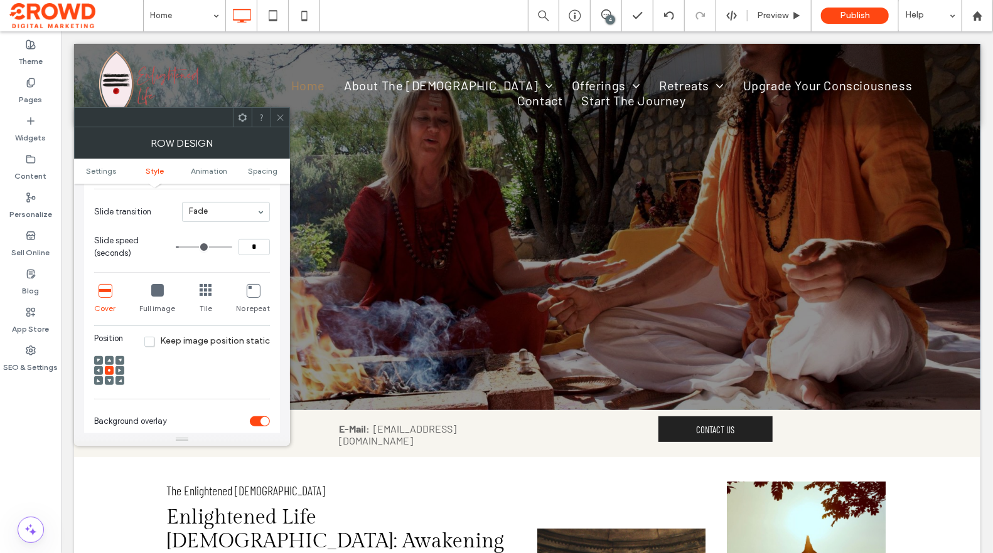
click at [279, 117] on use at bounding box center [280, 117] width 6 height 6
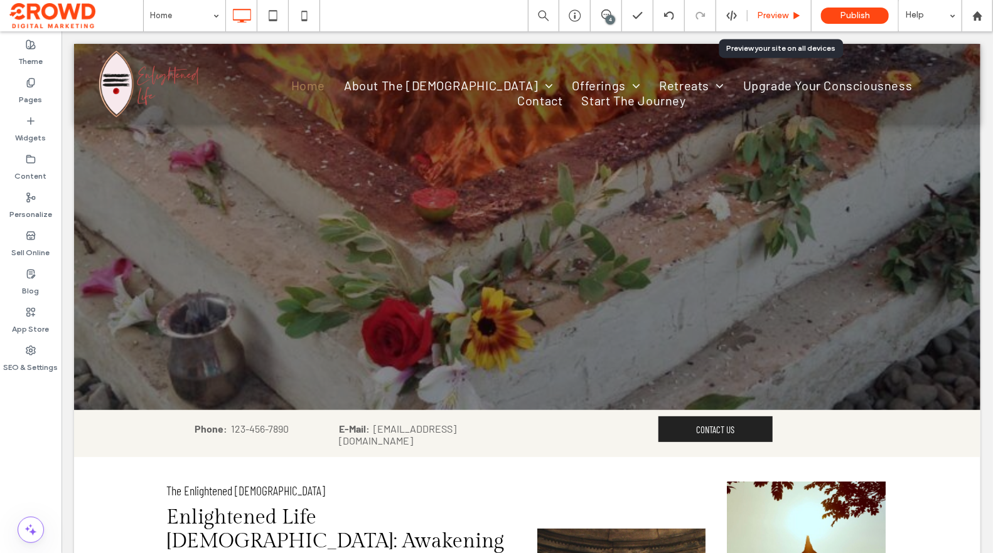
click at [766, 16] on span "Preview" at bounding box center [772, 16] width 31 height 10
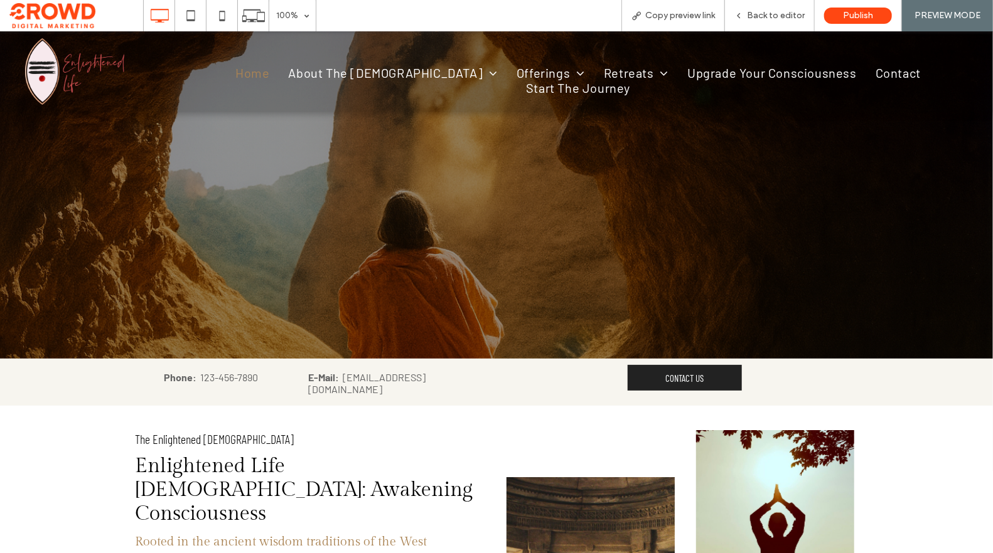
scroll to position [38, 0]
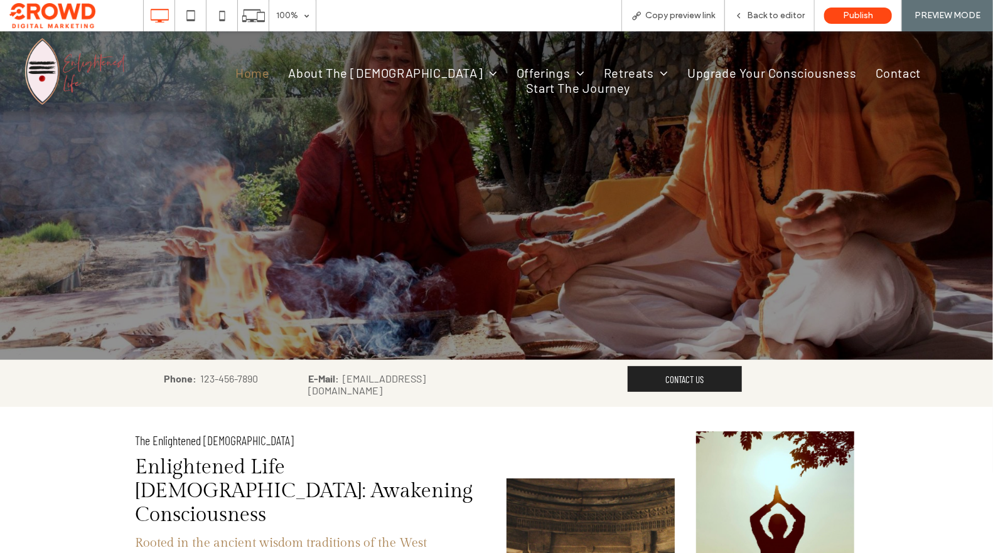
click at [685, 190] on div "Click To Paste" at bounding box center [496, 176] width 753 height 63
click at [785, 18] on span "Back to editor" at bounding box center [776, 16] width 58 height 10
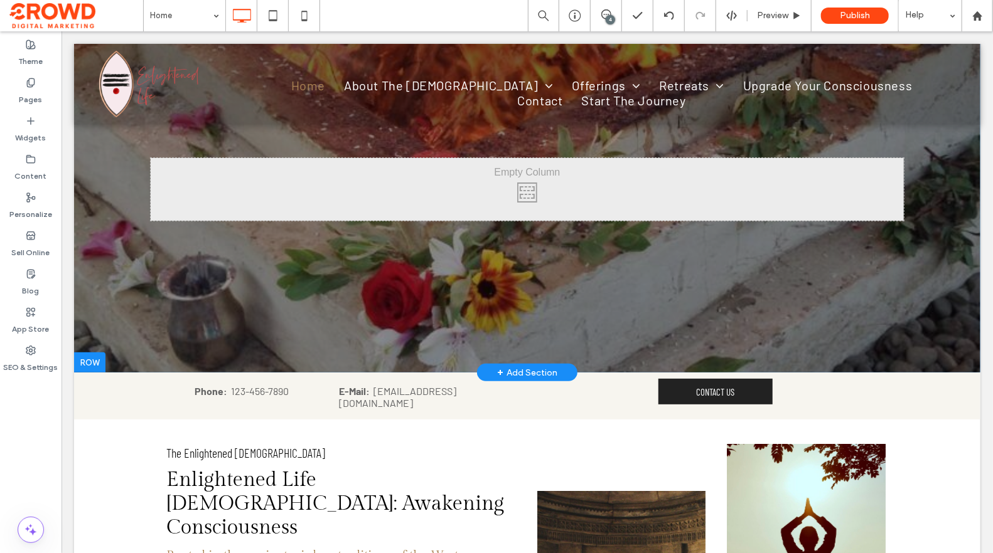
click at [870, 301] on div at bounding box center [526, 189] width 906 height 366
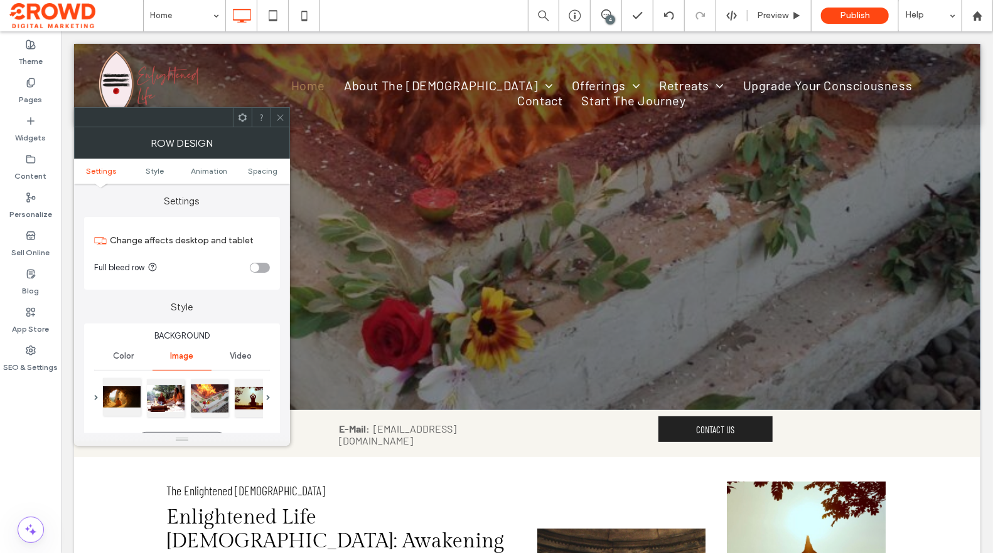
click at [129, 400] on div at bounding box center [122, 397] width 38 height 38
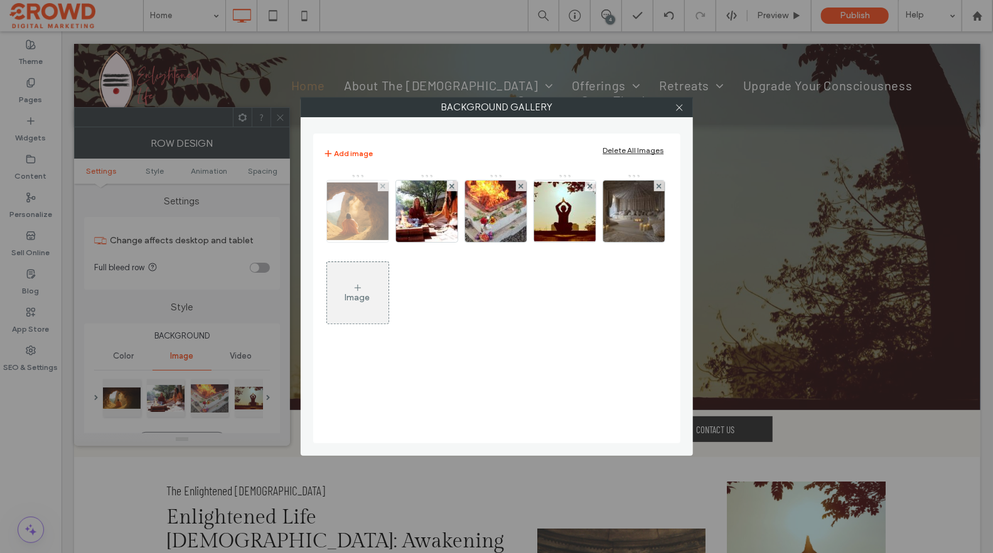
click at [344, 224] on img at bounding box center [357, 212] width 100 height 58
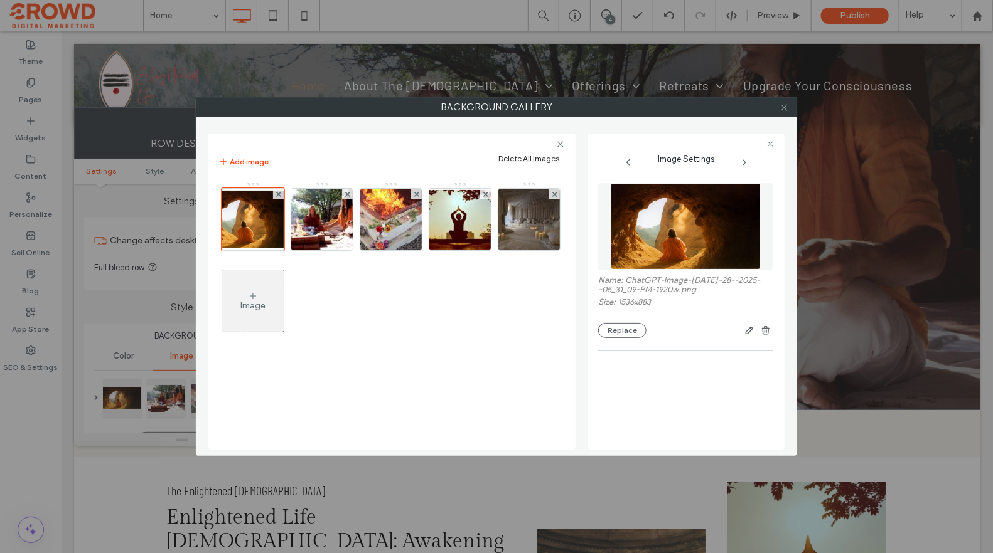
click at [783, 112] on icon at bounding box center [783, 107] width 9 height 9
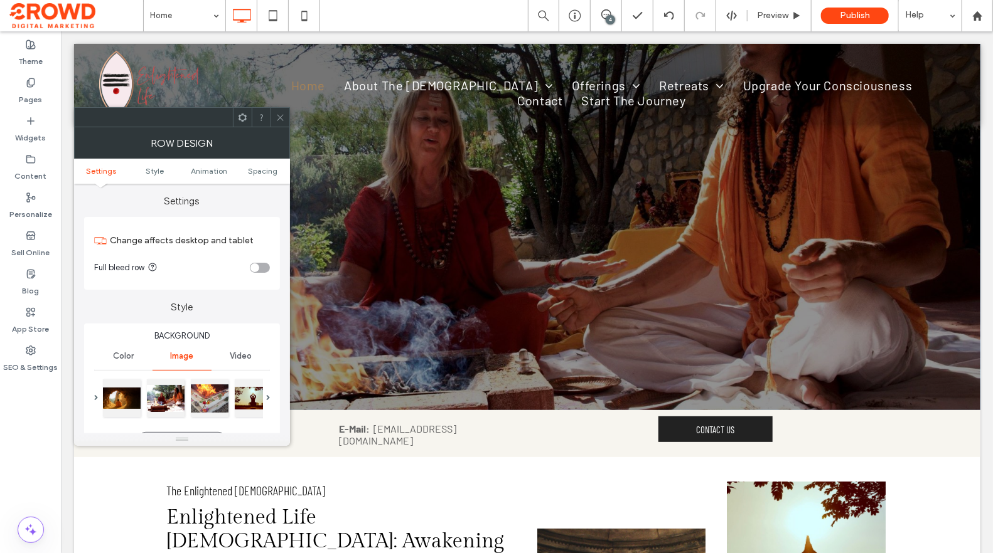
click at [287, 120] on div at bounding box center [279, 117] width 19 height 19
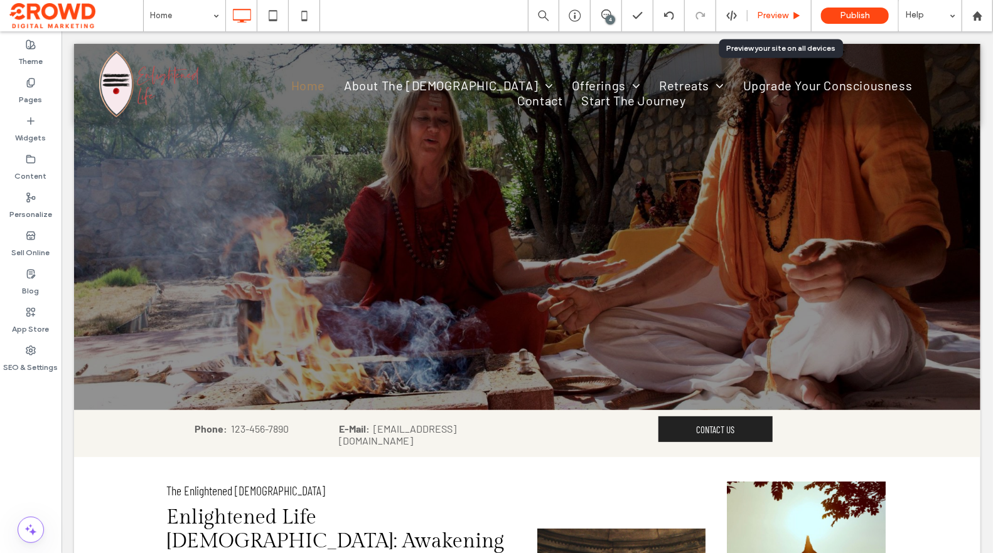
click at [756, 17] on div "Preview" at bounding box center [778, 16] width 63 height 10
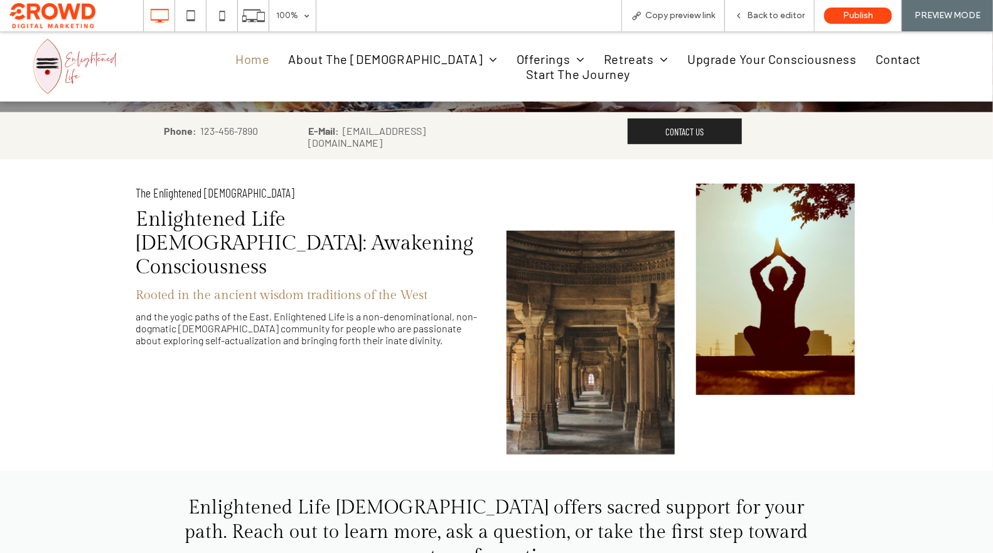
scroll to position [663, 0]
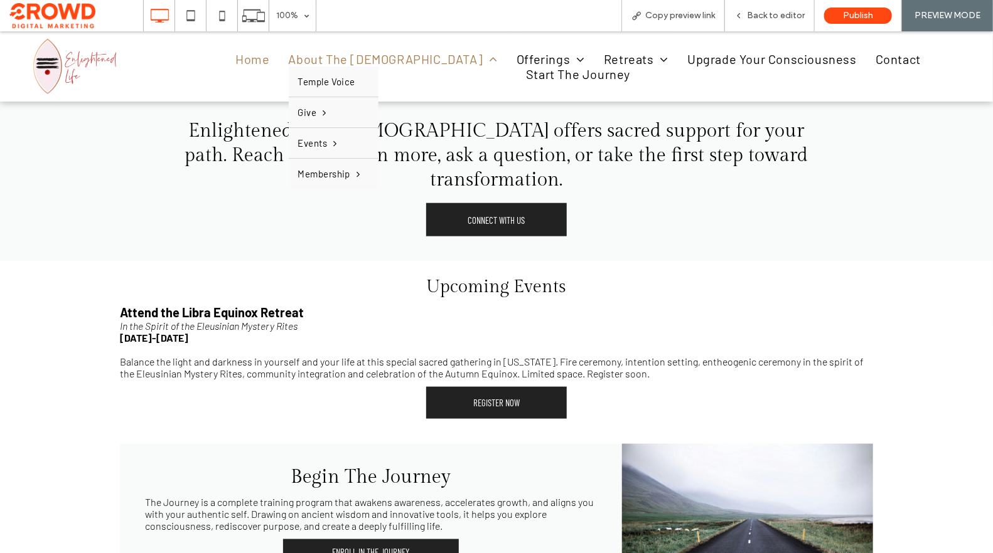
drag, startPoint x: 331, startPoint y: 63, endPoint x: 330, endPoint y: 99, distance: 35.2
click at [331, 63] on span "About The [DEMOGRAPHIC_DATA]" at bounding box center [393, 58] width 209 height 15
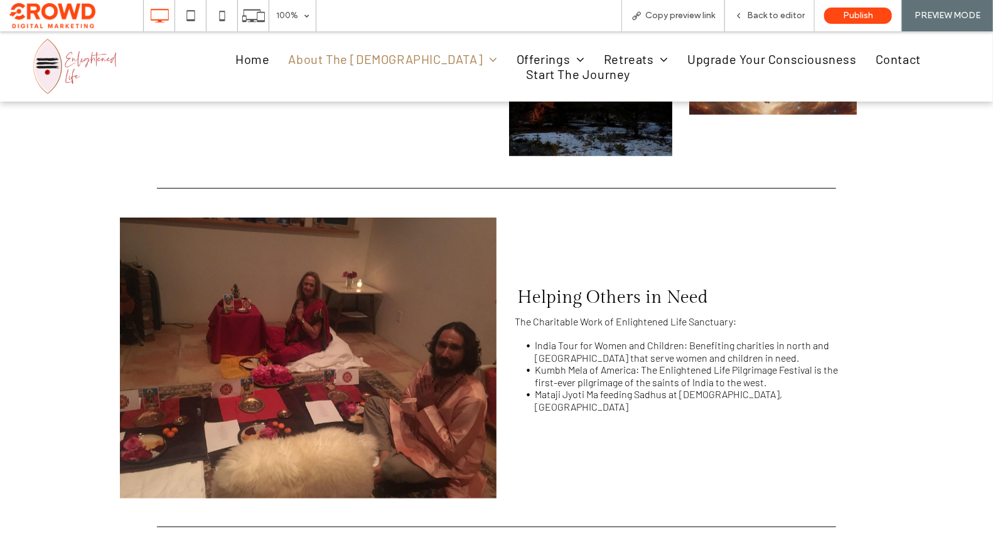
scroll to position [496, 0]
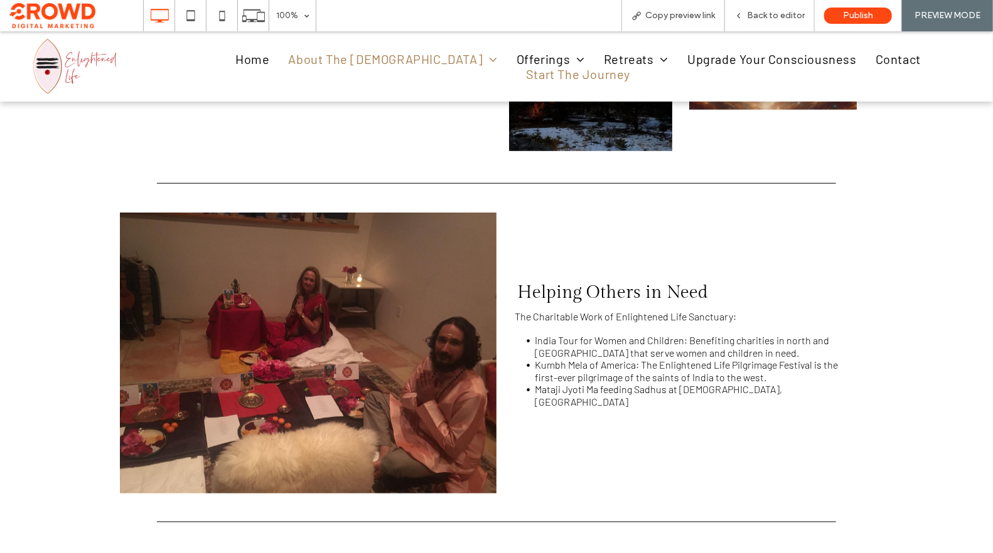
click at [630, 70] on span "Start The Journey" at bounding box center [578, 73] width 104 height 15
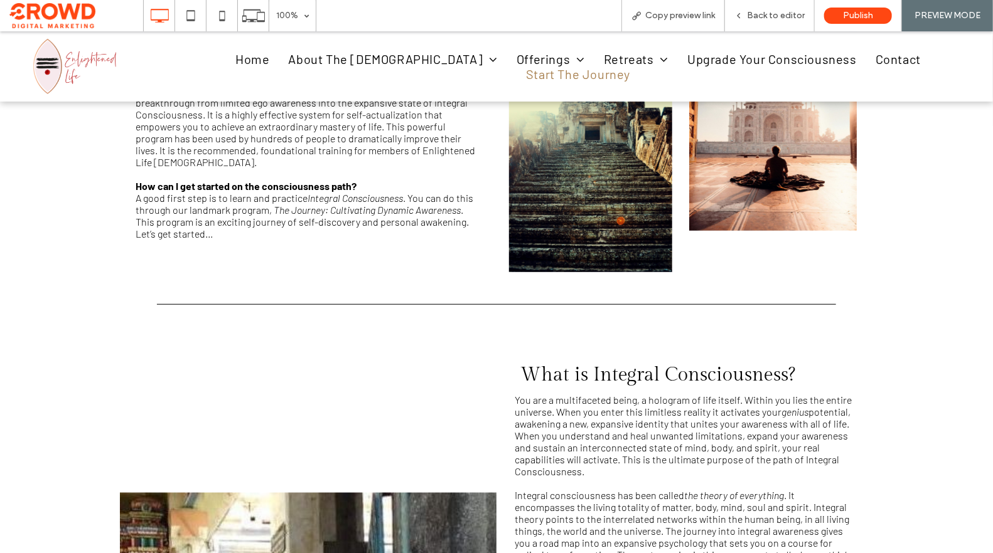
scroll to position [378, 0]
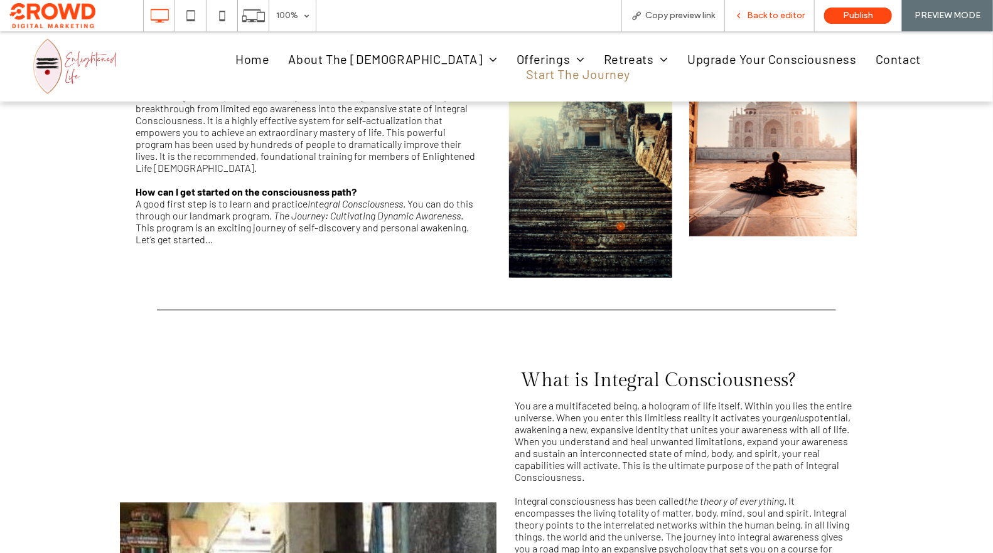
click at [769, 21] on div "Back to editor" at bounding box center [770, 15] width 90 height 31
click at [771, 19] on span "Back to editor" at bounding box center [776, 16] width 58 height 10
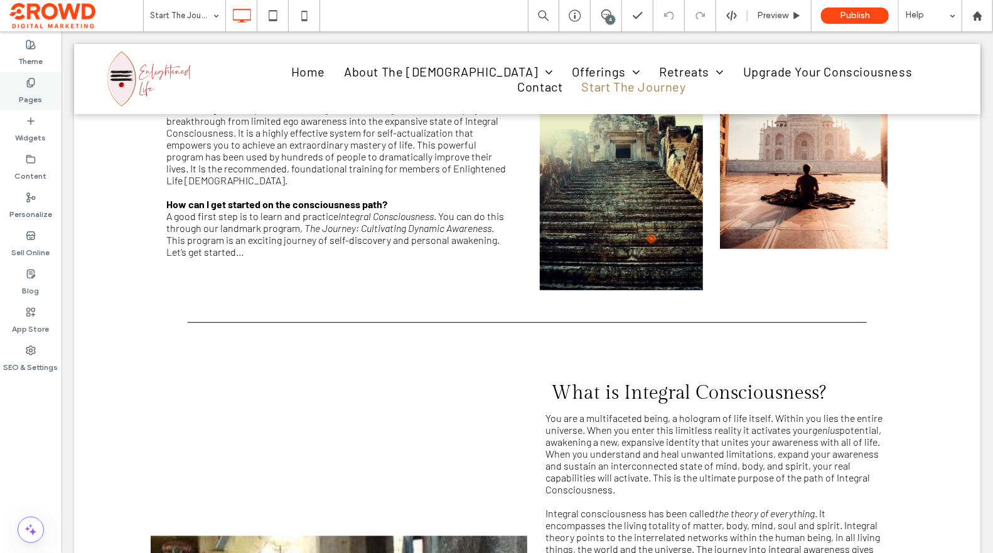
click at [38, 84] on div "Pages" at bounding box center [30, 91] width 61 height 38
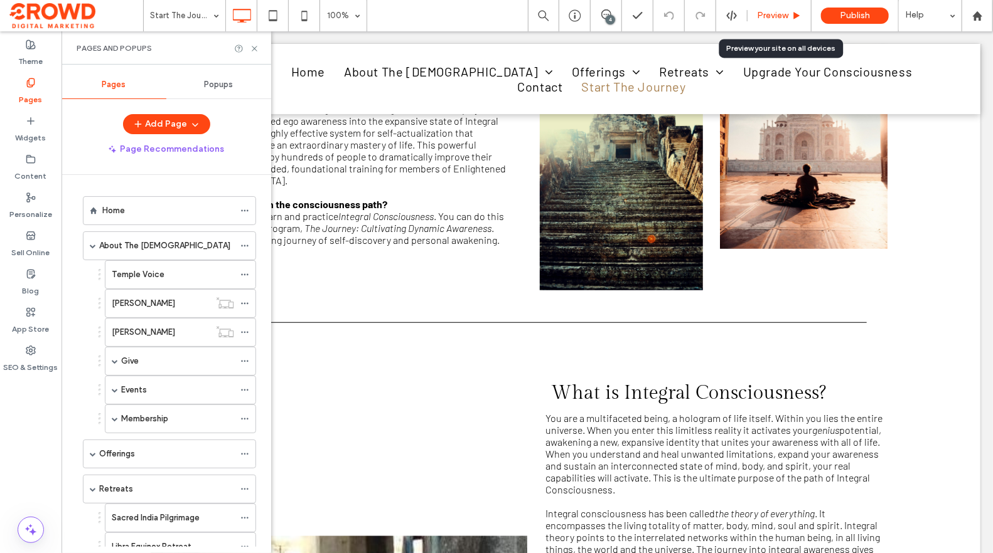
click at [788, 21] on div "Preview" at bounding box center [779, 15] width 64 height 31
click at [781, 18] on span "Preview" at bounding box center [772, 16] width 31 height 10
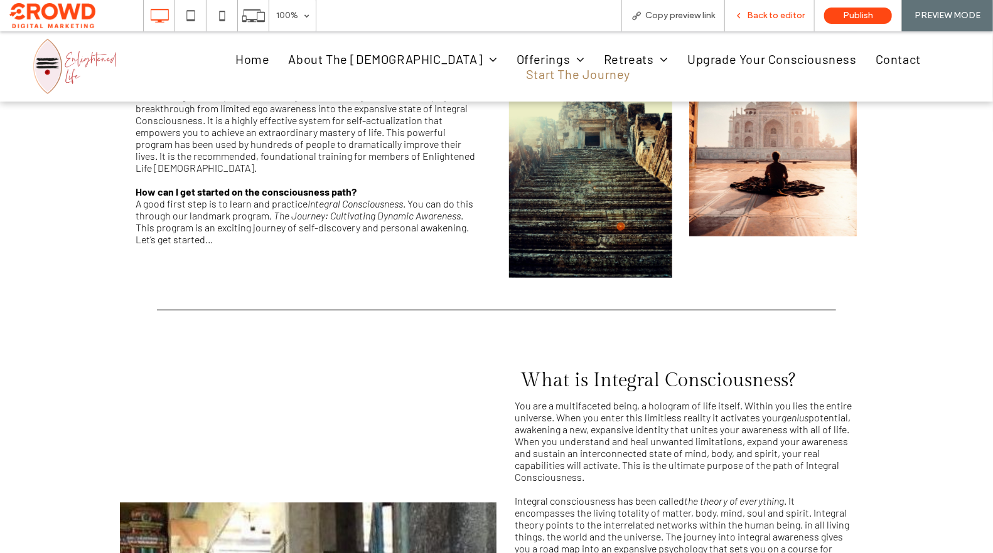
click at [779, 19] on span "Back to editor" at bounding box center [776, 16] width 58 height 10
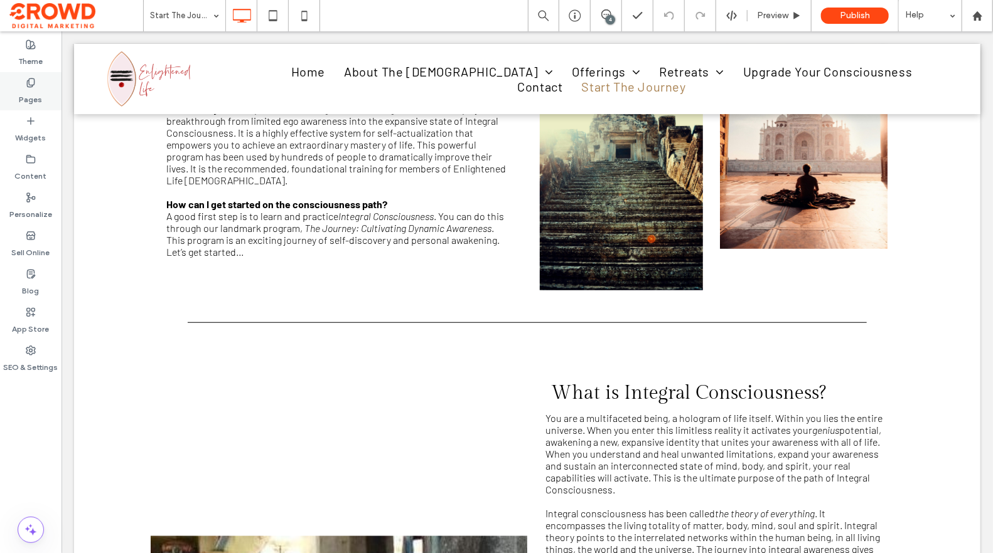
click at [43, 85] on div "Pages" at bounding box center [30, 91] width 61 height 38
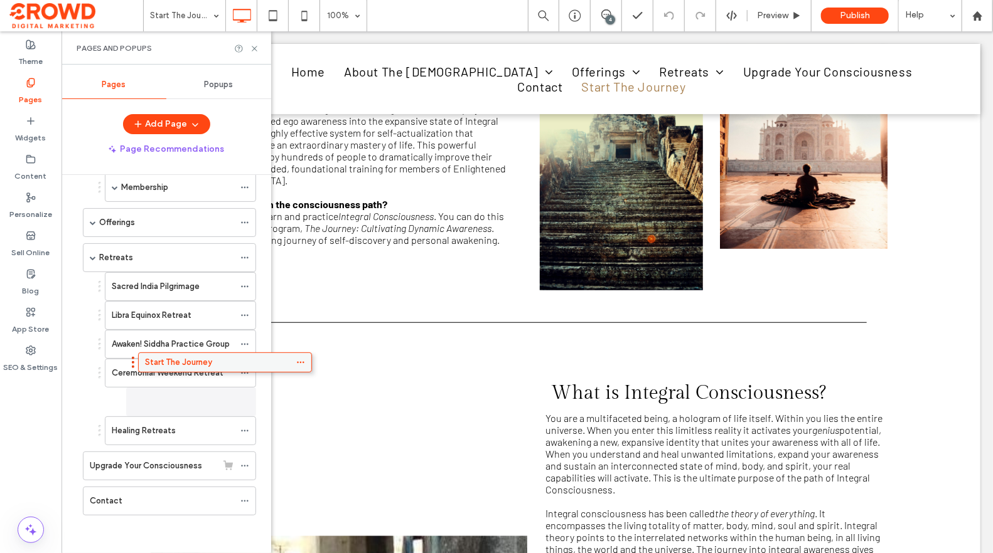
scroll to position [226, 0]
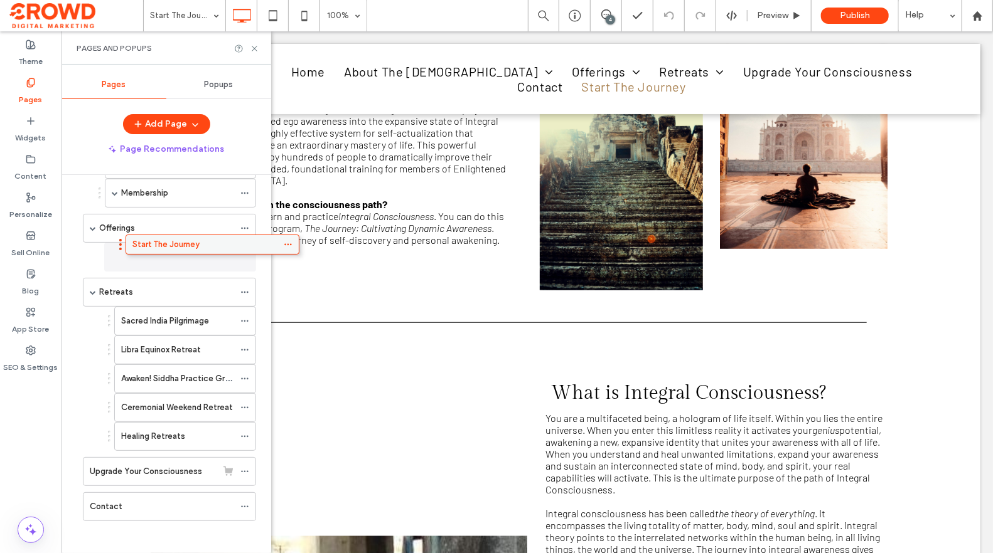
drag, startPoint x: 195, startPoint y: 504, endPoint x: 236, endPoint y: 251, distance: 256.2
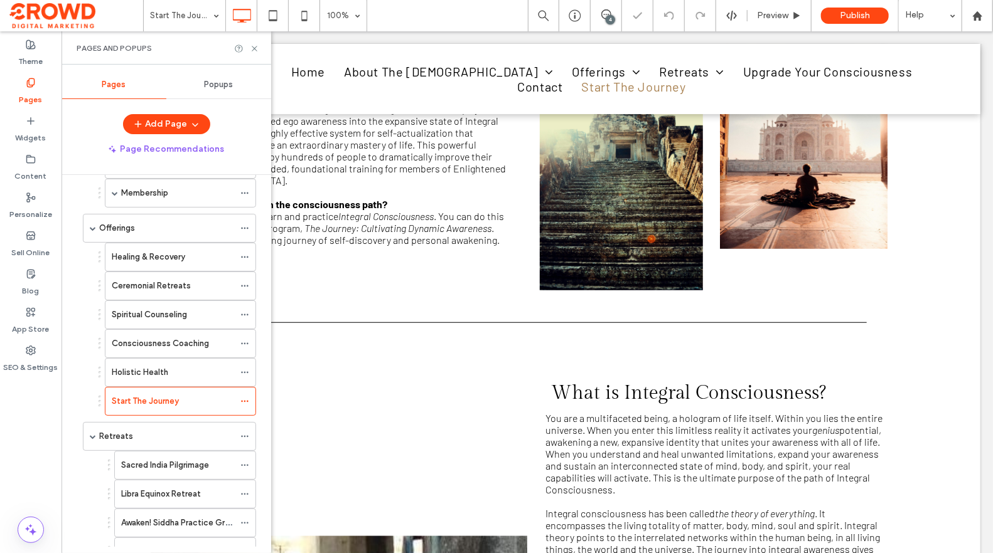
scroll to position [232, 0]
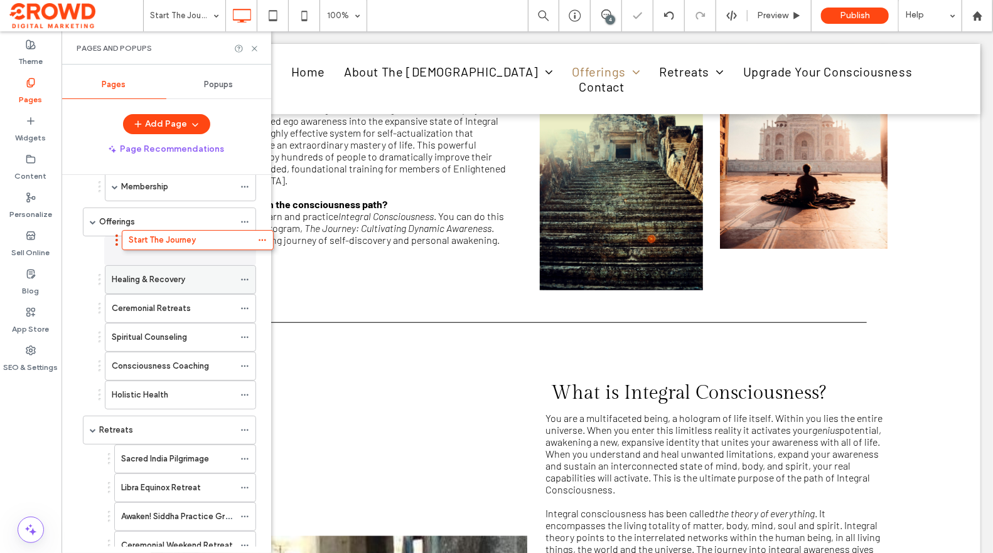
drag, startPoint x: 204, startPoint y: 388, endPoint x: 221, endPoint y: 235, distance: 153.4
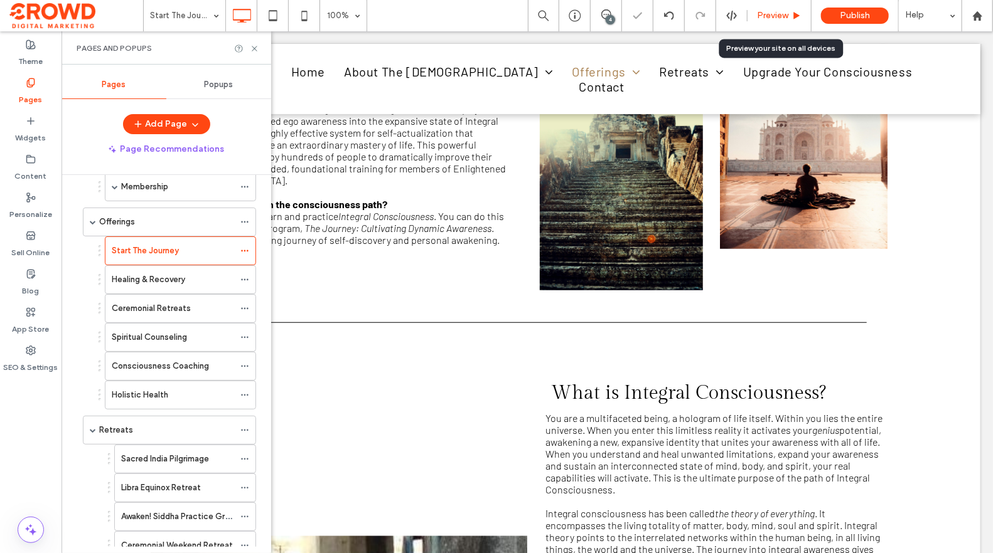
click at [766, 23] on div "Preview" at bounding box center [779, 15] width 64 height 31
click at [770, 20] on span "Preview" at bounding box center [772, 16] width 31 height 10
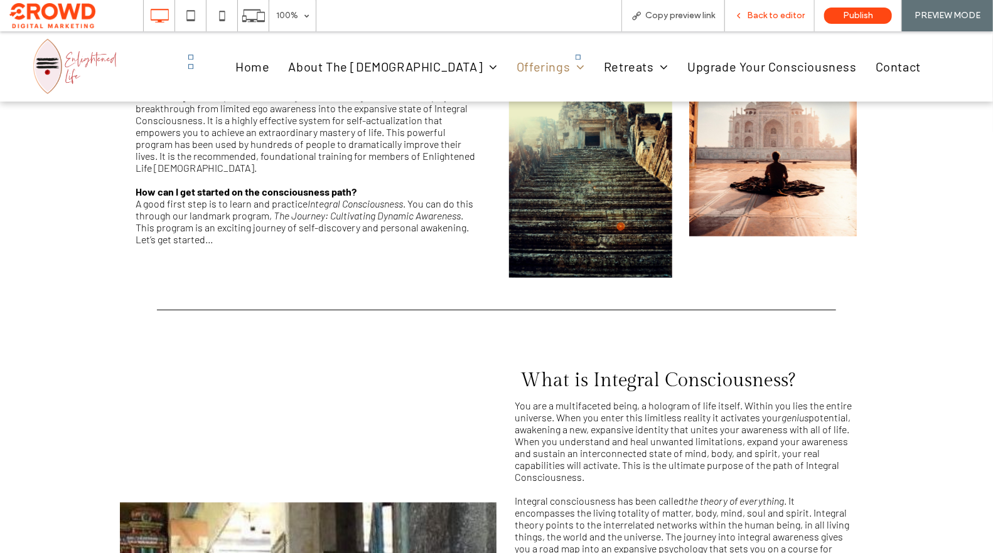
click at [752, 23] on div "Back to editor" at bounding box center [770, 15] width 90 height 31
click at [774, 15] on span "Back to editor" at bounding box center [776, 16] width 58 height 10
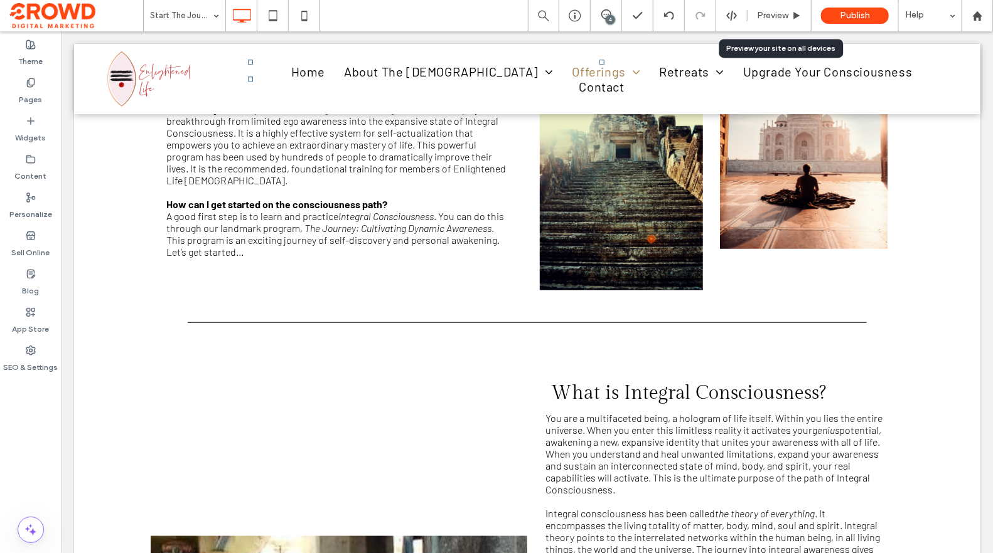
click at [774, 15] on span "Preview" at bounding box center [772, 16] width 31 height 10
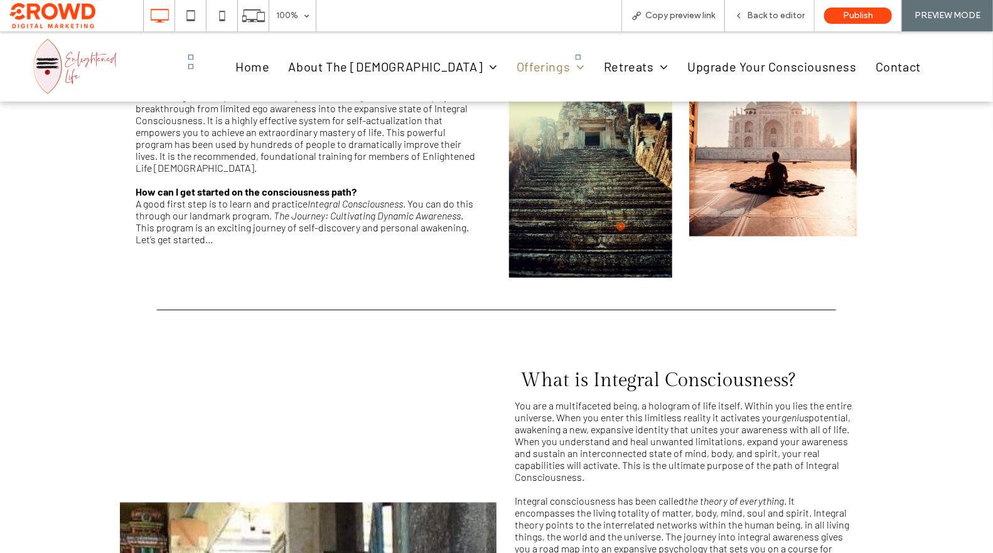
click at [465, 167] on p "The Journey is a complete self-healing and awakening course that helps you brea…" at bounding box center [308, 131] width 345 height 83
click at [774, 16] on span "Back to editor" at bounding box center [776, 16] width 58 height 10
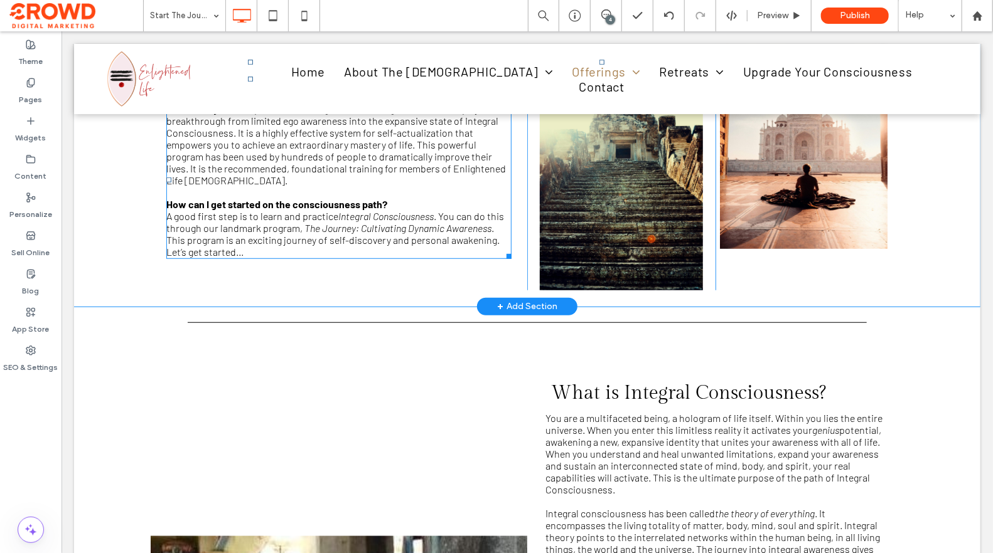
click at [414, 134] on span "is a complete self-healing and awakening course that helps you breakthrough fro…" at bounding box center [335, 143] width 339 height 83
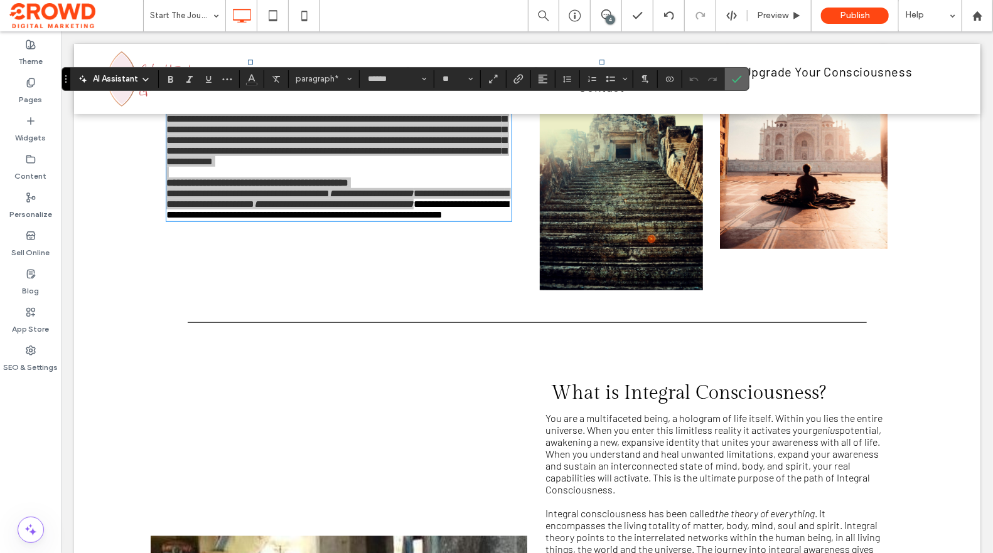
click at [734, 77] on icon "Confirm" at bounding box center [737, 79] width 10 height 10
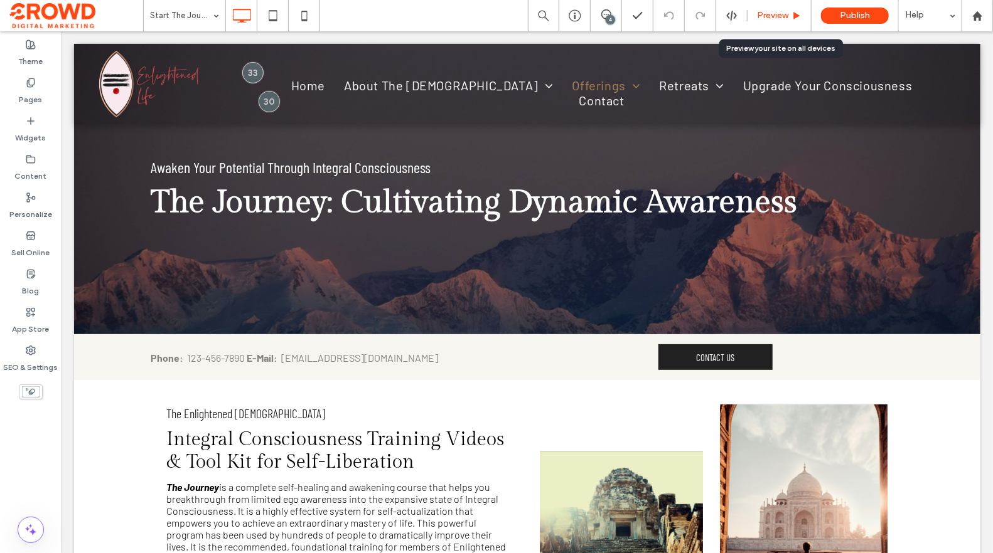
click at [774, 17] on span "Preview" at bounding box center [772, 16] width 31 height 10
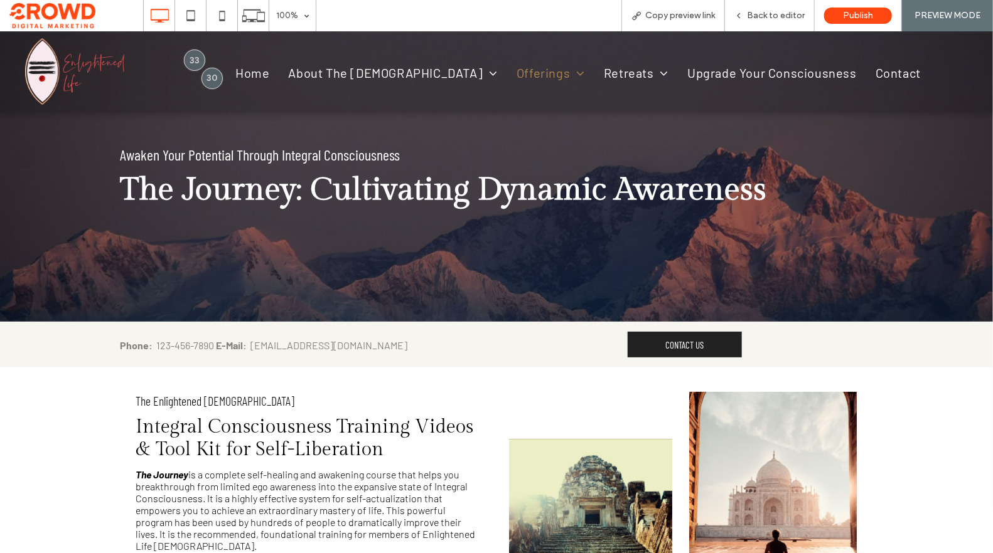
click at [83, 78] on img at bounding box center [74, 71] width 99 height 67
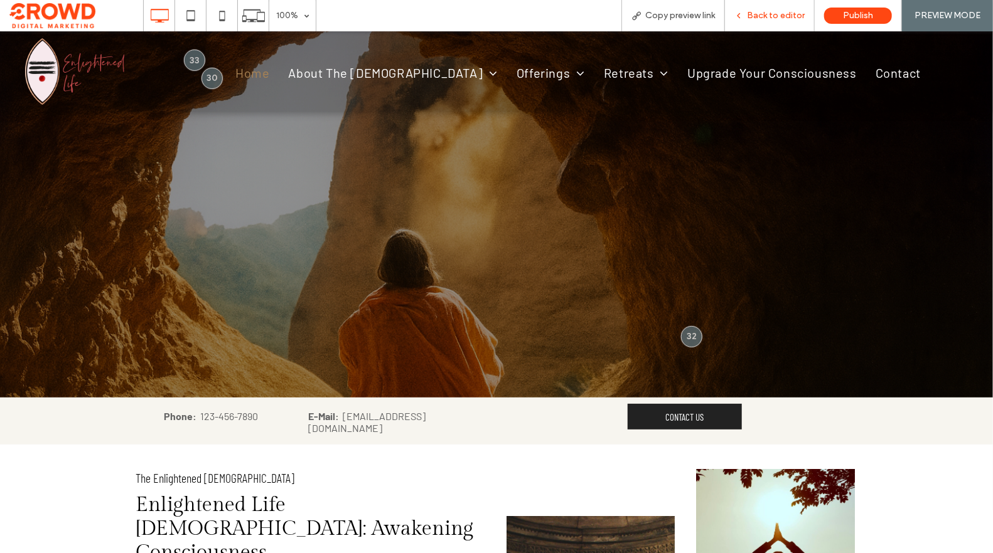
click at [774, 28] on div "Back to editor" at bounding box center [770, 15] width 90 height 31
click at [760, 23] on div "Back to editor" at bounding box center [770, 15] width 90 height 31
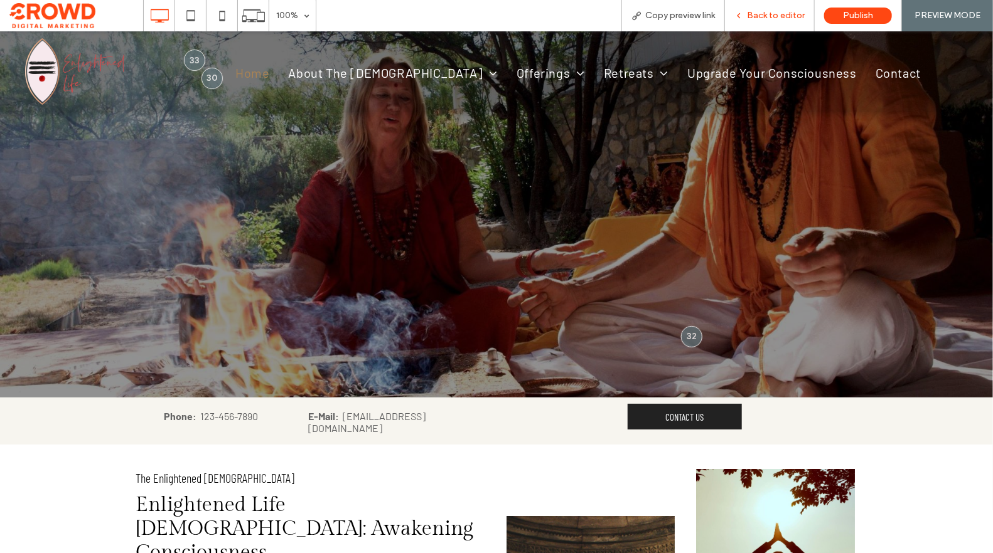
click at [774, 19] on span "Back to editor" at bounding box center [776, 16] width 58 height 10
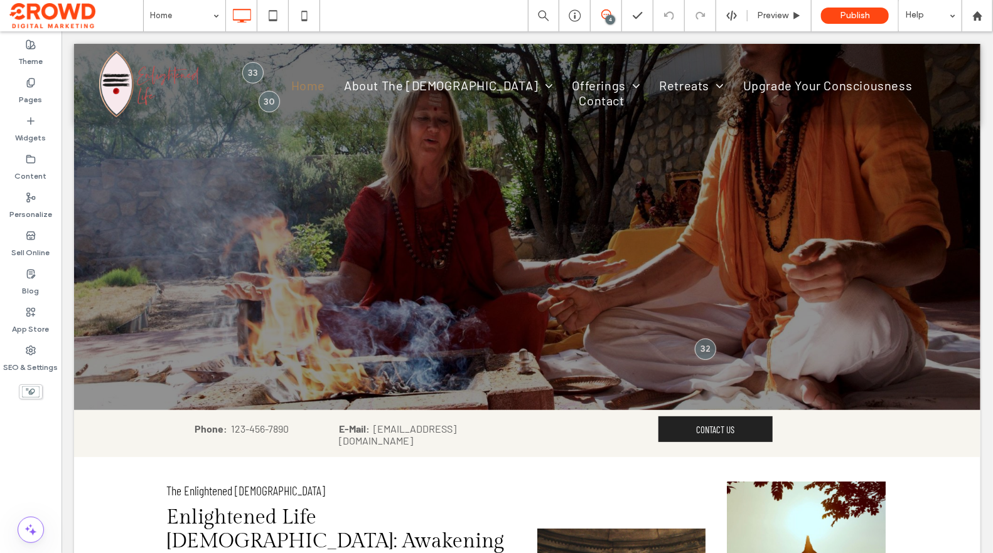
click at [611, 14] on use at bounding box center [606, 14] width 10 height 10
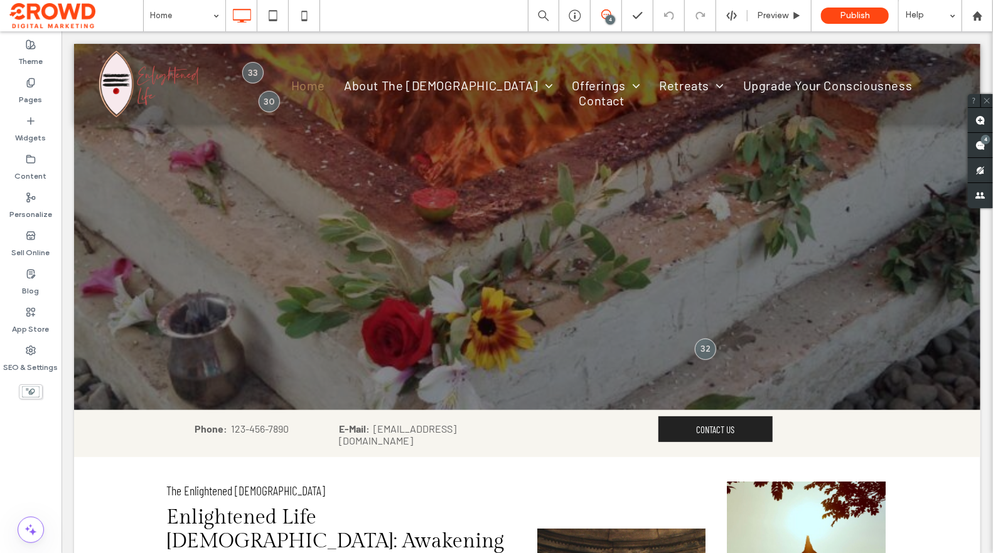
click at [605, 13] on icon at bounding box center [606, 14] width 10 height 10
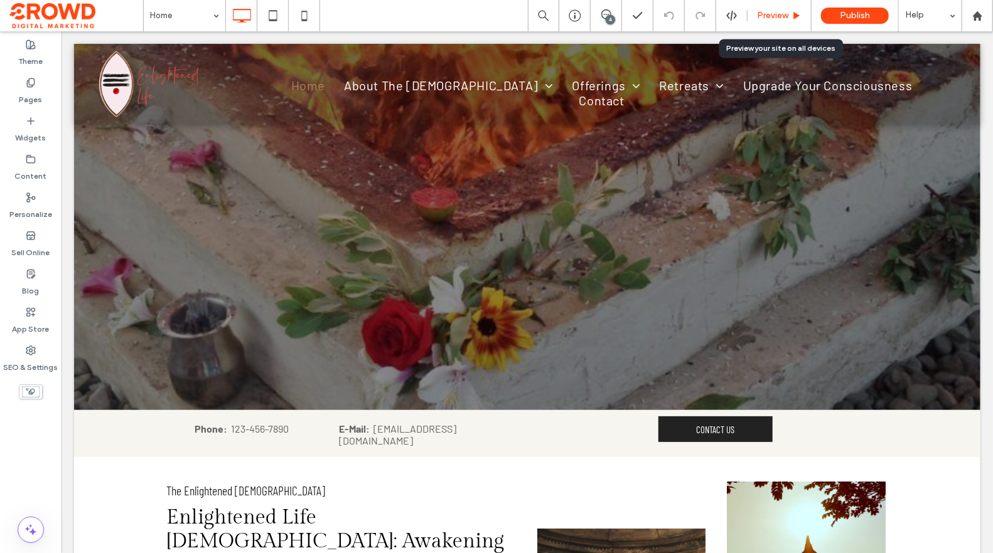
click at [802, 16] on div "Preview" at bounding box center [778, 16] width 63 height 10
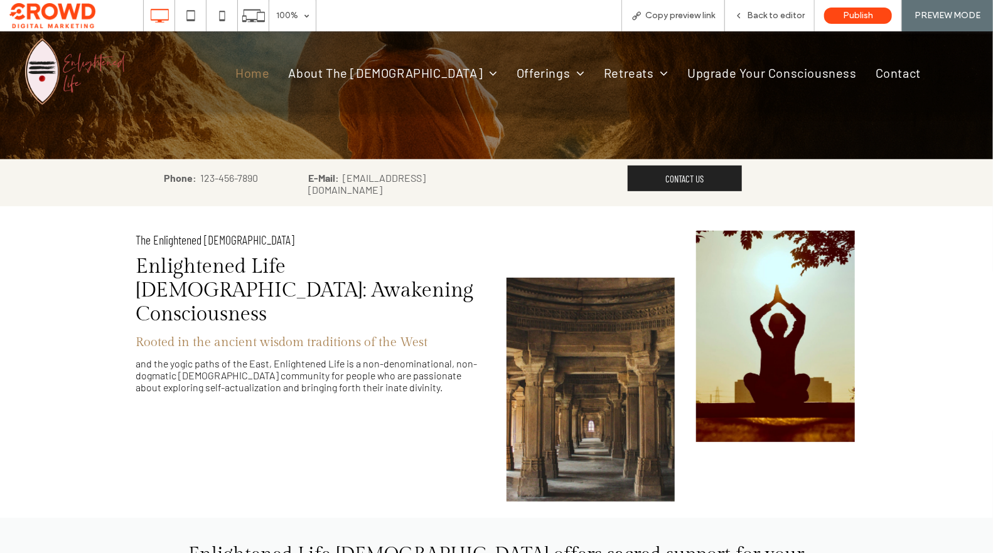
scroll to position [87, 0]
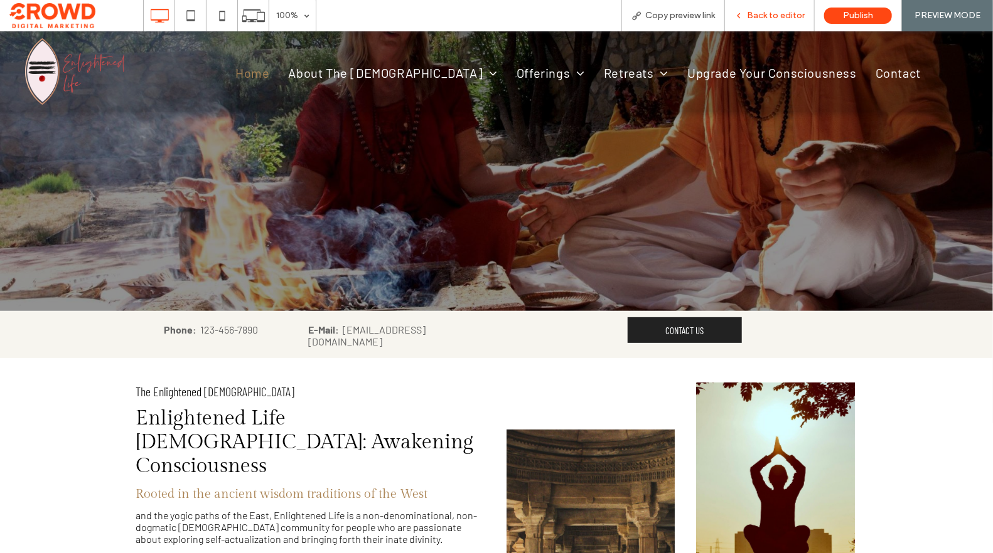
click at [784, 15] on span "Back to editor" at bounding box center [776, 16] width 58 height 10
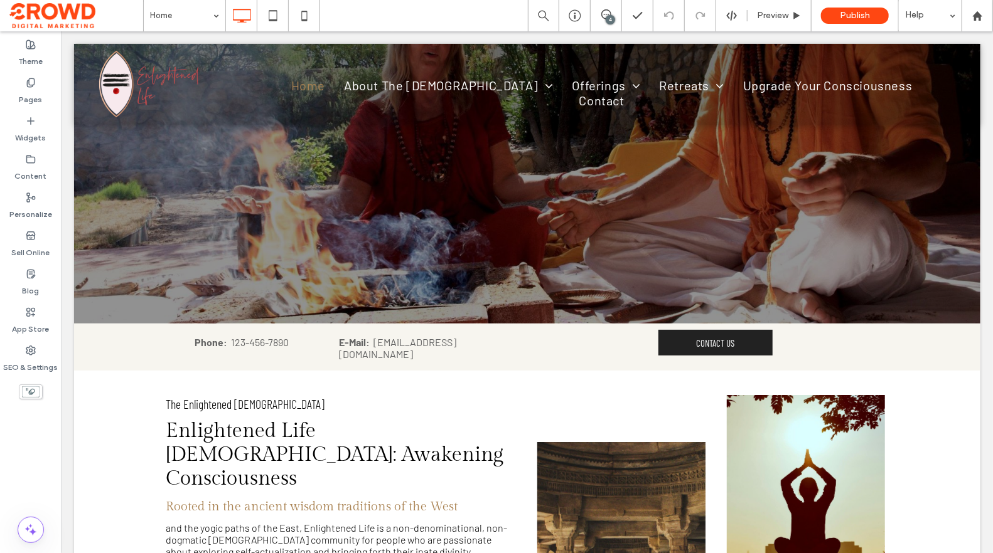
drag, startPoint x: 602, startPoint y: 14, endPoint x: 609, endPoint y: 24, distance: 12.5
click at [602, 14] on use at bounding box center [606, 14] width 10 height 10
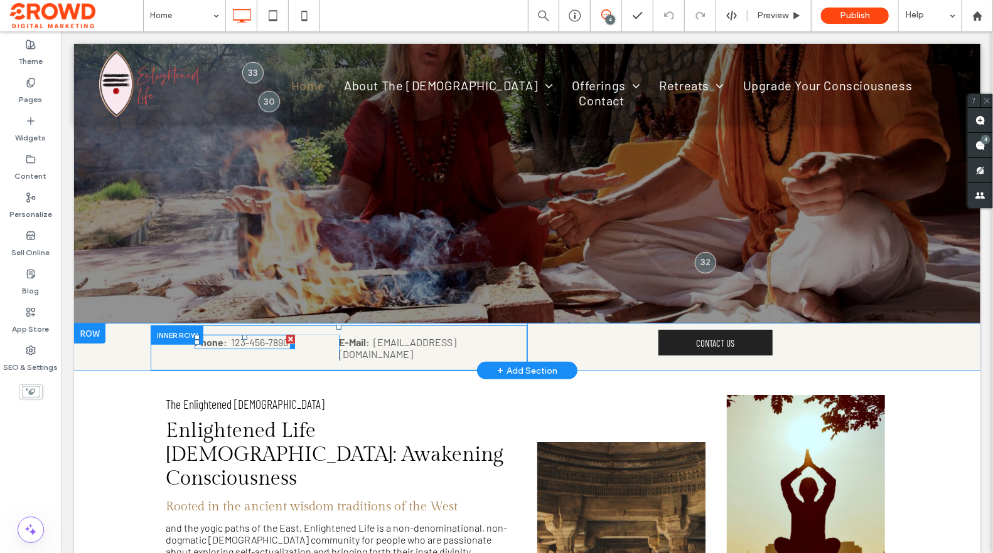
click at [268, 343] on strong "123-456-7890" at bounding box center [259, 342] width 58 height 12
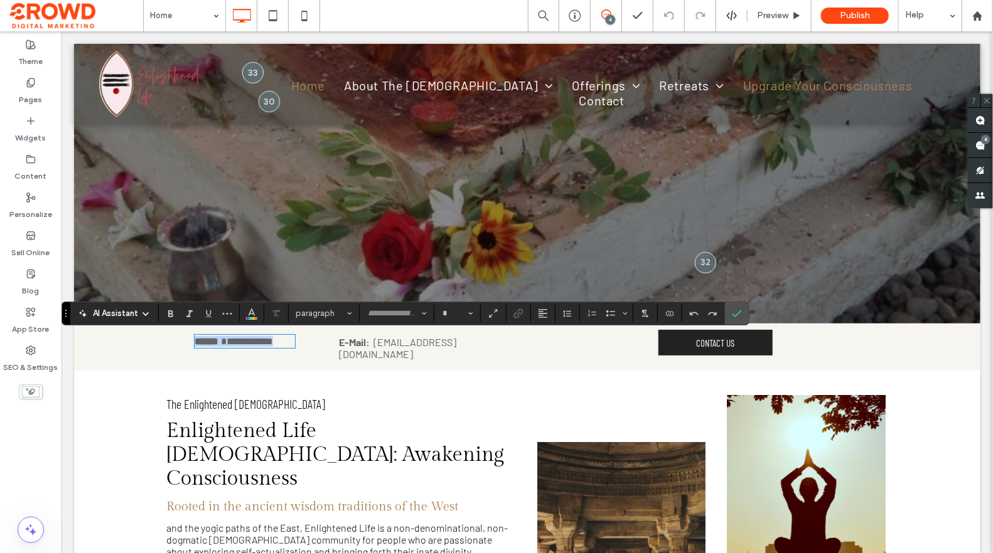
type input "******"
type input "**"
click at [608, 16] on div "4" at bounding box center [610, 19] width 9 height 9
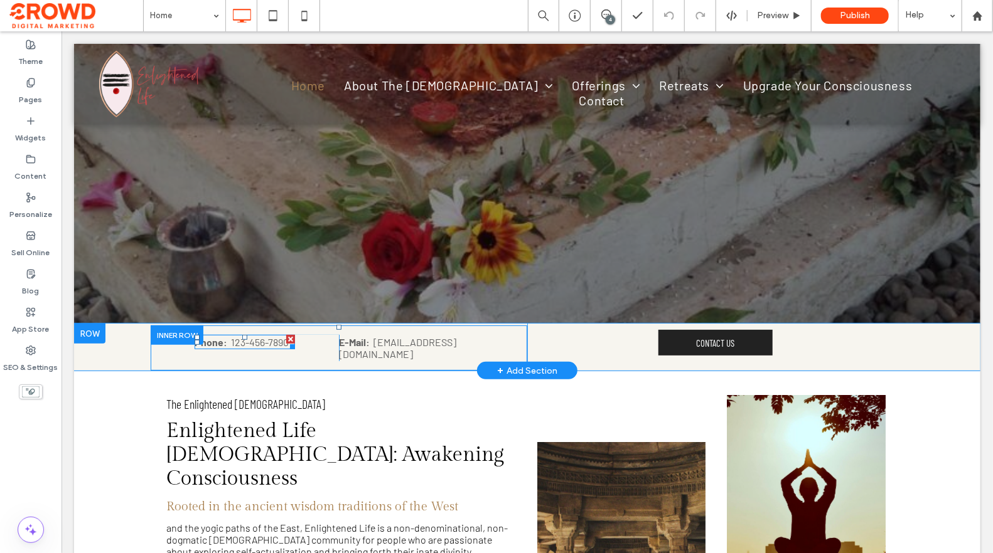
click at [267, 340] on strong "123-456-7890" at bounding box center [259, 342] width 58 height 12
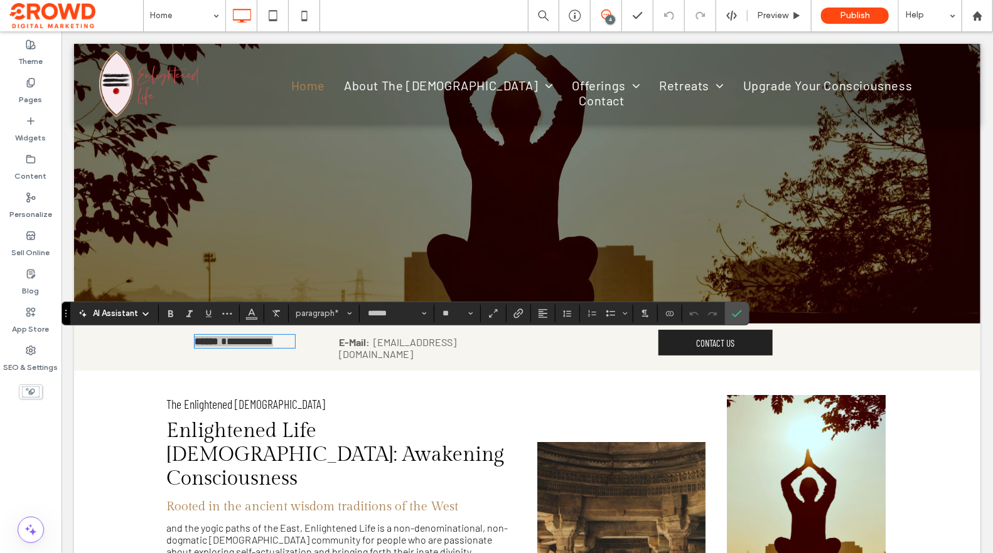
click at [612, 12] on span at bounding box center [605, 14] width 31 height 10
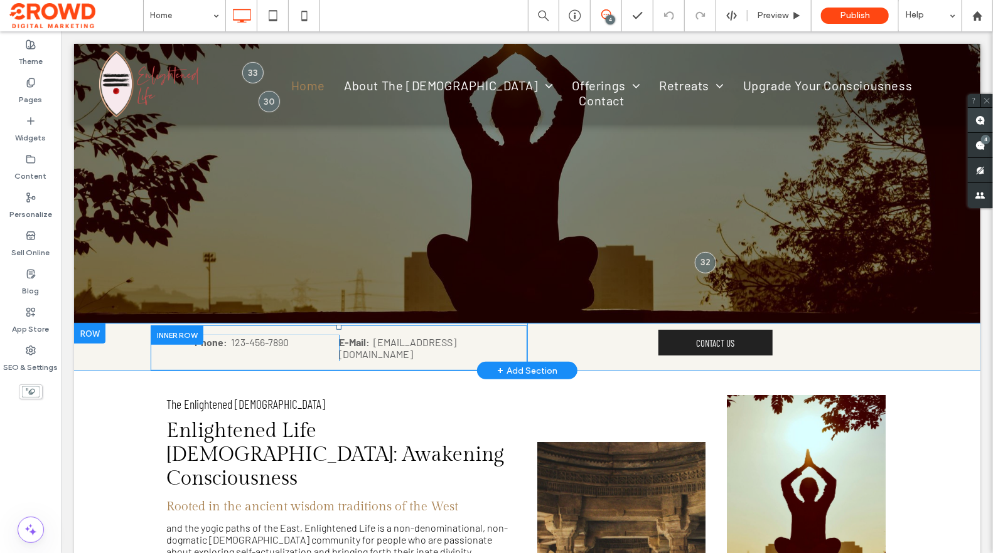
click at [983, 117] on use at bounding box center [980, 120] width 10 height 10
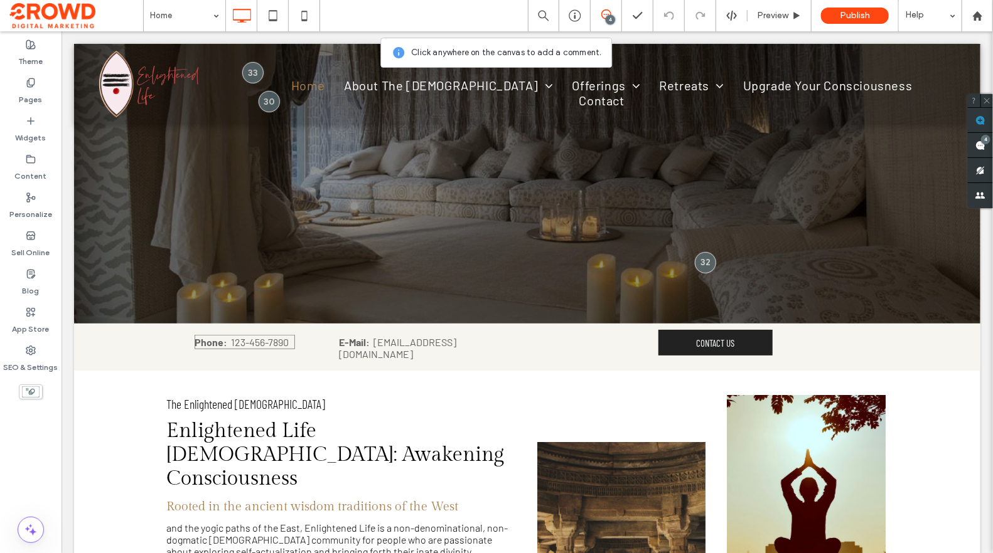
click at [257, 344] on strong "123-456-7890" at bounding box center [259, 342] width 58 height 12
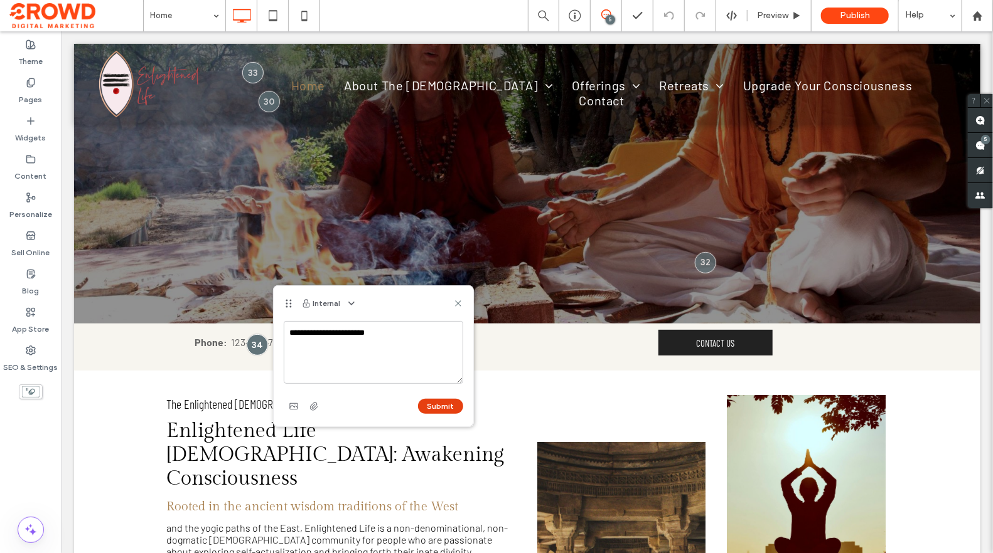
type textarea "**********"
click at [435, 404] on button "Submit" at bounding box center [440, 406] width 45 height 15
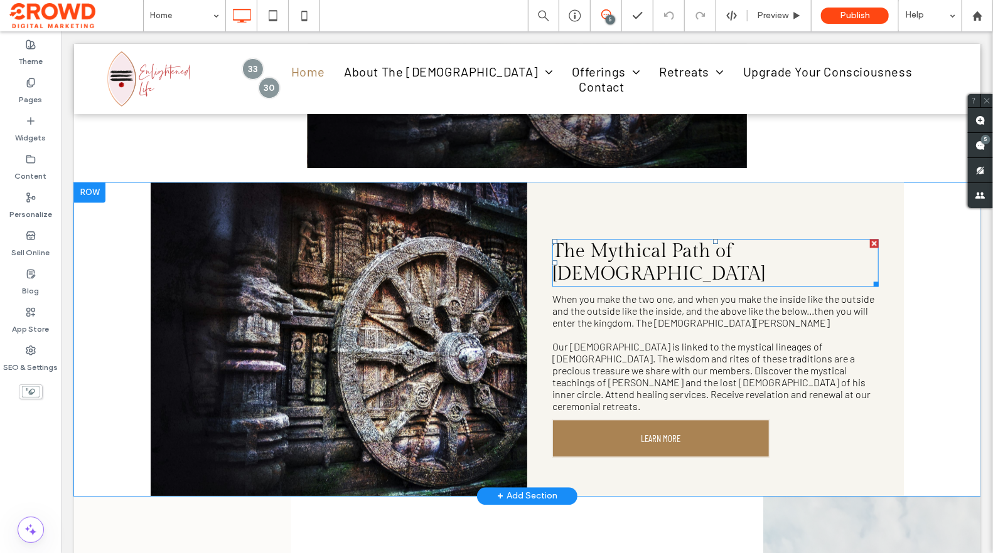
scroll to position [1433, 0]
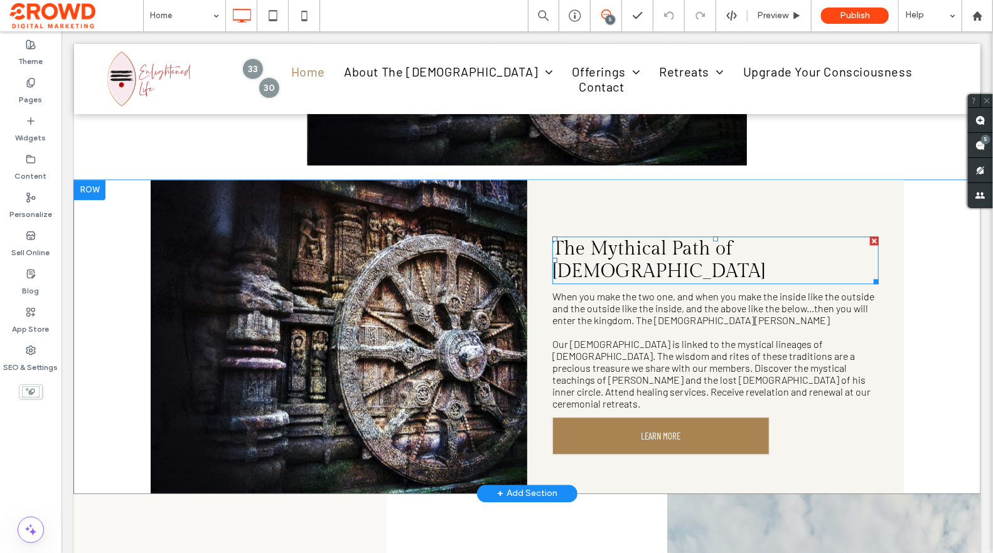
click at [609, 237] on span "The Mythical Path of [DEMOGRAPHIC_DATA]" at bounding box center [658, 259] width 213 height 45
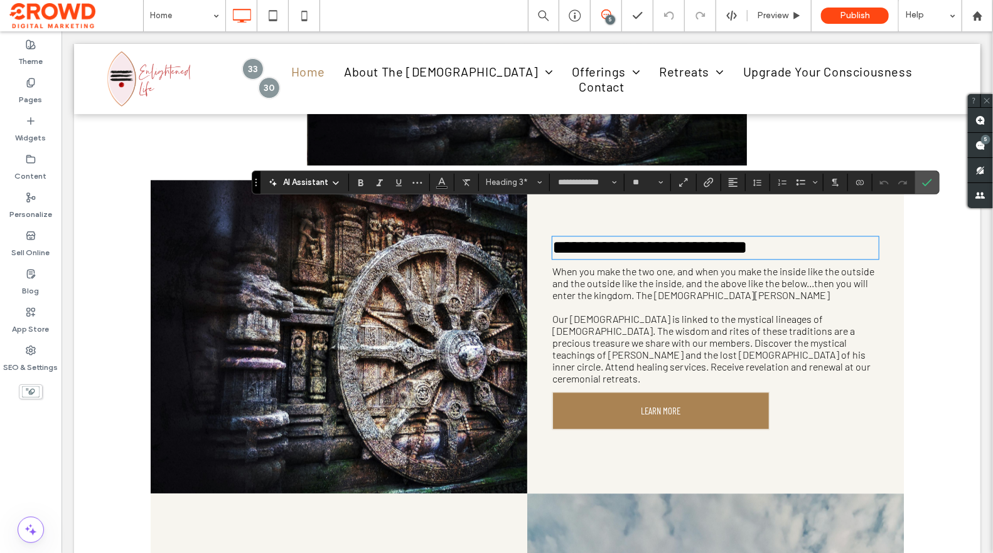
click at [619, 238] on span "**********" at bounding box center [649, 247] width 195 height 18
click at [708, 238] on span "**********" at bounding box center [649, 247] width 195 height 18
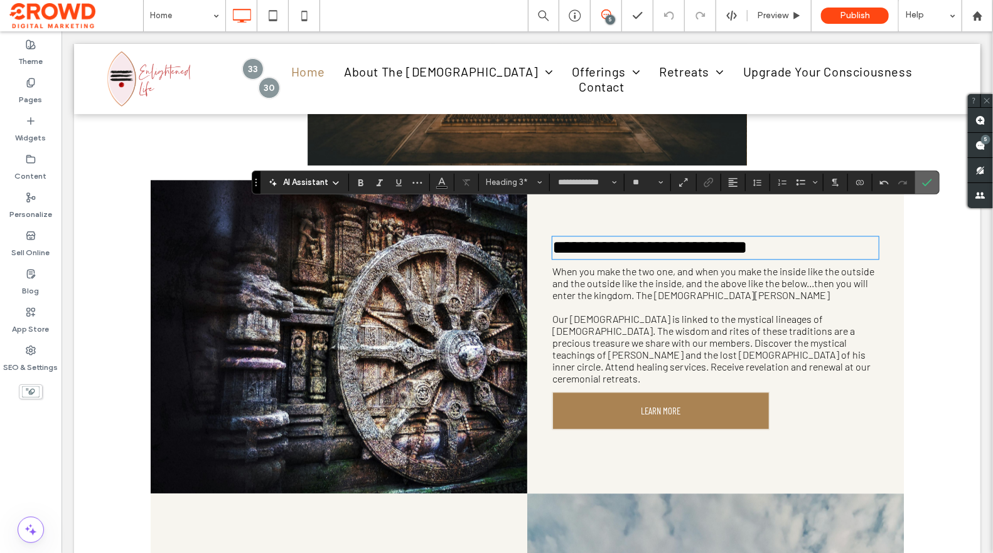
drag, startPoint x: 856, startPoint y: 151, endPoint x: 917, endPoint y: 182, distance: 69.0
click at [917, 182] on label "Confirm" at bounding box center [926, 182] width 19 height 23
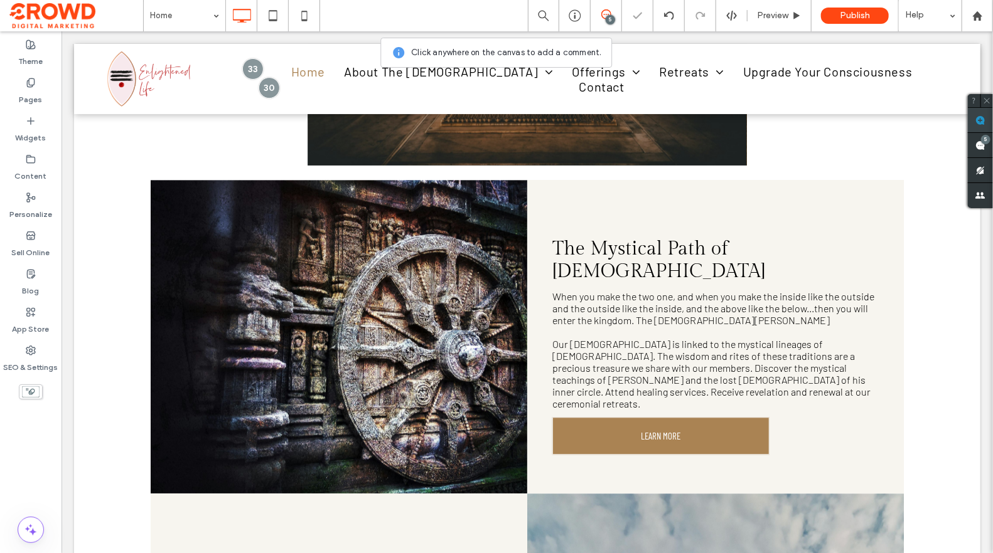
drag, startPoint x: 981, startPoint y: 122, endPoint x: 973, endPoint y: 129, distance: 10.7
click at [981, 122] on use at bounding box center [980, 120] width 10 height 10
click at [398, 242] on div at bounding box center [338, 336] width 376 height 314
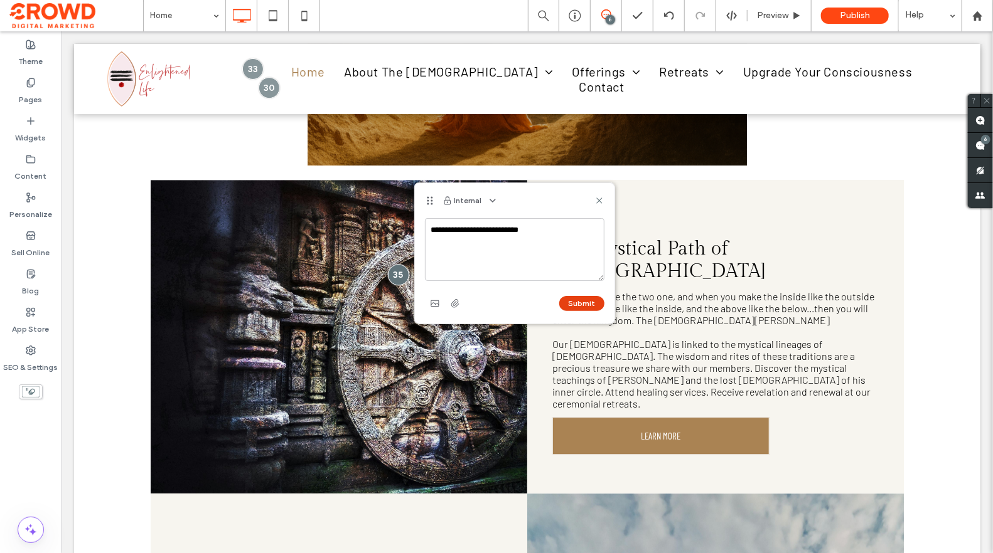
type textarea "**********"
click at [585, 304] on button "Submit" at bounding box center [581, 303] width 45 height 15
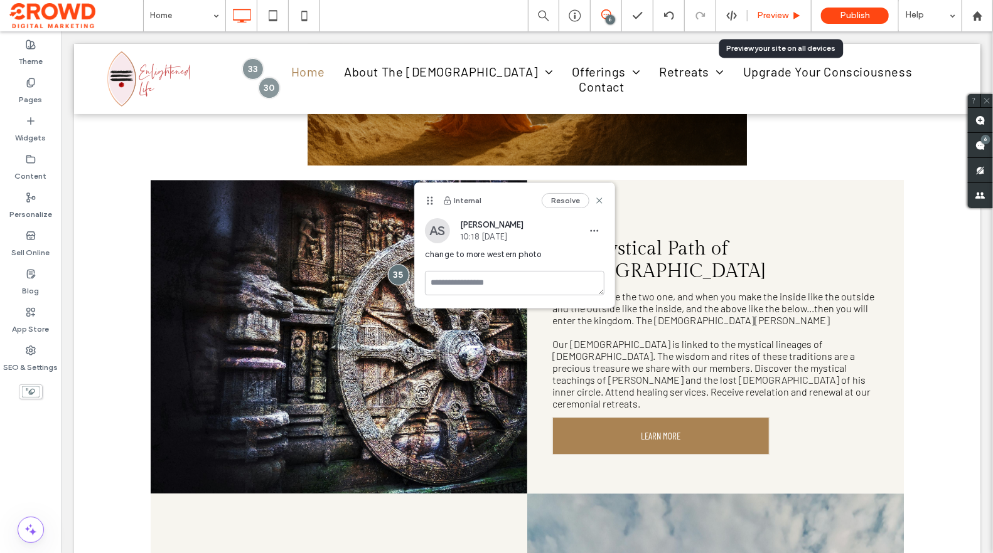
click at [769, 9] on div "Preview" at bounding box center [779, 15] width 64 height 31
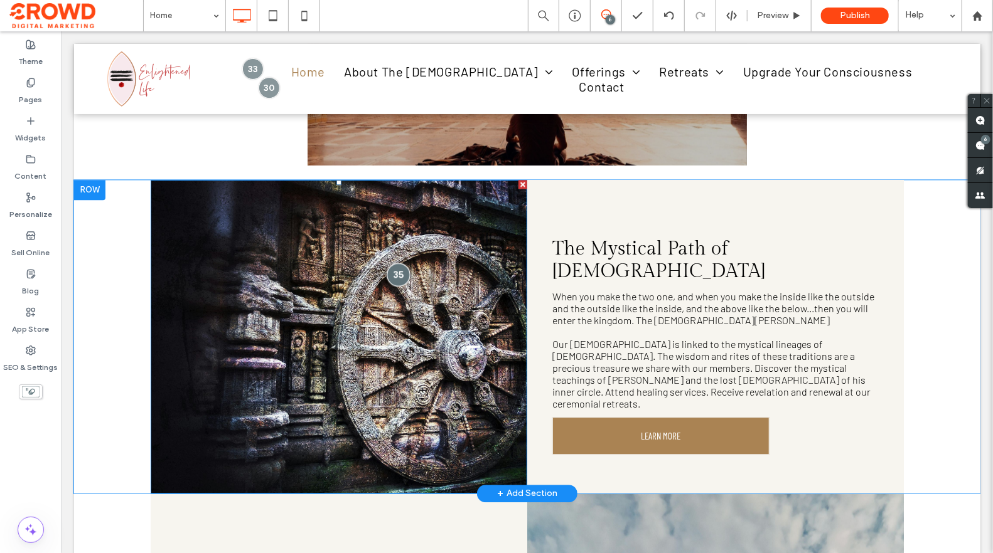
click at [400, 262] on div at bounding box center [397, 273] width 23 height 23
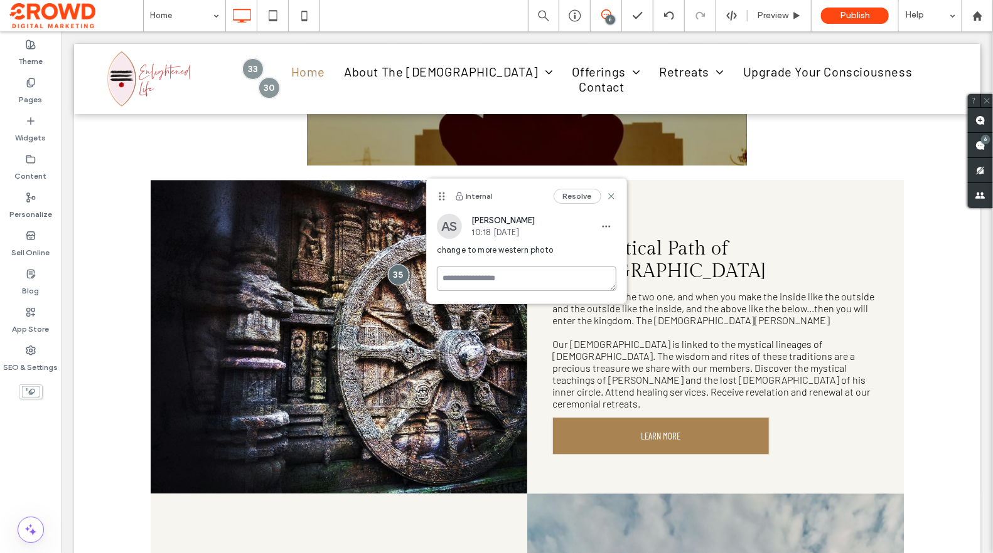
click at [520, 279] on textarea at bounding box center [526, 279] width 179 height 24
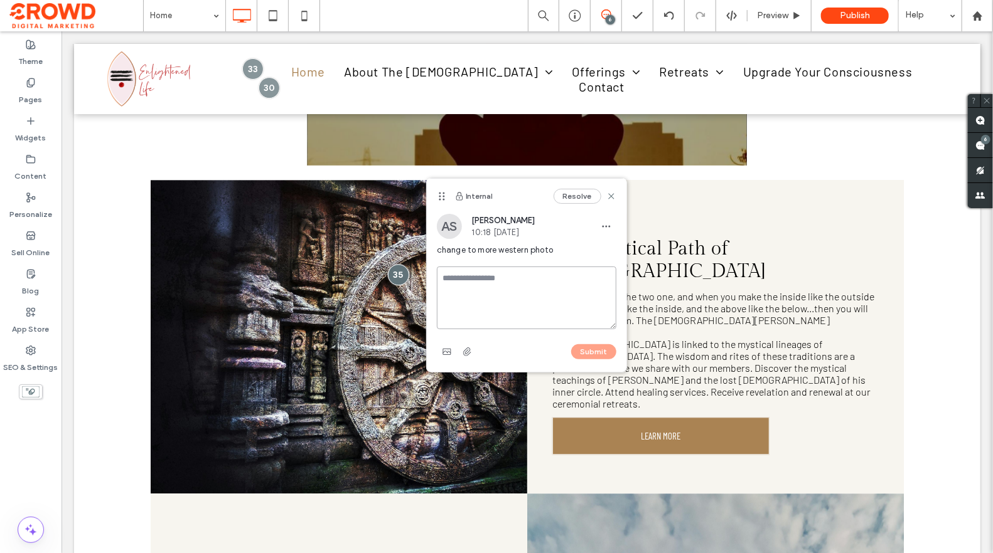
click at [520, 279] on textarea at bounding box center [526, 298] width 179 height 63
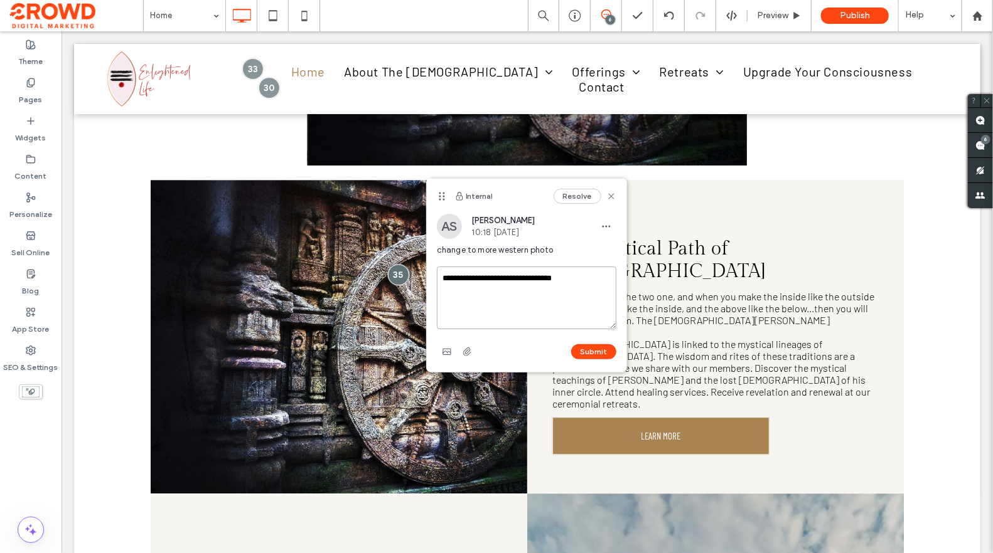
click at [506, 278] on textarea "**********" at bounding box center [526, 298] width 179 height 63
drag, startPoint x: 560, startPoint y: 278, endPoint x: 592, endPoint y: 279, distance: 32.6
click at [560, 278] on textarea "**********" at bounding box center [526, 298] width 179 height 63
click at [592, 279] on textarea "**********" at bounding box center [526, 298] width 179 height 63
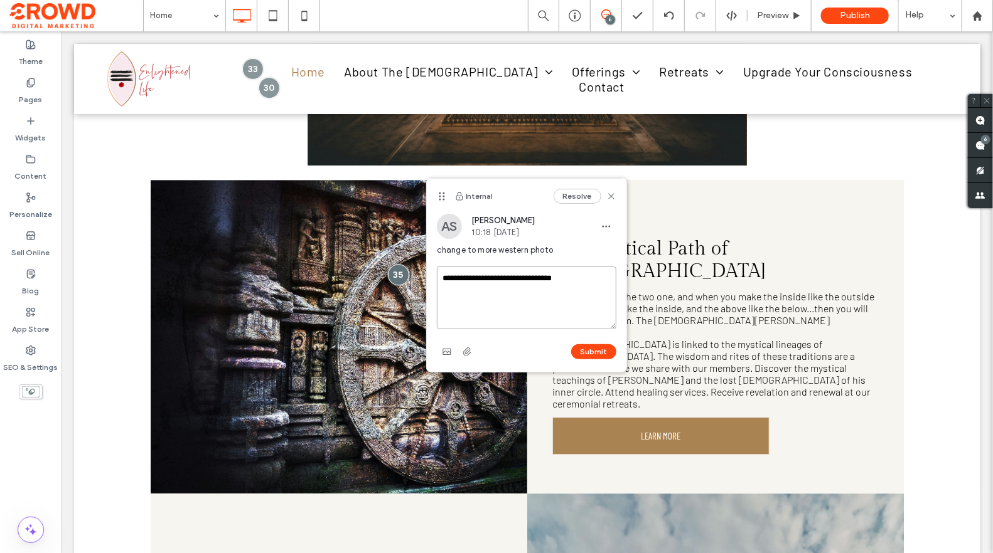
click at [564, 279] on textarea "**********" at bounding box center [526, 298] width 179 height 63
click at [584, 278] on textarea "**********" at bounding box center [526, 298] width 179 height 63
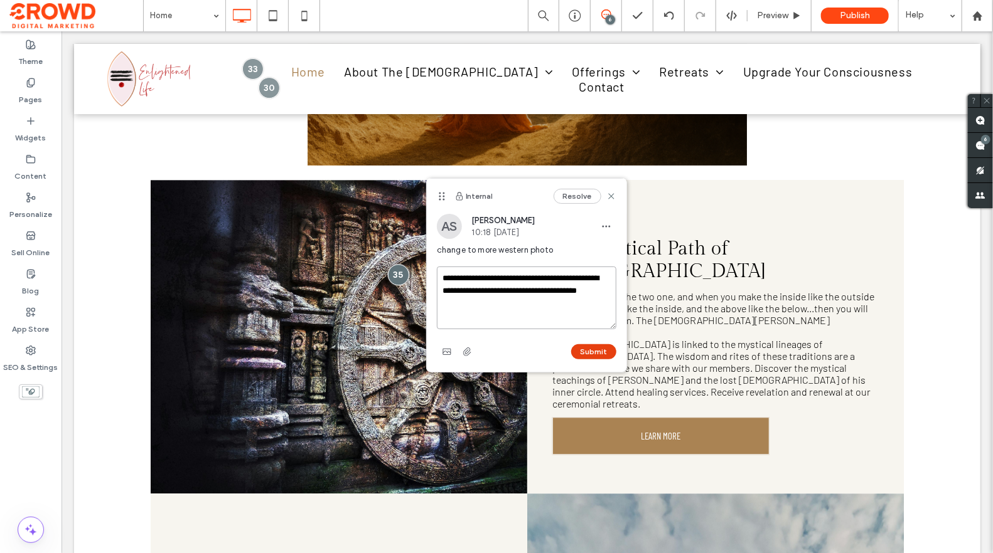
type textarea "**********"
click at [597, 348] on button "Submit" at bounding box center [593, 351] width 45 height 15
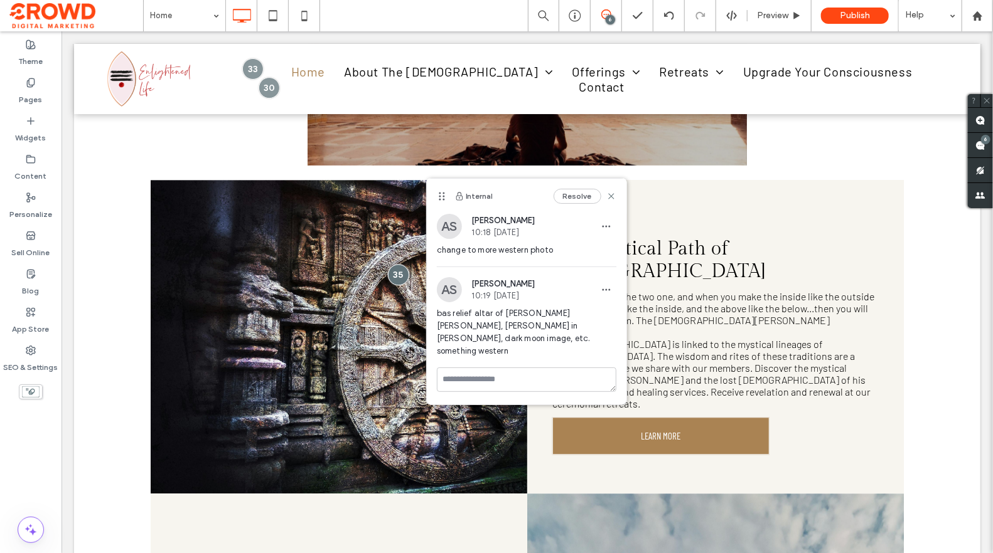
click at [614, 13] on span at bounding box center [605, 14] width 31 height 10
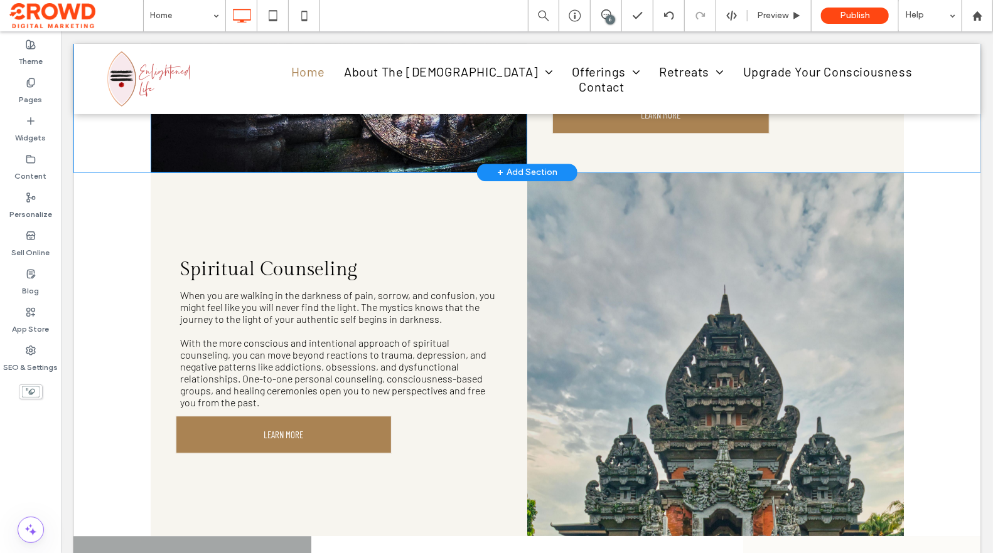
scroll to position [1756, 0]
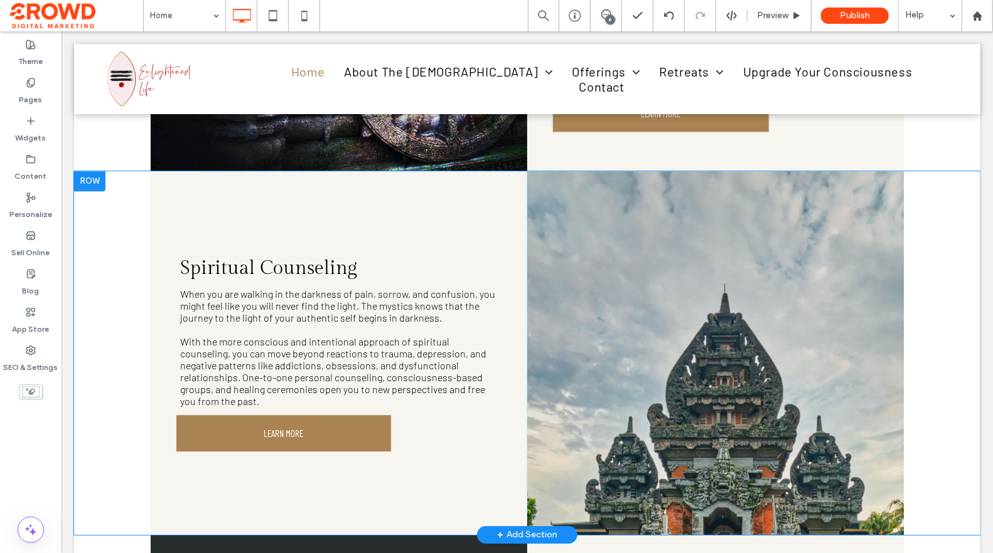
click at [653, 171] on div "Click To Paste" at bounding box center [714, 353] width 376 height 364
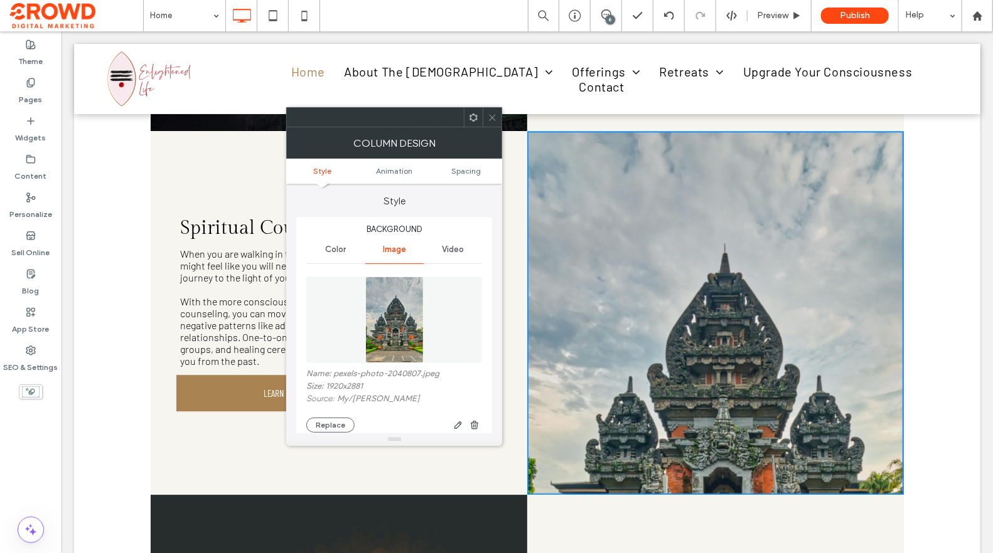
scroll to position [1802, 0]
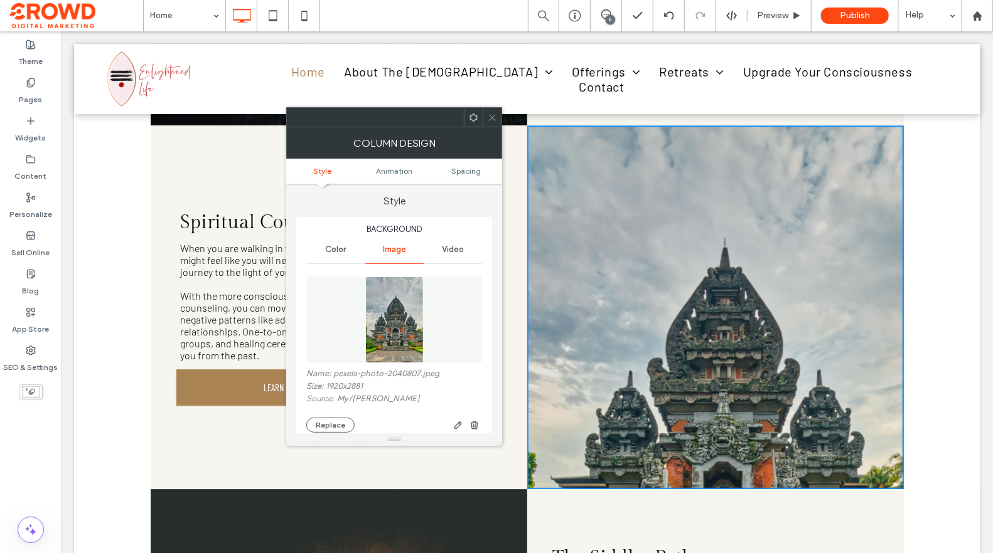
drag, startPoint x: 334, startPoint y: 423, endPoint x: 355, endPoint y: 411, distance: 23.9
click at [334, 423] on button "Replace" at bounding box center [330, 425] width 48 height 15
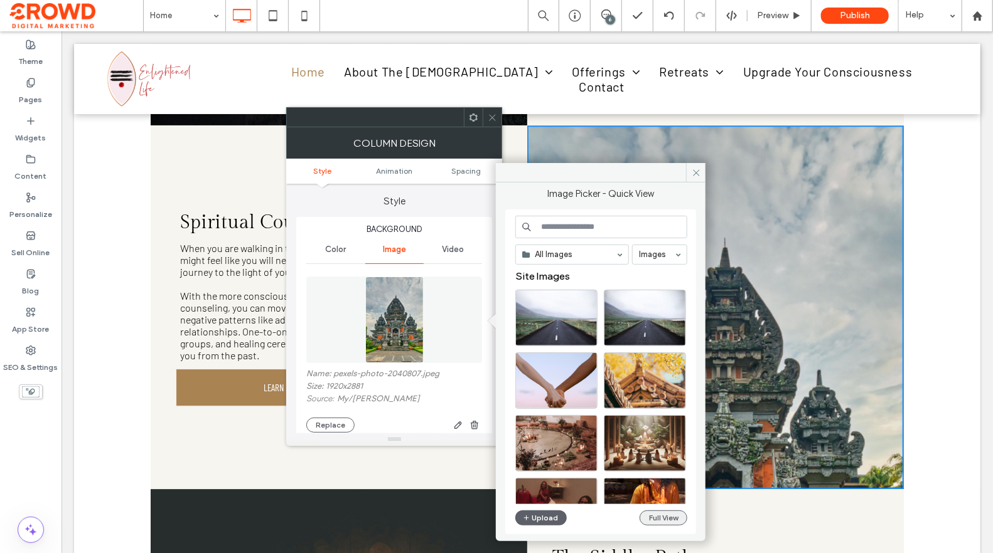
click at [648, 520] on button "Full View" at bounding box center [663, 518] width 48 height 15
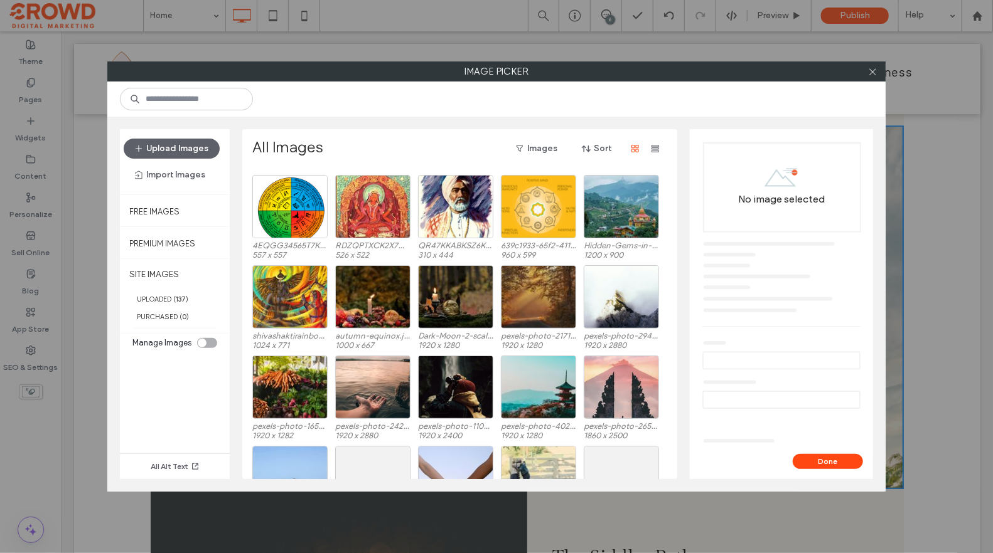
scroll to position [1919, 0]
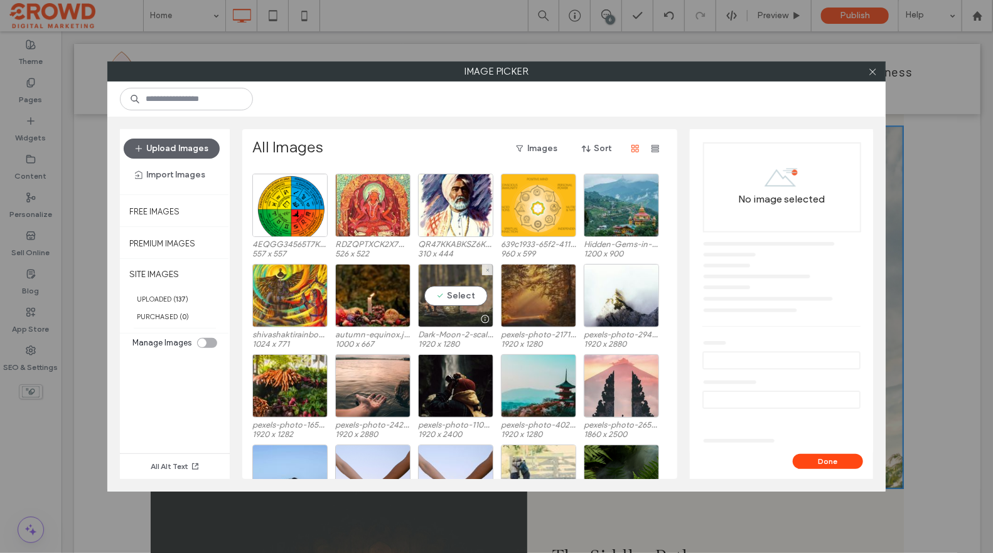
click at [446, 287] on div "Select" at bounding box center [455, 295] width 75 height 63
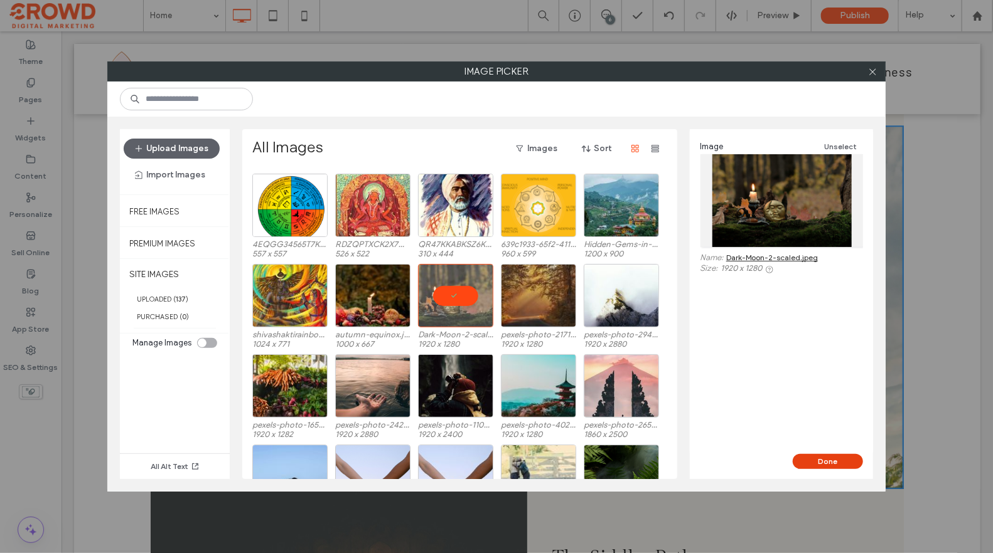
click at [830, 464] on button "Done" at bounding box center [828, 461] width 70 height 15
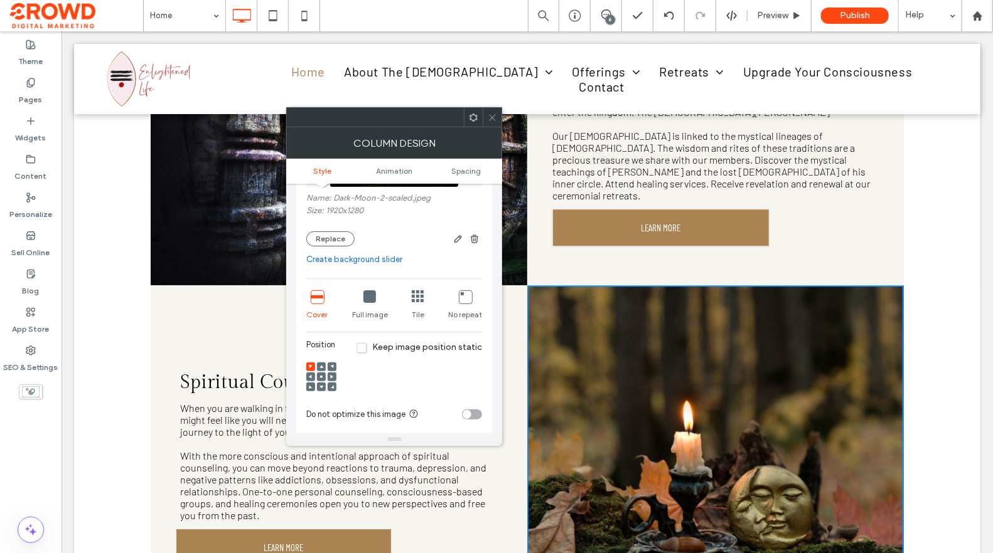
scroll to position [1646, 0]
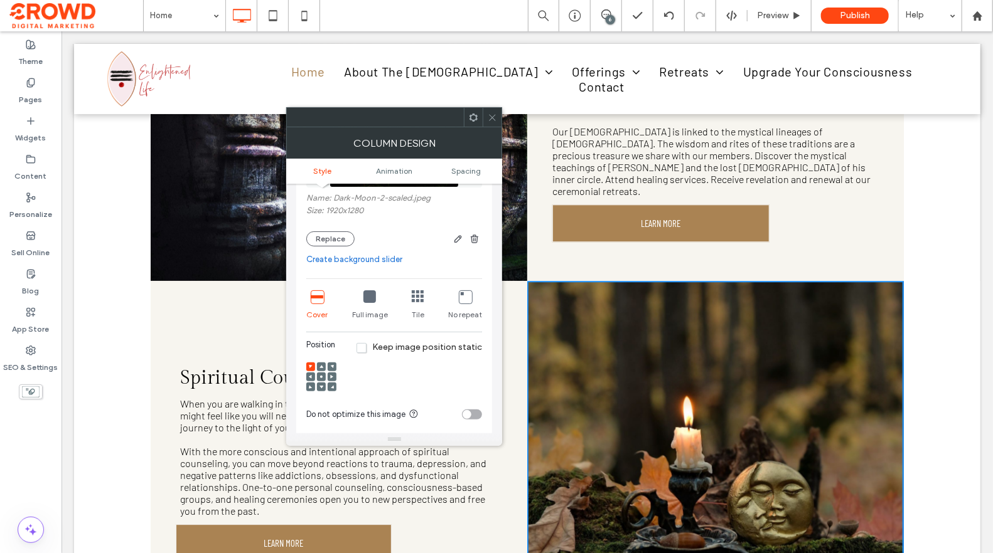
click at [493, 117] on icon at bounding box center [492, 117] width 9 height 9
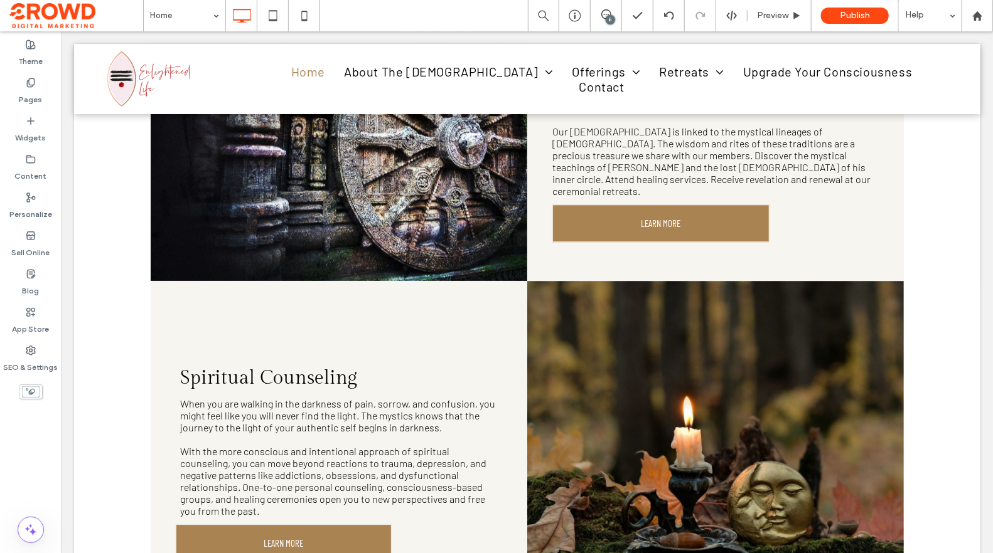
click at [611, 23] on div "6" at bounding box center [610, 19] width 9 height 9
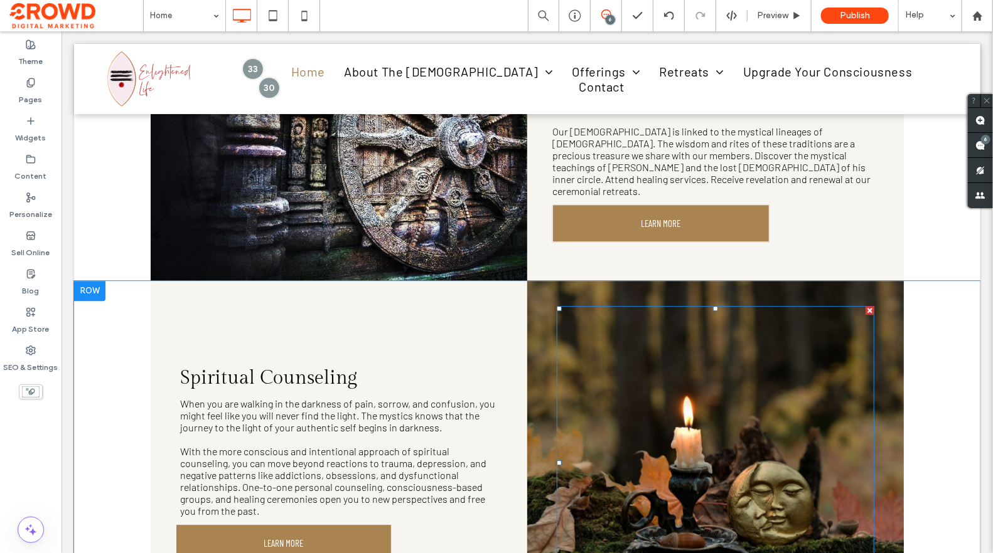
click at [639, 309] on div at bounding box center [715, 463] width 318 height 314
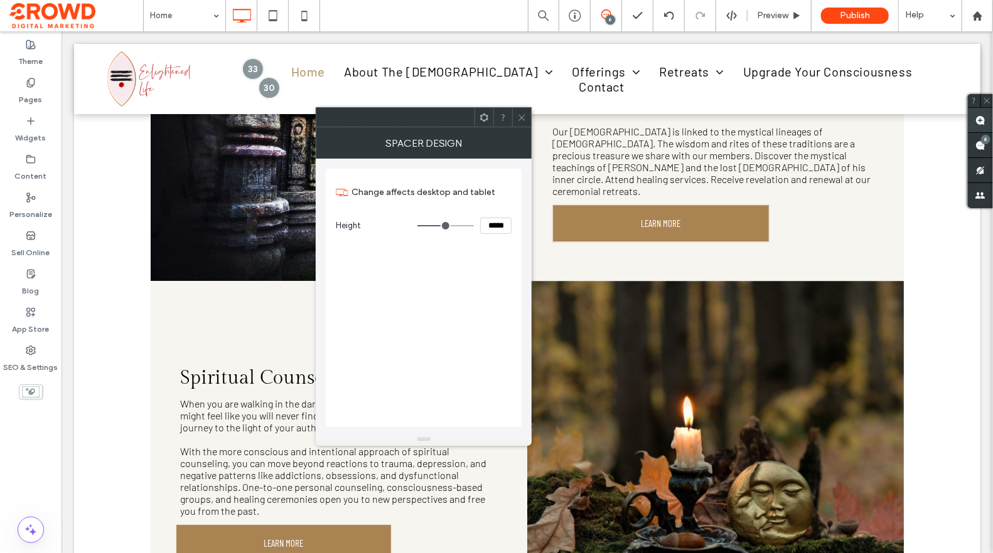
click at [985, 122] on span at bounding box center [980, 120] width 25 height 24
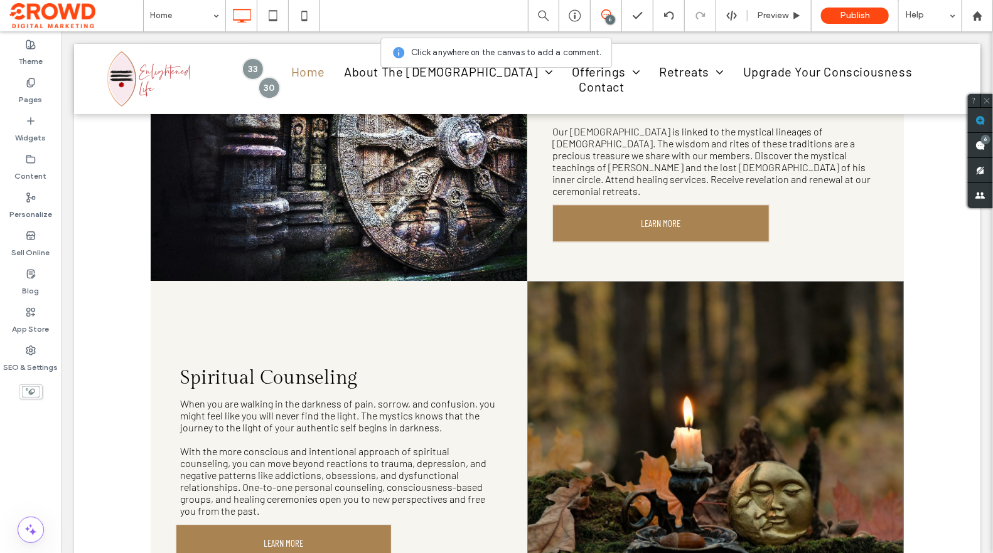
click at [720, 280] on div "Click To Paste" at bounding box center [714, 462] width 376 height 364
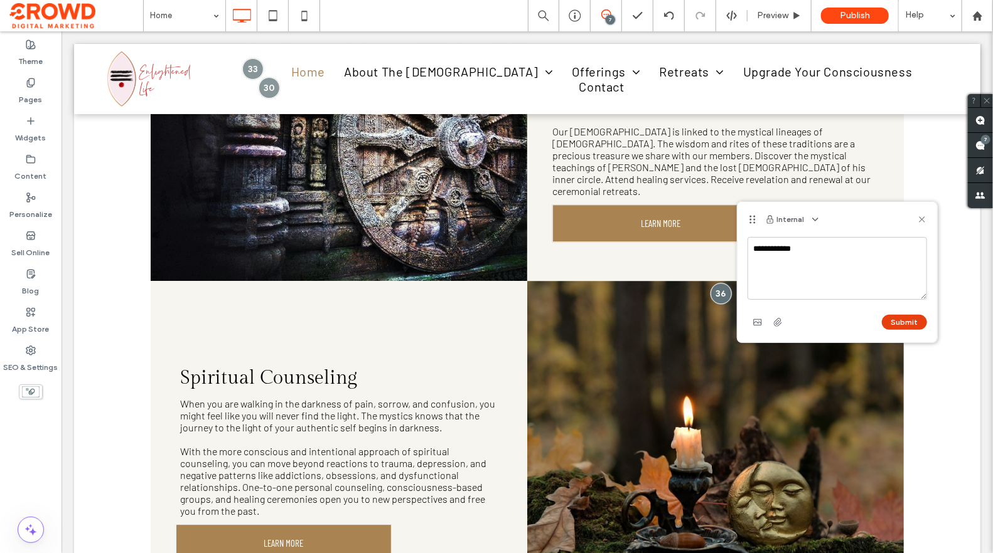
type textarea "**********"
click at [902, 322] on button "Submit" at bounding box center [904, 322] width 45 height 15
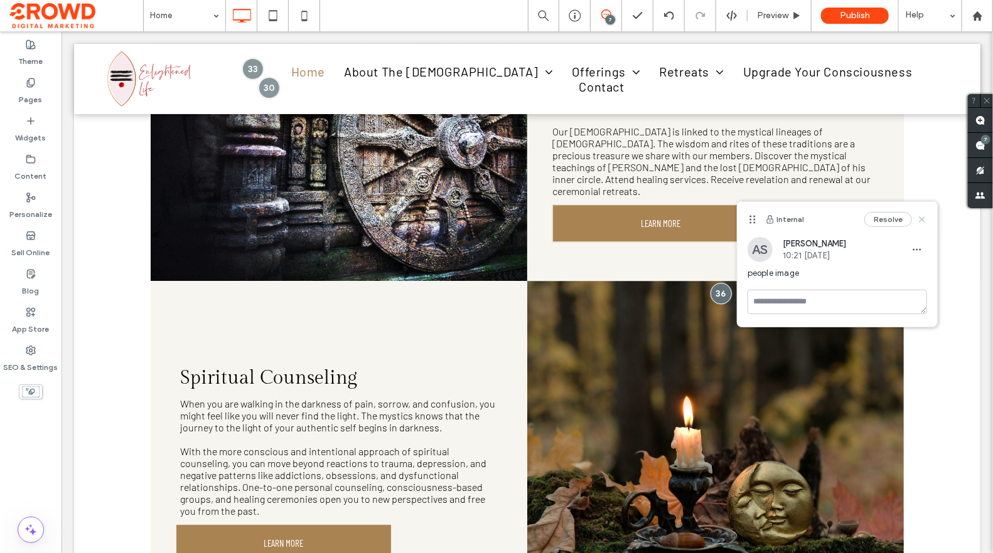
click at [923, 218] on use at bounding box center [922, 219] width 6 height 6
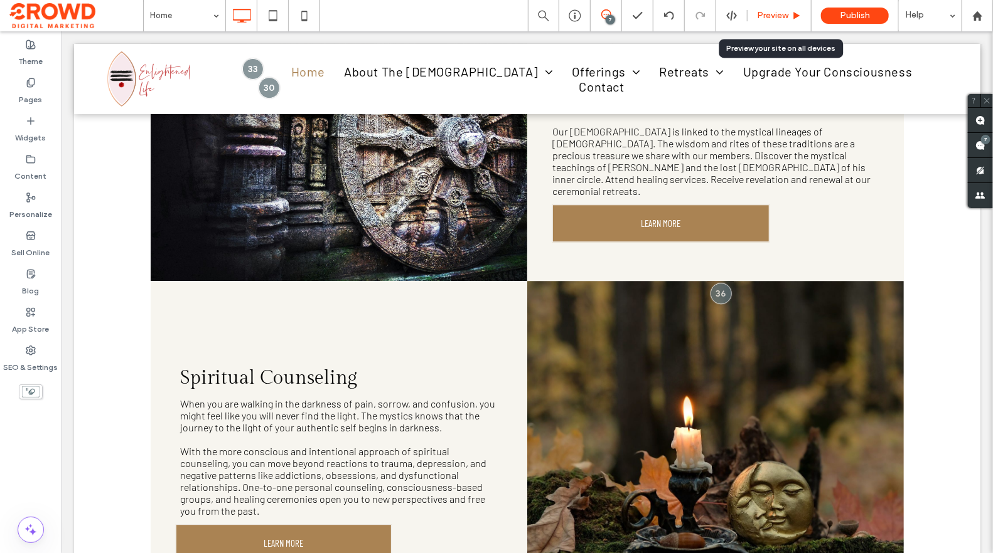
click at [771, 8] on div "Preview" at bounding box center [779, 15] width 64 height 31
click at [775, 14] on span "Preview" at bounding box center [772, 16] width 31 height 10
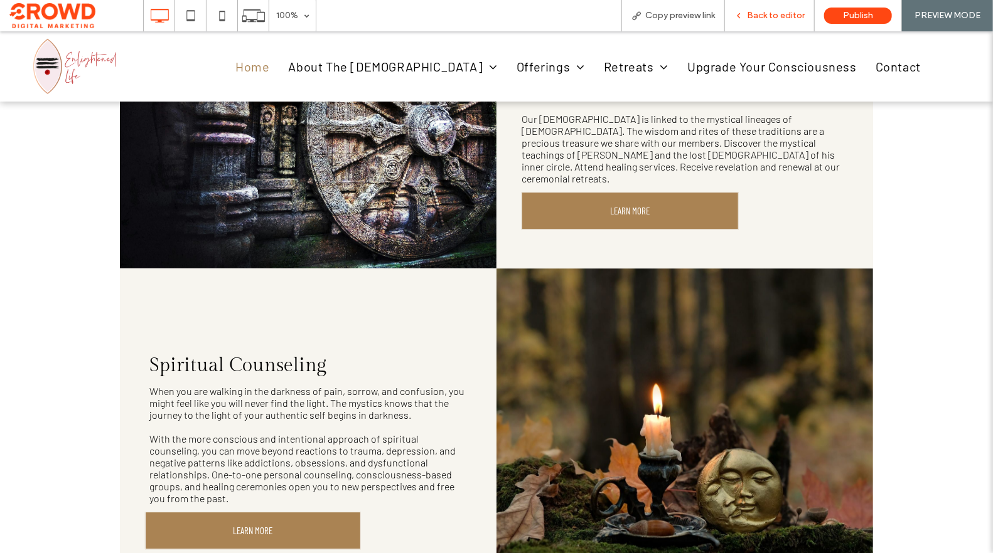
click at [776, 14] on span "Back to editor" at bounding box center [776, 16] width 58 height 10
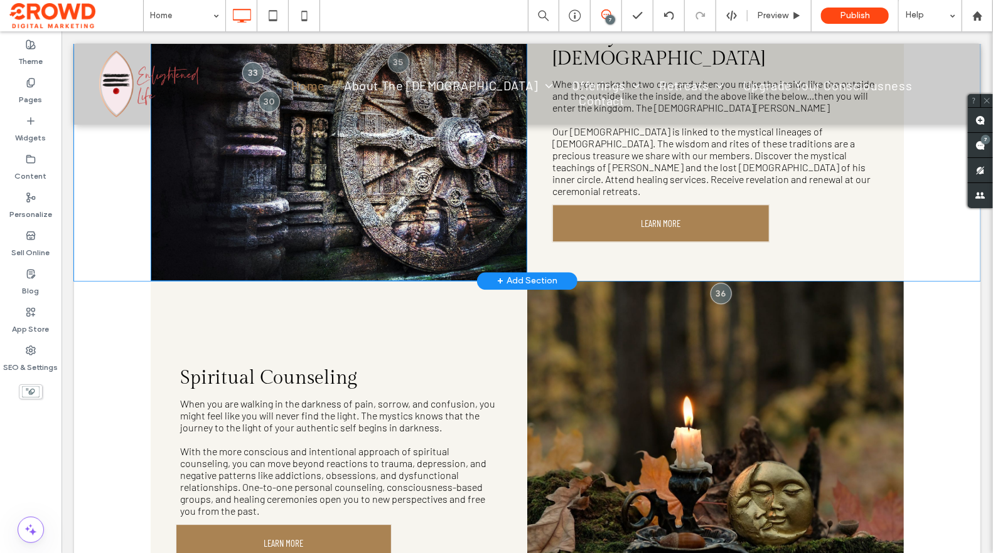
click at [497, 228] on div at bounding box center [338, 124] width 376 height 314
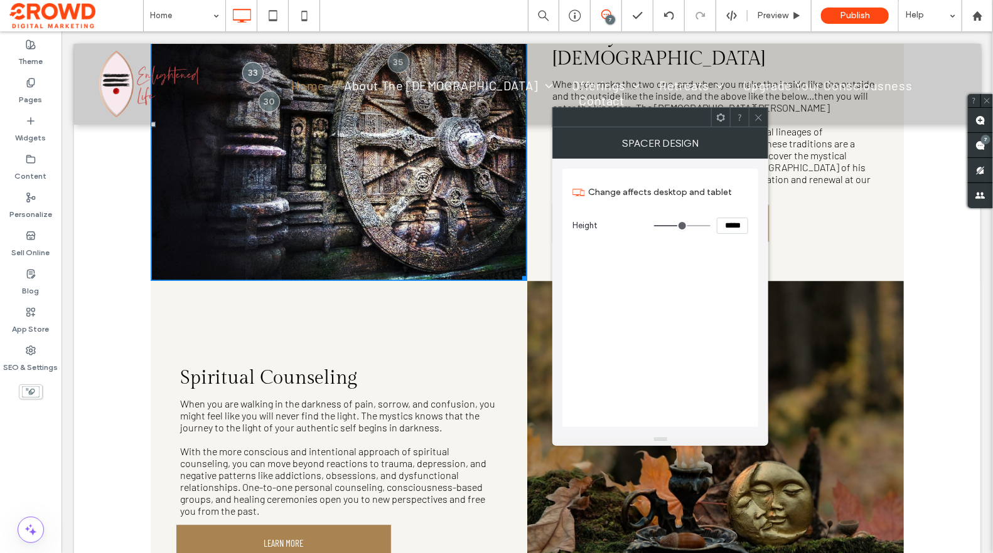
drag, startPoint x: 759, startPoint y: 116, endPoint x: 629, endPoint y: 145, distance: 133.1
click at [756, 117] on icon at bounding box center [758, 117] width 9 height 9
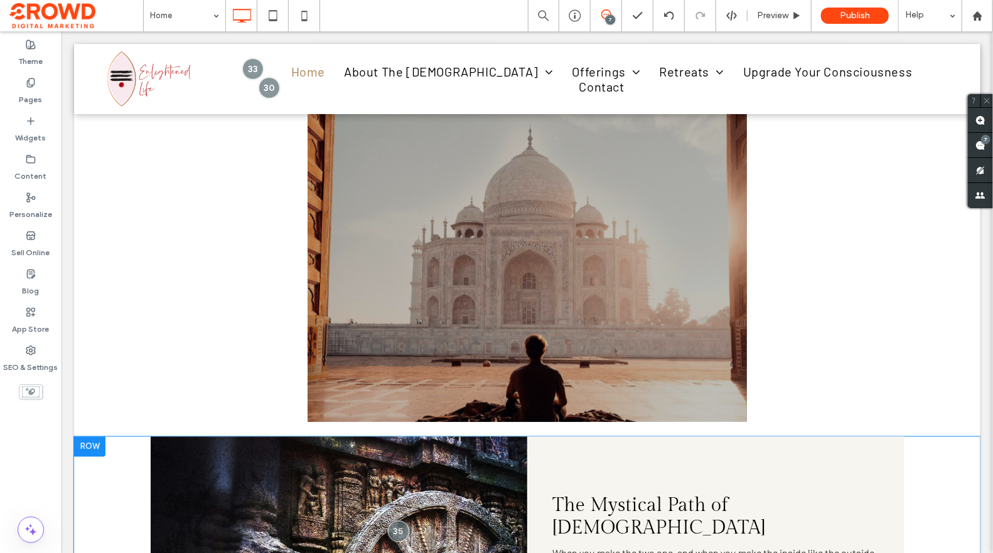
scroll to position [1177, 0]
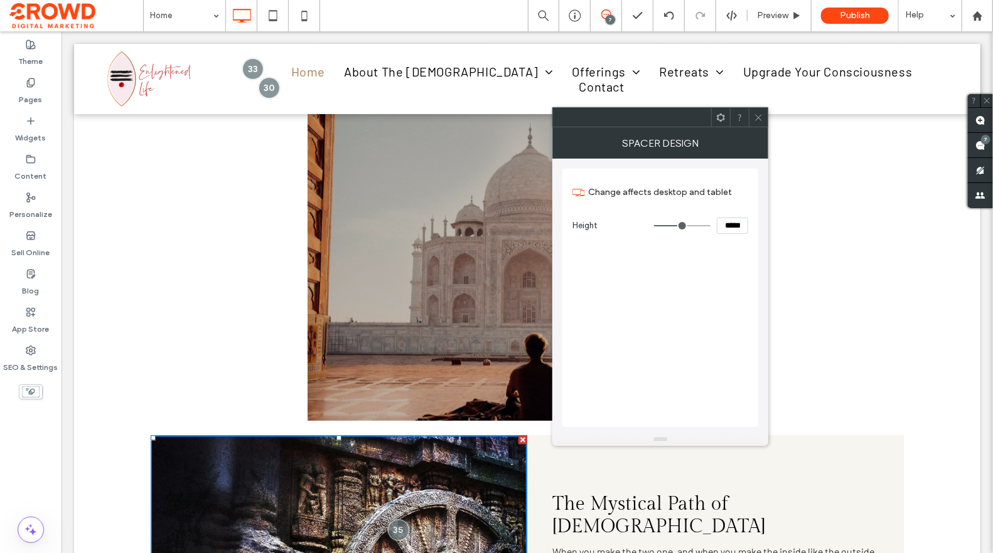
click at [756, 121] on icon at bounding box center [758, 117] width 9 height 9
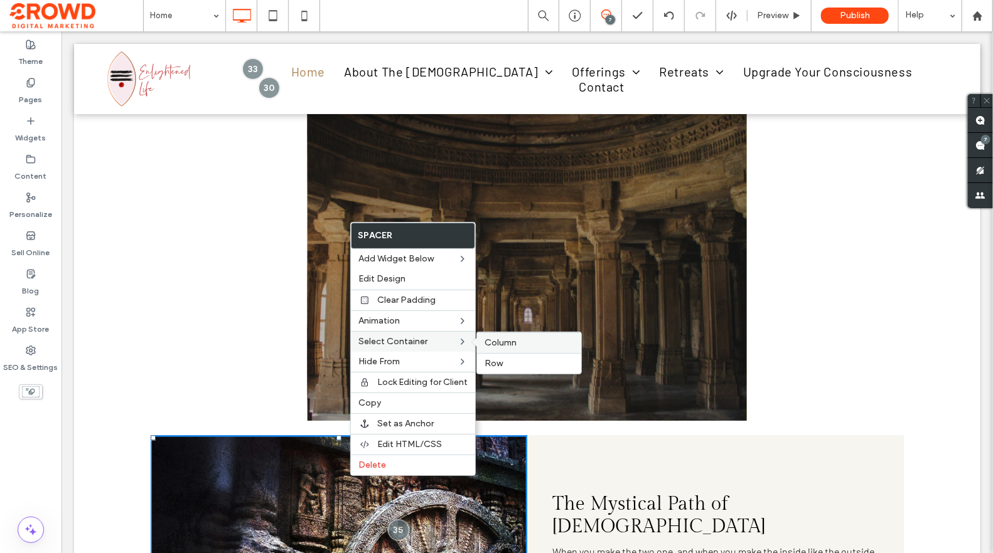
click at [491, 338] on span "Column" at bounding box center [500, 343] width 32 height 11
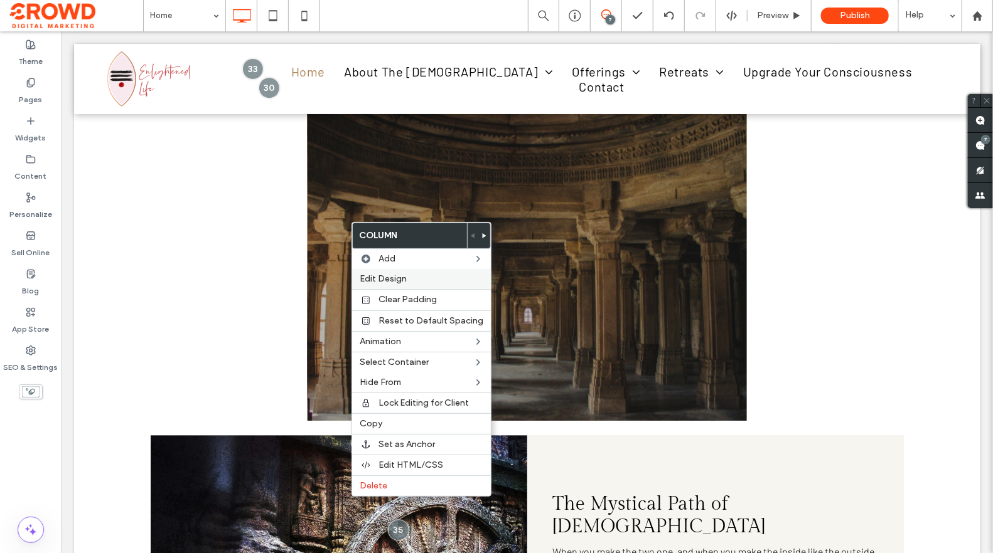
click at [409, 279] on label "Edit Design" at bounding box center [422, 279] width 124 height 10
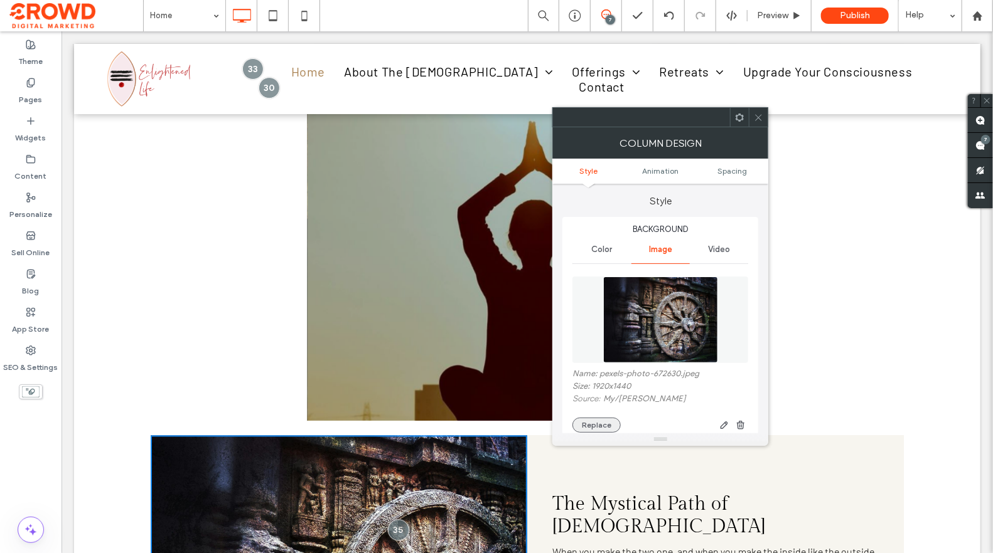
click at [606, 421] on button "Replace" at bounding box center [596, 425] width 48 height 15
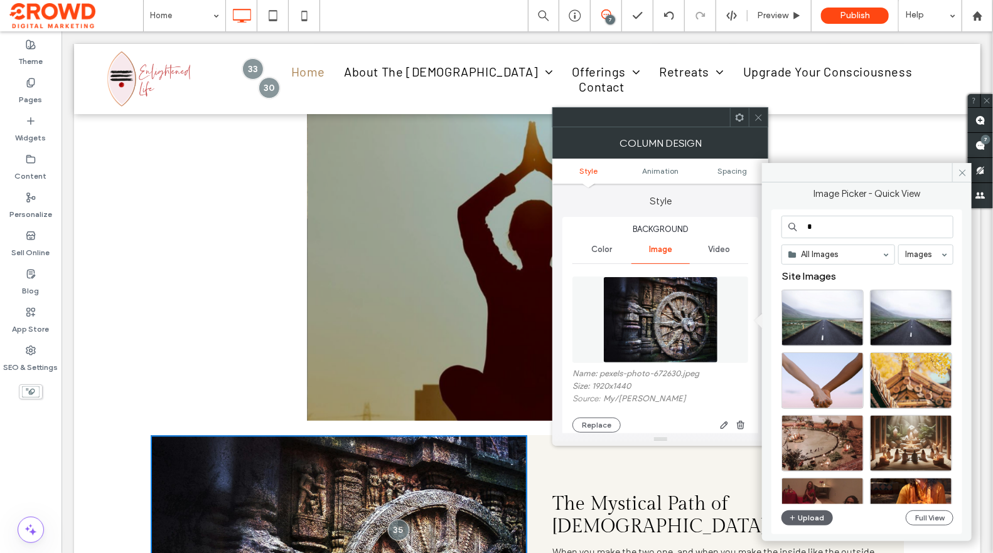
click at [816, 227] on input "*" at bounding box center [867, 227] width 172 height 23
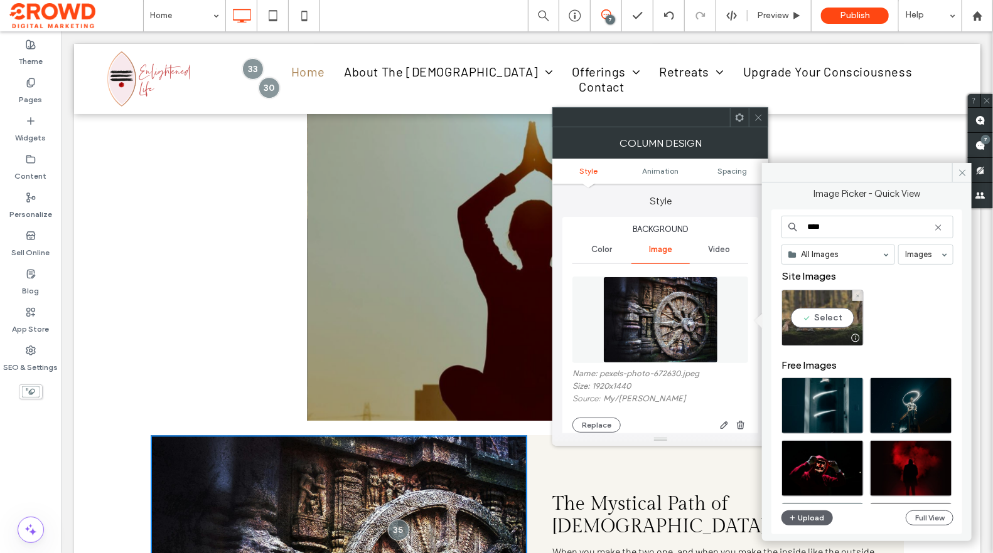
type input "****"
click at [806, 311] on div "Select" at bounding box center [822, 318] width 82 height 56
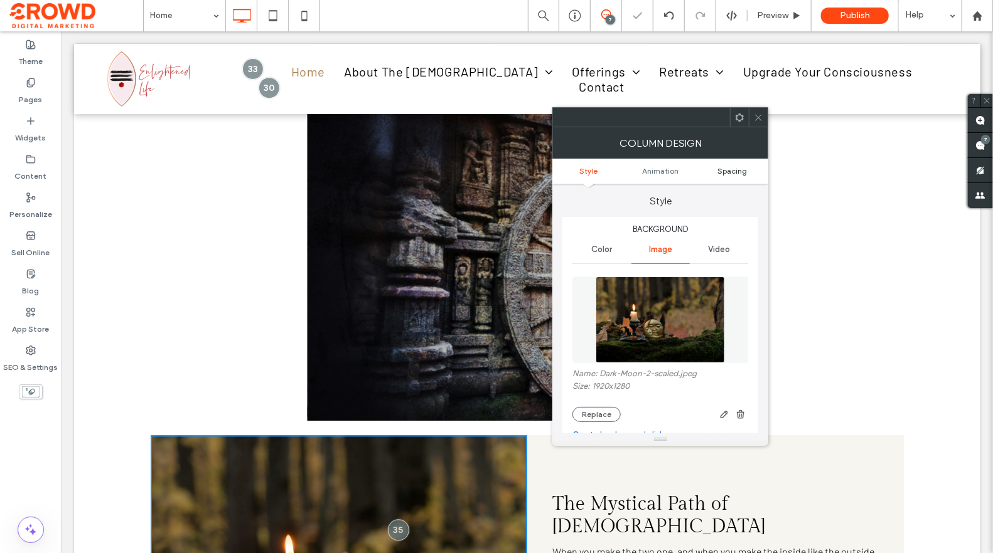
drag, startPoint x: 760, startPoint y: 113, endPoint x: 727, endPoint y: 175, distance: 70.5
click at [761, 117] on icon at bounding box center [758, 117] width 9 height 9
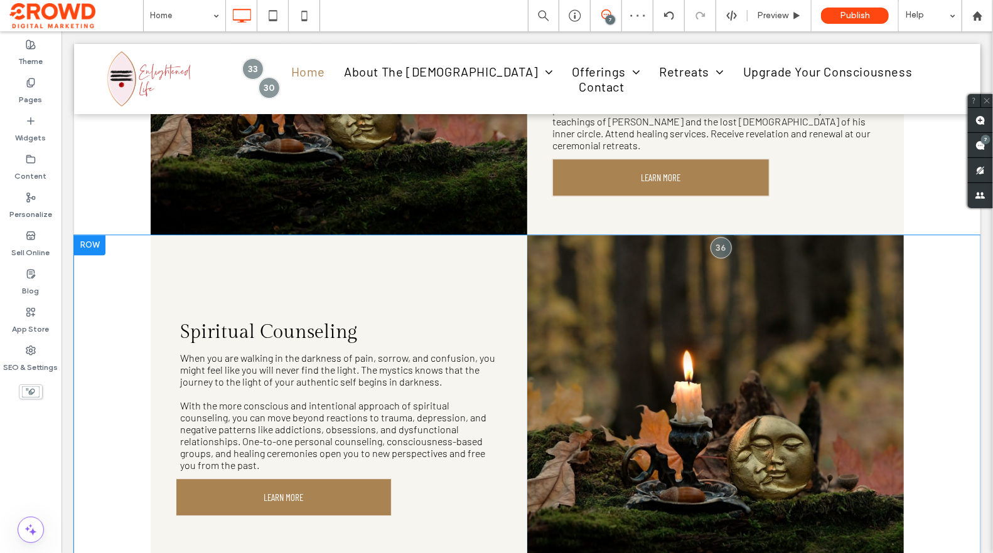
scroll to position [1726, 0]
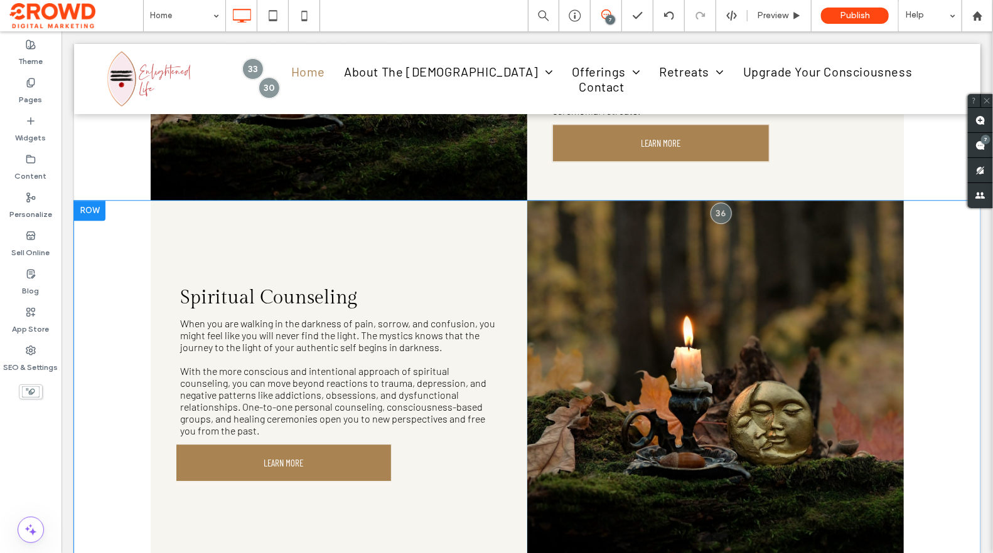
click at [770, 200] on div "Click To Paste" at bounding box center [714, 382] width 376 height 364
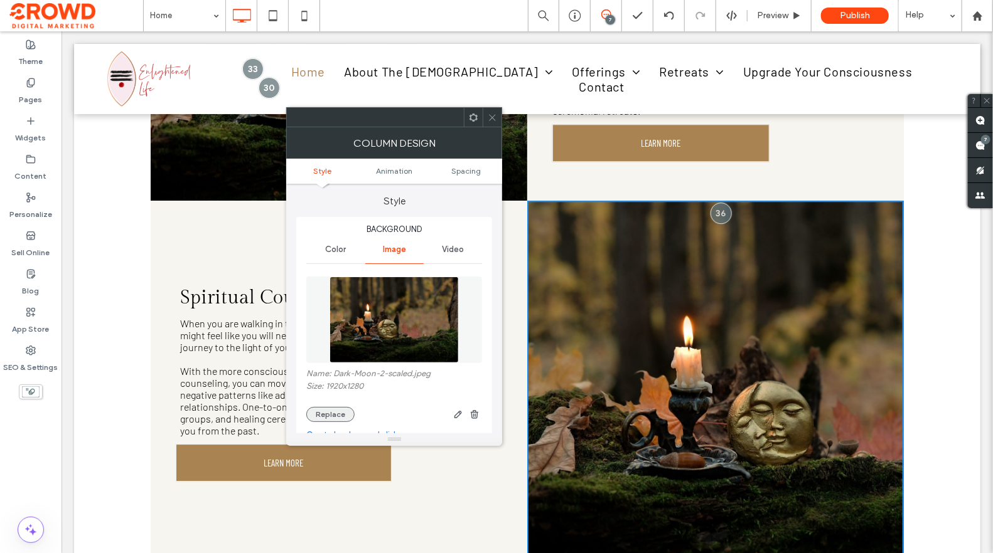
click at [334, 412] on button "Replace" at bounding box center [330, 414] width 48 height 15
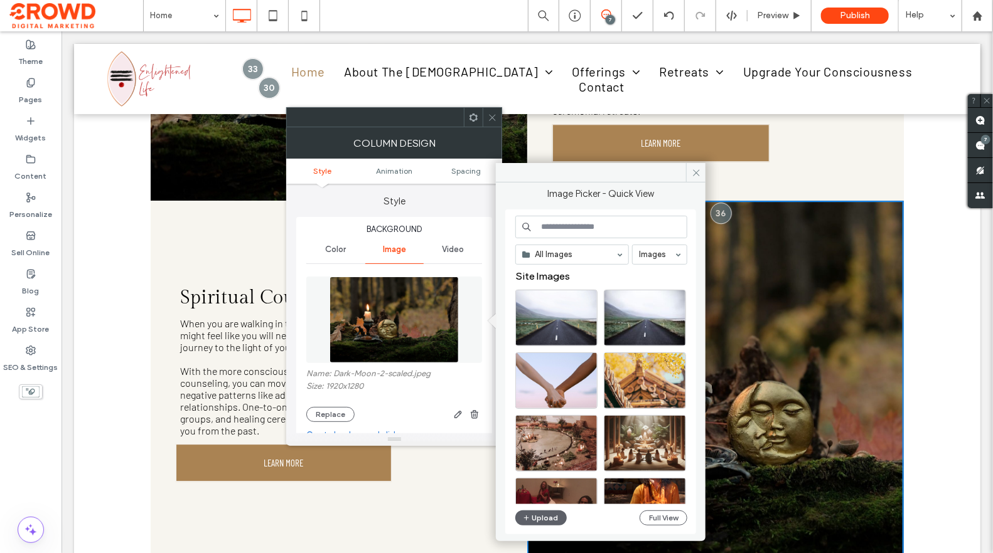
click at [557, 228] on input at bounding box center [601, 227] width 172 height 23
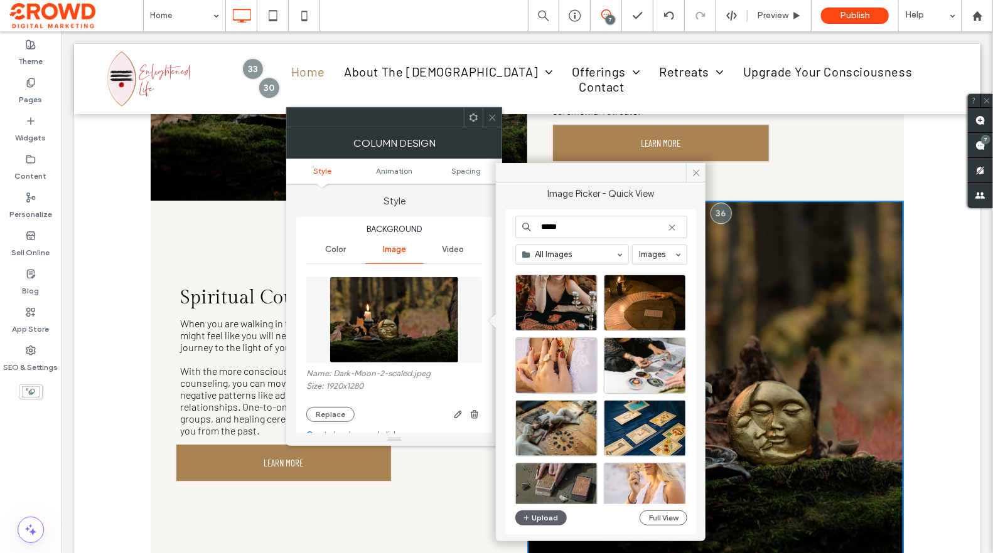
scroll to position [1460, 0]
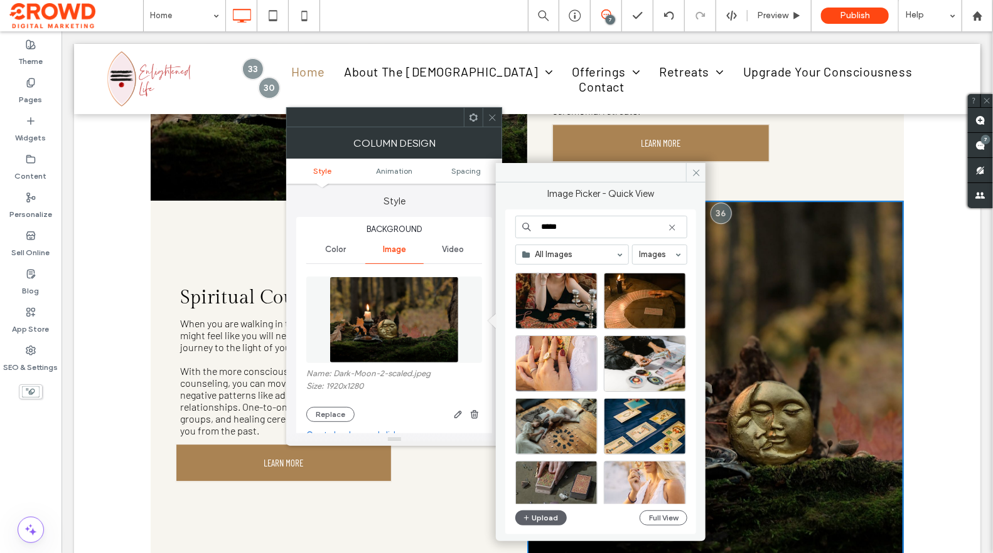
click at [585, 224] on input "*****" at bounding box center [601, 227] width 172 height 23
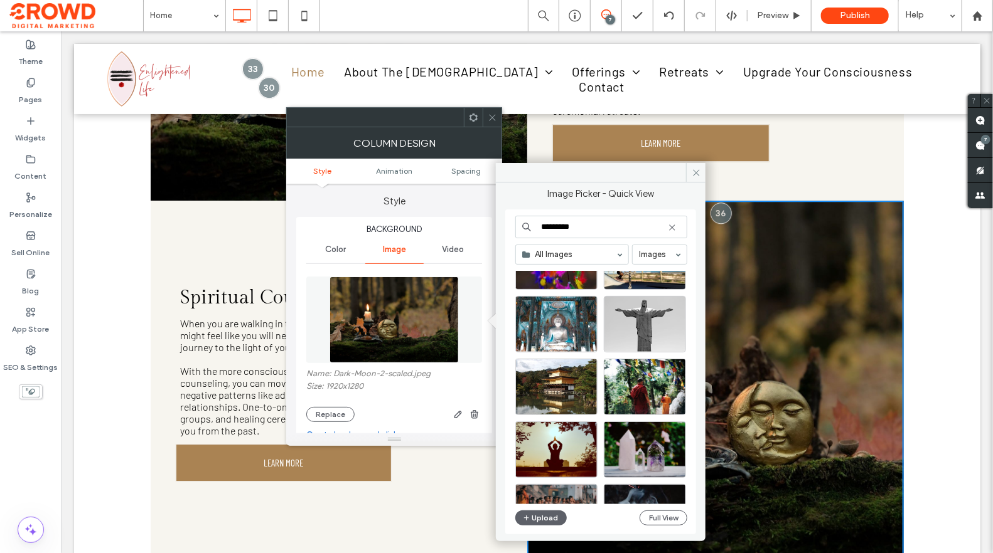
scroll to position [1526, 0]
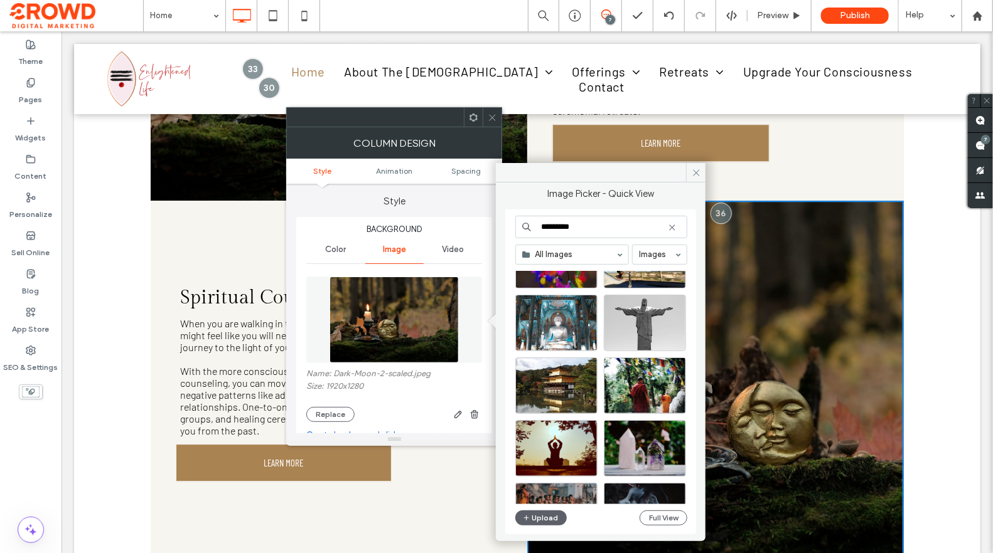
click at [581, 223] on input "*********" at bounding box center [601, 227] width 172 height 23
click at [581, 223] on input "*" at bounding box center [601, 227] width 172 height 23
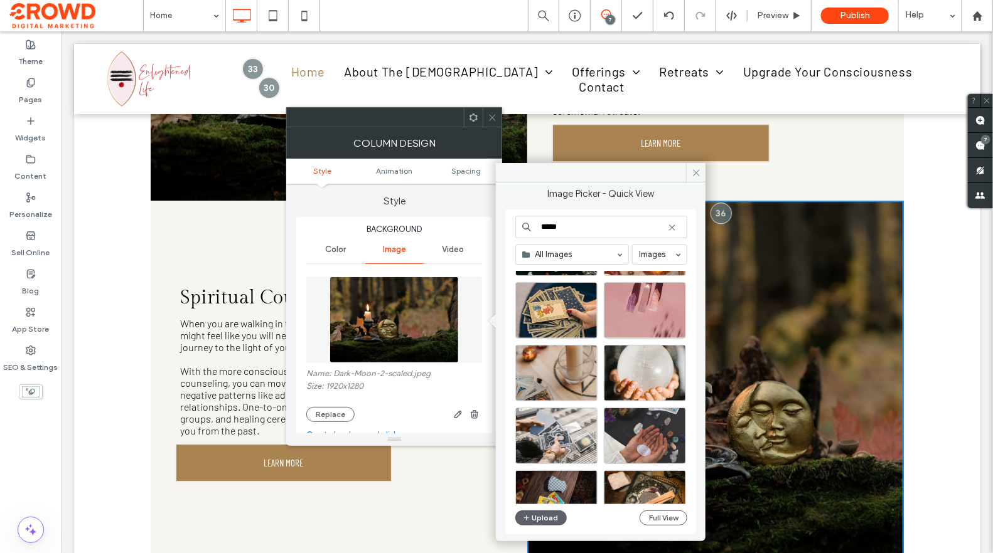
scroll to position [577, 0]
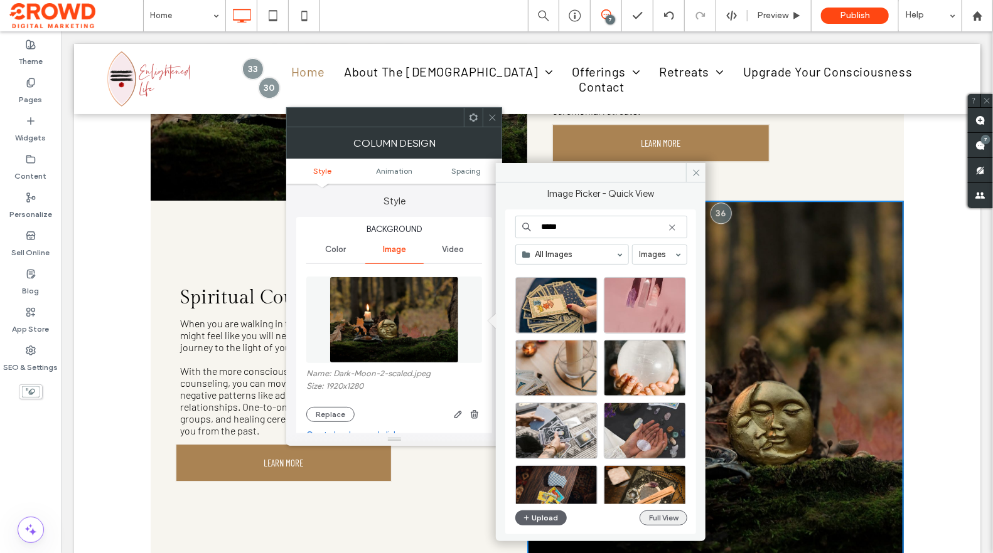
type input "*****"
click at [664, 520] on button "Full View" at bounding box center [663, 518] width 48 height 15
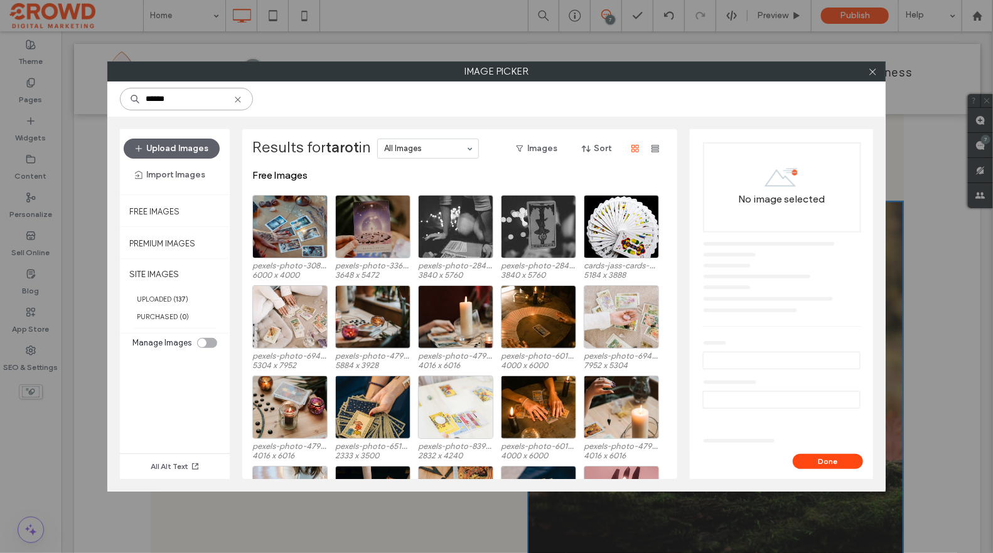
click at [206, 100] on input "*****" at bounding box center [186, 99] width 133 height 23
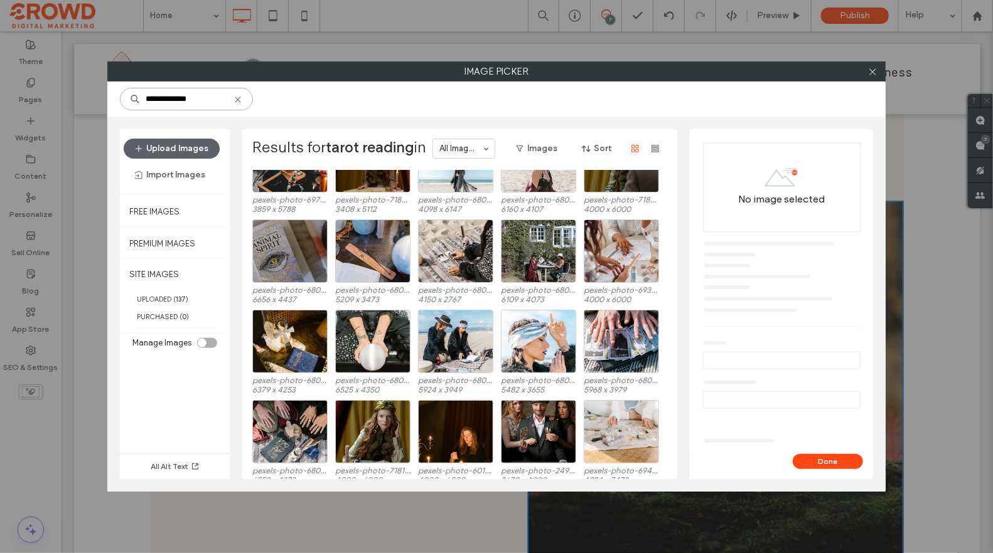
scroll to position [2056, 0]
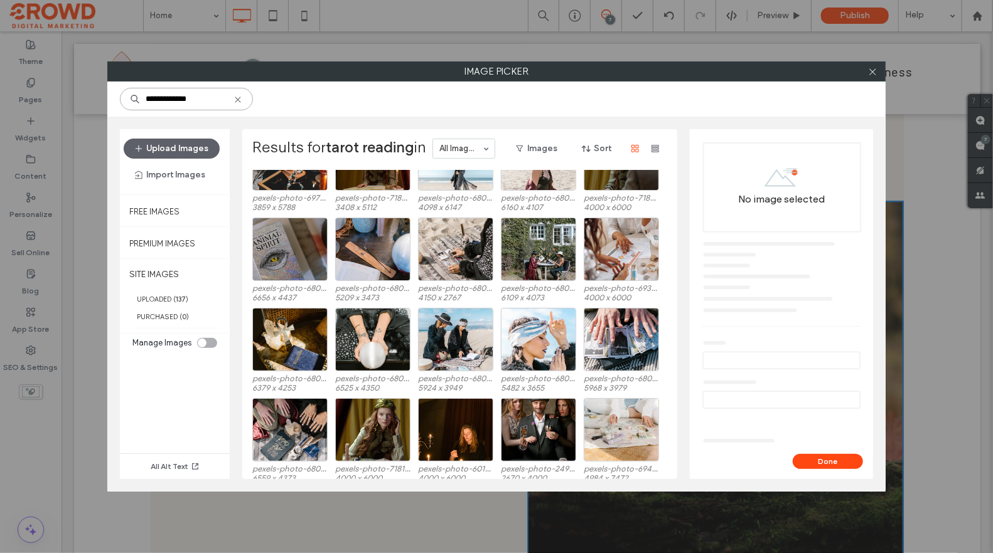
type input "**********"
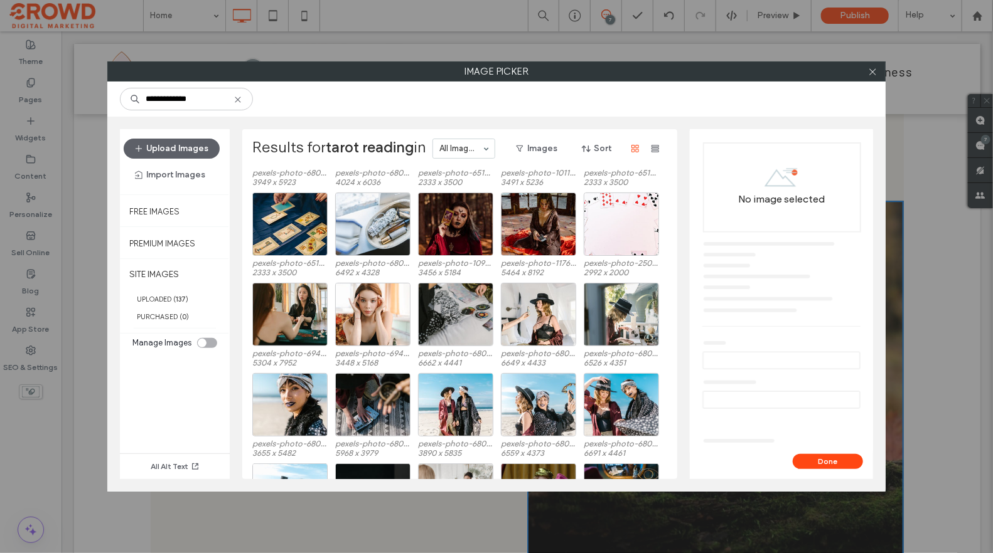
scroll to position [2534, 0]
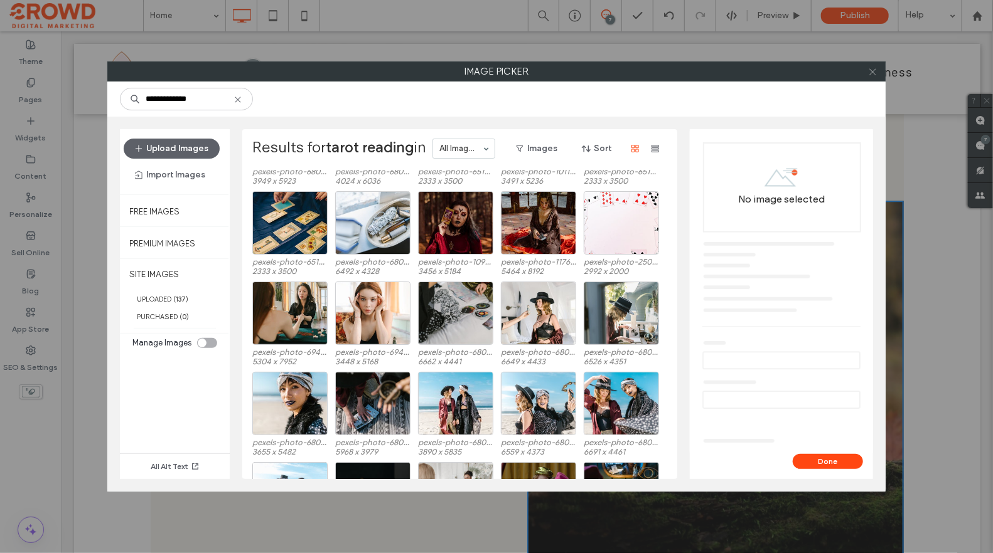
click at [876, 72] on icon at bounding box center [872, 71] width 9 height 9
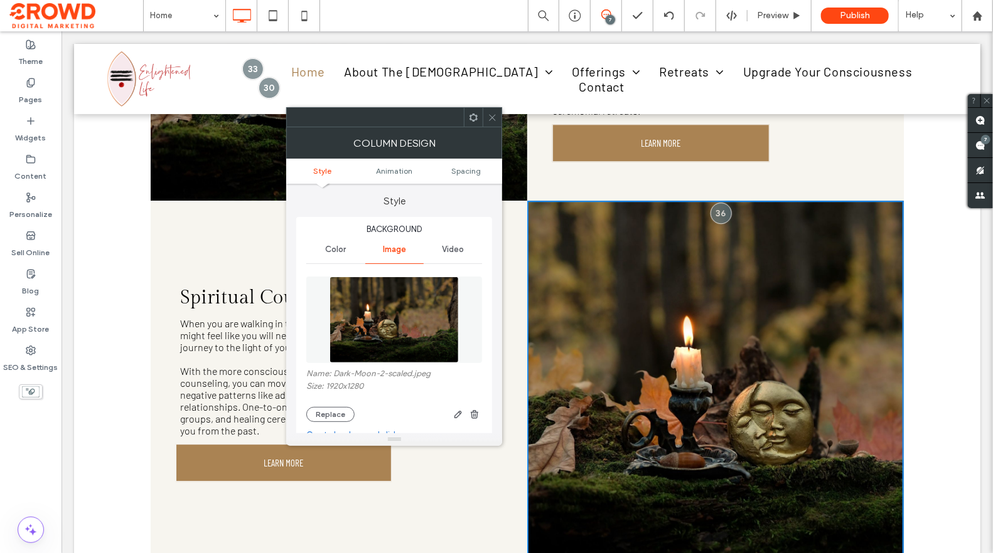
click at [495, 118] on icon at bounding box center [492, 117] width 9 height 9
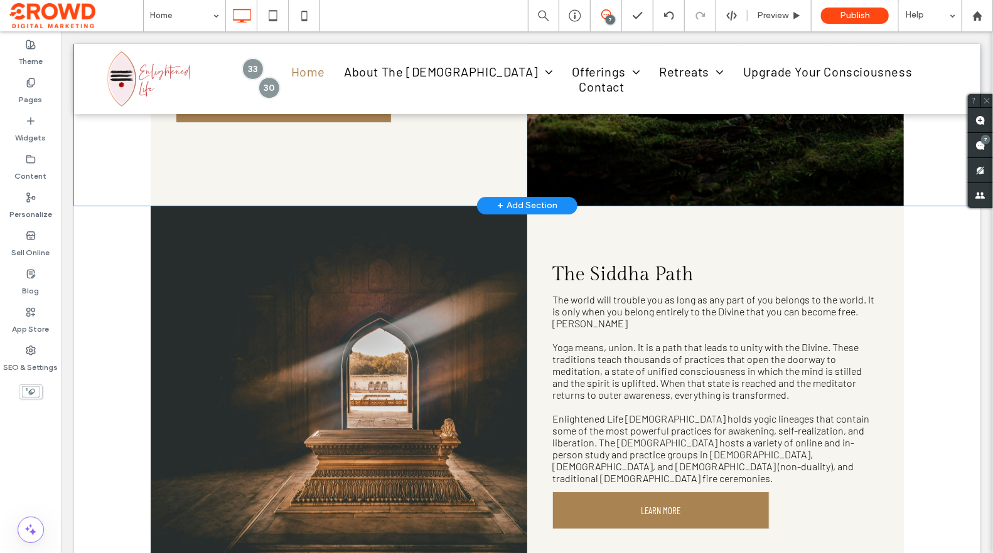
scroll to position [2140, 0]
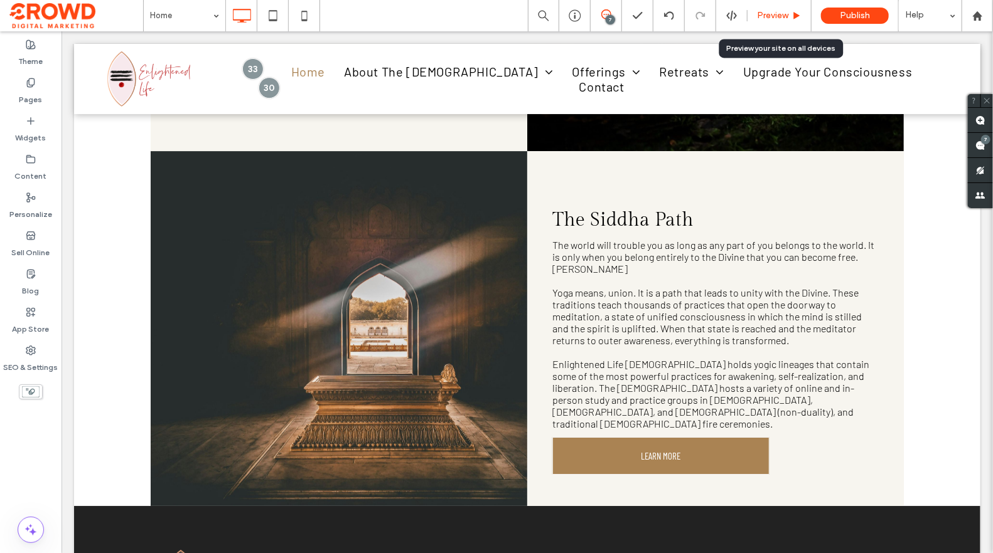
click at [766, 16] on span "Preview" at bounding box center [772, 16] width 31 height 10
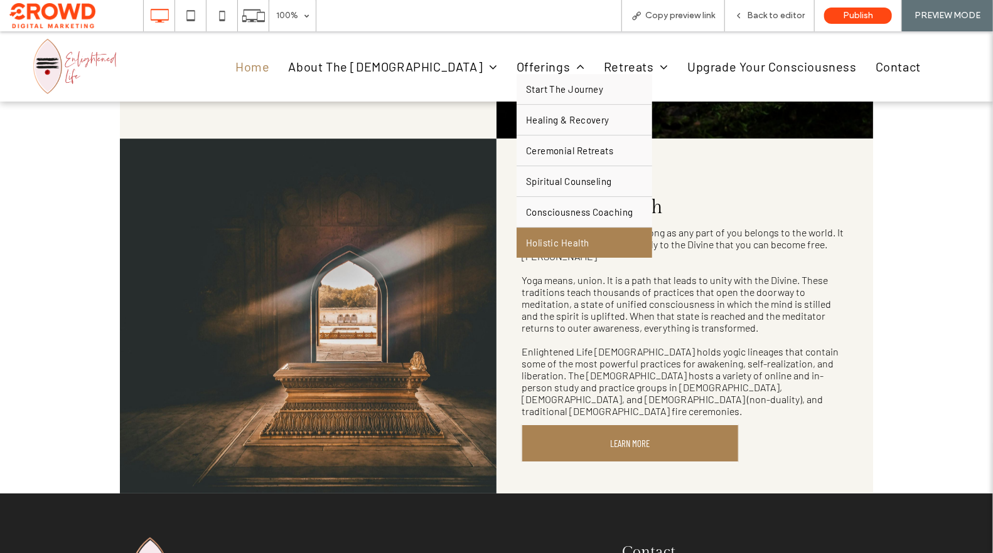
click at [550, 239] on link "Holistic Health" at bounding box center [584, 242] width 136 height 30
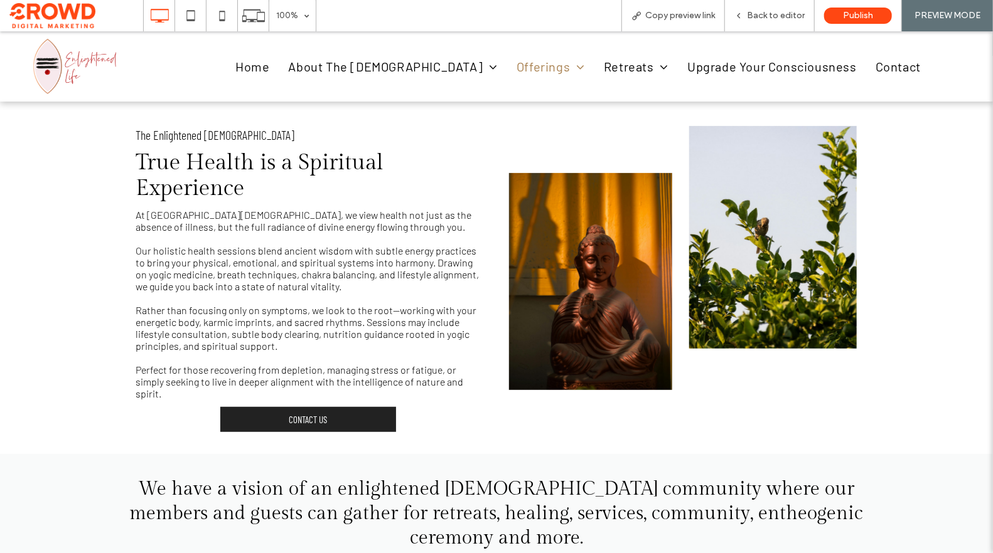
scroll to position [259, 0]
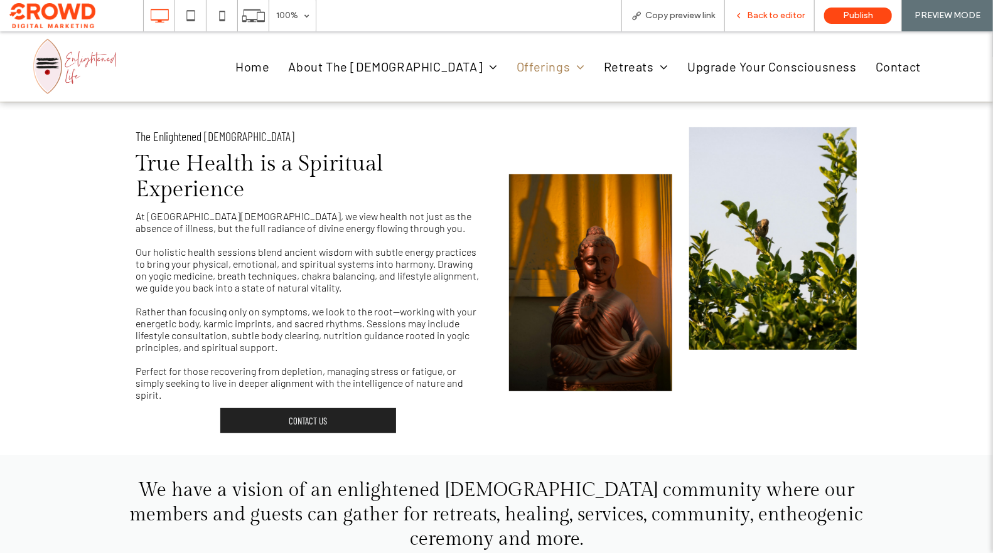
click at [759, 17] on span "Back to editor" at bounding box center [776, 16] width 58 height 10
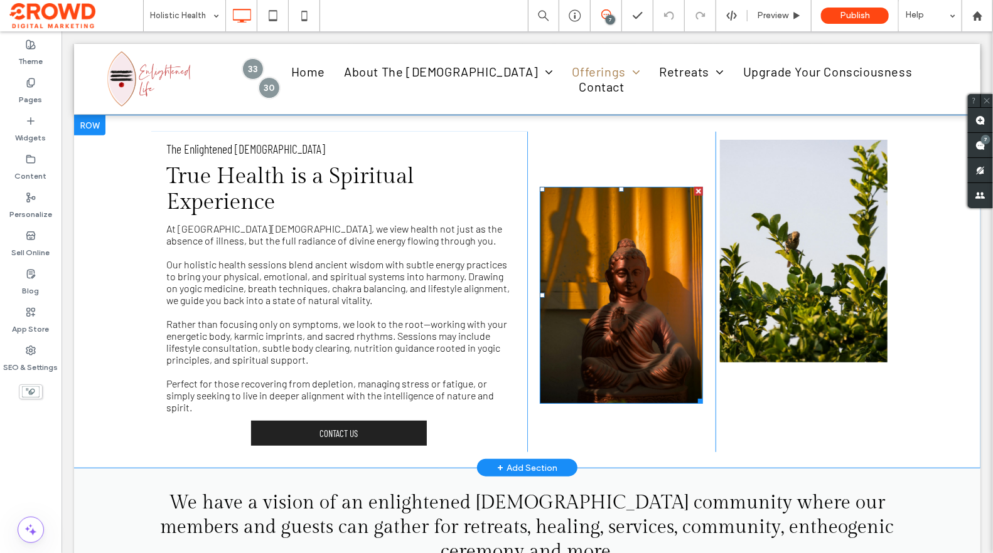
click at [660, 286] on img at bounding box center [620, 295] width 163 height 218
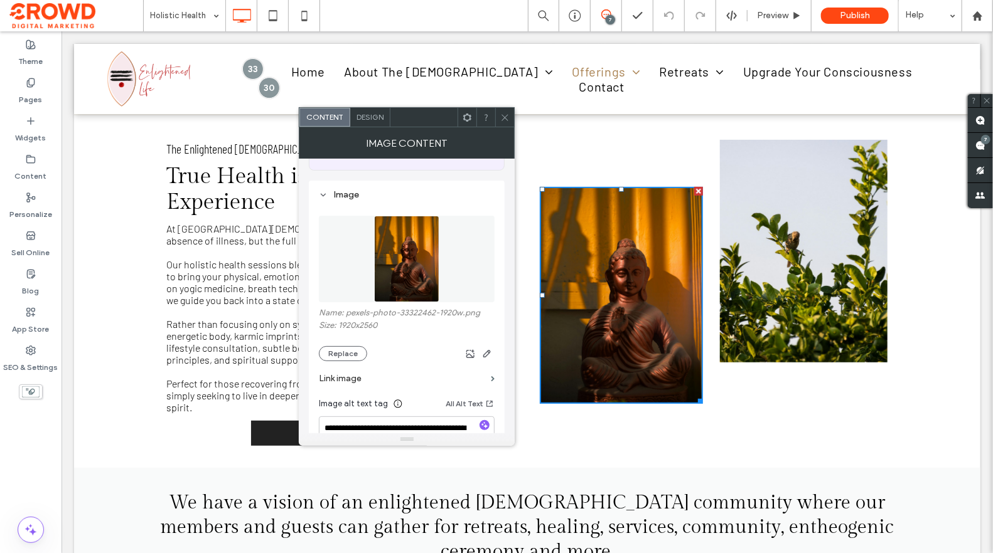
scroll to position [105, 0]
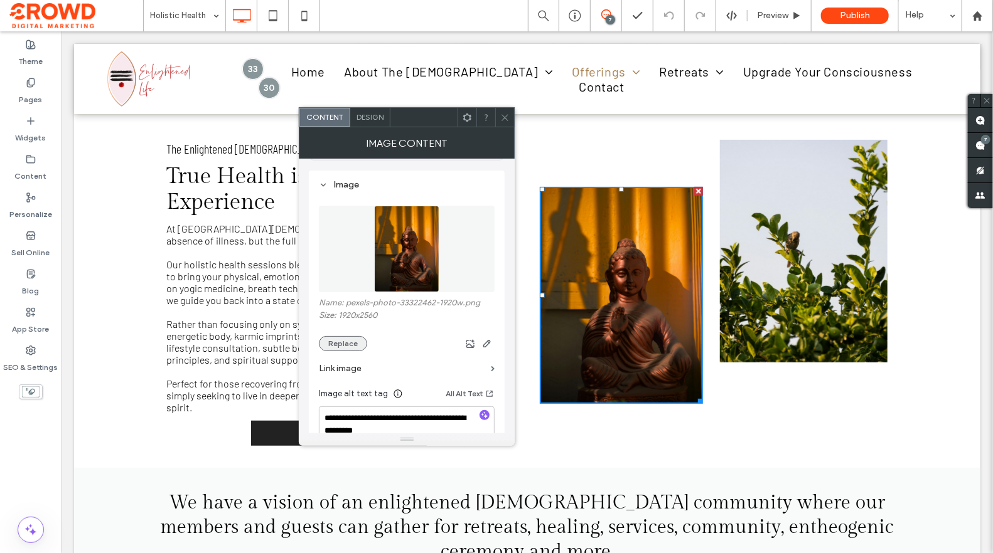
click at [342, 342] on button "Replace" at bounding box center [343, 343] width 48 height 15
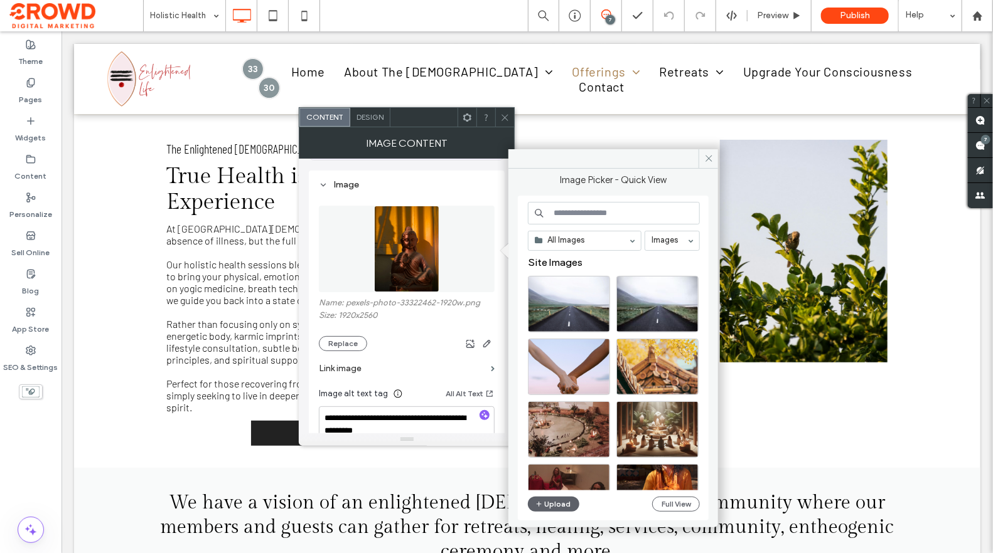
click at [573, 215] on input at bounding box center [614, 213] width 172 height 23
type input "*****"
click at [669, 500] on button "Full View" at bounding box center [676, 504] width 48 height 15
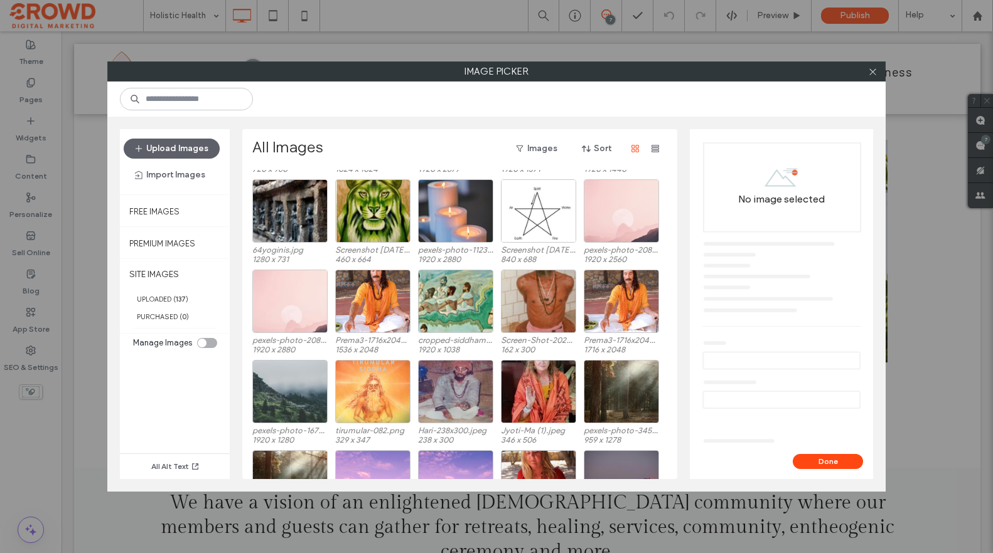
scroll to position [467, 0]
drag, startPoint x: 873, startPoint y: 72, endPoint x: 838, endPoint y: 53, distance: 39.9
click at [873, 72] on icon at bounding box center [872, 71] width 9 height 9
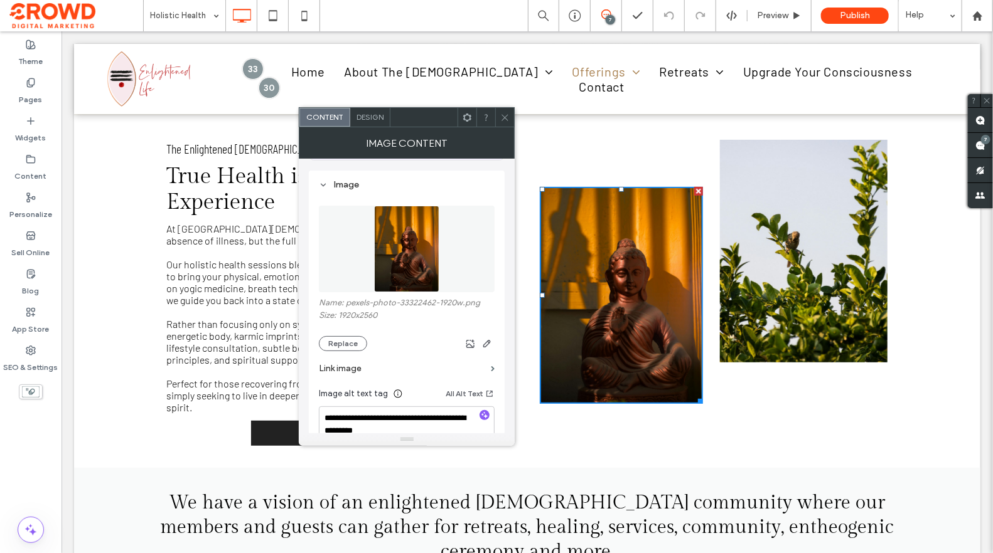
click at [607, 16] on div "7" at bounding box center [610, 19] width 9 height 9
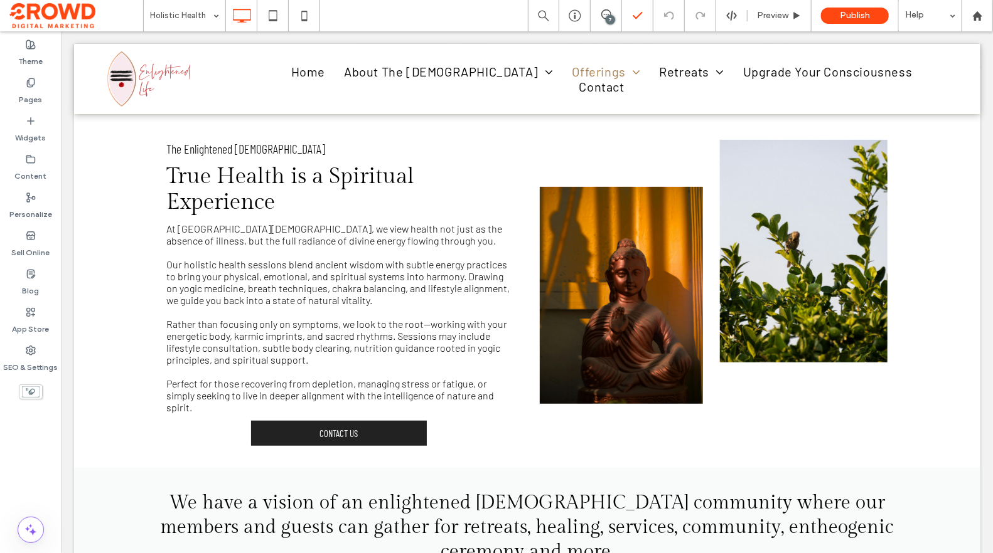
drag, startPoint x: 611, startPoint y: 16, endPoint x: 627, endPoint y: 28, distance: 19.7
click at [611, 16] on div "7" at bounding box center [610, 19] width 9 height 9
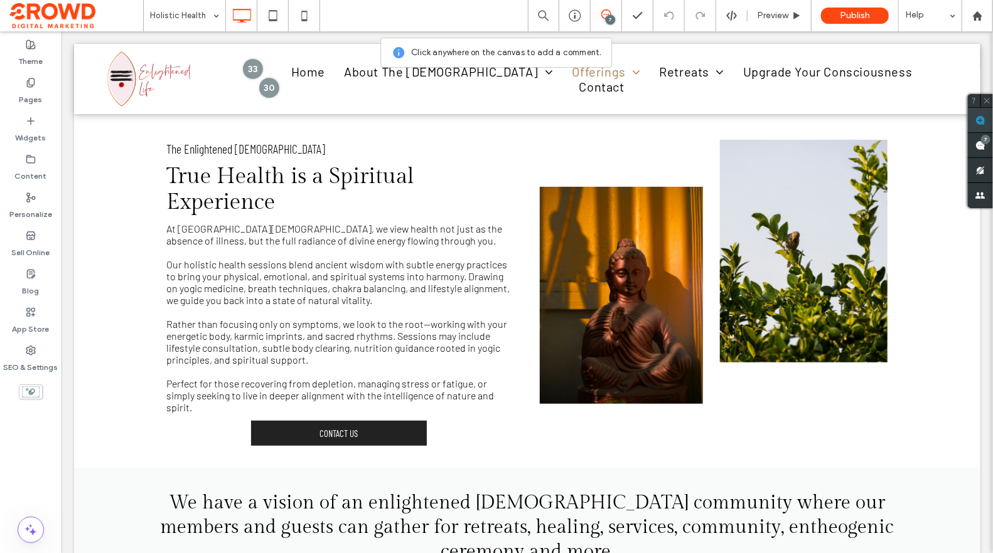
click at [987, 115] on span at bounding box center [980, 120] width 25 height 24
click at [683, 166] on div "Click To Paste" at bounding box center [620, 291] width 188 height 321
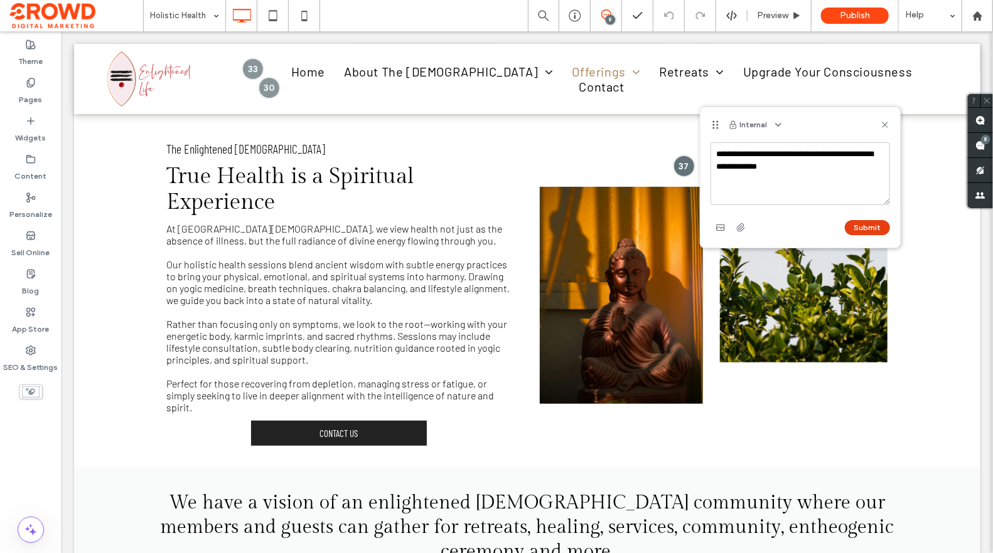
type textarea "**********"
click at [868, 223] on button "Submit" at bounding box center [867, 227] width 45 height 15
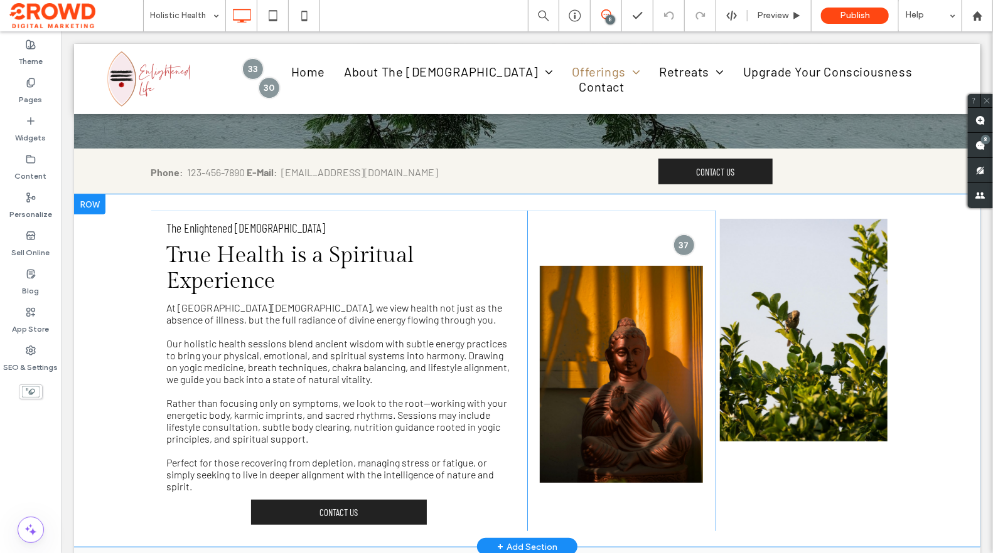
scroll to position [178, 0]
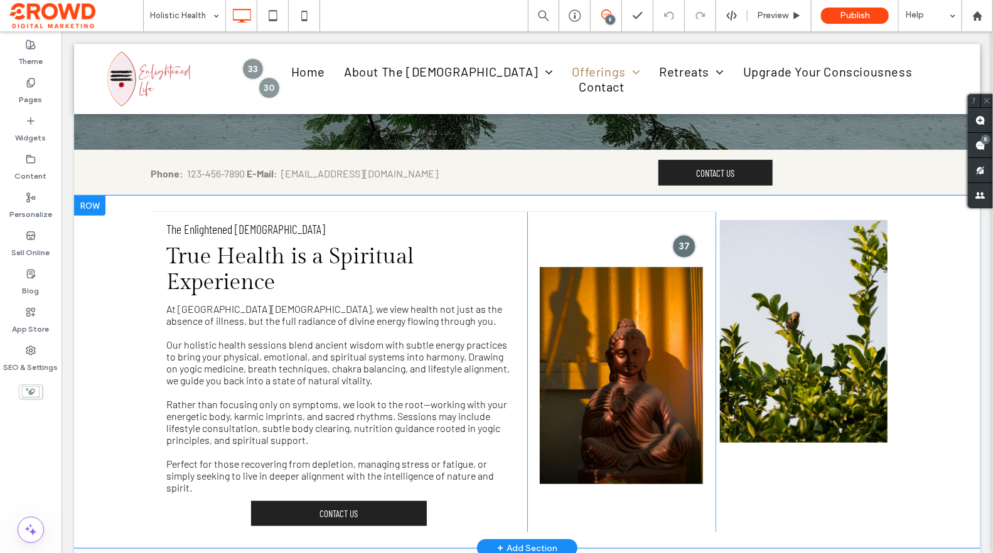
click at [672, 251] on div "Click To Paste" at bounding box center [620, 371] width 188 height 321
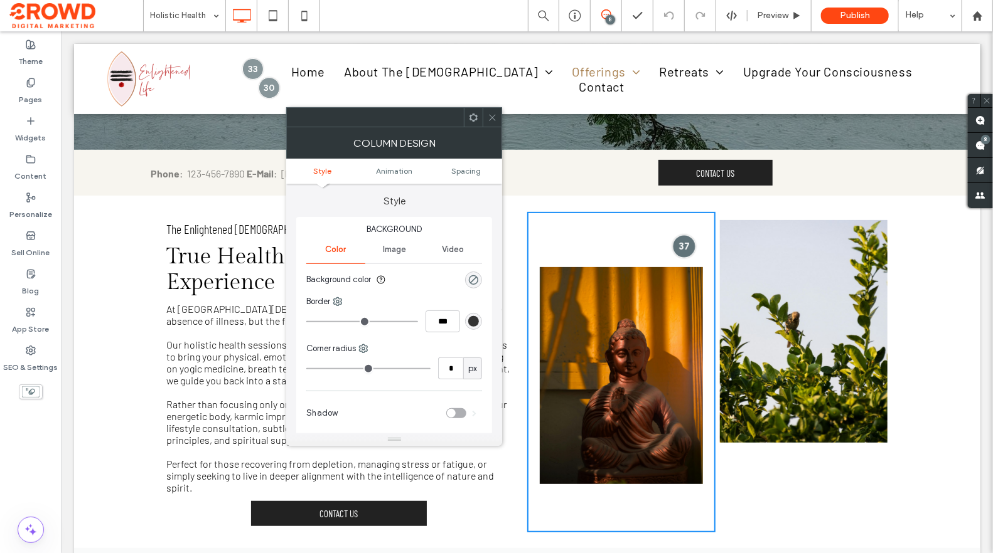
click at [682, 248] on div at bounding box center [682, 245] width 23 height 23
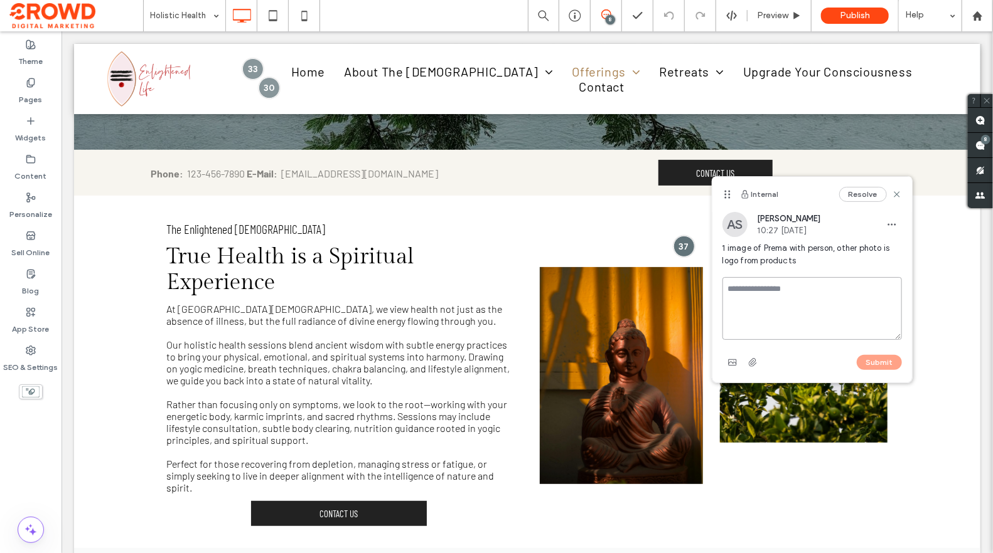
click at [742, 291] on textarea at bounding box center [811, 308] width 179 height 63
type textarea "**********"
click at [863, 361] on button "Submit" at bounding box center [879, 362] width 45 height 15
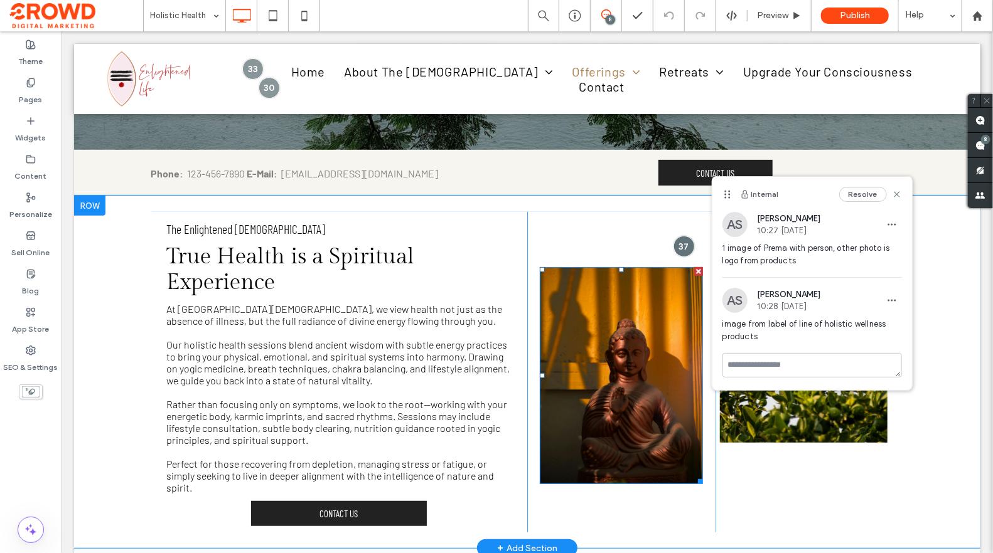
click at [638, 307] on img at bounding box center [620, 376] width 163 height 218
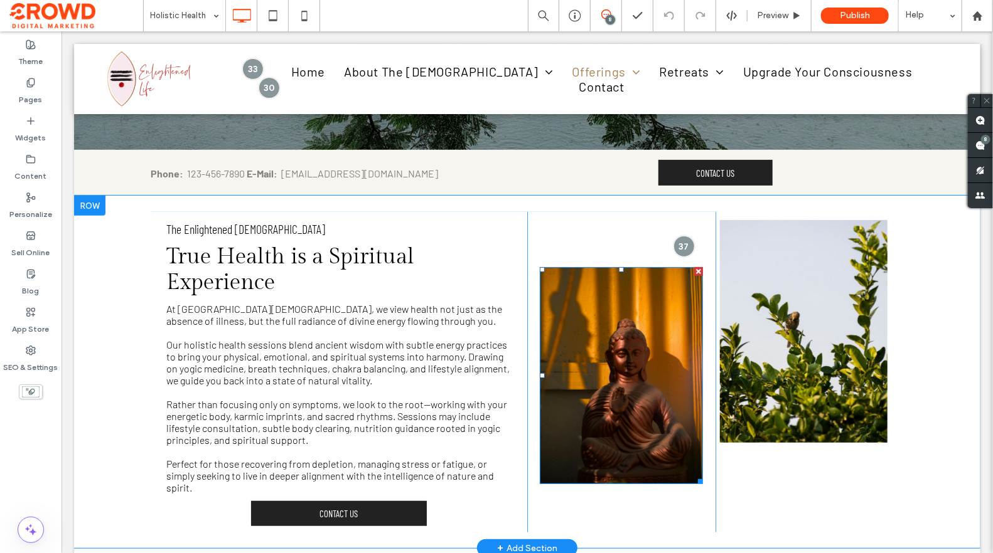
click at [638, 307] on img at bounding box center [620, 376] width 163 height 218
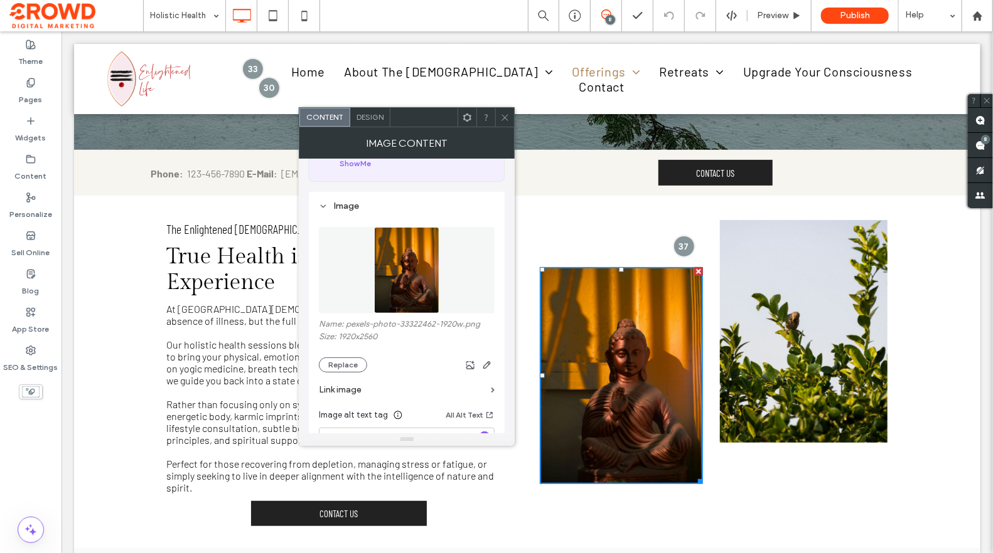
scroll to position [146, 0]
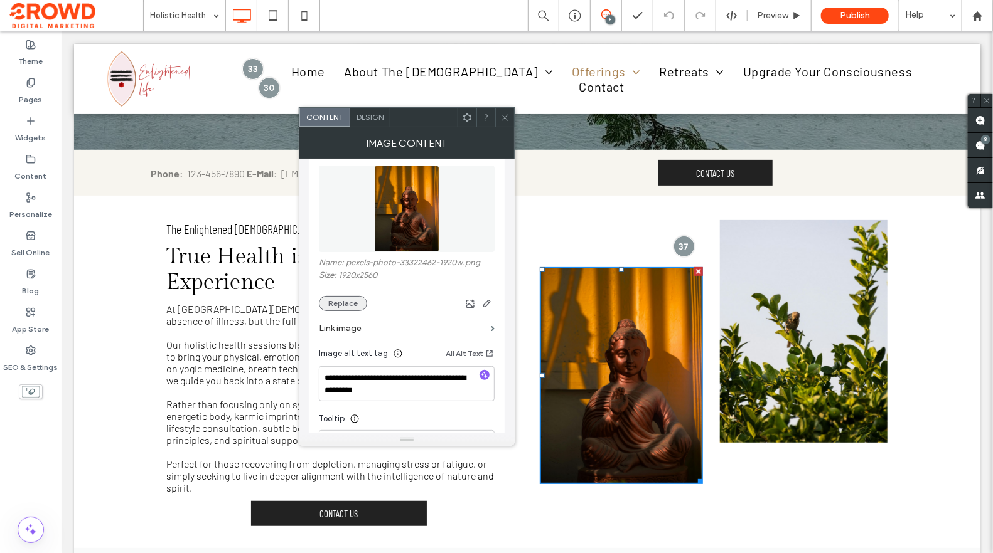
click at [342, 303] on button "Replace" at bounding box center [343, 303] width 48 height 15
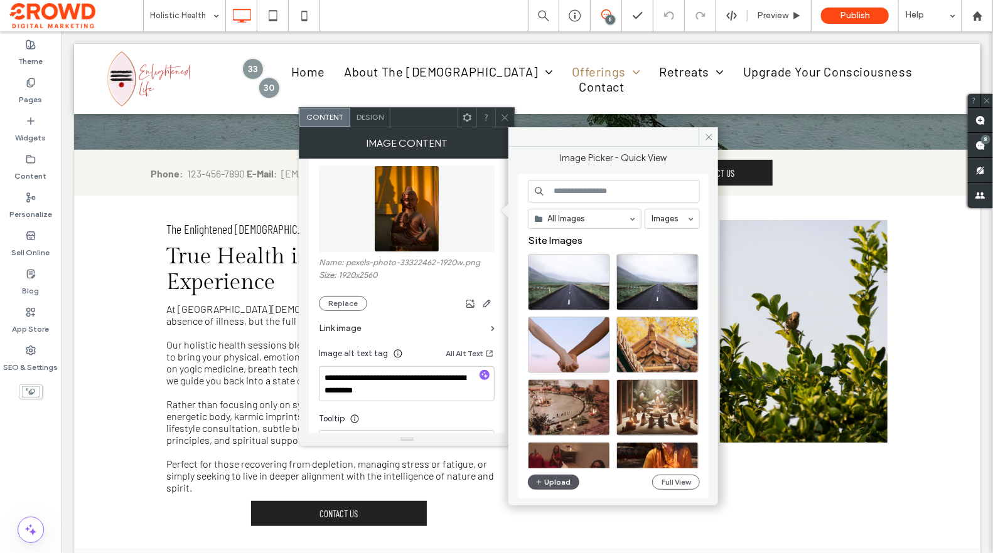
click at [569, 484] on button "Upload" at bounding box center [553, 482] width 51 height 15
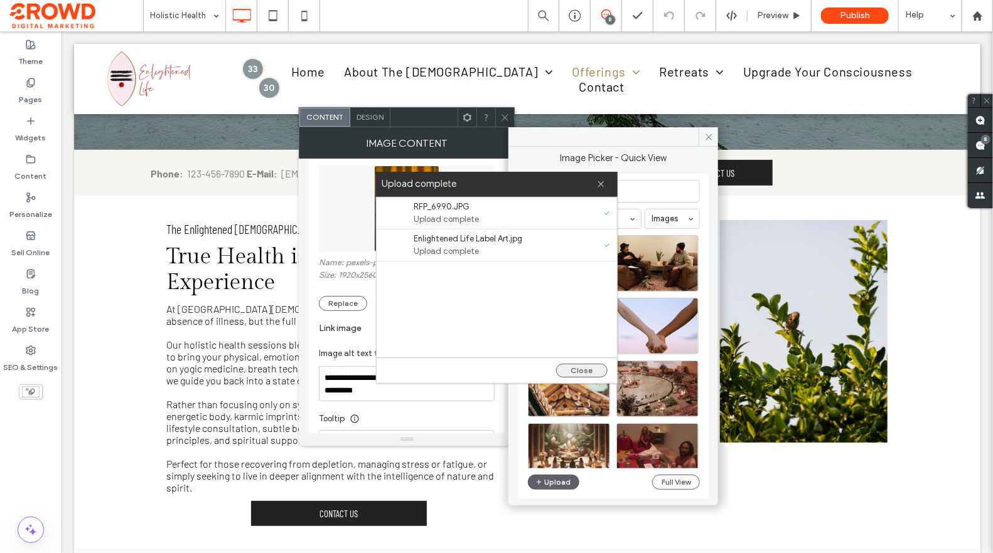
click at [585, 368] on button "Close" at bounding box center [581, 371] width 51 height 14
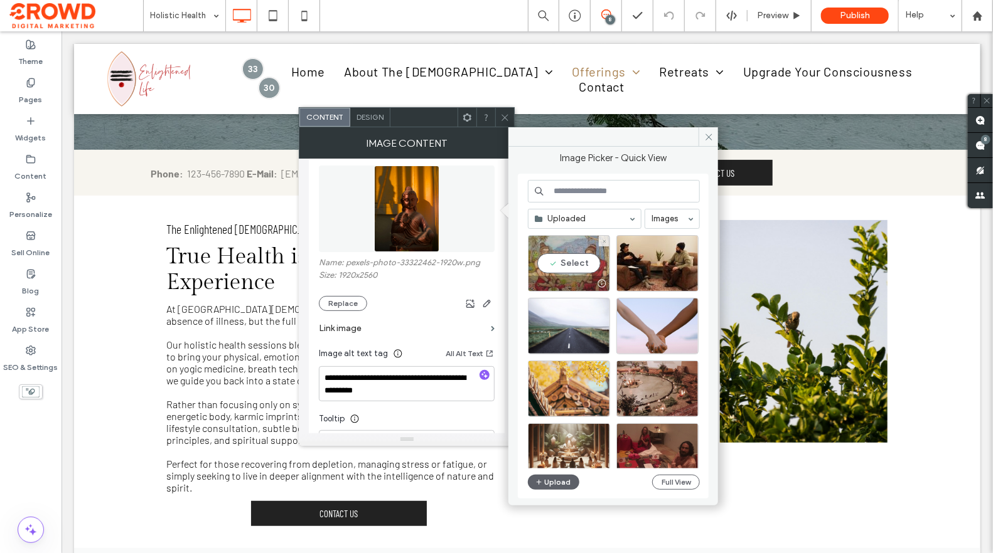
click at [570, 262] on div "Select" at bounding box center [569, 263] width 82 height 56
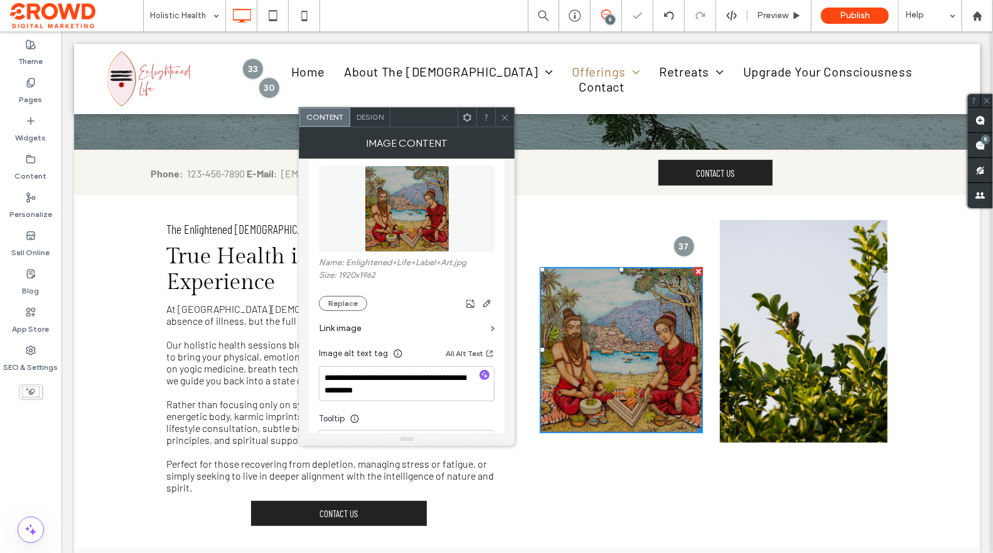
click at [792, 282] on img at bounding box center [803, 331] width 168 height 223
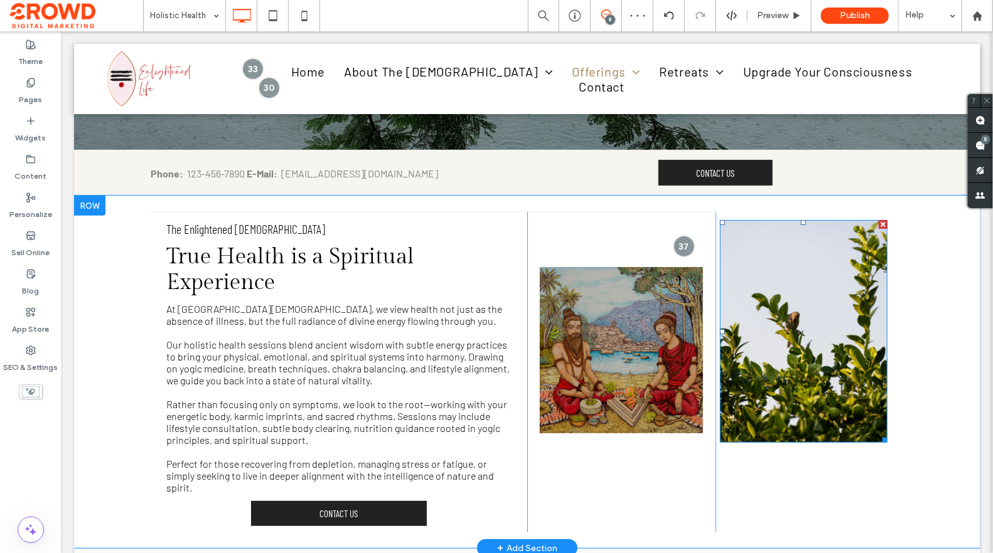
click at [792, 282] on img at bounding box center [803, 331] width 168 height 223
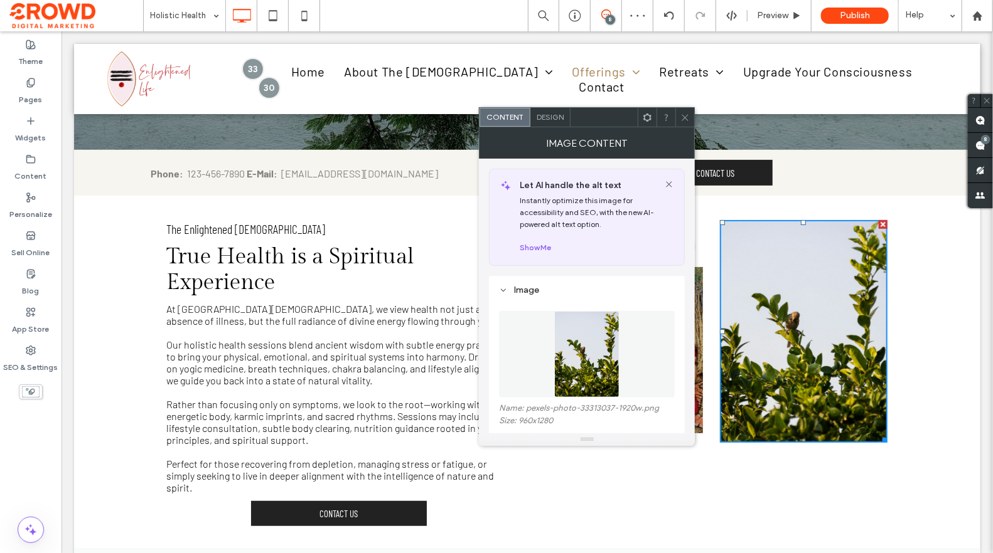
click at [792, 282] on img at bounding box center [803, 331] width 168 height 223
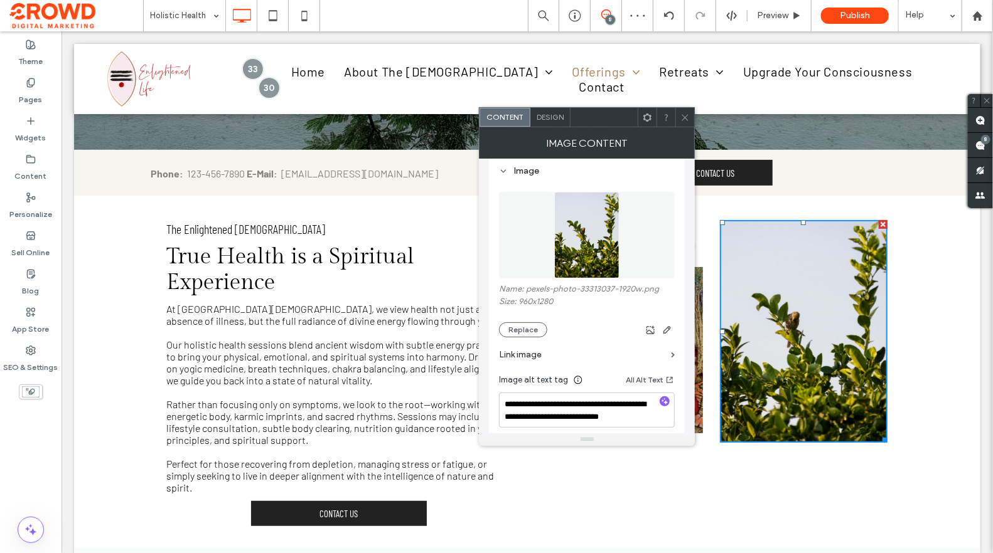
scroll to position [120, 0]
drag, startPoint x: 521, startPoint y: 323, endPoint x: 535, endPoint y: 323, distance: 13.8
click at [521, 323] on button "Replace" at bounding box center [523, 328] width 48 height 15
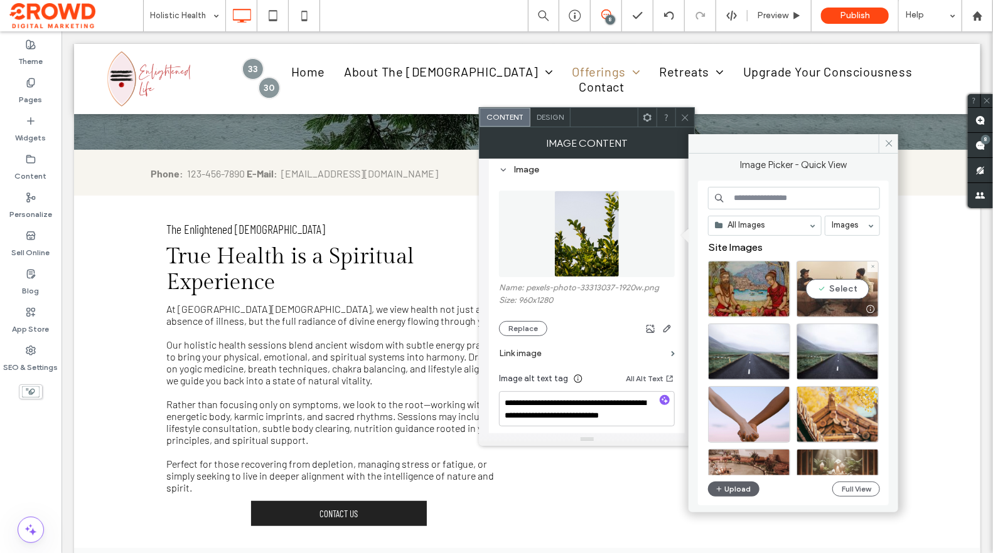
drag, startPoint x: 838, startPoint y: 291, endPoint x: 811, endPoint y: 376, distance: 89.7
click at [838, 291] on div "Select" at bounding box center [837, 289] width 82 height 56
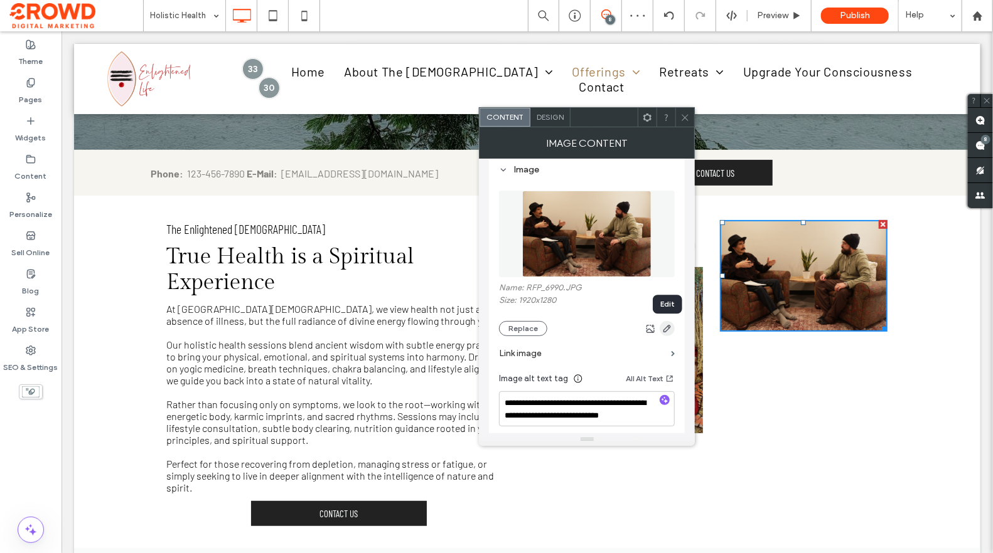
click at [665, 328] on icon "button" at bounding box center [667, 329] width 10 height 10
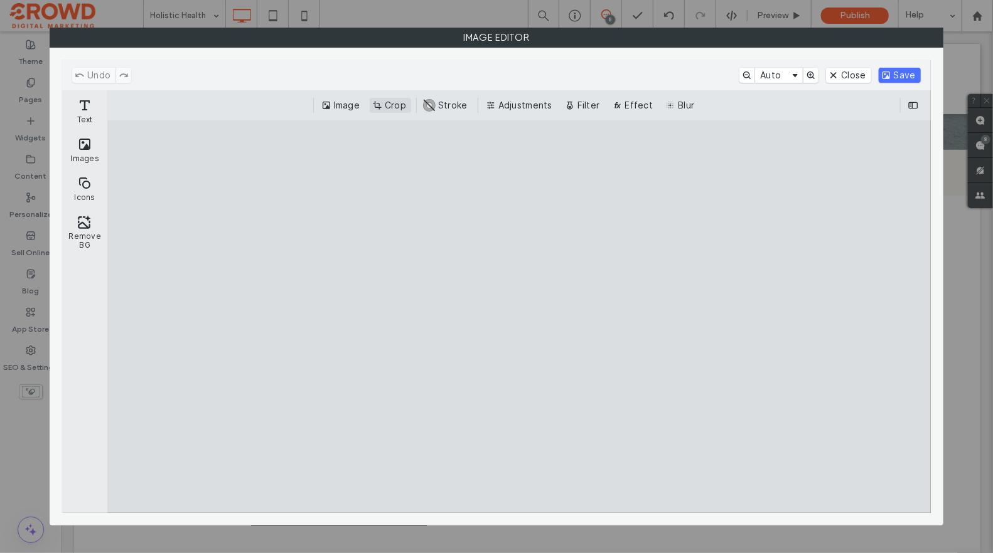
click at [389, 110] on button "Crop" at bounding box center [390, 105] width 41 height 15
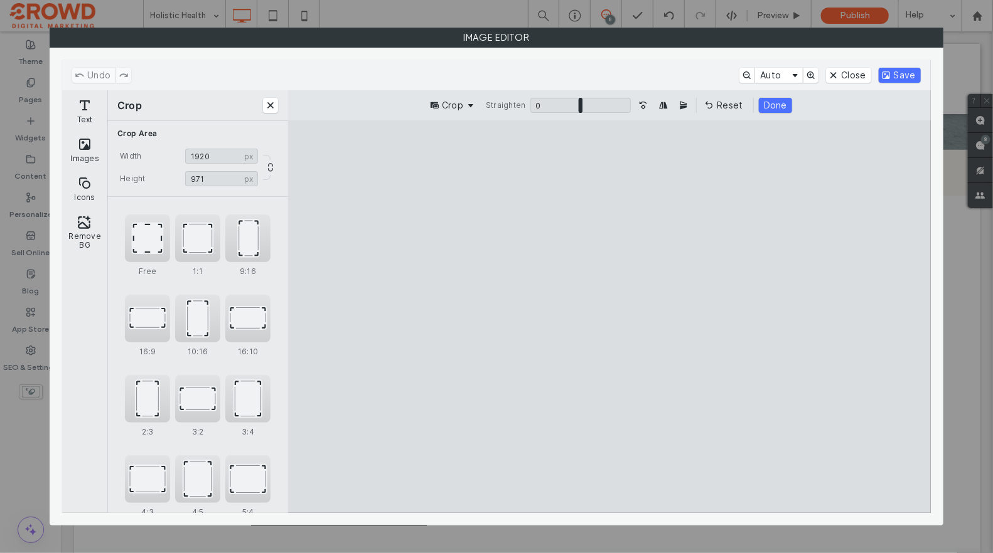
type input "***"
drag, startPoint x: 848, startPoint y: 460, endPoint x: 858, endPoint y: 395, distance: 65.3
click at [609, 317] on cesdk-canvas "Editor canvas" at bounding box center [609, 317] width 0 height 0
click at [892, 79] on button "Save" at bounding box center [899, 75] width 42 height 15
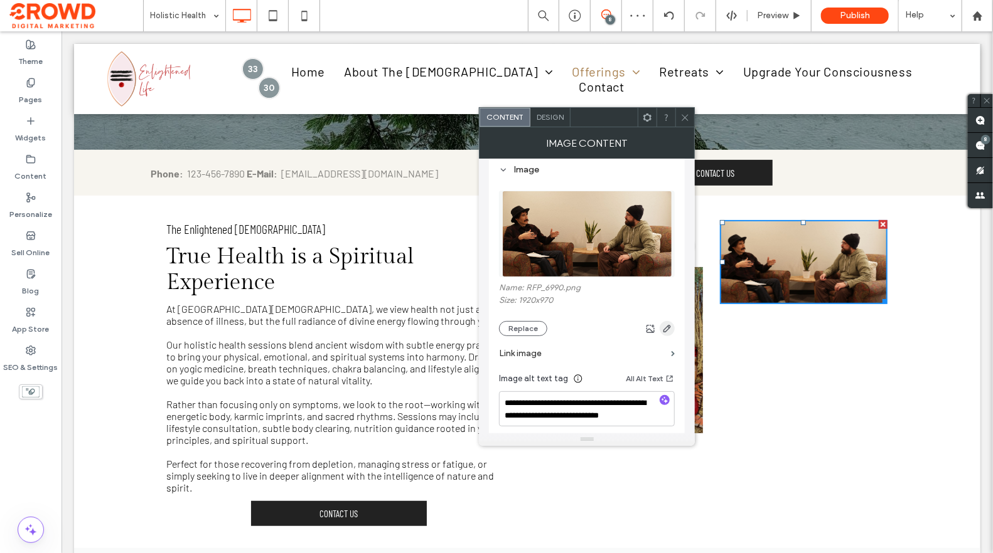
click at [671, 330] on icon "button" at bounding box center [667, 329] width 10 height 10
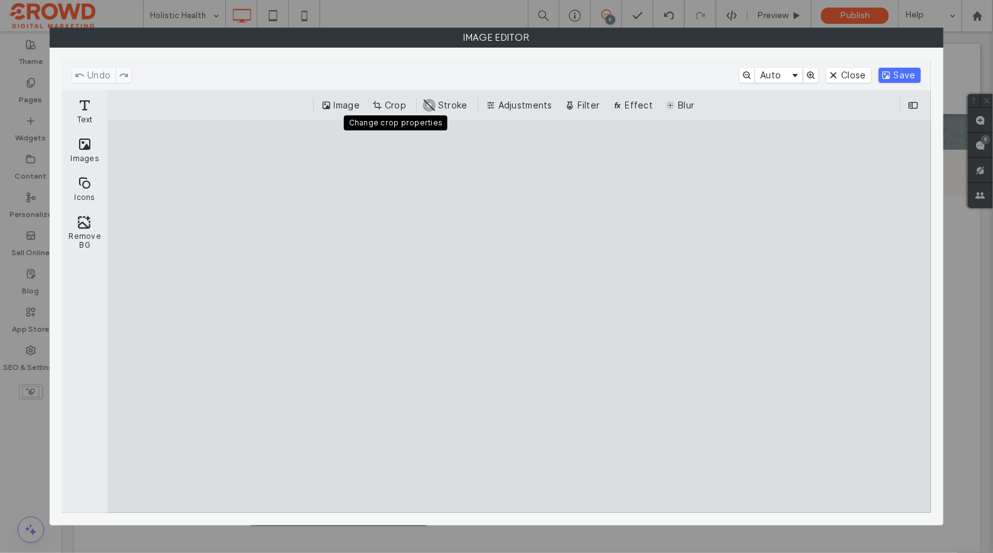
click at [388, 107] on button "Crop" at bounding box center [390, 105] width 41 height 15
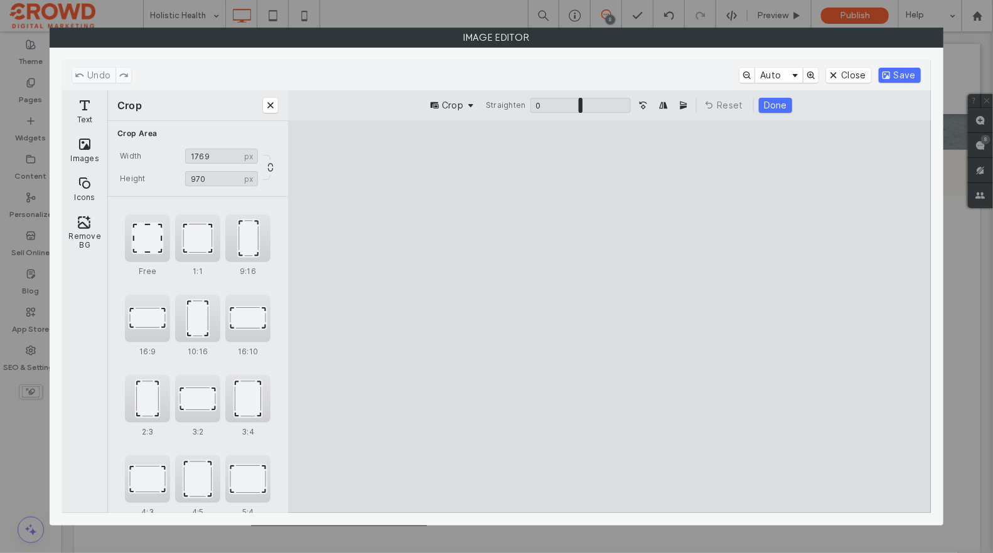
drag, startPoint x: 899, startPoint y: 474, endPoint x: 854, endPoint y: 495, distance: 49.7
click at [609, 317] on cesdk-canvas "Editor canvas" at bounding box center [609, 317] width 0 height 0
type input "****"
type input "***"
type input "****"
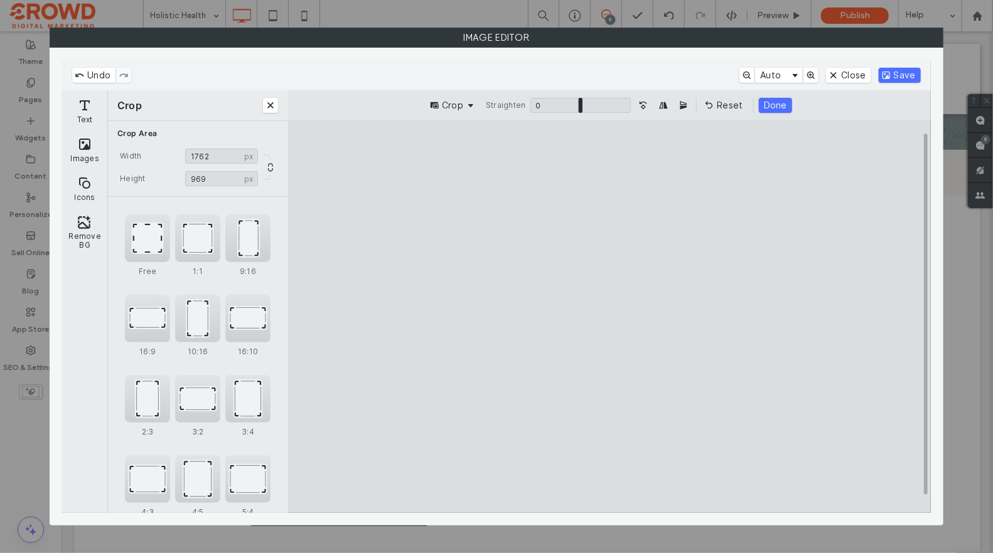
type input "***"
type input "****"
type input "***"
type input "****"
type input "***"
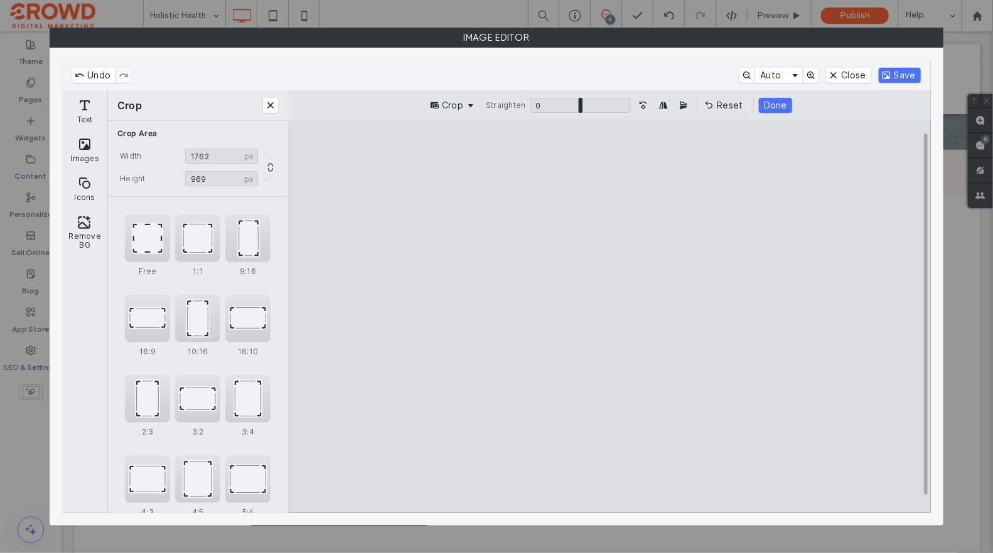
type input "****"
type input "***"
type input "****"
type input "***"
type input "****"
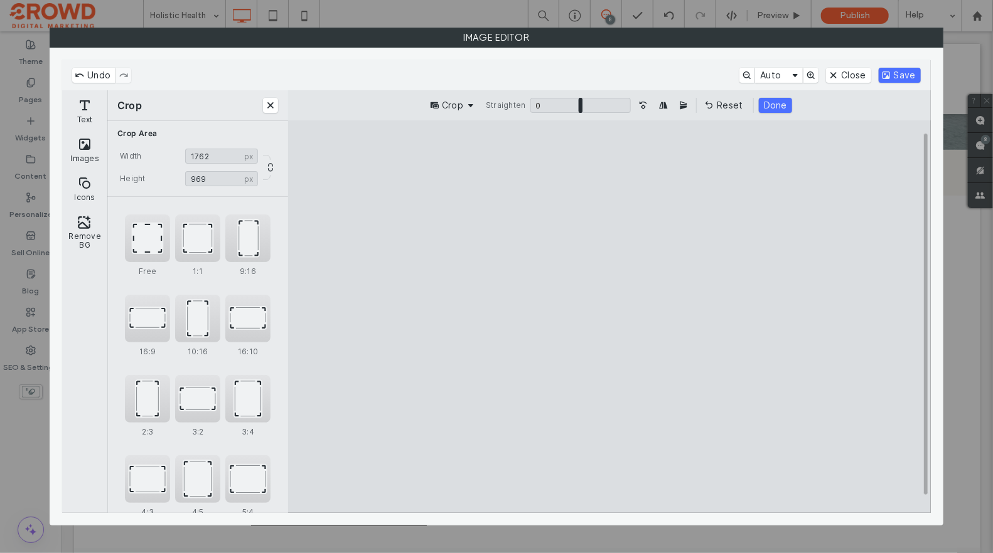
type input "***"
type input "****"
type input "***"
type input "****"
type input "***"
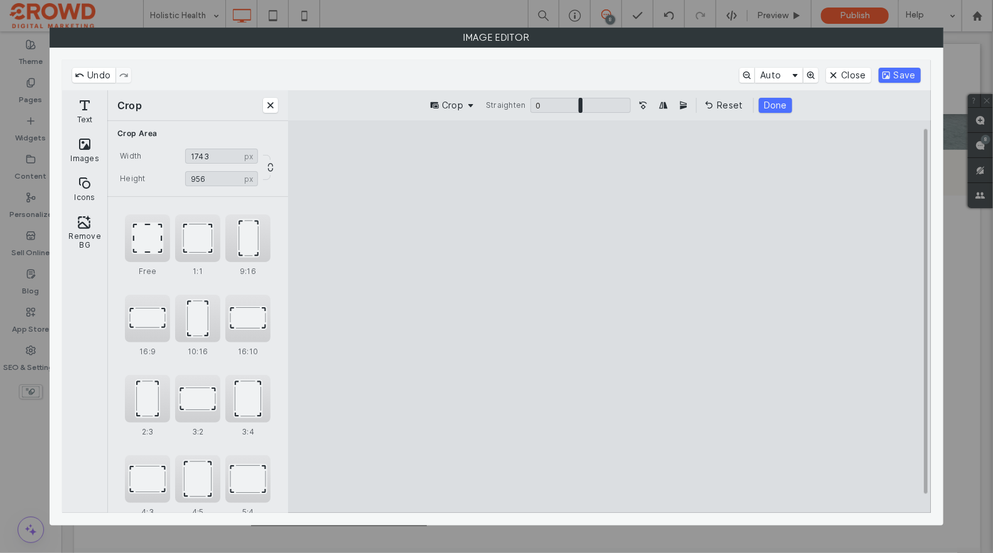
type input "****"
type input "***"
type input "****"
type input "***"
type input "****"
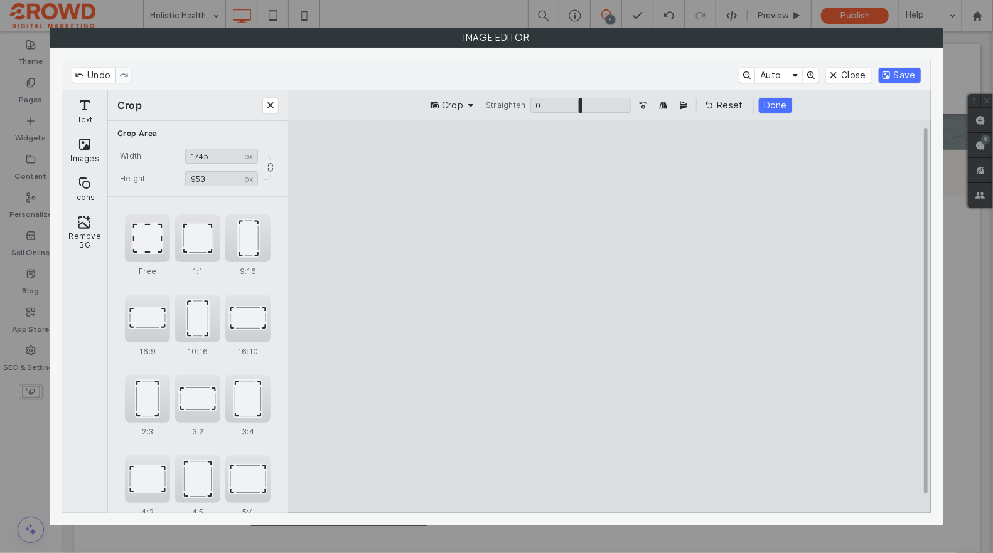
drag, startPoint x: 324, startPoint y: 176, endPoint x: 337, endPoint y: 179, distance: 13.7
click at [609, 317] on cesdk-canvas "Editor canvas" at bounding box center [609, 317] width 0 height 0
drag, startPoint x: 897, startPoint y: 76, endPoint x: 892, endPoint y: 80, distance: 6.7
click at [897, 76] on button "Save" at bounding box center [899, 75] width 42 height 15
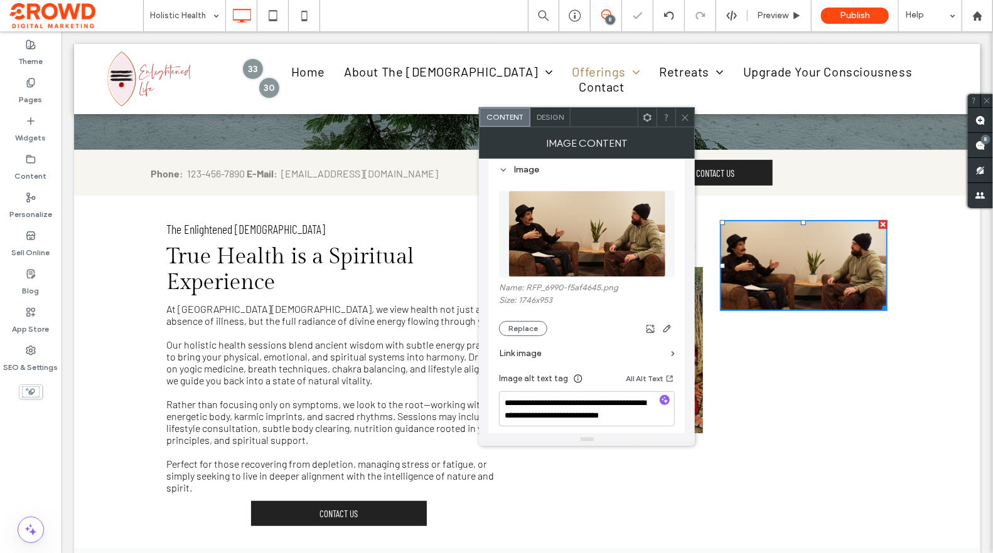
click at [681, 116] on icon at bounding box center [684, 117] width 9 height 9
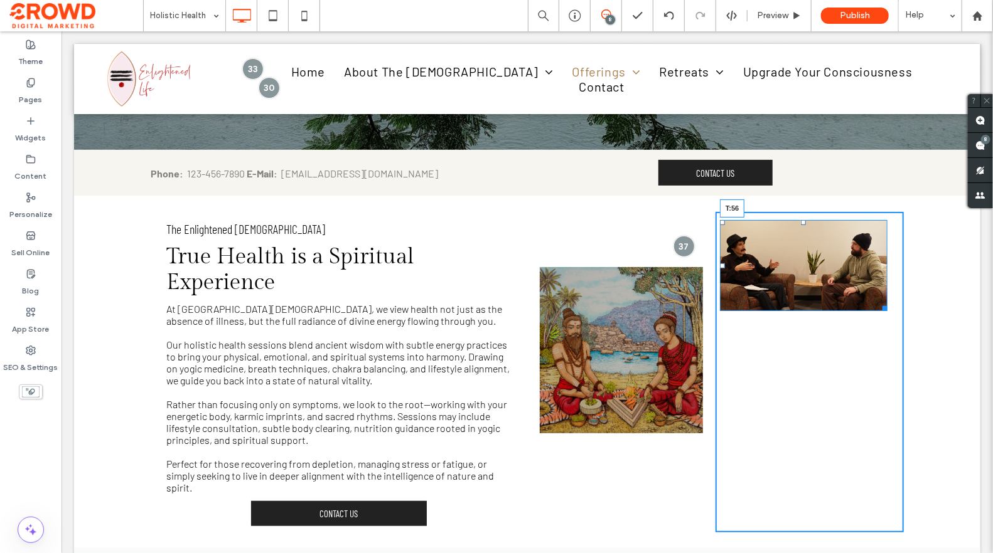
drag, startPoint x: 804, startPoint y: 225, endPoint x: 796, endPoint y: 247, distance: 23.4
click at [796, 247] on div "T:56" at bounding box center [803, 266] width 168 height 92
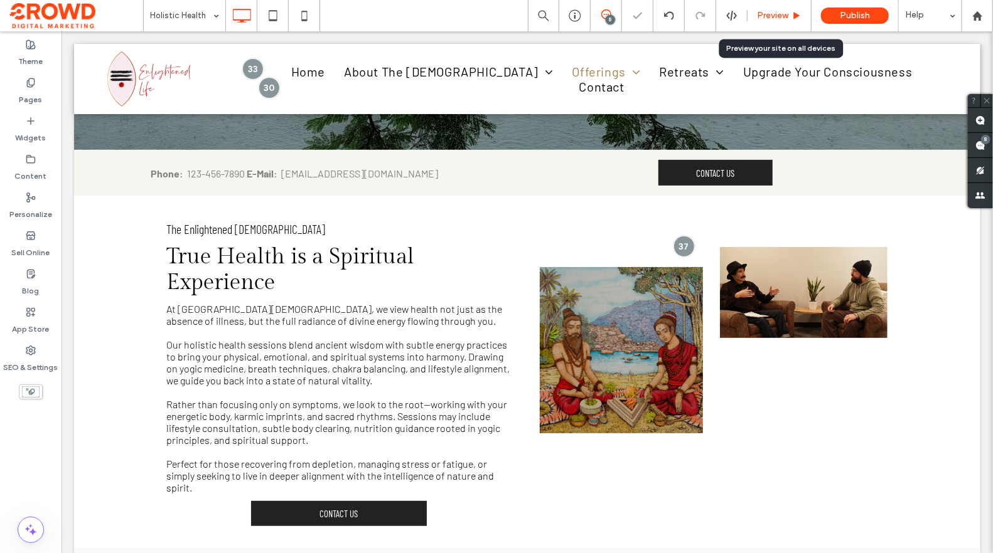
click at [763, 9] on div "Preview" at bounding box center [779, 15] width 64 height 31
click at [766, 23] on div "Preview" at bounding box center [779, 15] width 64 height 31
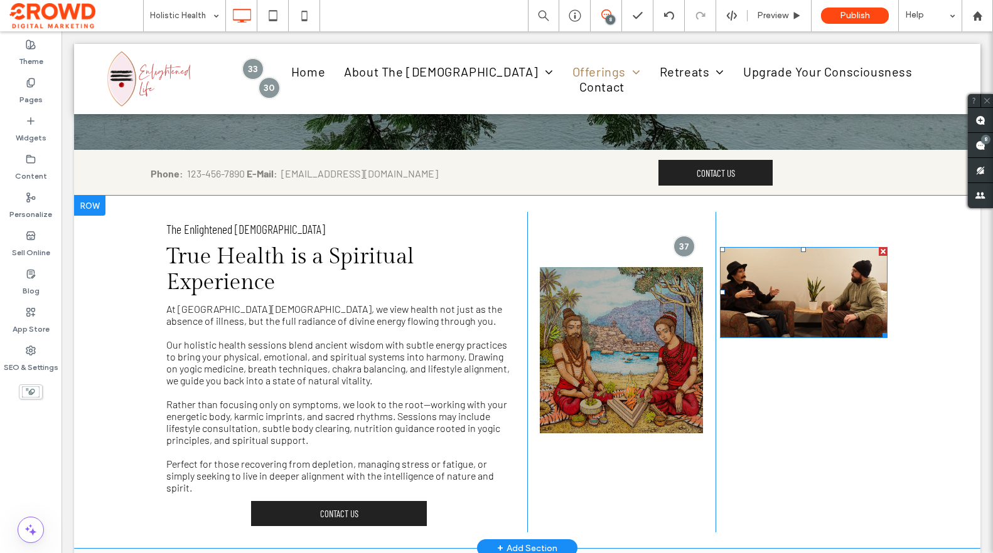
click at [793, 261] on img at bounding box center [804, 293] width 168 height 92
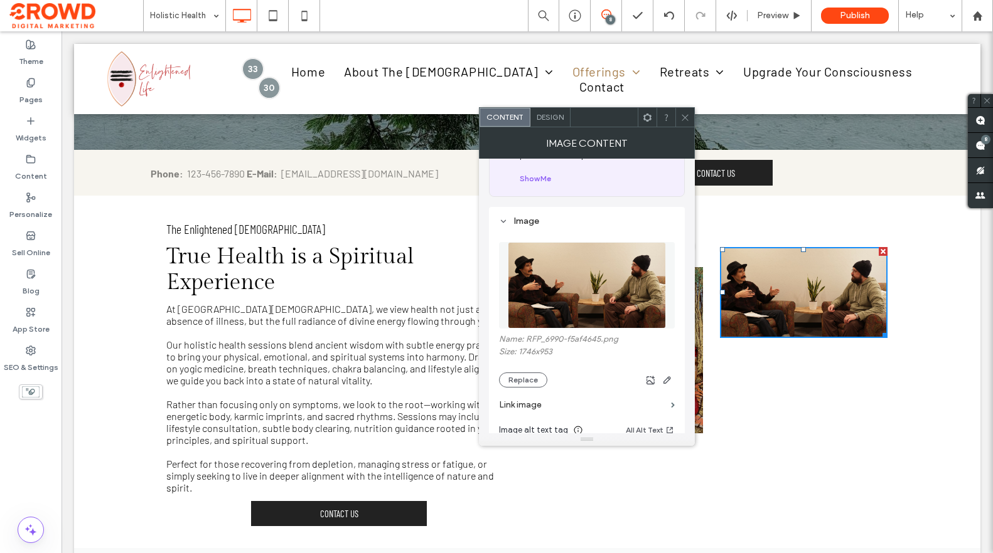
scroll to position [83, 0]
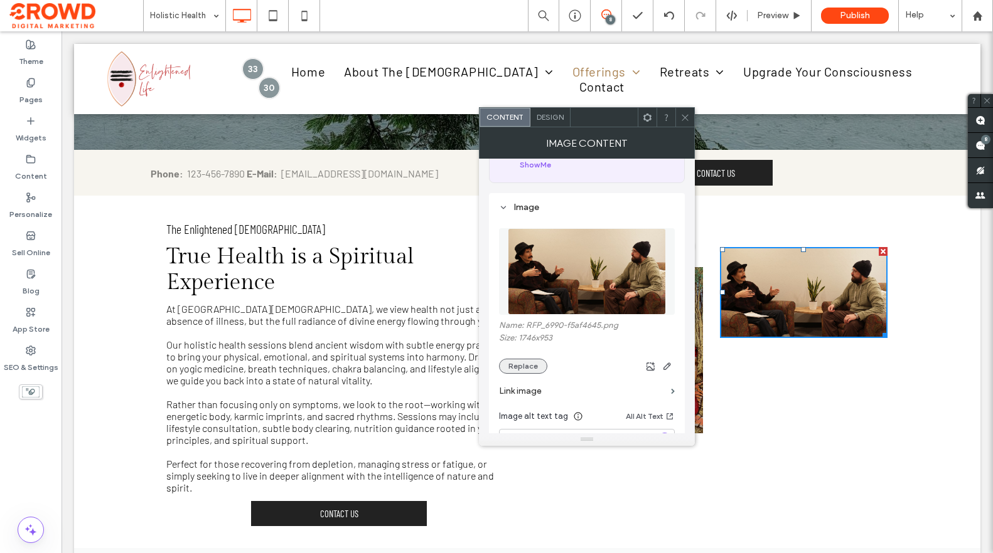
click at [530, 368] on button "Replace" at bounding box center [523, 366] width 48 height 15
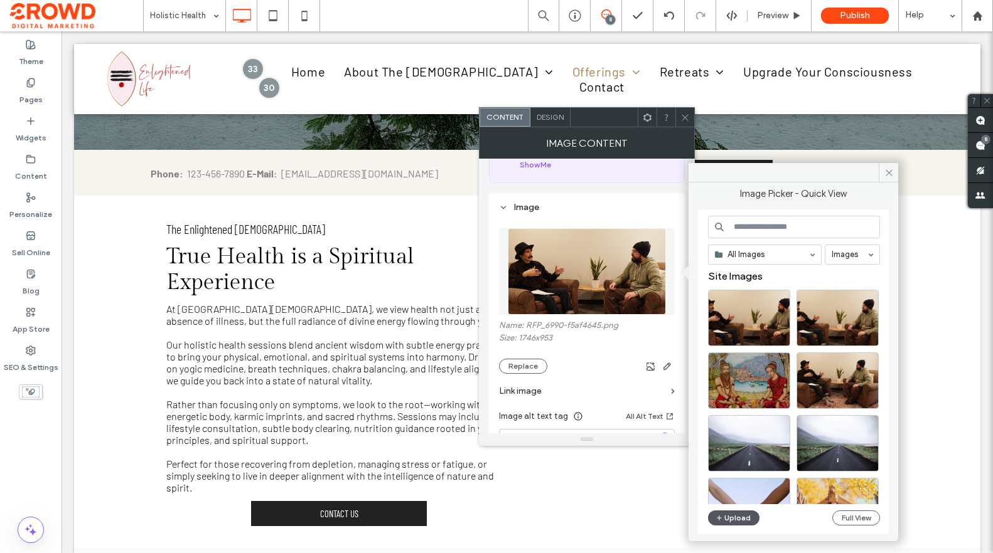
click at [723, 523] on button "Upload" at bounding box center [733, 518] width 51 height 15
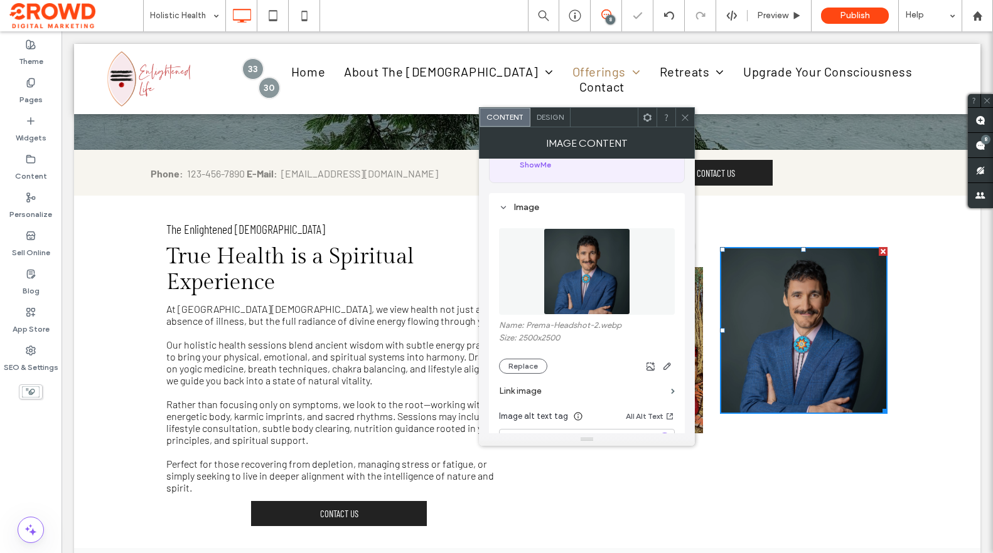
click at [683, 121] on icon at bounding box center [684, 117] width 9 height 9
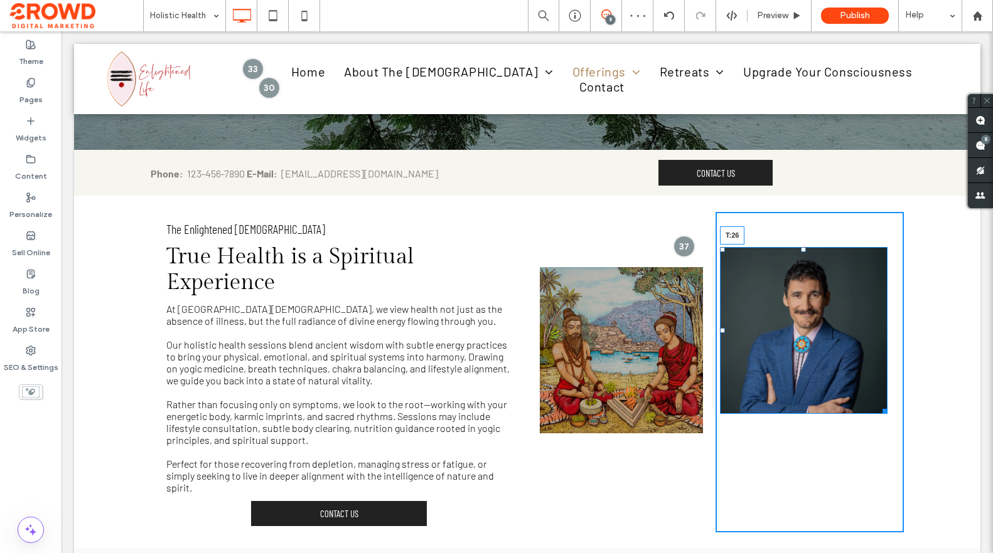
drag, startPoint x: 803, startPoint y: 248, endPoint x: 800, endPoint y: 229, distance: 19.0
click at [800, 247] on div "T:26" at bounding box center [804, 331] width 168 height 168
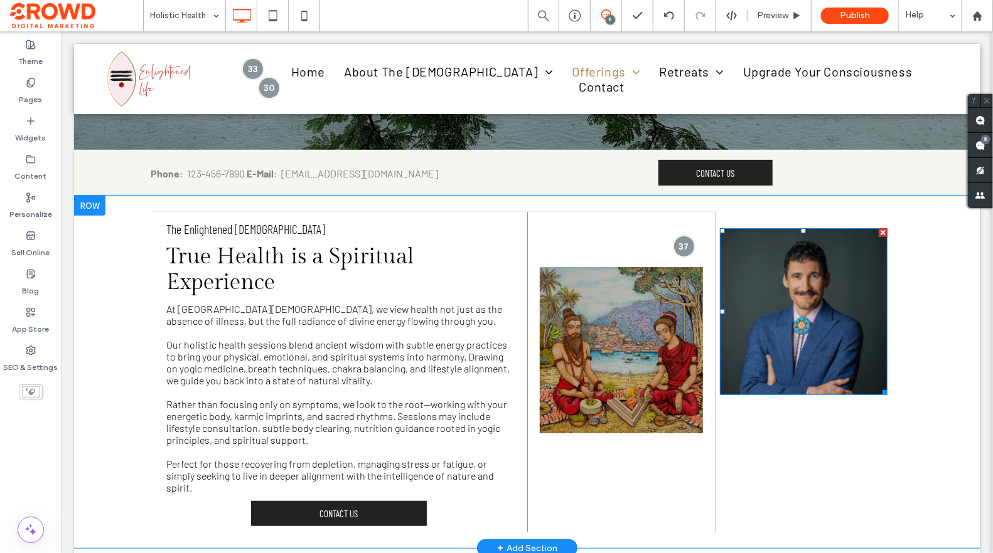
click at [840, 272] on img at bounding box center [803, 312] width 168 height 168
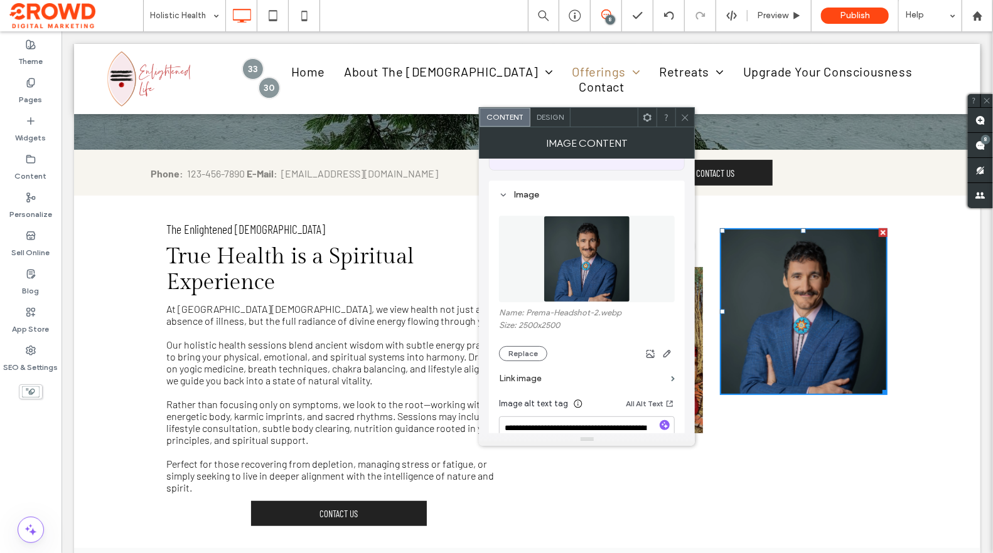
scroll to position [105, 0]
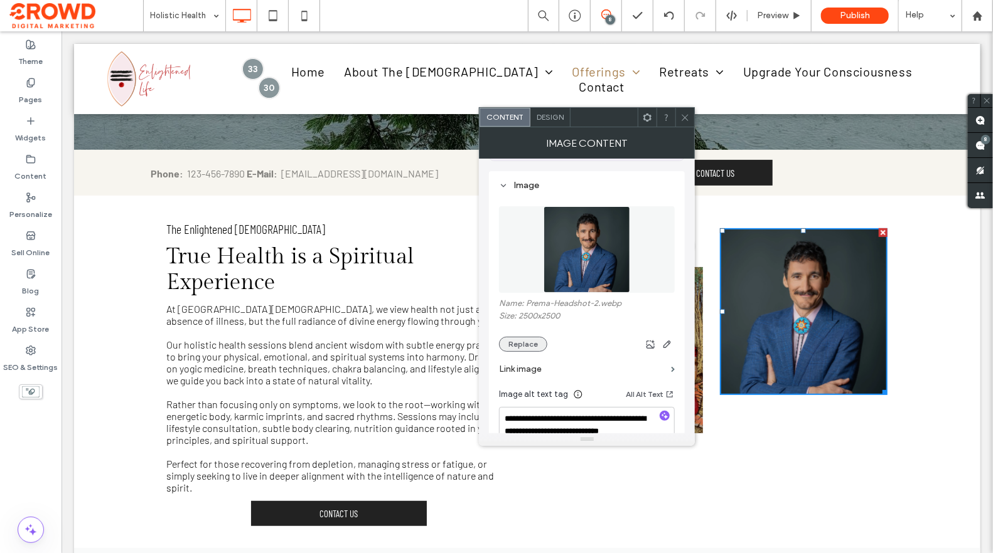
click at [527, 348] on button "Replace" at bounding box center [523, 344] width 48 height 15
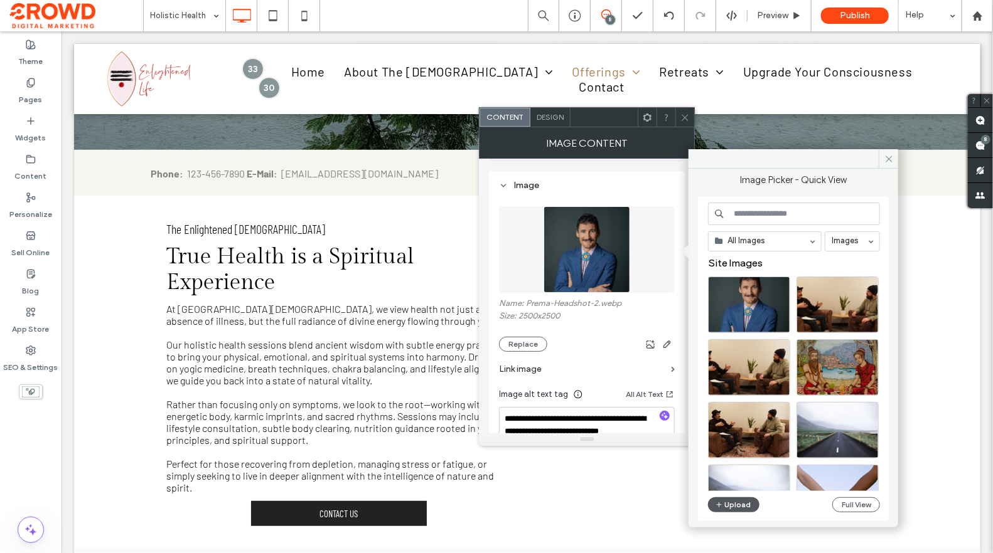
click at [745, 505] on button "Upload" at bounding box center [733, 505] width 51 height 15
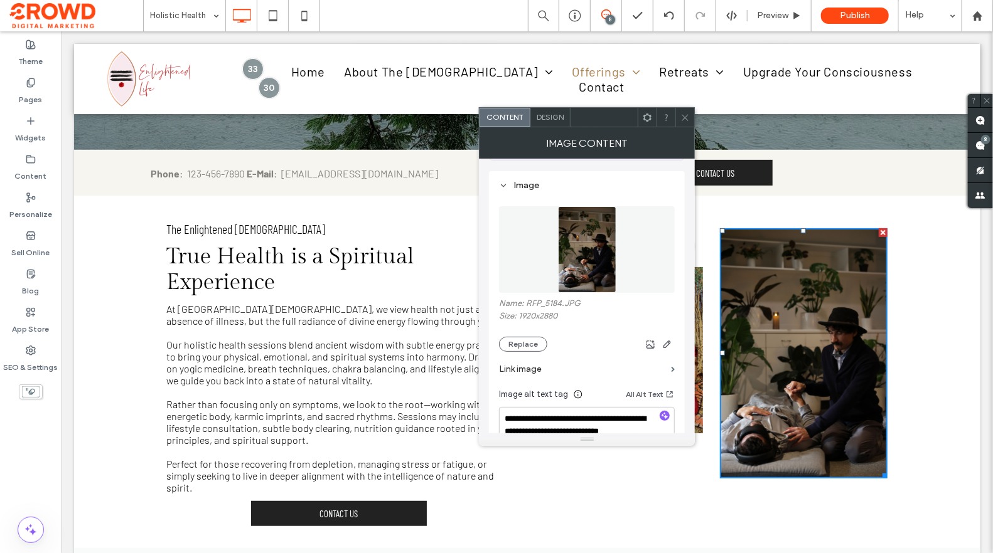
click at [677, 112] on div at bounding box center [684, 117] width 19 height 19
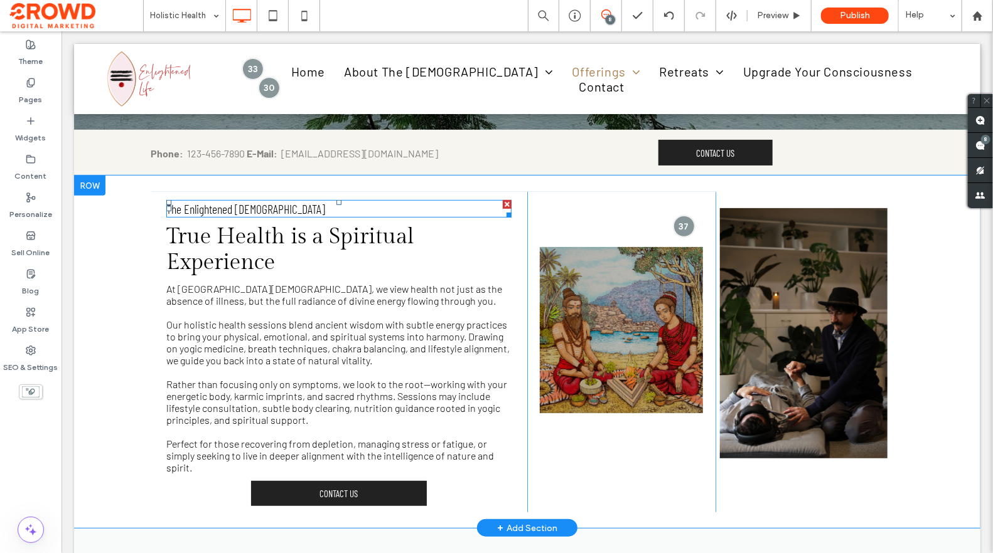
scroll to position [205, 0]
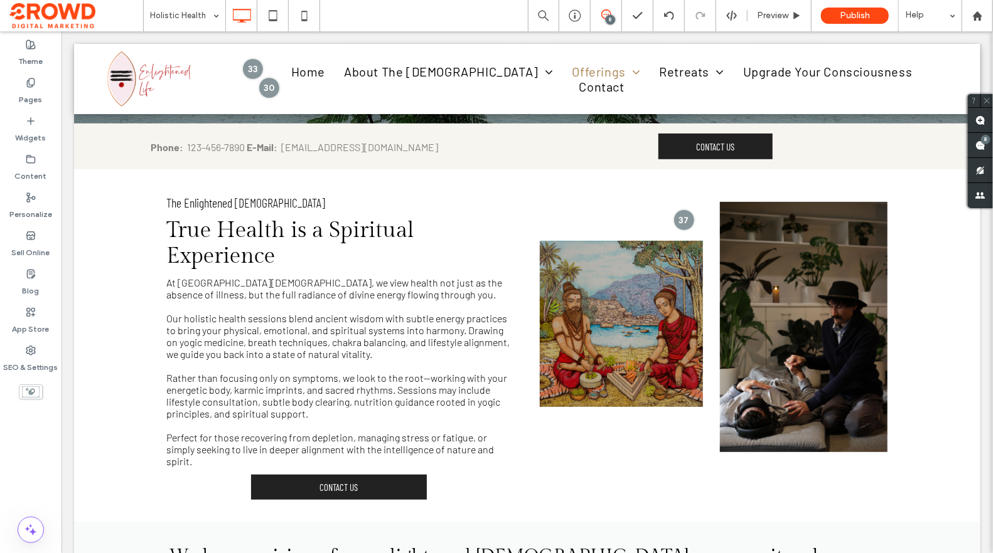
click at [612, 13] on span at bounding box center [605, 14] width 31 height 10
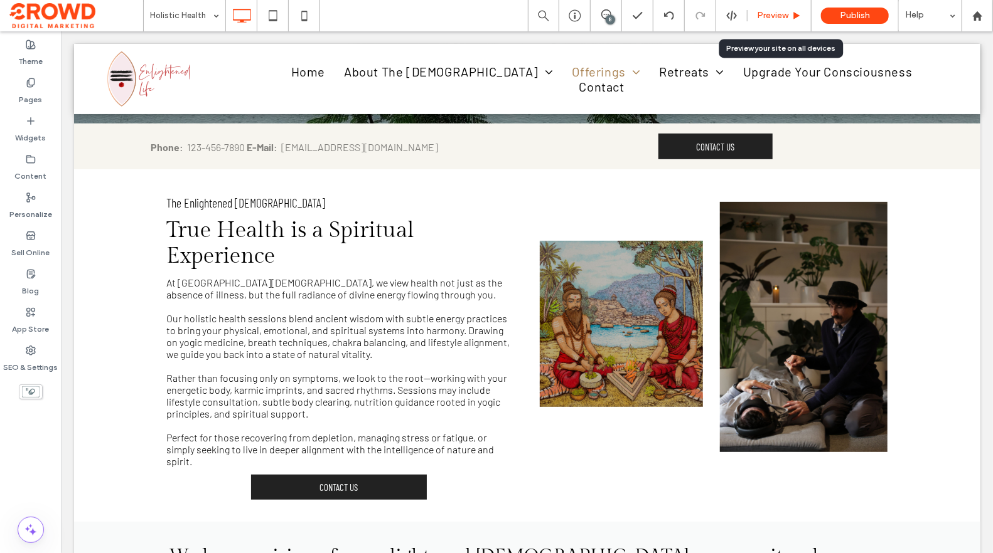
click at [782, 11] on span "Preview" at bounding box center [772, 16] width 31 height 10
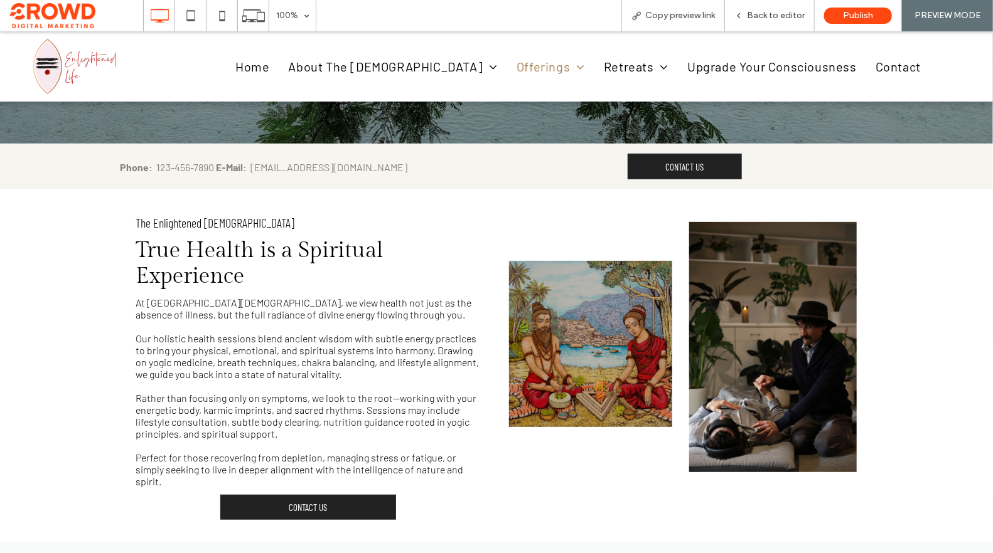
scroll to position [170, 0]
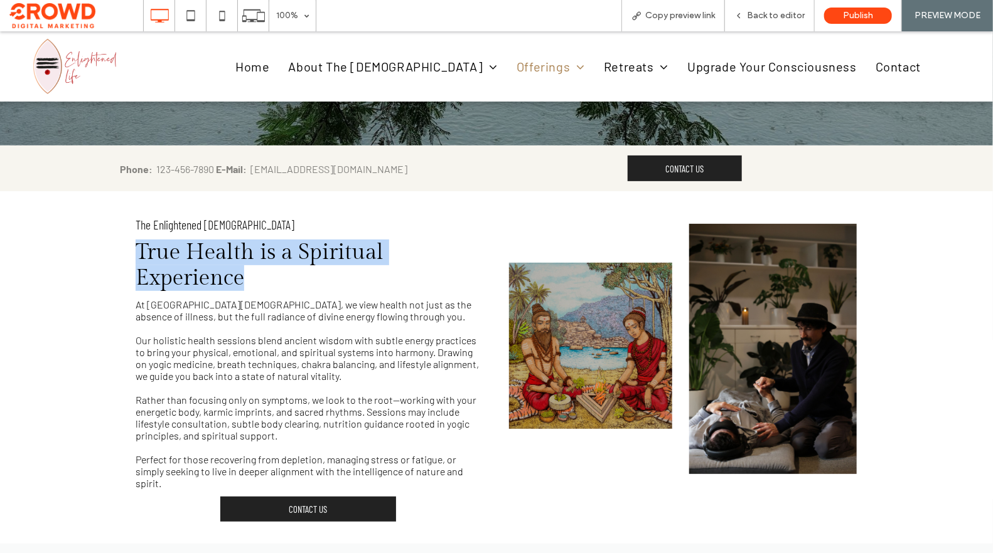
drag, startPoint x: 142, startPoint y: 253, endPoint x: 278, endPoint y: 272, distance: 137.5
click at [278, 272] on h3 "True Health is a Spiritual Experience" at bounding box center [308, 264] width 345 height 51
click at [301, 277] on h3 "True Health is a Spiritual Experience" at bounding box center [308, 264] width 345 height 51
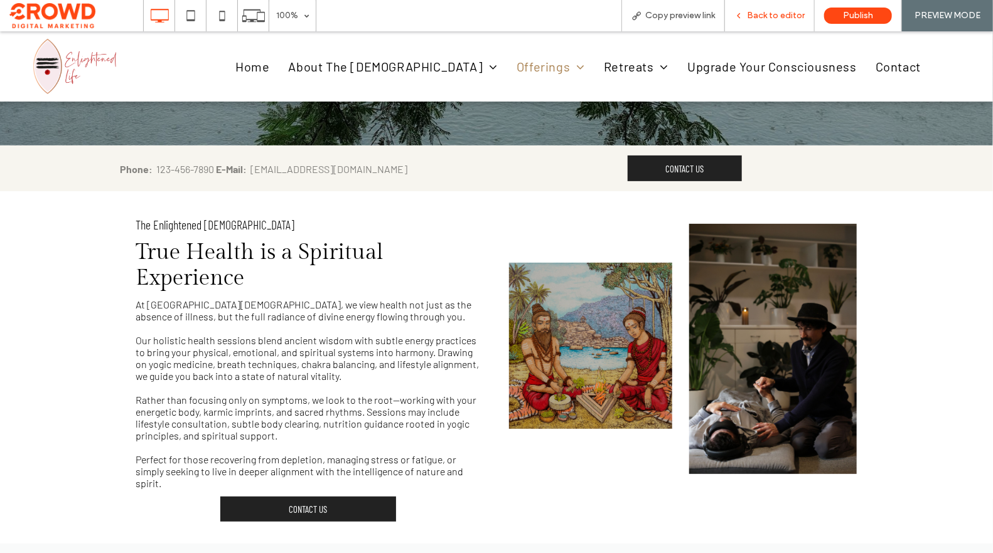
click at [774, 24] on div "Back to editor" at bounding box center [770, 15] width 90 height 31
click at [770, 19] on span "Back to editor" at bounding box center [776, 16] width 58 height 10
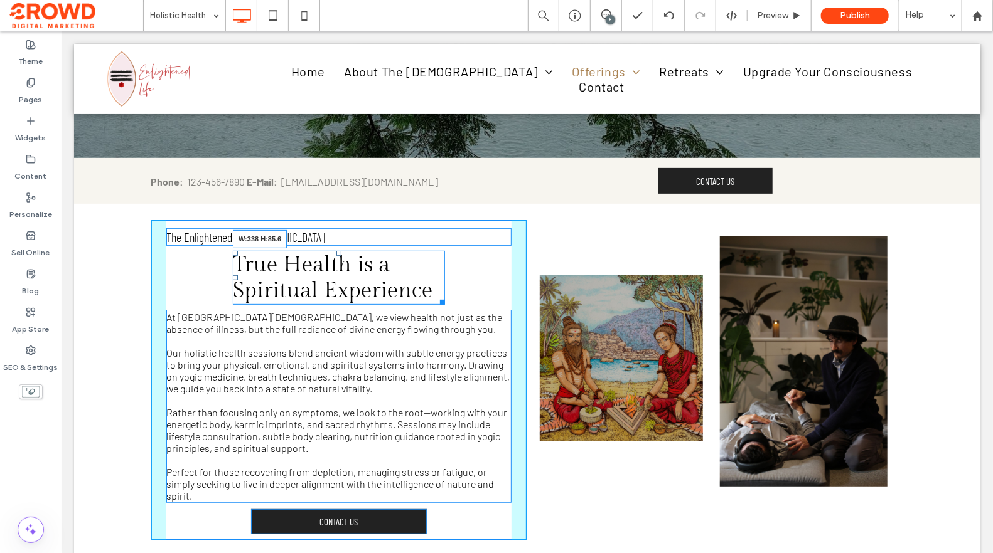
drag, startPoint x: 494, startPoint y: 295, endPoint x: 437, endPoint y: 285, distance: 58.6
click at [437, 285] on div "True Health is a Spiritual Experience W:338 H:85.6" at bounding box center [338, 277] width 212 height 54
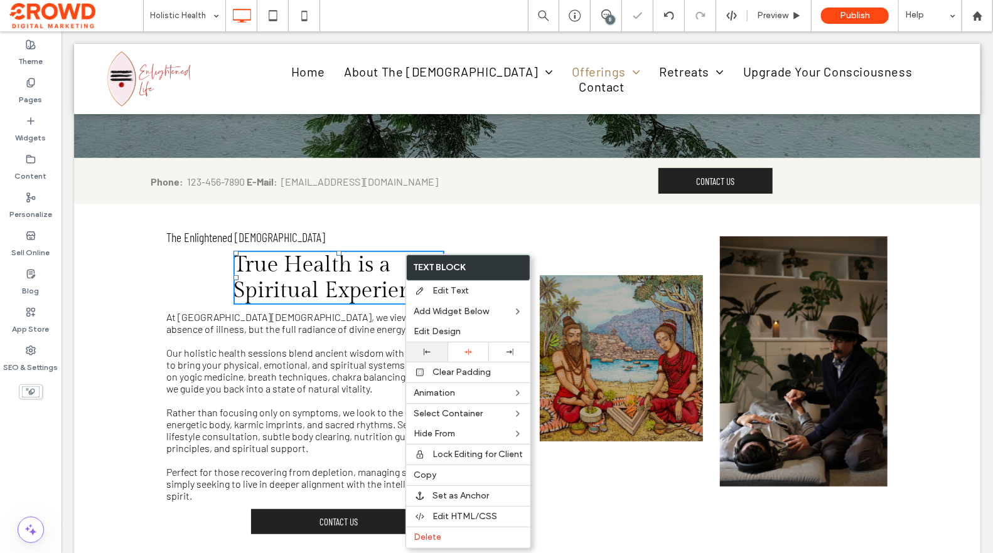
click at [429, 350] on icon at bounding box center [427, 352] width 7 height 7
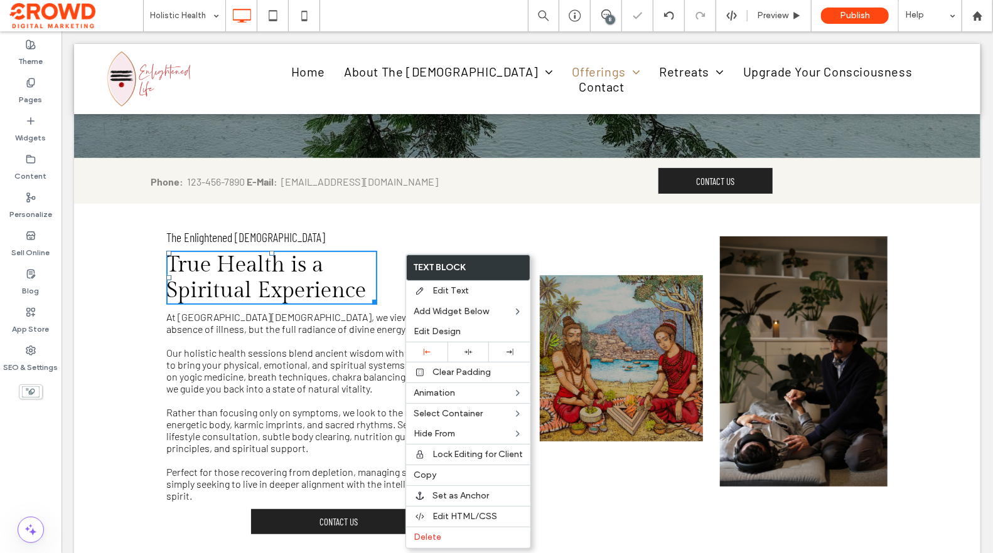
click at [306, 343] on p at bounding box center [338, 340] width 345 height 12
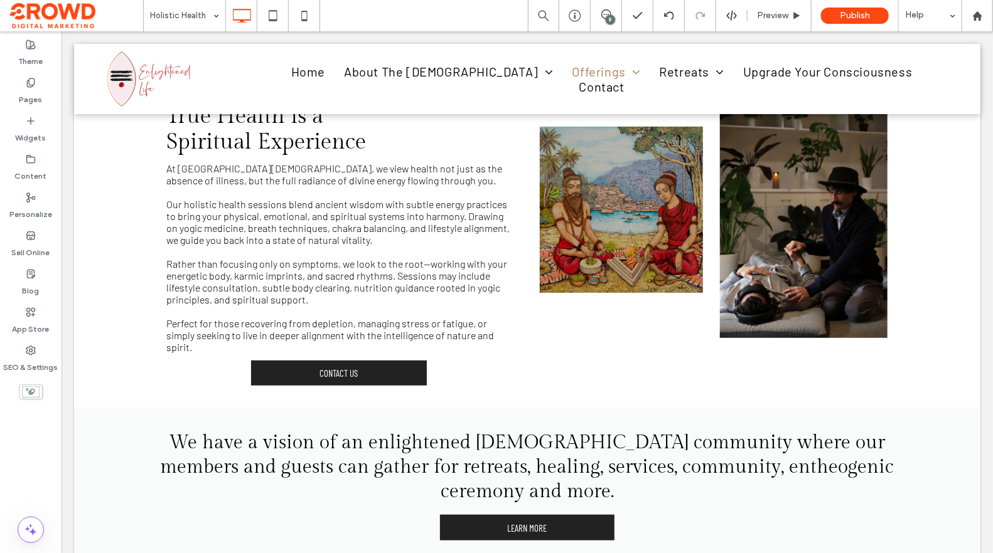
scroll to position [321, 0]
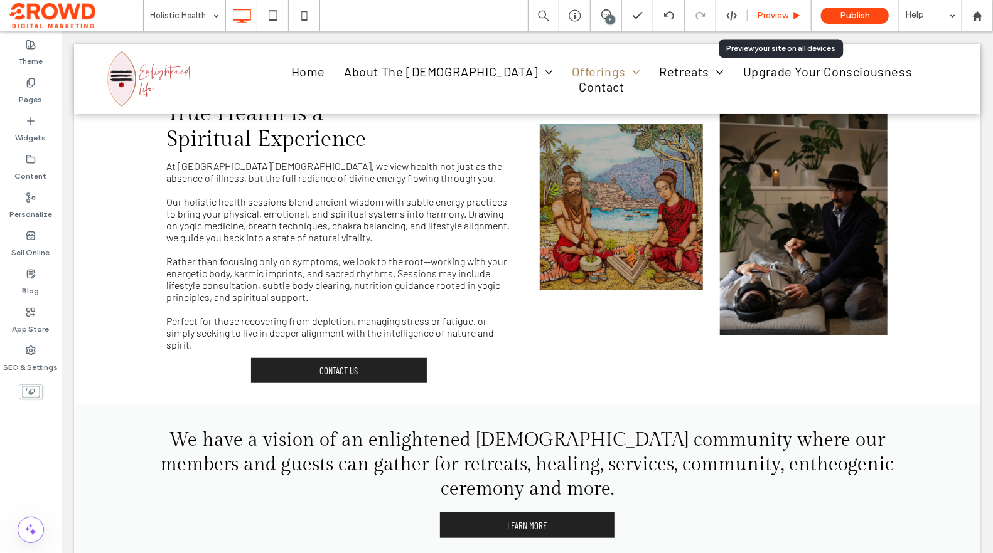
click at [777, 14] on span "Preview" at bounding box center [772, 16] width 31 height 10
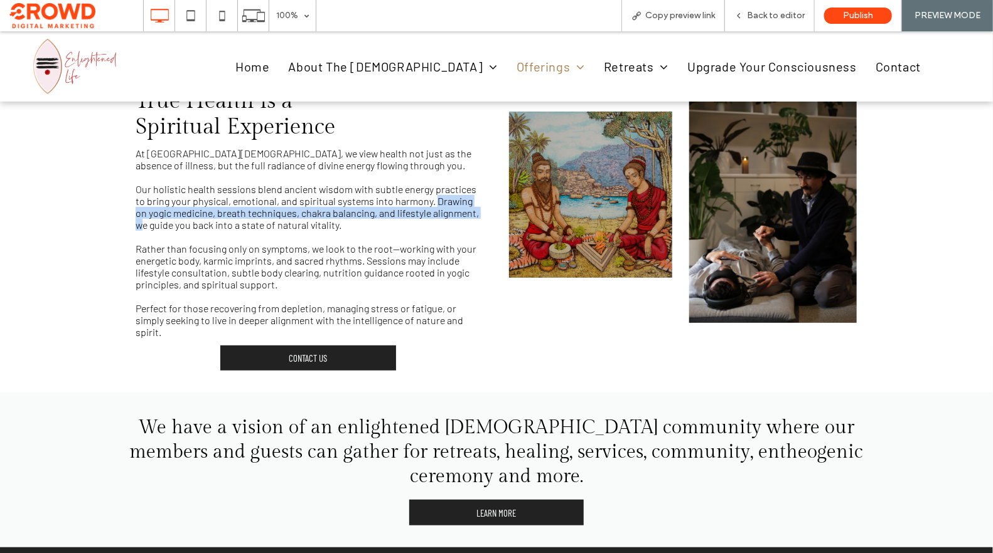
drag, startPoint x: 435, startPoint y: 201, endPoint x: 471, endPoint y: 211, distance: 37.6
click at [471, 211] on span "Our holistic health sessions blend ancient wisdom with subtle energy practices …" at bounding box center [307, 207] width 343 height 48
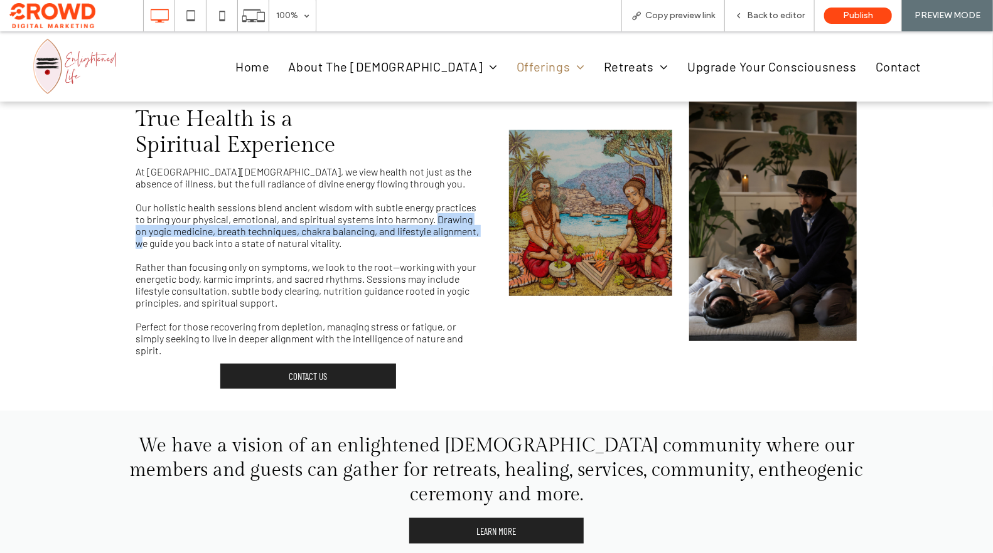
scroll to position [302, 0]
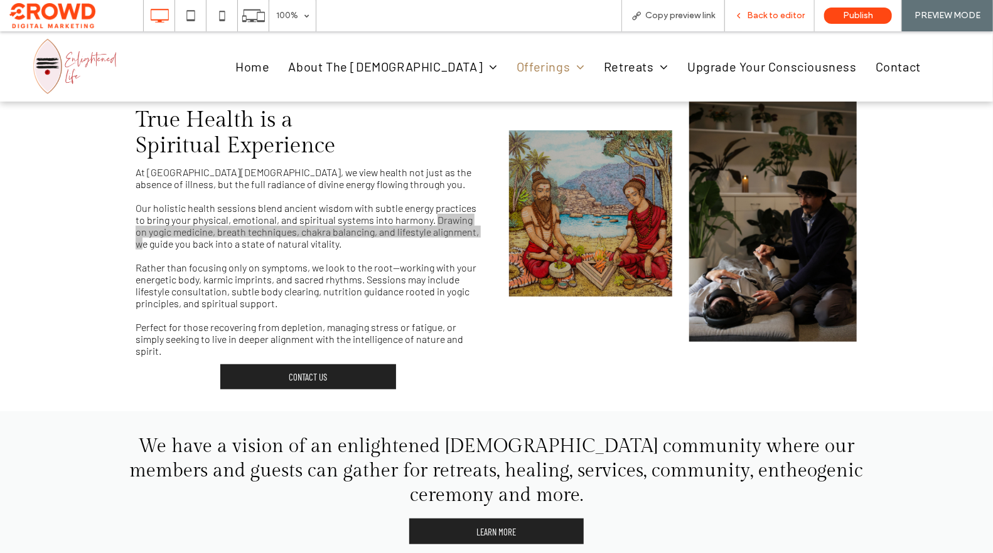
click at [762, 20] on span "Back to editor" at bounding box center [776, 16] width 58 height 10
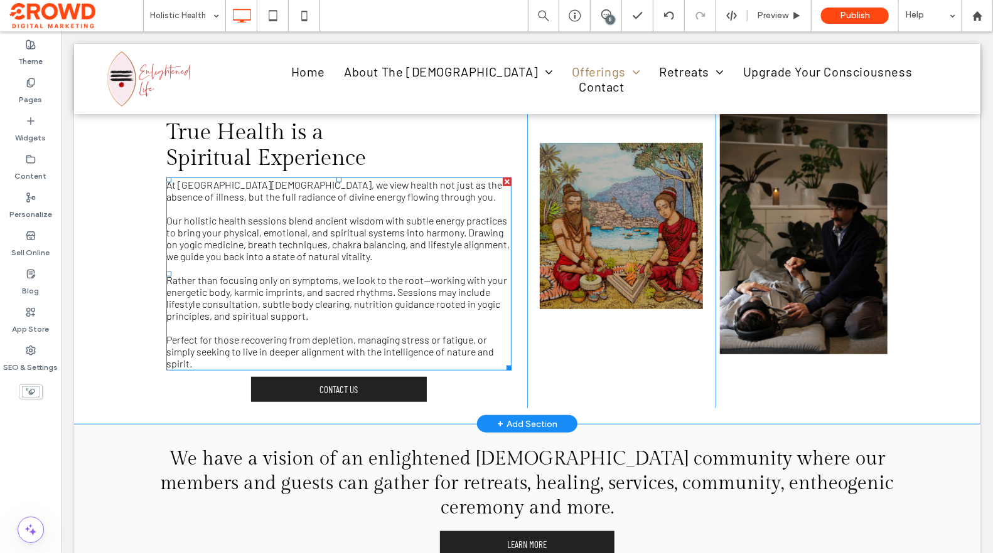
click at [365, 249] on span "Our holistic health sessions blend ancient wisdom with subtle energy practices …" at bounding box center [337, 238] width 343 height 48
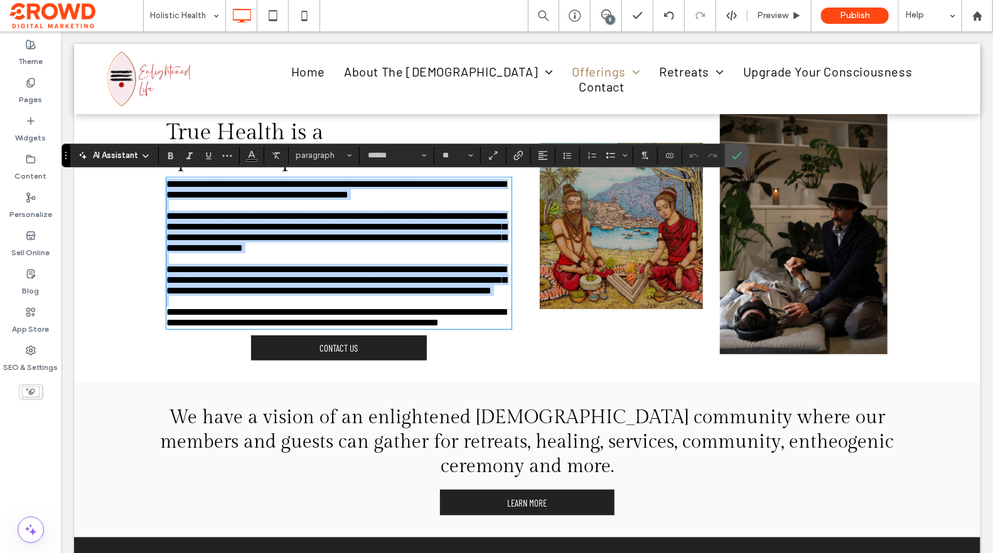
click at [378, 253] on p "**********" at bounding box center [338, 231] width 345 height 43
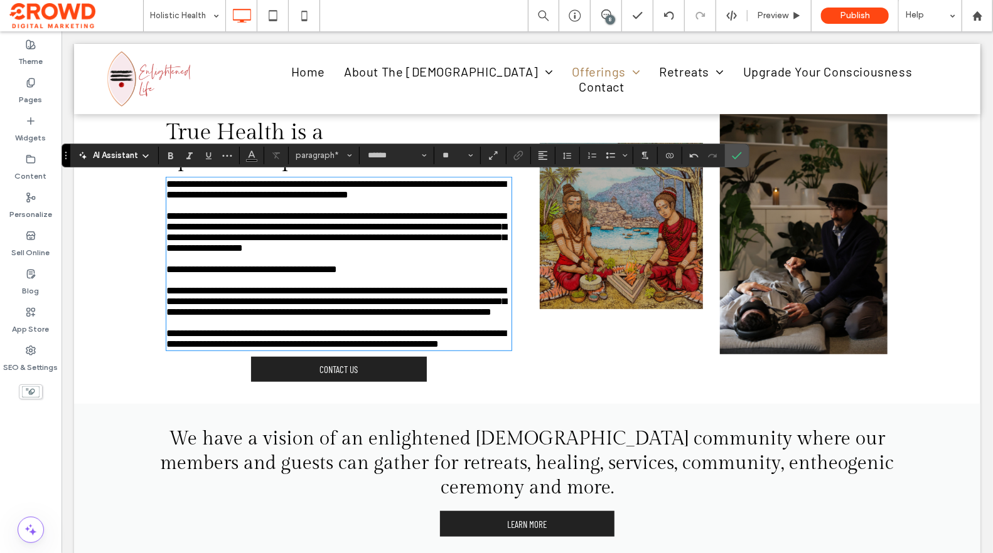
click at [336, 274] on span "**********" at bounding box center [251, 268] width 171 height 9
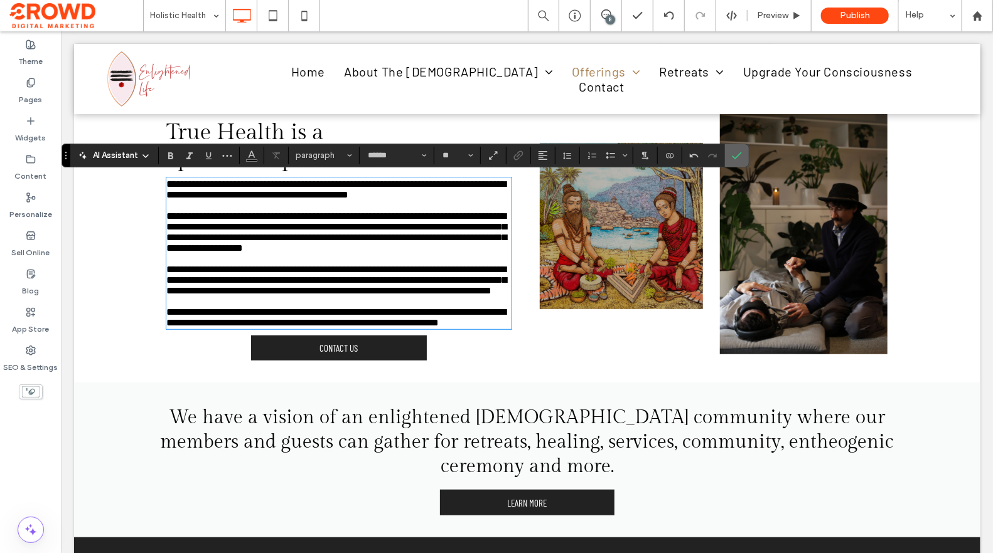
click at [737, 147] on span "Confirm" at bounding box center [737, 155] width 10 height 21
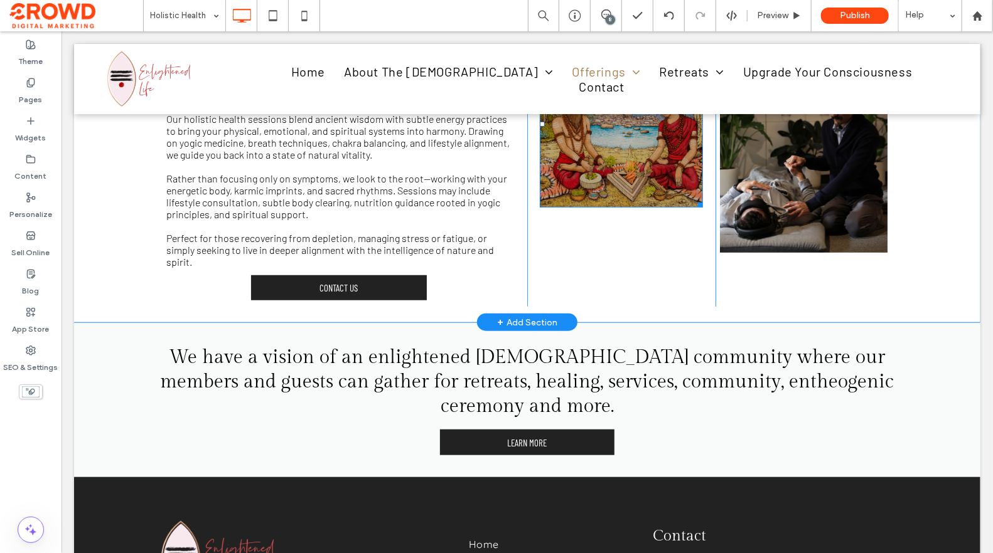
scroll to position [412, 0]
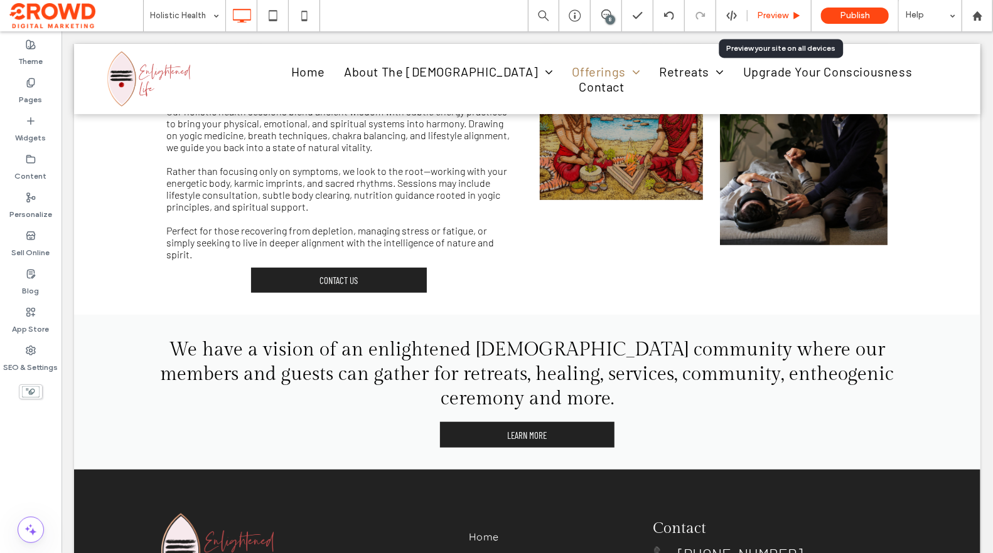
click at [771, 19] on span "Preview" at bounding box center [772, 16] width 31 height 10
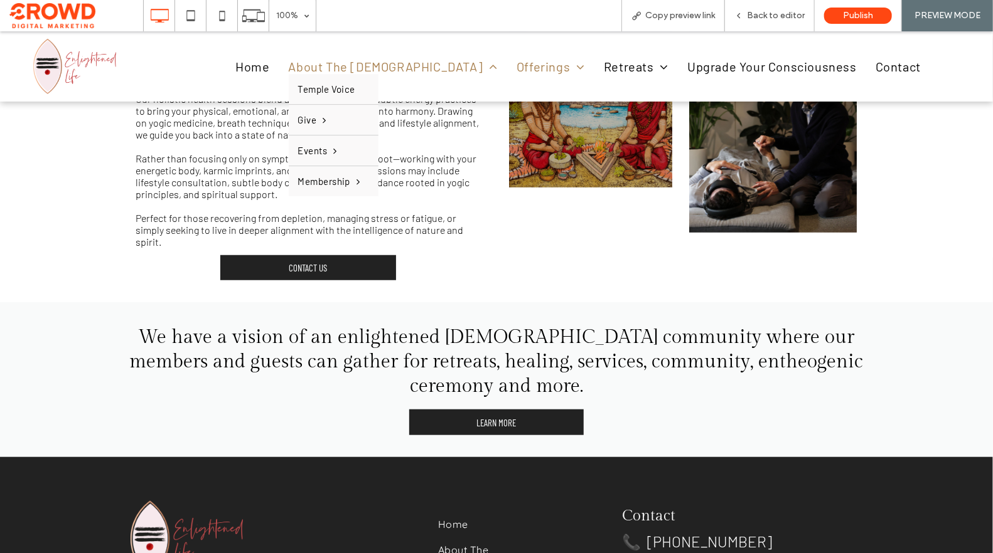
click at [415, 65] on span "About The [DEMOGRAPHIC_DATA]" at bounding box center [393, 65] width 209 height 15
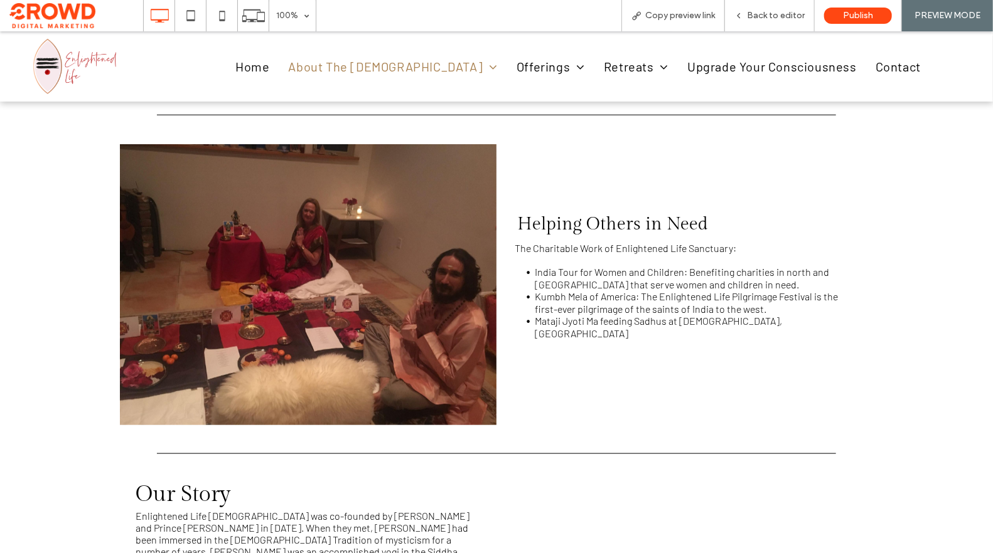
scroll to position [562, 0]
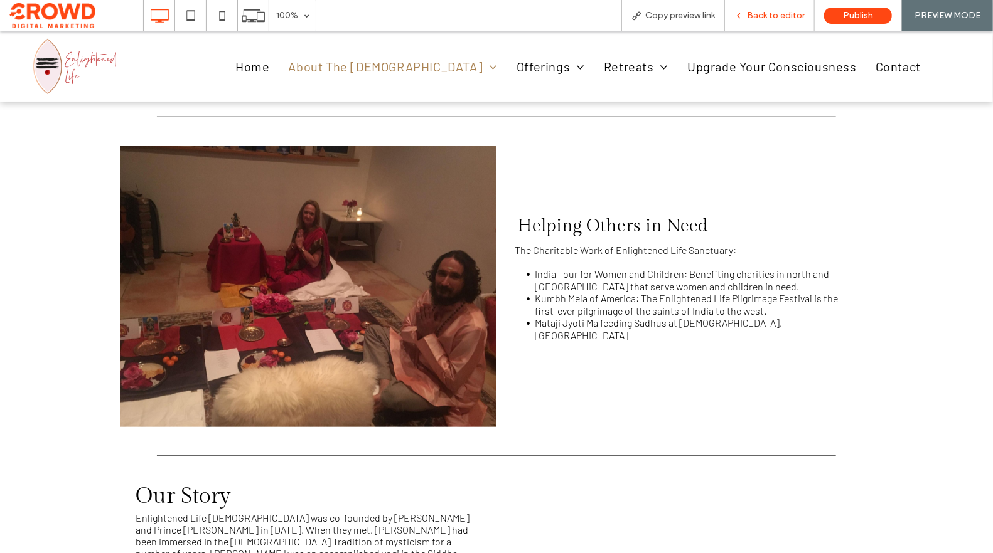
click at [757, 21] on div "Back to editor" at bounding box center [770, 15] width 90 height 31
click at [784, 9] on div "Back to editor" at bounding box center [770, 15] width 90 height 31
click at [783, 16] on span "Back to editor" at bounding box center [776, 16] width 58 height 10
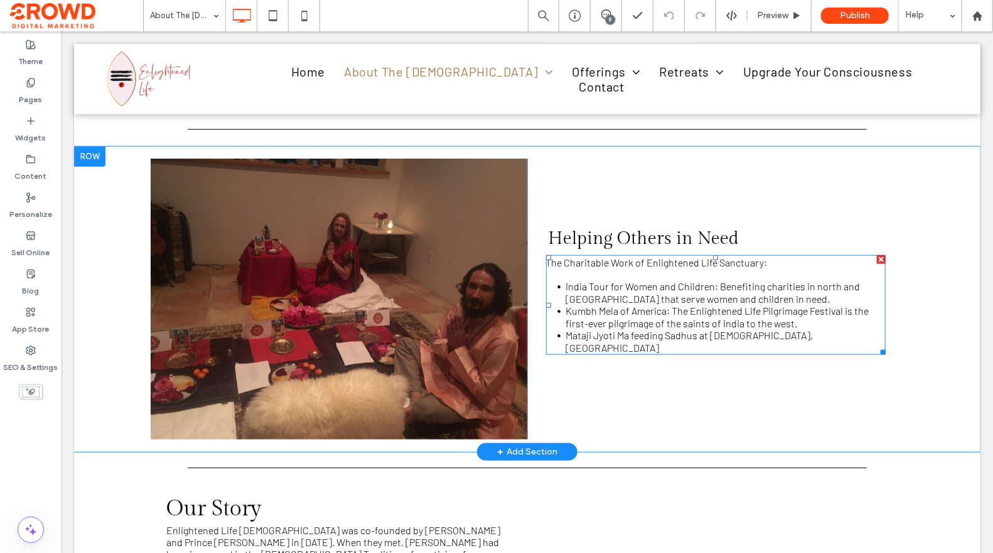
click at [649, 336] on span "Mataji Jyoti Ma feeding Sadhus at Swami Malai Temple, Tamil Nadu" at bounding box center [688, 341] width 247 height 24
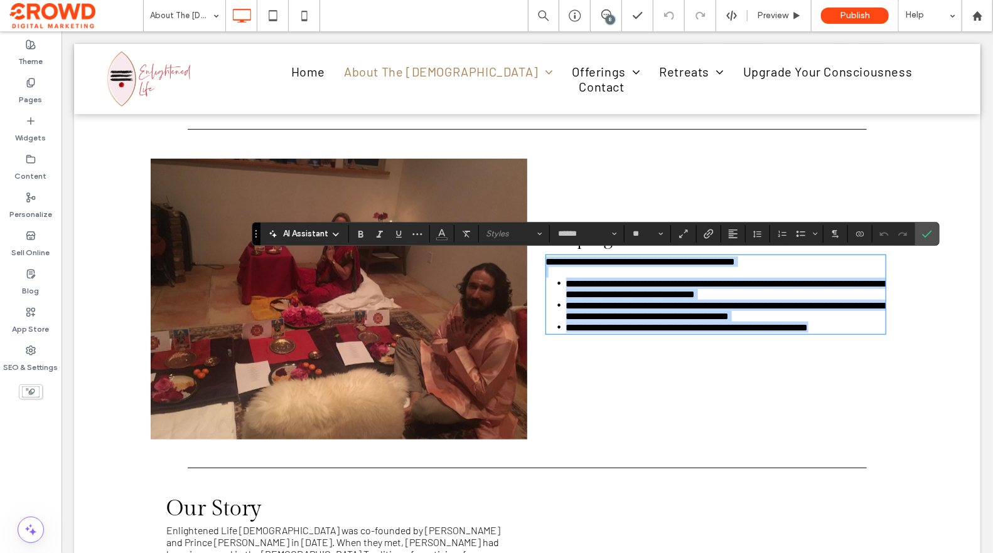
click at [651, 332] on span "**********" at bounding box center [686, 327] width 242 height 9
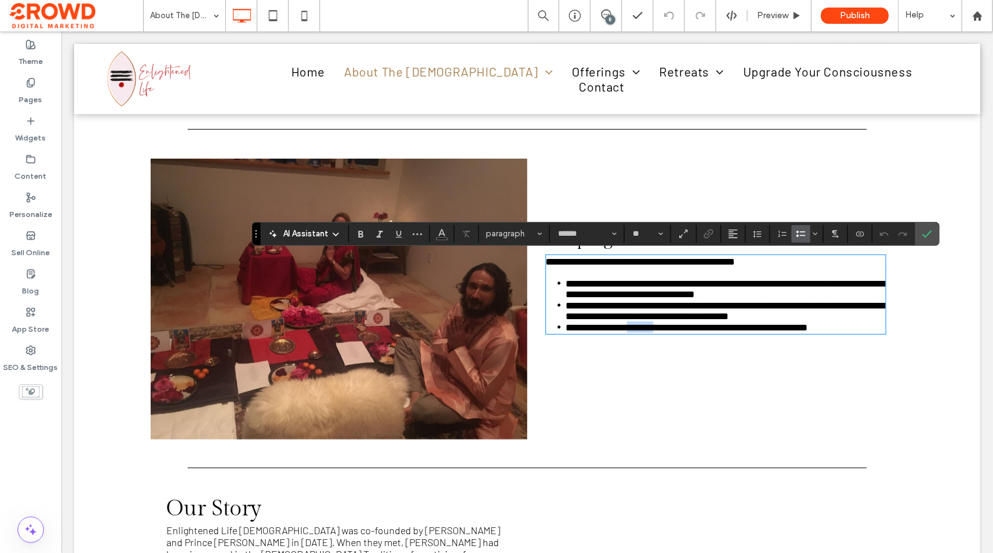
click at [651, 332] on span "**********" at bounding box center [686, 327] width 242 height 9
click at [402, 184] on div "Click To Paste" at bounding box center [339, 299] width 376 height 281
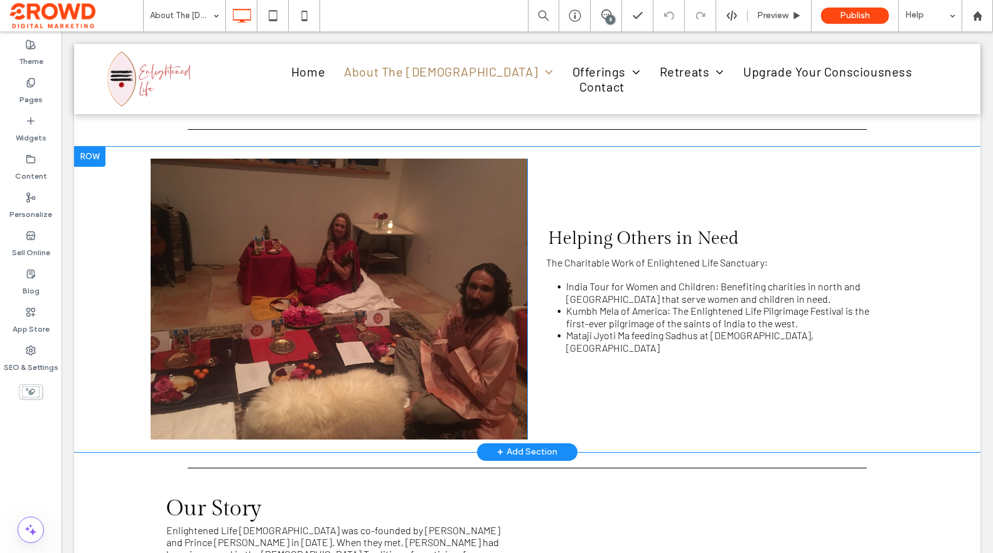
click at [402, 179] on div "Click To Paste" at bounding box center [339, 299] width 376 height 281
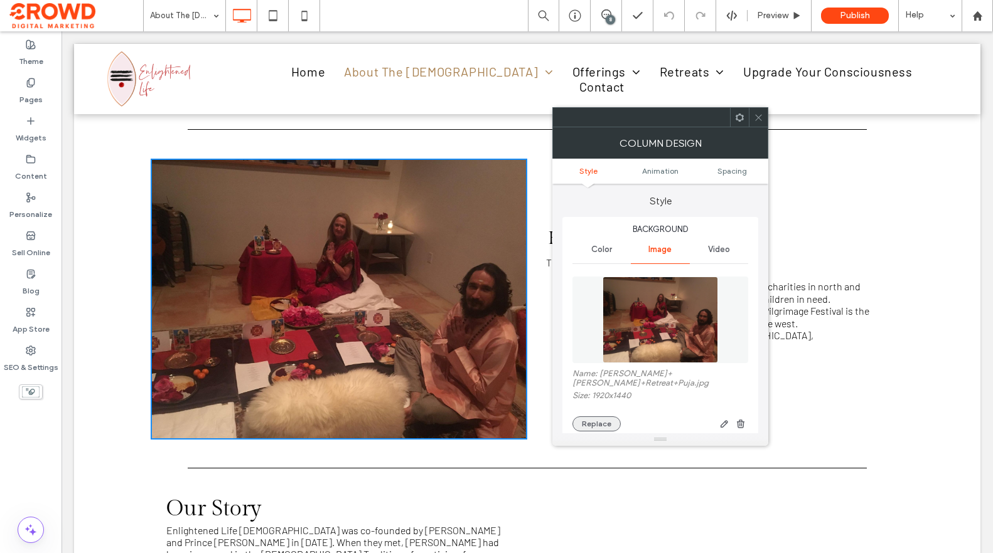
click at [594, 419] on button "Replace" at bounding box center [596, 424] width 48 height 15
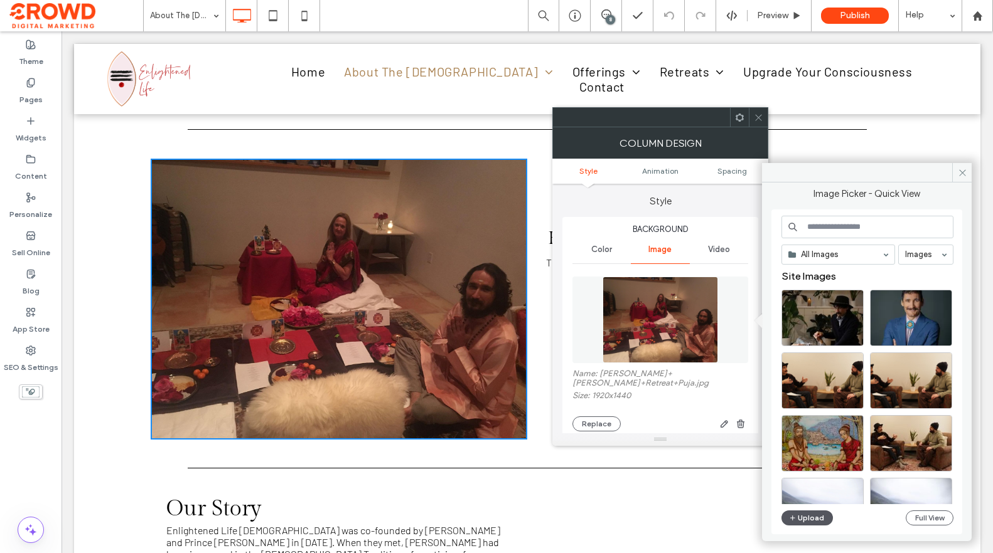
click at [803, 515] on button "Upload" at bounding box center [806, 518] width 51 height 15
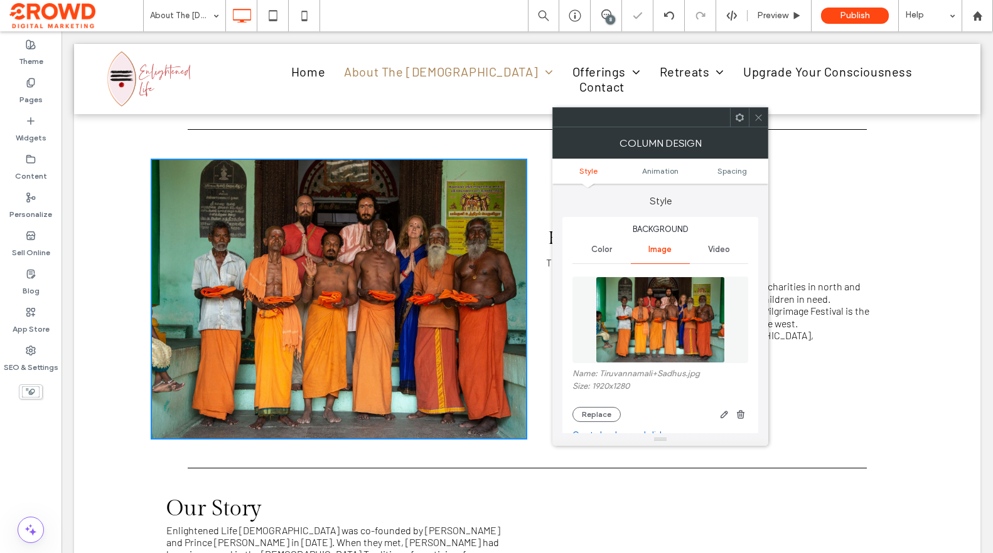
click at [758, 115] on icon at bounding box center [758, 117] width 9 height 9
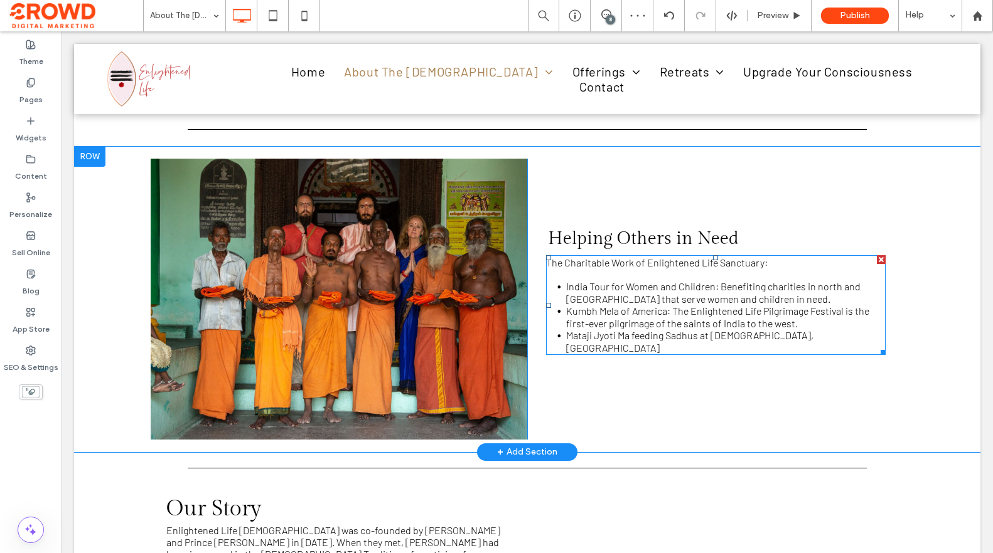
click at [665, 334] on span "Mataji Jyoti Ma feeding Sadhus at Swami Malai Temple, Tamil Nadu" at bounding box center [689, 341] width 247 height 24
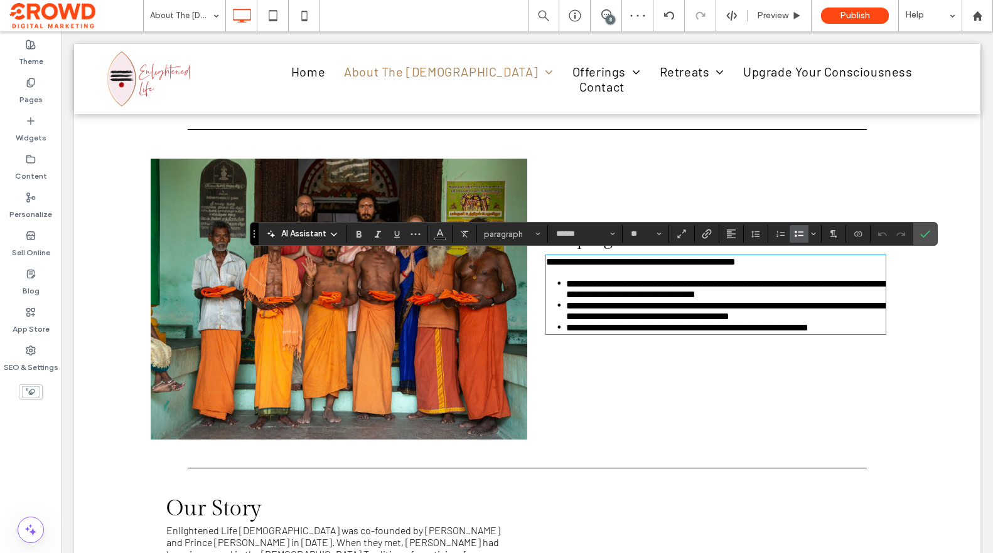
click at [665, 333] on span "**********" at bounding box center [687, 327] width 242 height 9
click at [929, 239] on span "Confirm" at bounding box center [925, 233] width 10 height 21
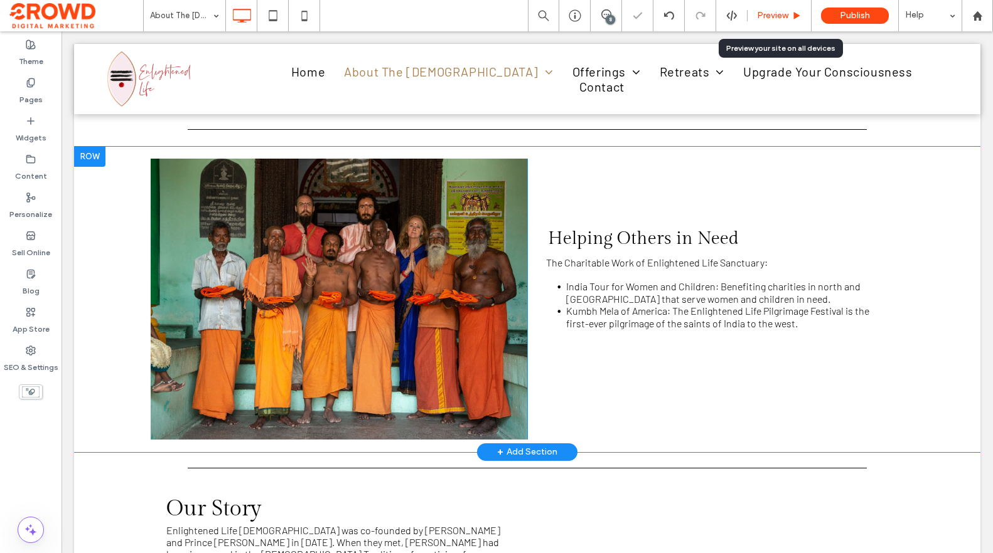
click at [773, 21] on div "Preview" at bounding box center [779, 15] width 64 height 31
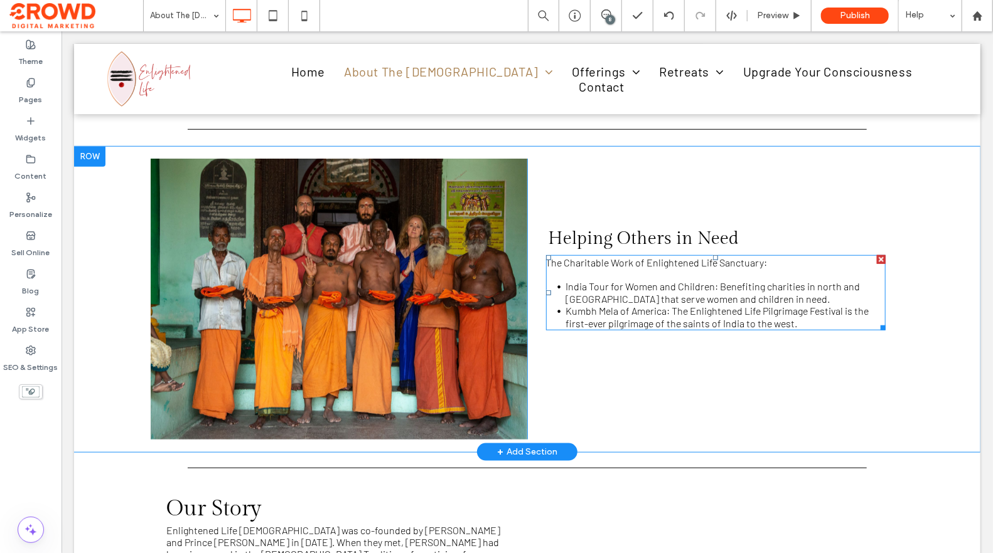
click at [828, 320] on li "Kumbh Mela of America: The Enlightened Life Pilgrimage Festival is the first-ev…" at bounding box center [724, 316] width 319 height 24
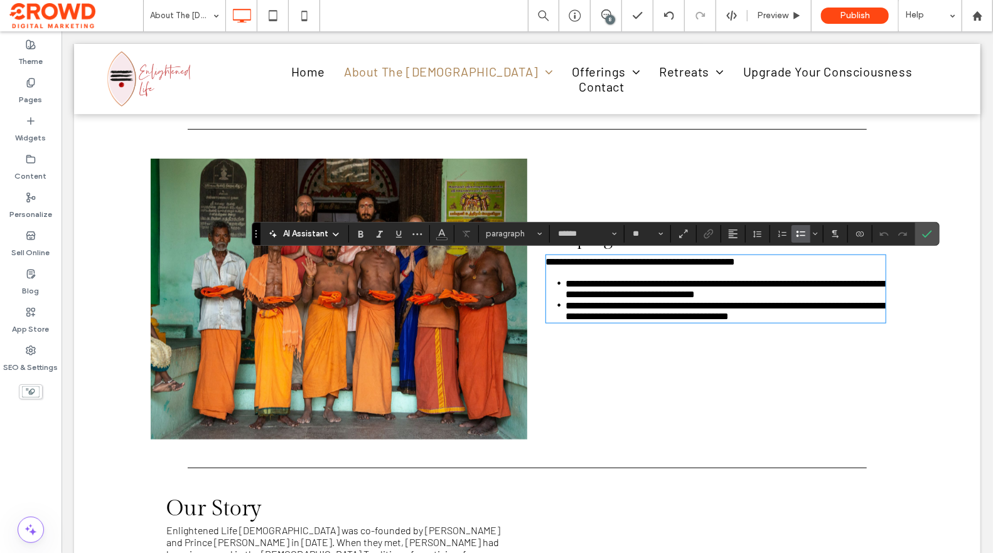
click at [828, 320] on li "**********" at bounding box center [724, 310] width 319 height 22
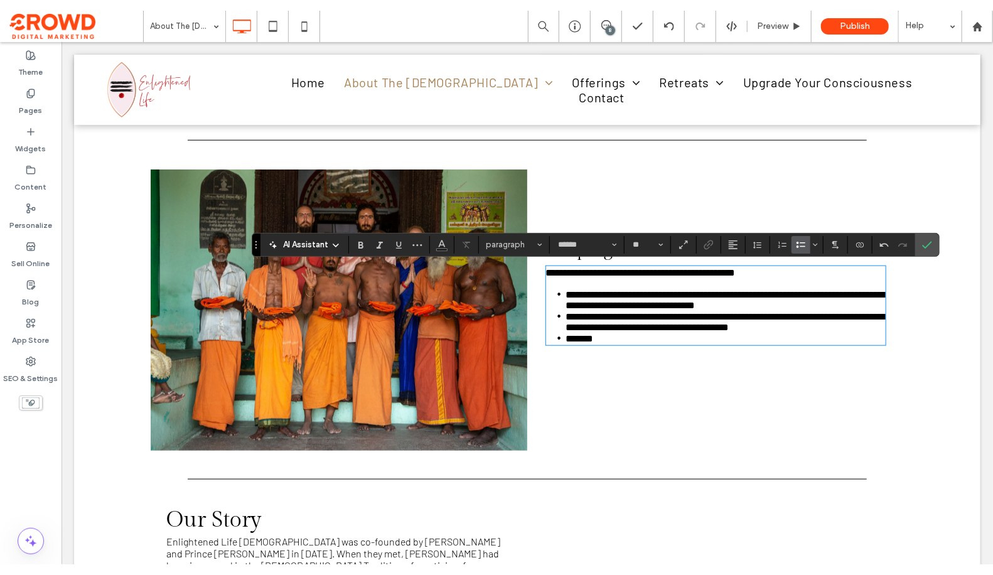
scroll to position [562, 0]
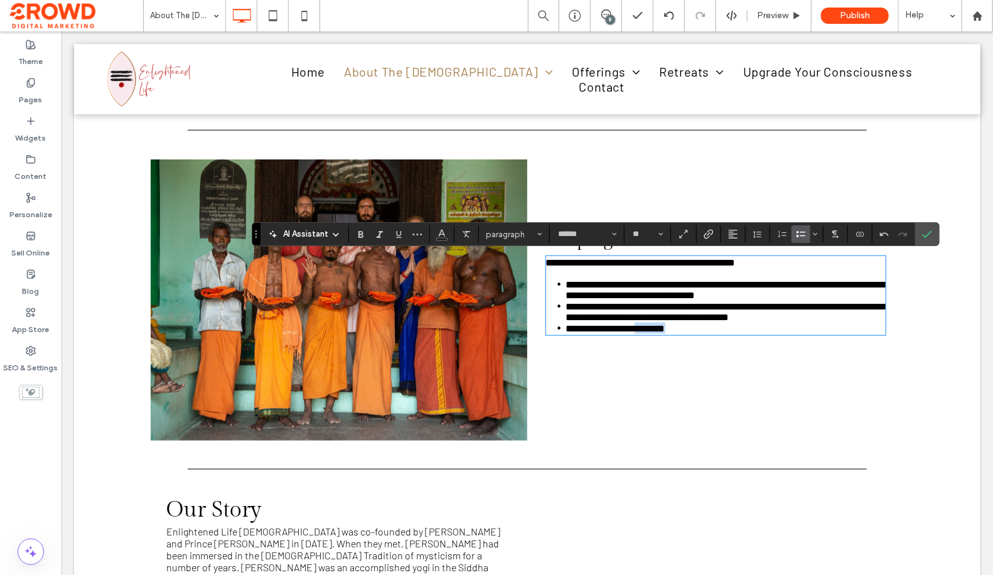
drag, startPoint x: 715, startPoint y: 338, endPoint x: 648, endPoint y: 341, distance: 67.8
click at [648, 333] on li "**********" at bounding box center [724, 327] width 319 height 11
click at [924, 235] on use "Confirm" at bounding box center [927, 235] width 10 height 8
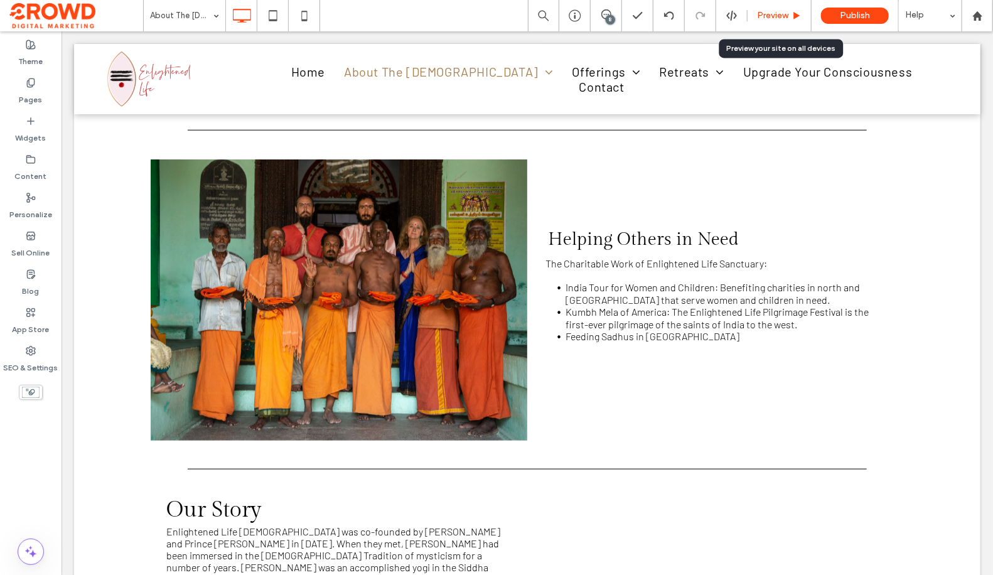
click at [773, 19] on span "Preview" at bounding box center [772, 16] width 31 height 10
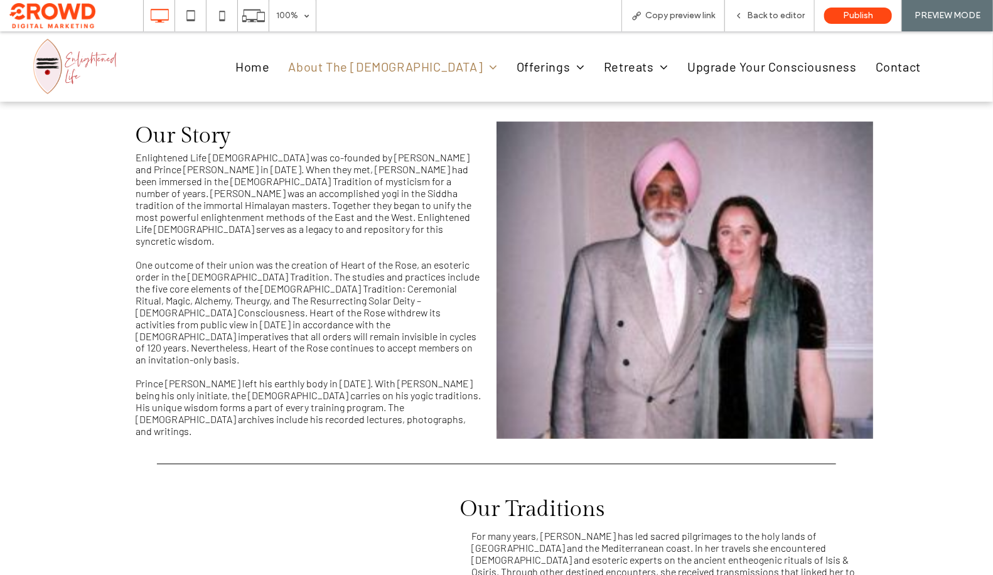
scroll to position [916, 0]
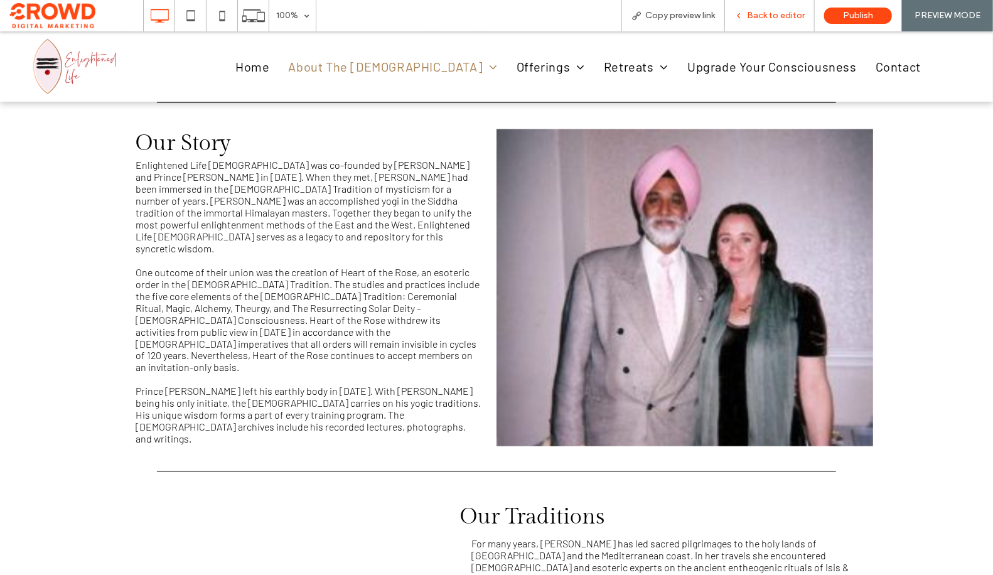
click at [762, 12] on span "Back to editor" at bounding box center [776, 16] width 58 height 10
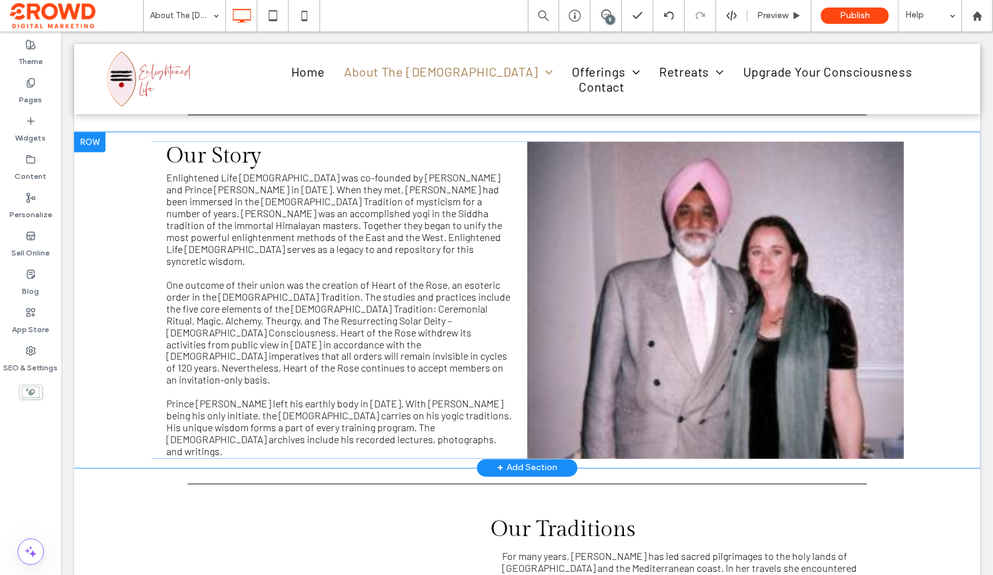
click at [725, 228] on div "Click To Paste" at bounding box center [714, 299] width 376 height 317
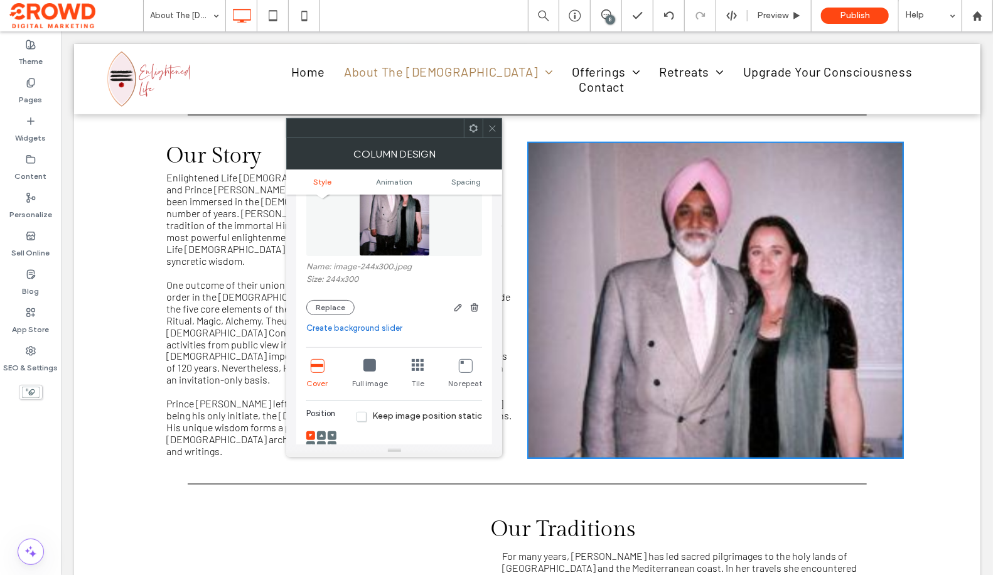
scroll to position [132, 0]
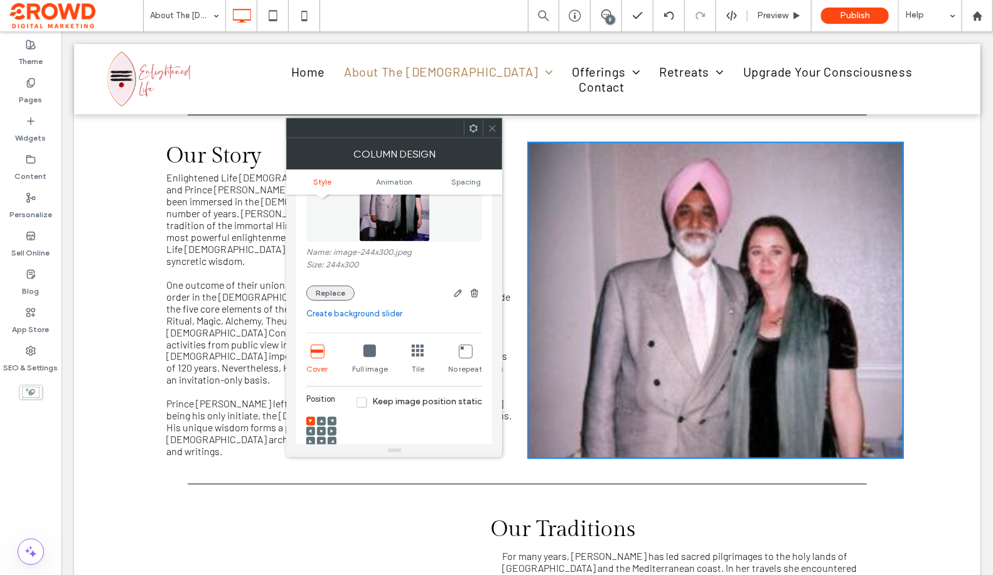
click at [331, 294] on button "Replace" at bounding box center [330, 293] width 48 height 15
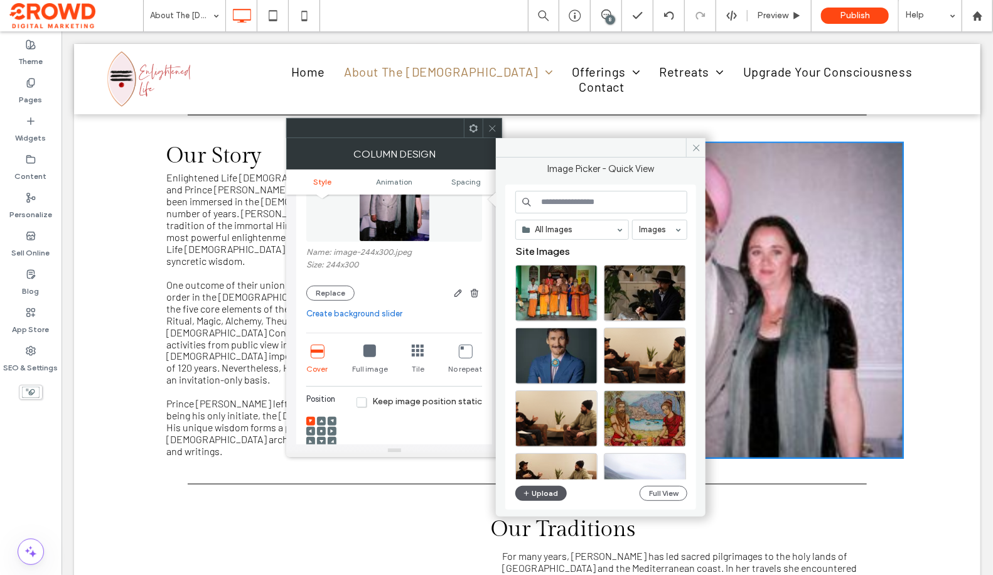
click at [526, 491] on use "button" at bounding box center [526, 493] width 5 height 5
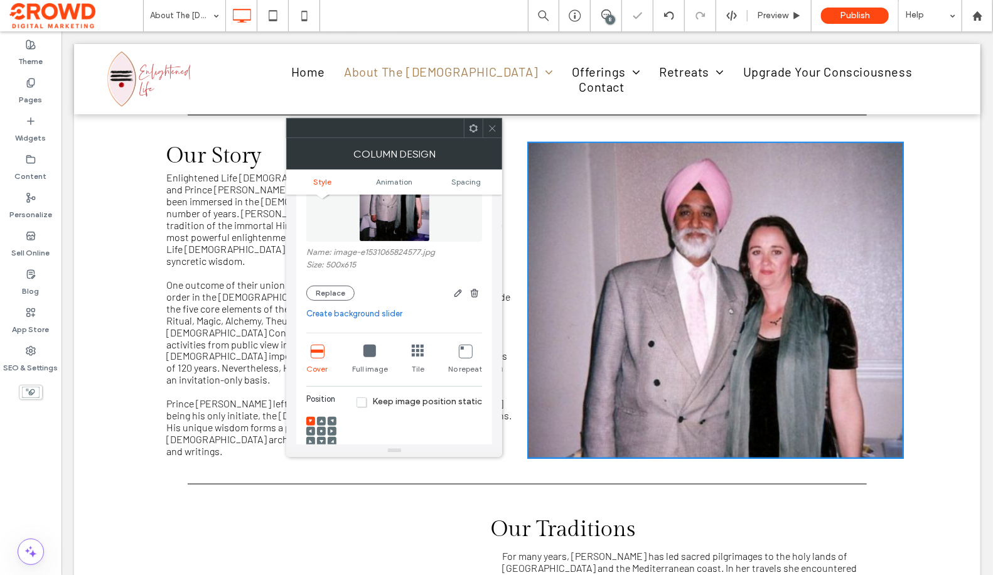
click at [493, 127] on icon at bounding box center [492, 128] width 9 height 9
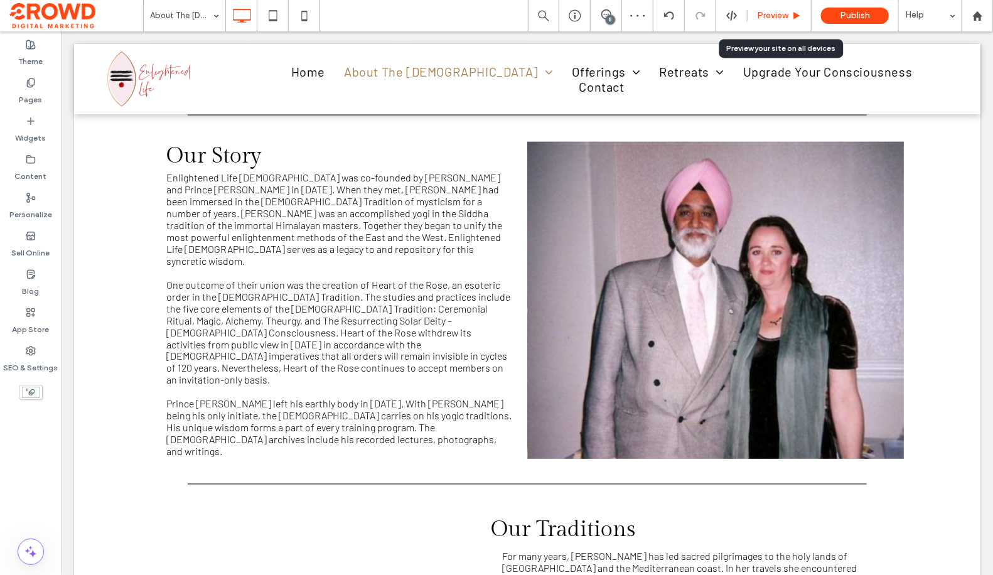
click at [781, 19] on span "Preview" at bounding box center [772, 16] width 31 height 10
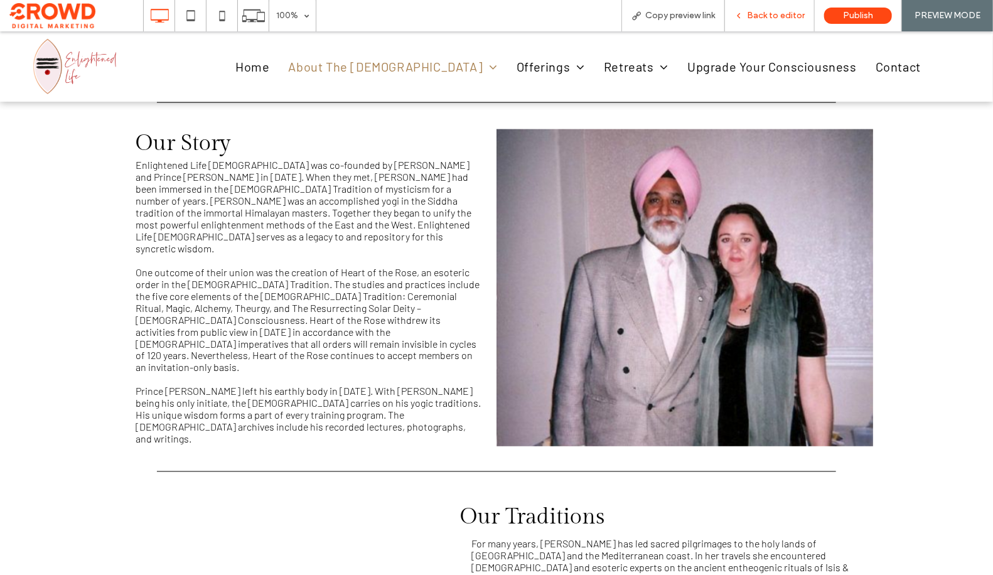
click at [769, 11] on span "Back to editor" at bounding box center [776, 16] width 58 height 10
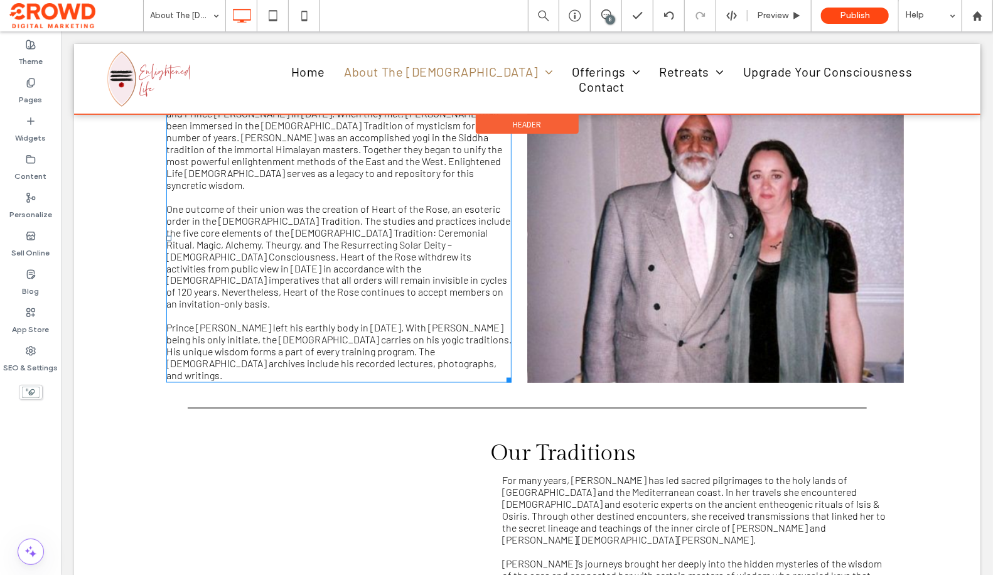
scroll to position [1003, 0]
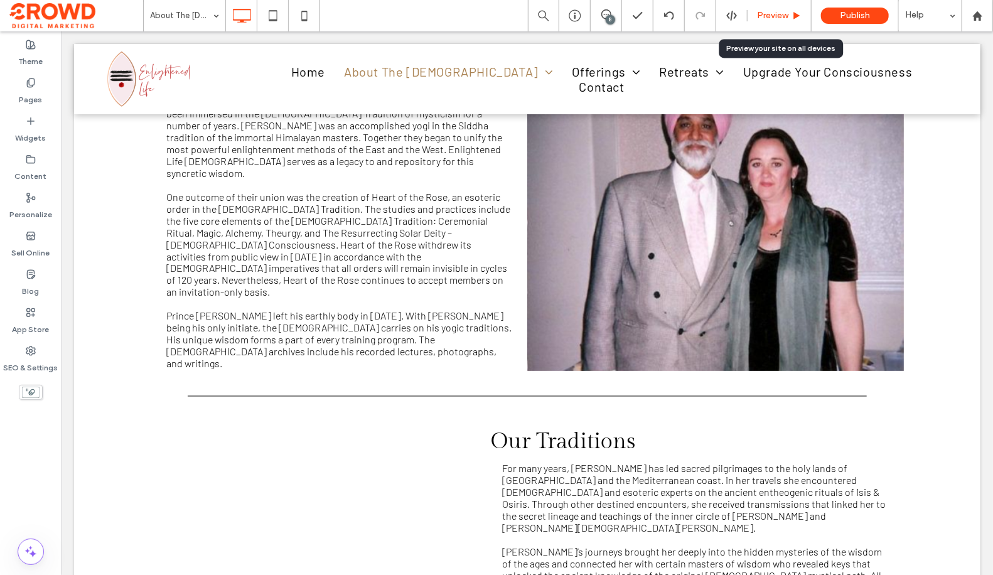
click at [782, 20] on span "Preview" at bounding box center [772, 16] width 31 height 10
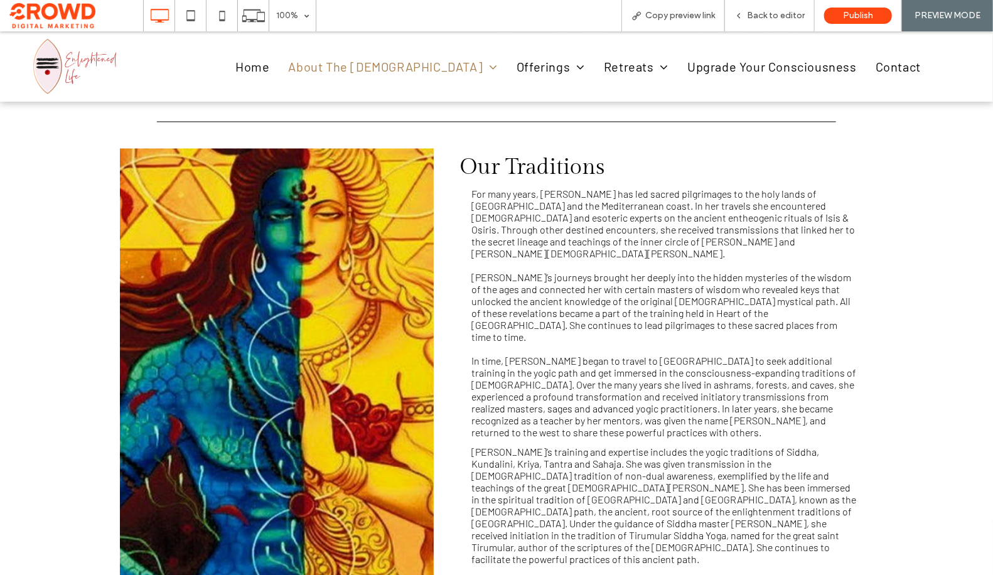
scroll to position [1270, 0]
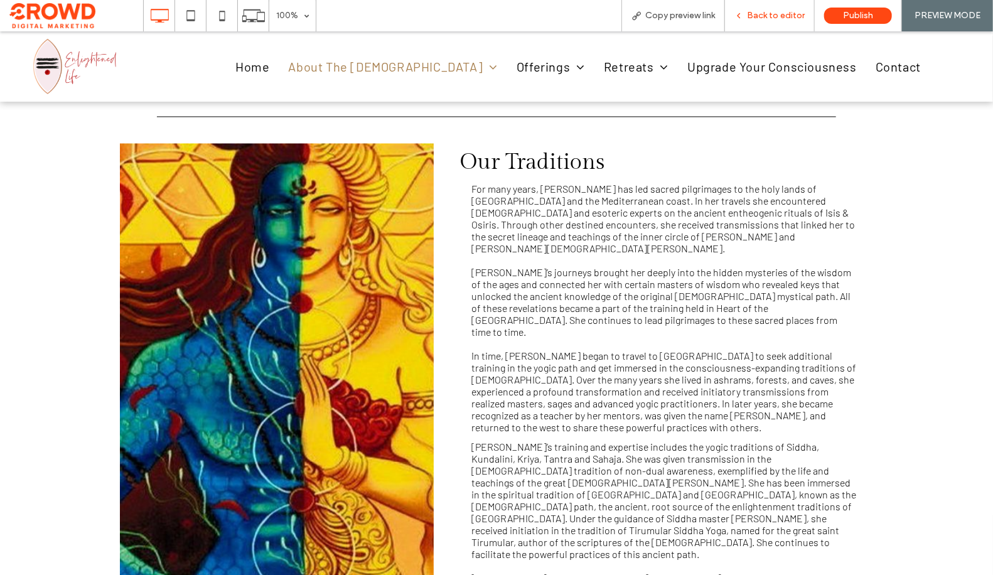
click at [779, 13] on span "Back to editor" at bounding box center [776, 16] width 58 height 10
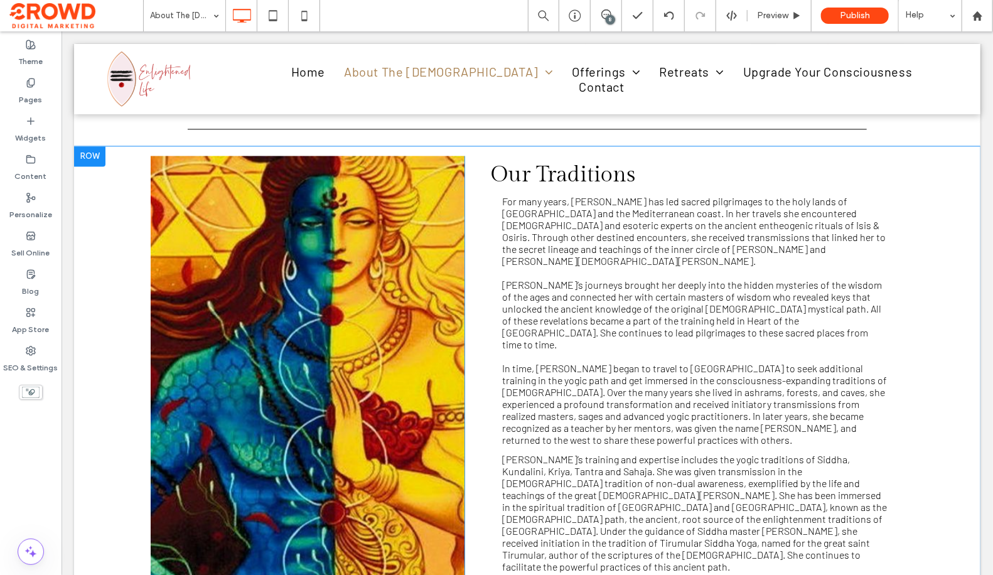
click at [399, 156] on div "Click To Paste" at bounding box center [307, 400] width 314 height 489
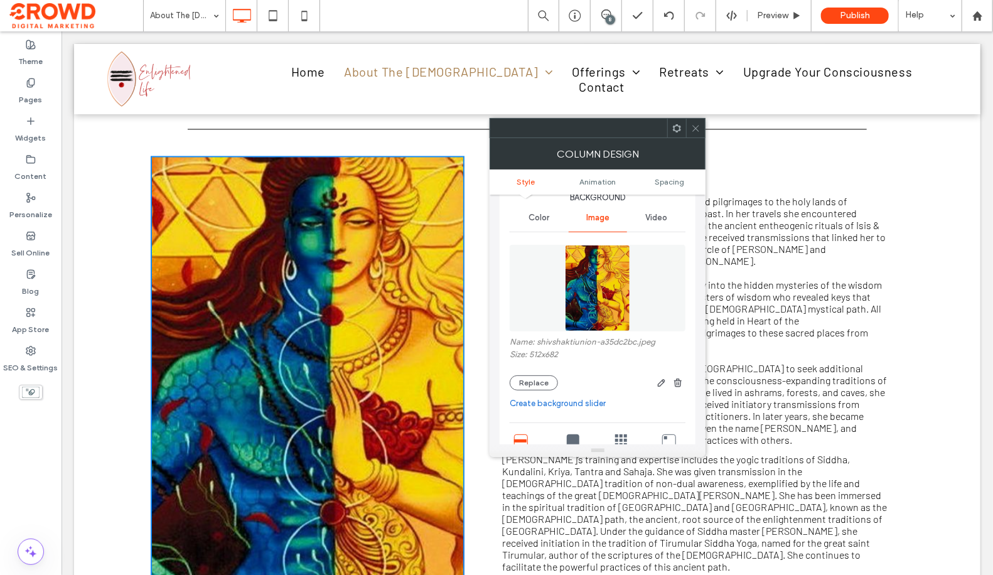
scroll to position [47, 0]
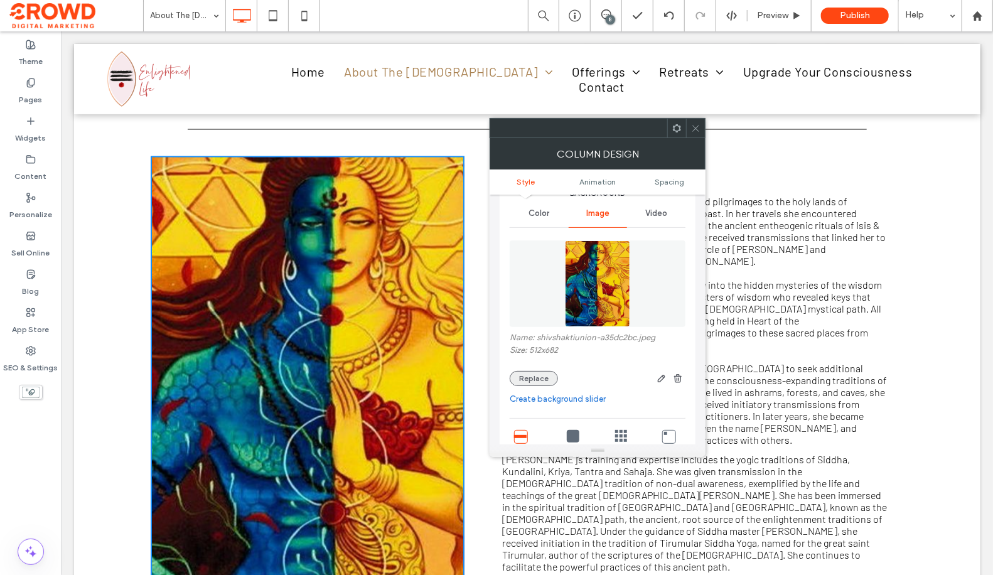
click at [535, 373] on button "Replace" at bounding box center [534, 378] width 48 height 15
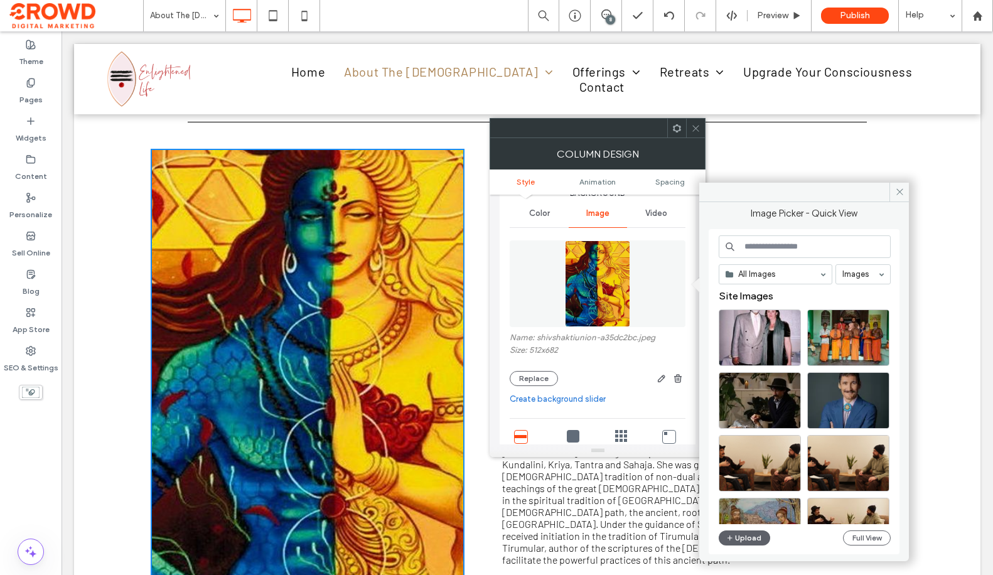
scroll to position [1288, 0]
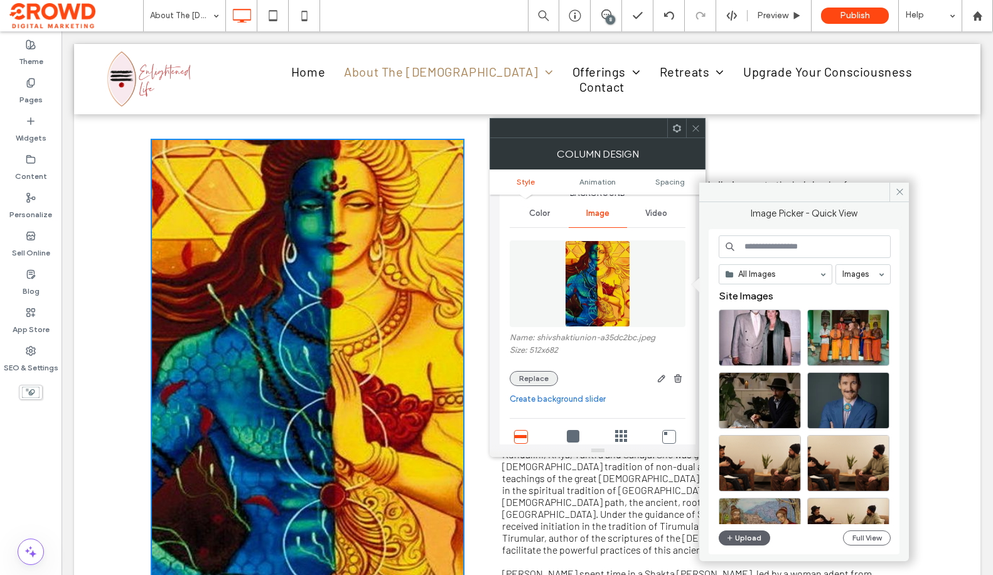
click at [547, 380] on button "Replace" at bounding box center [534, 378] width 48 height 15
click at [734, 542] on button "Upload" at bounding box center [743, 538] width 51 height 15
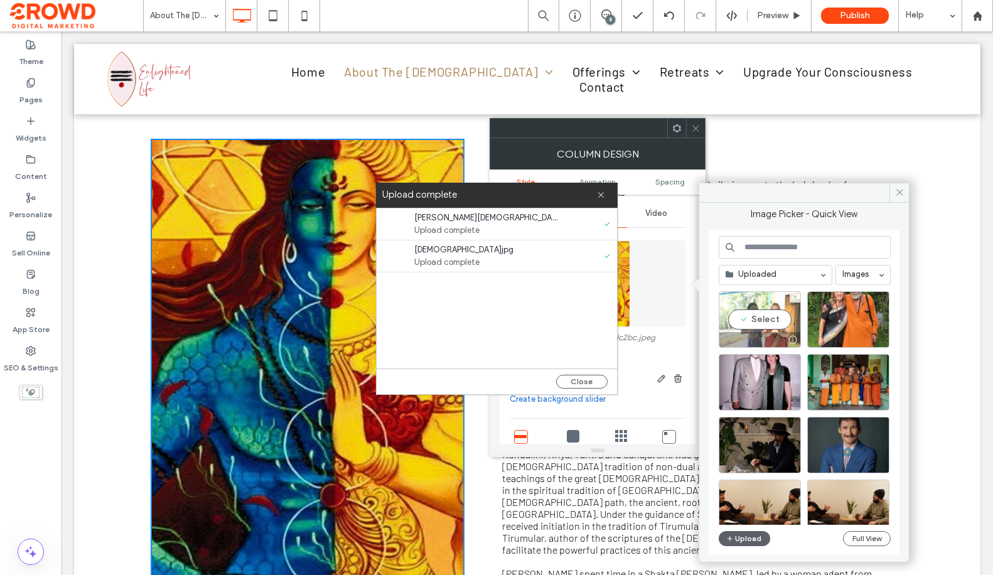
click at [762, 318] on div "Select" at bounding box center [759, 319] width 82 height 56
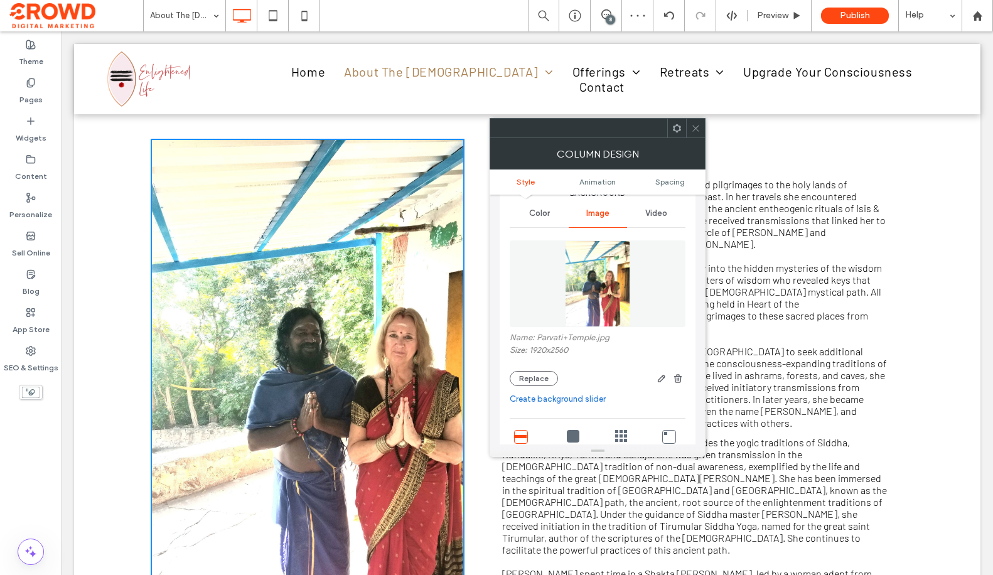
click at [689, 130] on div at bounding box center [695, 128] width 19 height 19
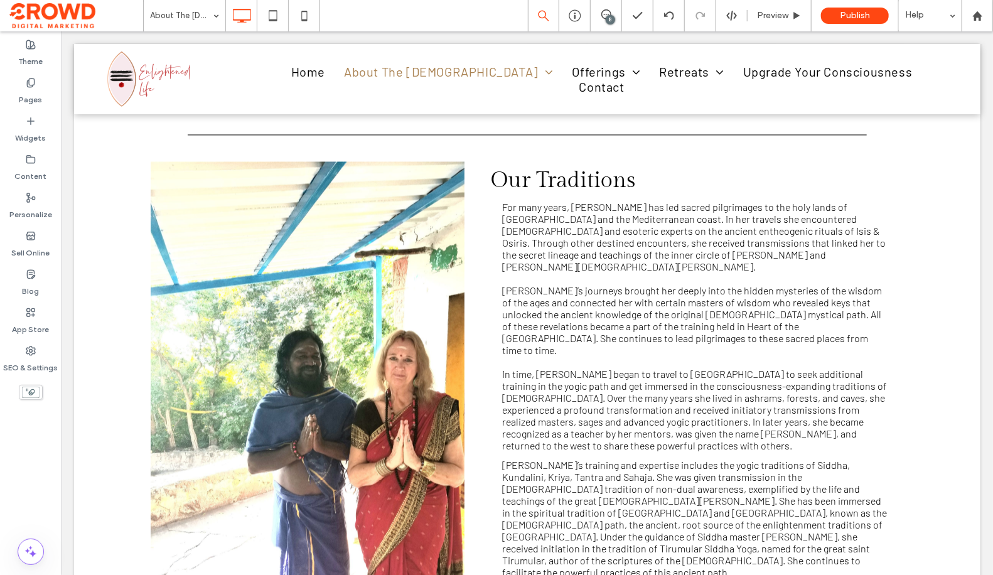
scroll to position [1264, 0]
click at [425, 162] on div "Click To Paste" at bounding box center [308, 406] width 314 height 489
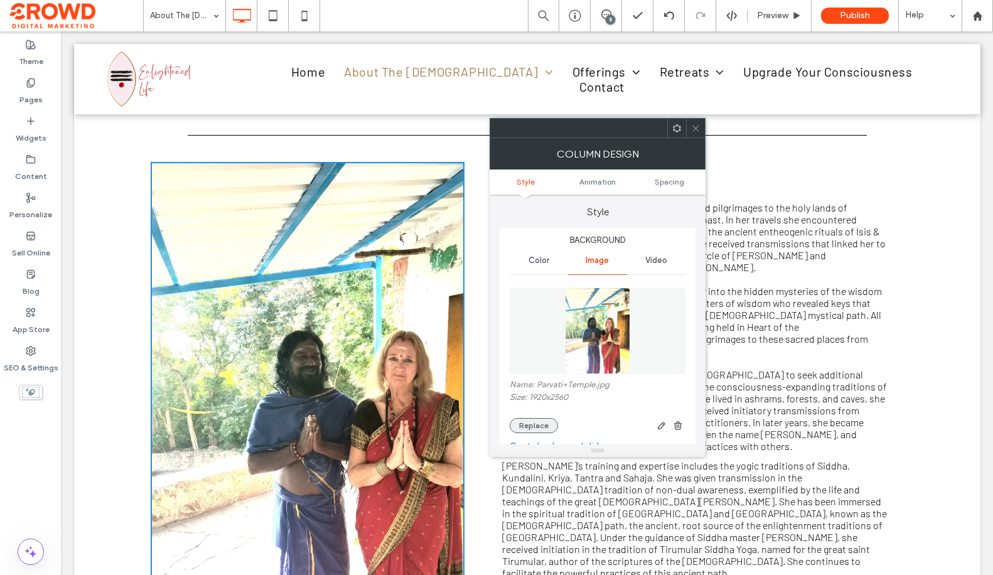
click at [535, 419] on button "Replace" at bounding box center [534, 425] width 48 height 15
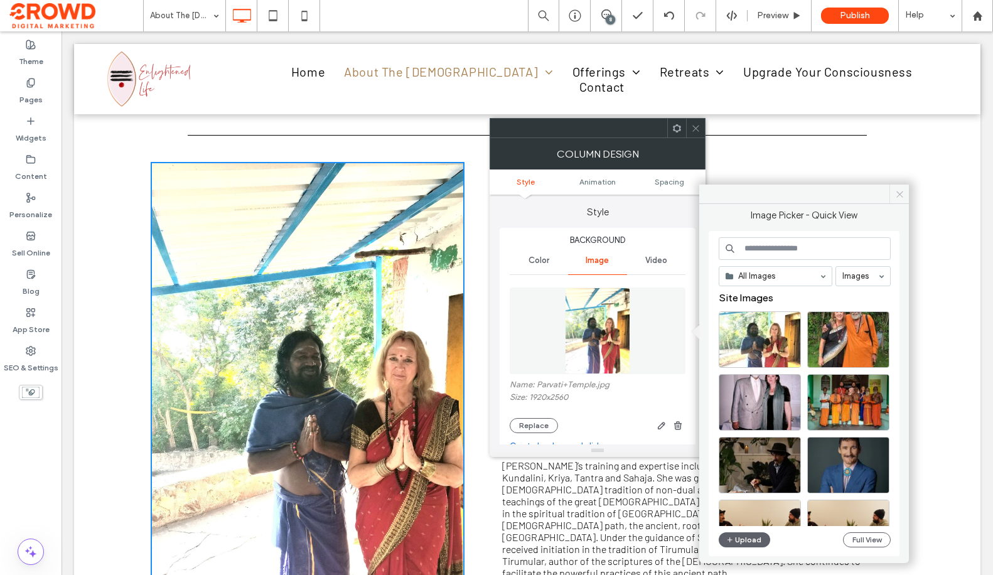
click at [903, 193] on icon at bounding box center [899, 194] width 9 height 9
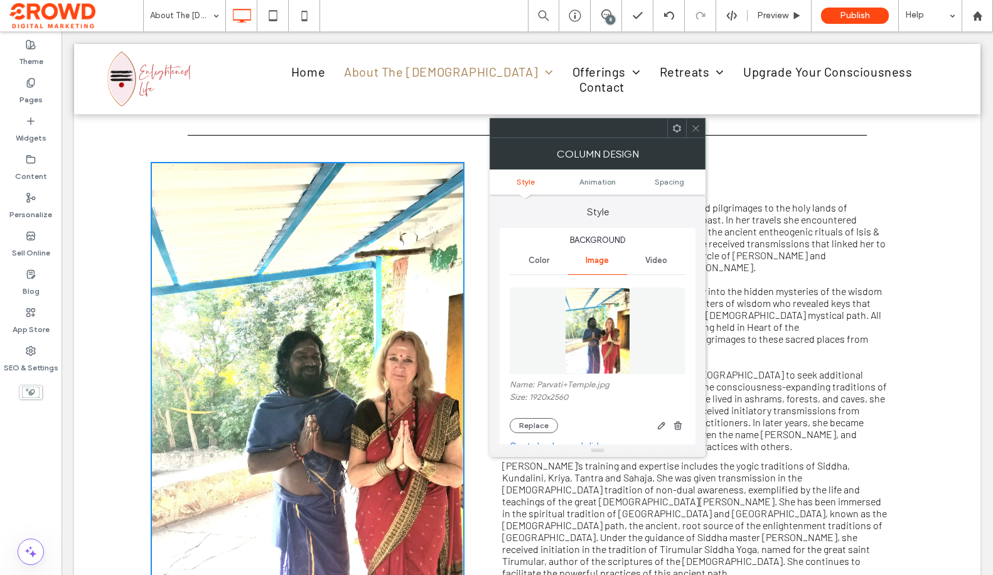
click at [693, 130] on use at bounding box center [695, 128] width 6 height 6
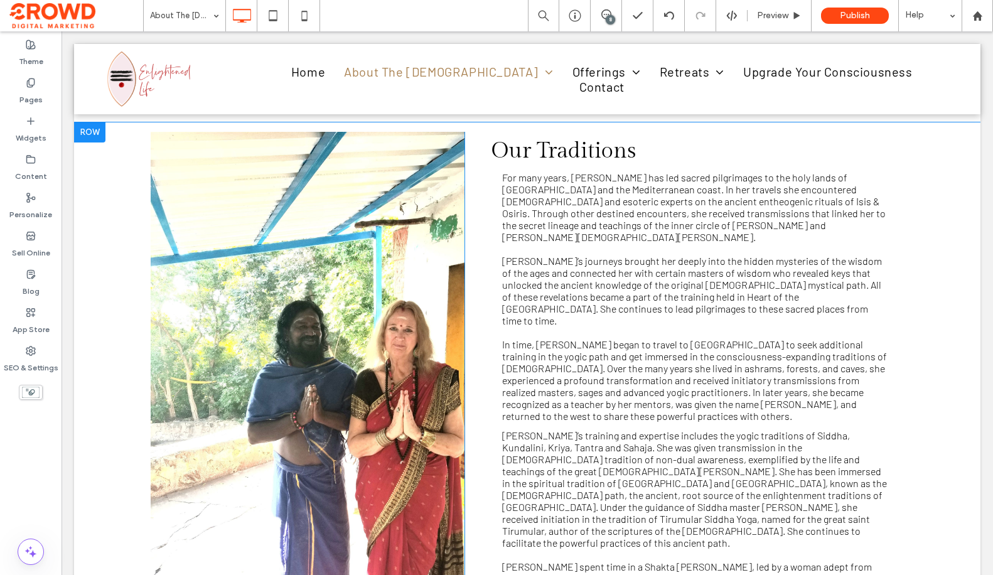
scroll to position [1301, 0]
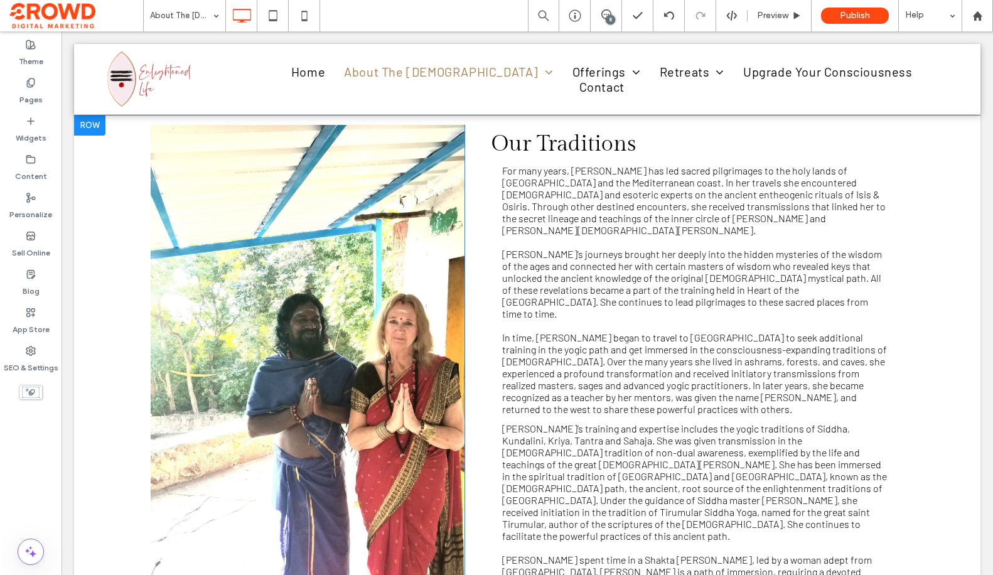
click at [445, 151] on div "Click To Paste" at bounding box center [308, 369] width 314 height 489
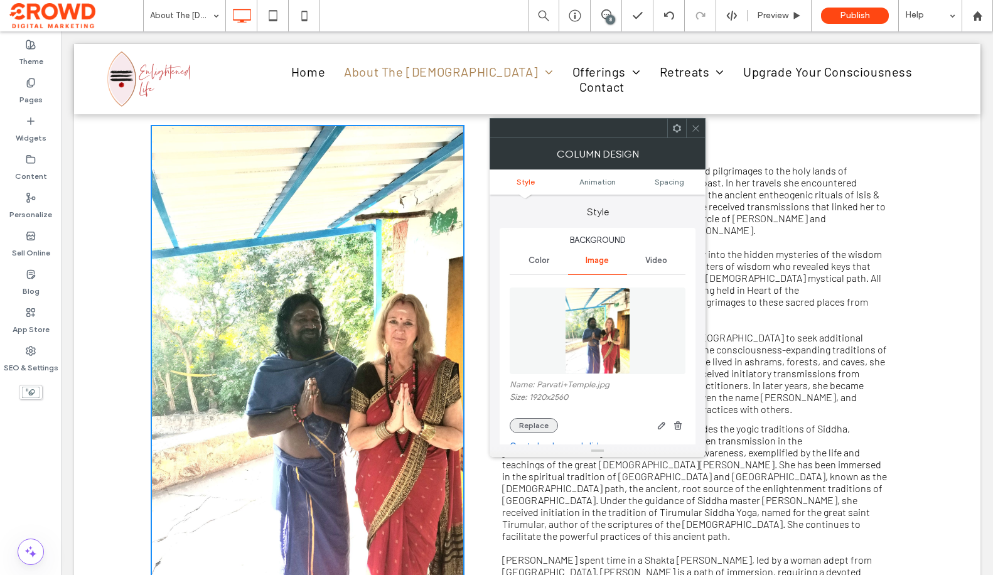
click at [540, 428] on button "Replace" at bounding box center [534, 425] width 48 height 15
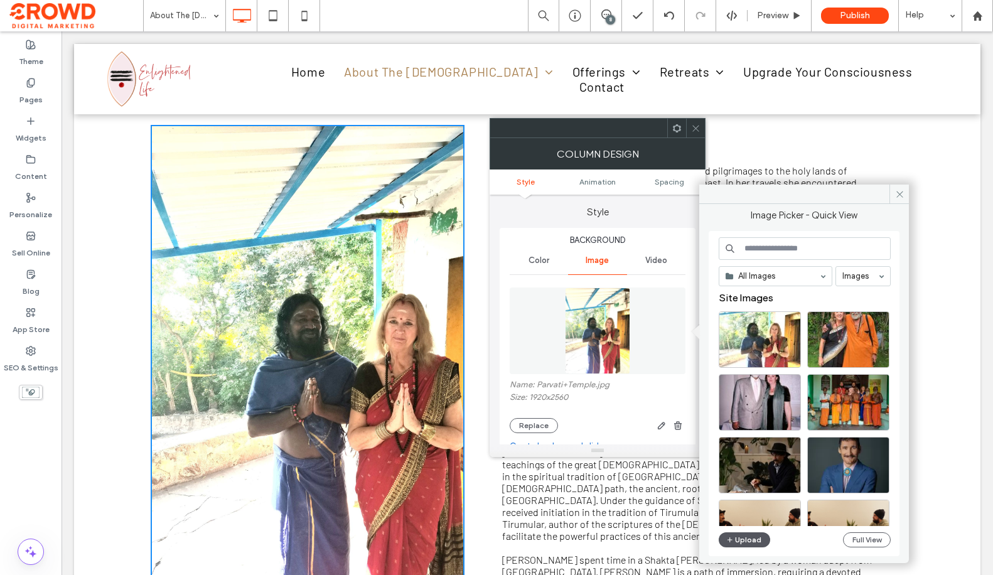
click at [759, 540] on button "Upload" at bounding box center [743, 539] width 51 height 15
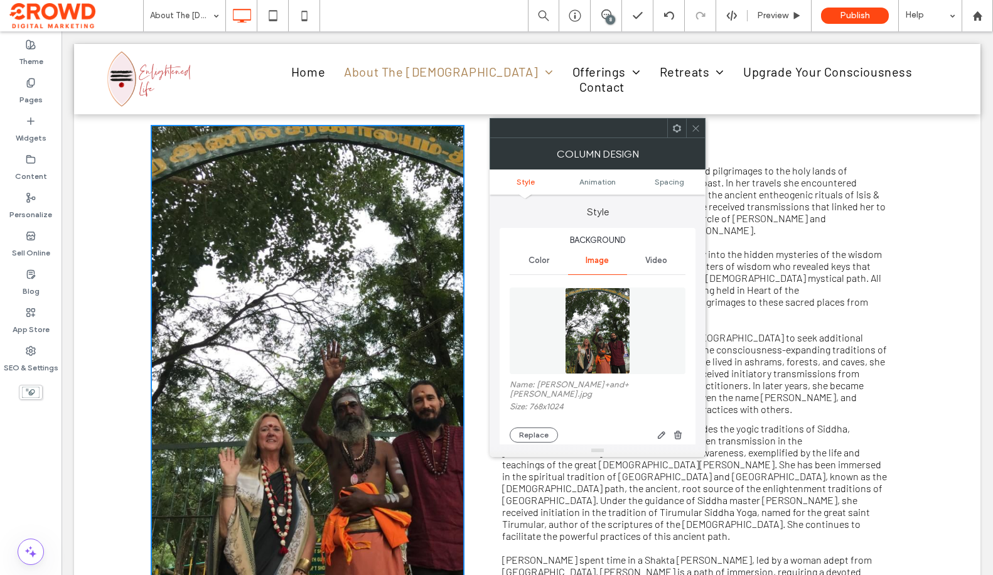
click at [696, 124] on icon at bounding box center [695, 128] width 9 height 9
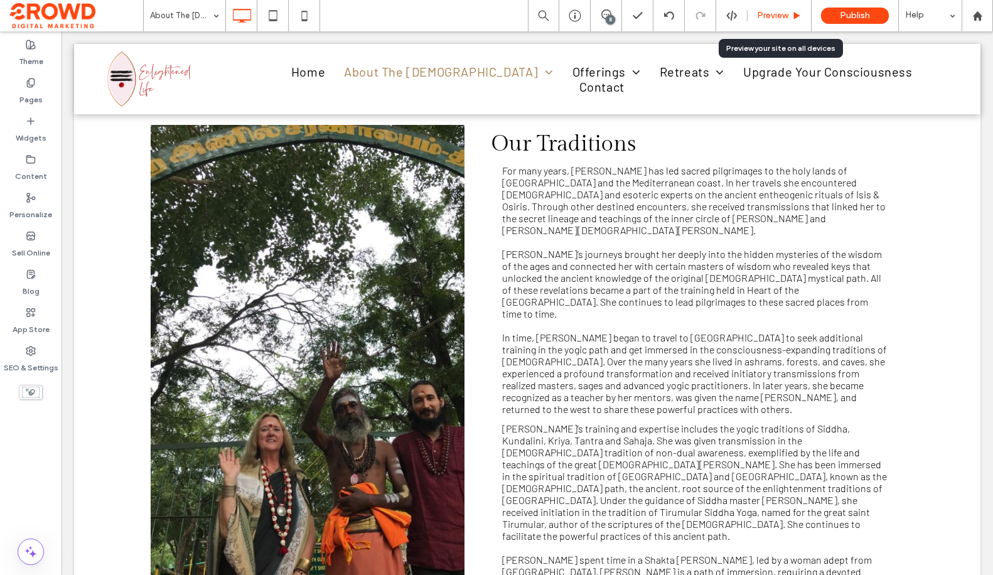
click at [779, 15] on span "Preview" at bounding box center [772, 16] width 31 height 10
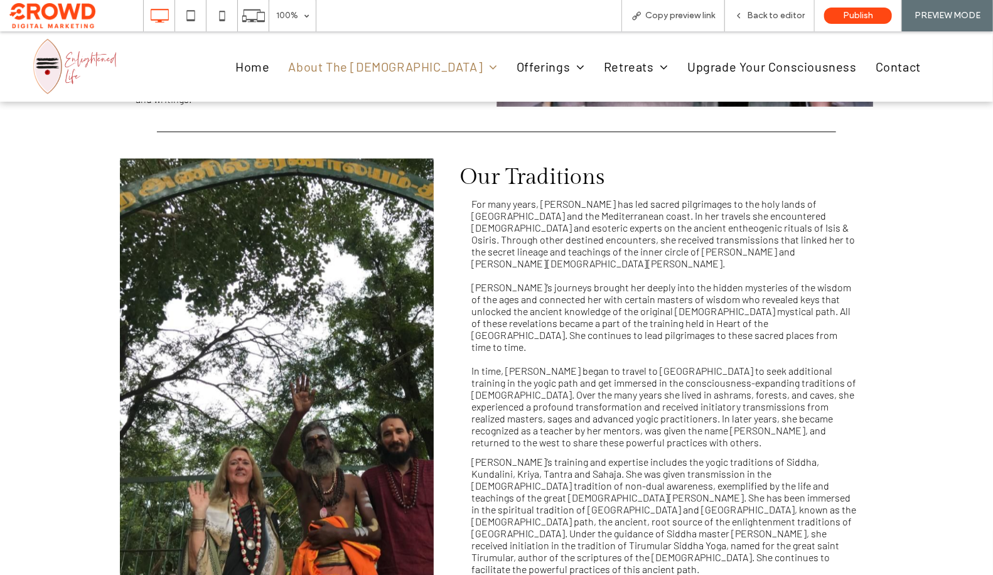
scroll to position [1256, 0]
click at [767, 16] on span "Back to editor" at bounding box center [776, 16] width 58 height 10
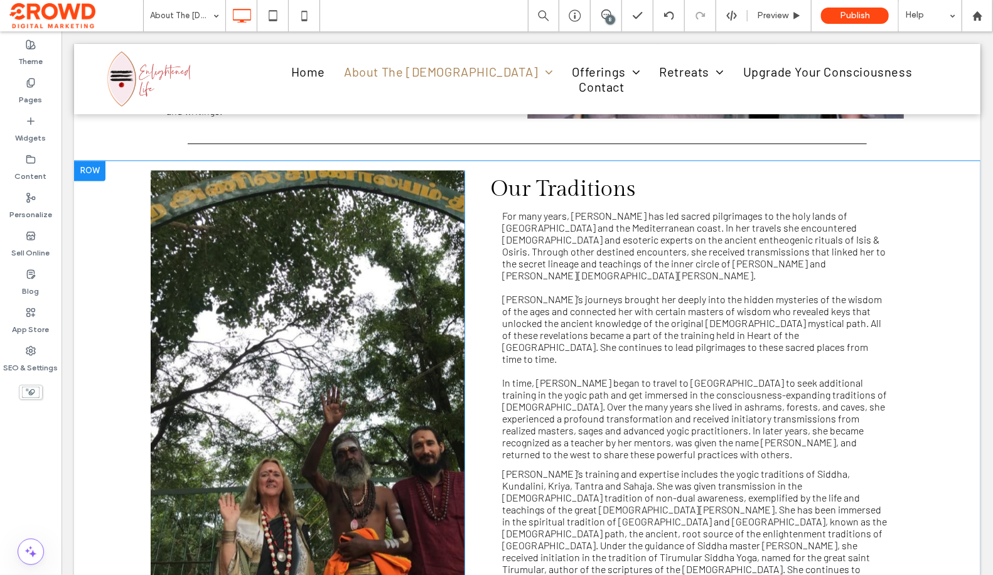
click at [444, 192] on div "Click To Paste" at bounding box center [307, 414] width 314 height 489
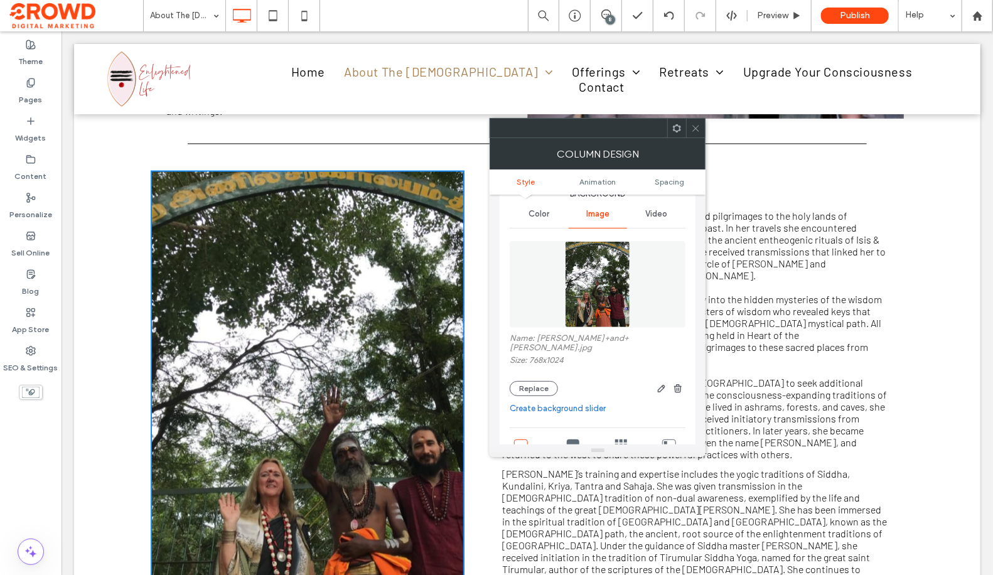
scroll to position [55, 0]
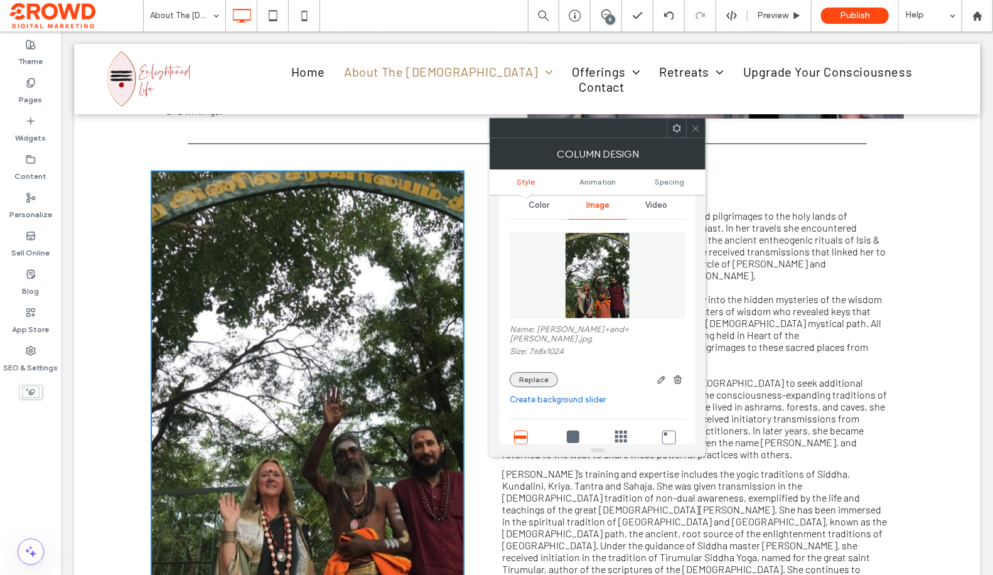
click at [542, 372] on button "Replace" at bounding box center [534, 379] width 48 height 15
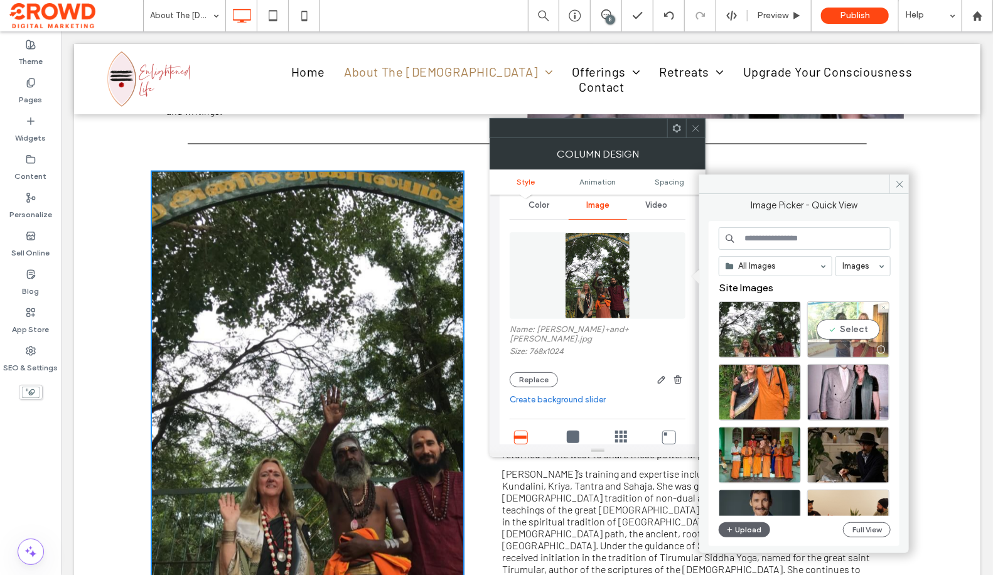
click at [829, 322] on div "Select" at bounding box center [848, 329] width 82 height 56
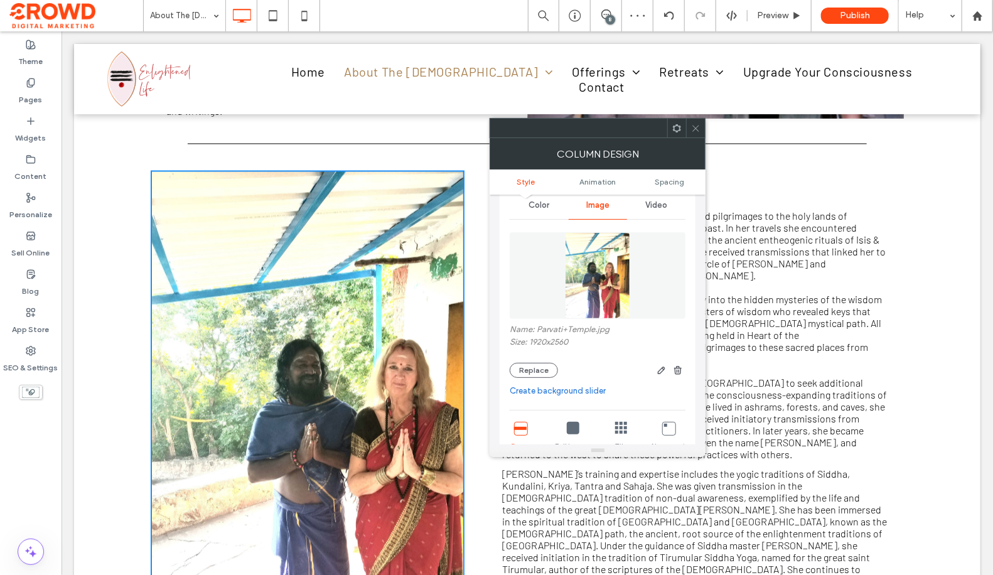
click at [695, 125] on icon at bounding box center [695, 128] width 9 height 9
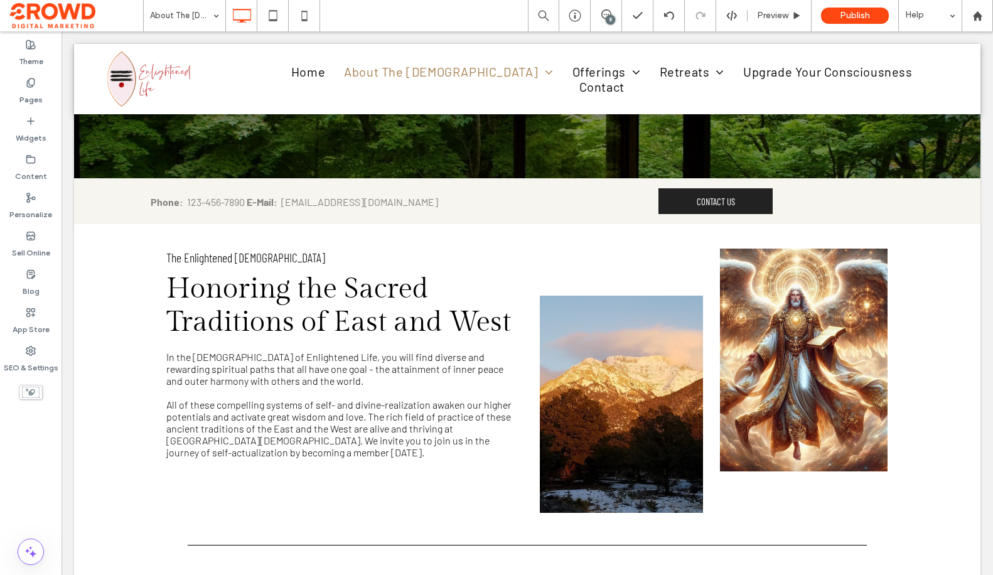
scroll to position [0, 0]
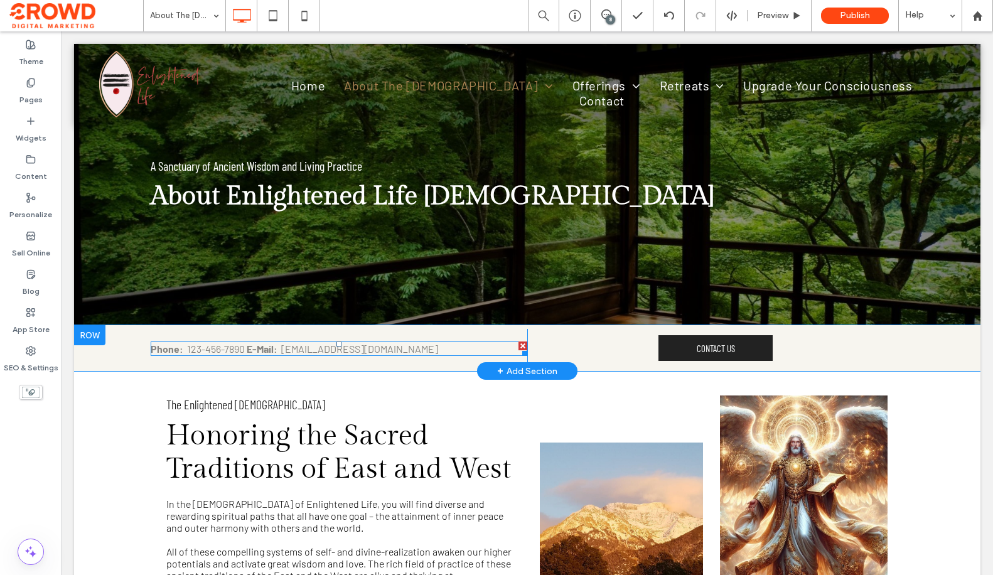
click at [336, 348] on span "[EMAIL_ADDRESS][DOMAIN_NAME]" at bounding box center [359, 349] width 157 height 12
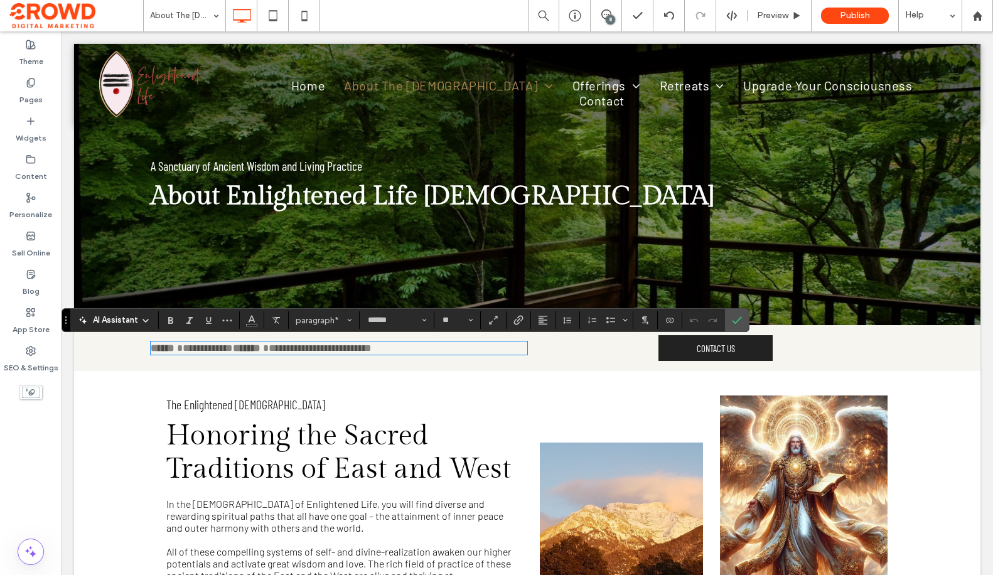
click at [340, 349] on span "**********" at bounding box center [320, 347] width 103 height 9
drag, startPoint x: 282, startPoint y: 350, endPoint x: 429, endPoint y: 349, distance: 147.5
click at [424, 350] on p "**********" at bounding box center [339, 348] width 376 height 11
drag, startPoint x: 737, startPoint y: 320, endPoint x: 675, endPoint y: 289, distance: 69.0
click at [737, 320] on use "Confirm" at bounding box center [737, 320] width 10 height 8
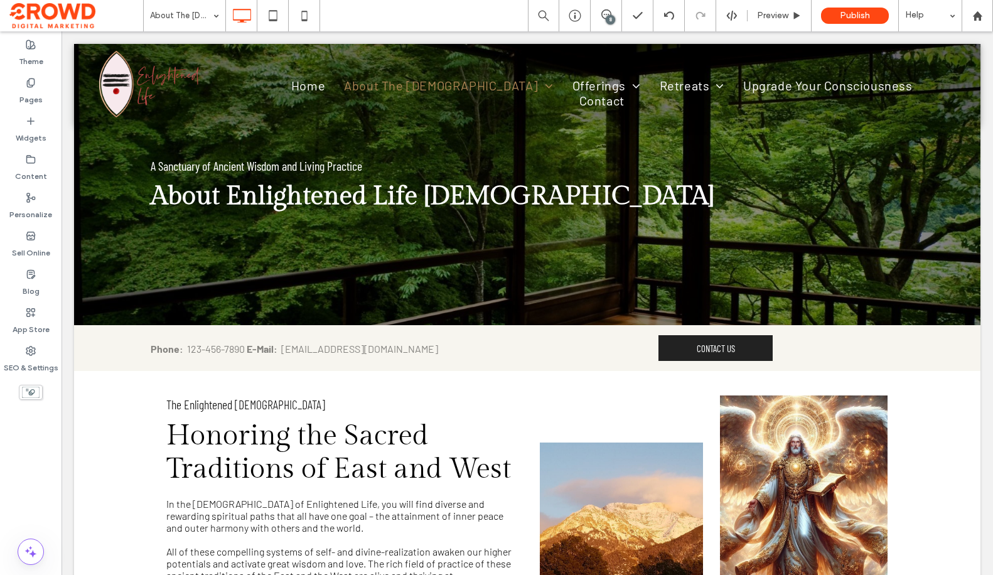
click at [608, 18] on div "8" at bounding box center [610, 19] width 9 height 9
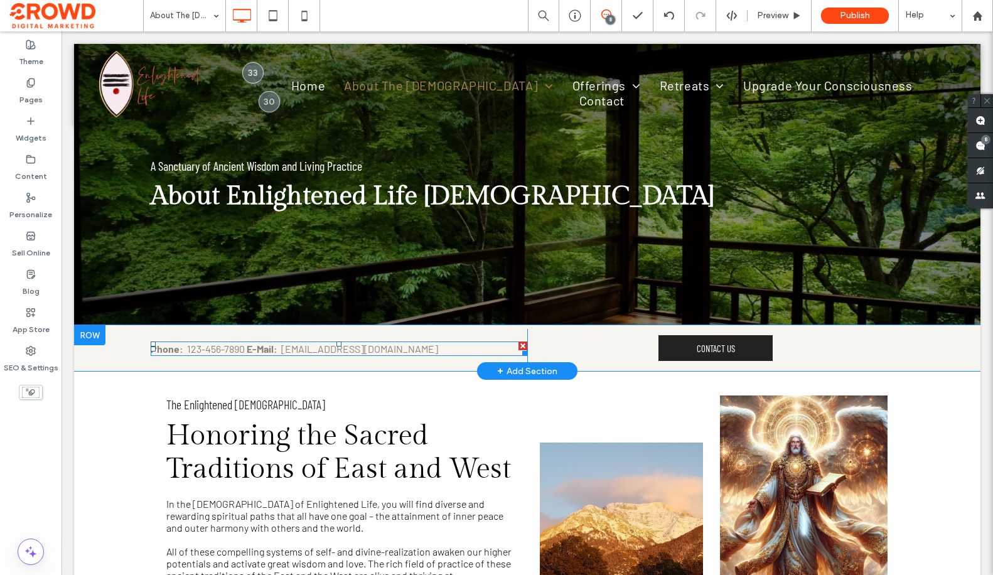
click at [334, 346] on span "[EMAIL_ADDRESS][DOMAIN_NAME]" at bounding box center [359, 349] width 157 height 12
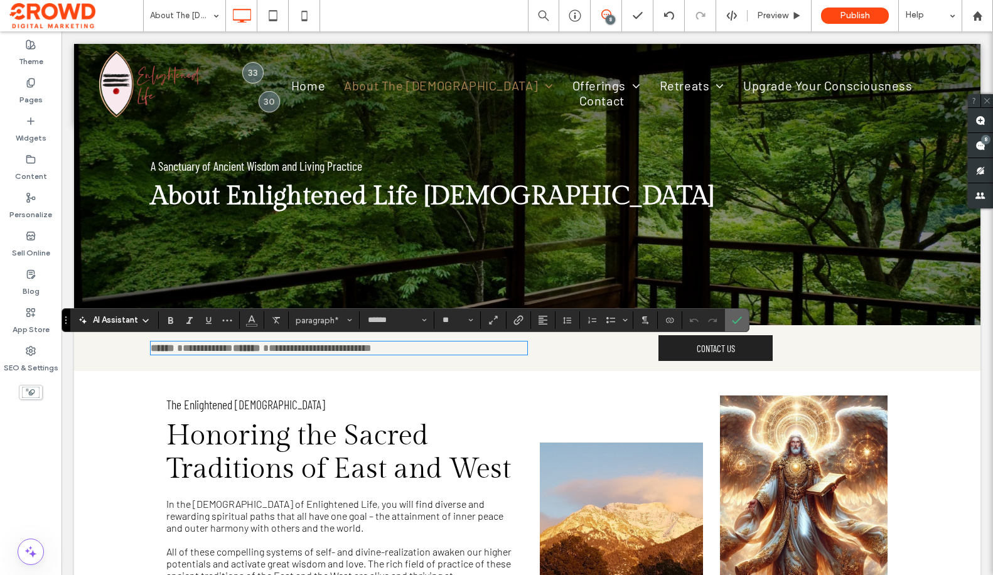
click at [735, 323] on use "Confirm" at bounding box center [737, 320] width 10 height 8
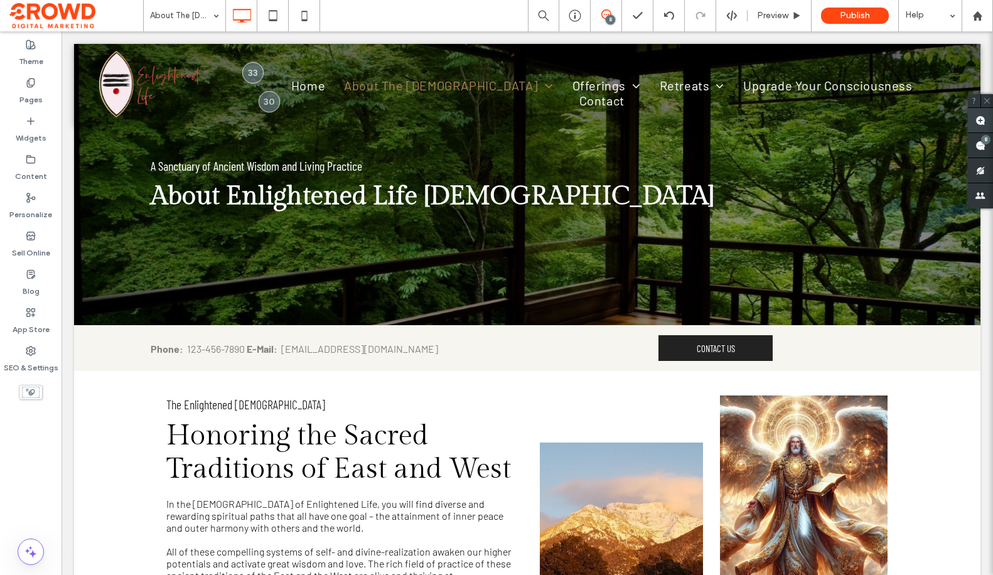
click at [979, 117] on use at bounding box center [980, 120] width 10 height 10
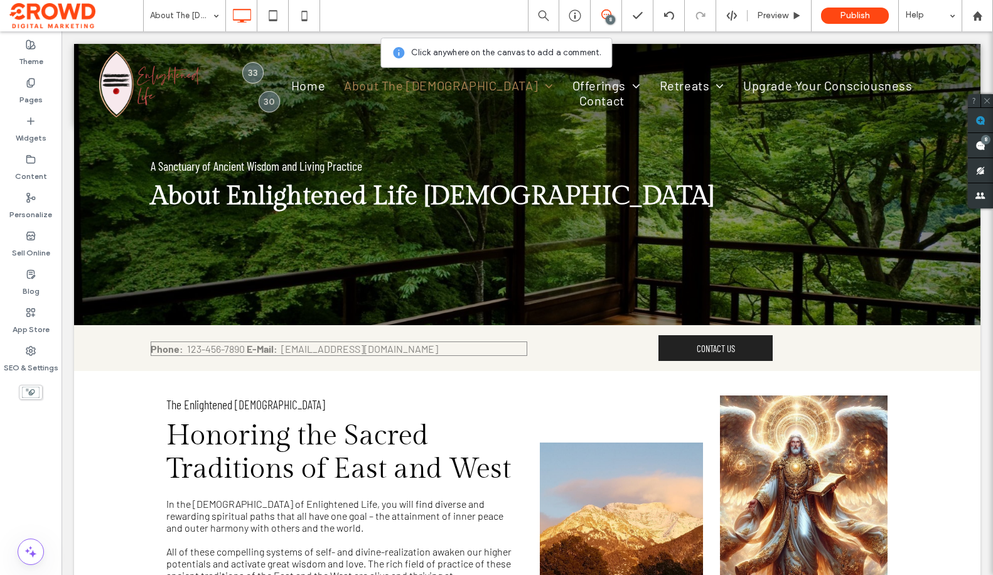
click at [393, 350] on span "[EMAIL_ADDRESS][DOMAIN_NAME]" at bounding box center [359, 349] width 157 height 12
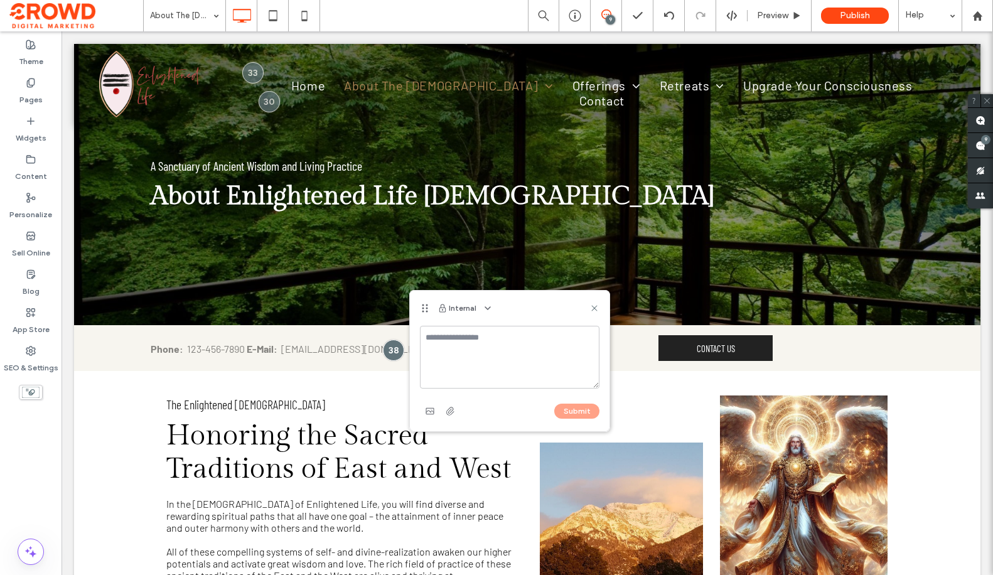
type textarea "**********"
click at [576, 414] on button "Submit" at bounding box center [576, 410] width 45 height 15
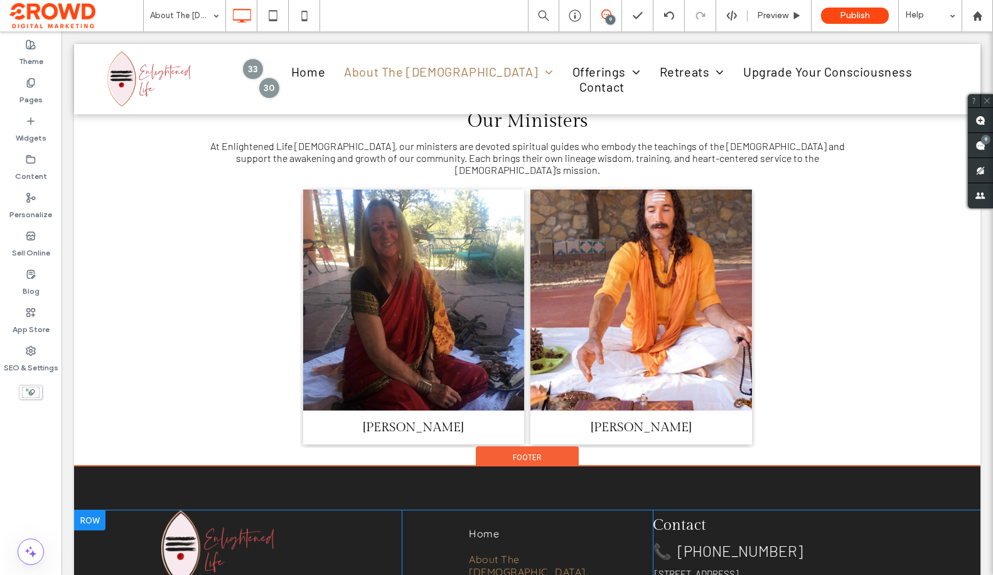
scroll to position [2282, 0]
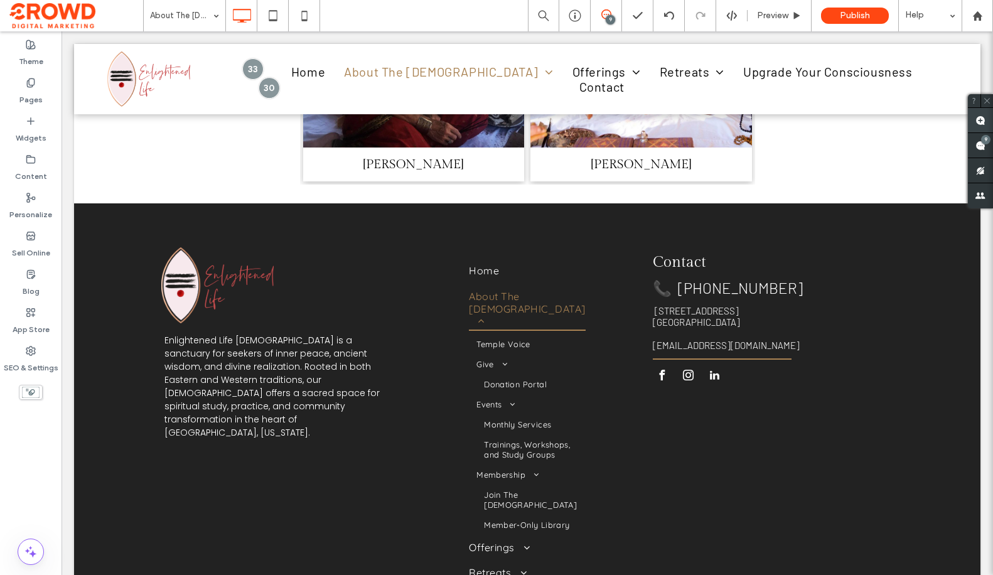
click at [977, 117] on use at bounding box center [980, 120] width 10 height 10
click at [744, 339] on span "[EMAIL_ADDRESS][DOMAIN_NAME]" at bounding box center [726, 344] width 147 height 11
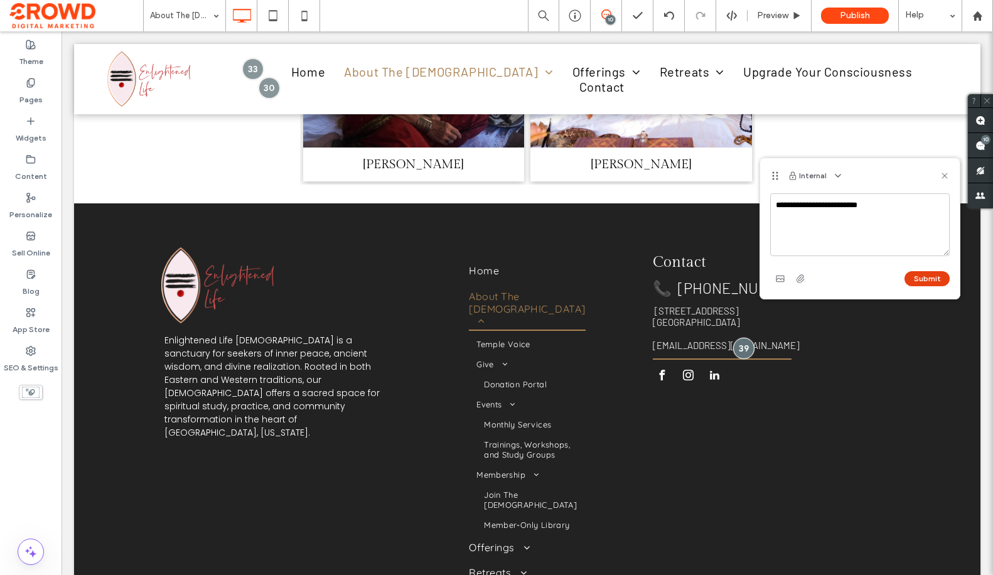
type textarea "**********"
click at [924, 277] on button "Submit" at bounding box center [926, 278] width 45 height 15
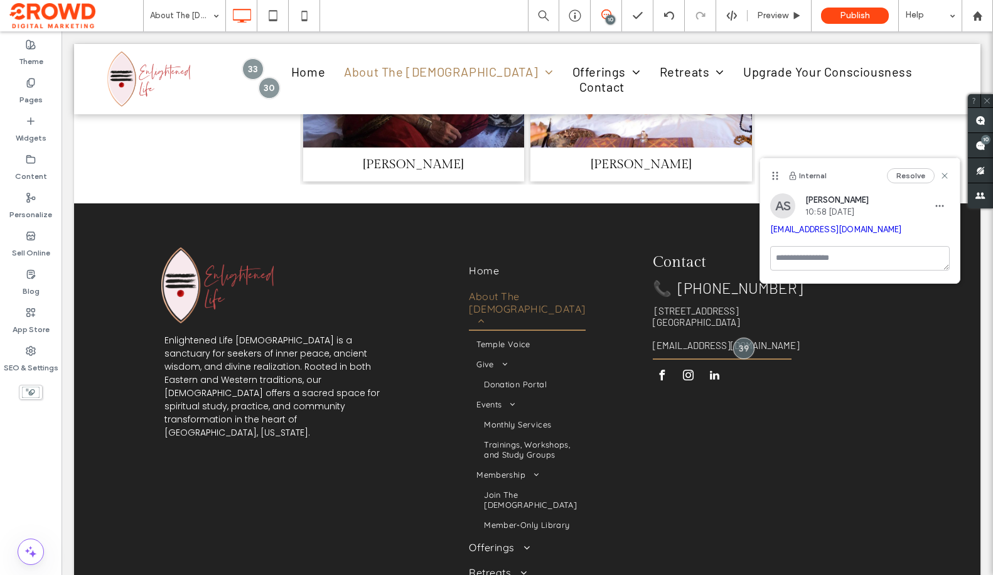
click at [980, 124] on use at bounding box center [980, 120] width 10 height 10
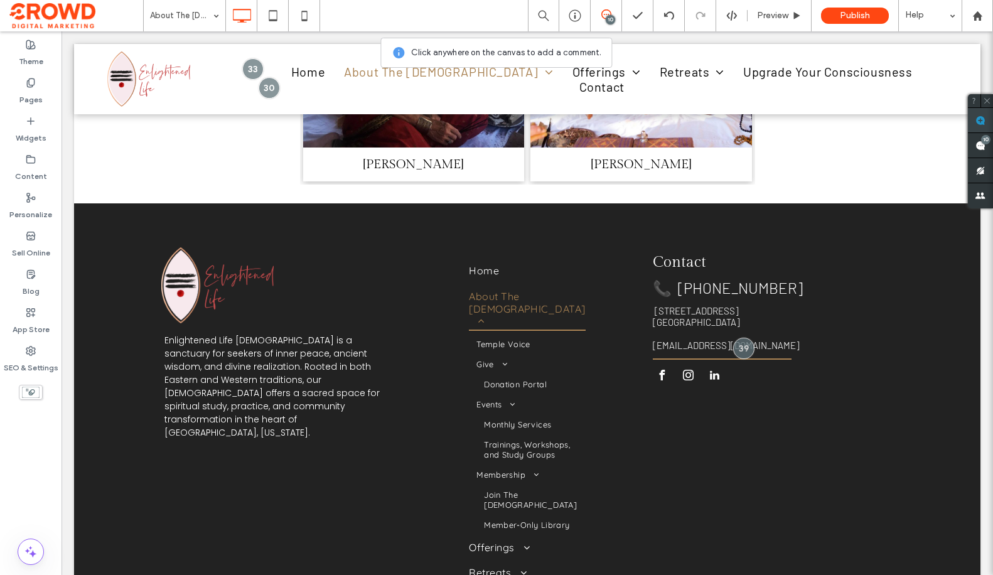
click at [979, 122] on use at bounding box center [980, 120] width 10 height 10
click at [601, 16] on use at bounding box center [606, 14] width 10 height 10
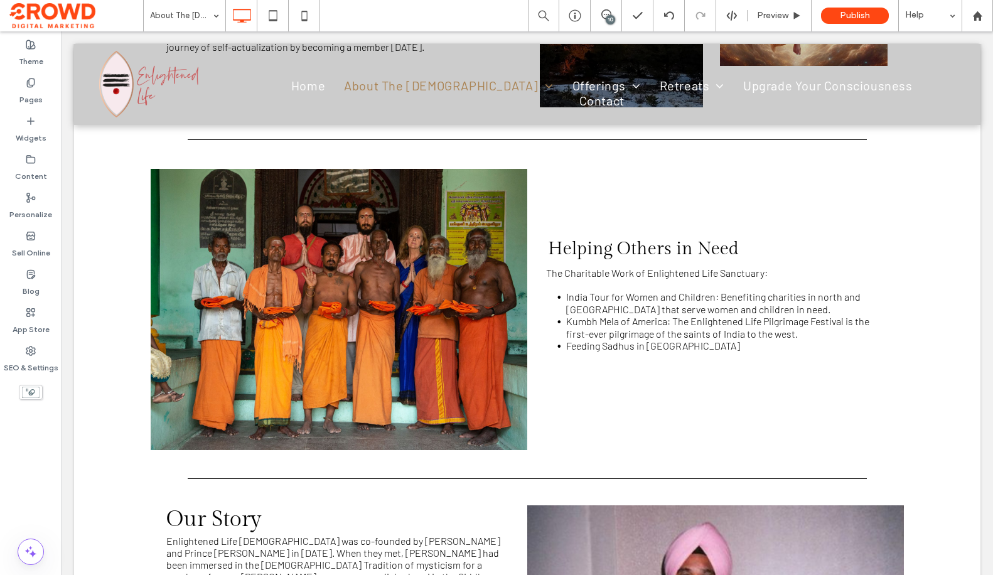
scroll to position [0, 0]
